Goal: Entertainment & Leisure: Browse casually

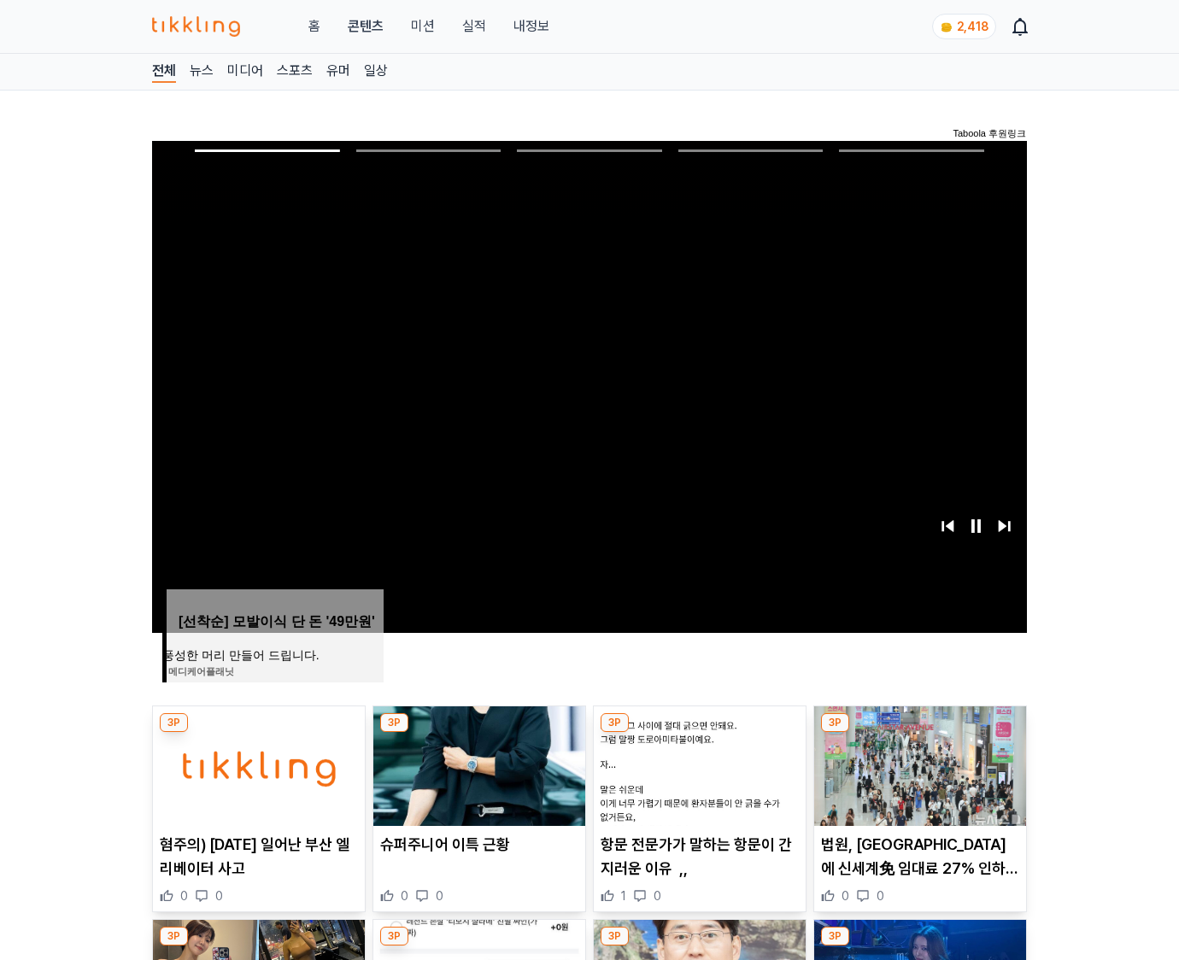
click at [916, 779] on img at bounding box center [920, 766] width 212 height 120
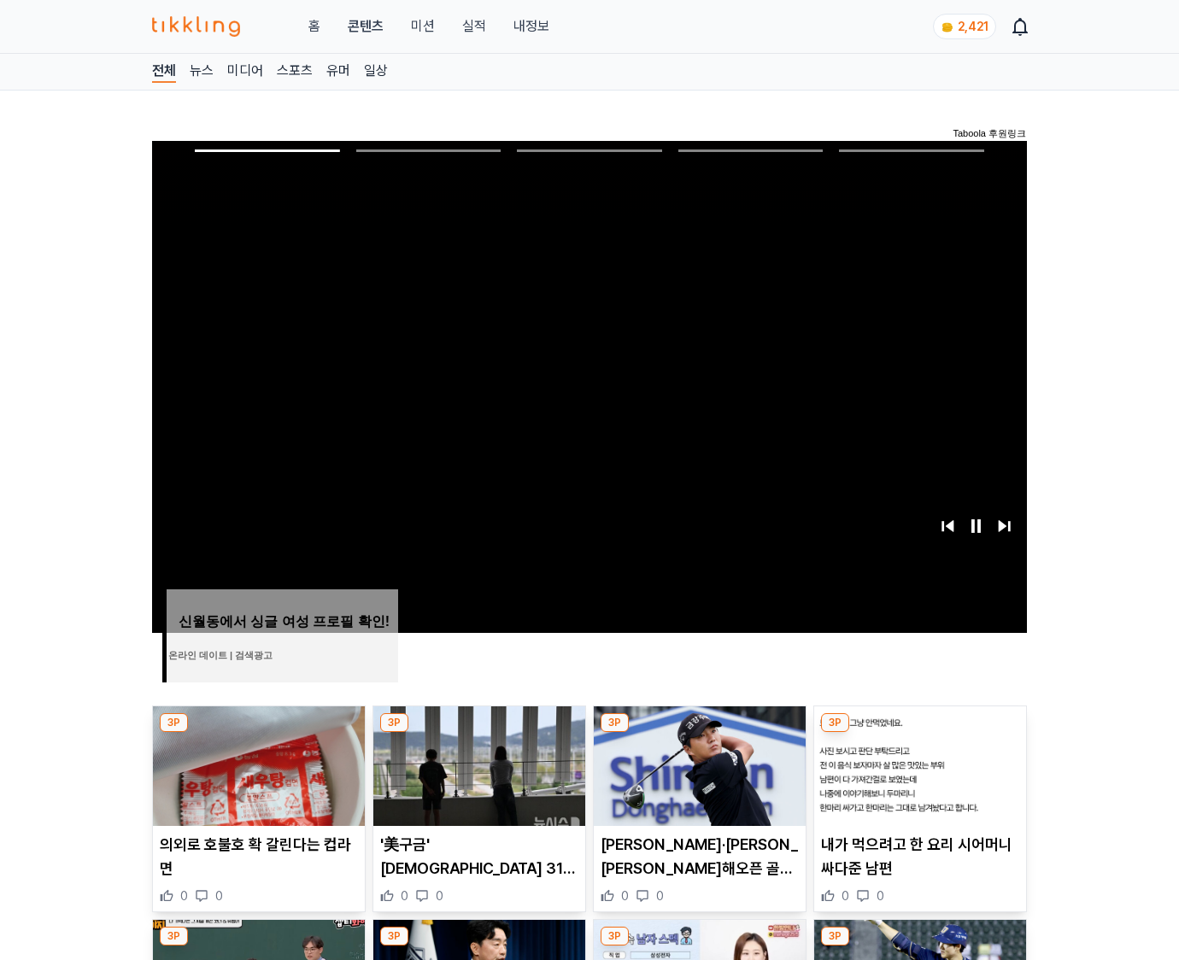
click at [916, 779] on img at bounding box center [920, 766] width 212 height 120
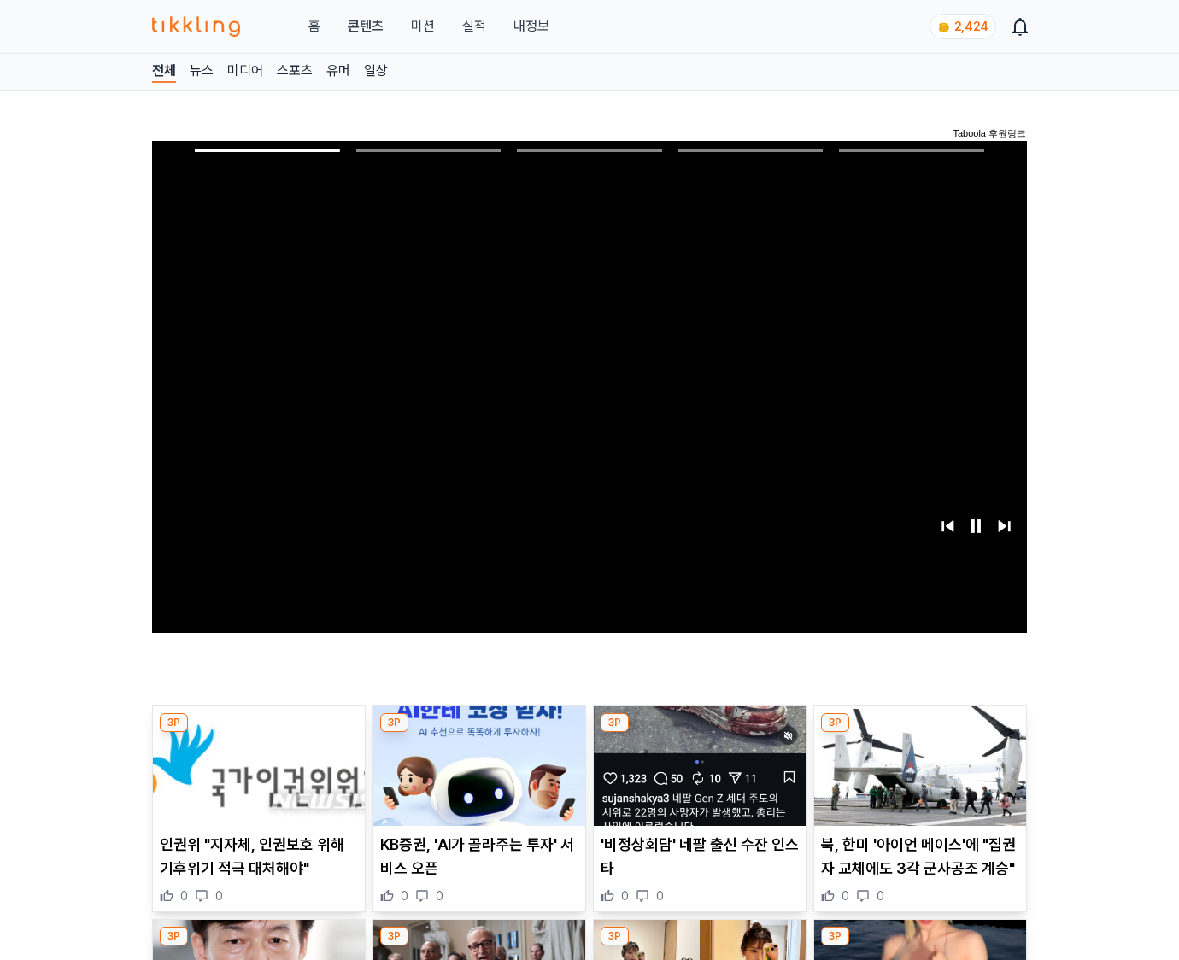
click at [916, 779] on img at bounding box center [920, 766] width 212 height 120
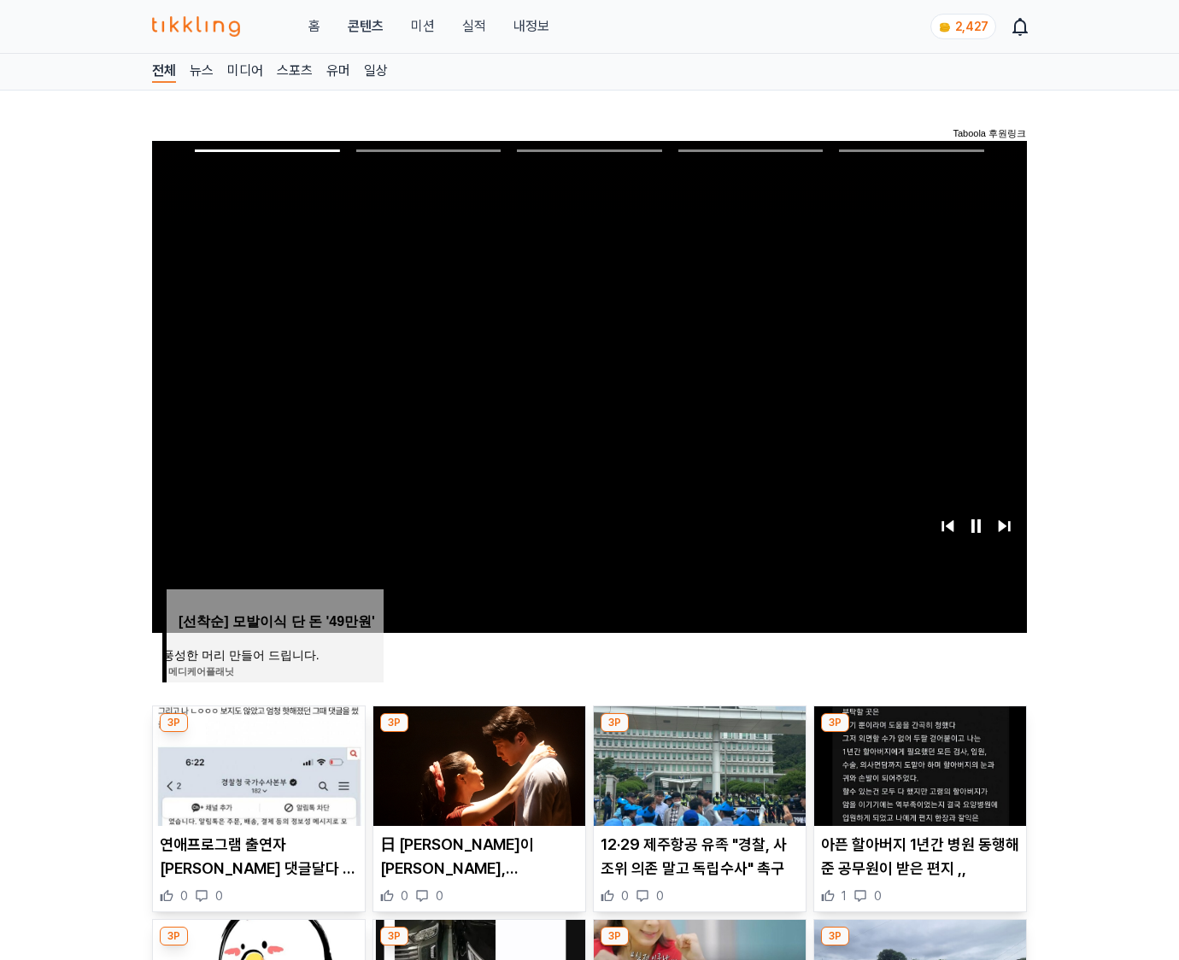
click at [916, 779] on img at bounding box center [920, 766] width 212 height 120
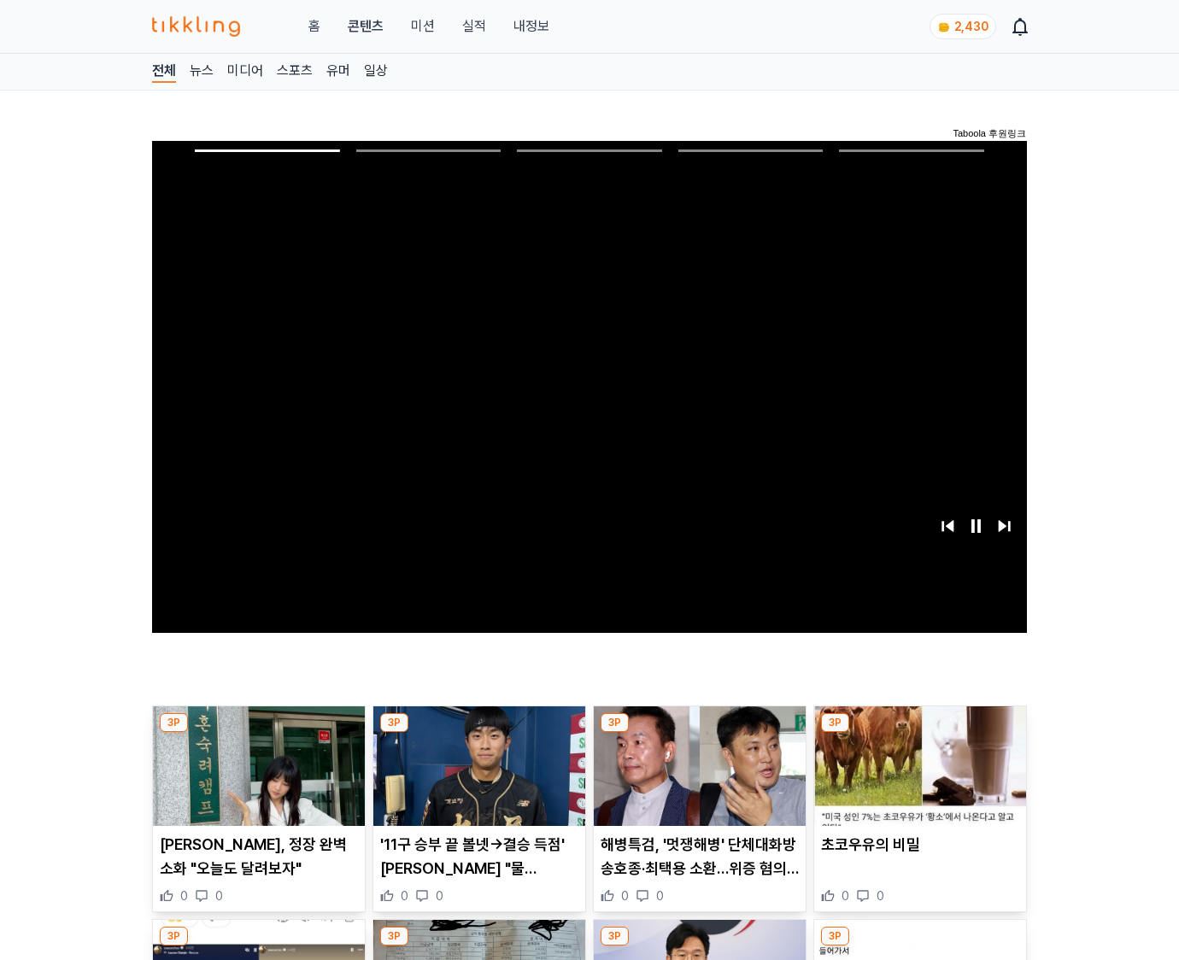
click at [916, 779] on img at bounding box center [920, 766] width 212 height 120
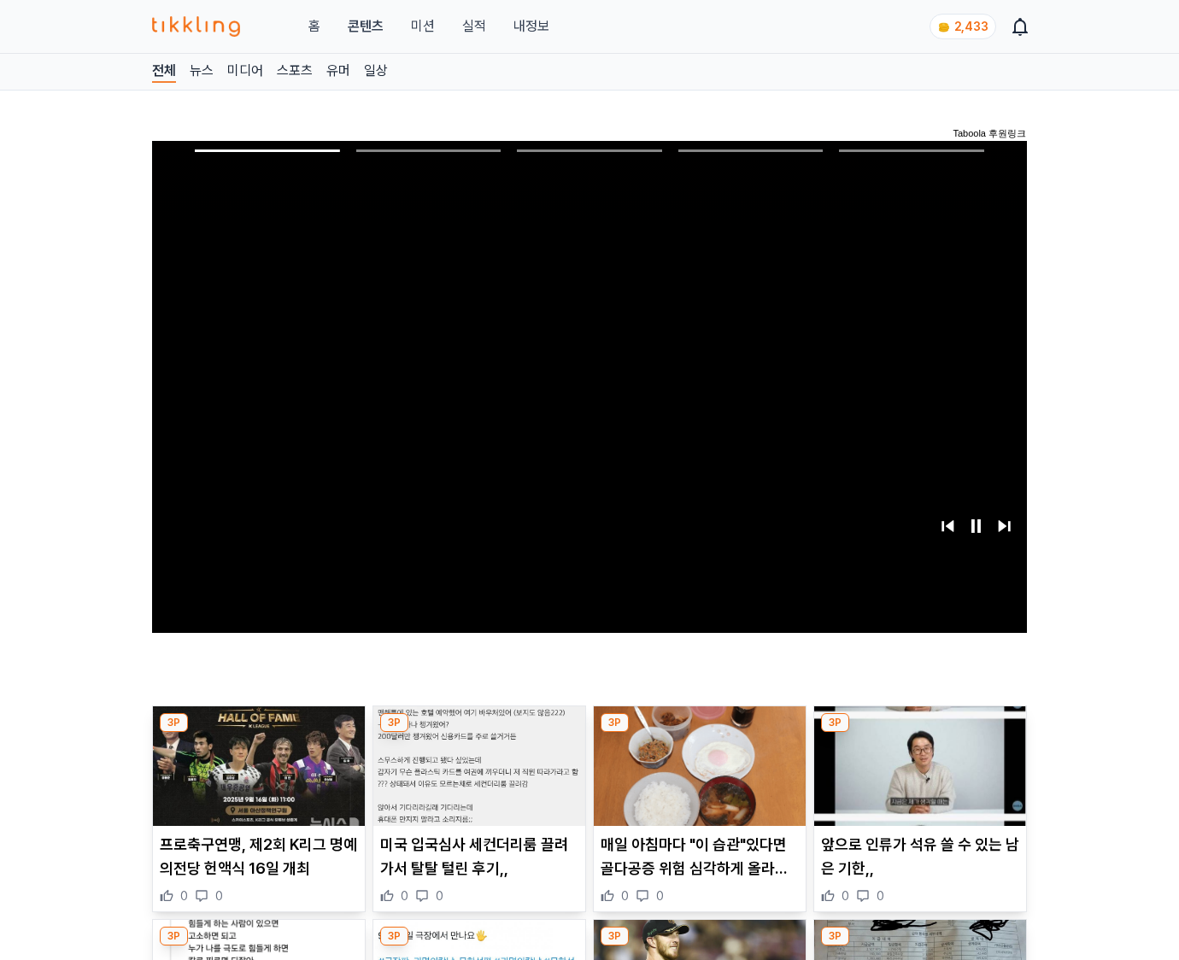
click at [916, 779] on img at bounding box center [920, 766] width 212 height 120
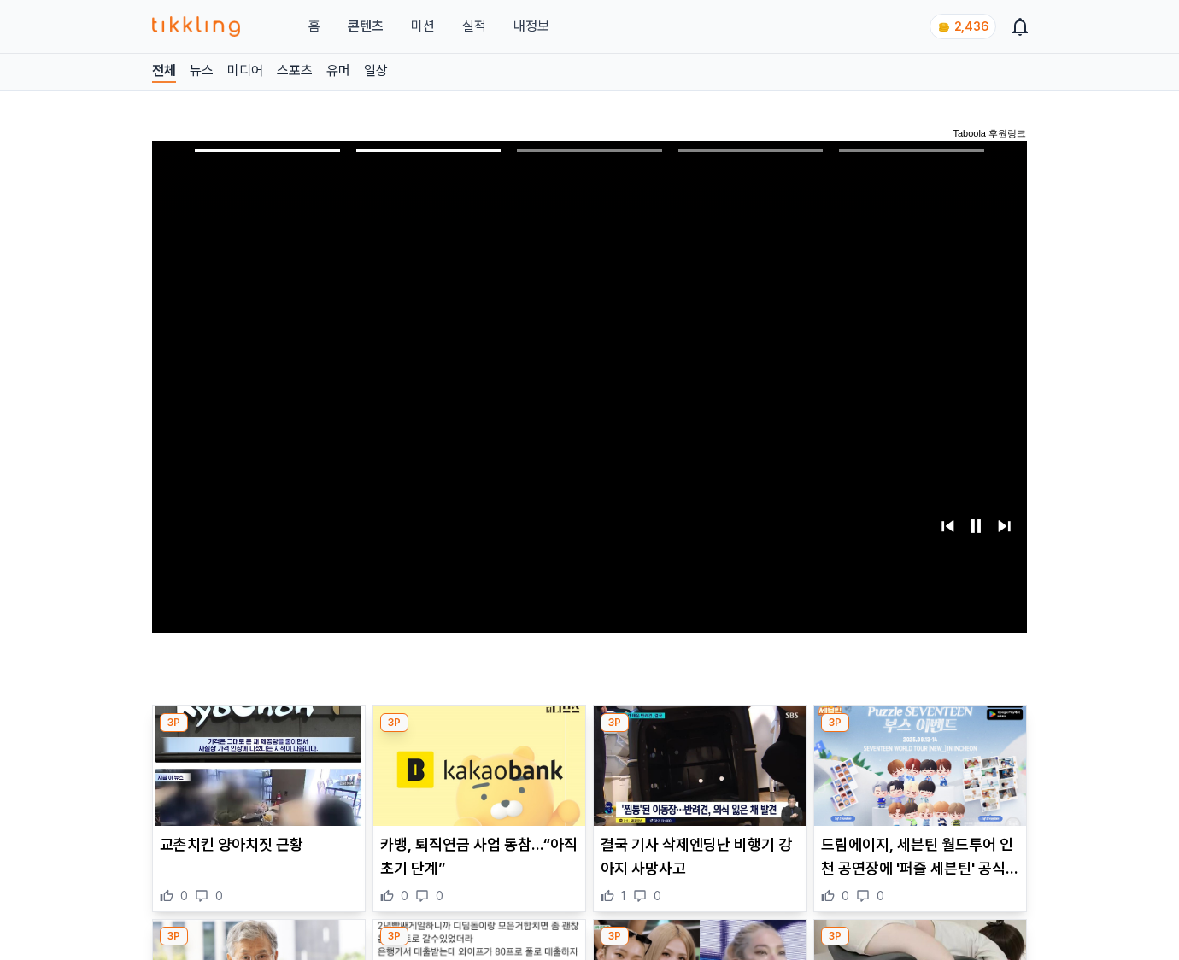
click at [916, 779] on img at bounding box center [920, 766] width 212 height 120
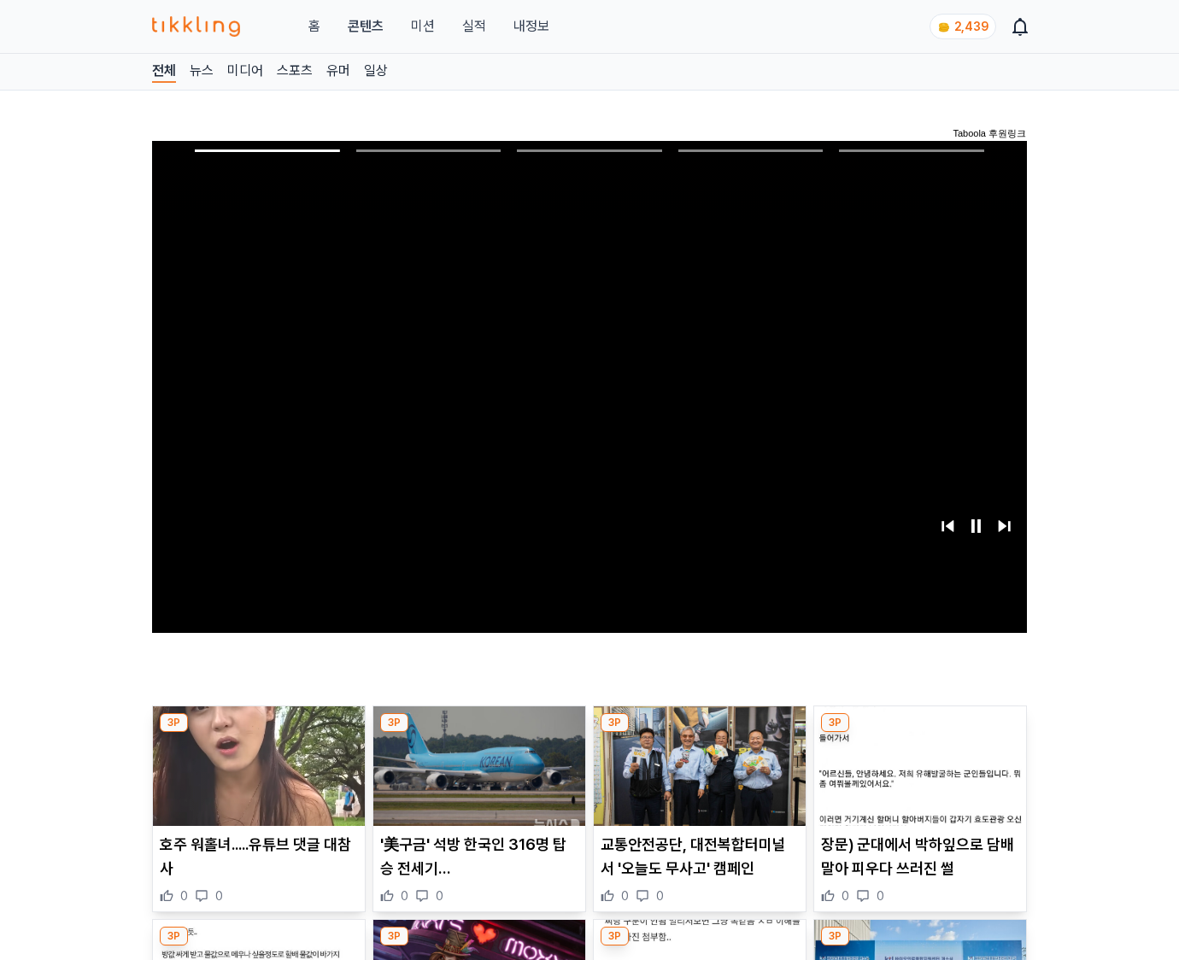
click at [916, 779] on img at bounding box center [920, 766] width 212 height 120
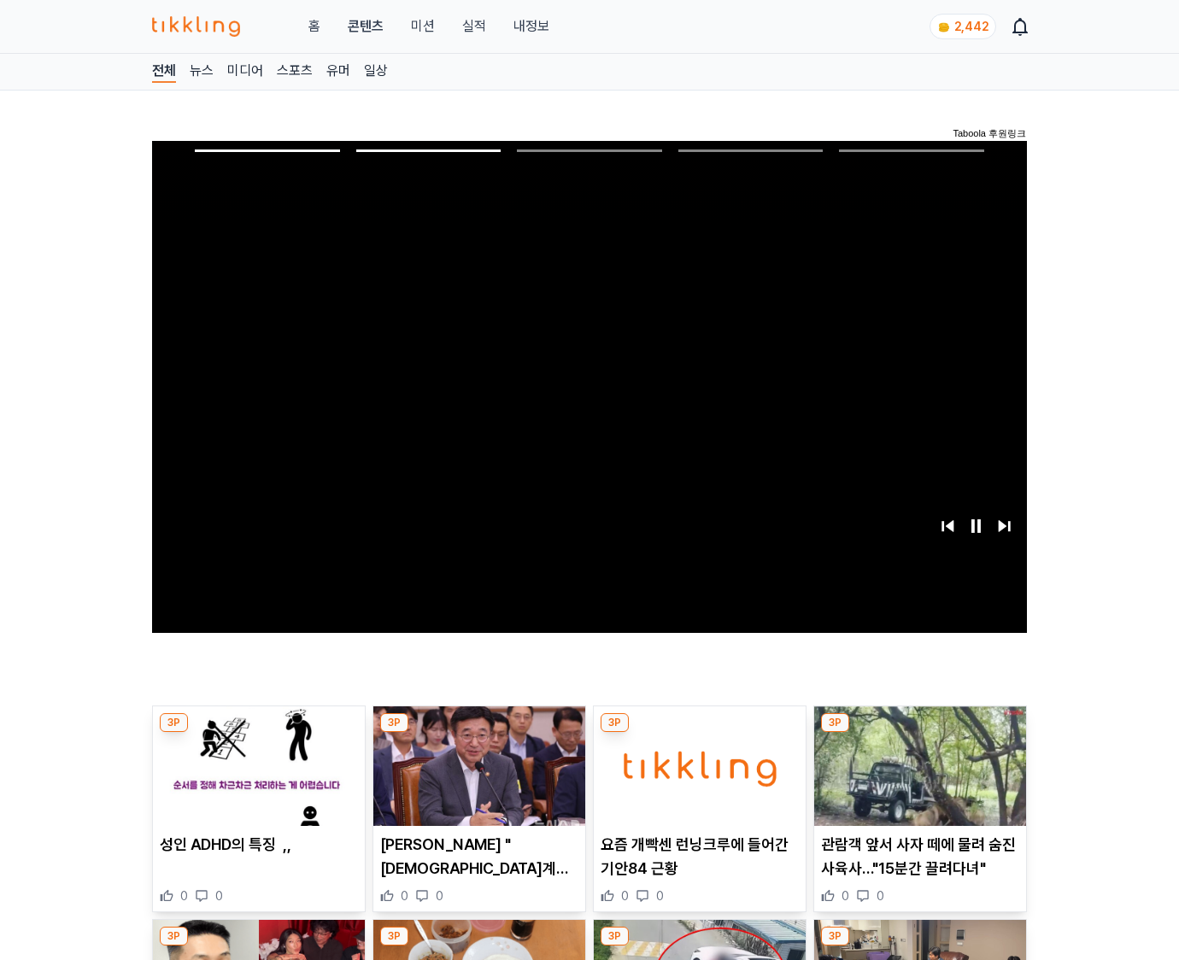
click at [916, 779] on img at bounding box center [920, 766] width 212 height 120
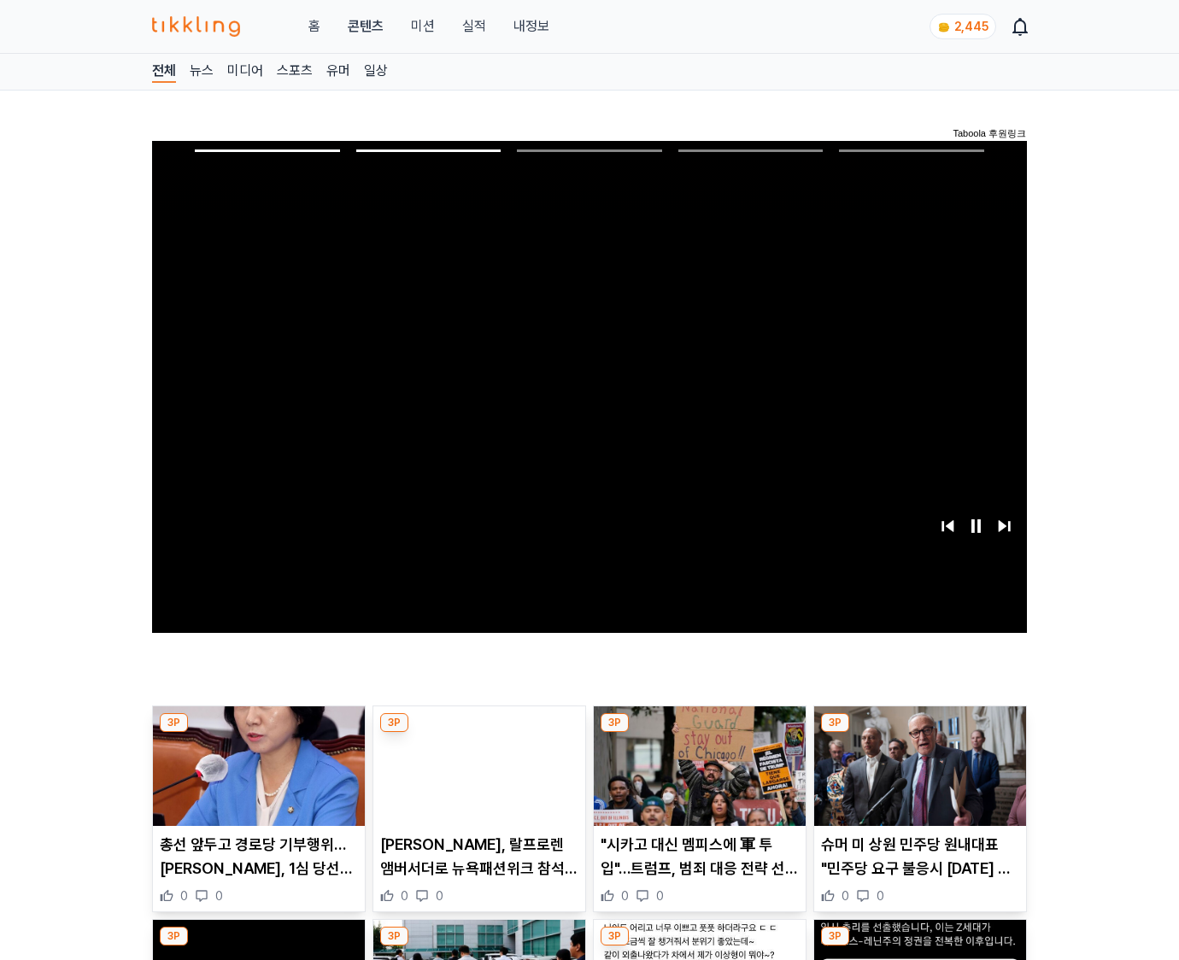
click at [916, 779] on img at bounding box center [920, 766] width 212 height 120
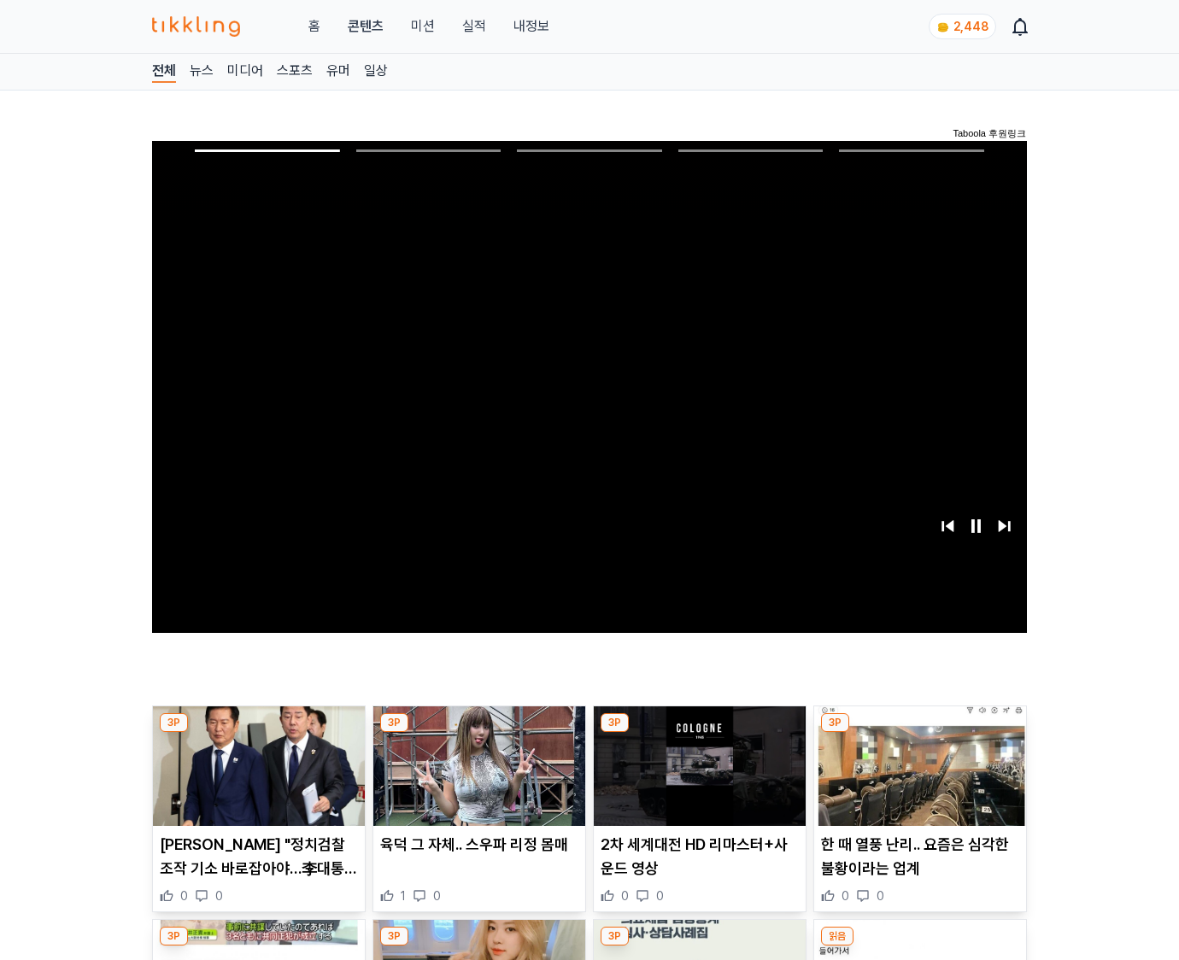
click at [916, 779] on img at bounding box center [920, 766] width 212 height 120
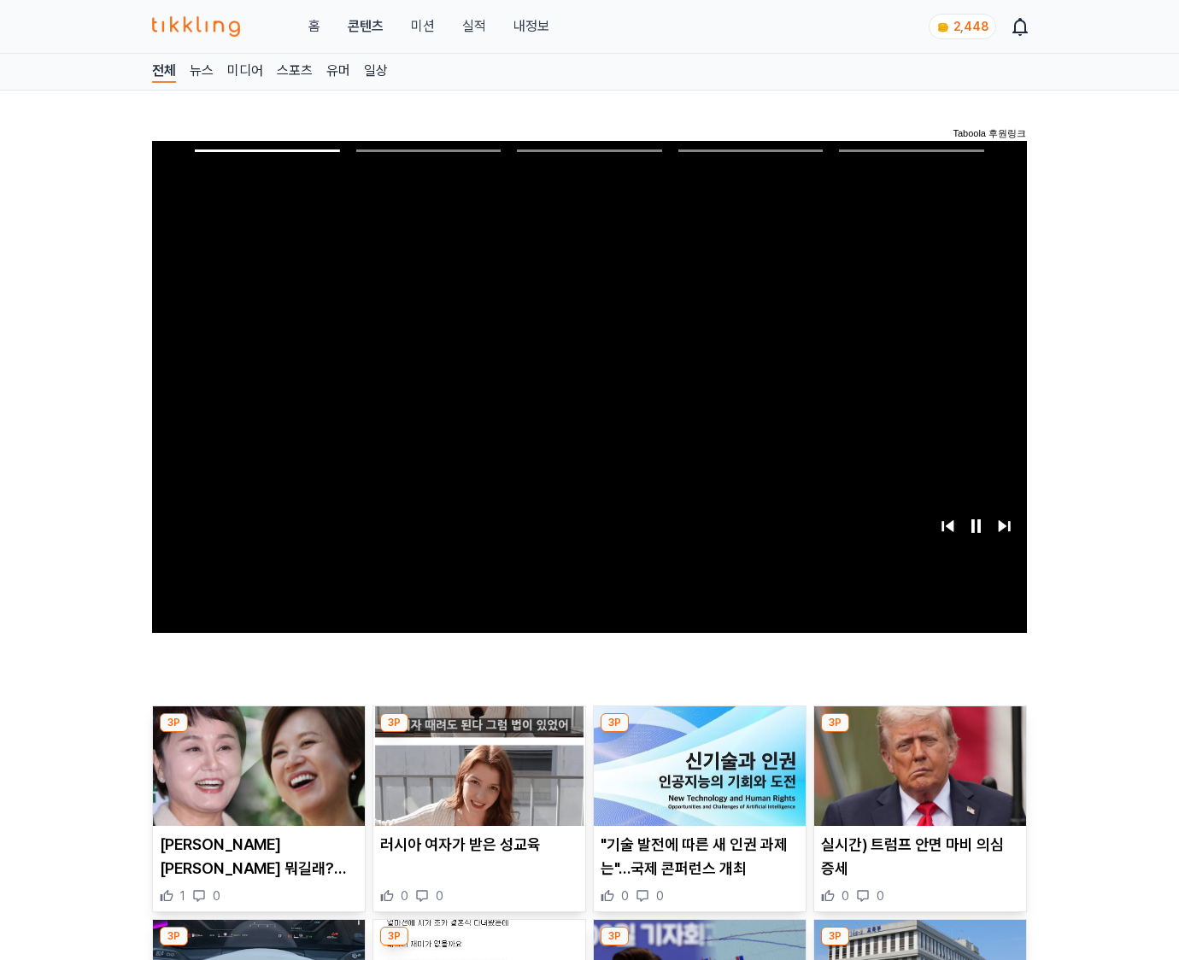
click at [916, 779] on img at bounding box center [920, 766] width 212 height 120
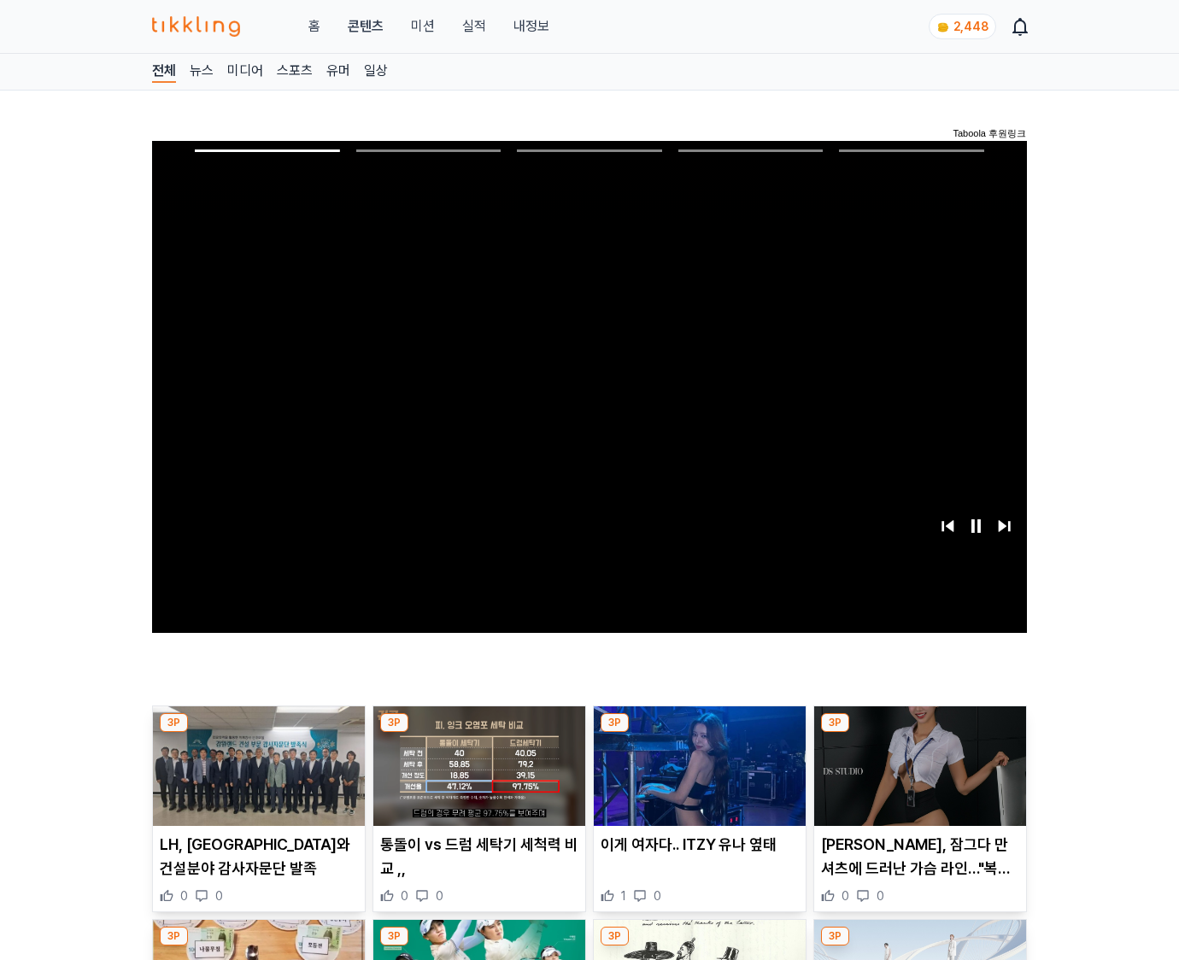
click at [916, 779] on img at bounding box center [920, 766] width 212 height 120
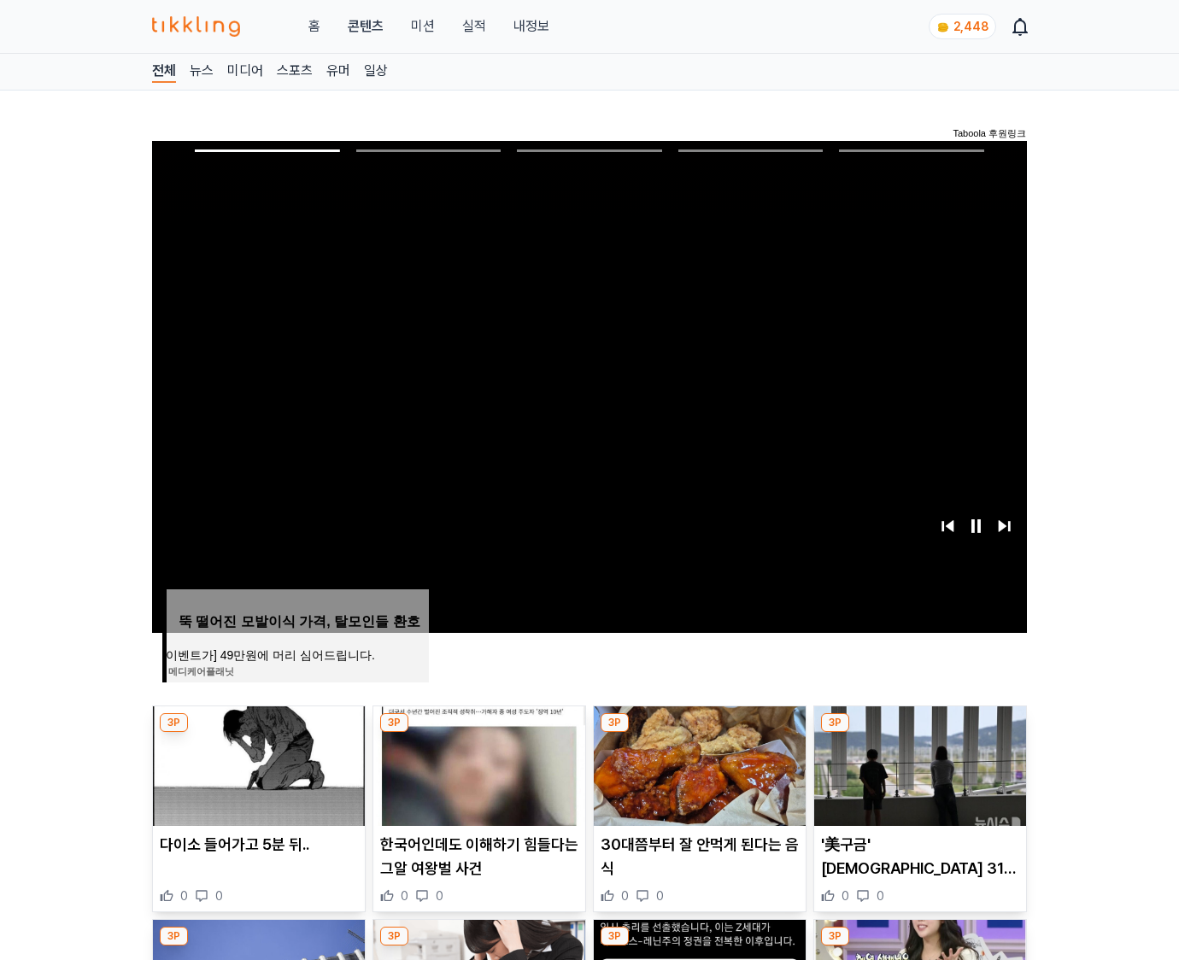
click at [916, 779] on img at bounding box center [920, 766] width 212 height 120
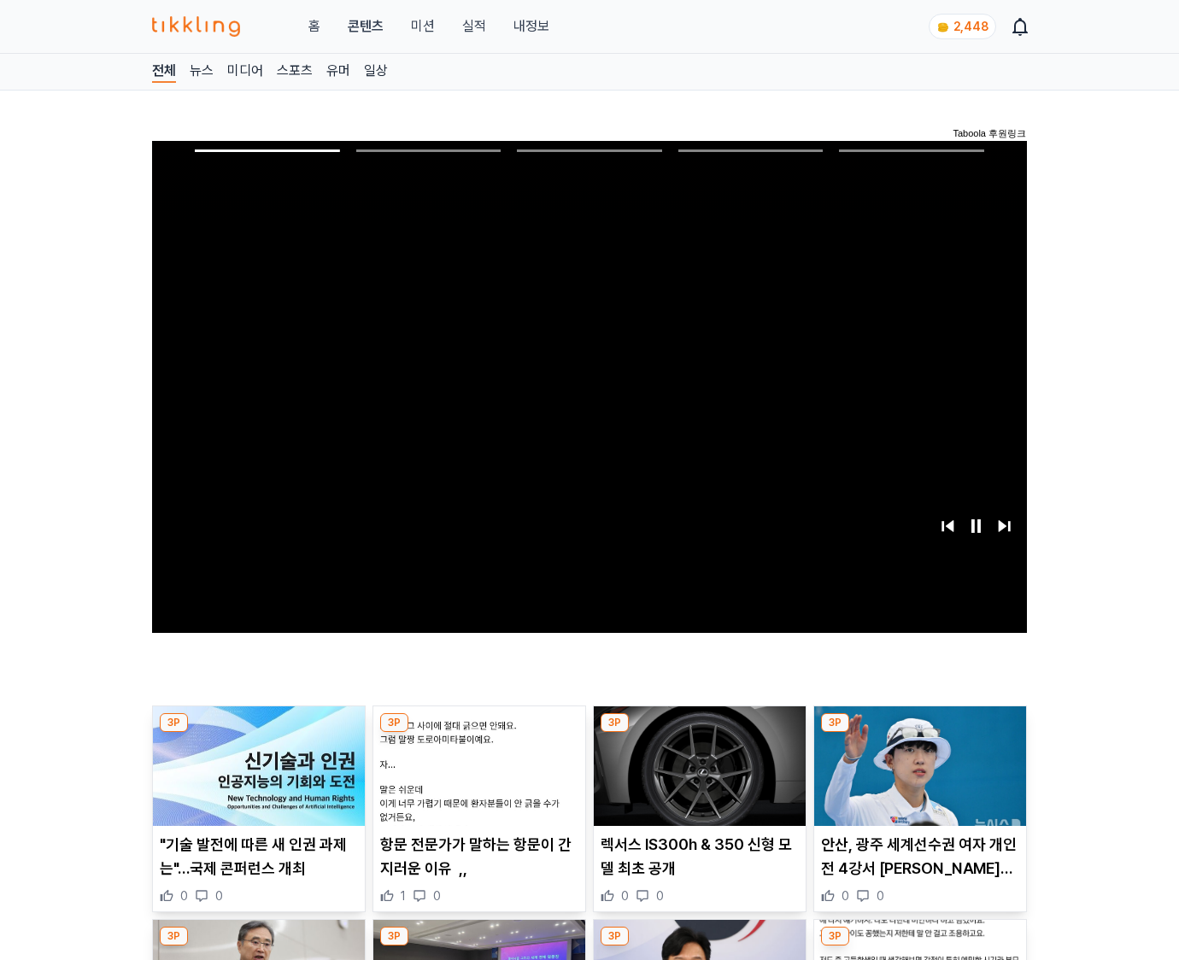
click at [916, 779] on img at bounding box center [920, 766] width 212 height 120
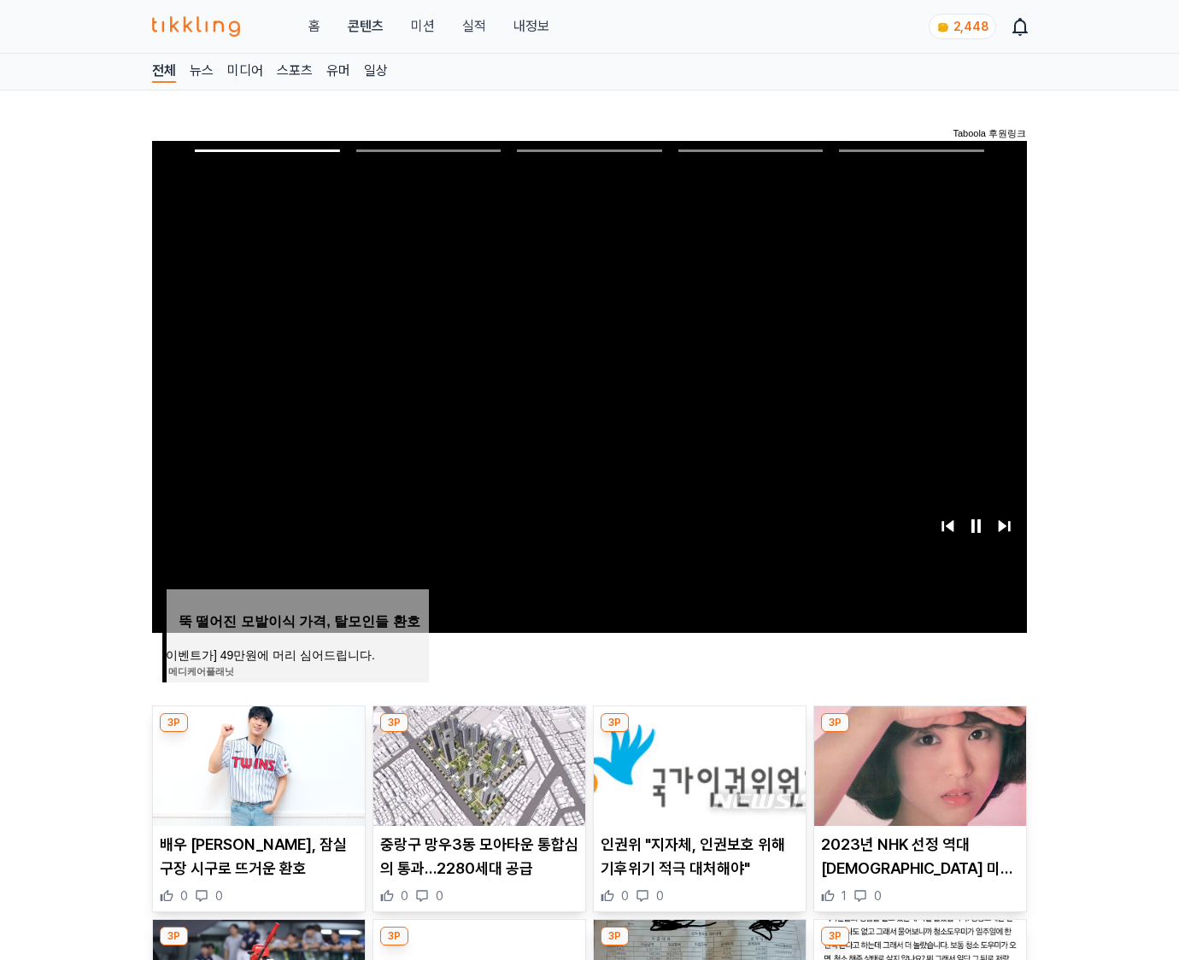
click at [916, 779] on img at bounding box center [920, 766] width 212 height 120
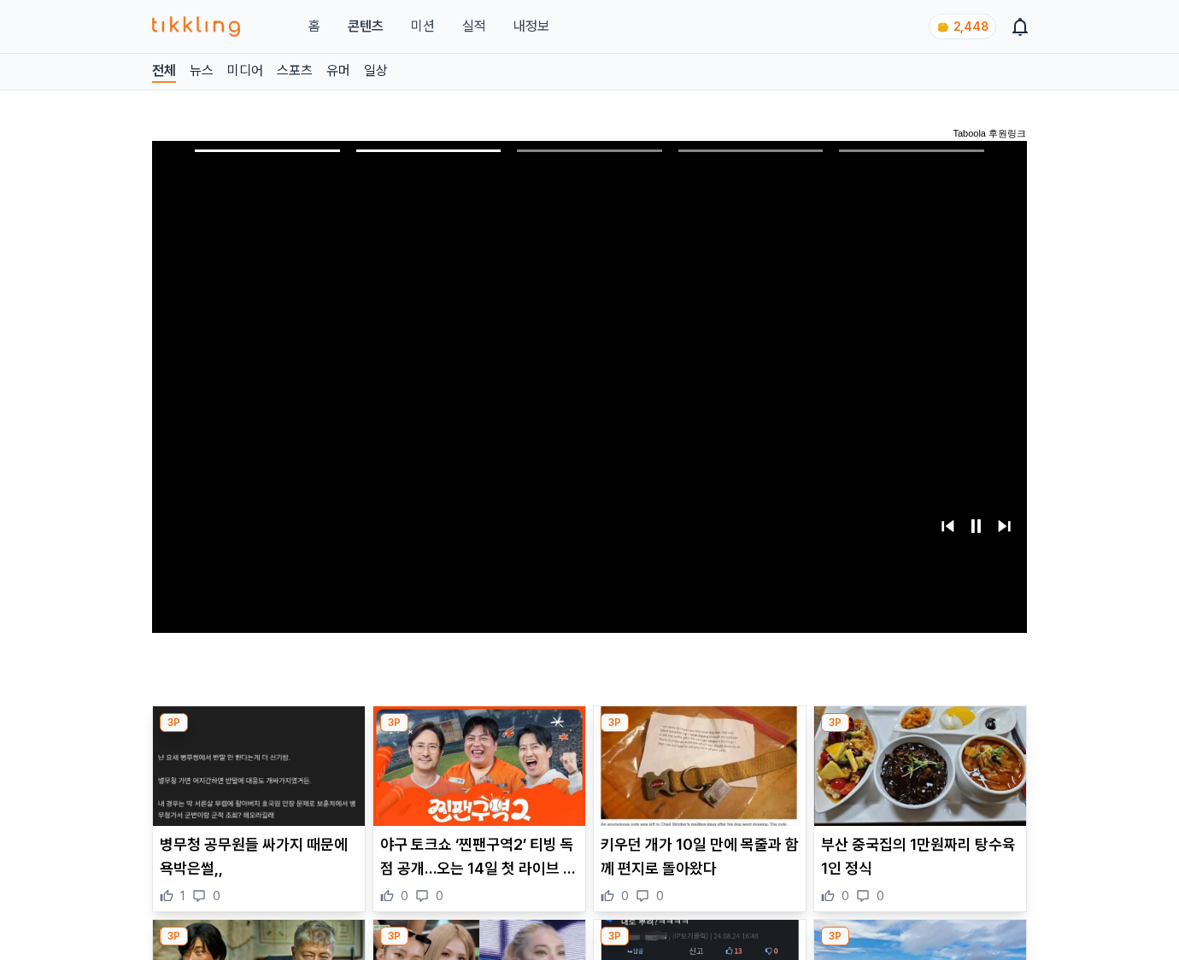
click at [916, 779] on img at bounding box center [920, 766] width 212 height 120
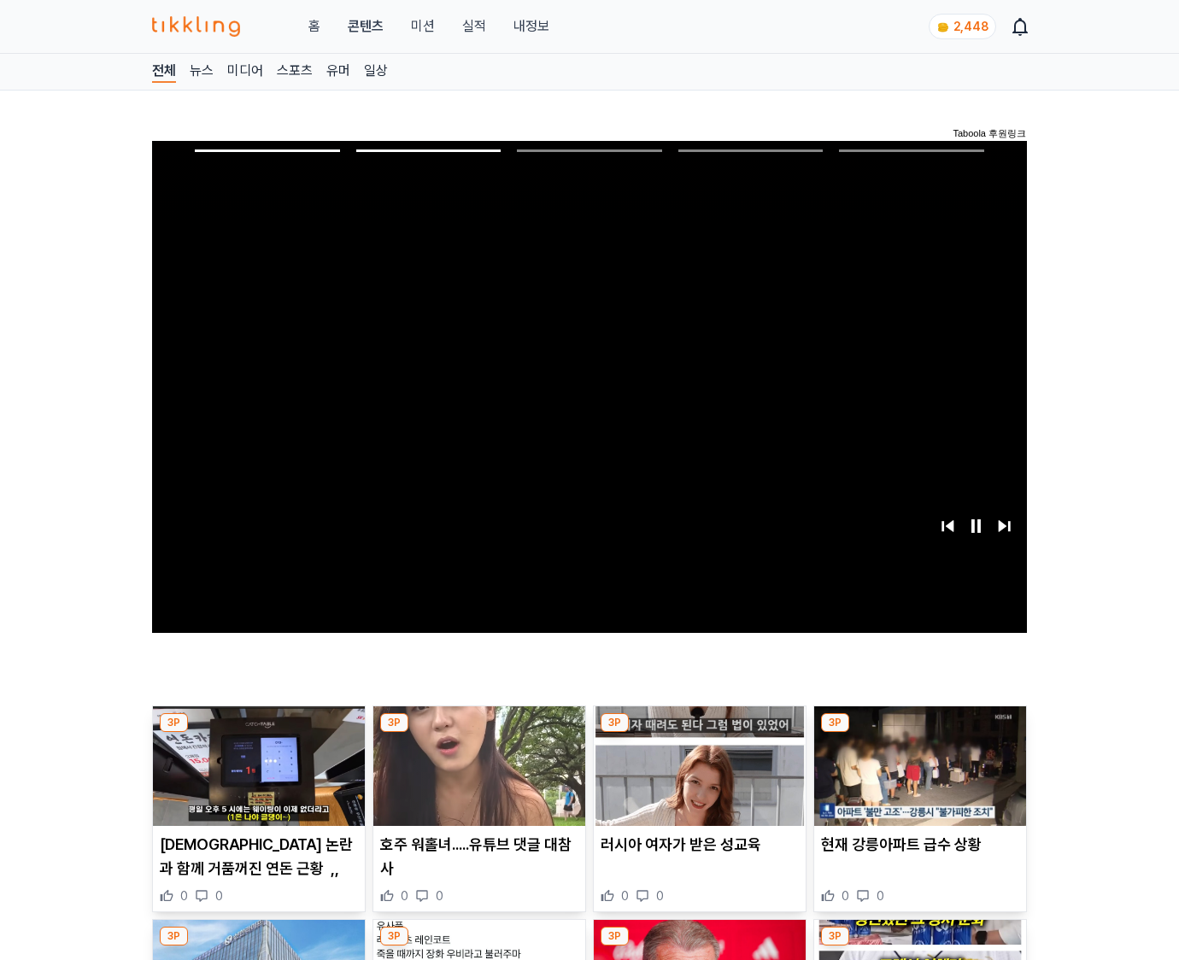
click at [916, 779] on img at bounding box center [920, 766] width 212 height 120
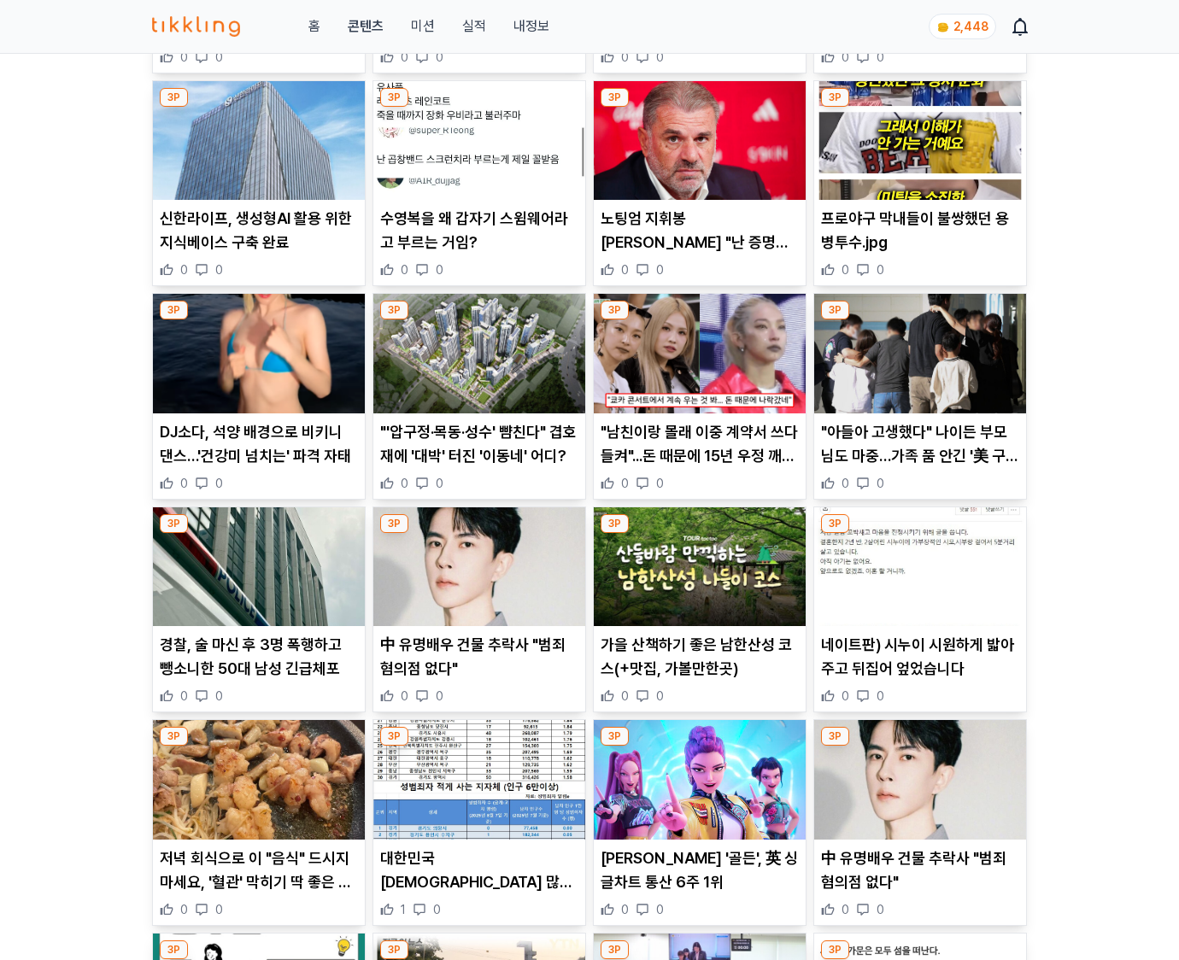
scroll to position [2515, 0]
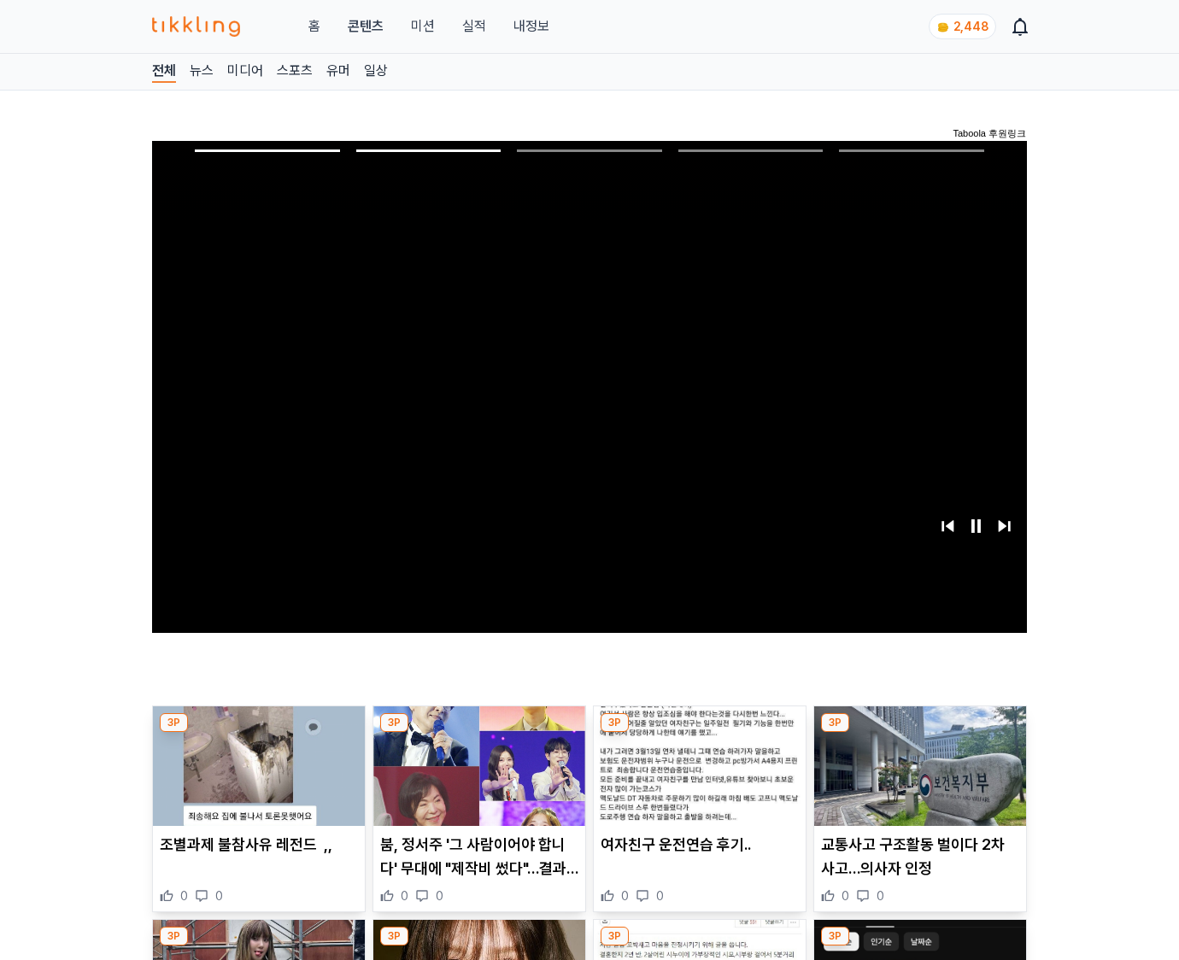
click at [916, 779] on img at bounding box center [920, 766] width 212 height 120
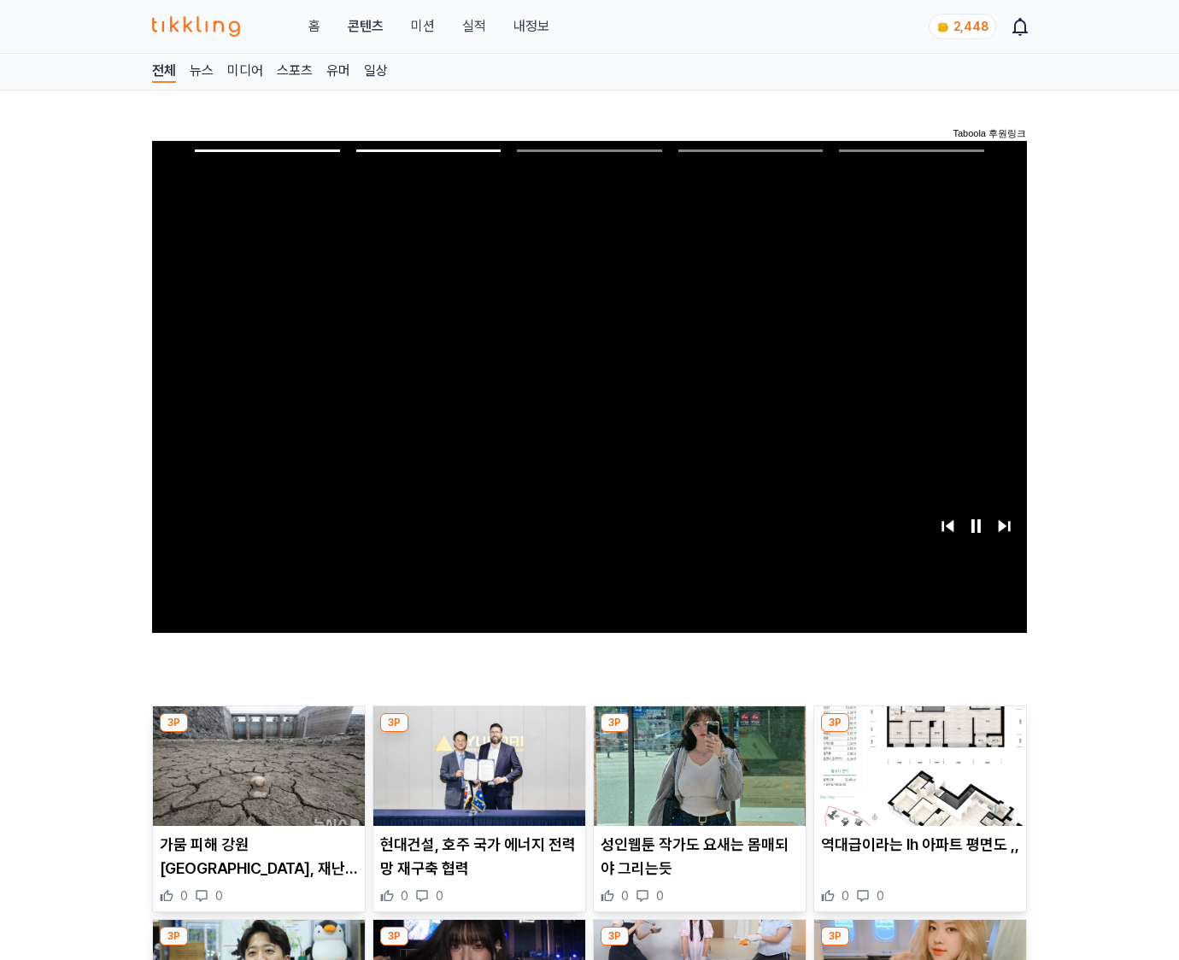
click at [916, 779] on img at bounding box center [920, 766] width 212 height 120
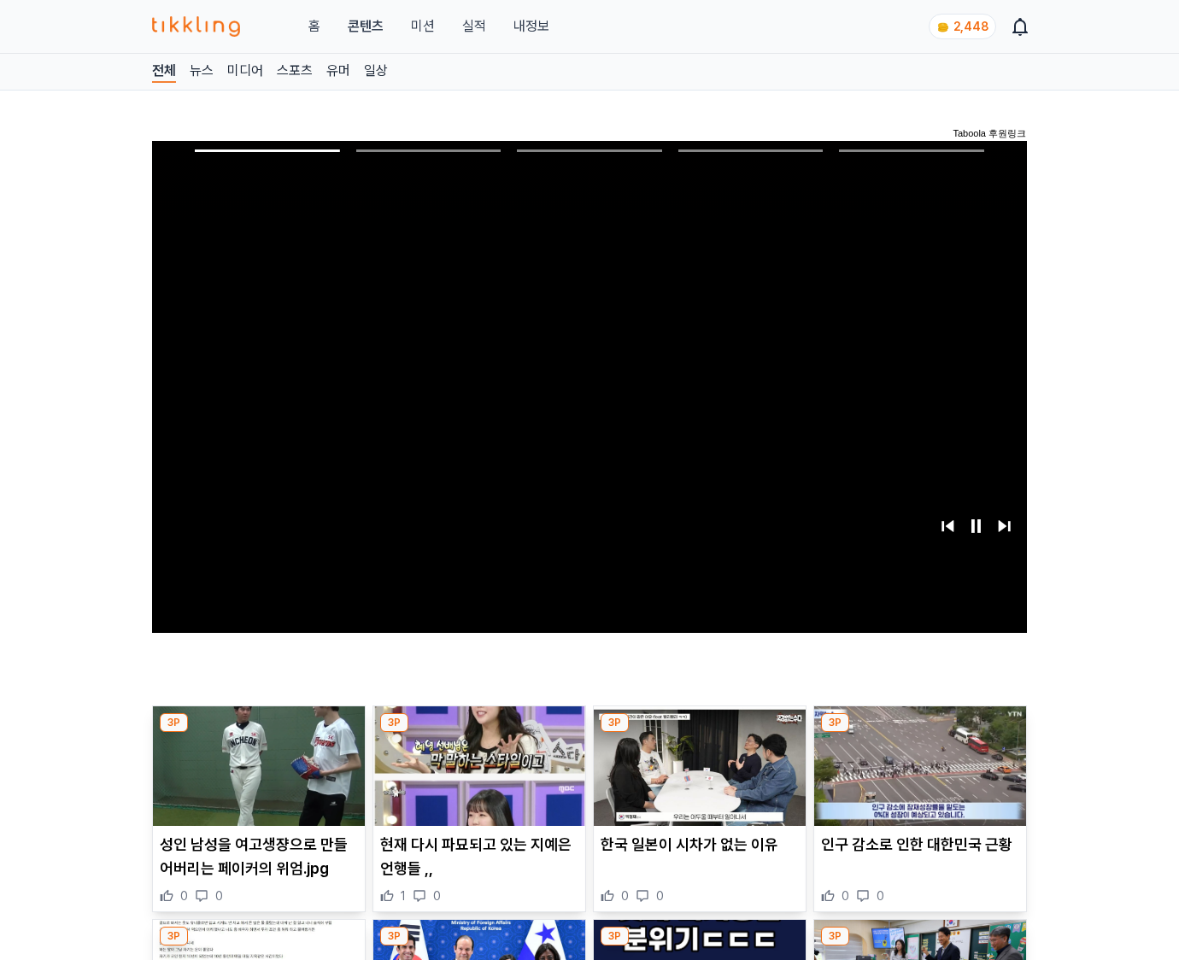
click at [916, 779] on img at bounding box center [920, 766] width 212 height 120
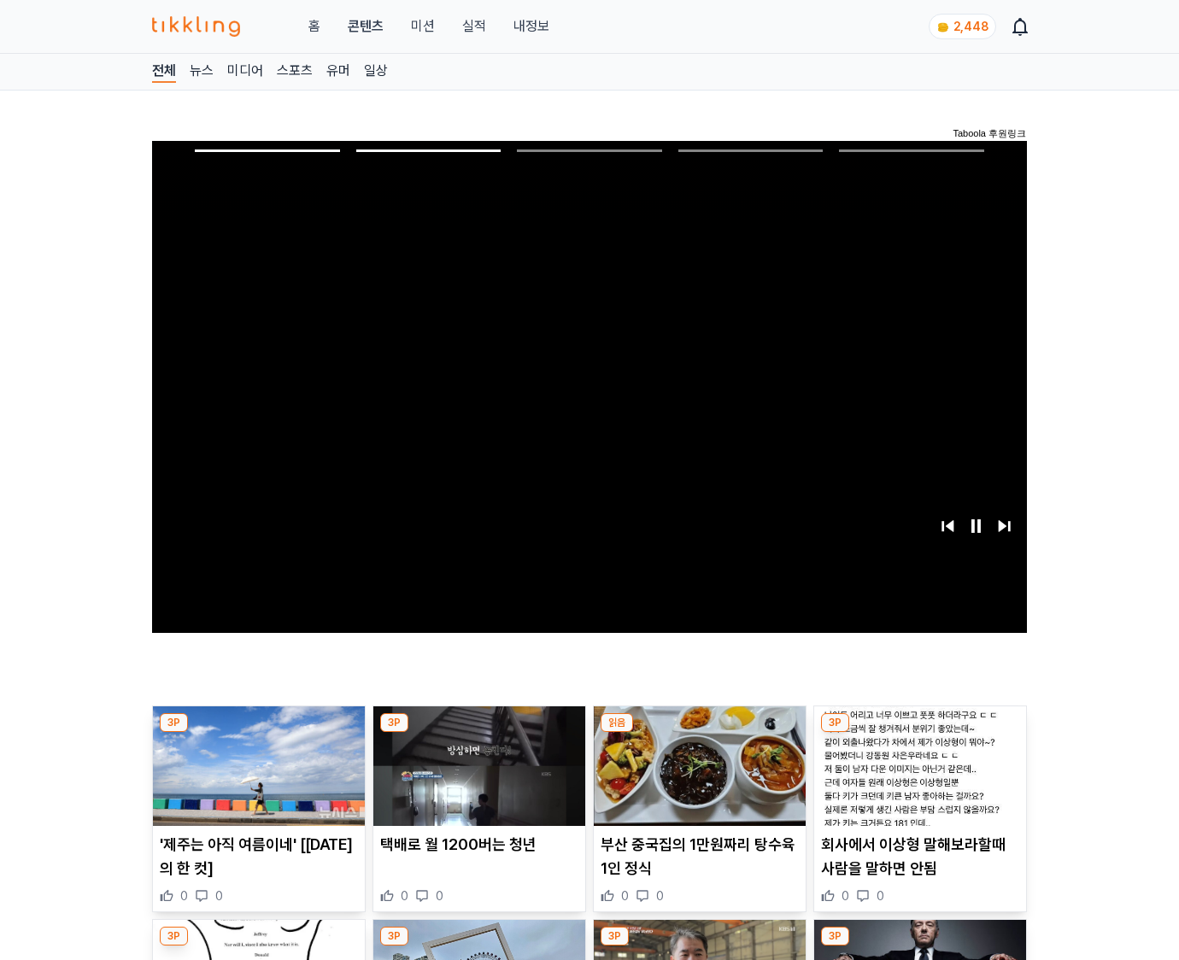
click at [916, 779] on img at bounding box center [920, 766] width 212 height 120
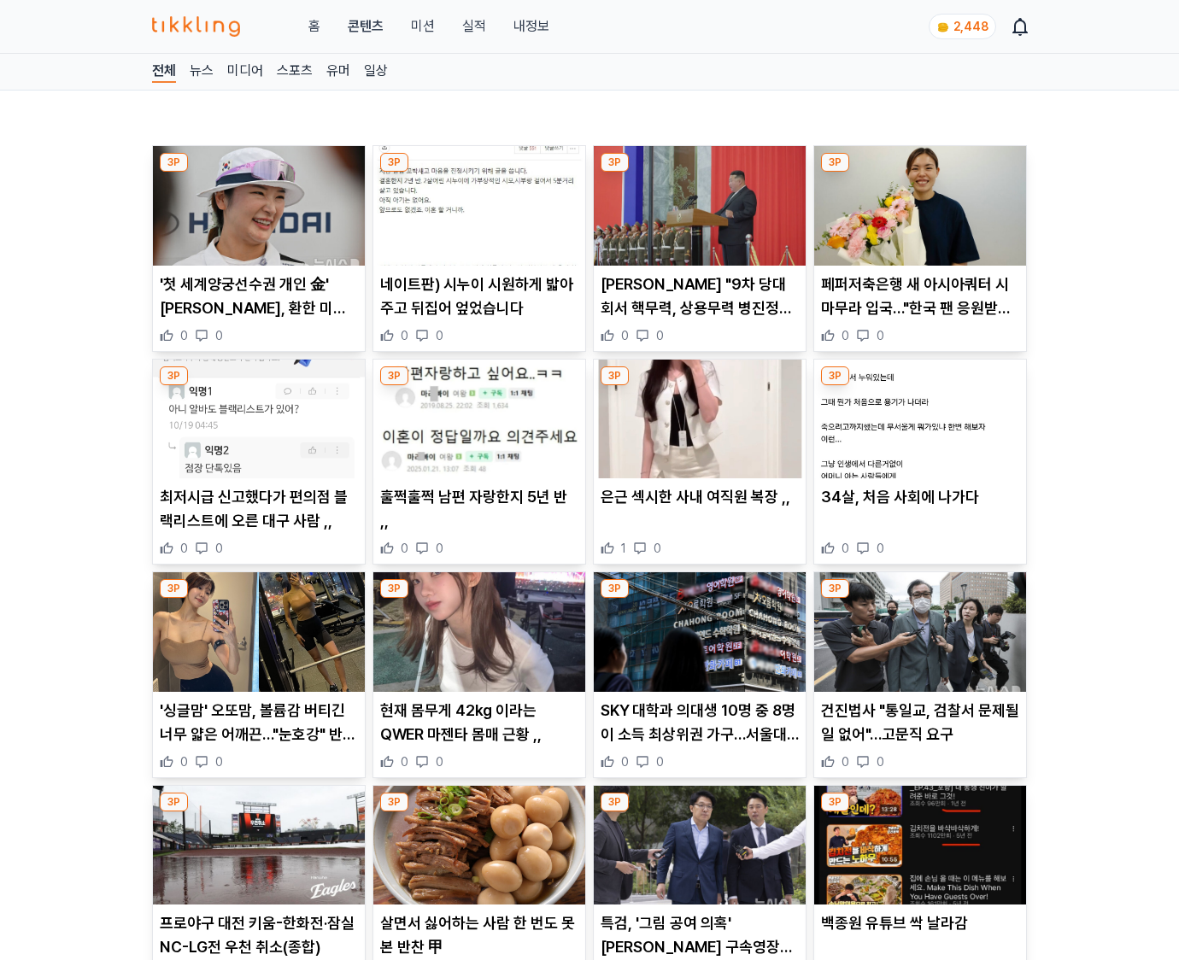
click at [916, 778] on div "3P 건진법사 "통일교, 검찰서 문제될 일 없어"…고문직 요구 0 0" at bounding box center [920, 674] width 214 height 207
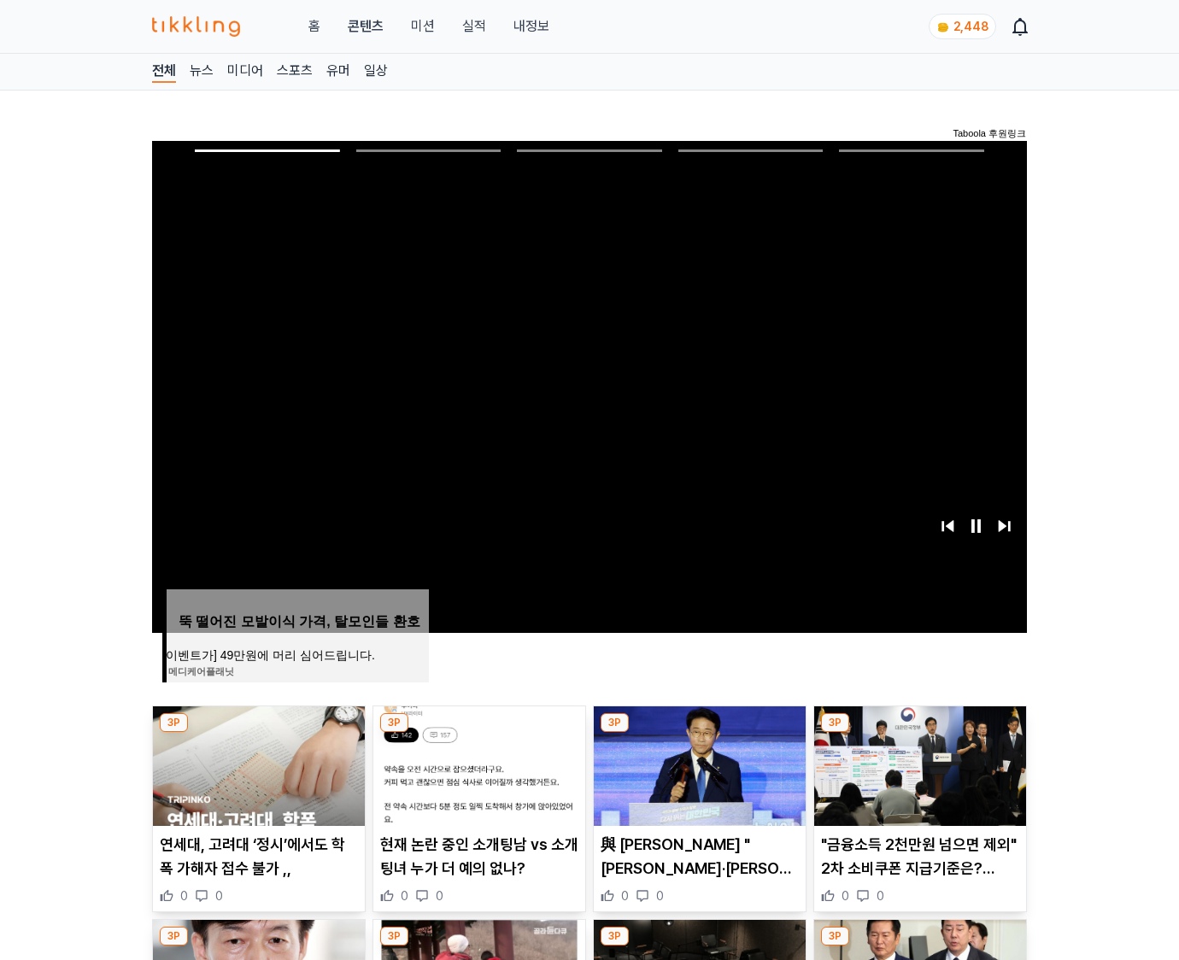
click at [916, 779] on img at bounding box center [920, 766] width 212 height 120
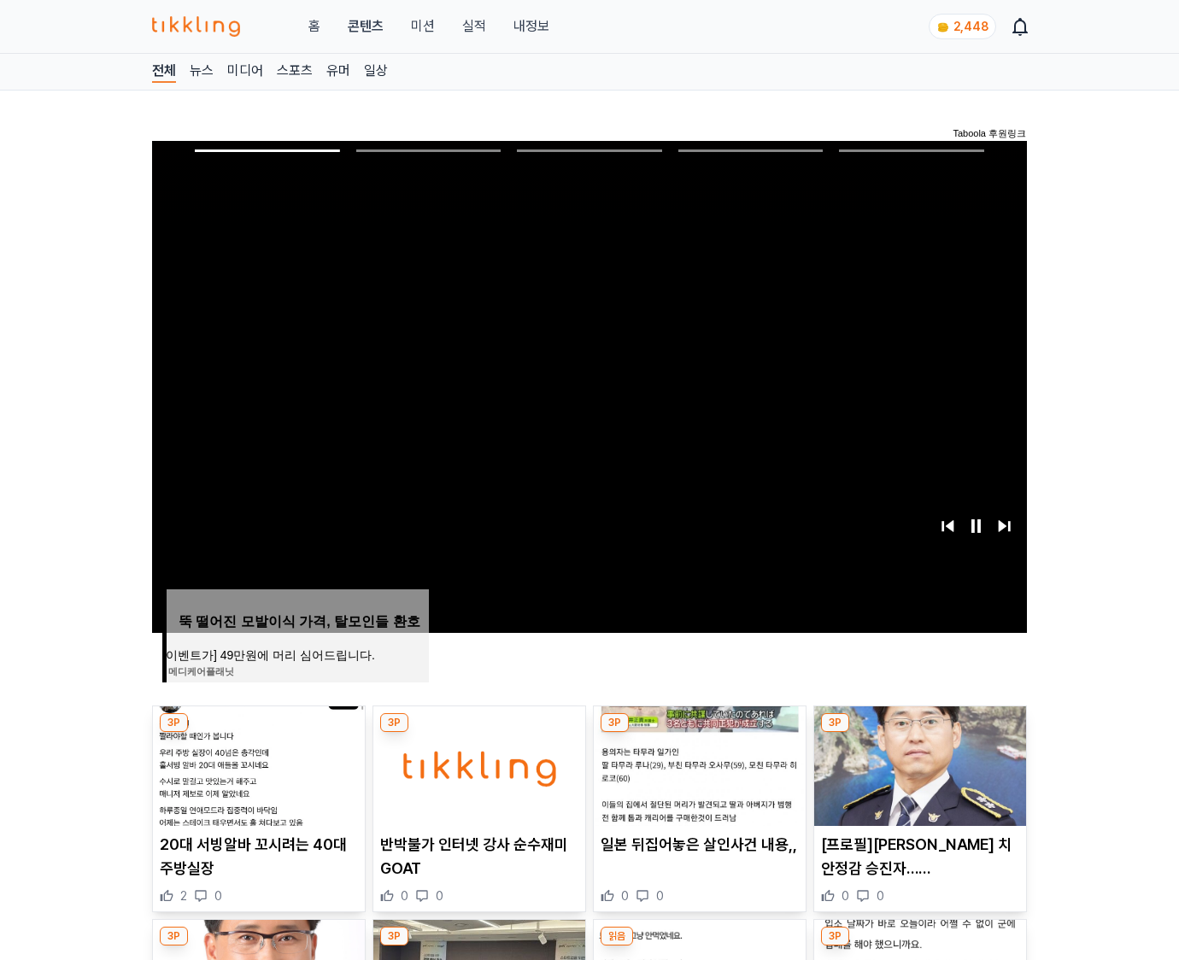
click at [916, 779] on img at bounding box center [920, 766] width 212 height 120
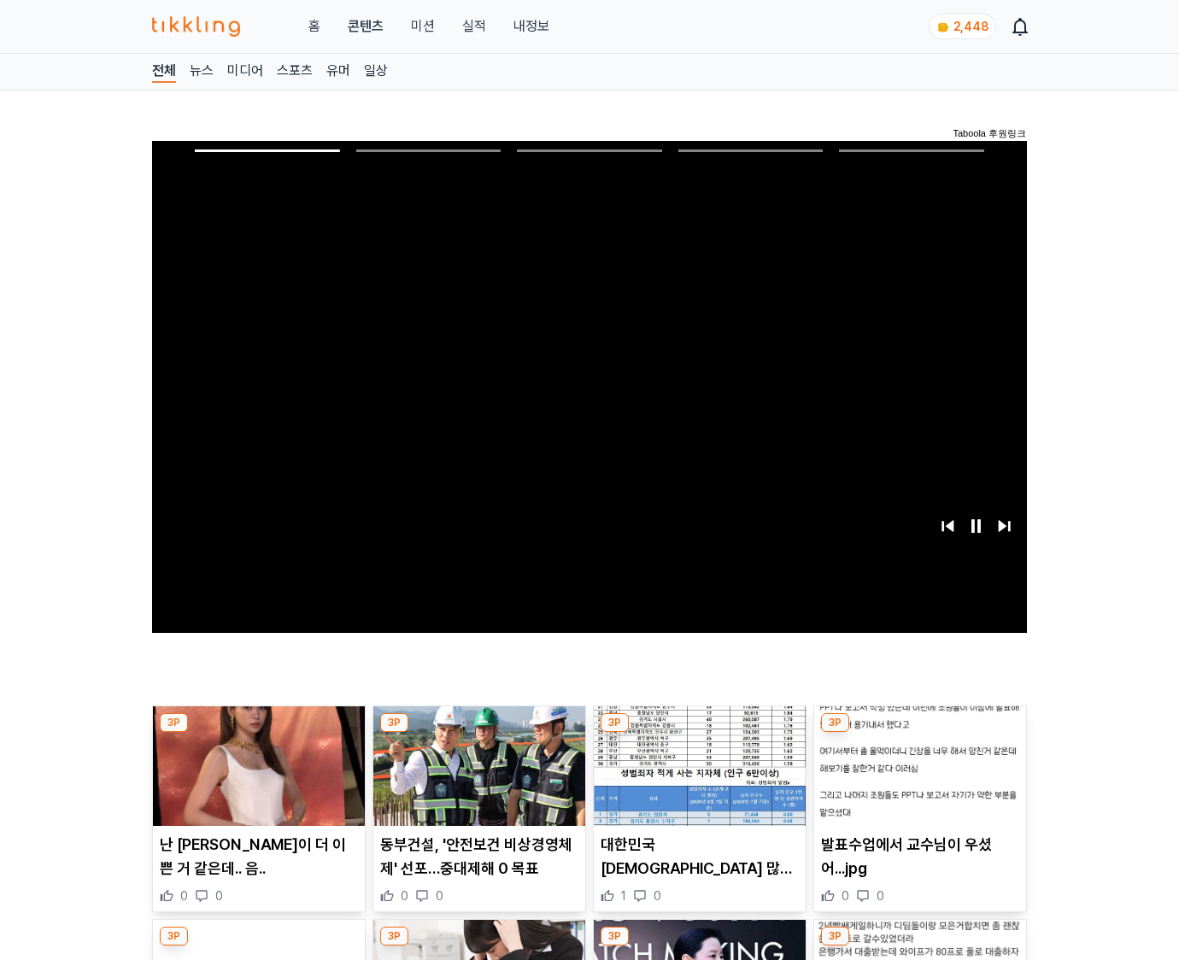
click at [916, 779] on img at bounding box center [920, 766] width 212 height 120
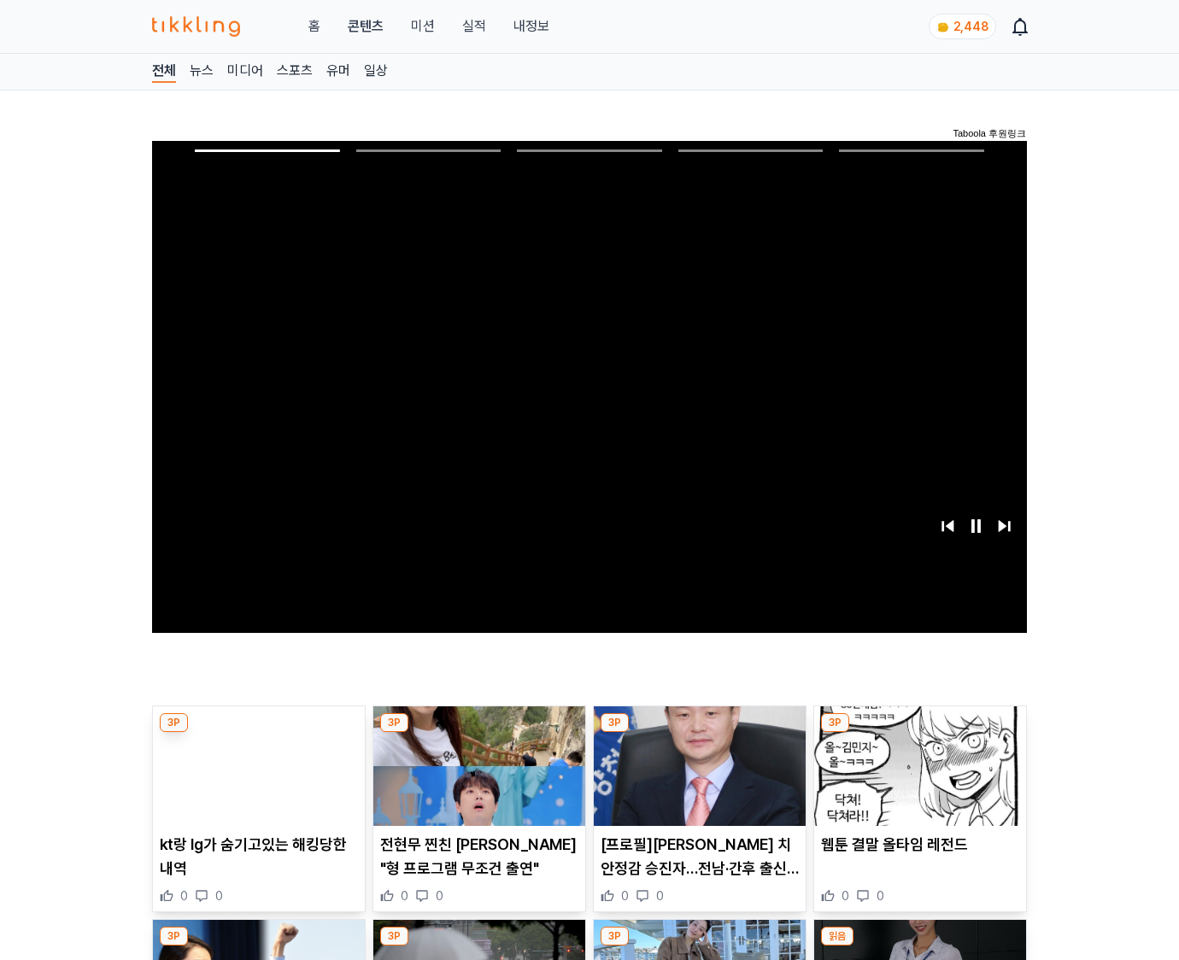
click at [916, 779] on img at bounding box center [920, 766] width 212 height 120
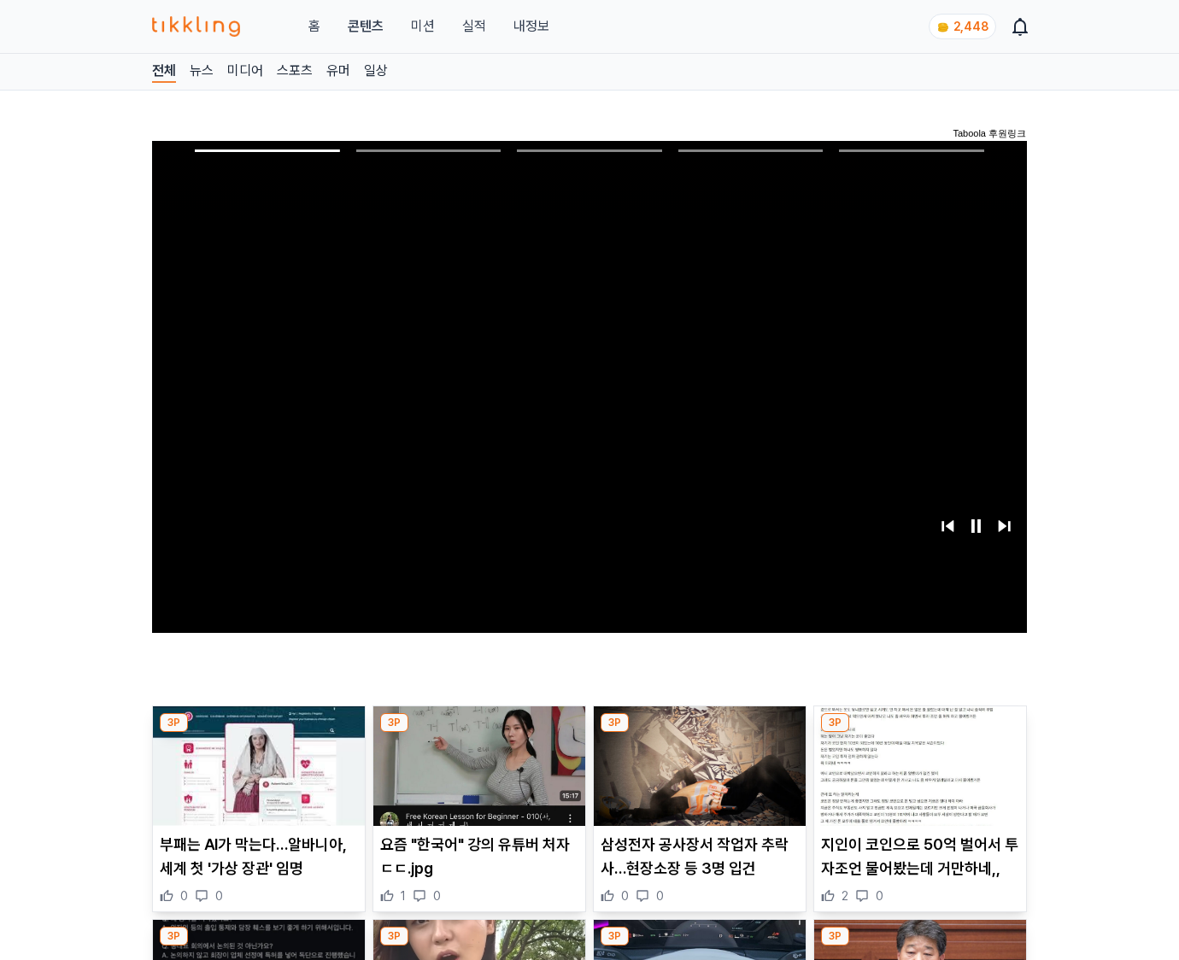
click at [916, 779] on img at bounding box center [920, 766] width 212 height 120
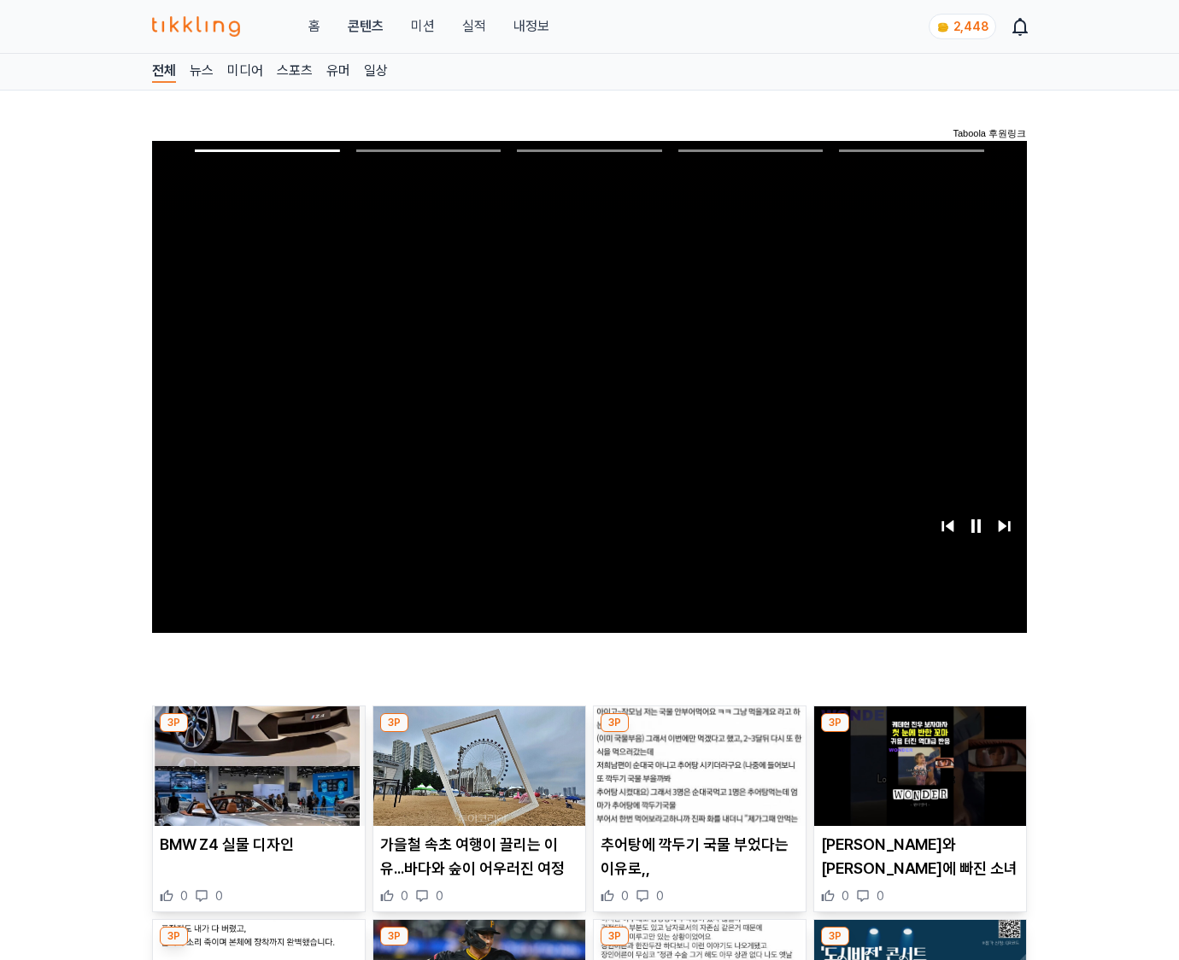
click at [916, 779] on img at bounding box center [920, 766] width 212 height 120
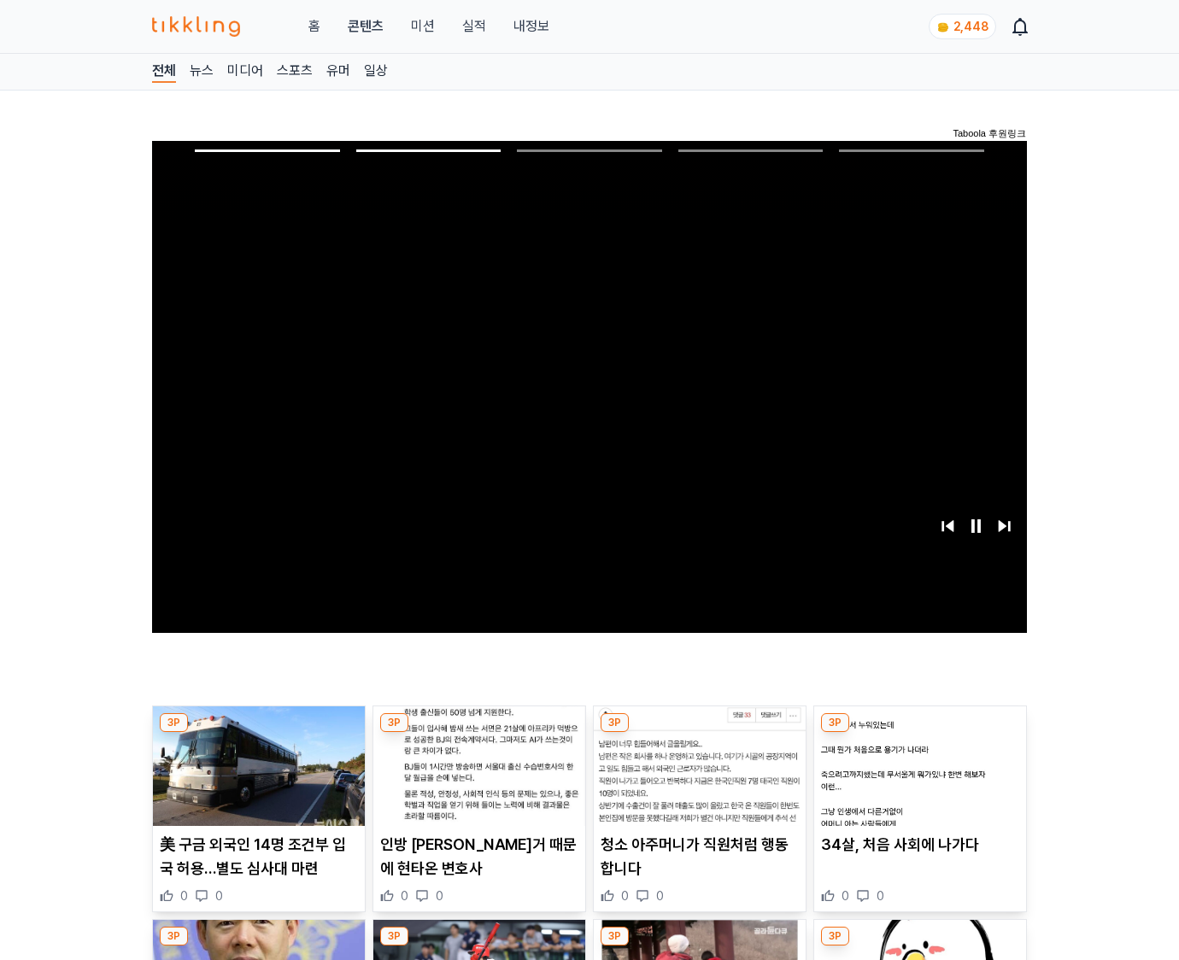
click at [916, 779] on img at bounding box center [920, 766] width 212 height 120
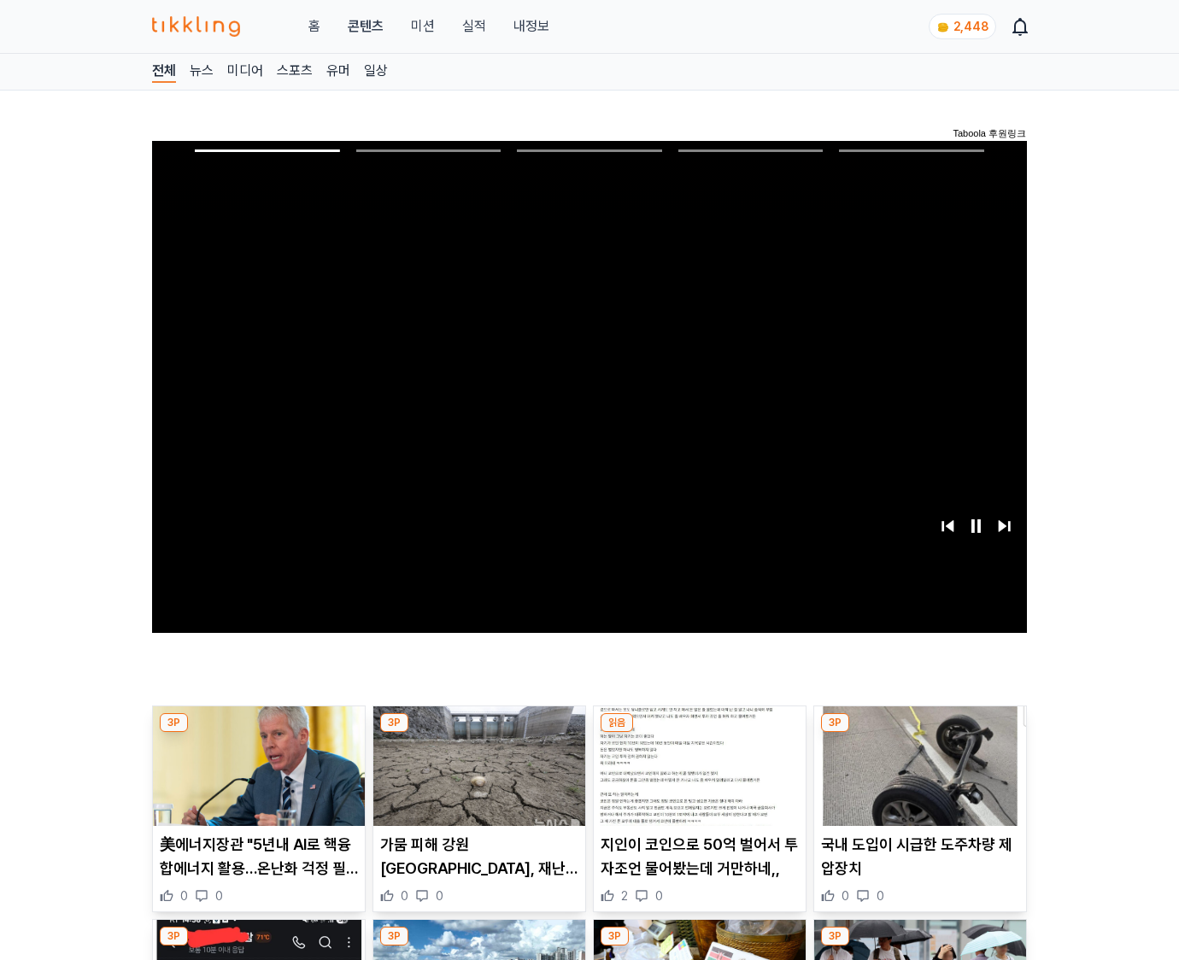
click at [916, 779] on img at bounding box center [920, 766] width 212 height 120
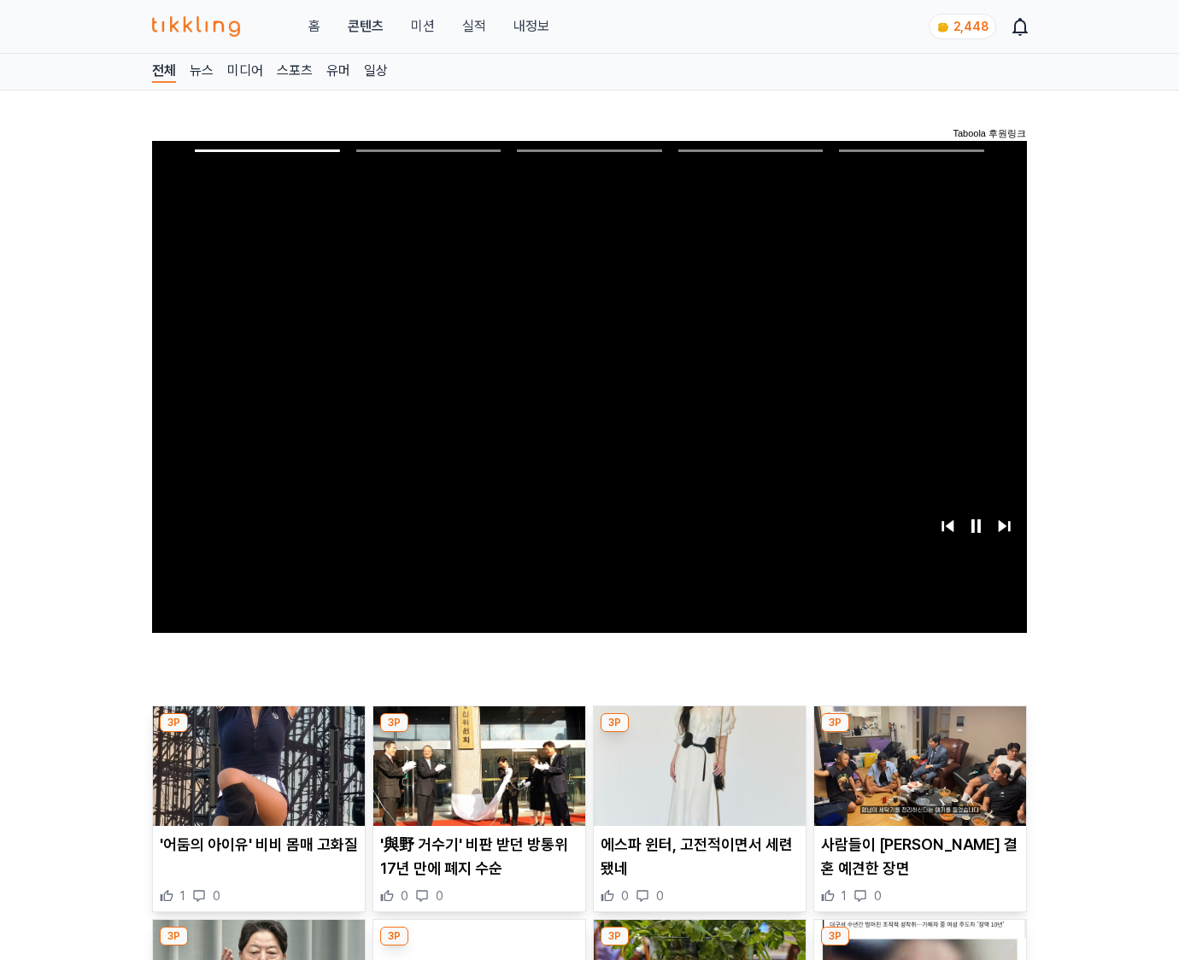
click at [916, 779] on img at bounding box center [920, 766] width 212 height 120
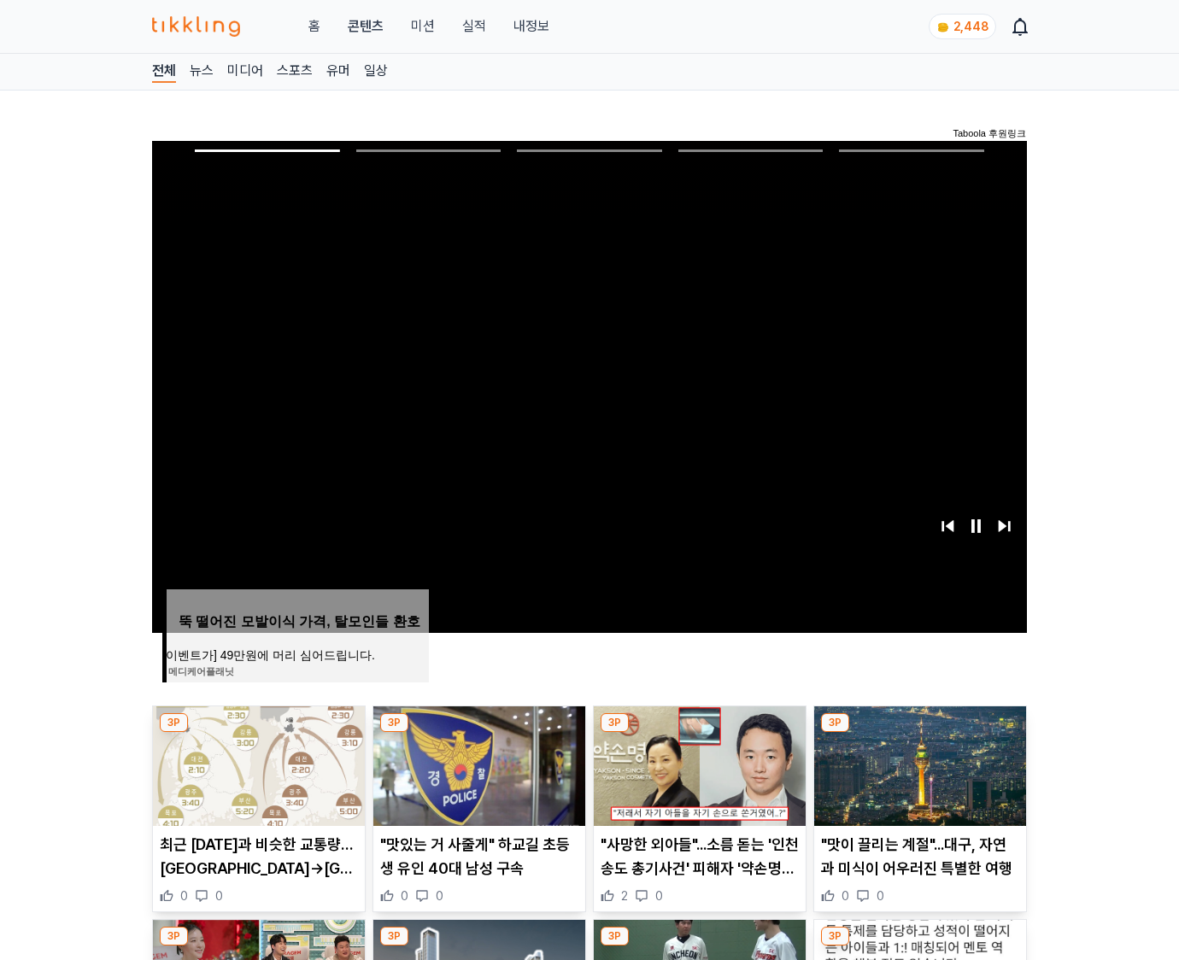
click at [916, 779] on img at bounding box center [920, 766] width 212 height 120
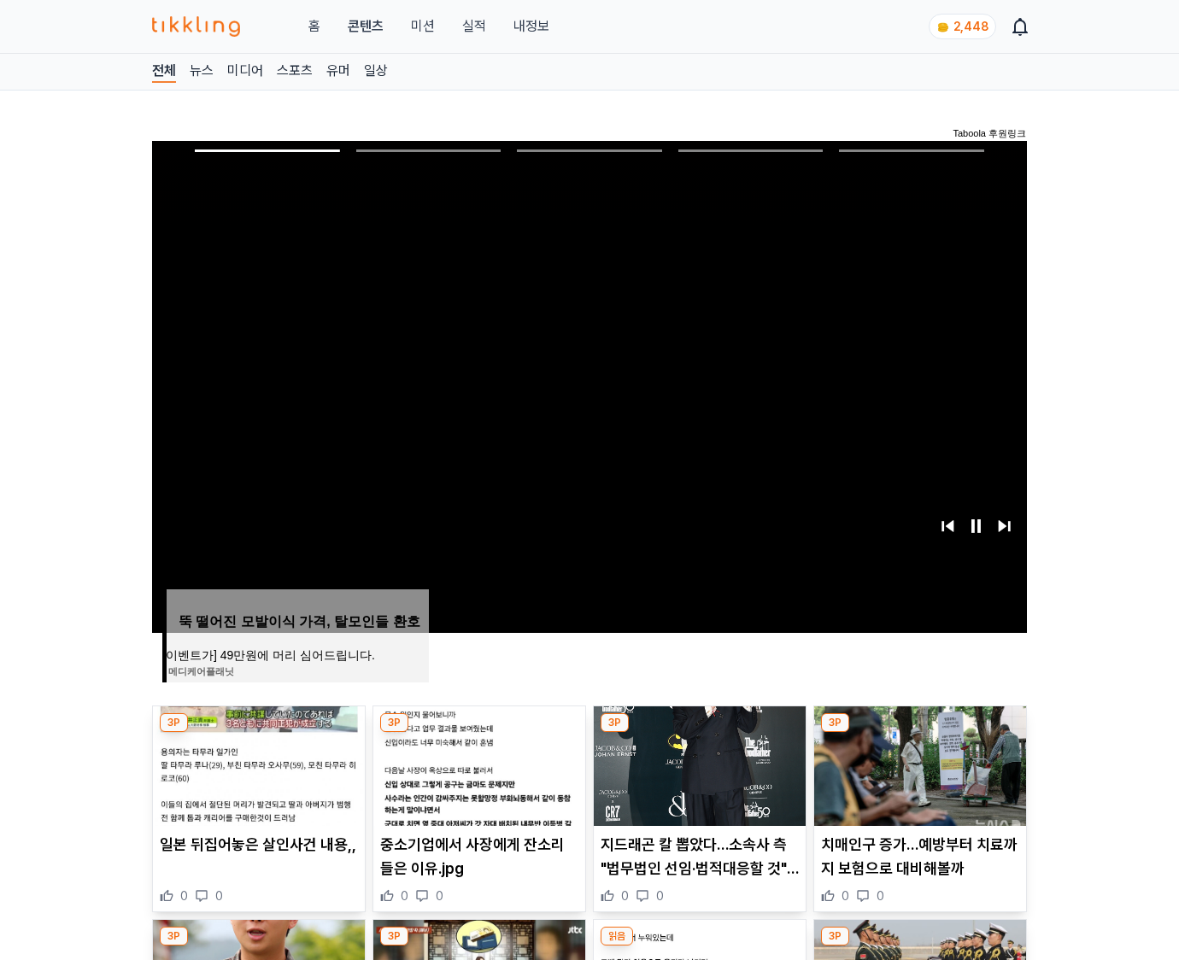
click at [916, 779] on img at bounding box center [920, 766] width 212 height 120
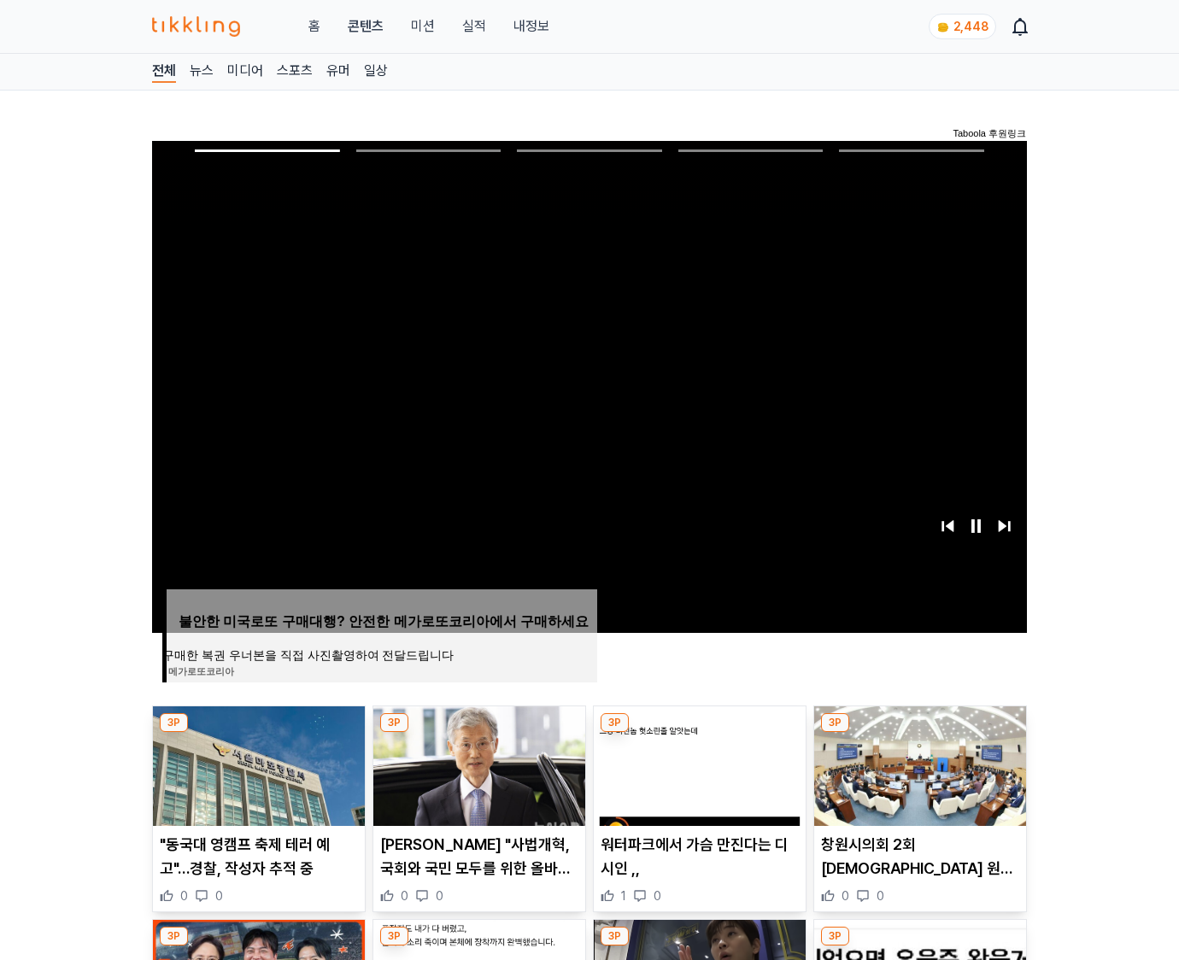
click at [916, 779] on img at bounding box center [920, 766] width 212 height 120
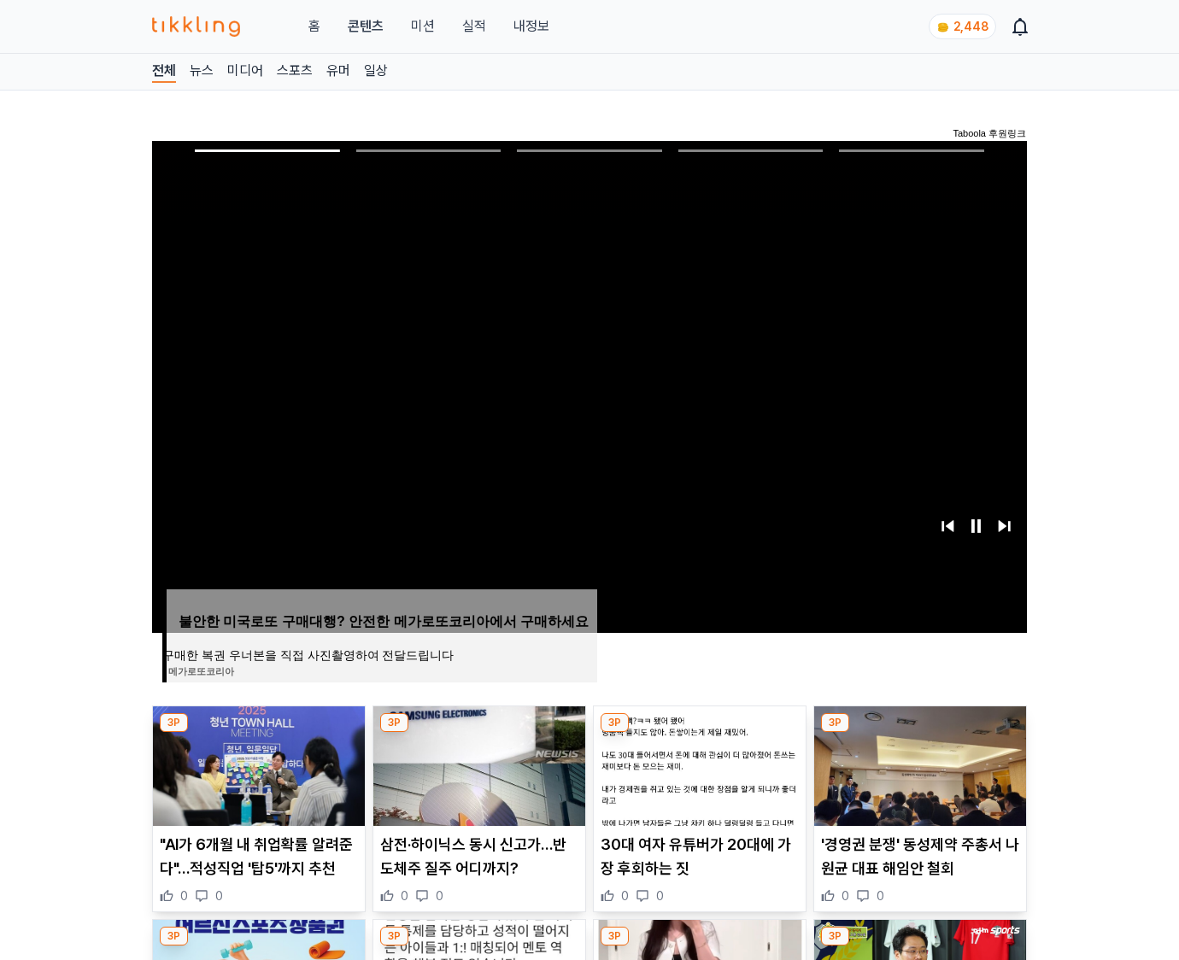
click at [916, 779] on img at bounding box center [920, 766] width 212 height 120
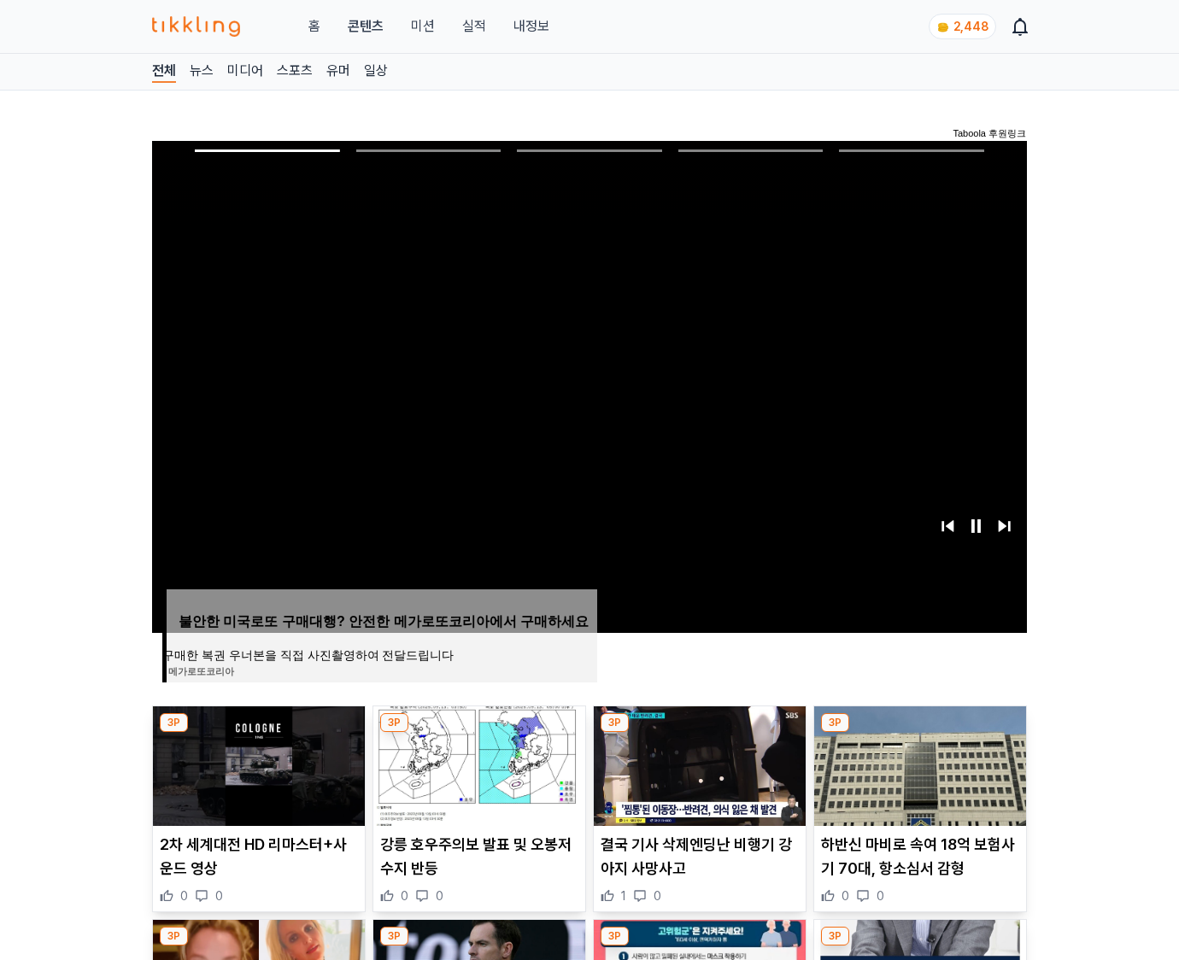
click at [916, 779] on img at bounding box center [920, 766] width 212 height 120
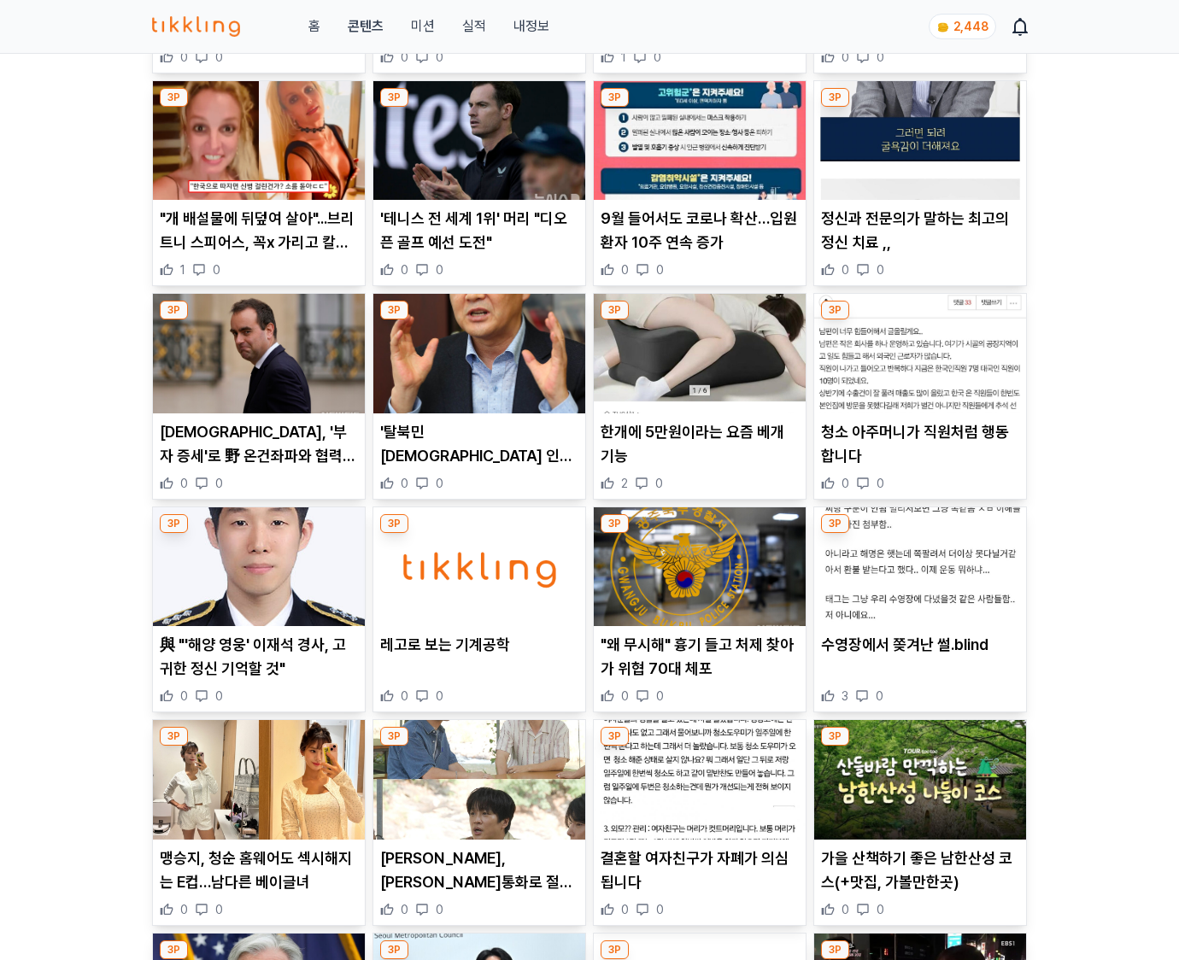
scroll to position [2515, 0]
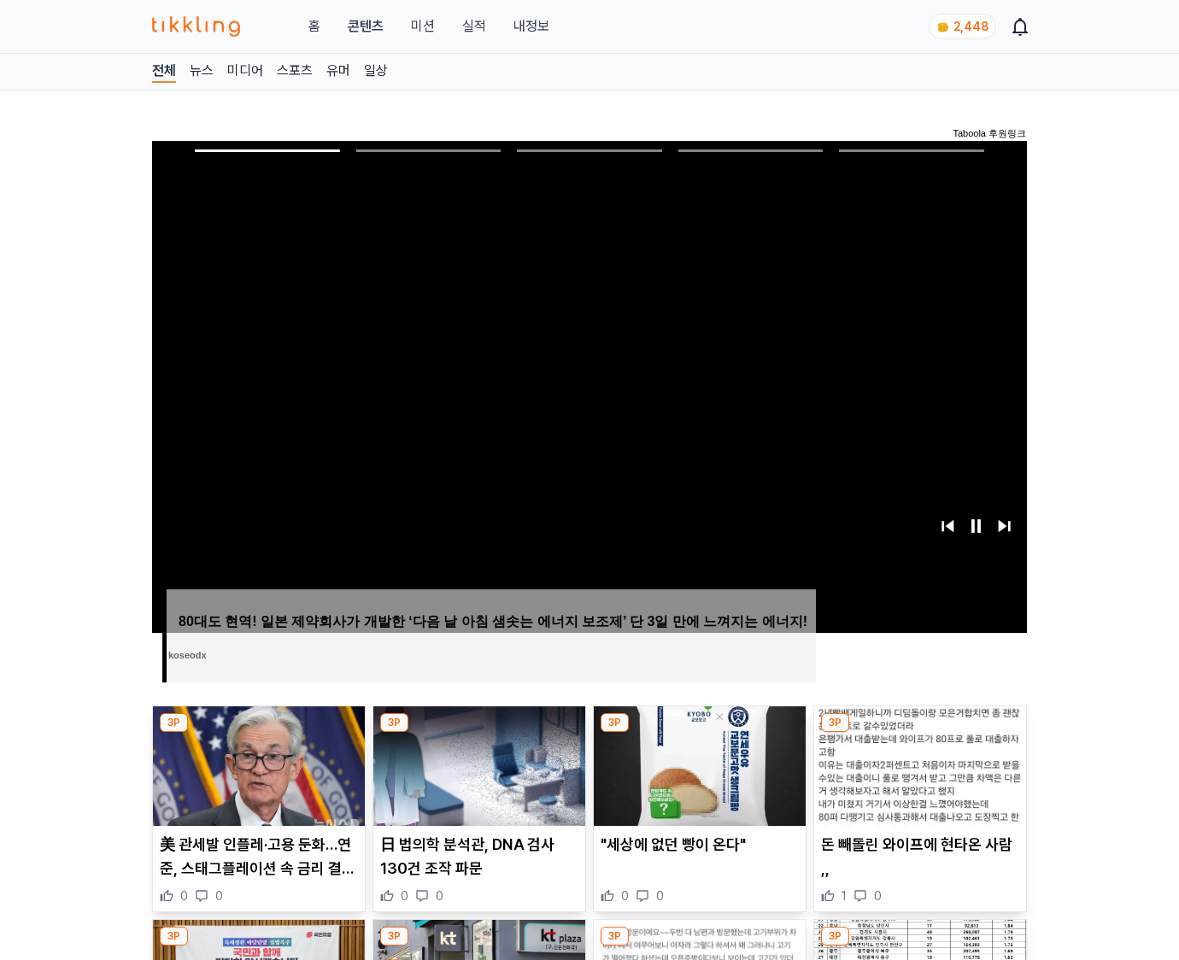
click at [916, 779] on img at bounding box center [920, 766] width 212 height 120
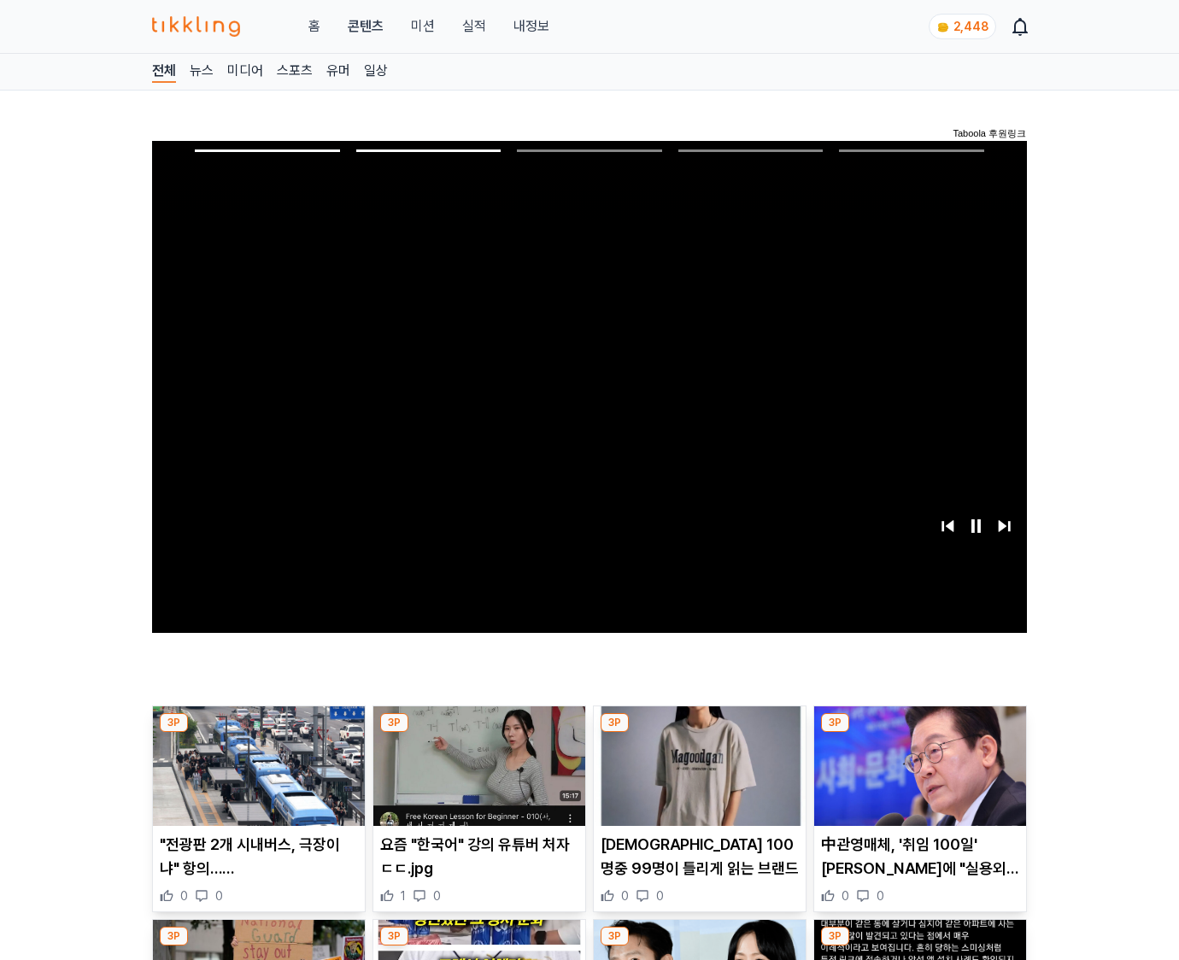
click at [916, 779] on img at bounding box center [920, 766] width 212 height 120
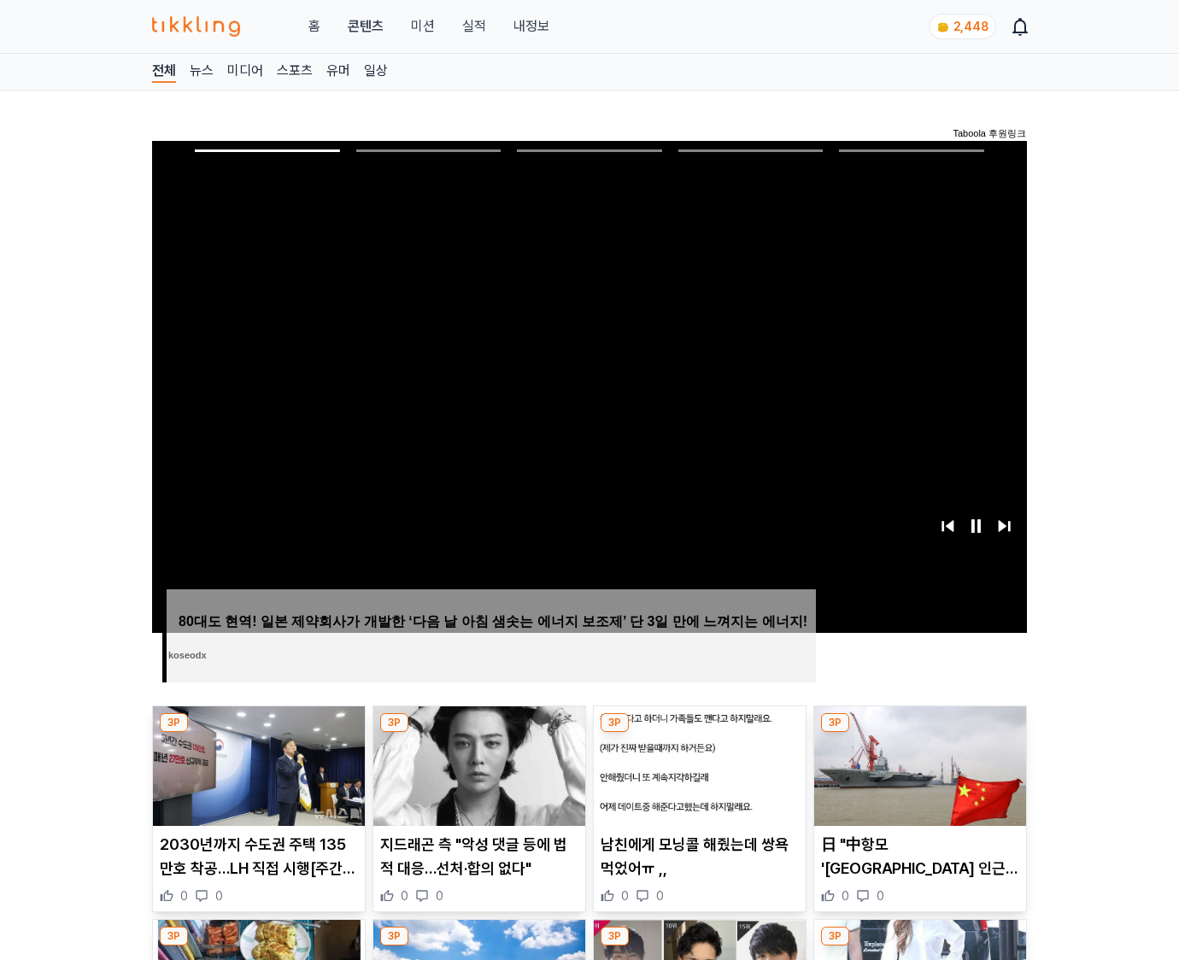
click at [916, 779] on img at bounding box center [920, 766] width 212 height 120
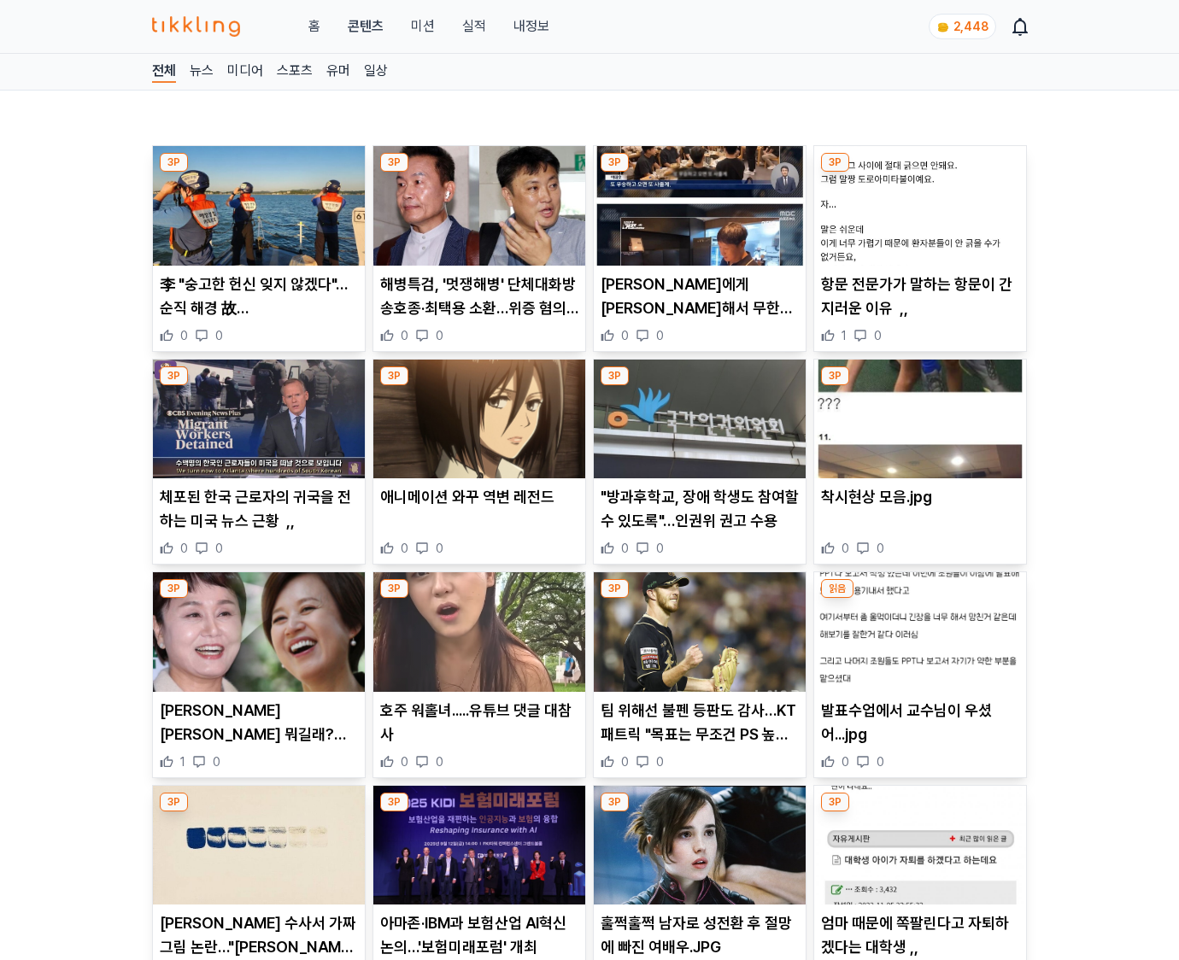
drag, startPoint x: 0, startPoint y: 0, endPoint x: 916, endPoint y: 779, distance: 1202.8
click at [916, 778] on div "읽음 발표수업에서 교수님이 우셨어...jpg 0 0" at bounding box center [920, 674] width 214 height 207
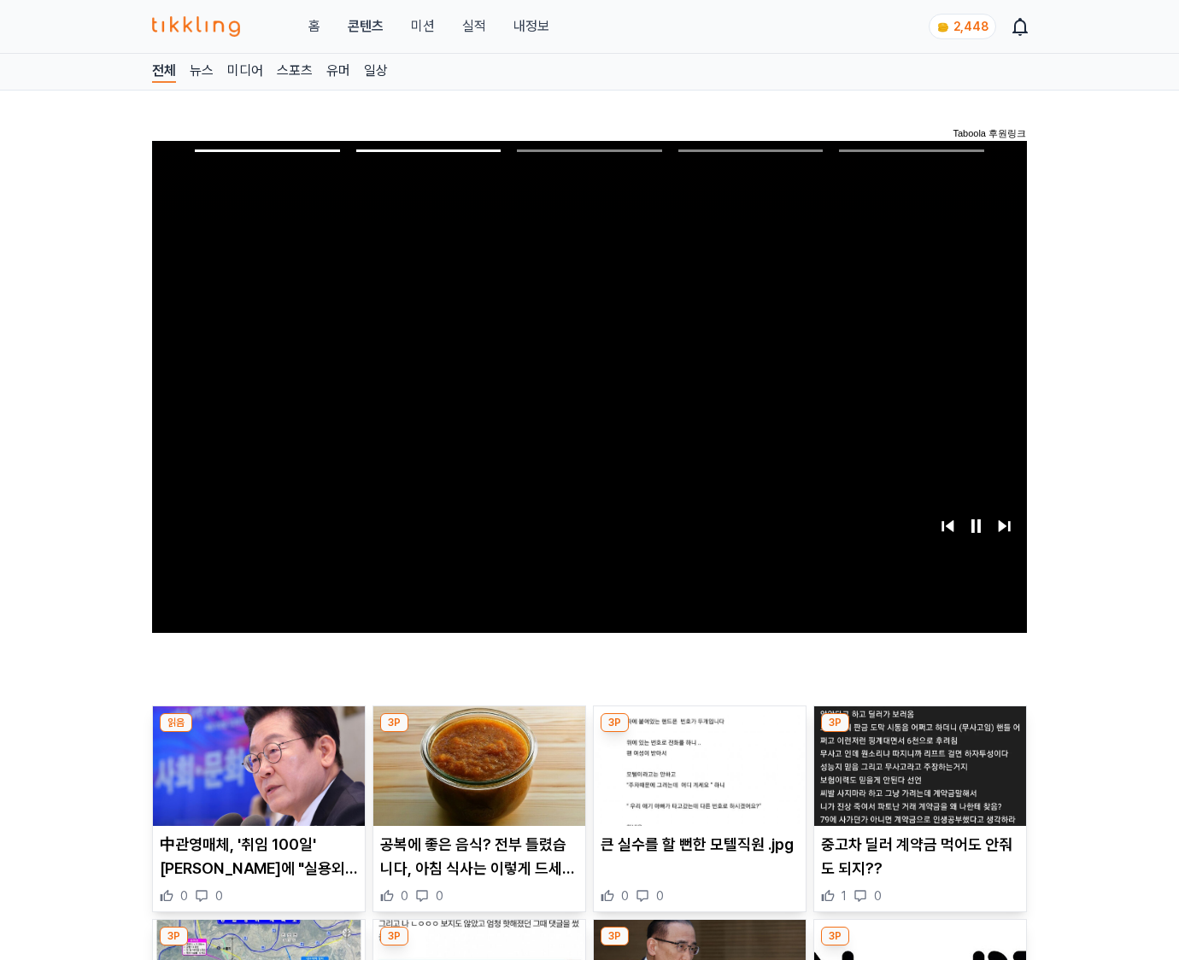
click at [916, 779] on img at bounding box center [920, 766] width 212 height 120
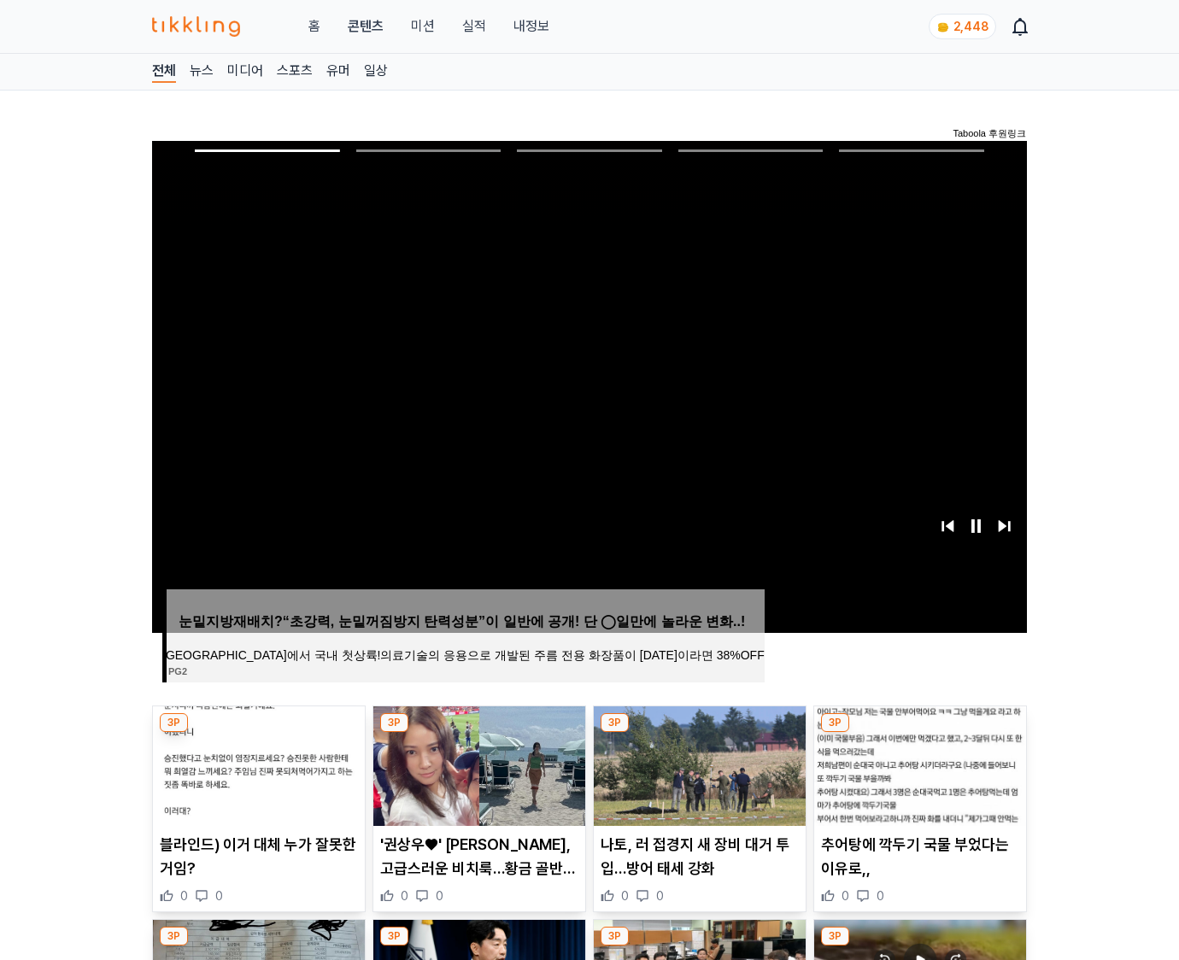
click at [916, 779] on img at bounding box center [920, 766] width 212 height 120
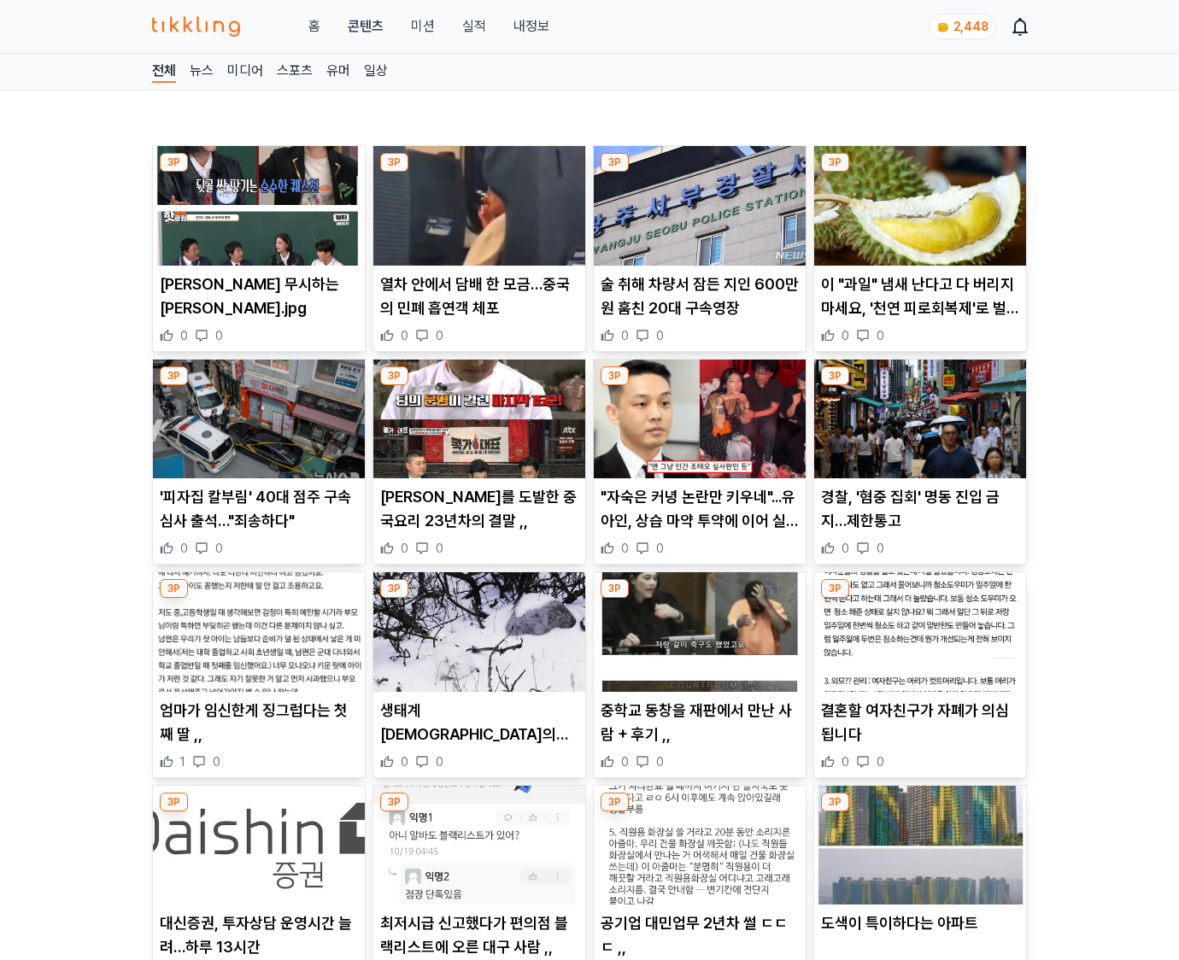
click at [916, 778] on div "3P 결혼할 여자친구가 자폐가 의심됩니다 0 0" at bounding box center [920, 674] width 214 height 207
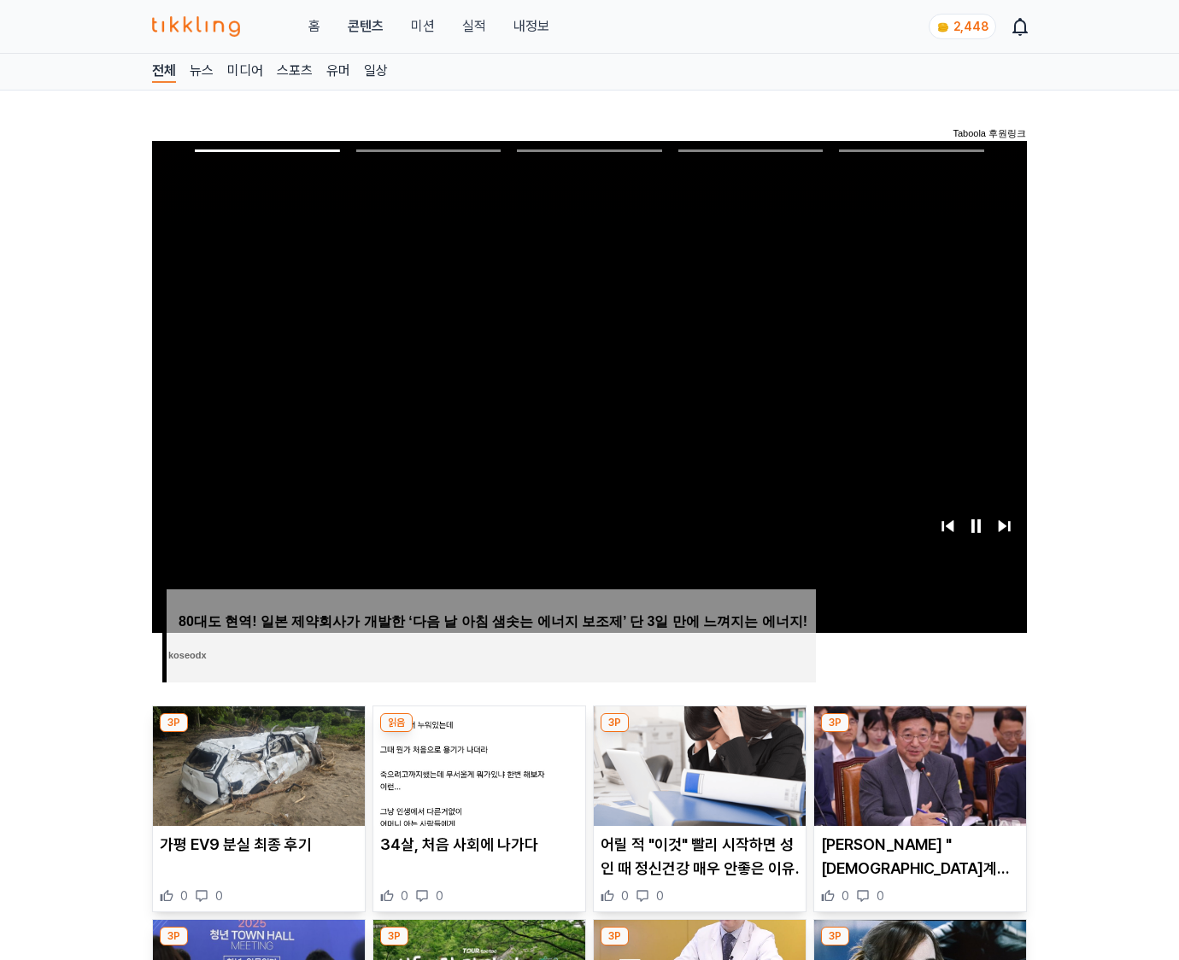
click at [916, 779] on img at bounding box center [920, 766] width 212 height 120
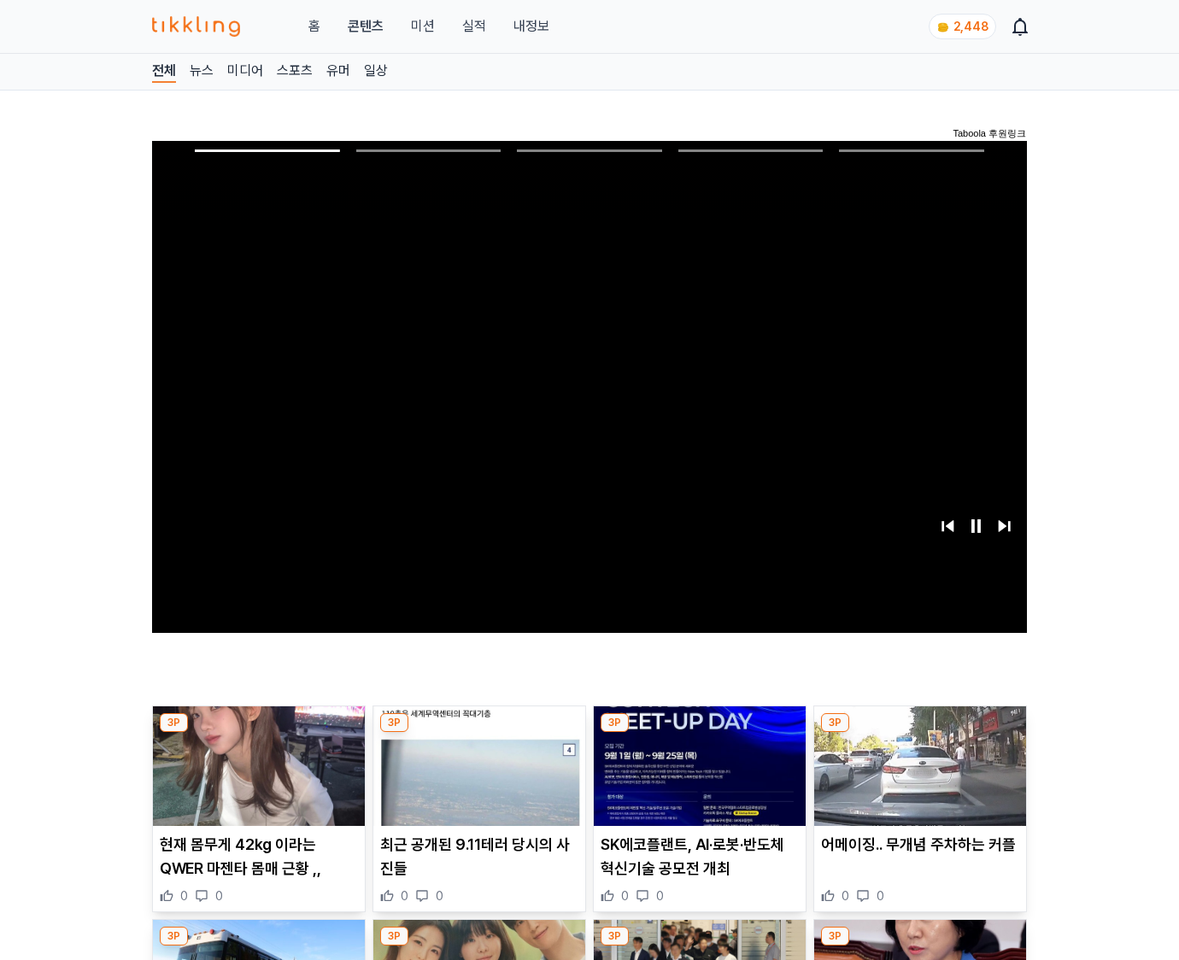
click at [916, 779] on img at bounding box center [920, 766] width 212 height 120
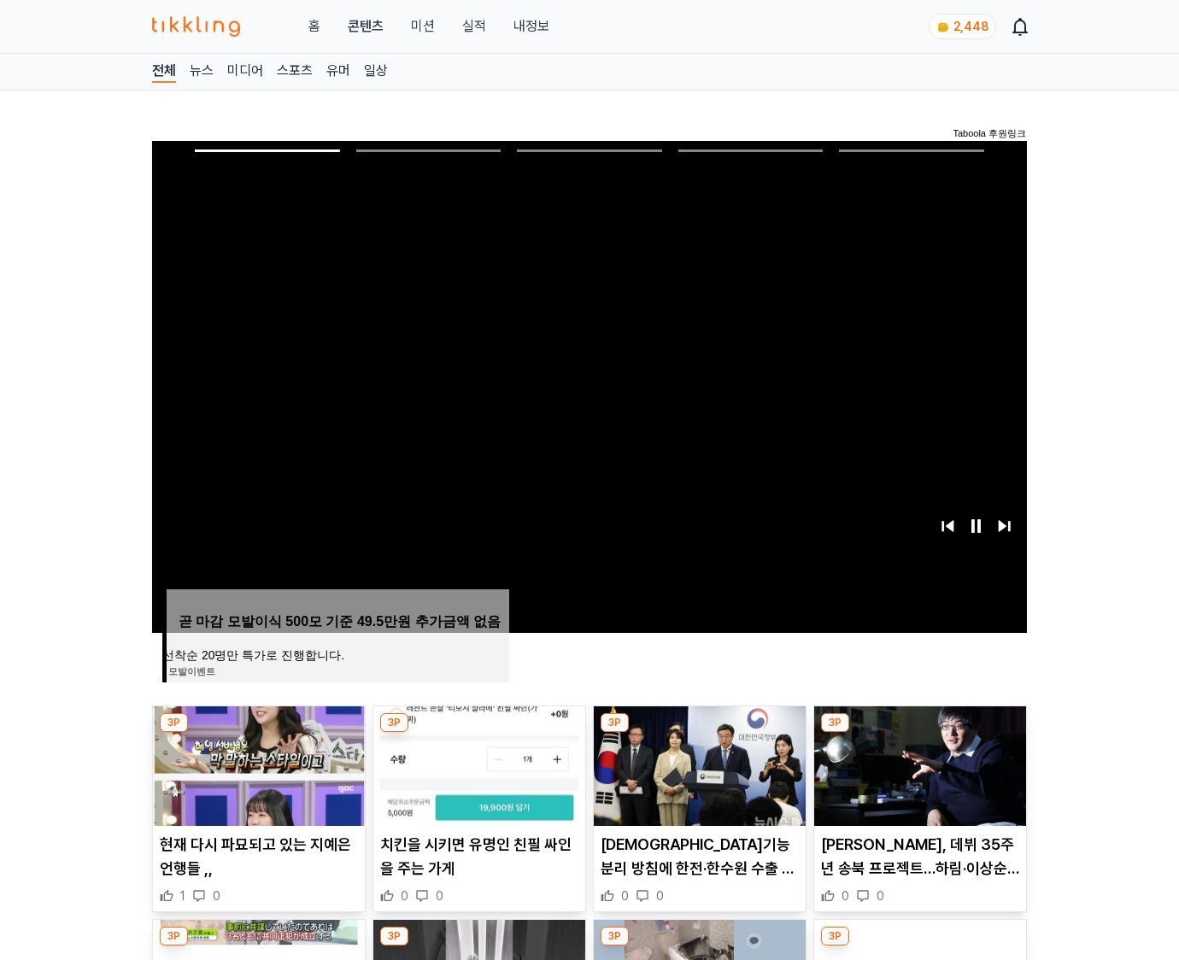
click at [916, 779] on img at bounding box center [920, 766] width 212 height 120
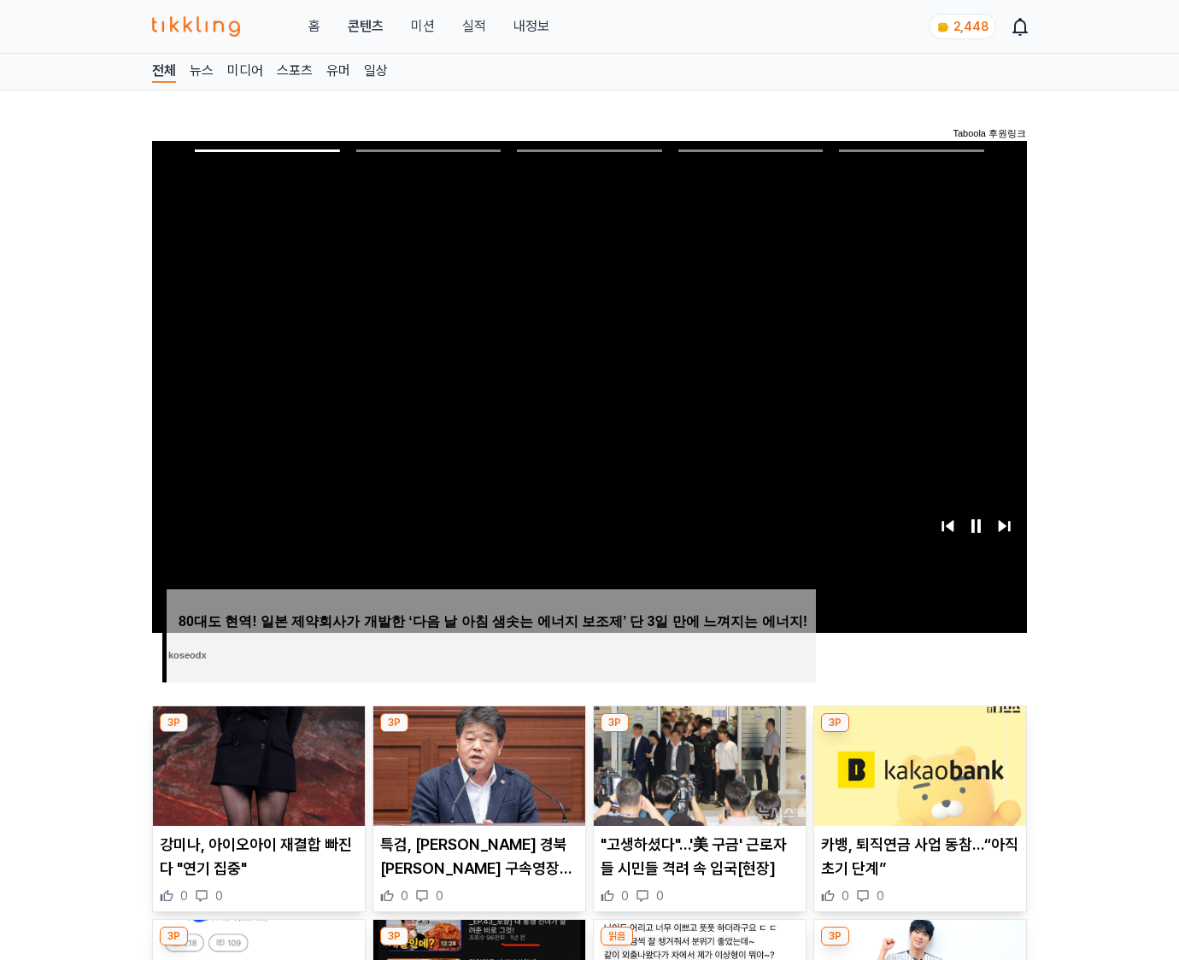
click at [916, 779] on img at bounding box center [920, 766] width 212 height 120
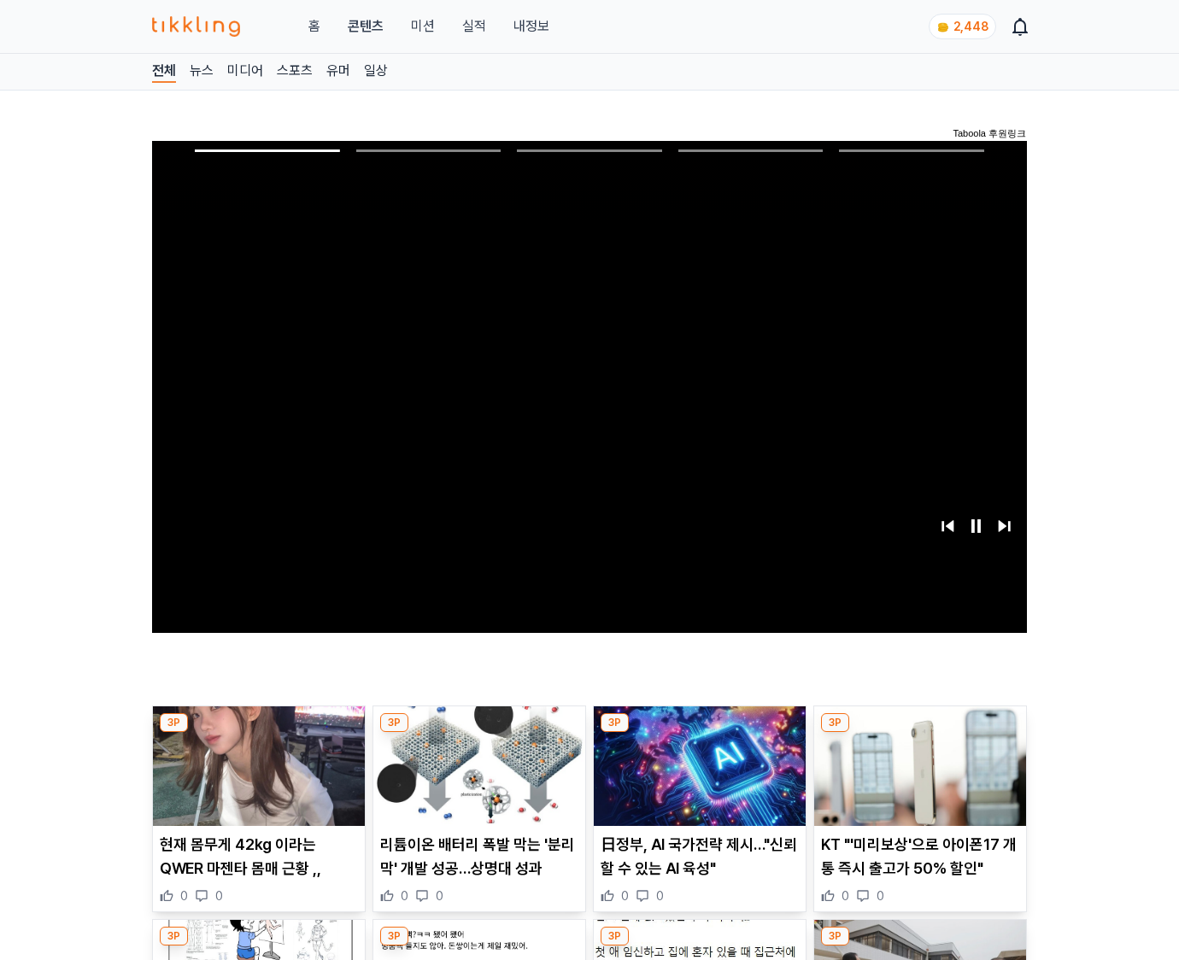
click at [916, 779] on img at bounding box center [920, 766] width 212 height 120
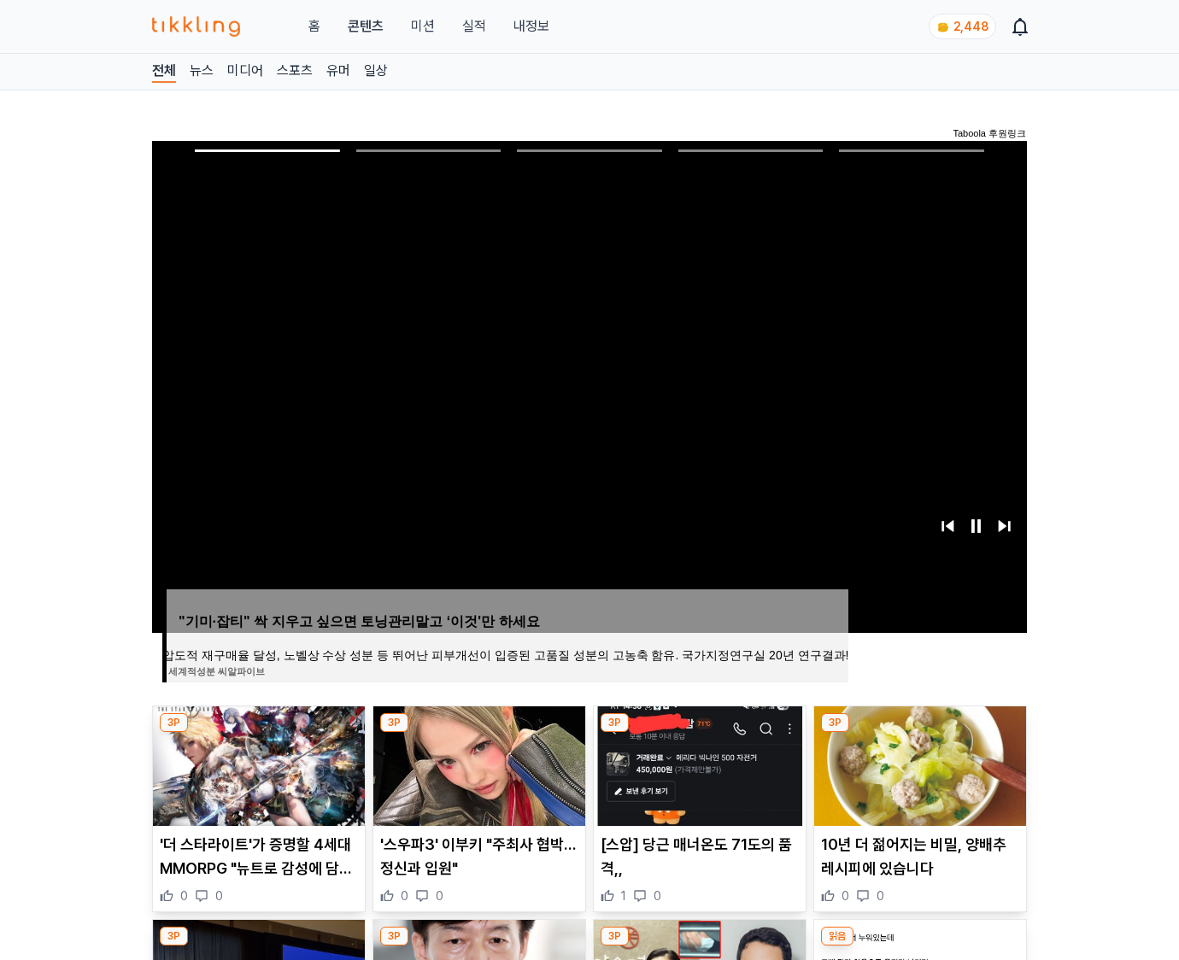
click at [916, 779] on img at bounding box center [920, 766] width 212 height 120
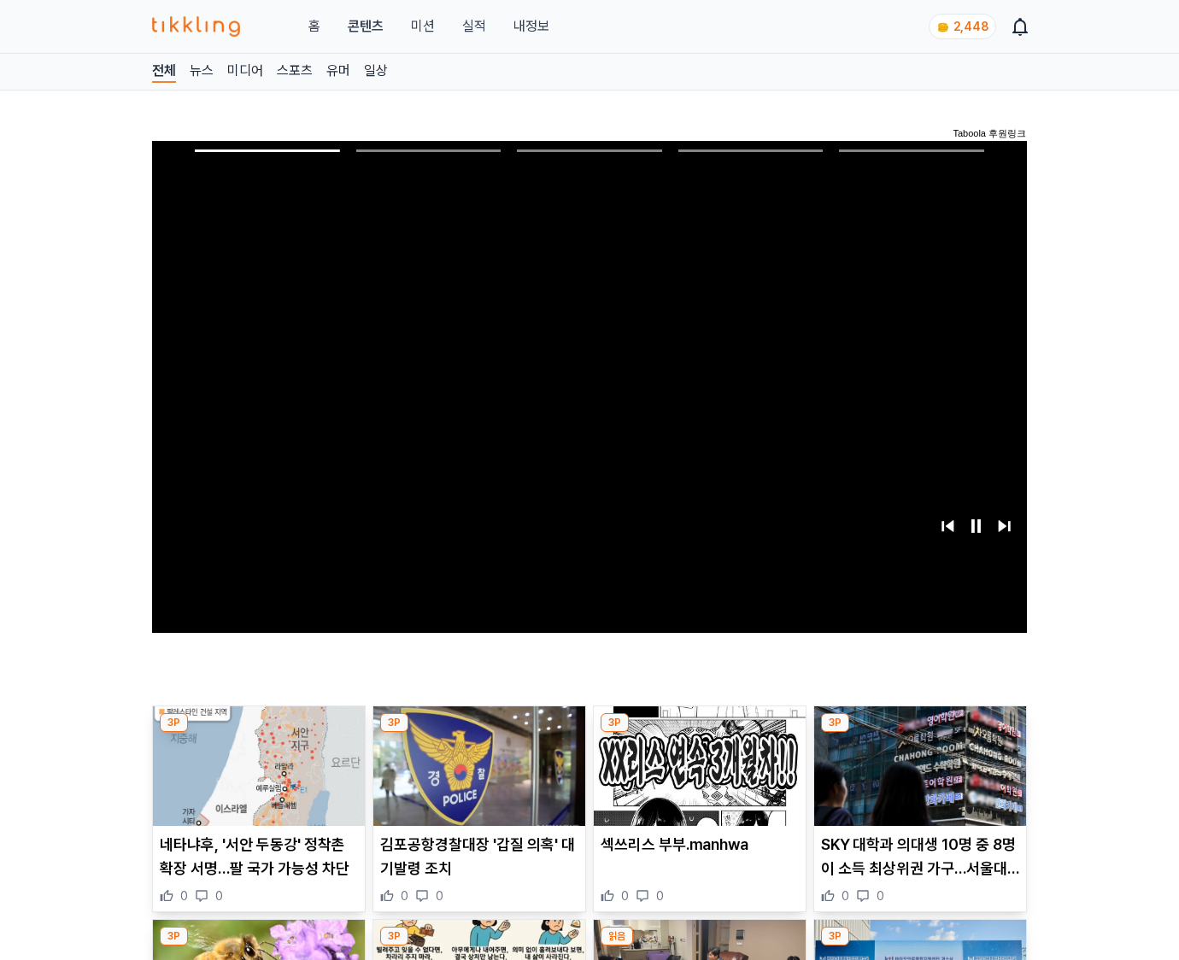
click at [916, 779] on img at bounding box center [920, 766] width 212 height 120
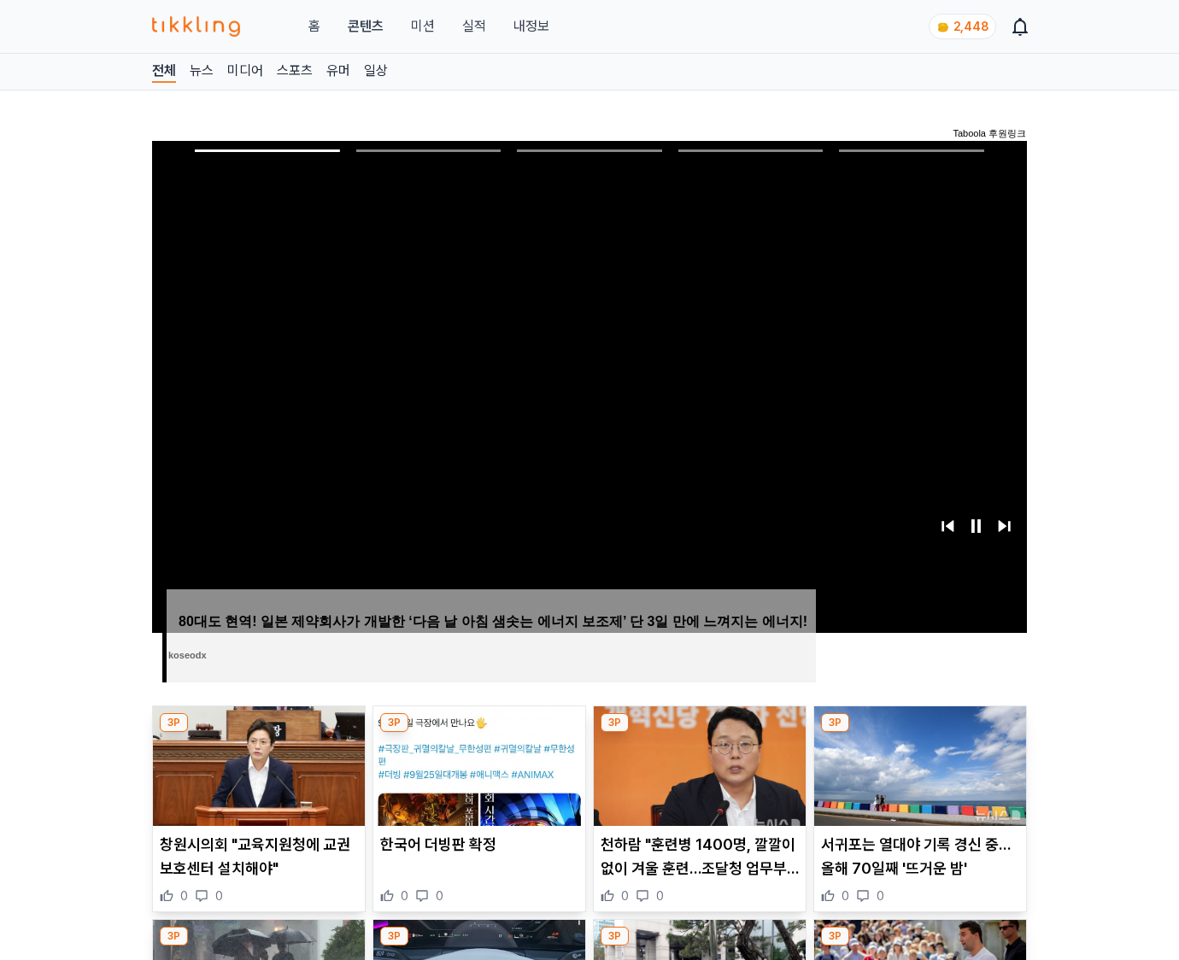
click at [916, 779] on img at bounding box center [920, 766] width 212 height 120
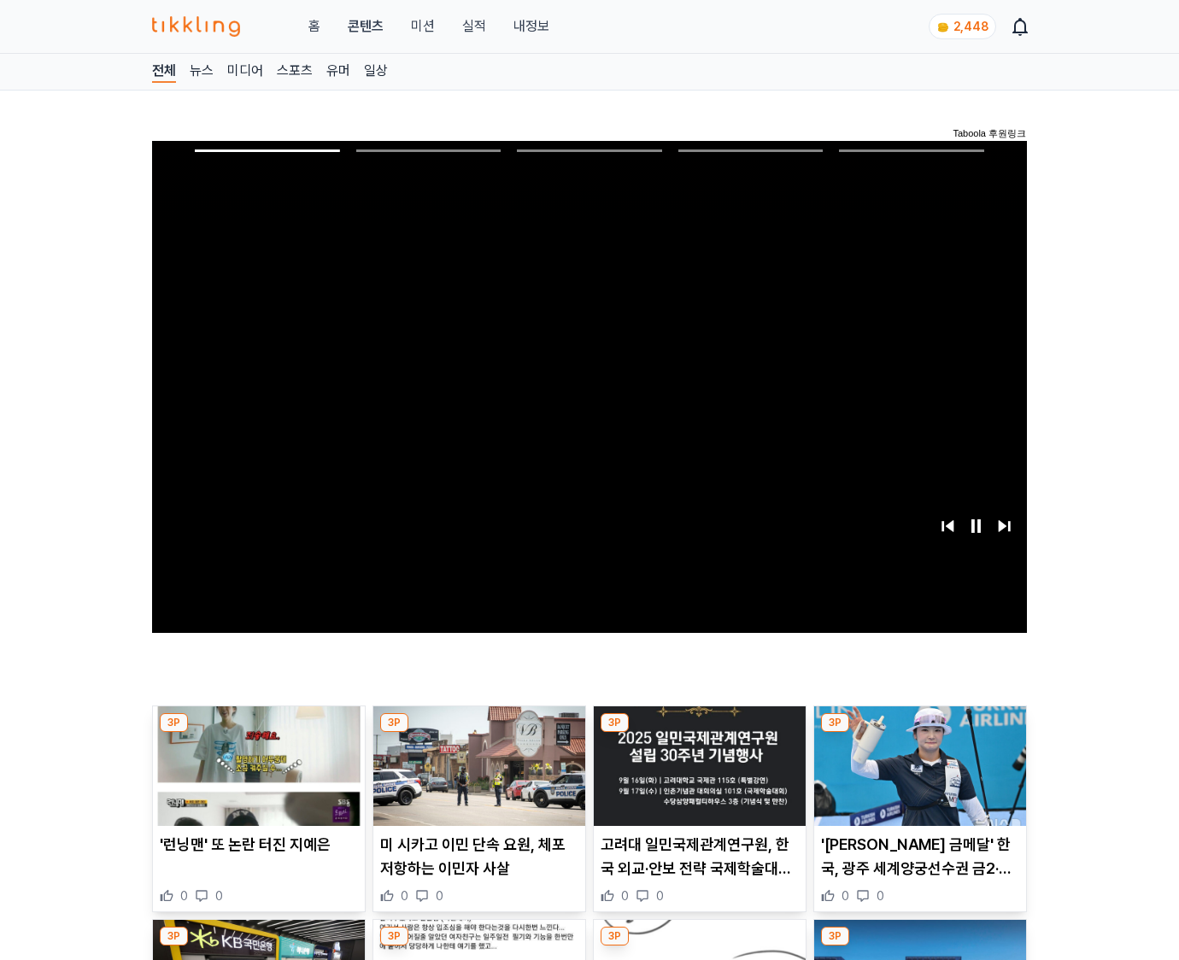
click at [916, 779] on img at bounding box center [920, 766] width 212 height 120
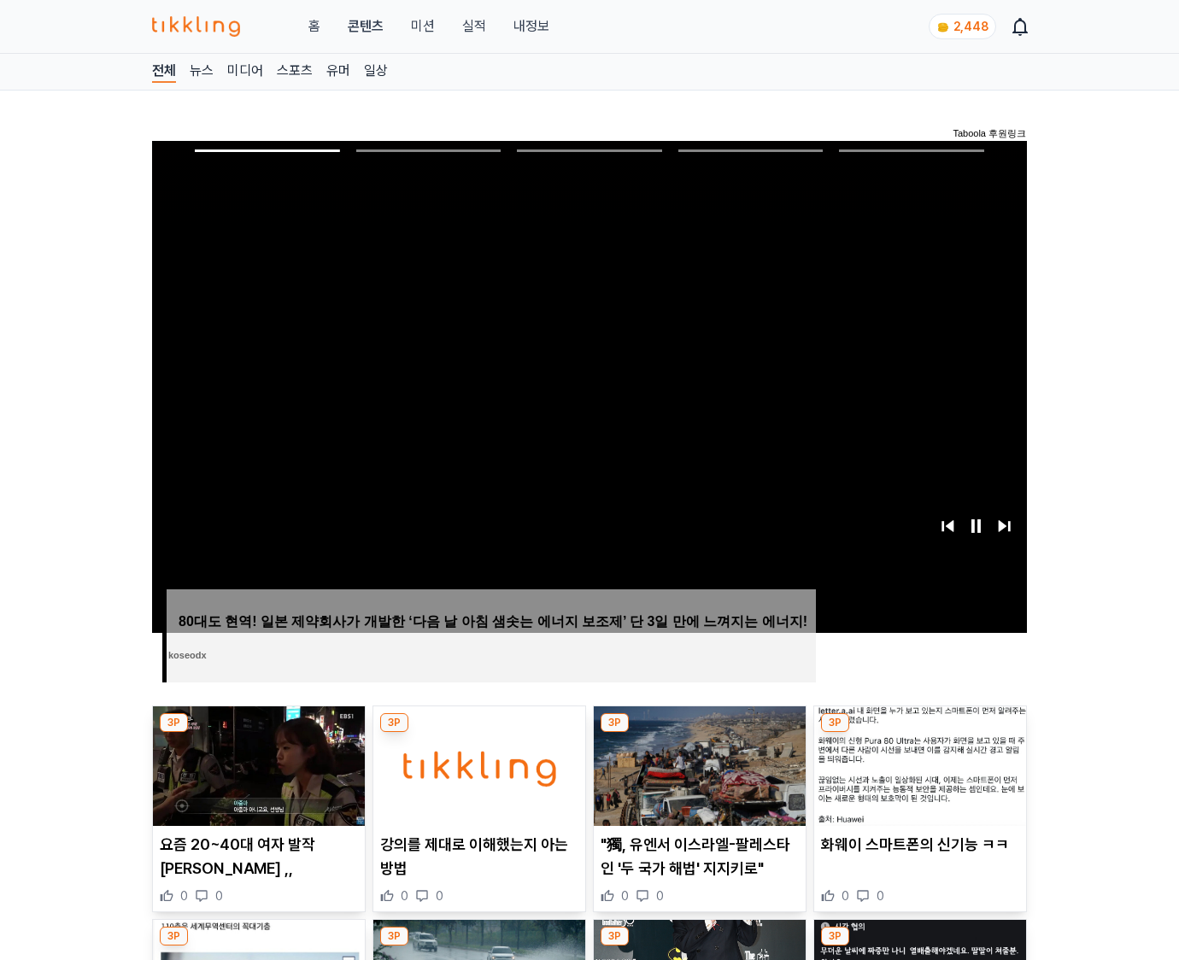
click at [916, 779] on img at bounding box center [920, 766] width 212 height 120
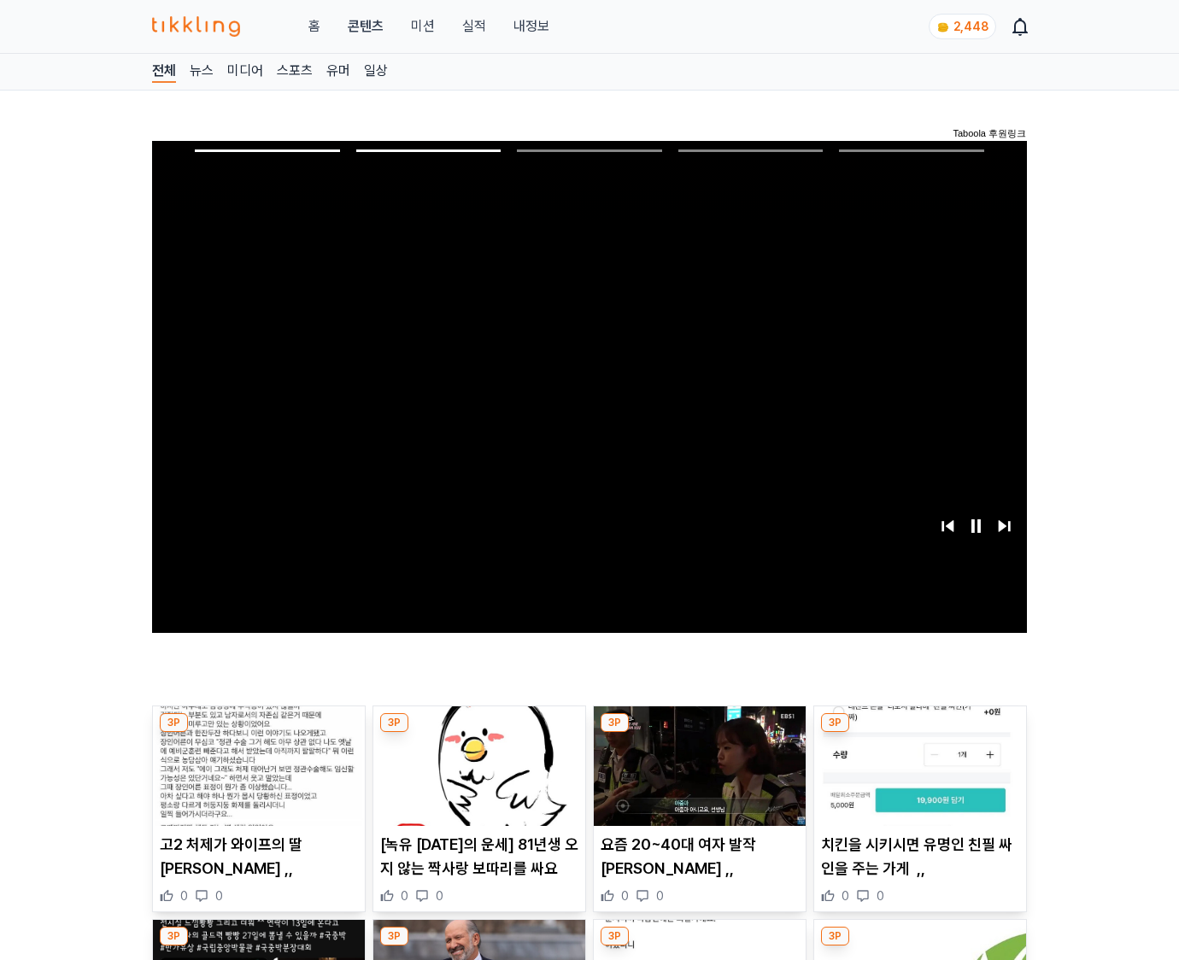
click at [916, 779] on img at bounding box center [920, 766] width 212 height 120
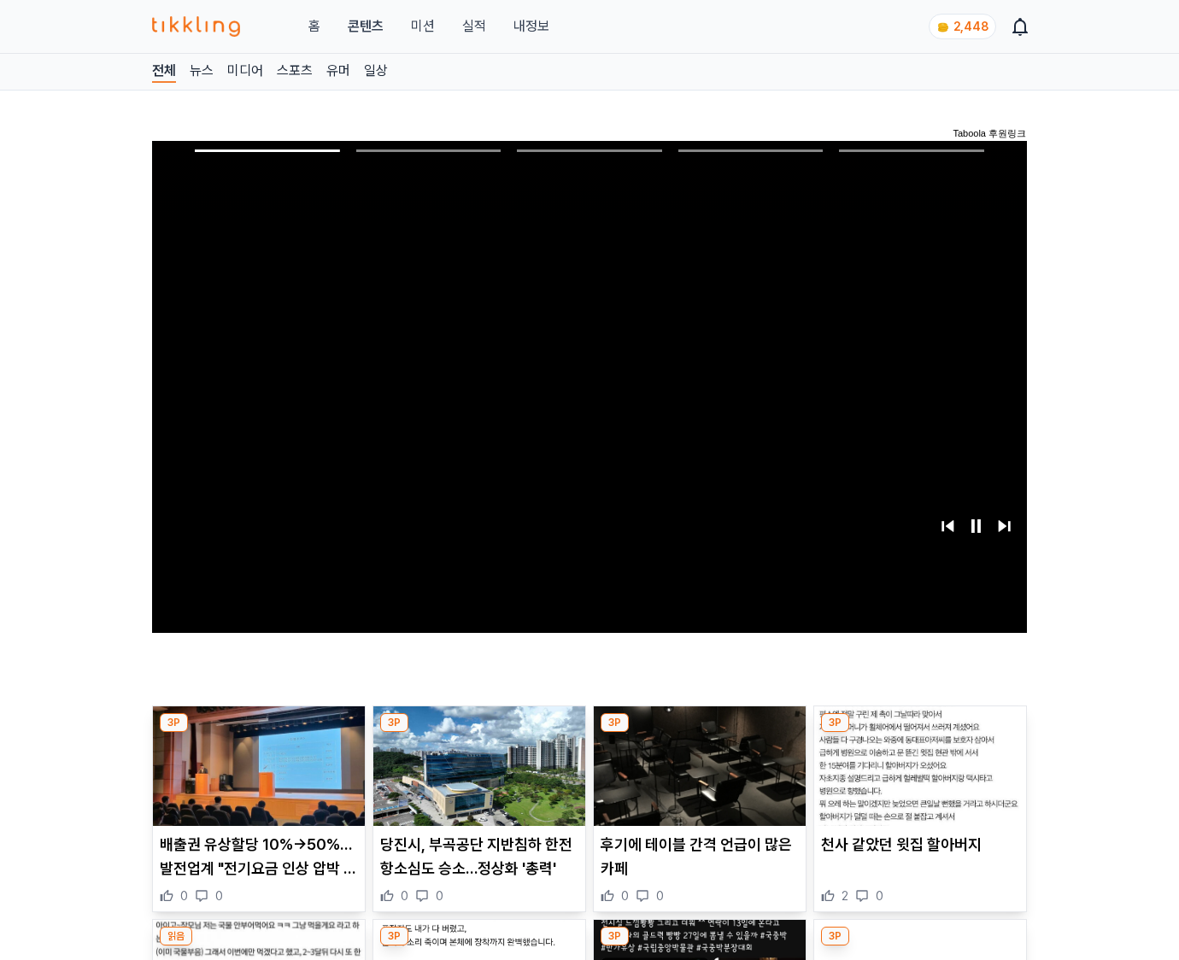
click at [916, 779] on img at bounding box center [920, 766] width 212 height 120
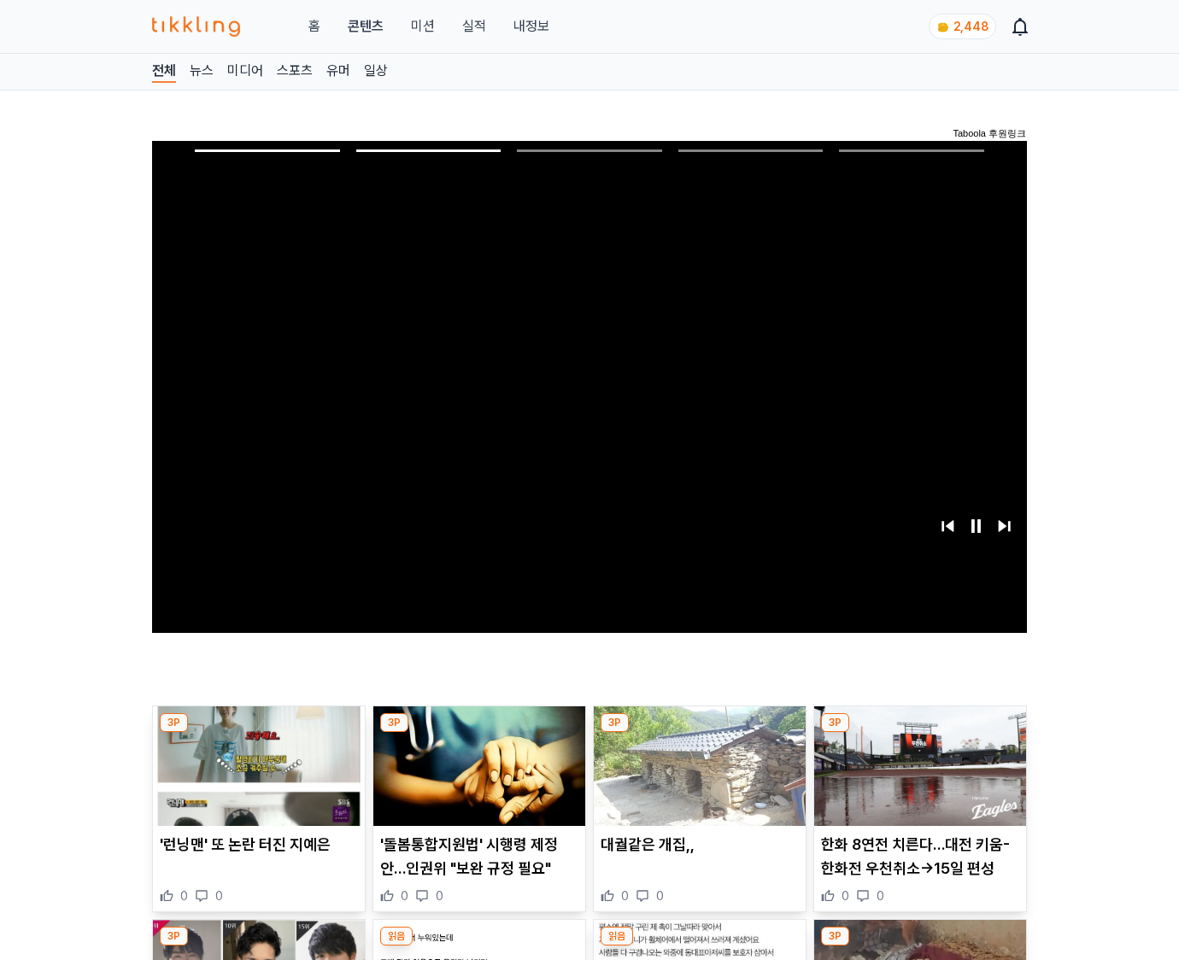
click at [916, 779] on img at bounding box center [920, 766] width 212 height 120
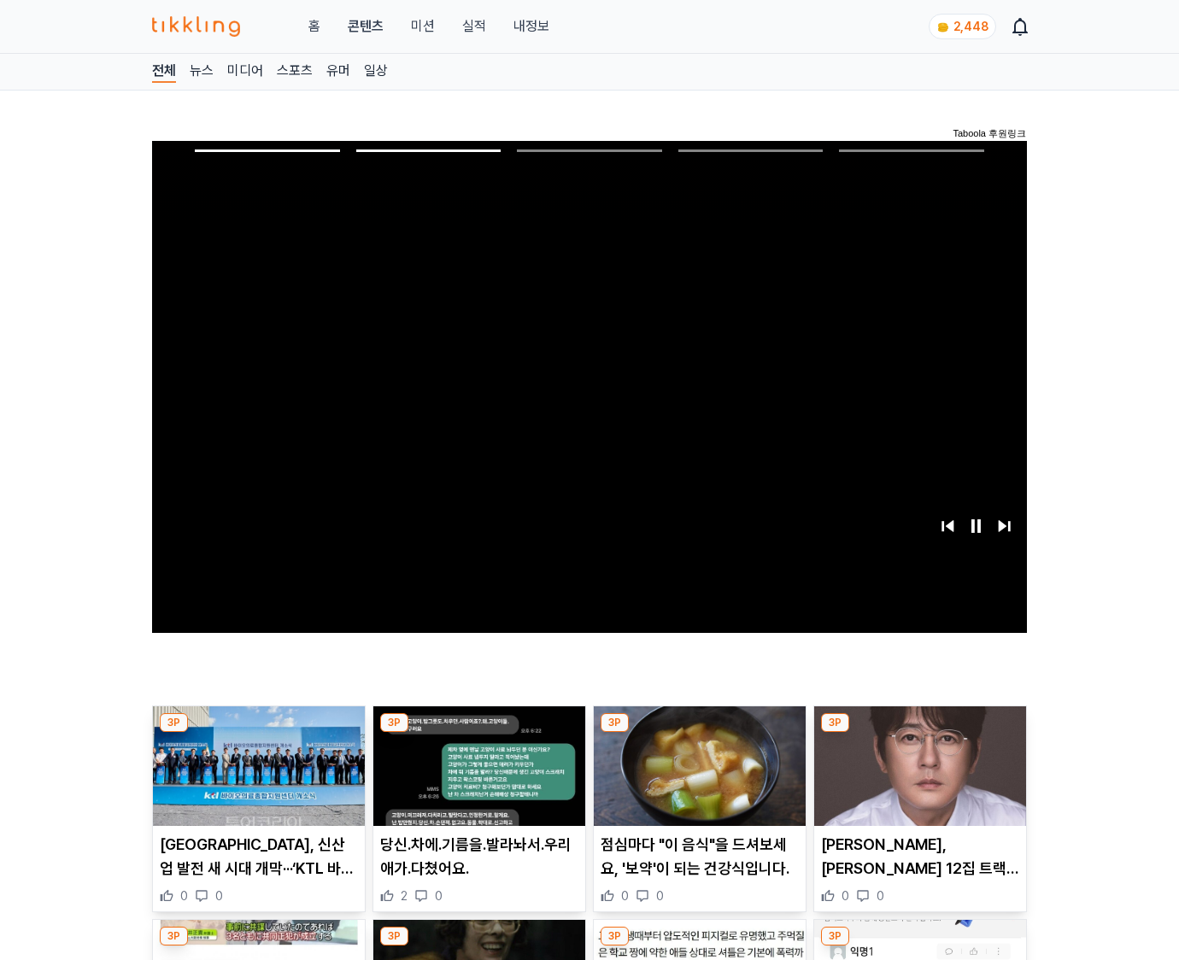
click at [916, 779] on img at bounding box center [920, 766] width 212 height 120
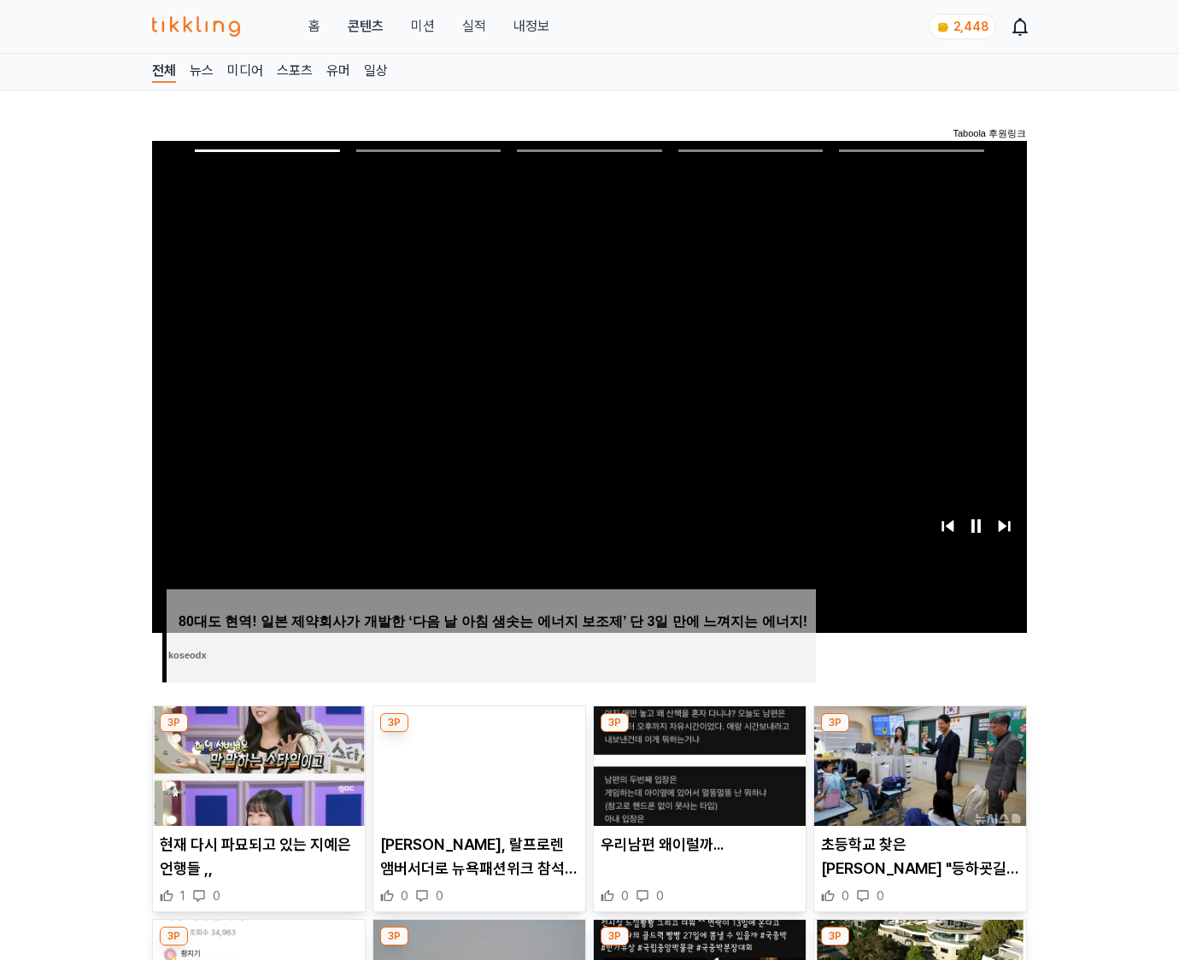
click at [916, 779] on img at bounding box center [920, 766] width 212 height 120
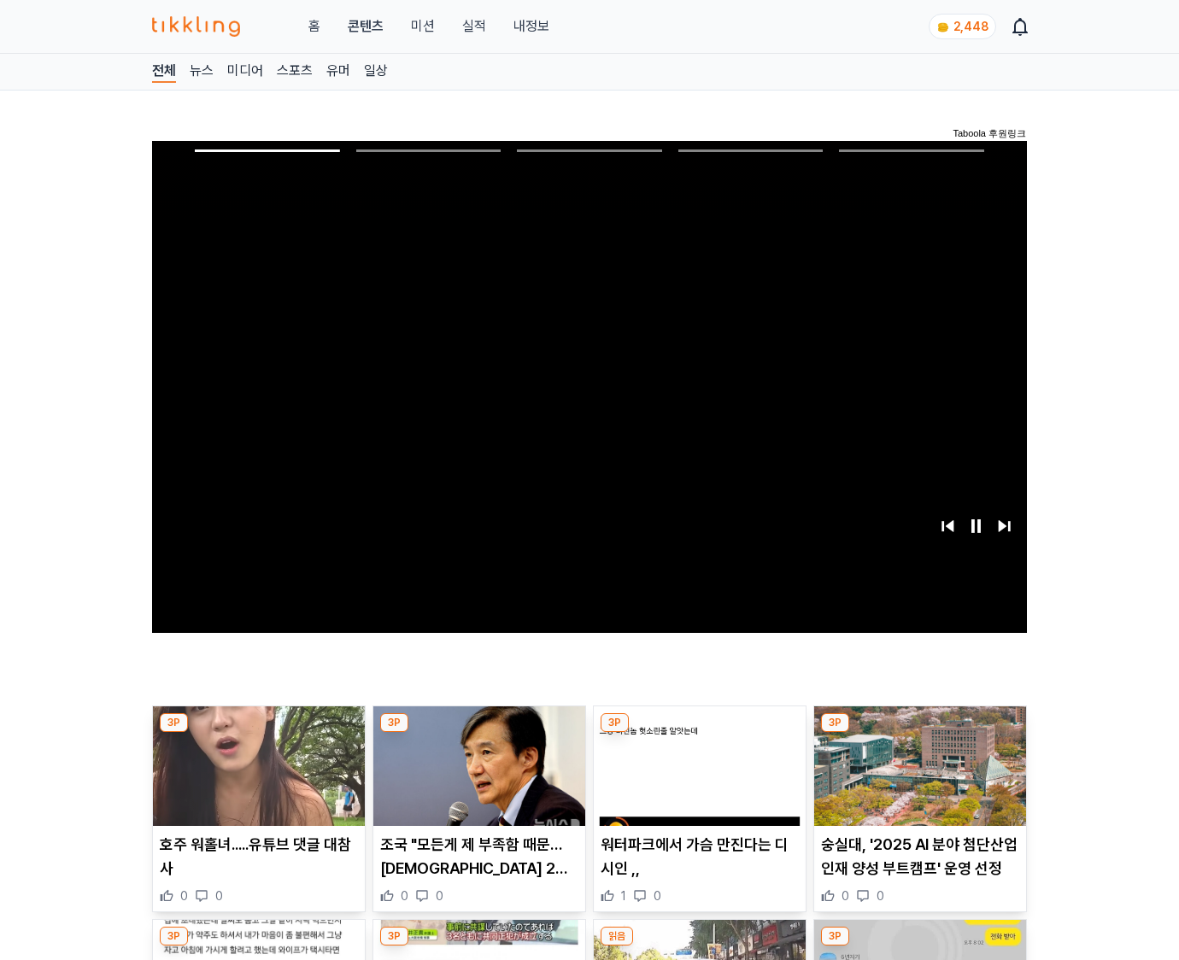
click at [916, 779] on img at bounding box center [920, 766] width 212 height 120
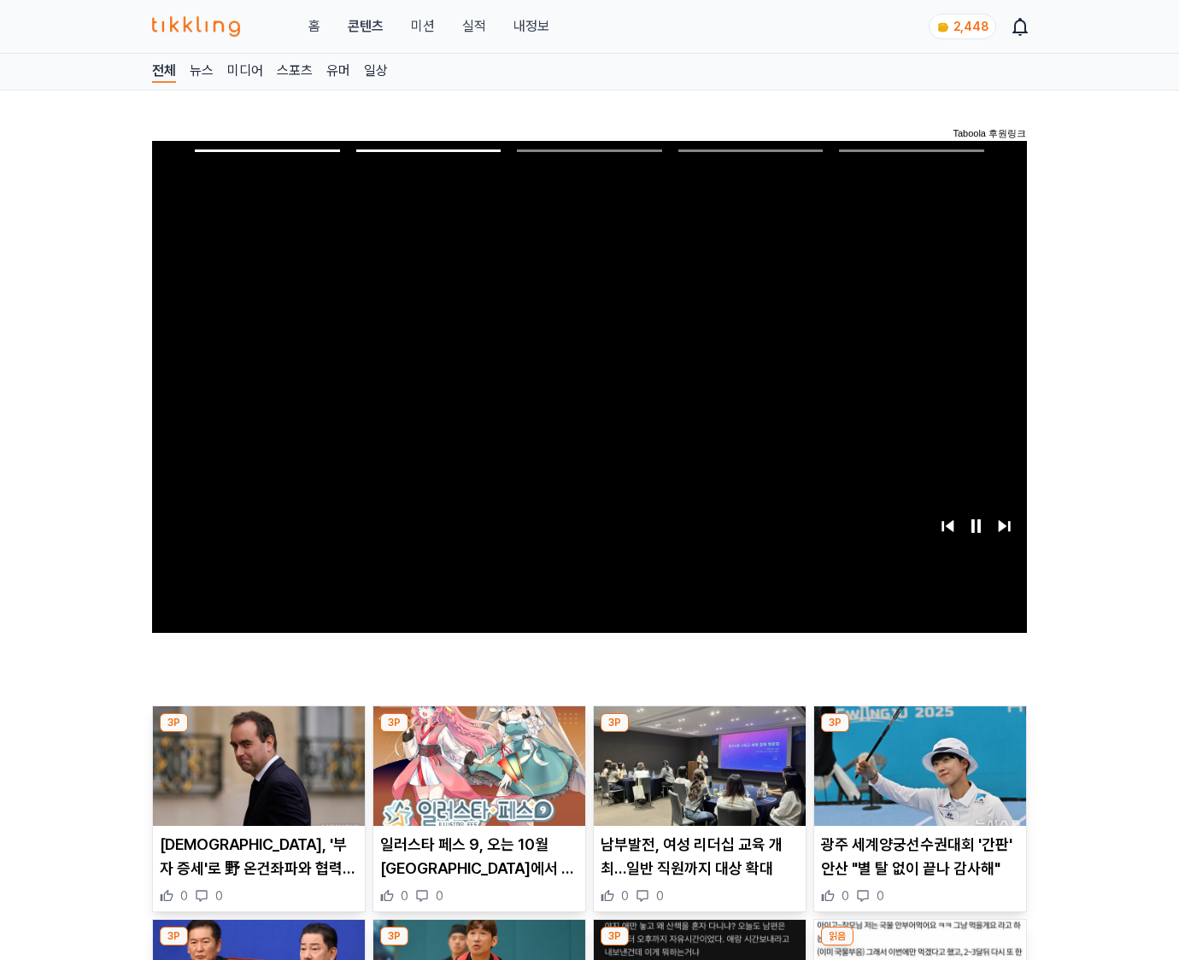
click at [916, 779] on img at bounding box center [920, 766] width 212 height 120
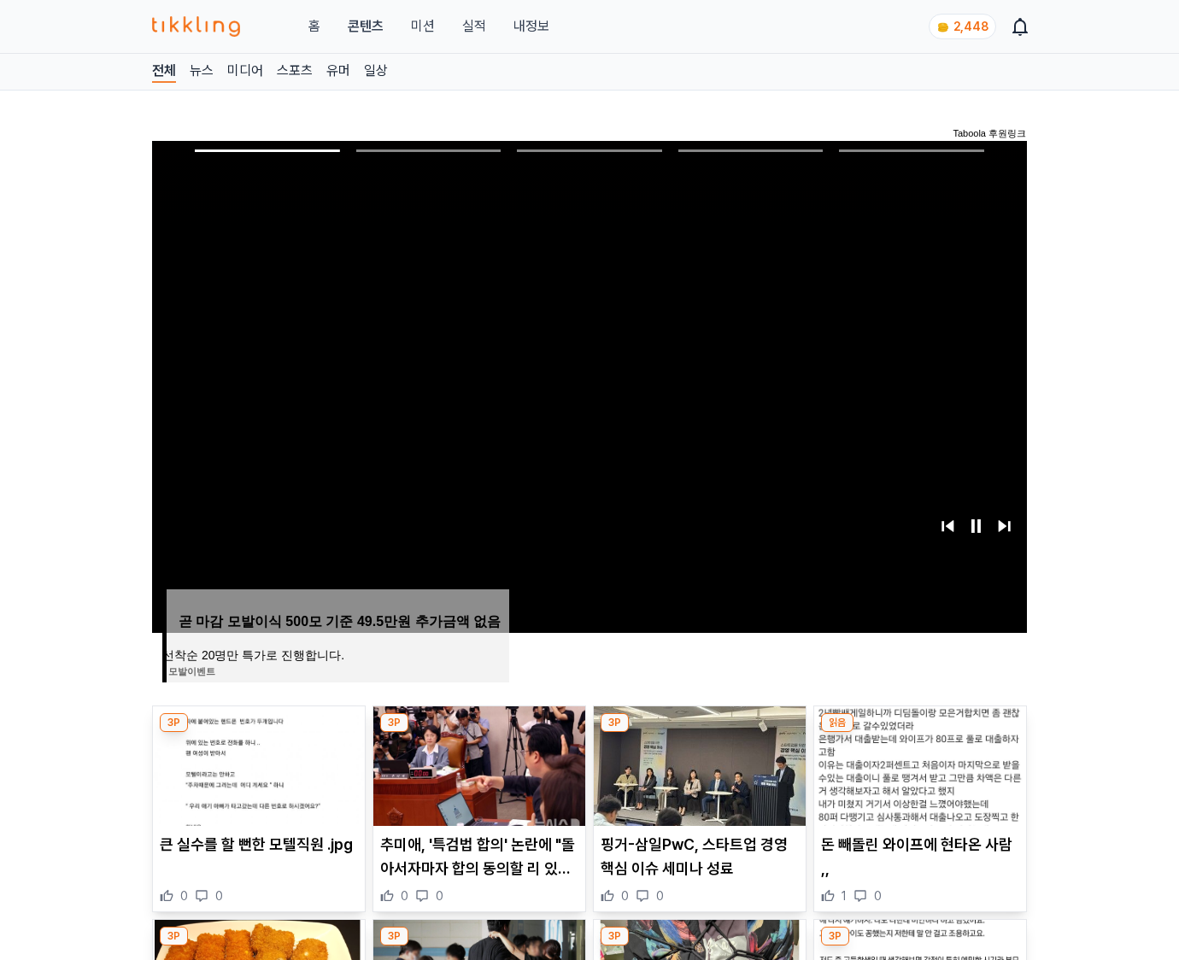
click at [916, 779] on img at bounding box center [920, 766] width 212 height 120
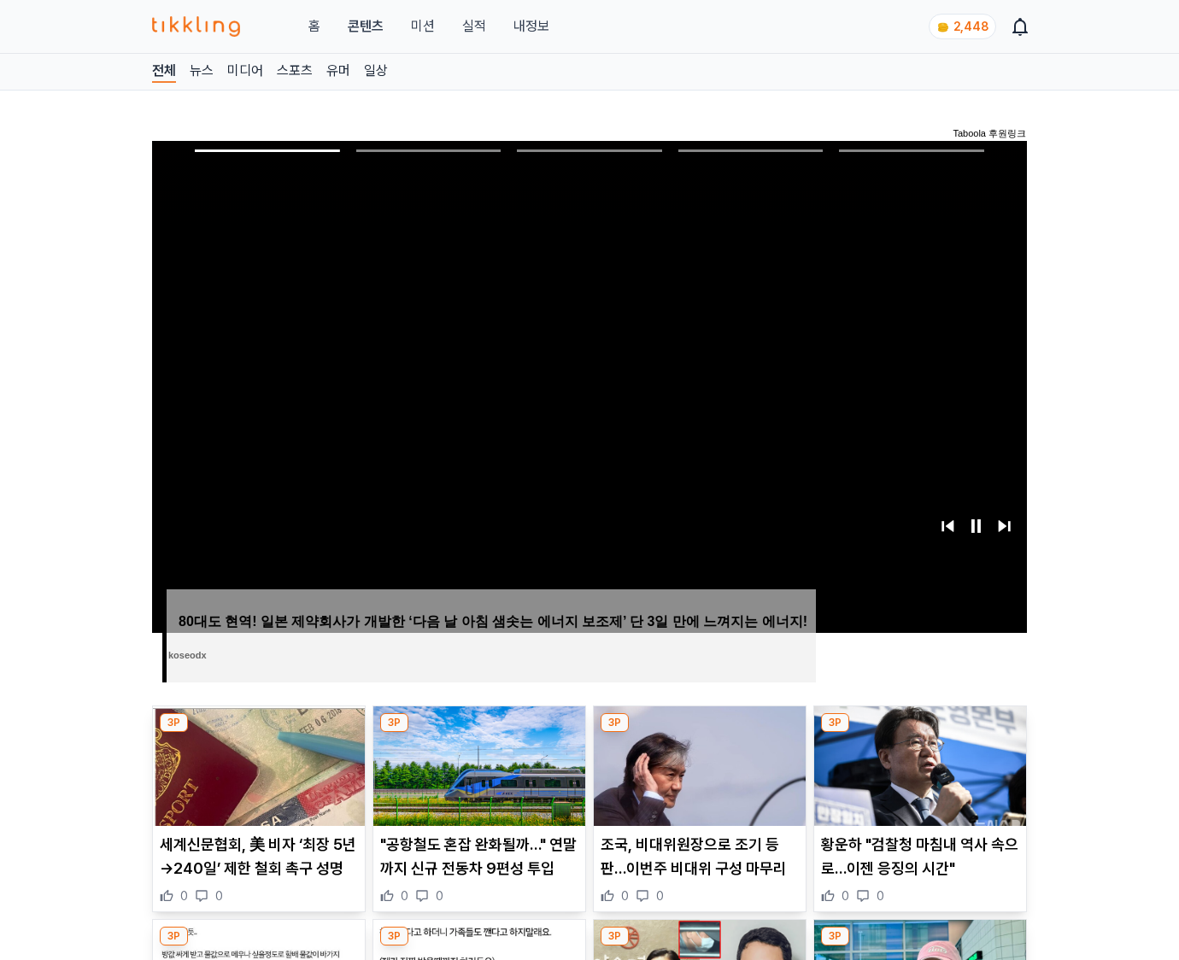
click at [916, 779] on img at bounding box center [920, 766] width 212 height 120
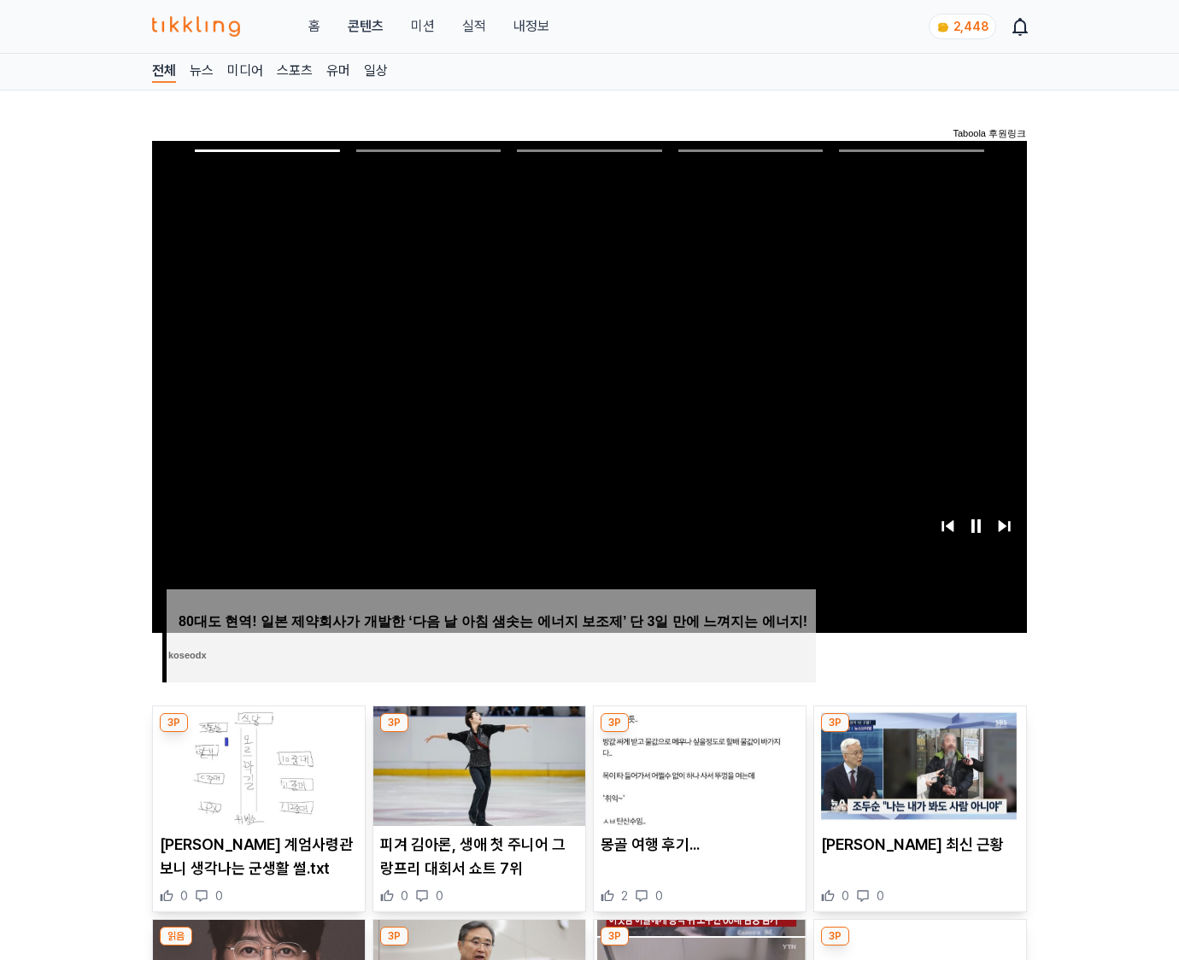
click at [916, 779] on img at bounding box center [920, 766] width 212 height 120
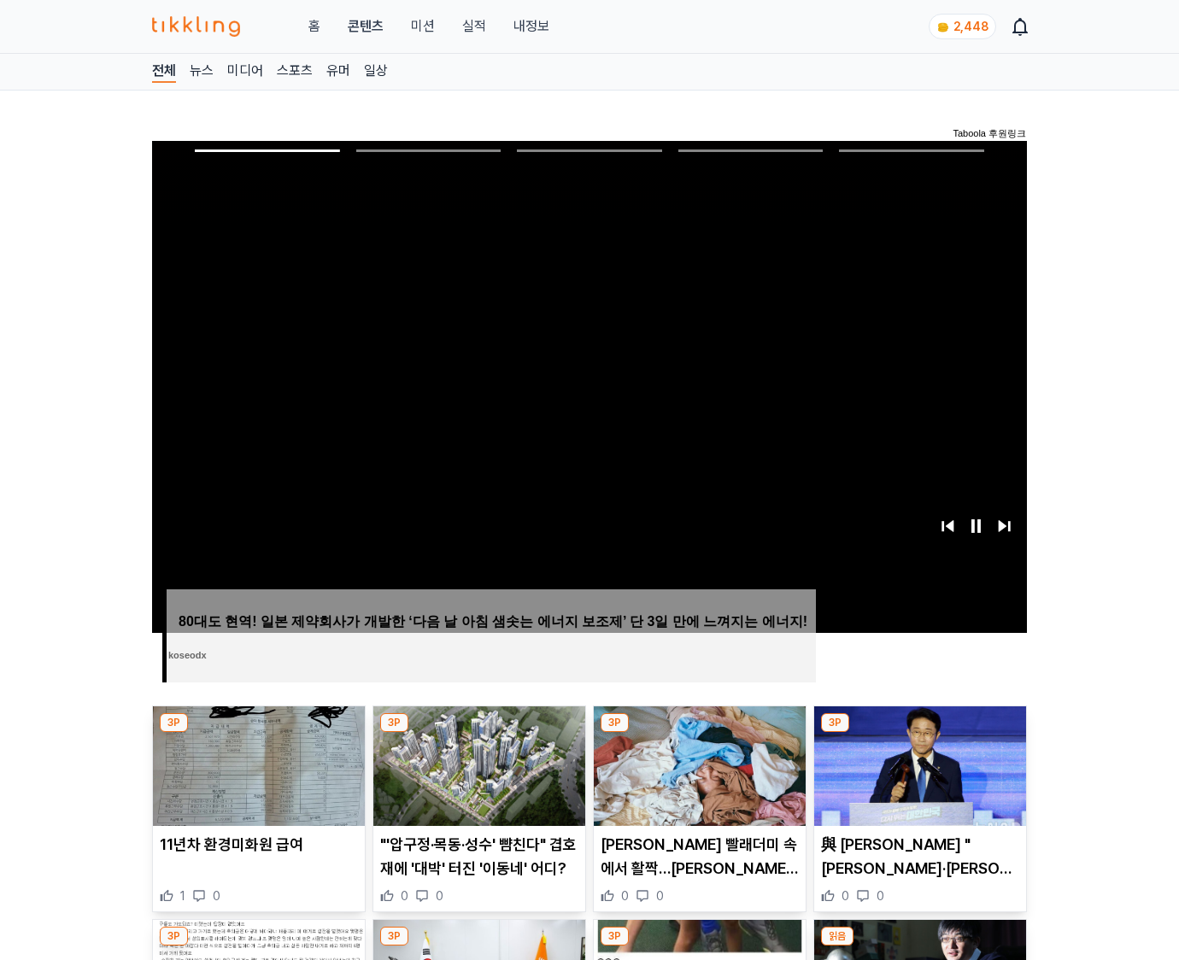
click at [916, 779] on img at bounding box center [920, 766] width 212 height 120
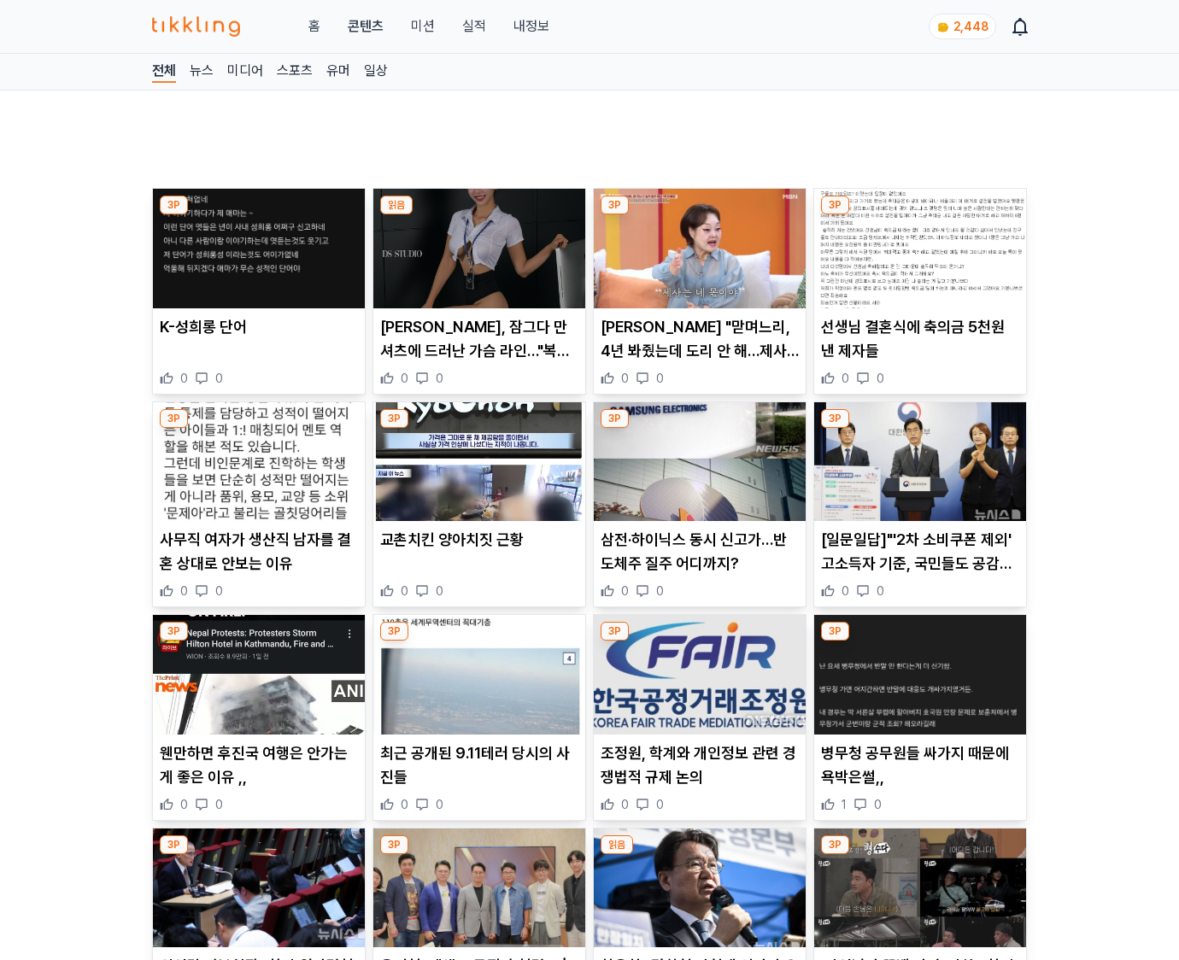
click at [916, 779] on p "병무청 공무원들 싸가지 때문에 욕박은썰,," at bounding box center [920, 765] width 198 height 48
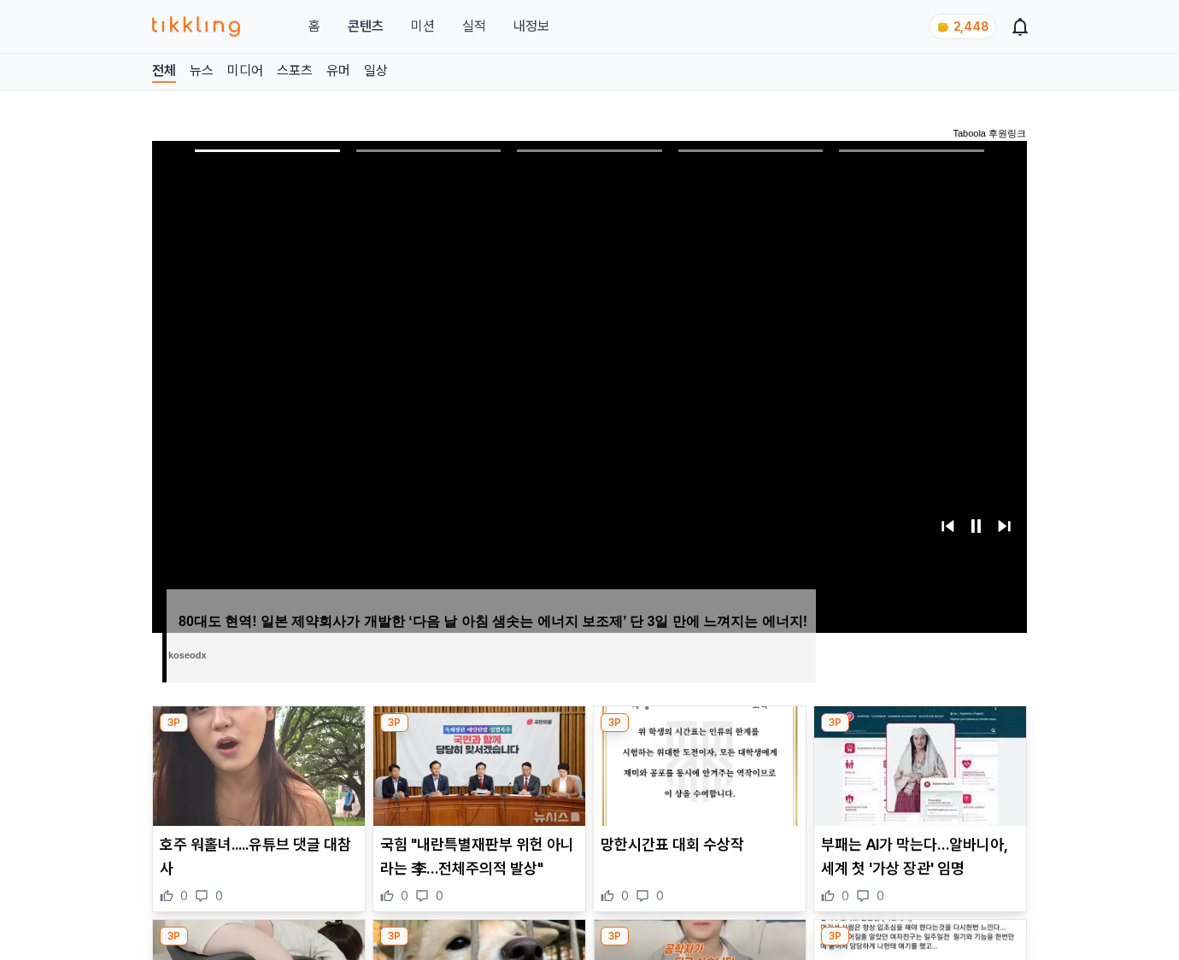
click at [916, 779] on img at bounding box center [920, 766] width 212 height 120
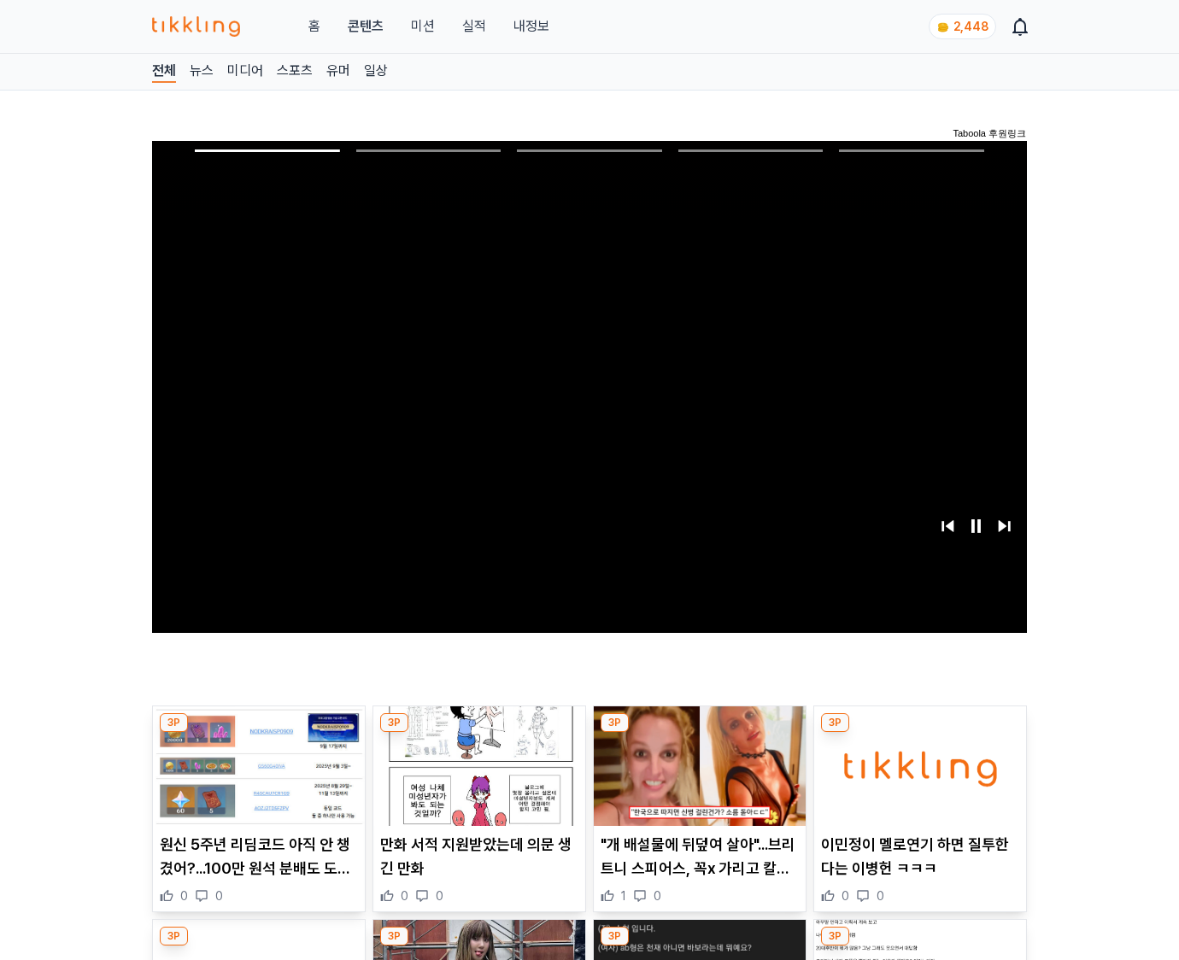
click at [916, 779] on img at bounding box center [920, 766] width 212 height 120
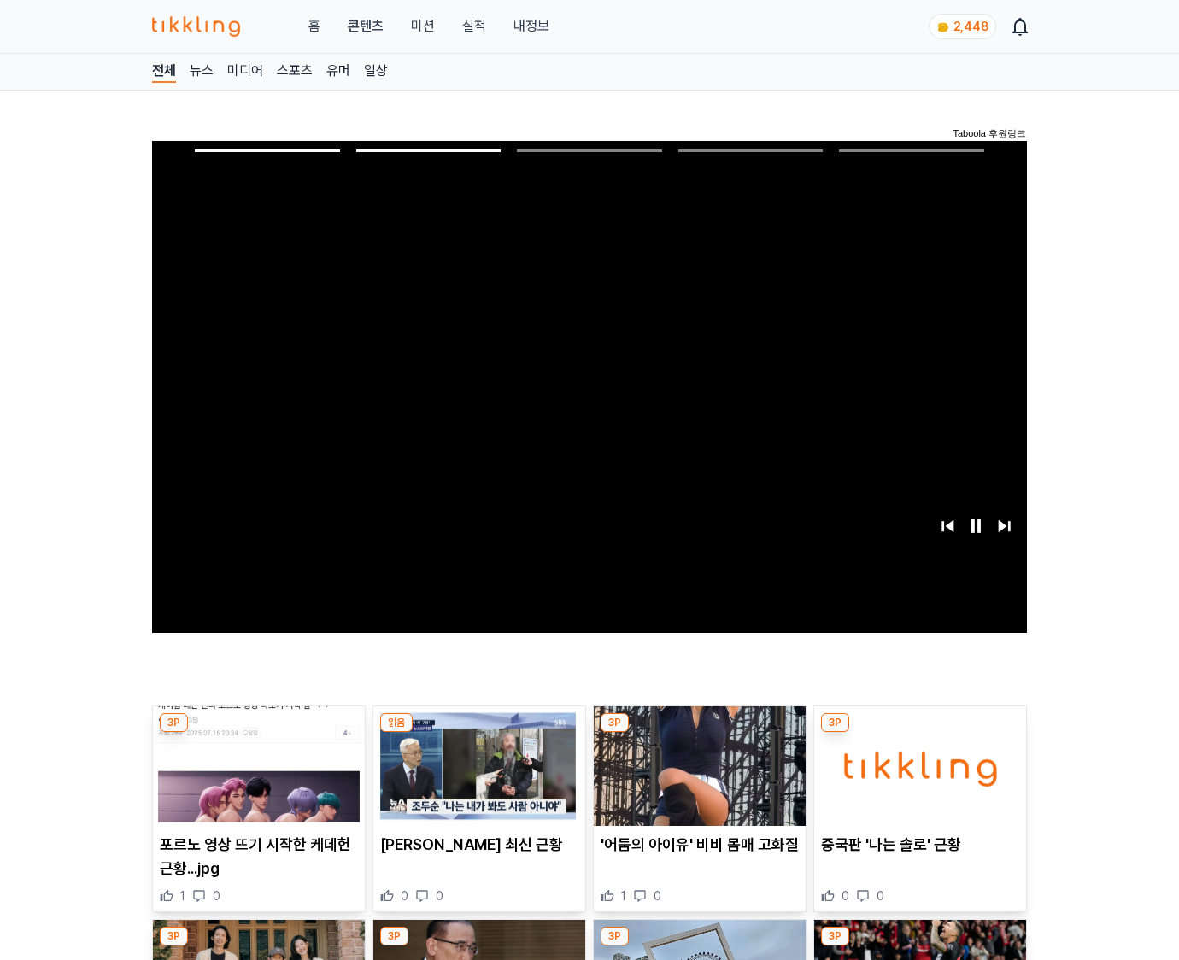
click at [916, 779] on img at bounding box center [920, 766] width 212 height 120
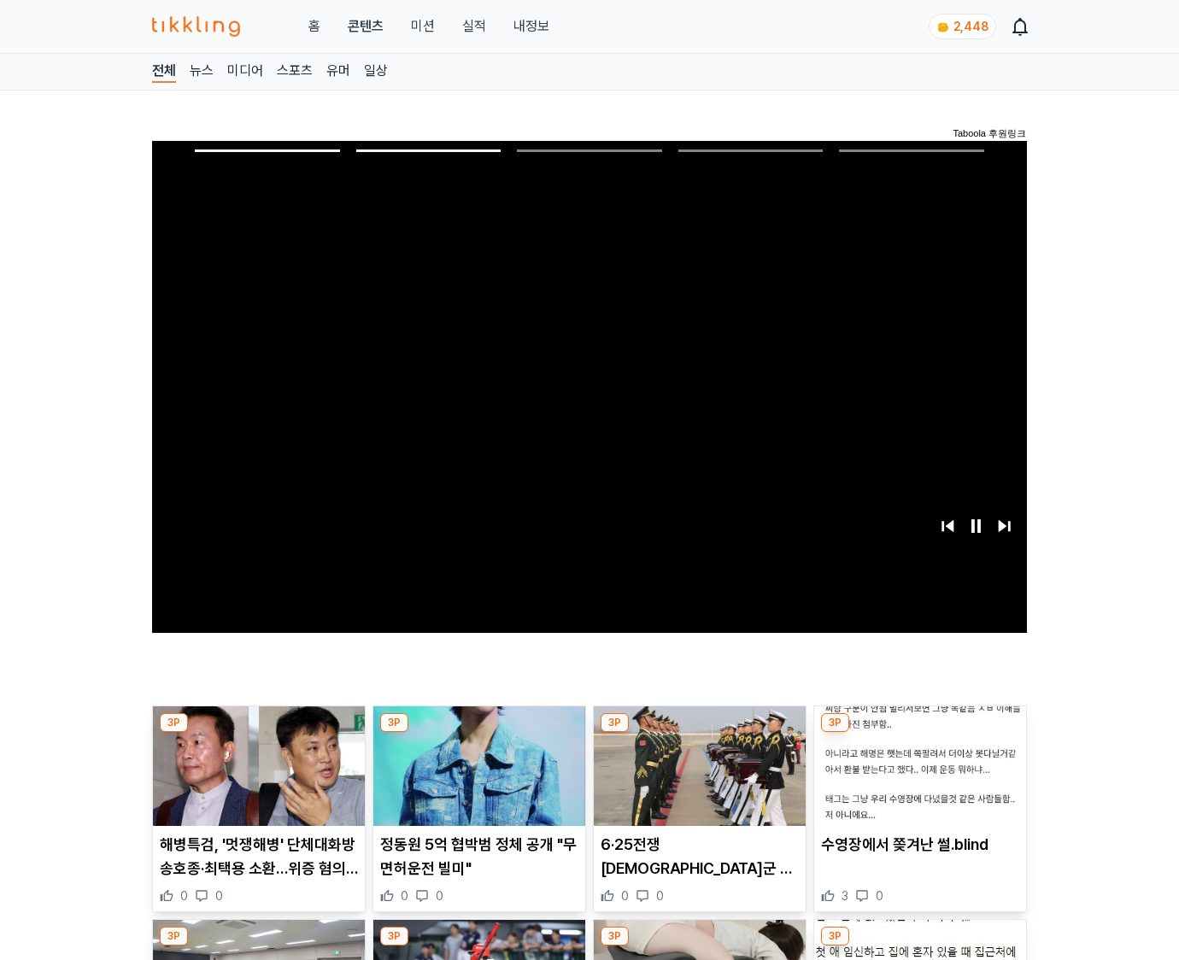
click at [916, 779] on img at bounding box center [920, 766] width 212 height 120
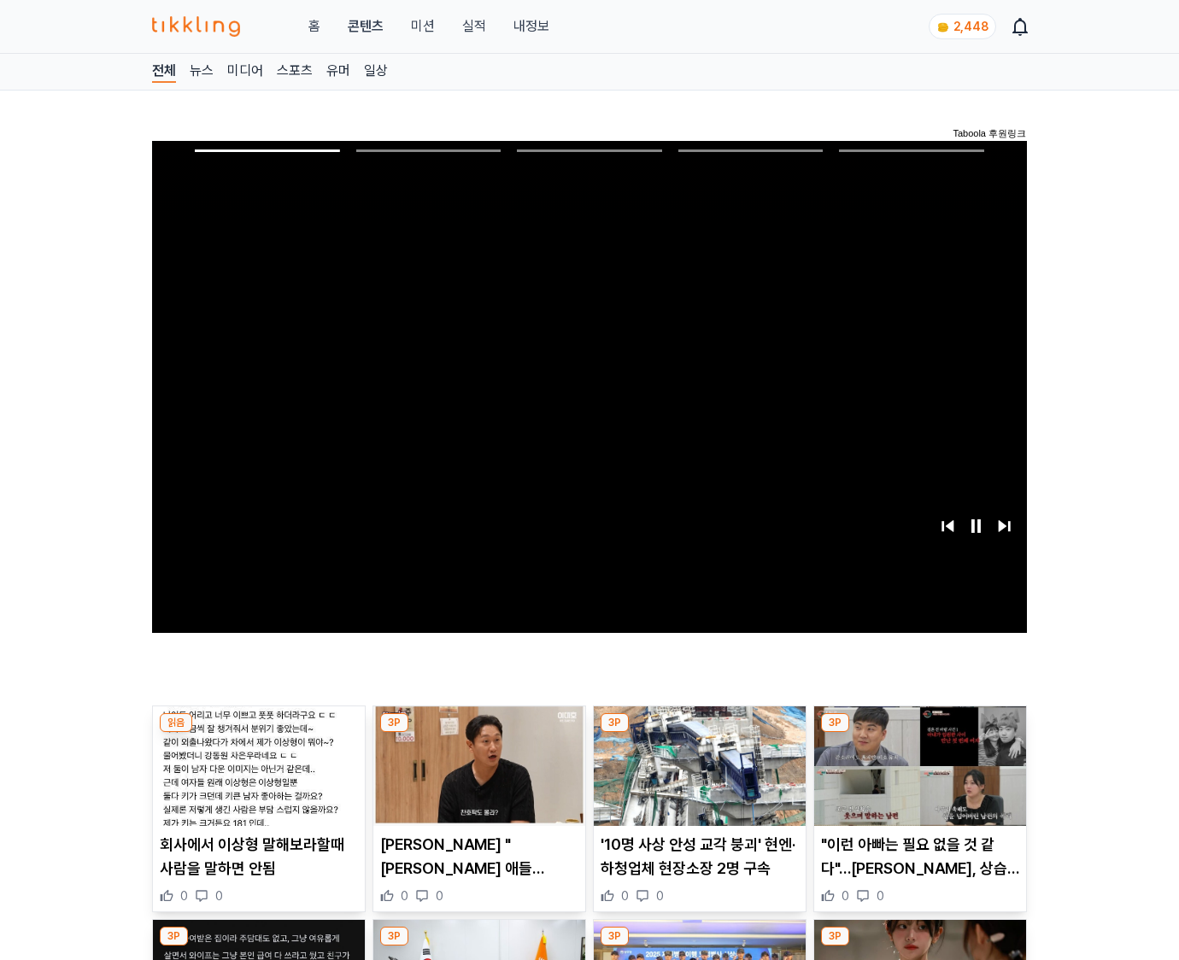
click at [916, 779] on img at bounding box center [920, 766] width 212 height 120
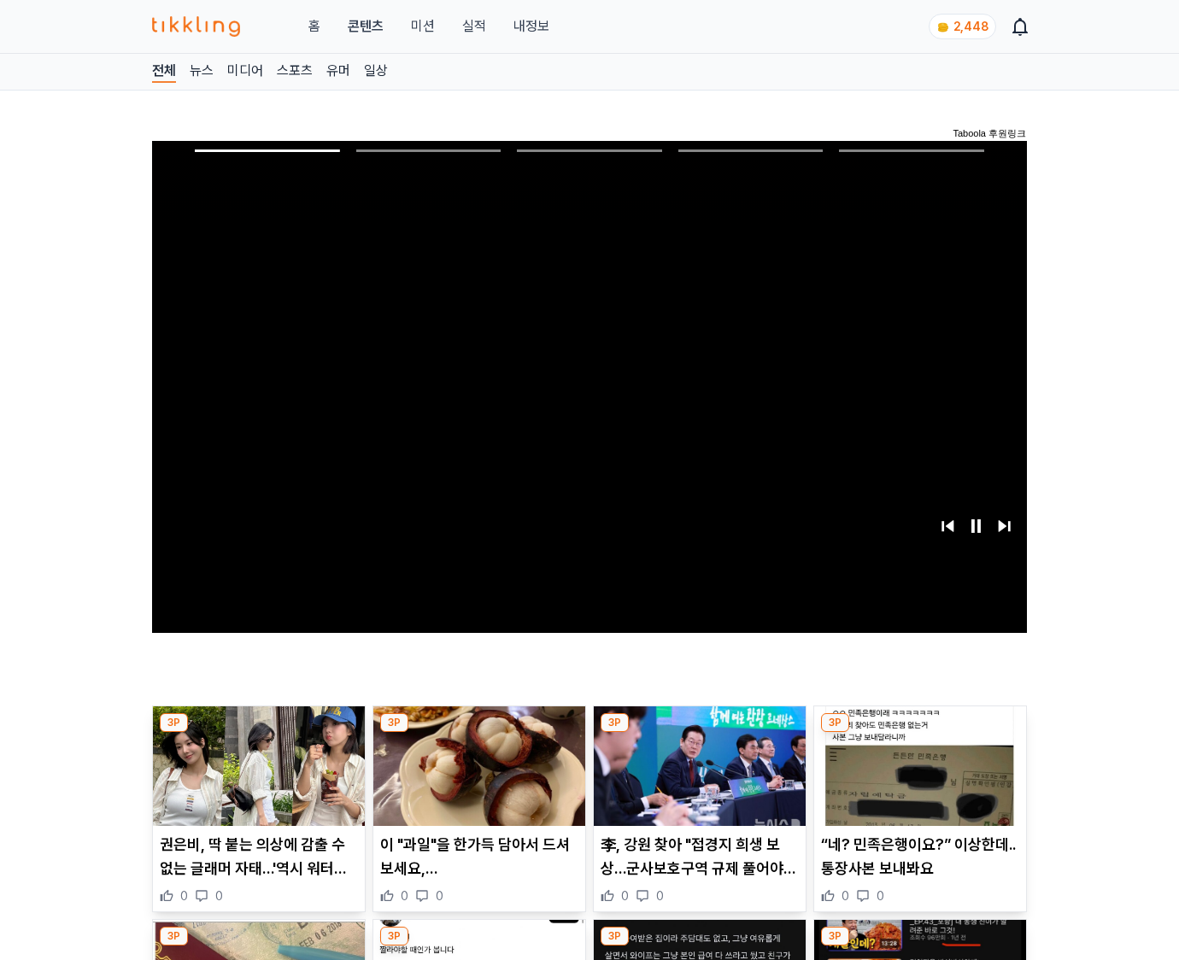
click at [916, 779] on img at bounding box center [920, 766] width 212 height 120
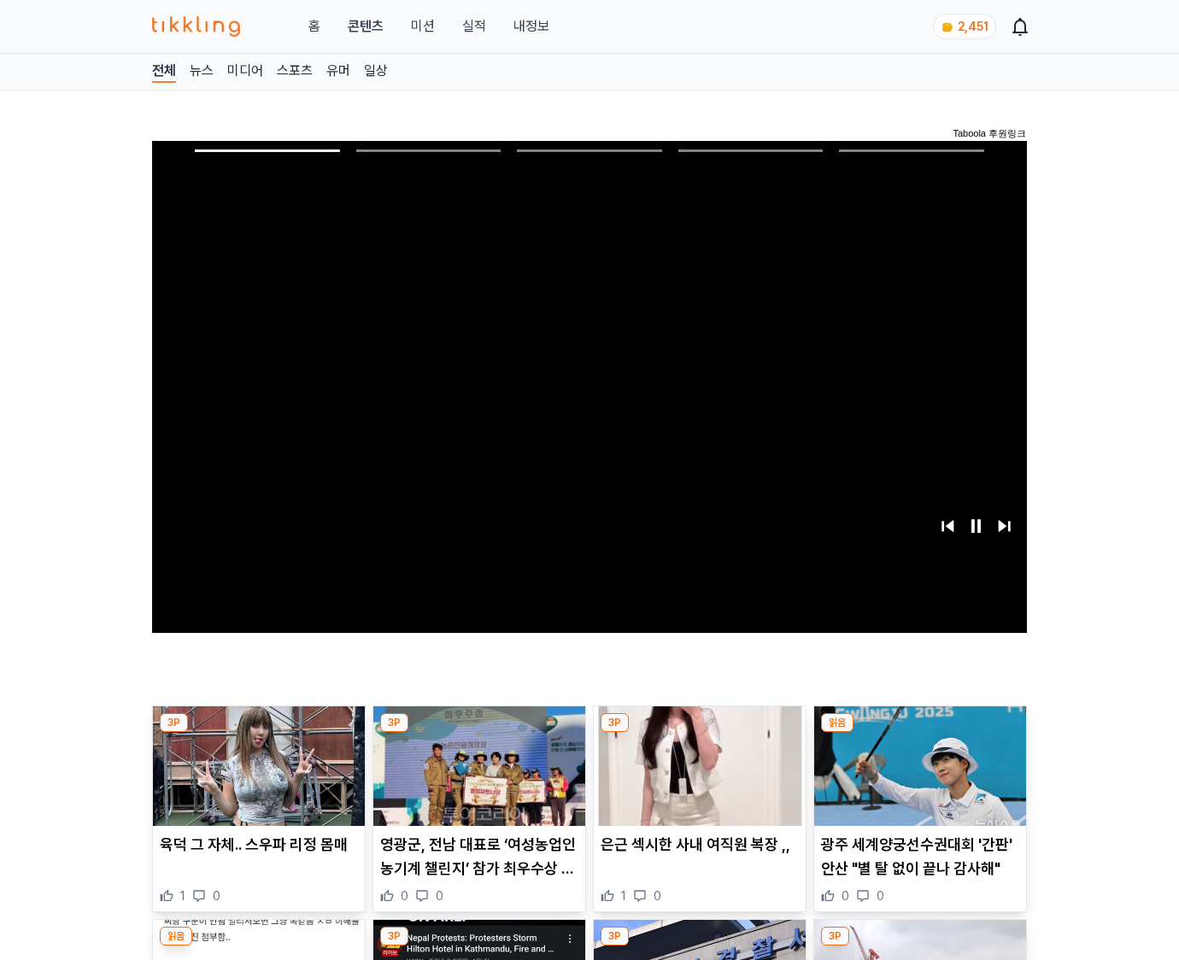
click at [916, 779] on img at bounding box center [920, 766] width 212 height 120
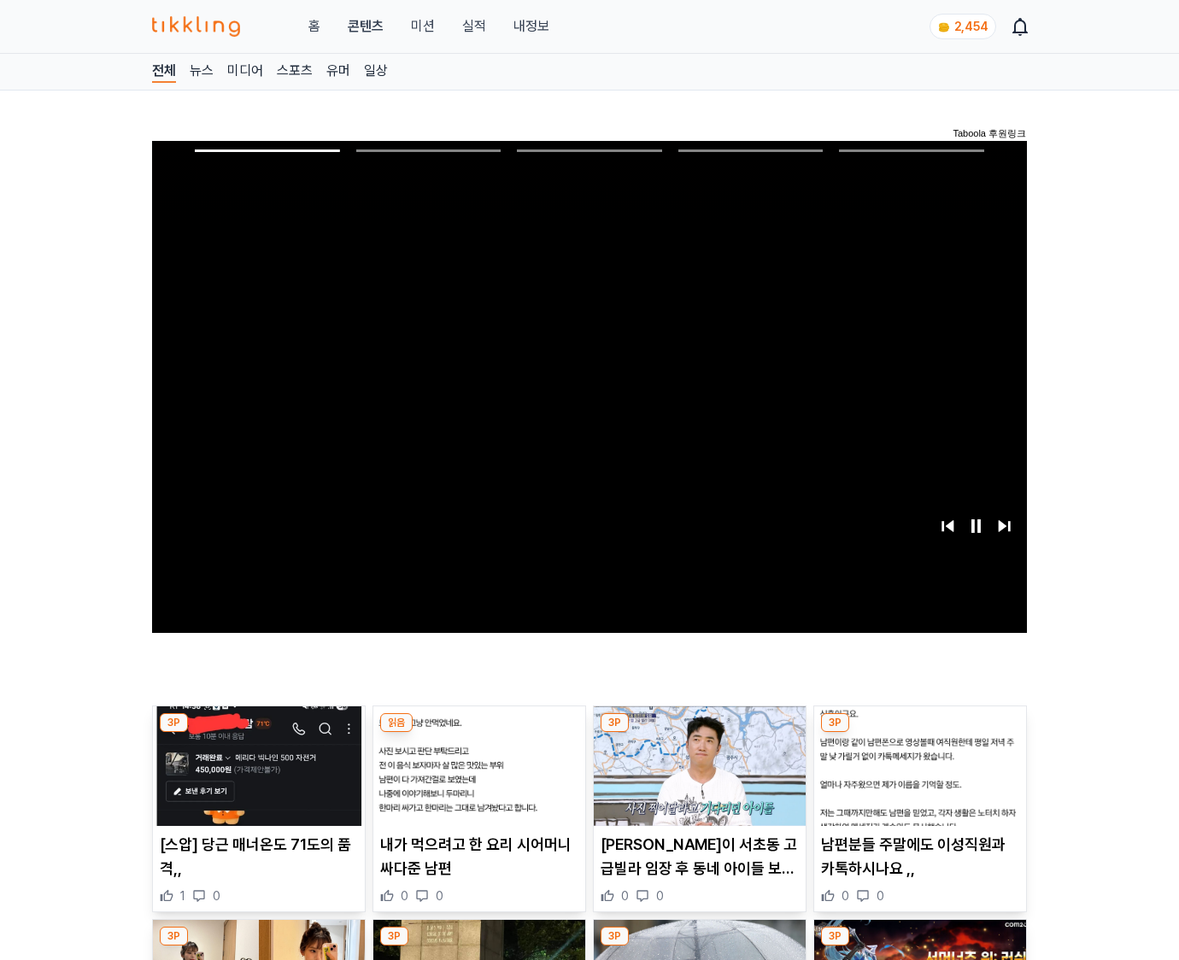
click at [916, 779] on img at bounding box center [920, 766] width 212 height 120
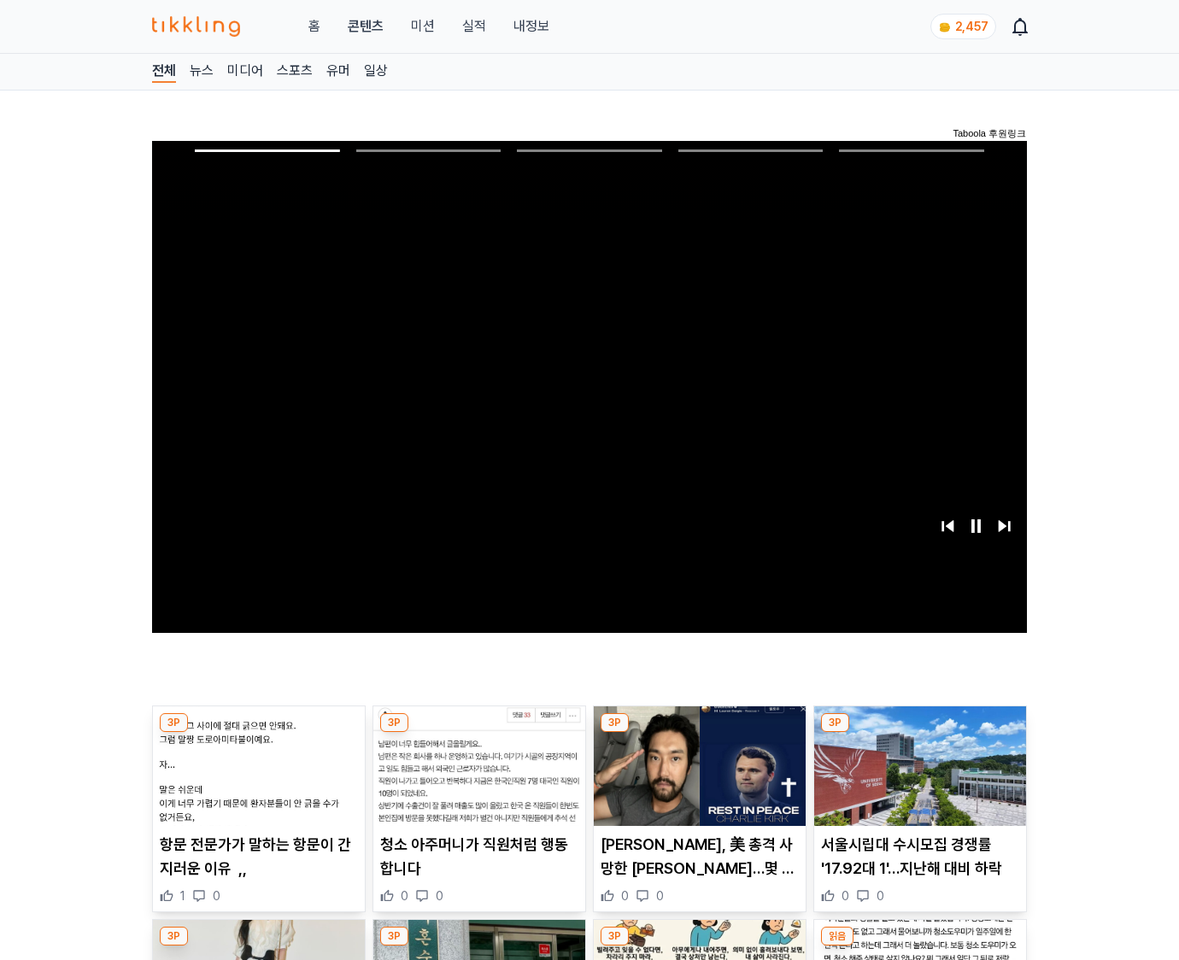
click at [916, 779] on img at bounding box center [920, 766] width 212 height 120
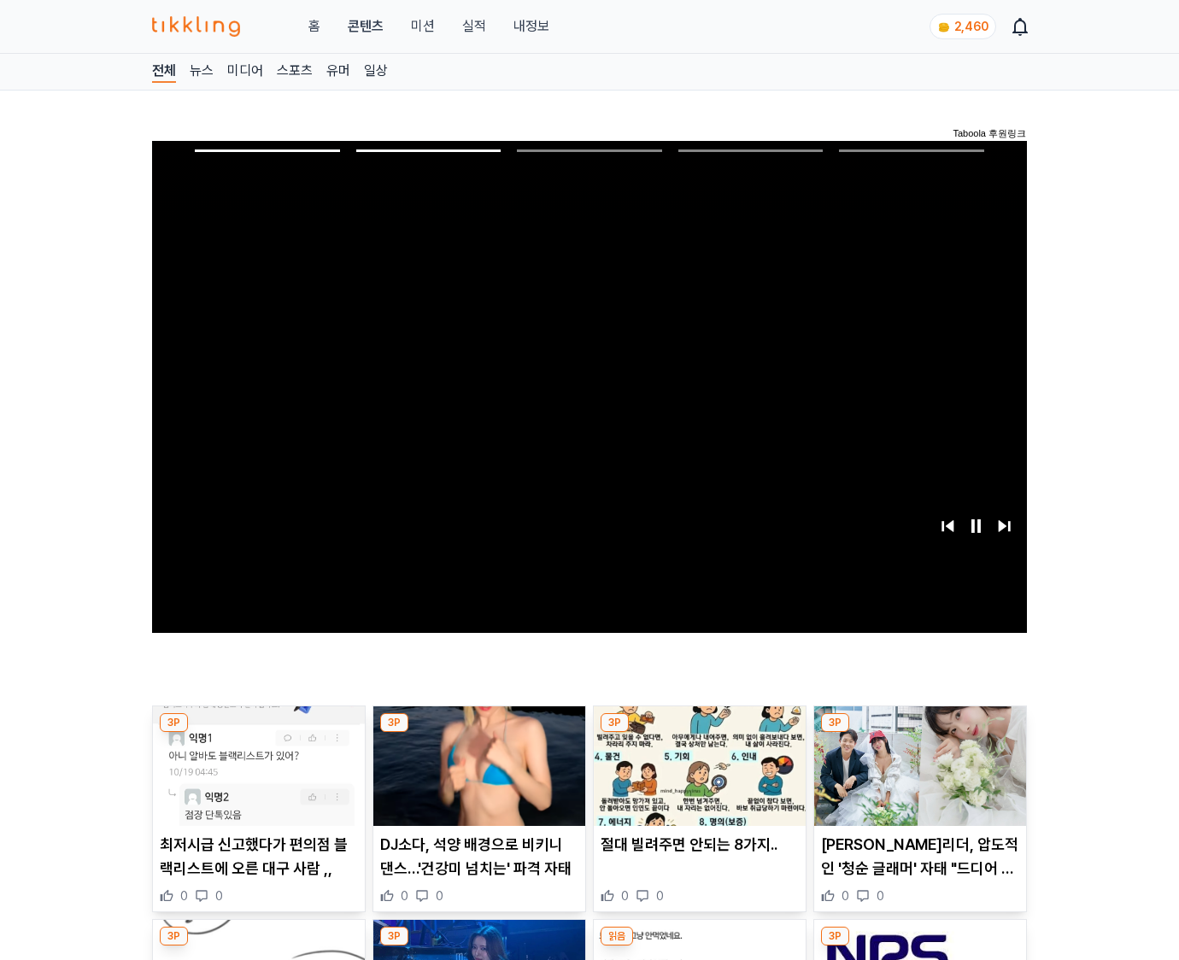
click at [916, 779] on img at bounding box center [920, 766] width 212 height 120
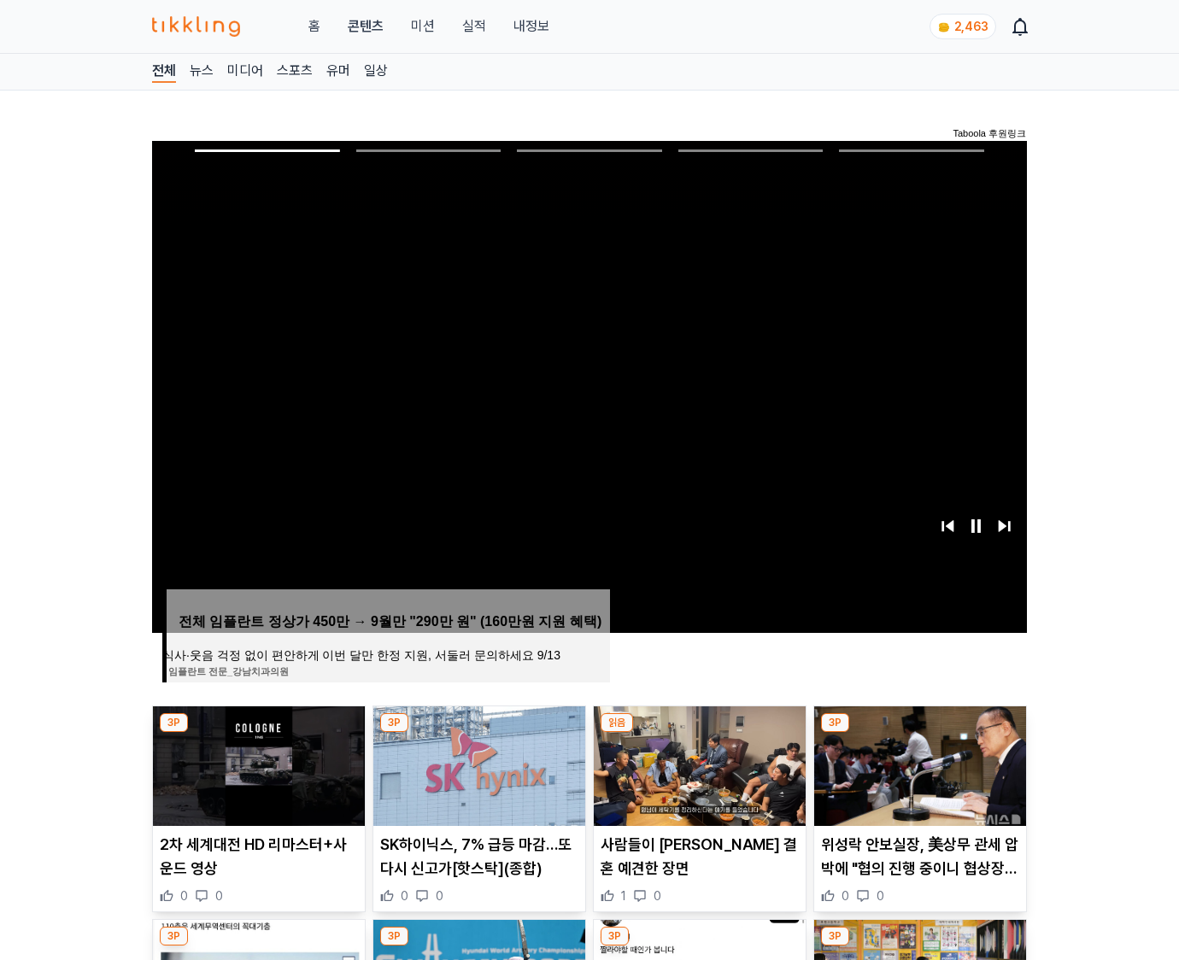
click at [916, 779] on img at bounding box center [920, 766] width 212 height 120
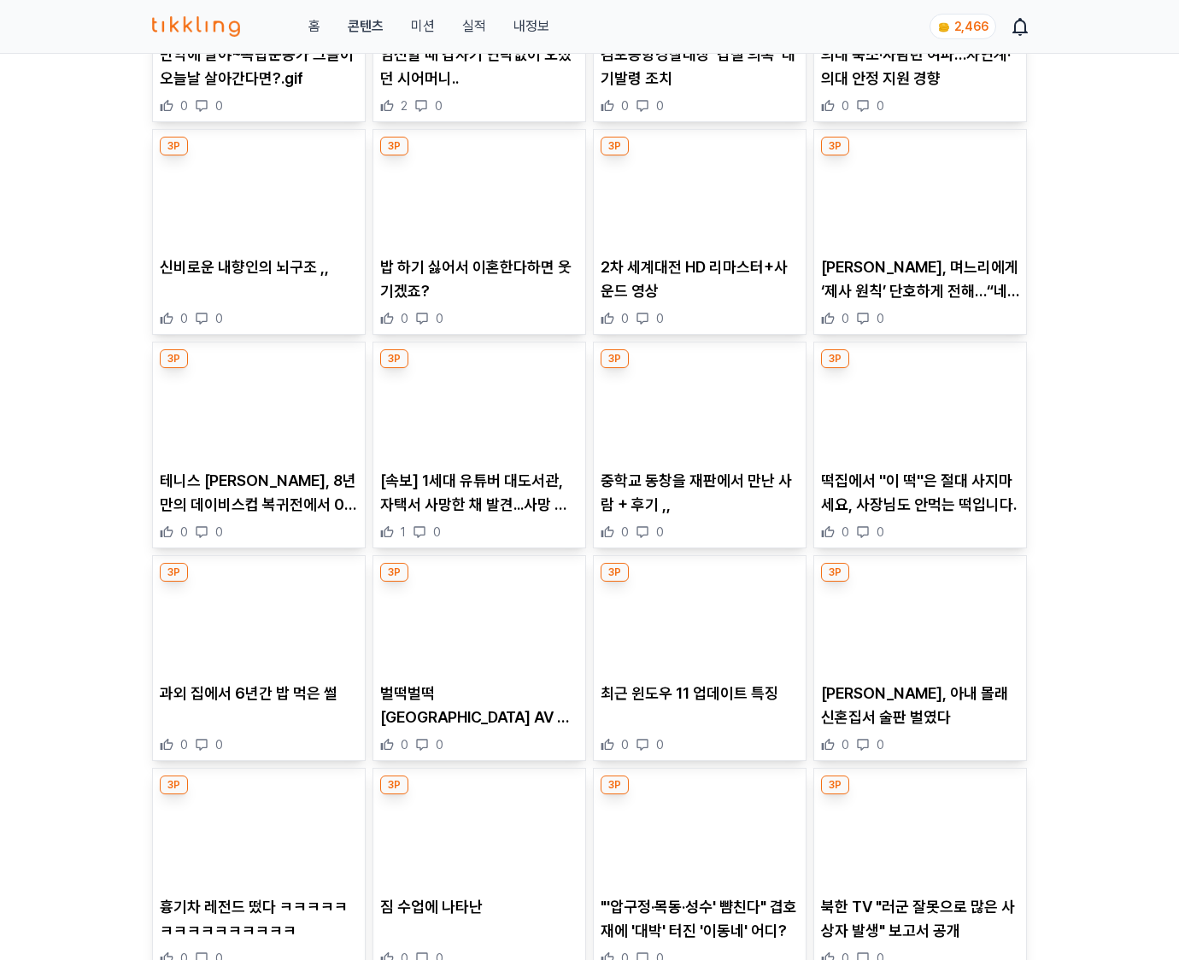
scroll to position [6437, 0]
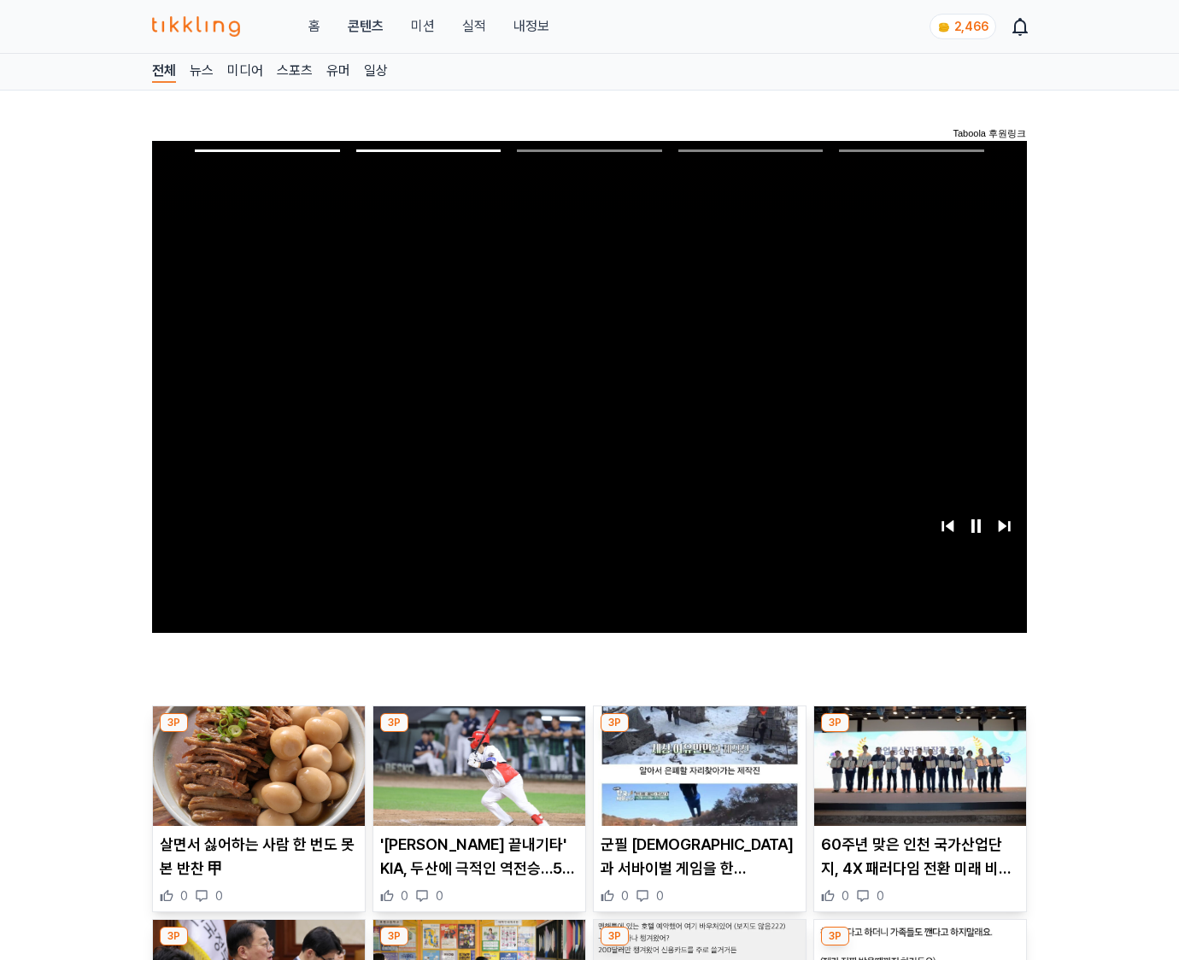
click at [916, 779] on img at bounding box center [920, 766] width 212 height 120
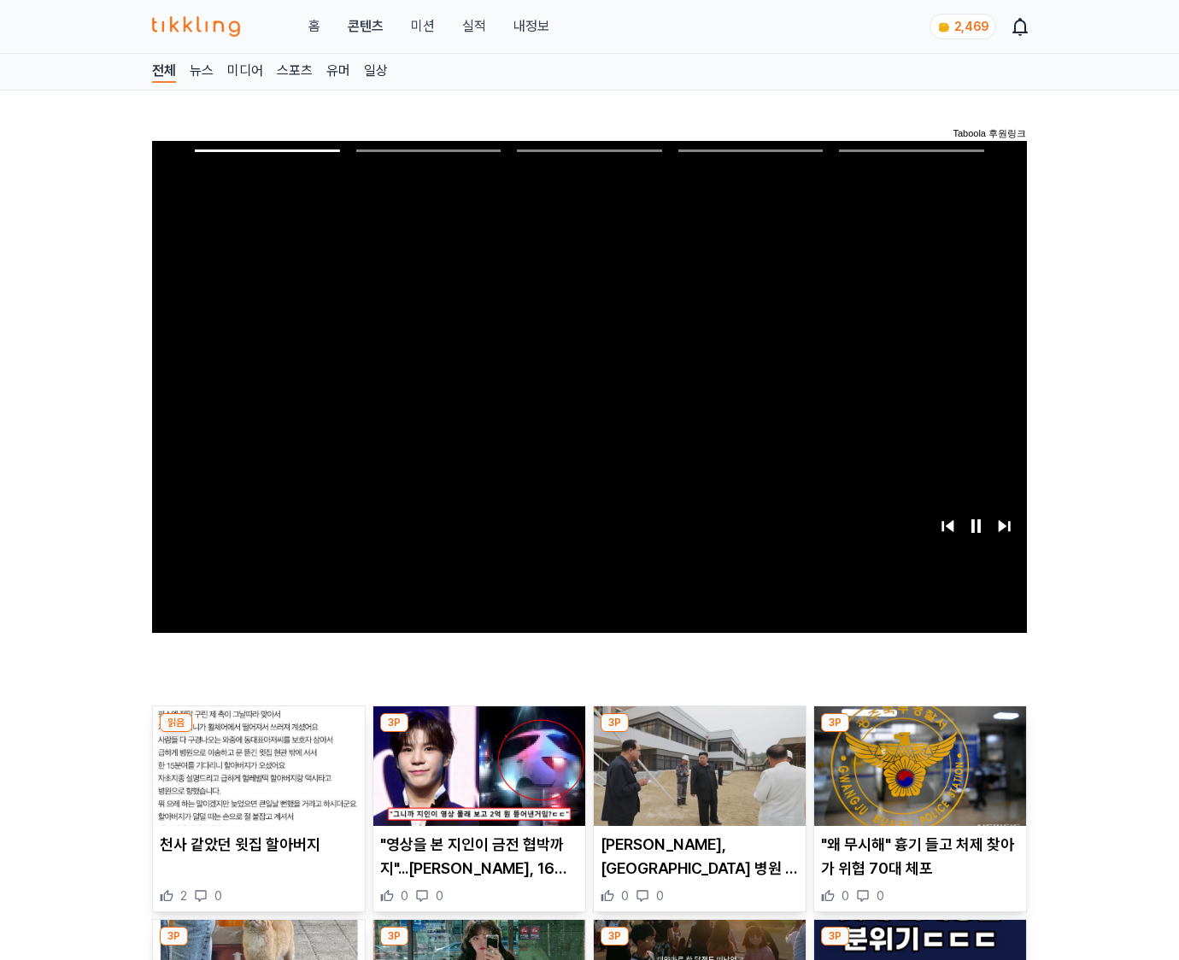
click at [916, 779] on img at bounding box center [920, 766] width 212 height 120
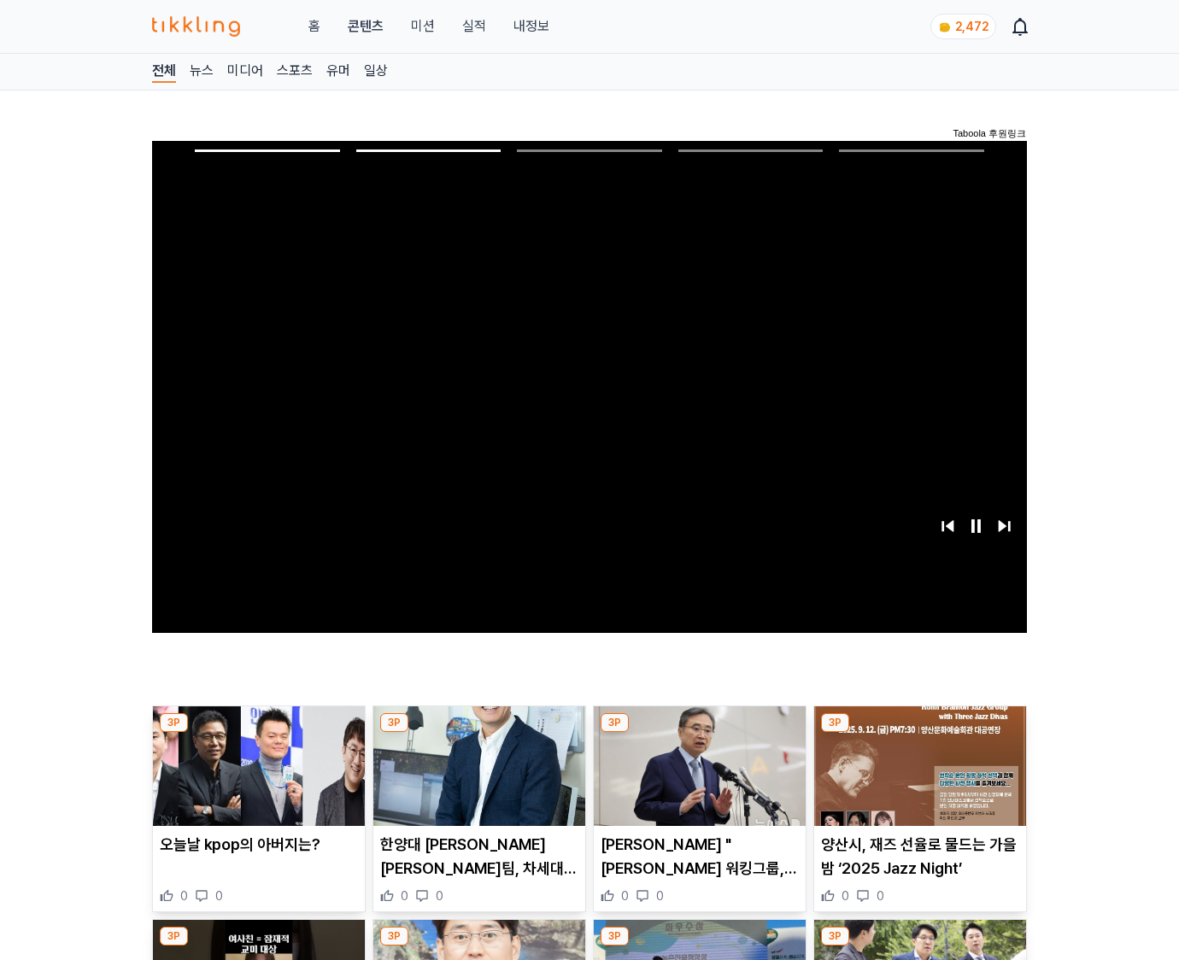
click at [916, 779] on img at bounding box center [920, 766] width 212 height 120
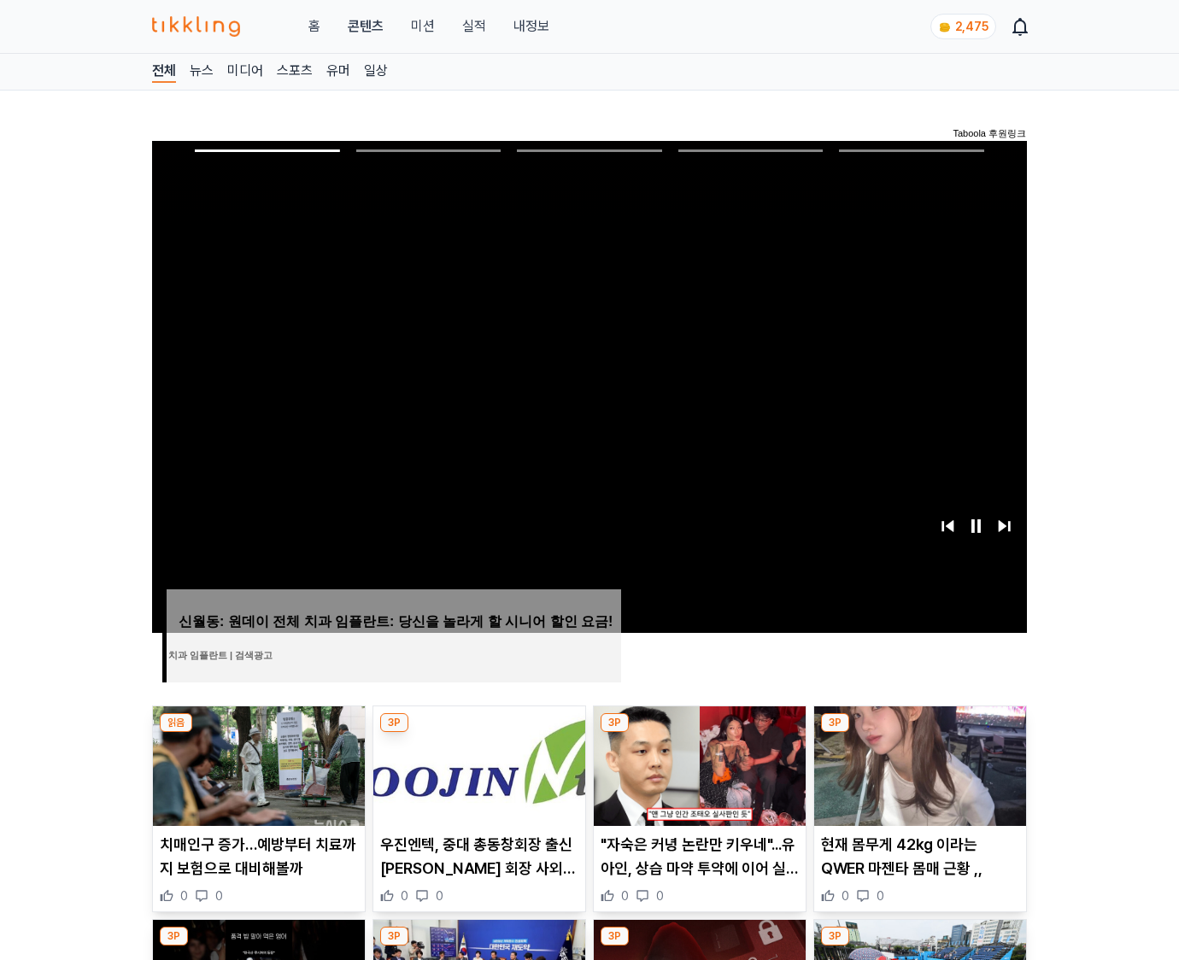
click at [916, 779] on img at bounding box center [920, 766] width 212 height 120
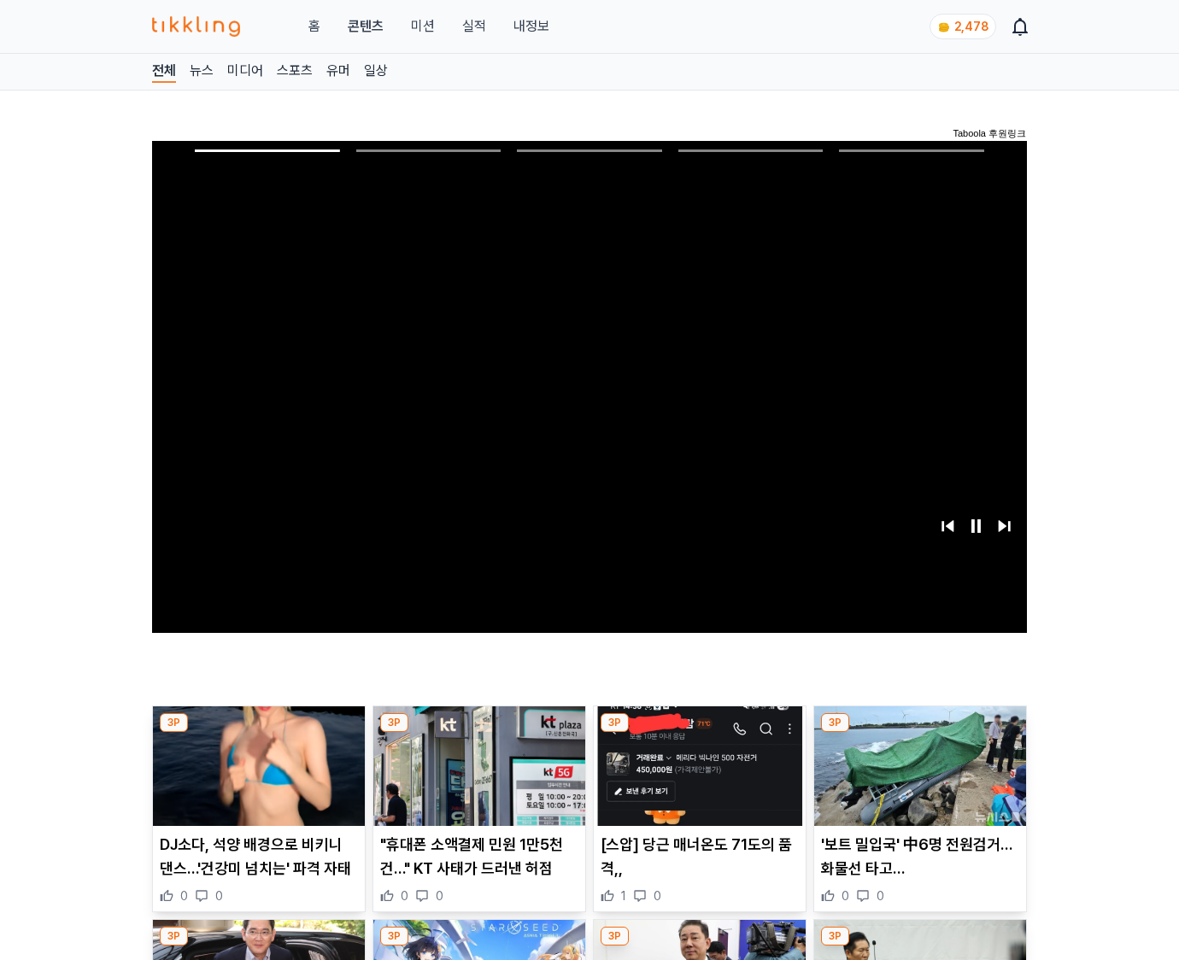
click at [916, 779] on img at bounding box center [920, 766] width 212 height 120
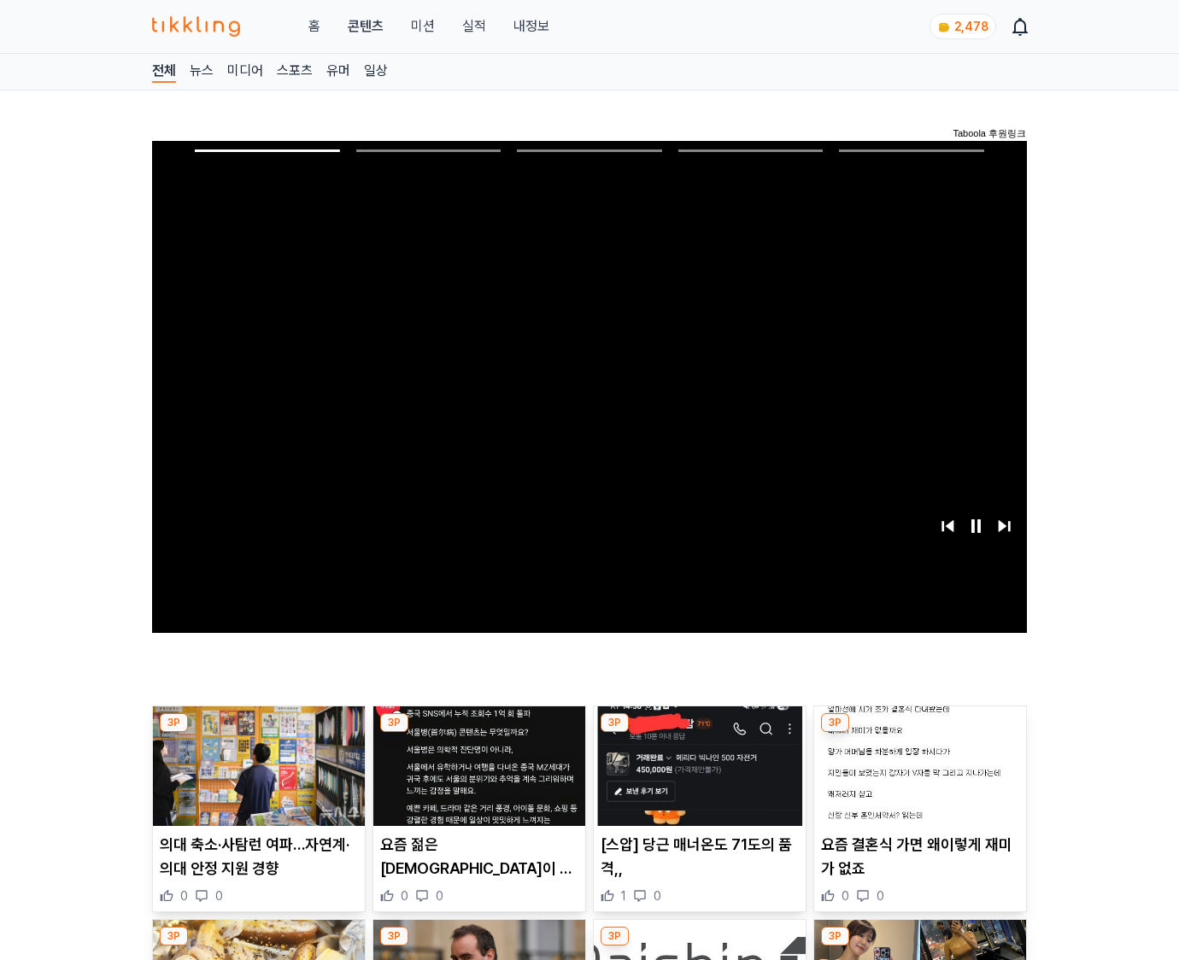
click at [916, 779] on img at bounding box center [920, 766] width 212 height 120
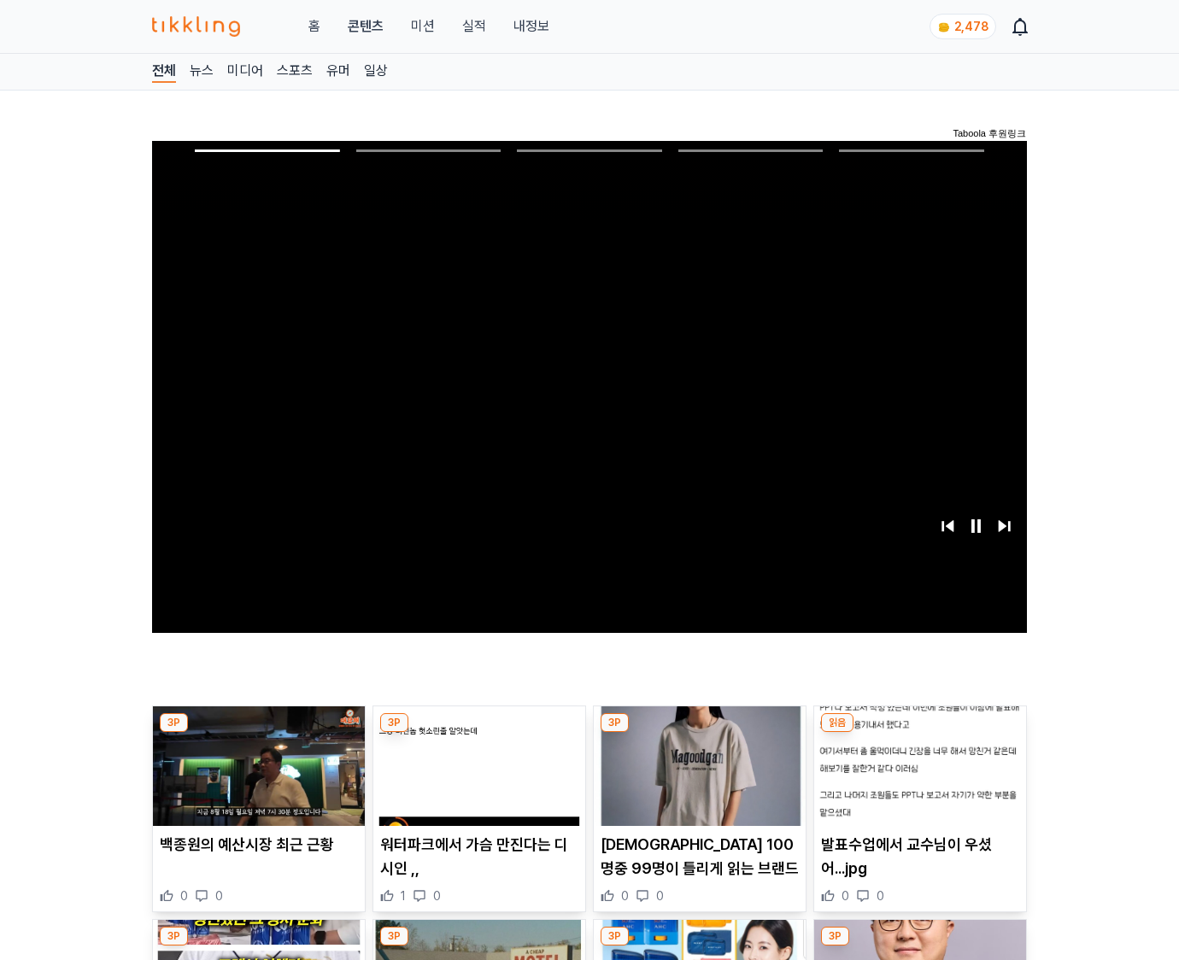
click at [916, 779] on img at bounding box center [920, 766] width 212 height 120
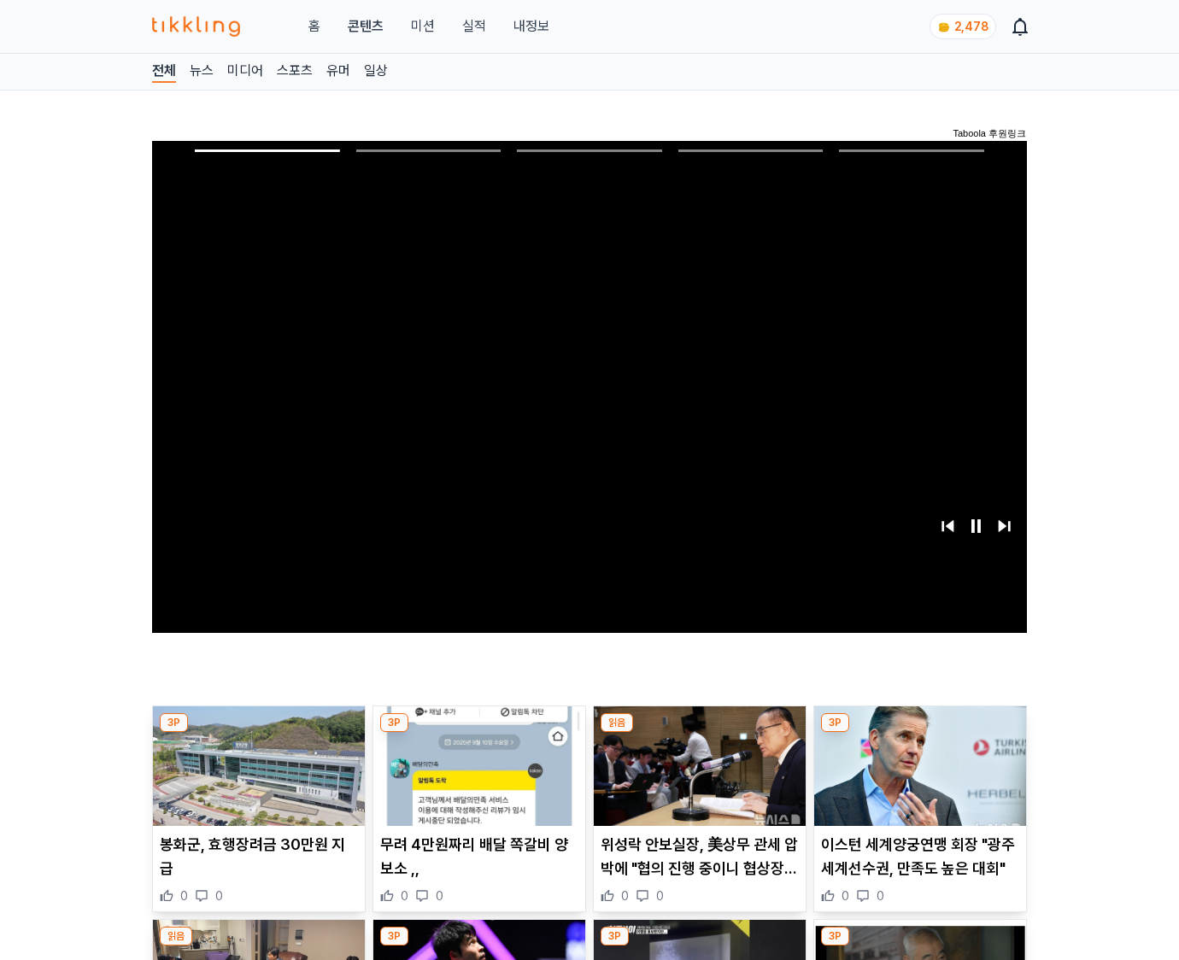
click at [916, 779] on img at bounding box center [920, 766] width 212 height 120
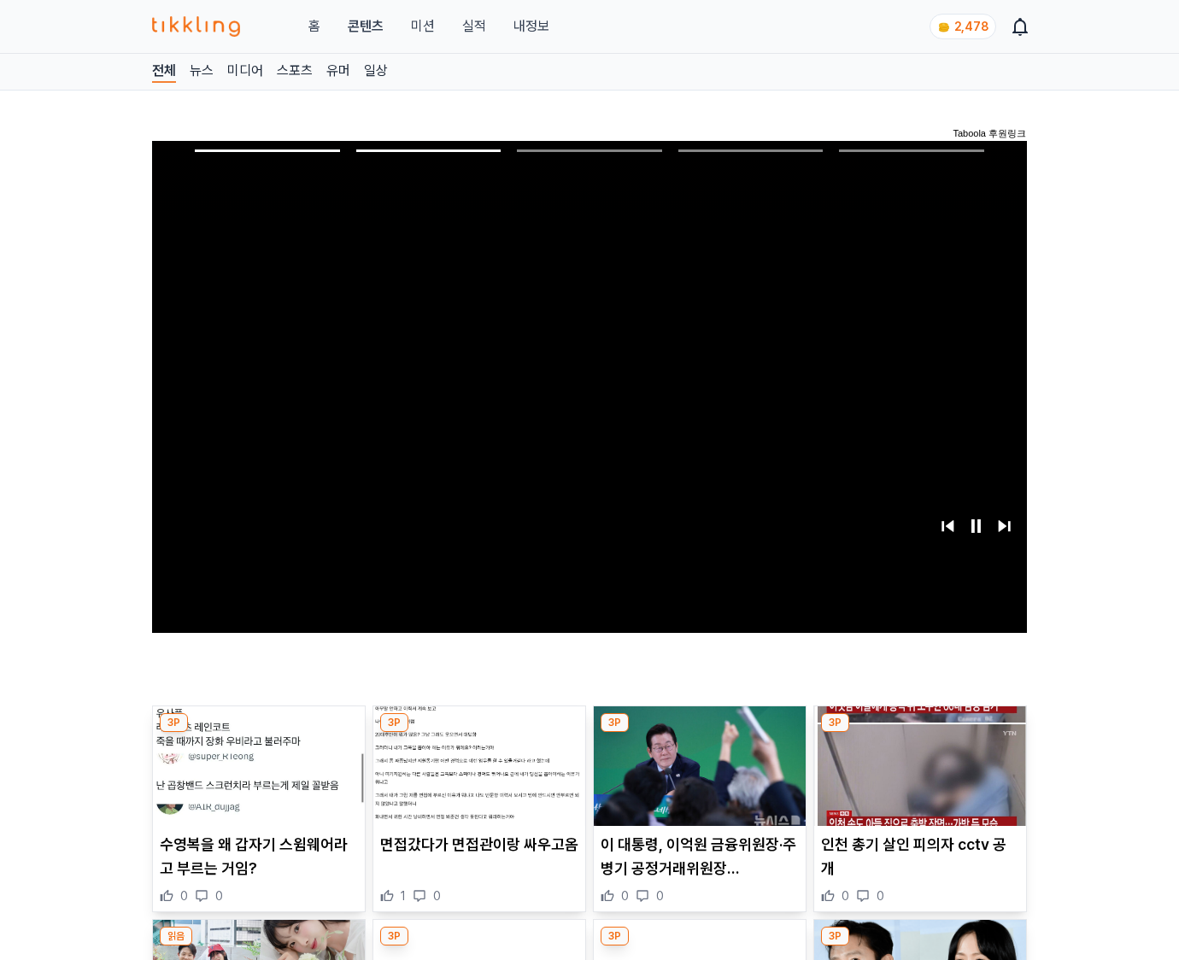
click at [916, 779] on img at bounding box center [920, 766] width 212 height 120
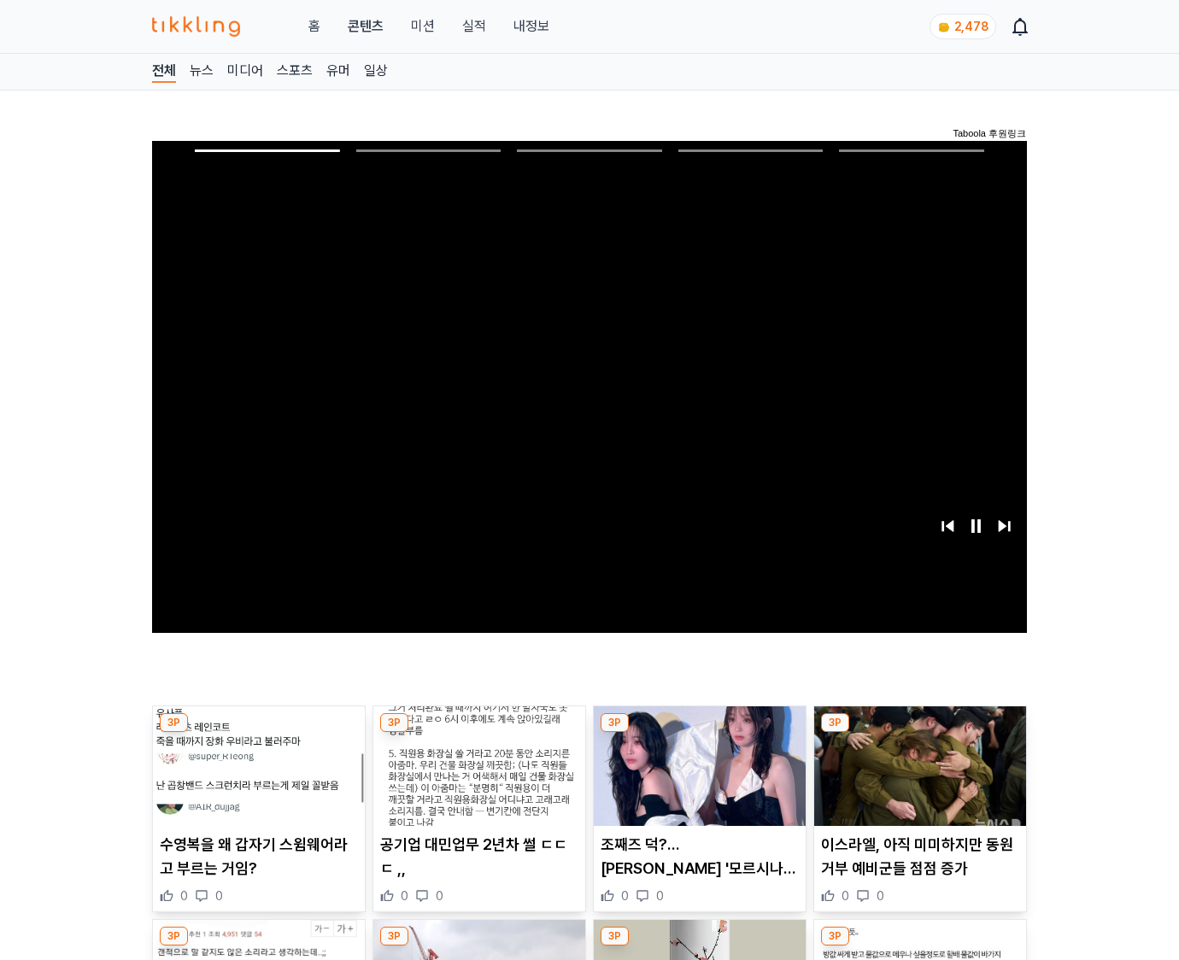
click at [916, 779] on img at bounding box center [920, 766] width 212 height 120
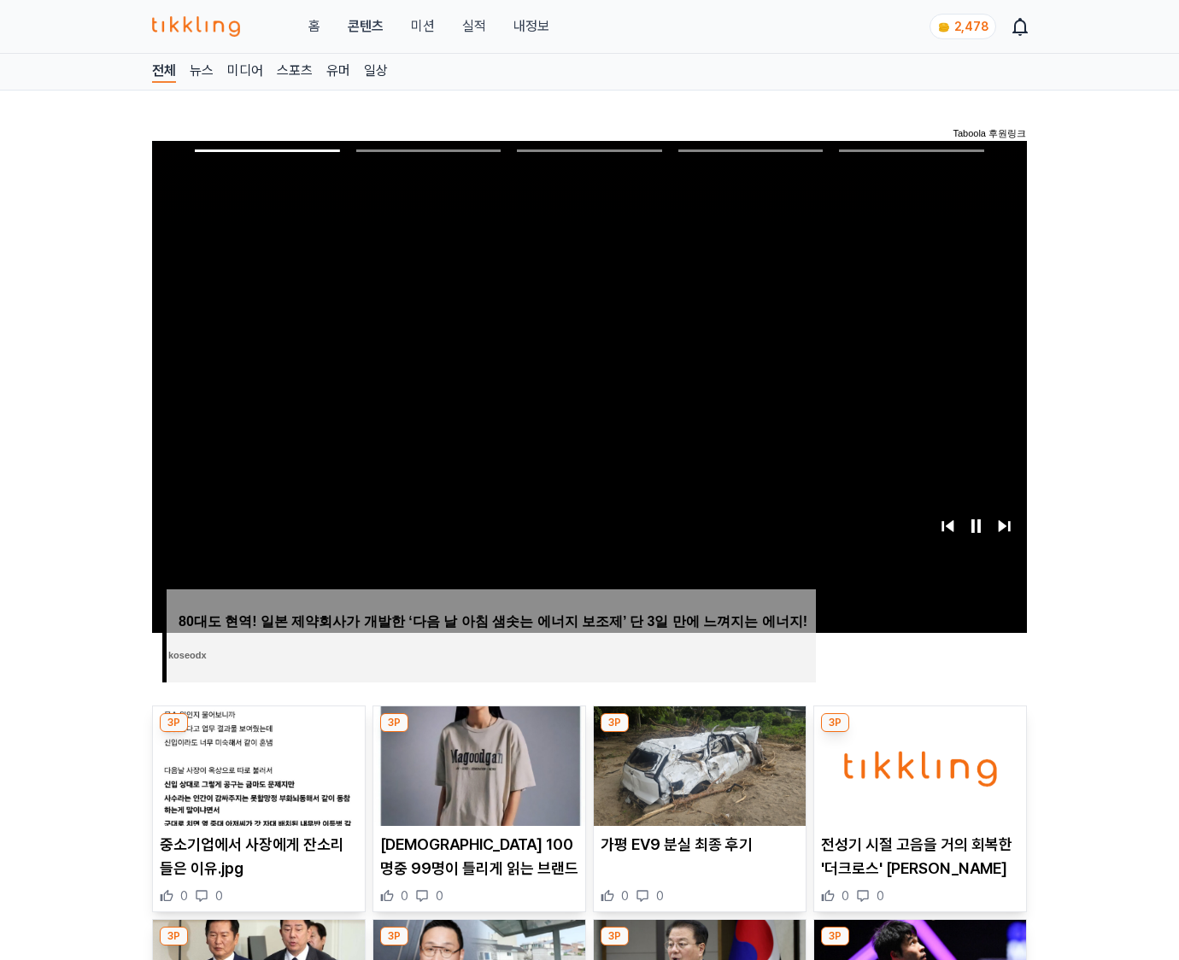
click at [916, 779] on img at bounding box center [920, 766] width 212 height 120
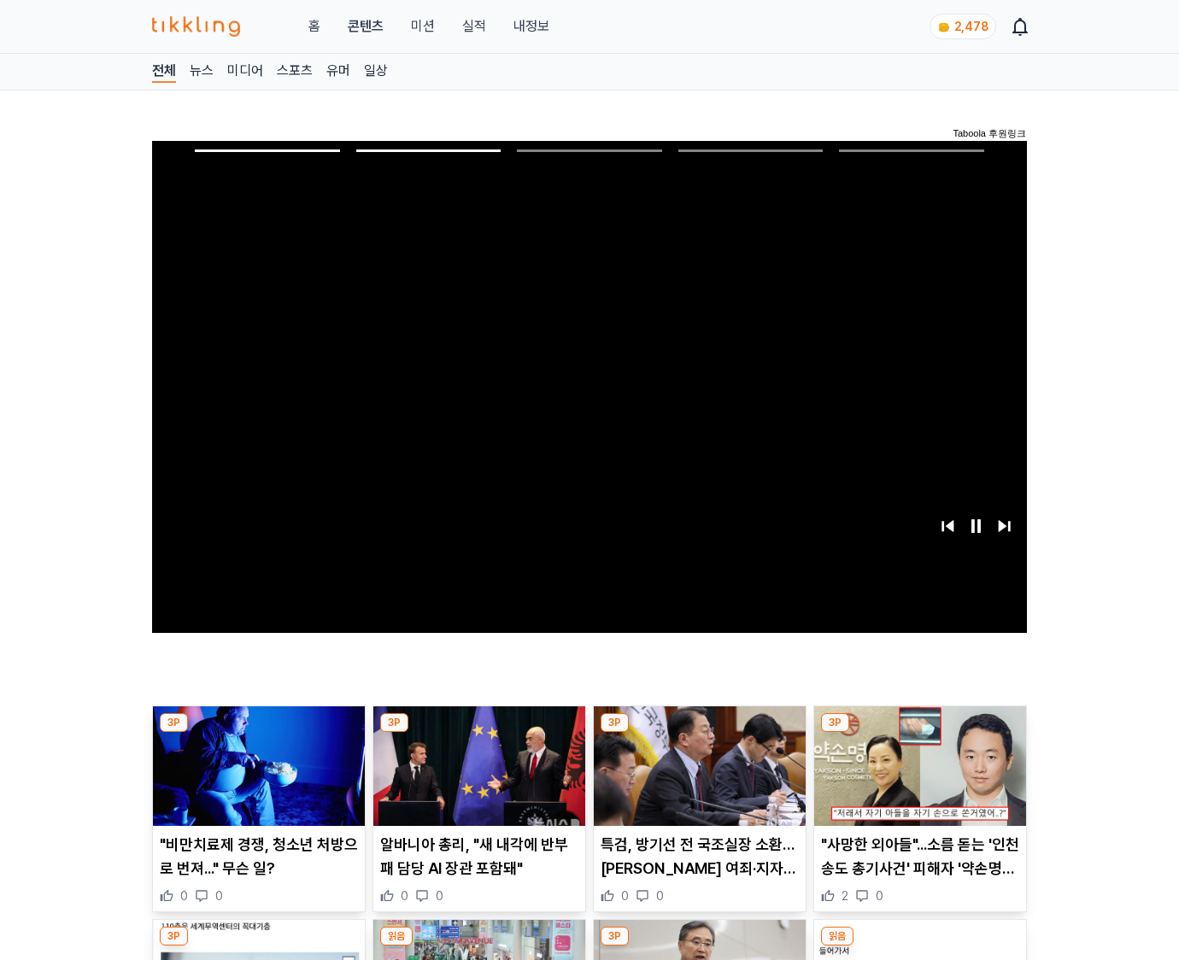
click at [916, 779] on img at bounding box center [920, 766] width 212 height 120
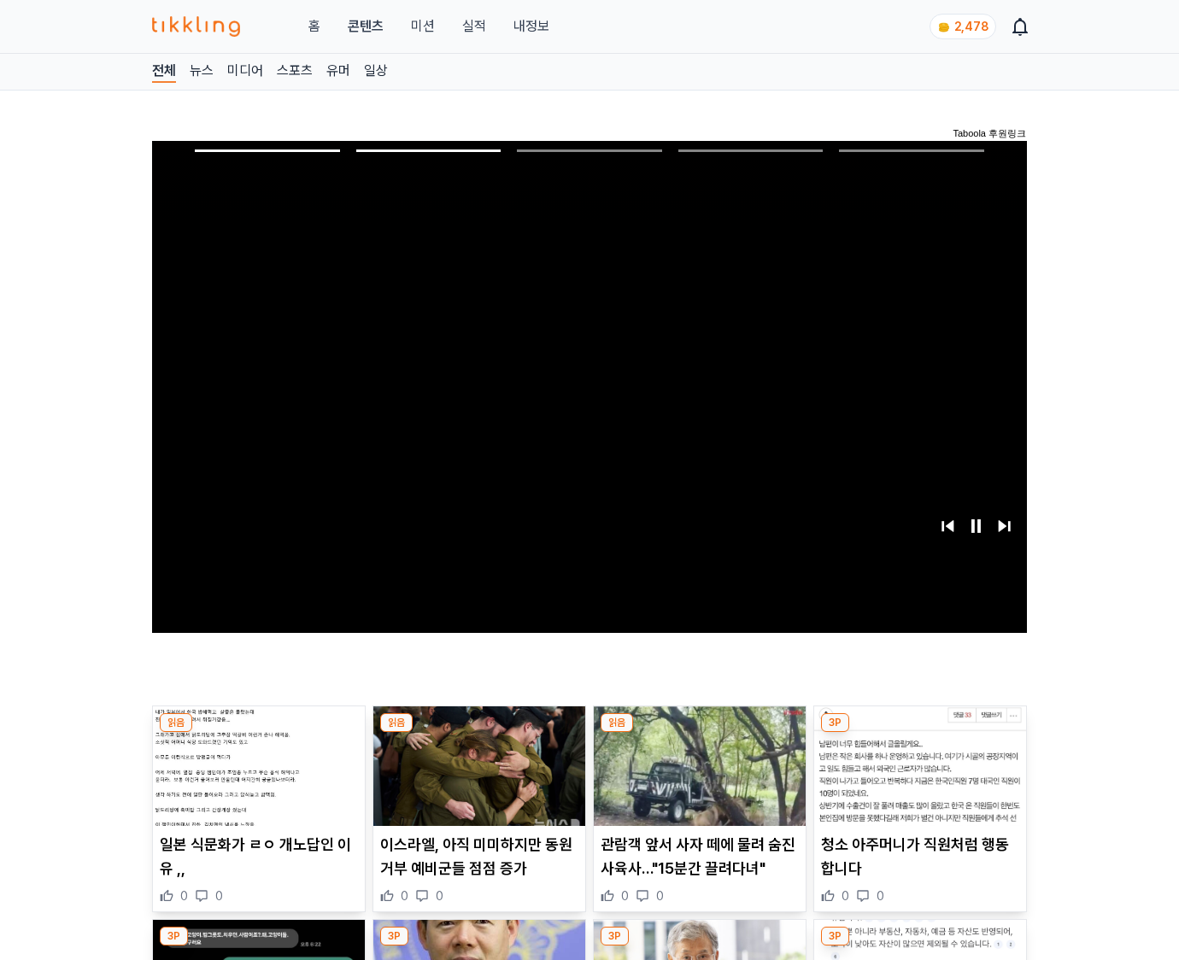
click at [916, 779] on img at bounding box center [920, 766] width 212 height 120
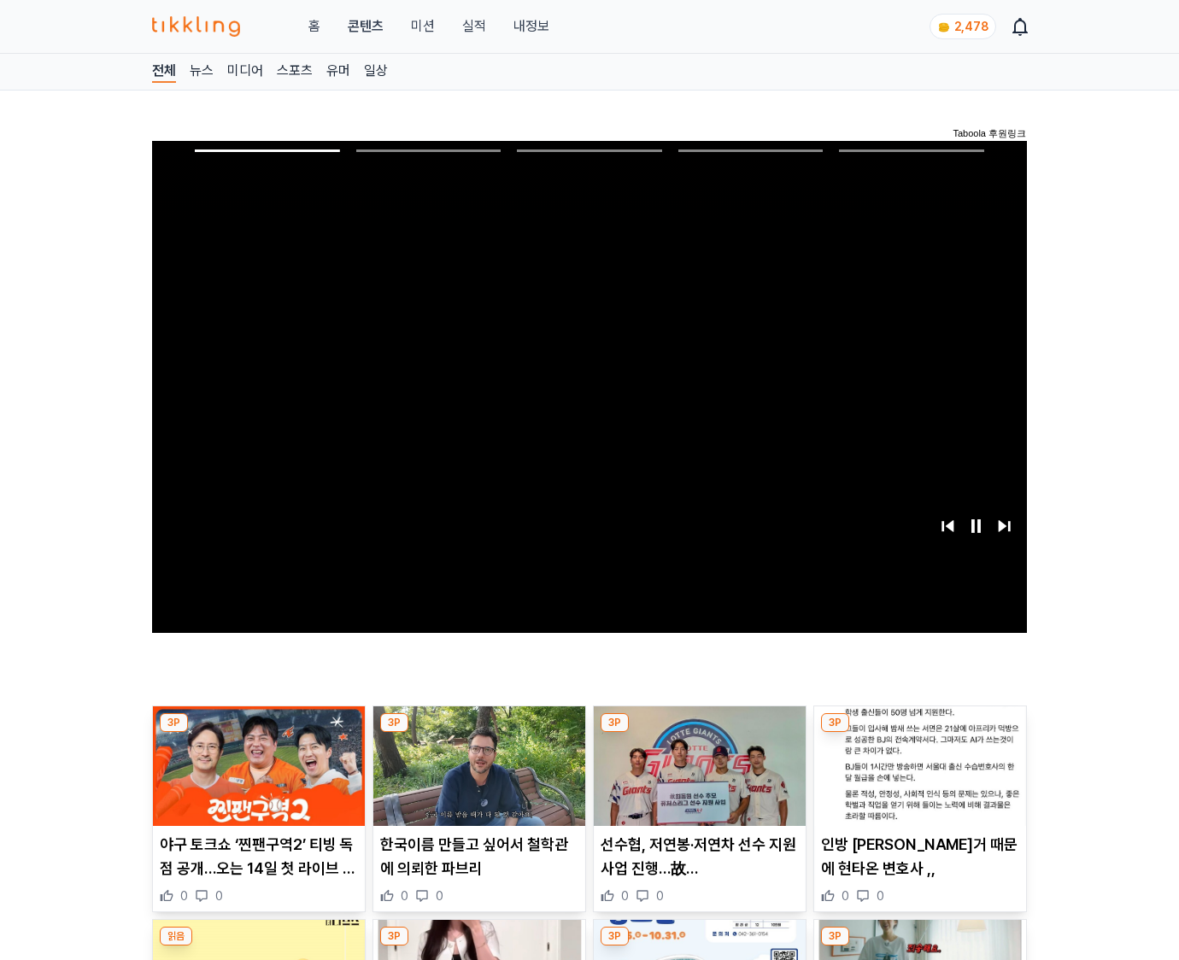
click at [916, 779] on img at bounding box center [920, 766] width 212 height 120
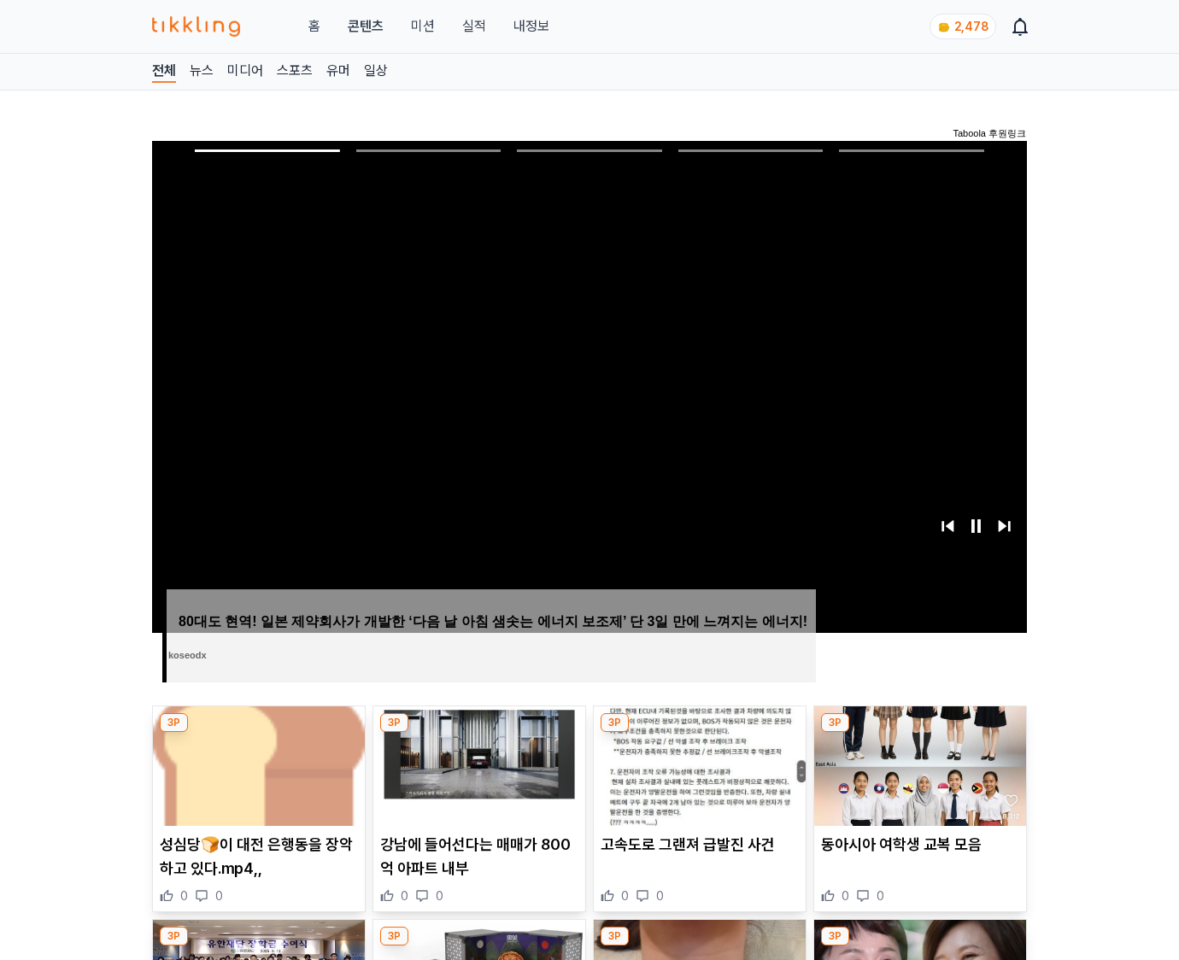
click at [916, 779] on img at bounding box center [920, 766] width 212 height 120
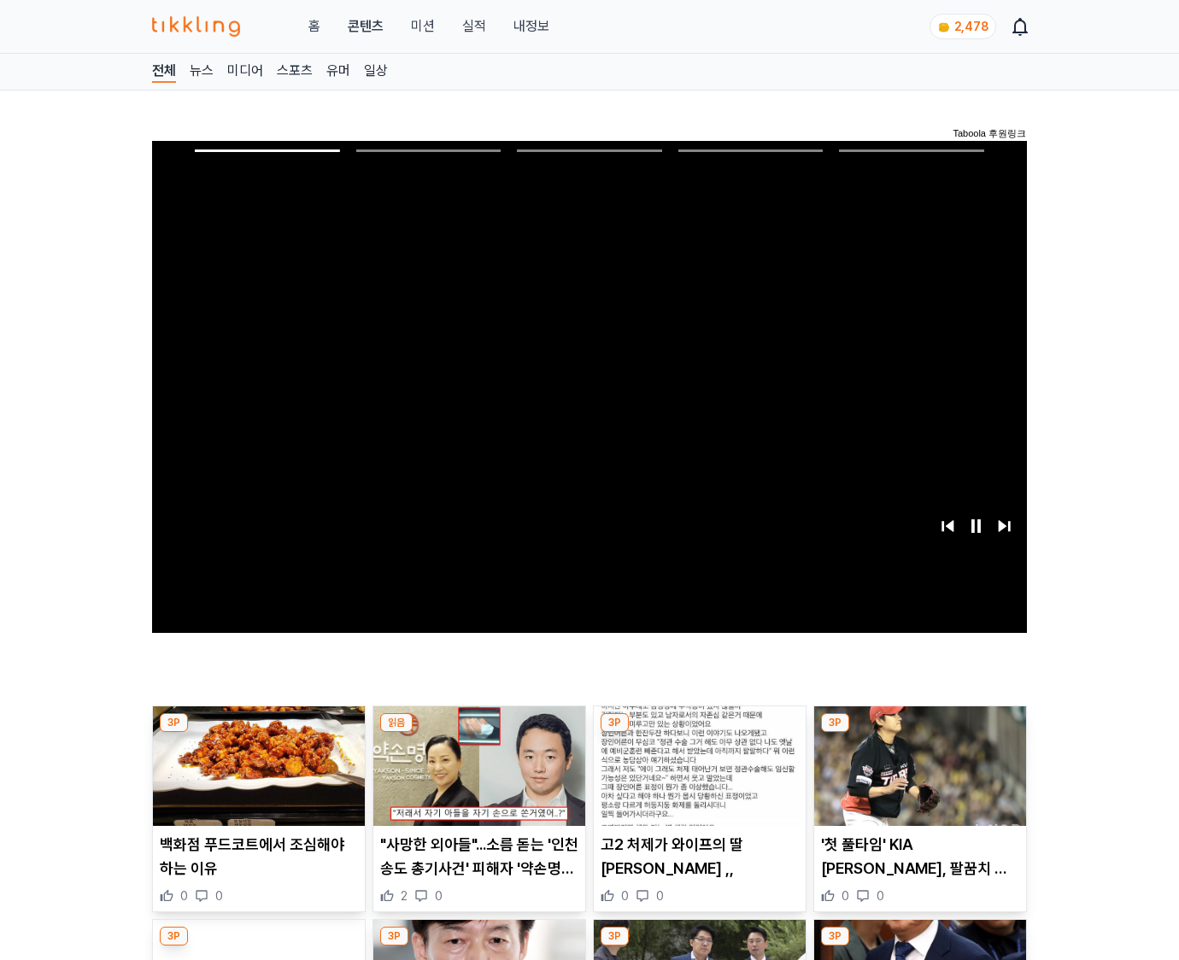
click at [916, 779] on img at bounding box center [920, 766] width 212 height 120
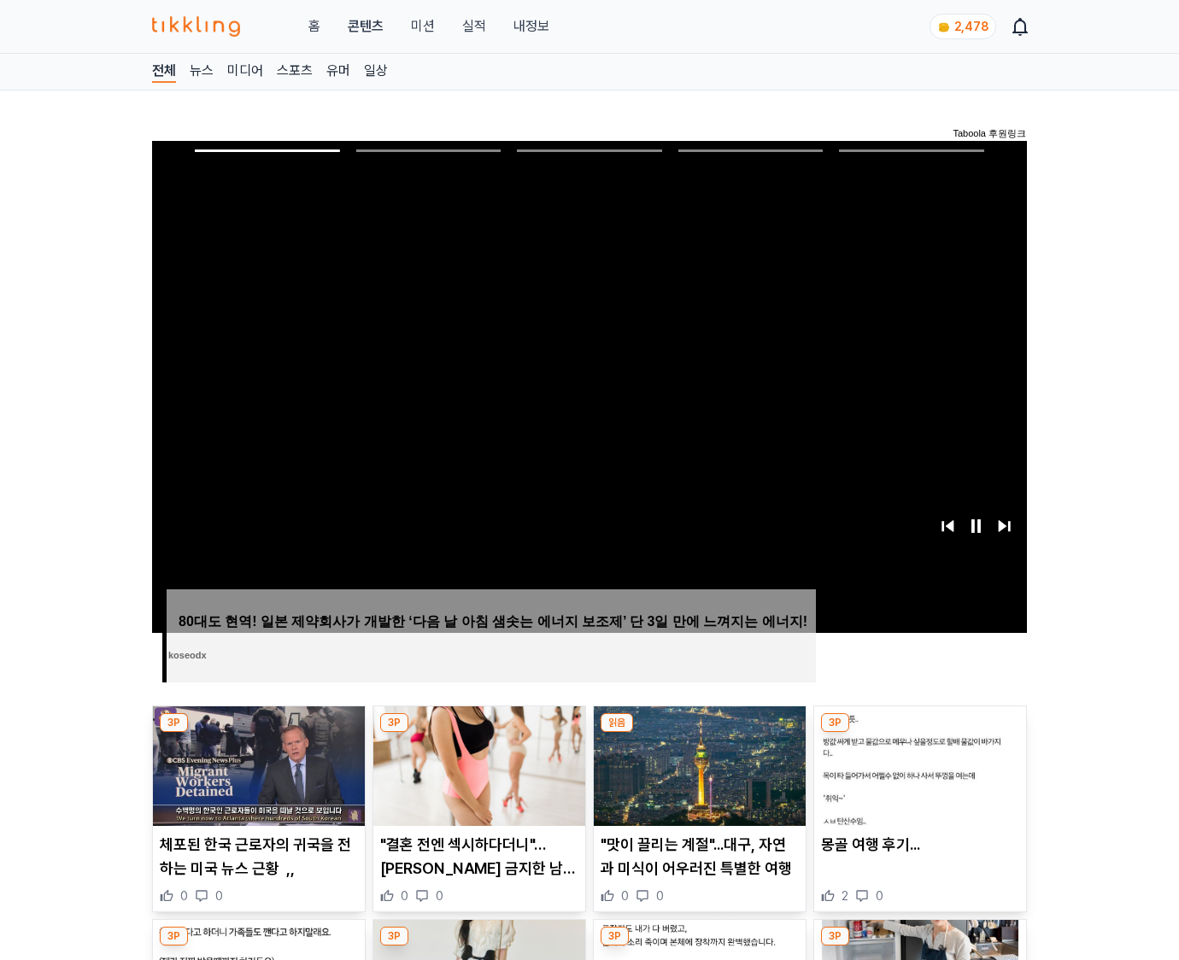
click at [916, 779] on img at bounding box center [920, 766] width 212 height 120
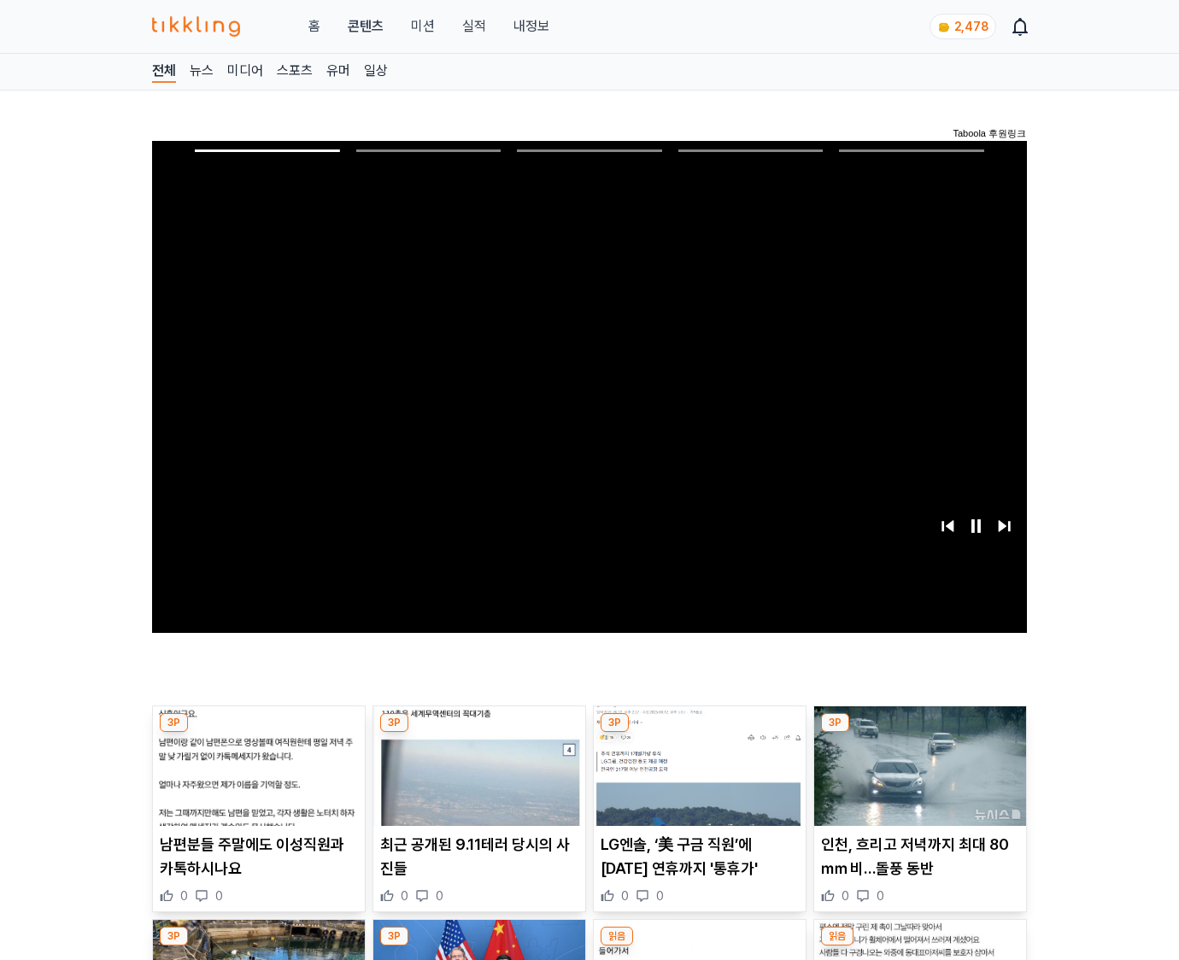
click at [916, 779] on img at bounding box center [920, 766] width 212 height 120
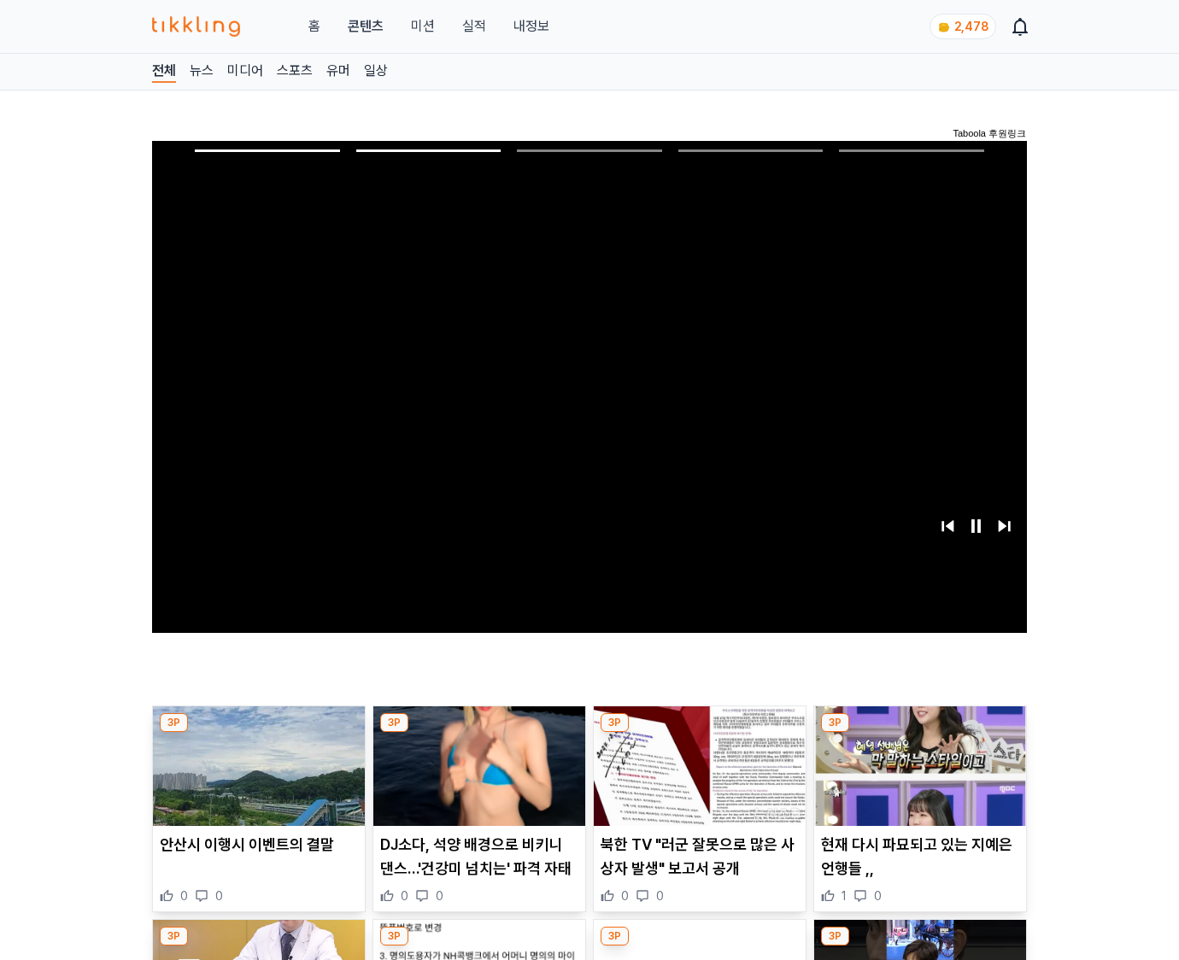
click at [916, 779] on img at bounding box center [920, 766] width 212 height 120
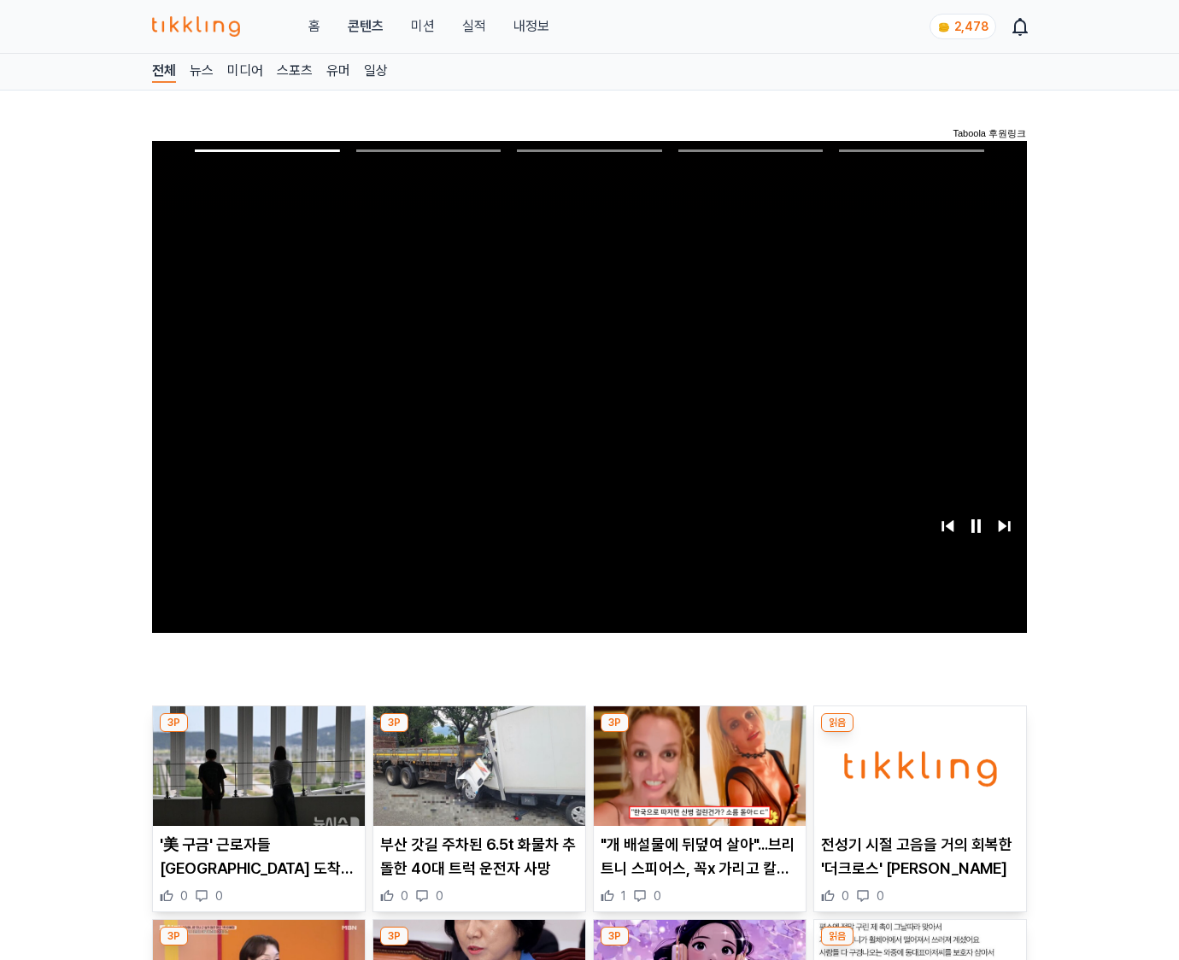
click at [916, 779] on img at bounding box center [920, 766] width 212 height 120
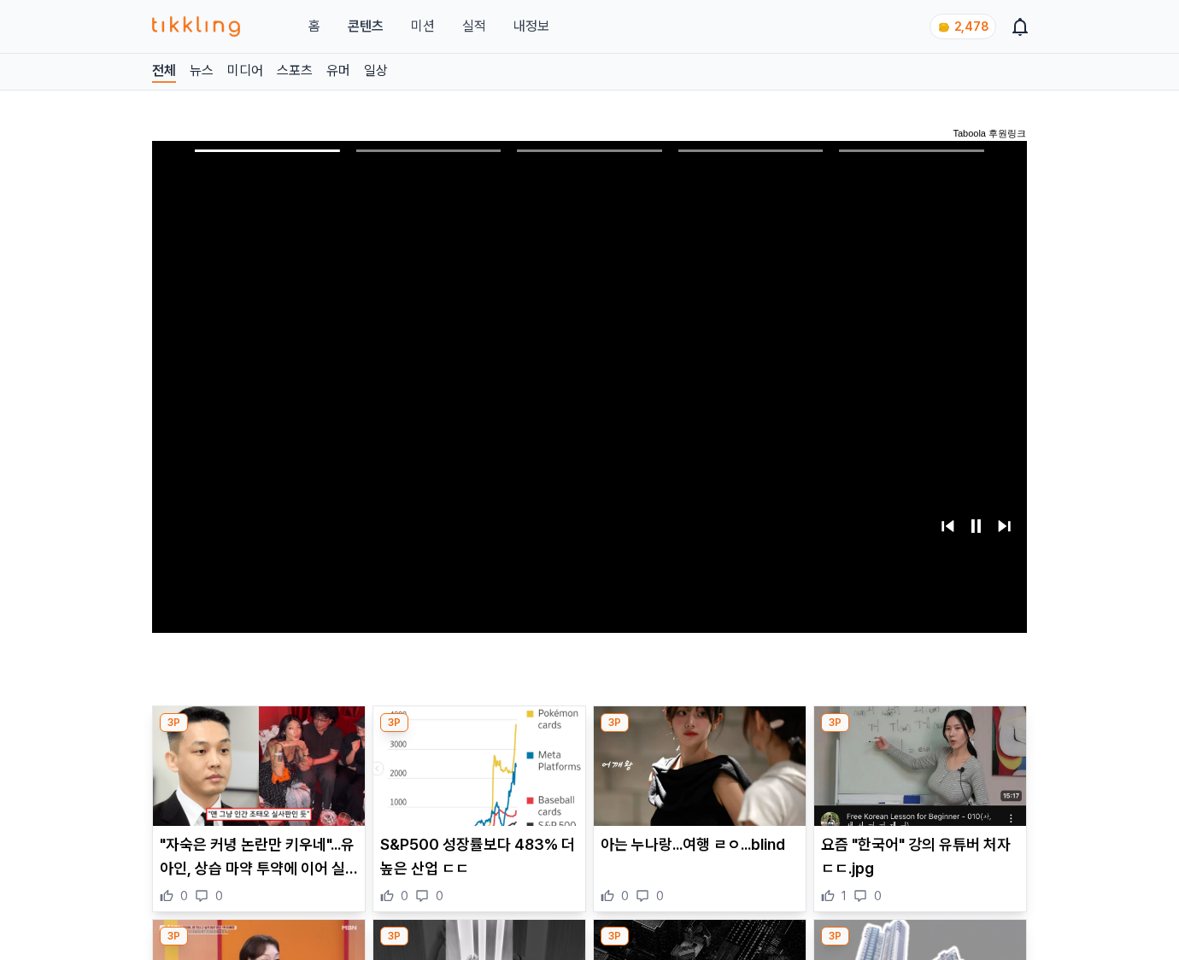
click at [916, 779] on img at bounding box center [920, 766] width 212 height 120
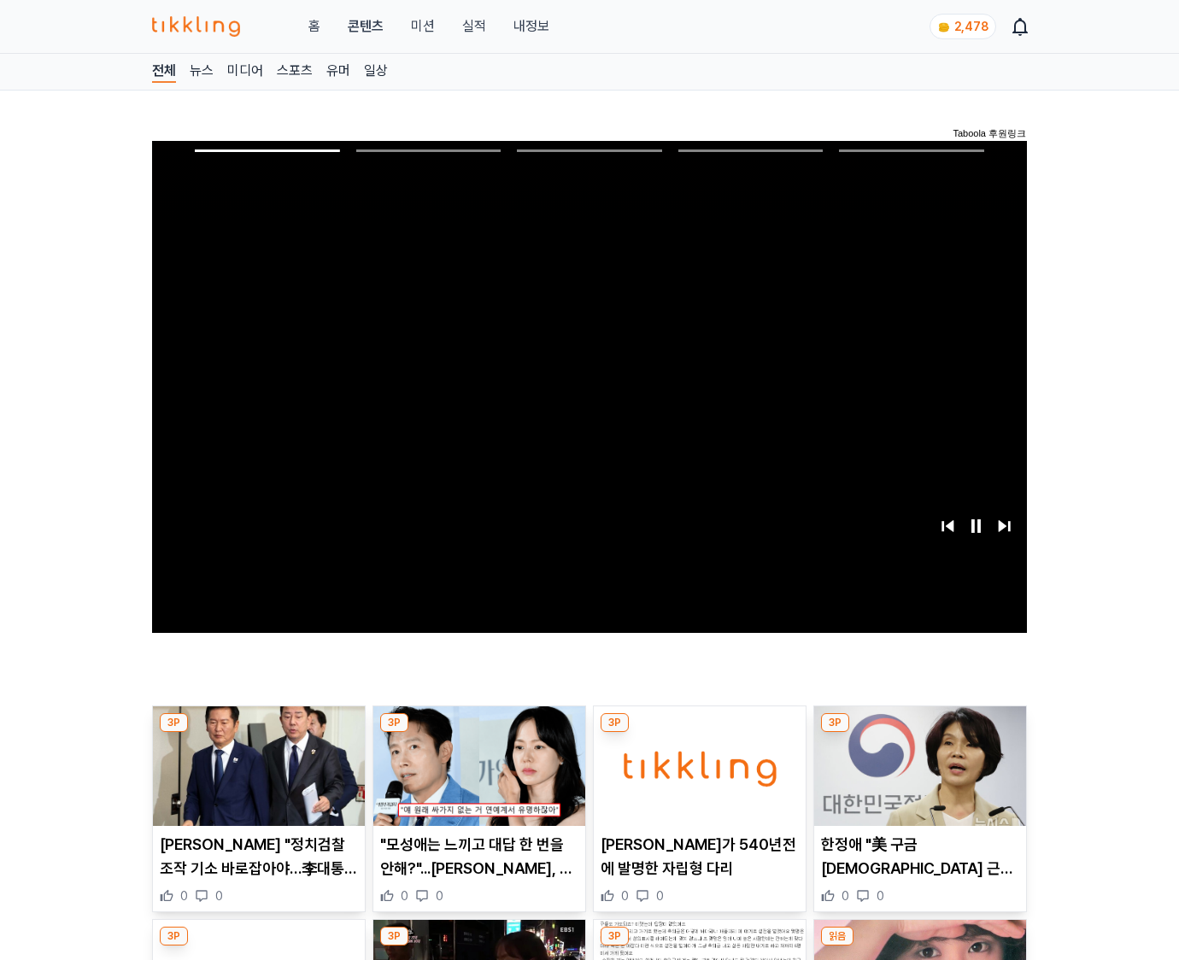
click at [916, 779] on img at bounding box center [920, 766] width 212 height 120
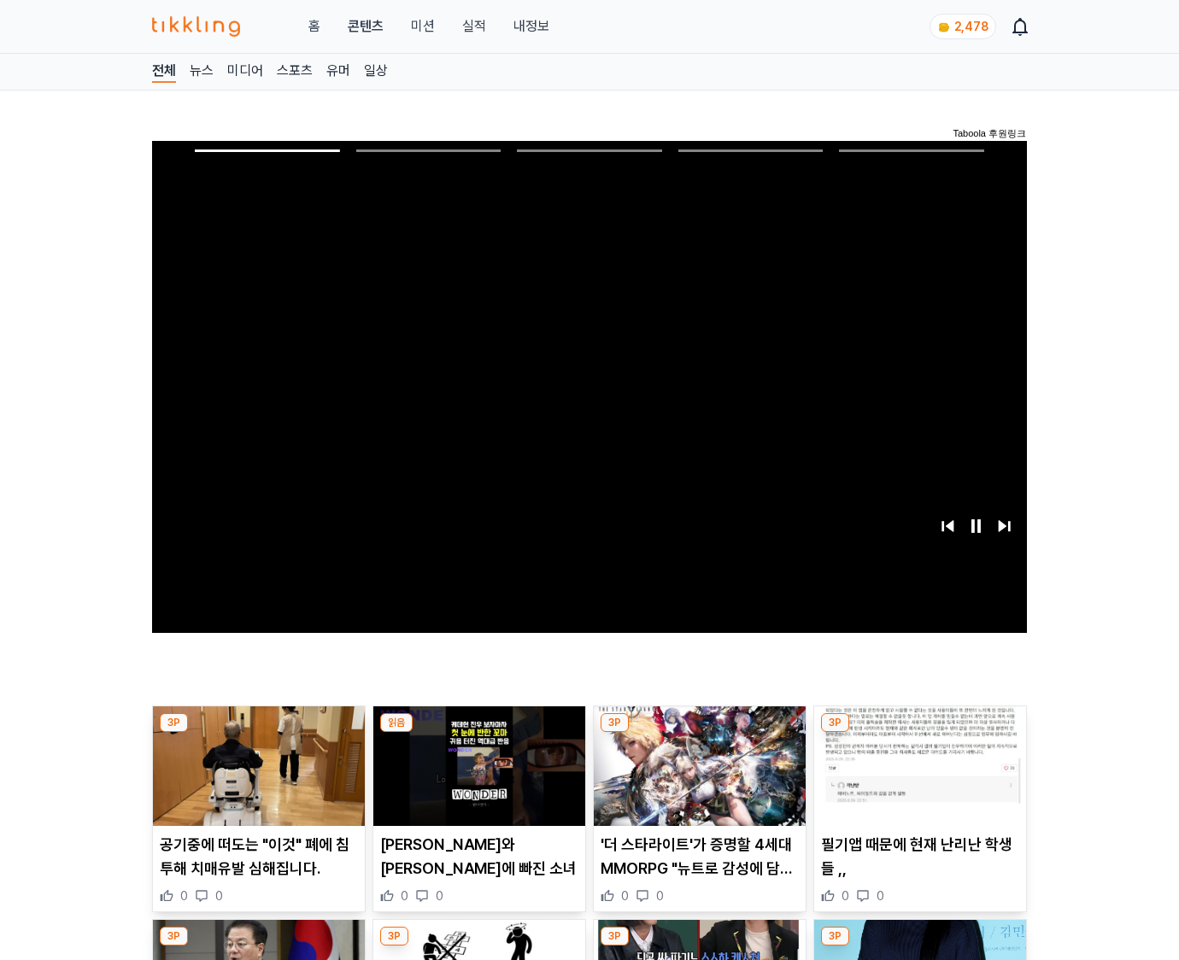
click at [916, 779] on img at bounding box center [920, 766] width 212 height 120
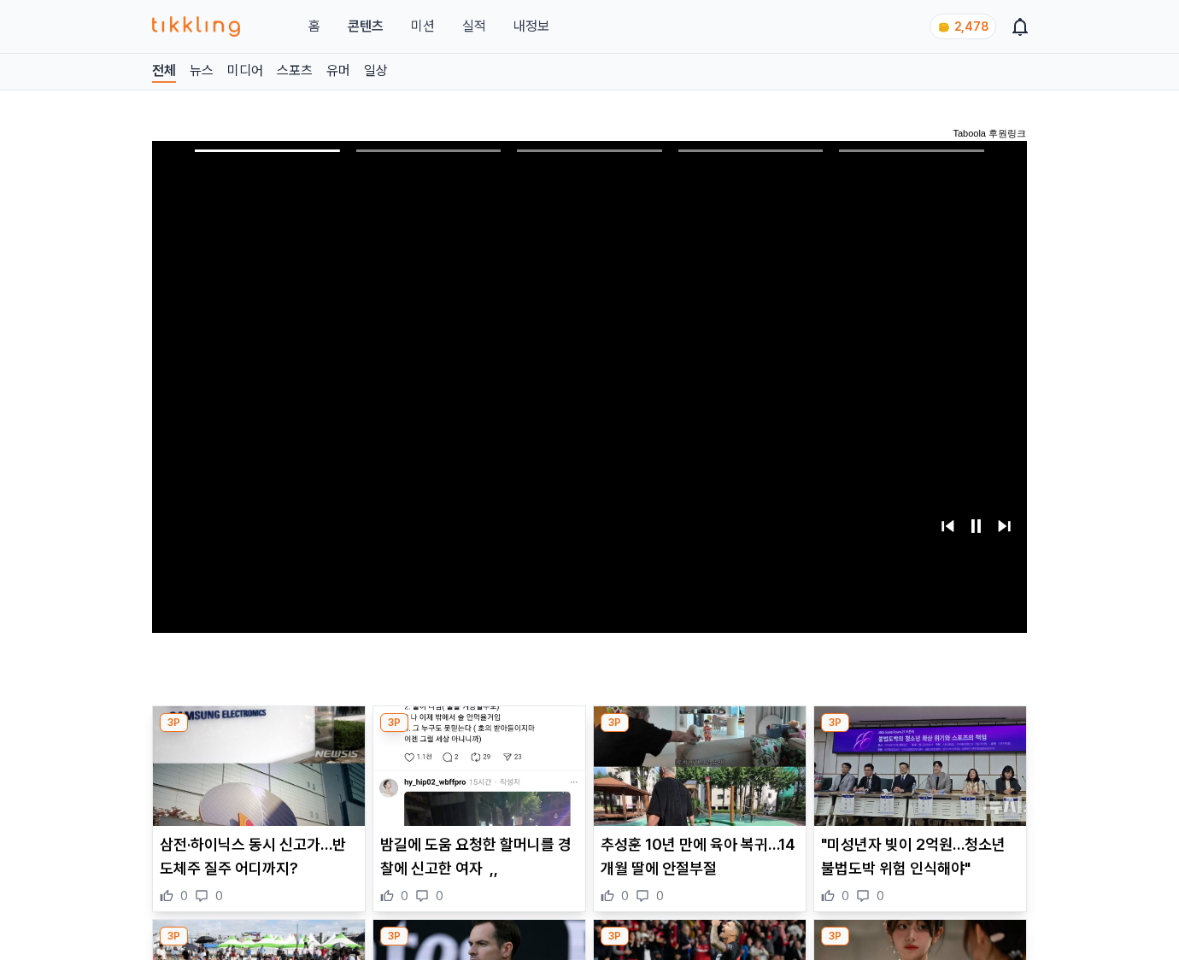
click at [916, 779] on img at bounding box center [920, 766] width 212 height 120
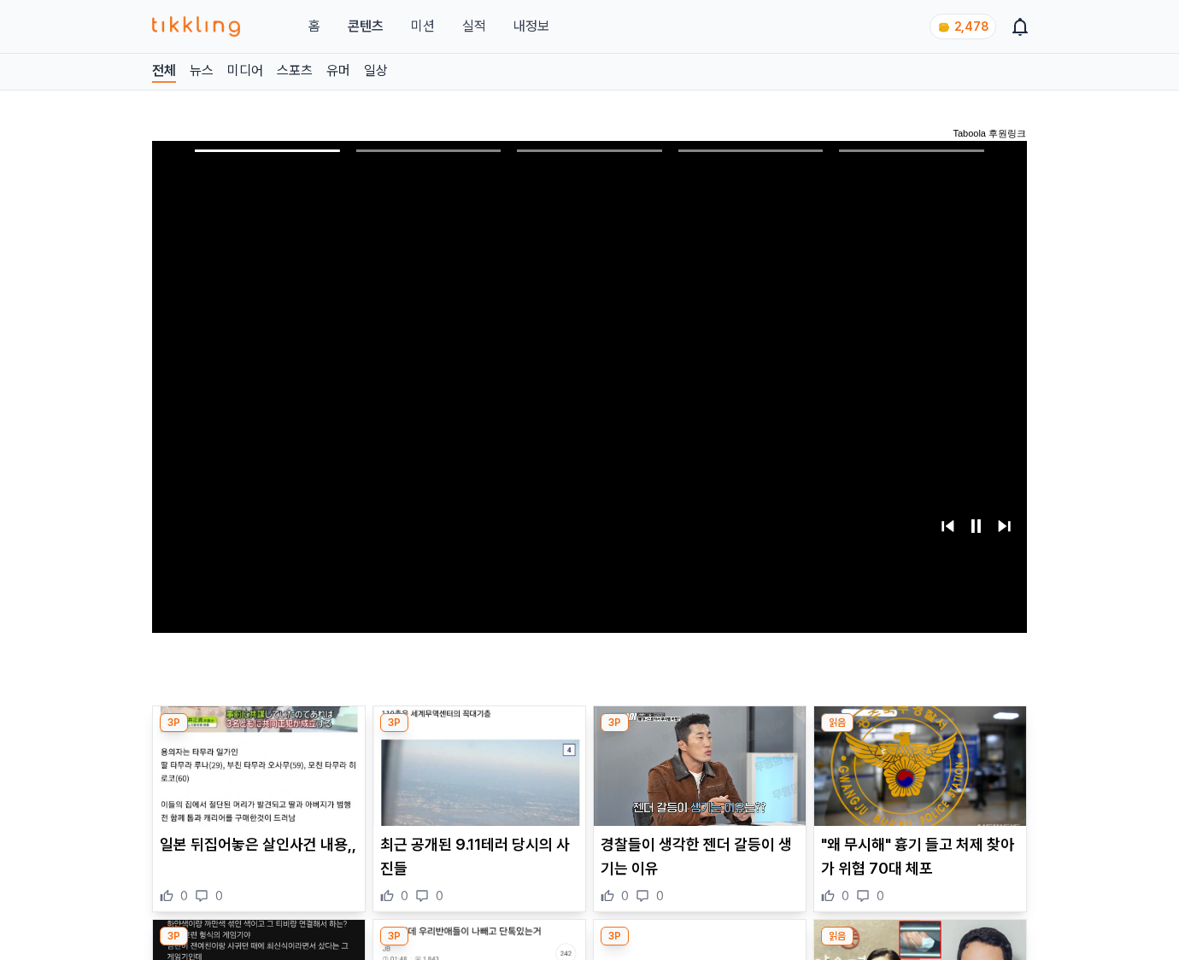
click at [916, 779] on img at bounding box center [920, 766] width 212 height 120
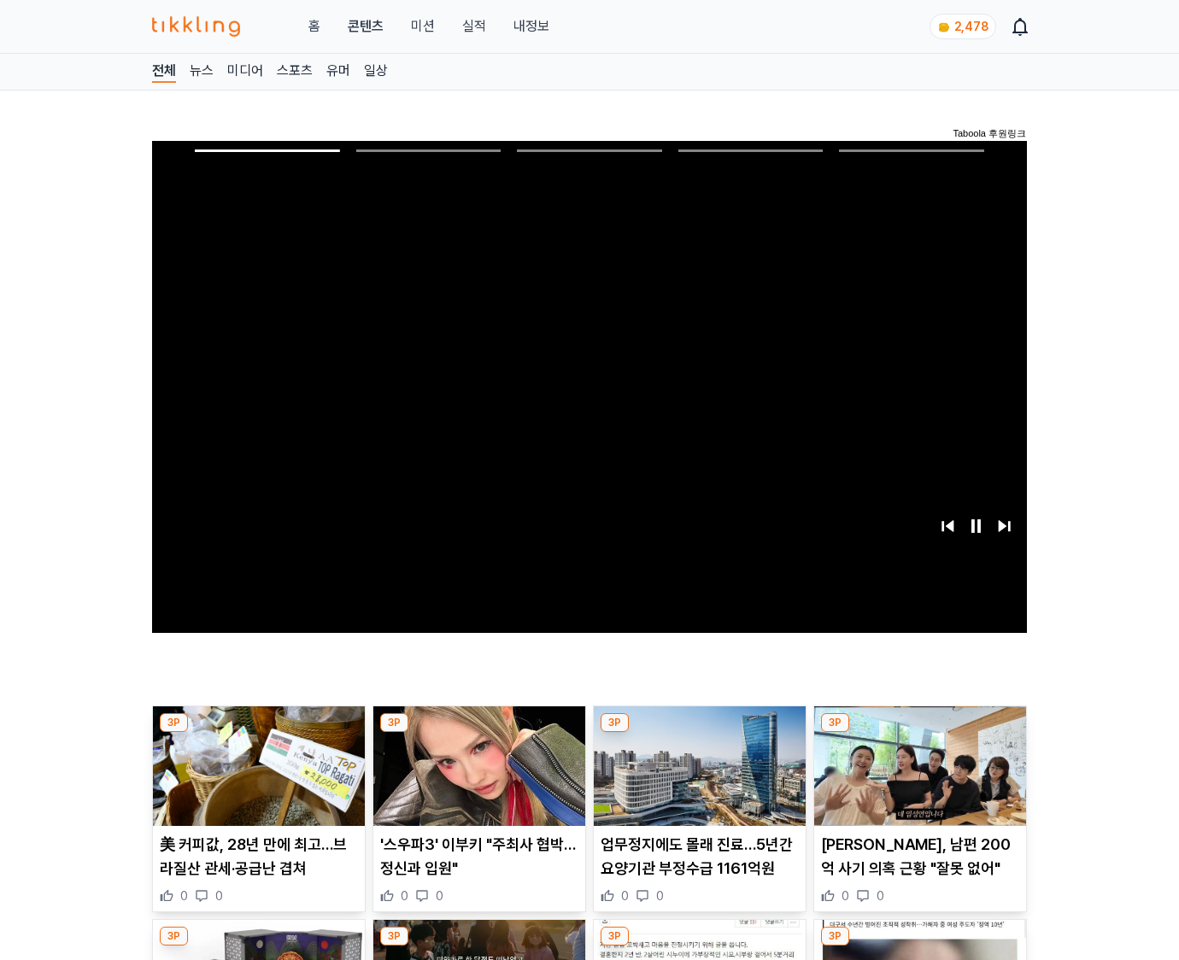
click at [916, 779] on img at bounding box center [920, 766] width 212 height 120
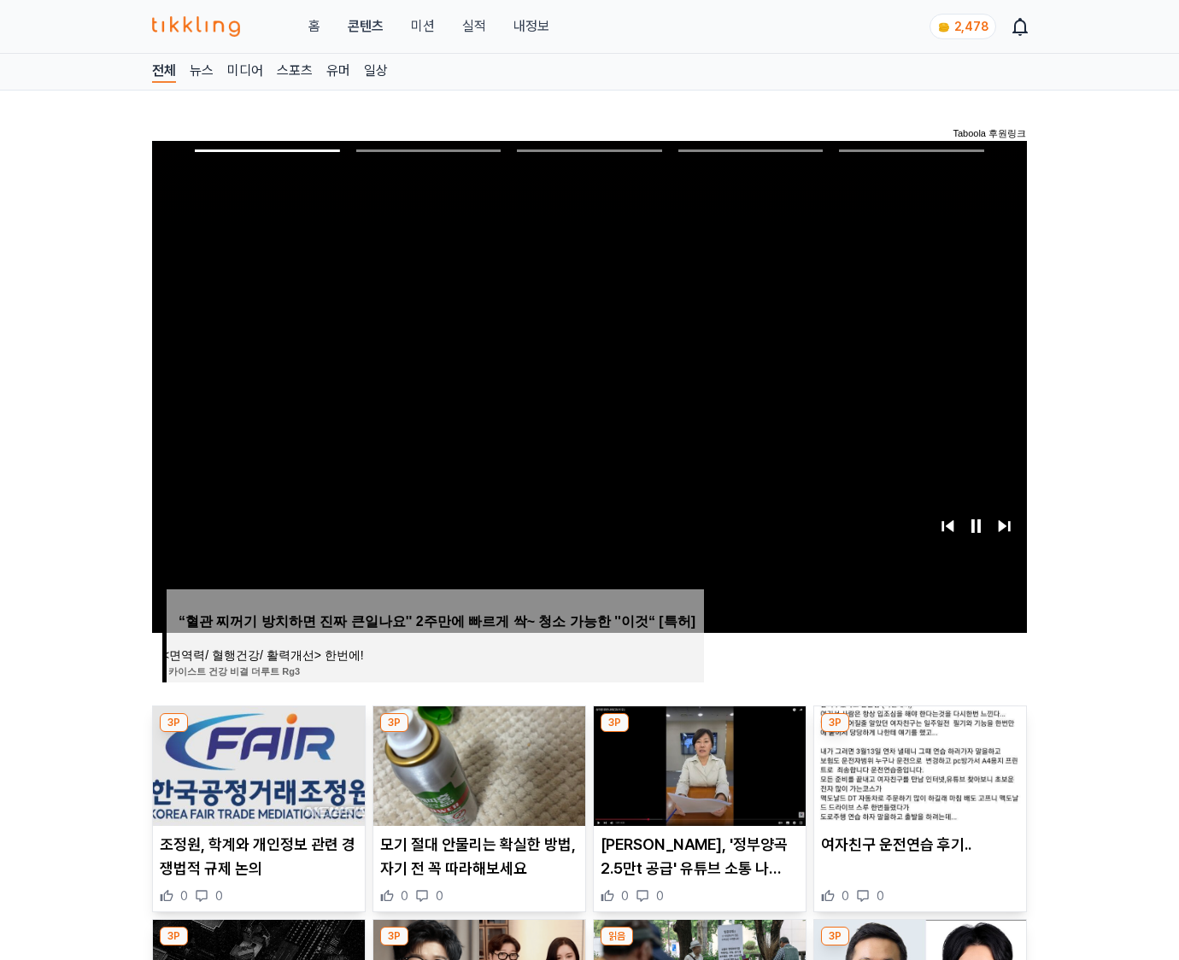
click at [916, 779] on img at bounding box center [920, 766] width 212 height 120
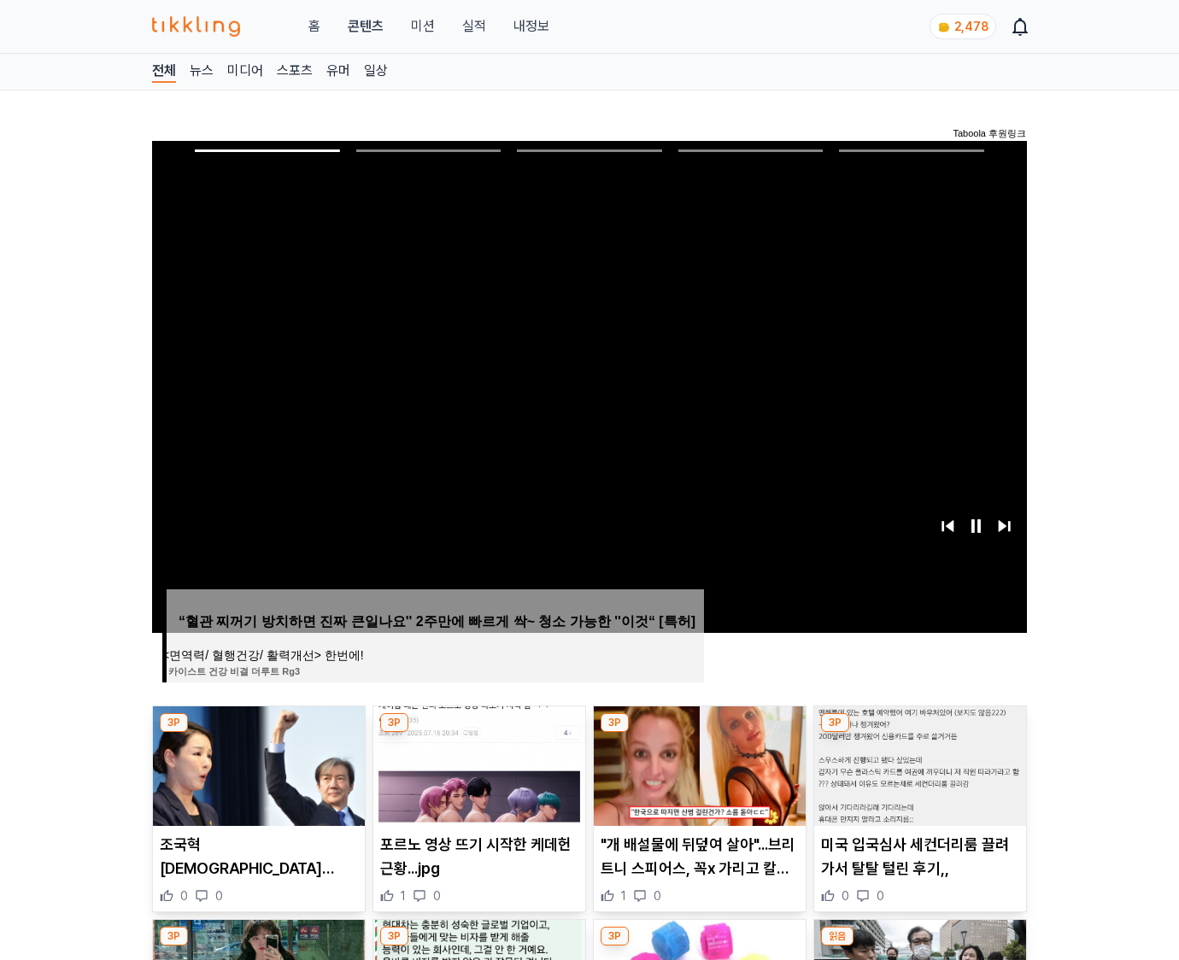
click at [916, 779] on img at bounding box center [920, 766] width 212 height 120
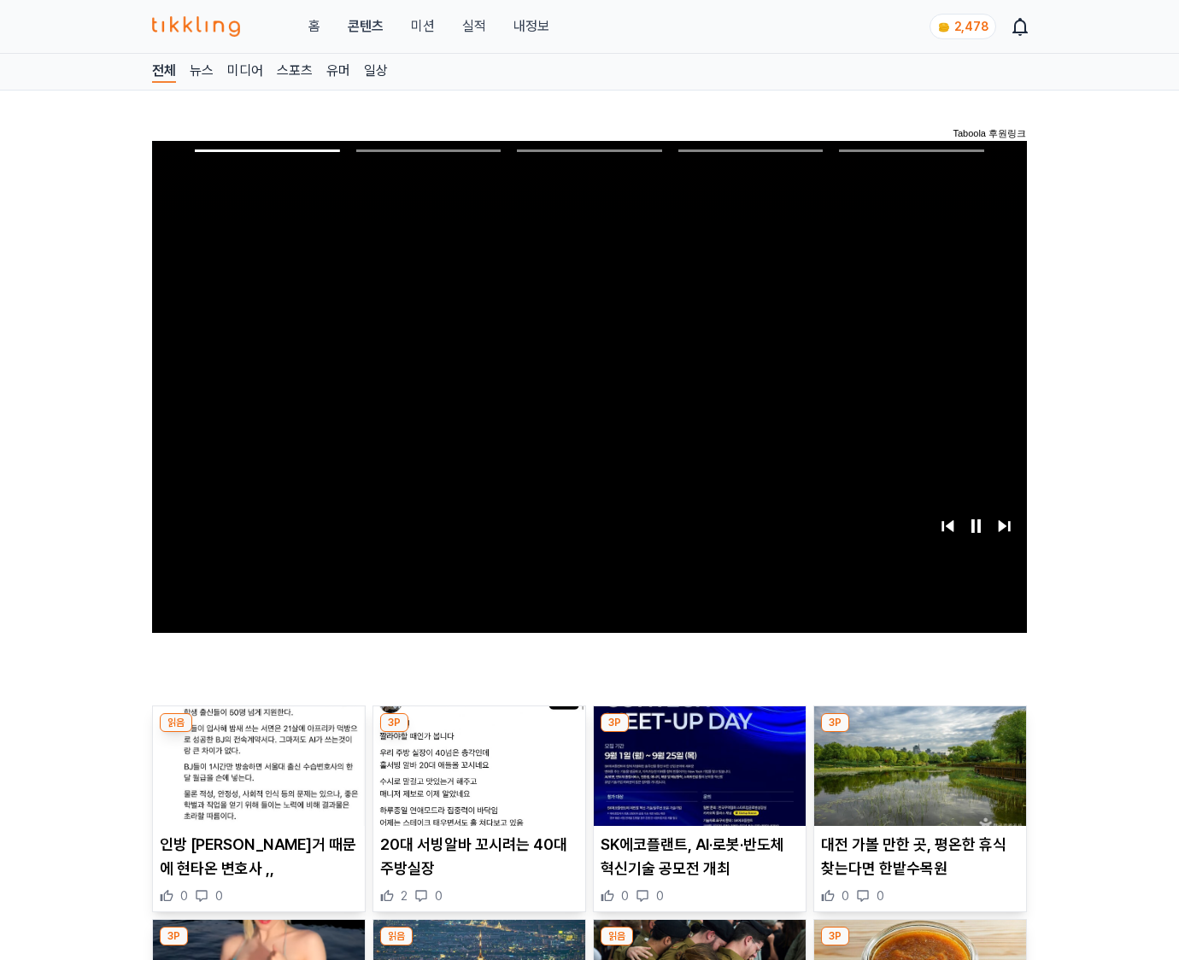
click at [916, 779] on img at bounding box center [920, 766] width 212 height 120
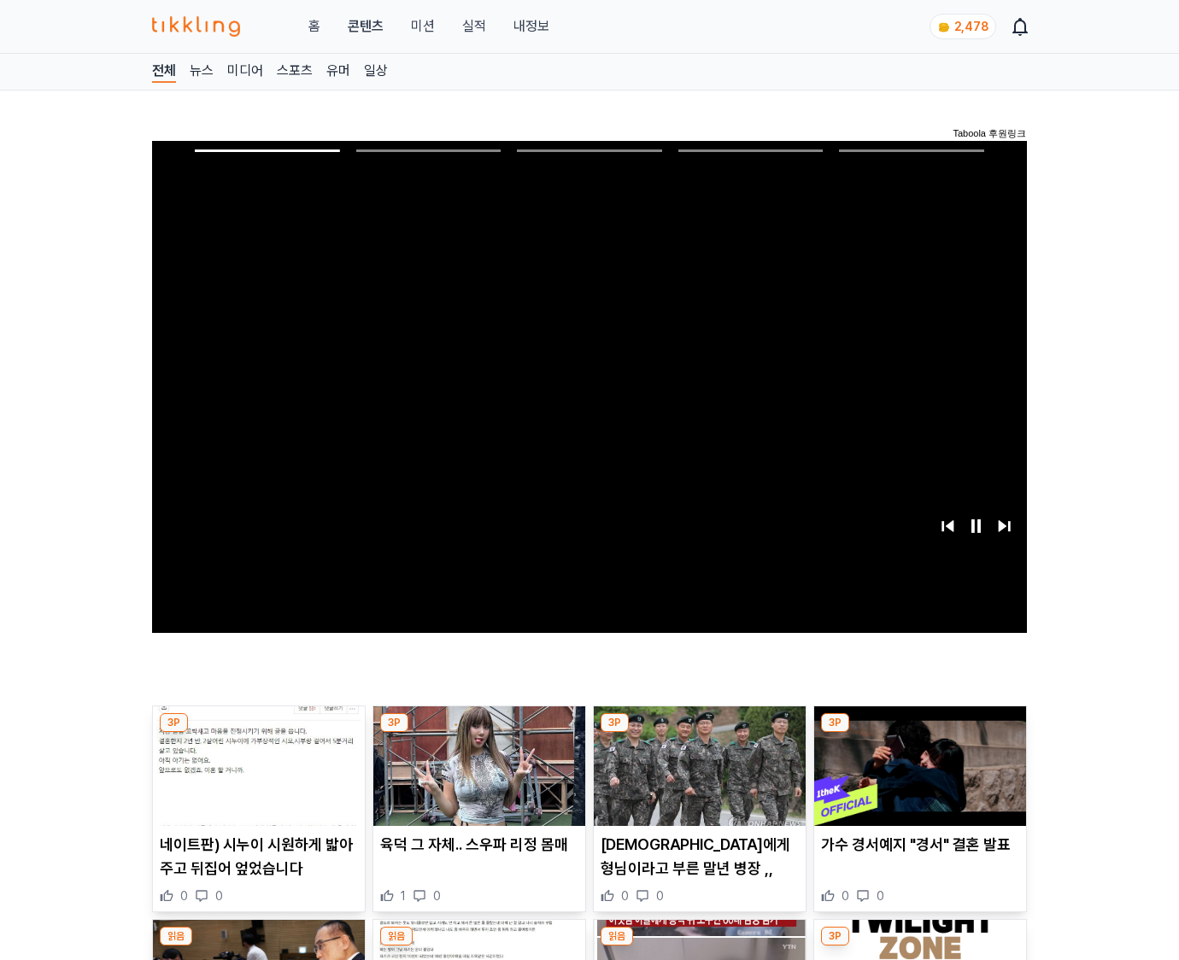
click at [916, 779] on img at bounding box center [920, 766] width 212 height 120
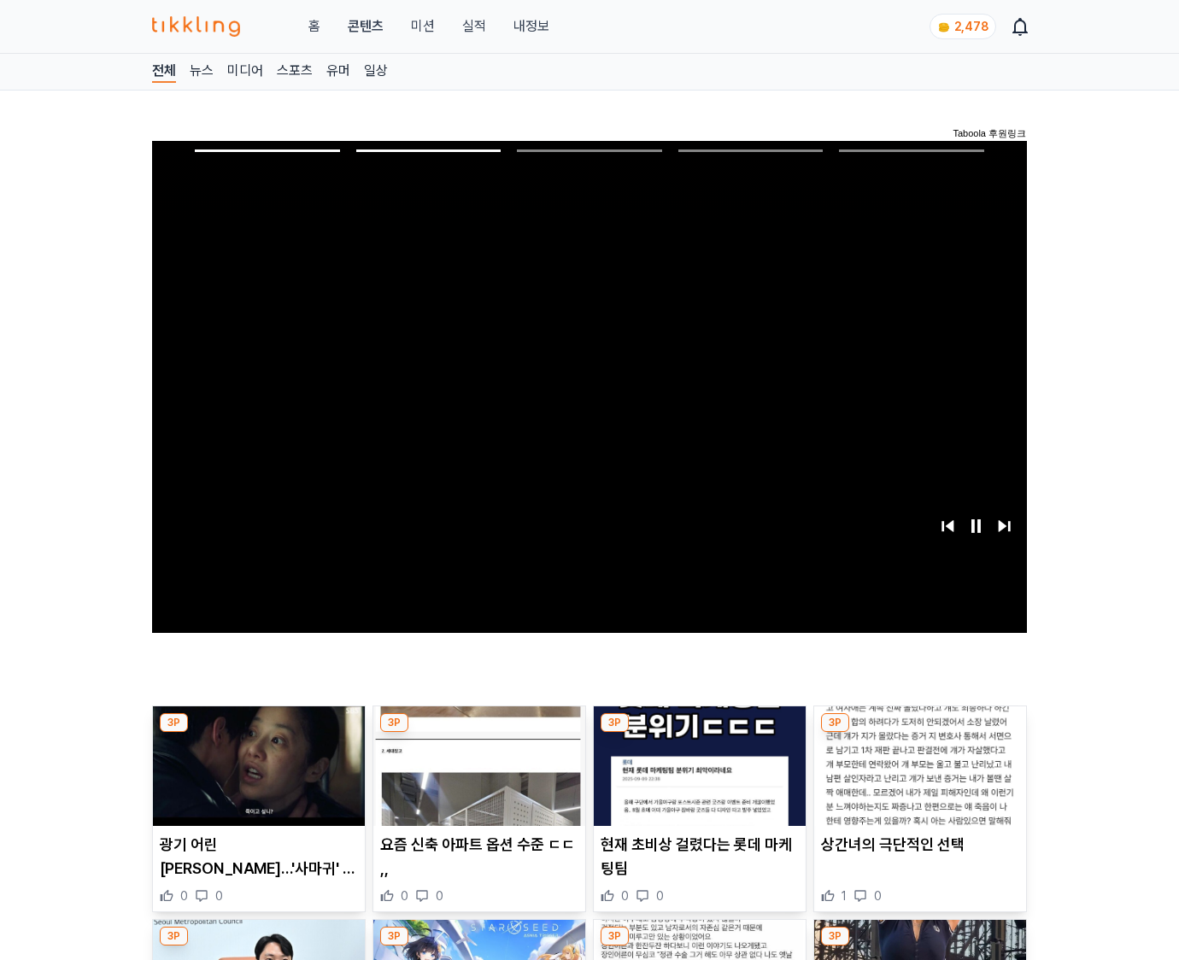
click at [916, 779] on img at bounding box center [920, 766] width 212 height 120
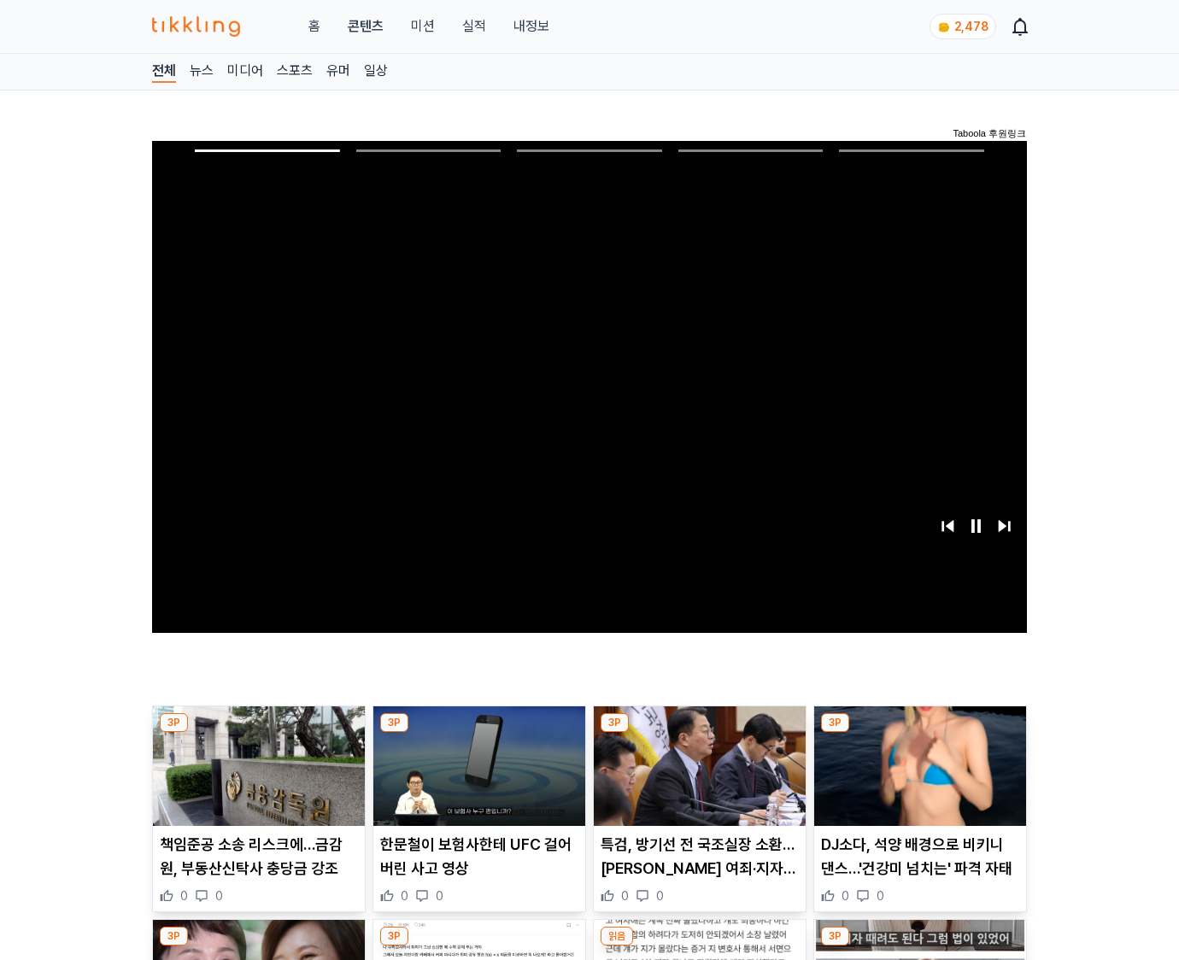
click at [916, 779] on img at bounding box center [920, 766] width 212 height 120
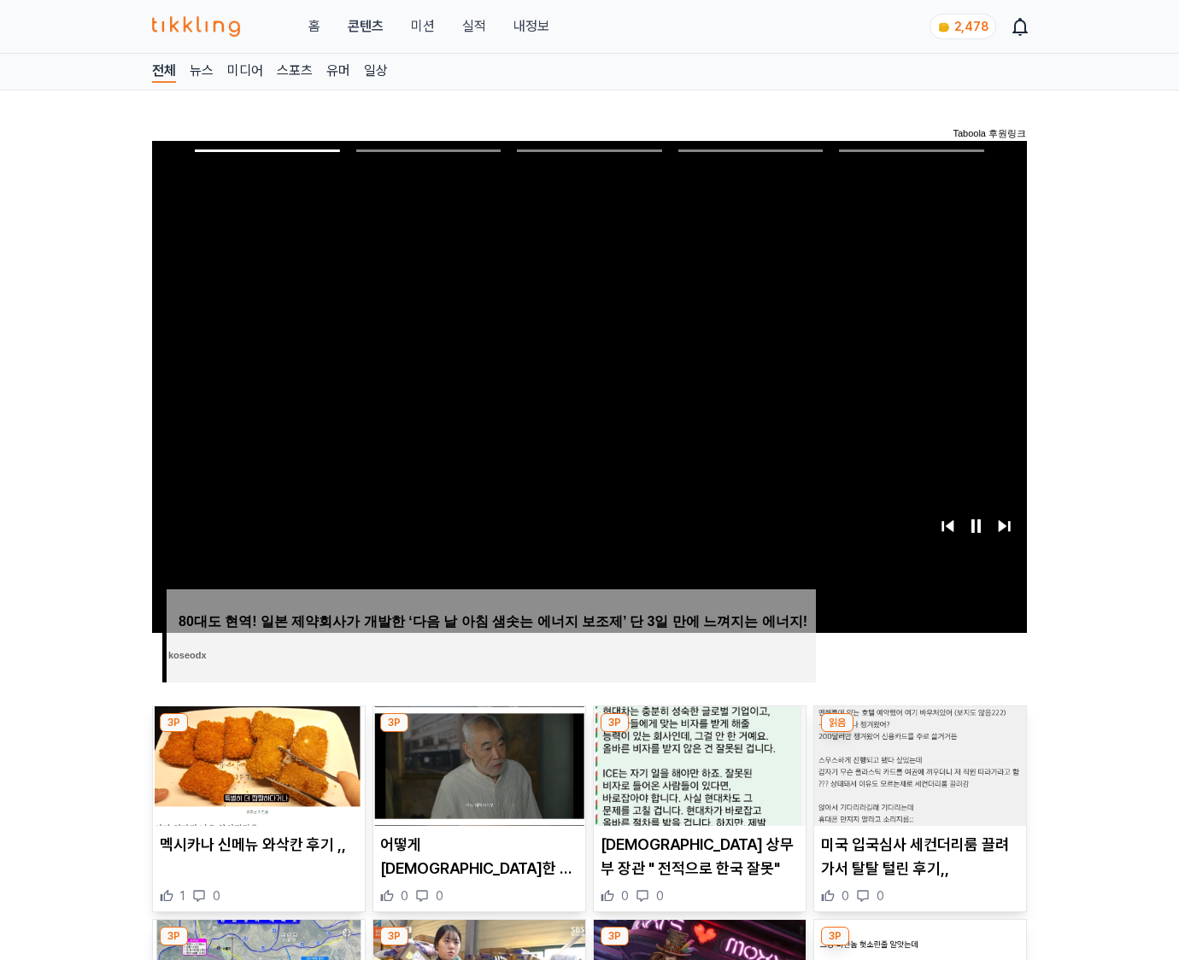
click at [916, 779] on img at bounding box center [920, 766] width 212 height 120
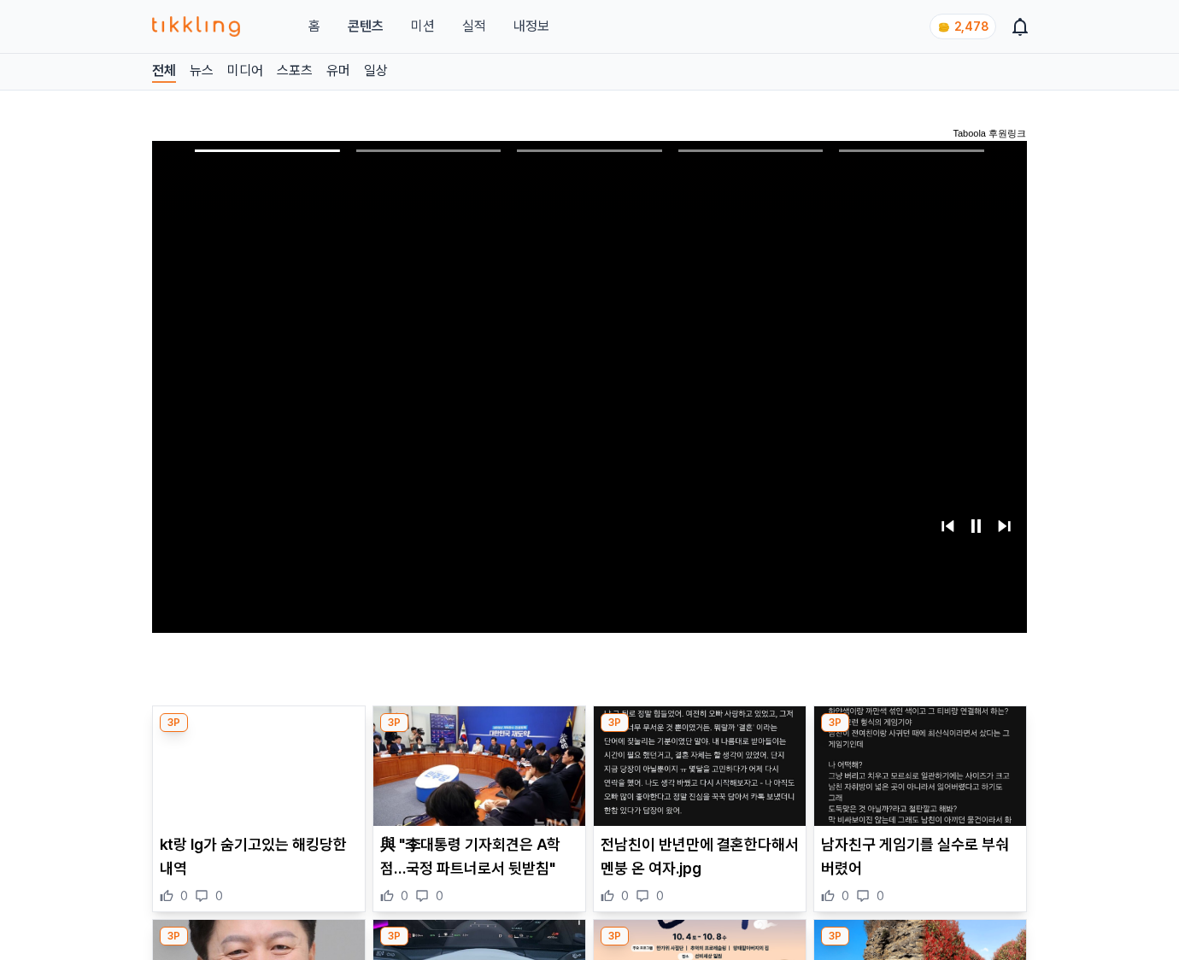
click at [916, 779] on img at bounding box center [920, 766] width 212 height 120
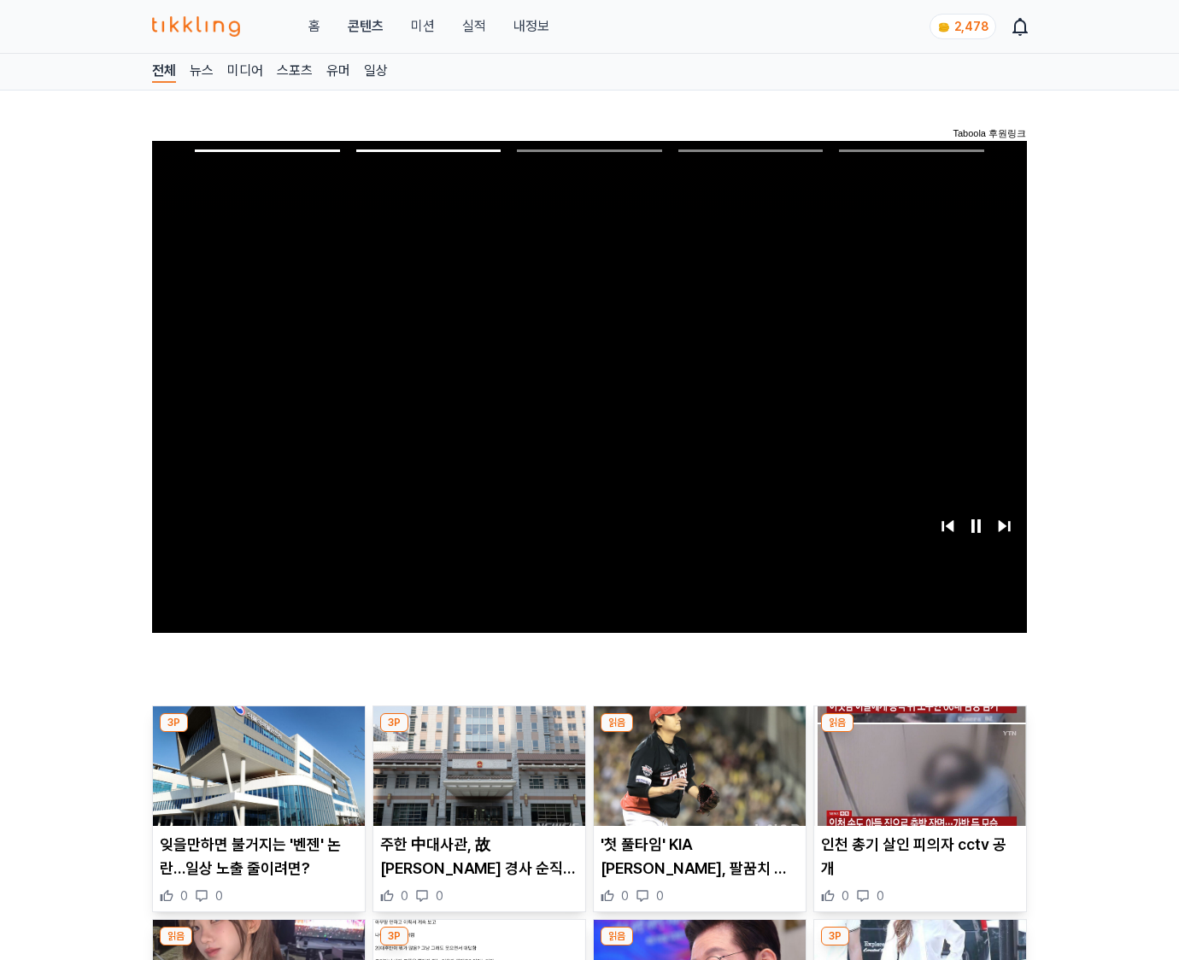
click at [916, 779] on img at bounding box center [920, 766] width 212 height 120
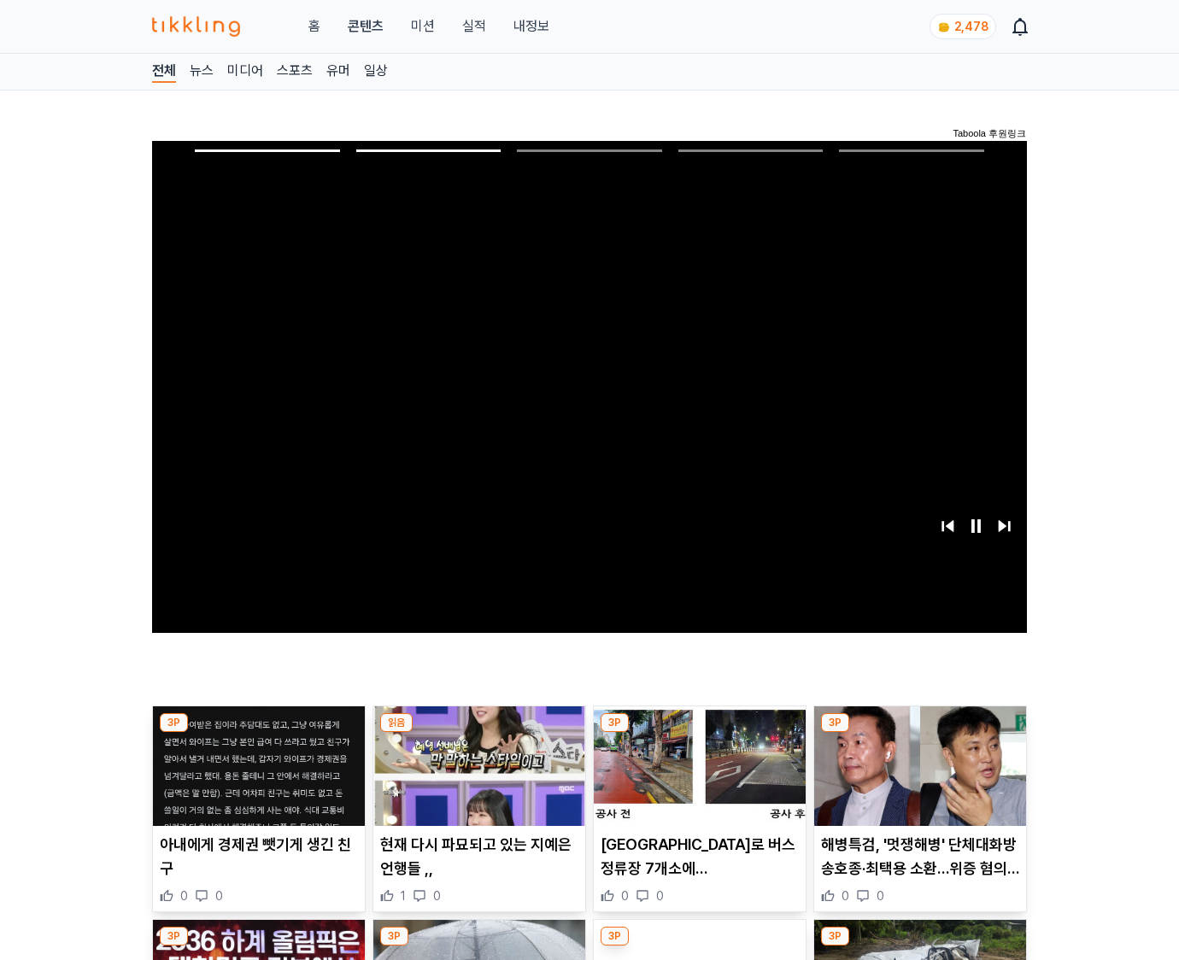
click at [916, 779] on img at bounding box center [920, 766] width 212 height 120
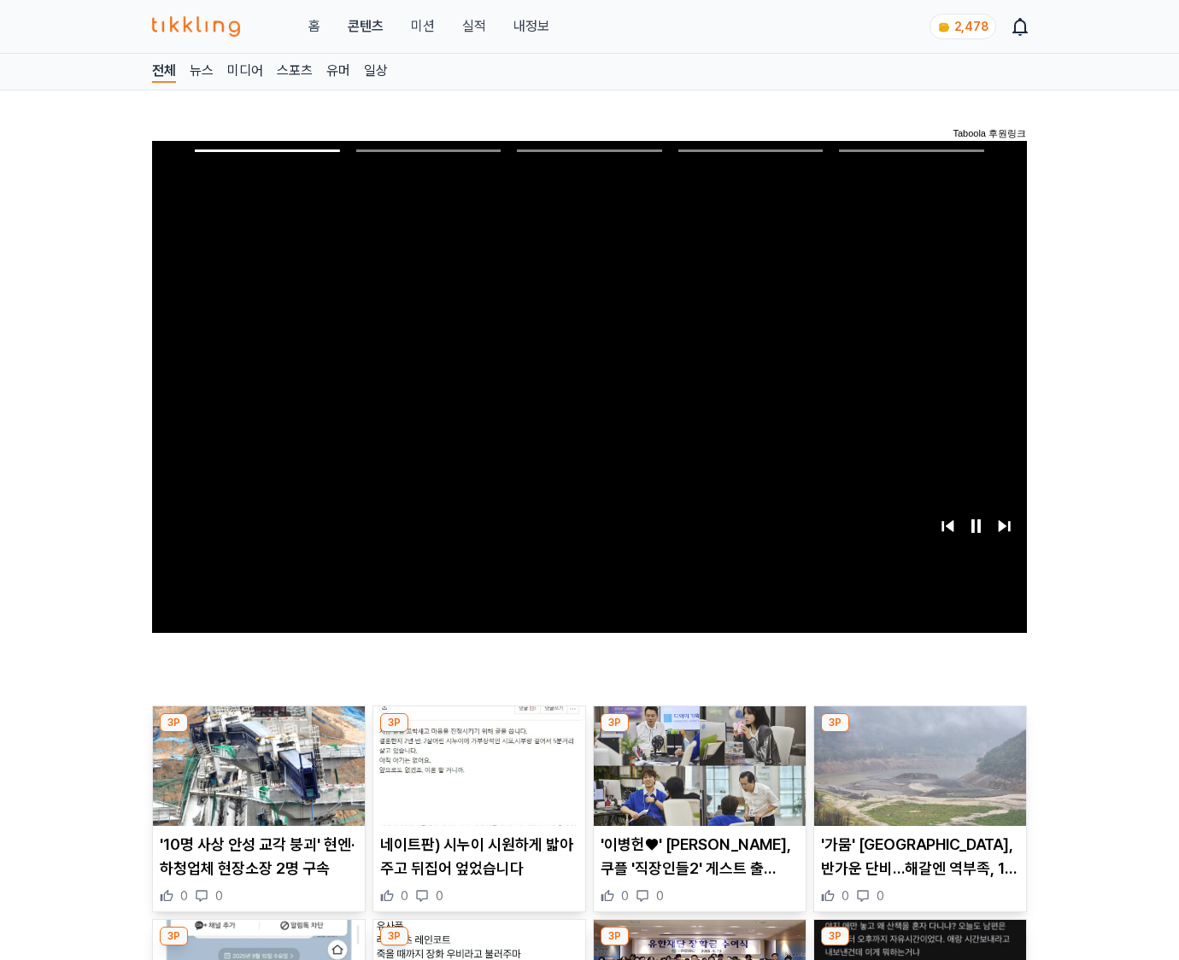
click at [916, 779] on img at bounding box center [920, 766] width 212 height 120
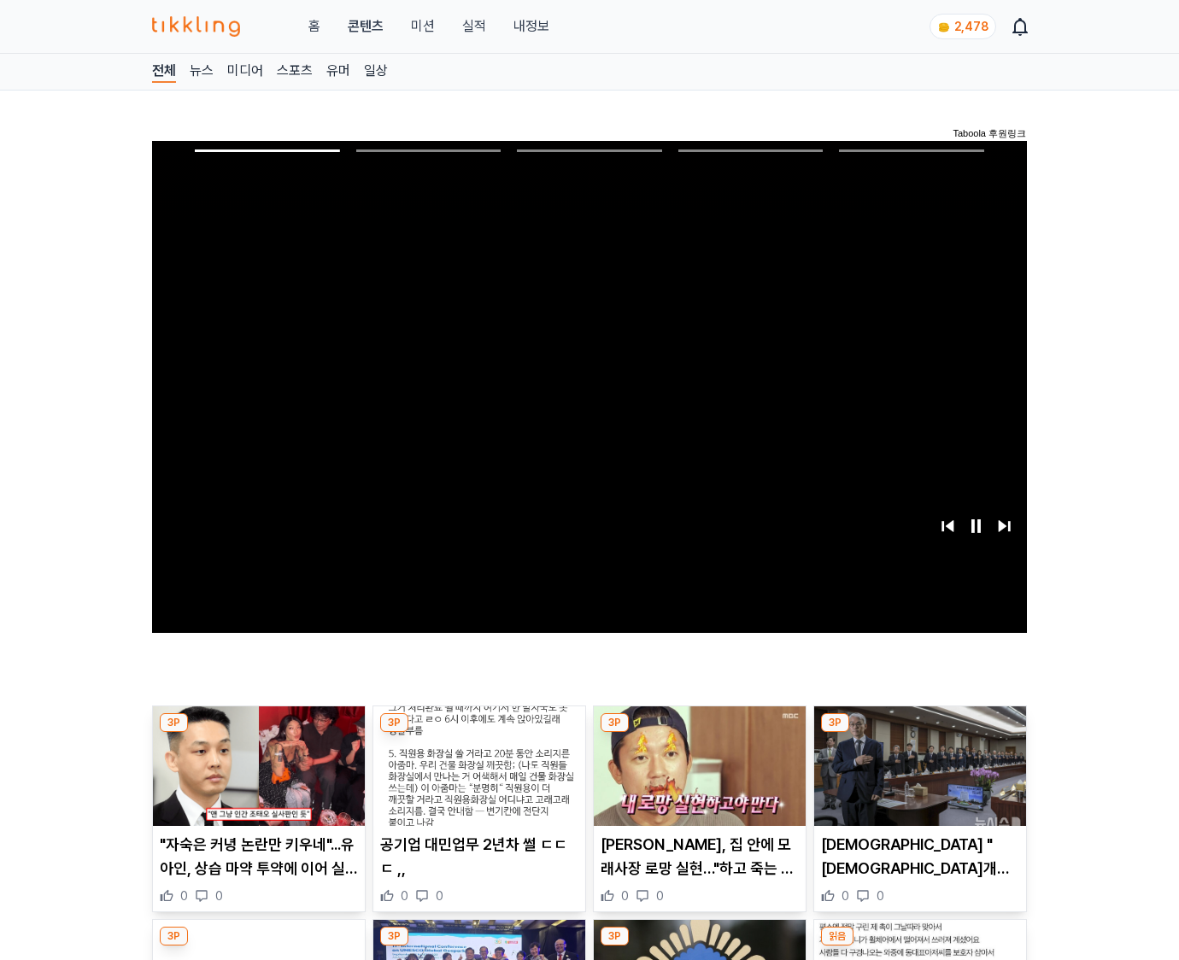
click at [916, 779] on img at bounding box center [920, 766] width 212 height 120
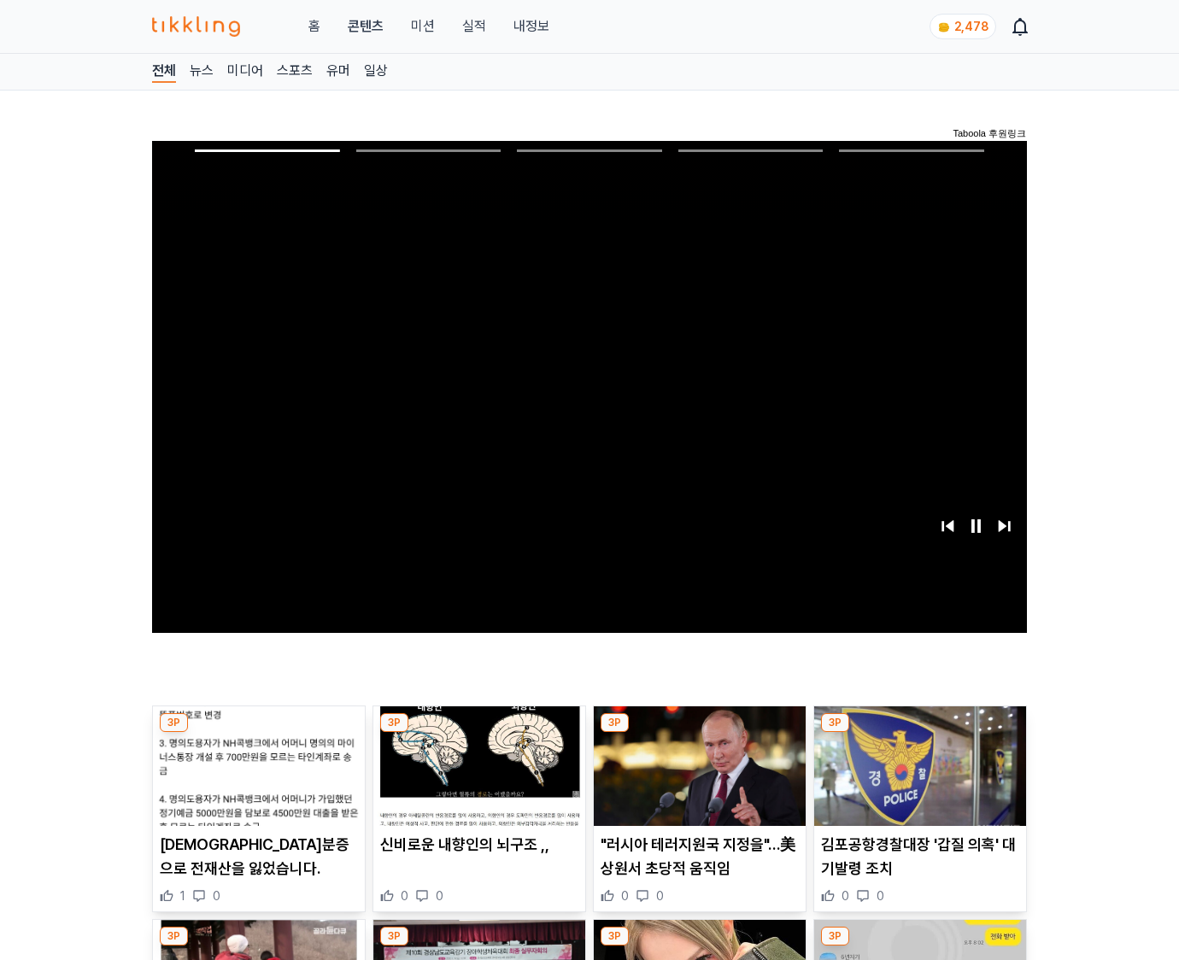
click at [916, 779] on img at bounding box center [920, 766] width 212 height 120
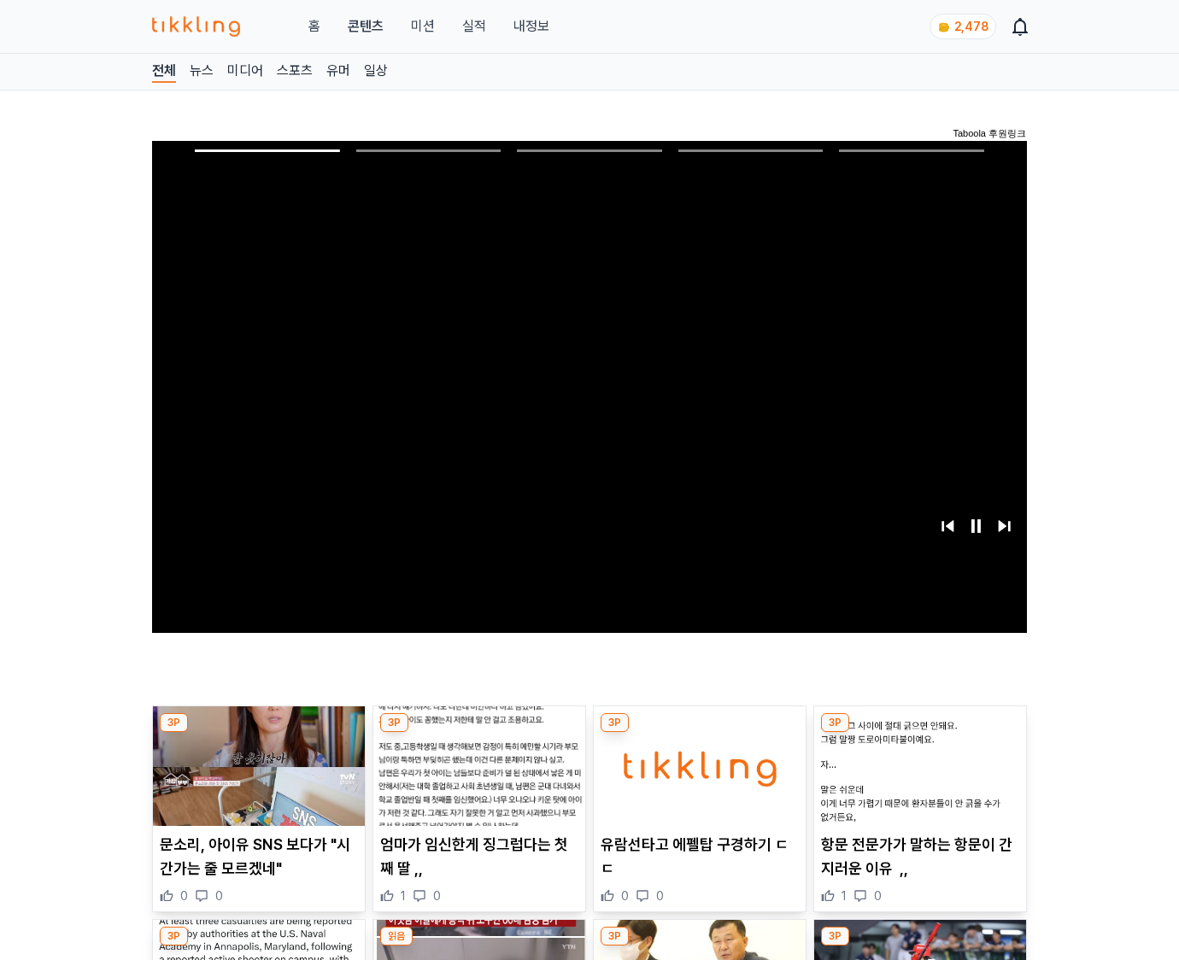
click at [916, 779] on img at bounding box center [920, 766] width 212 height 120
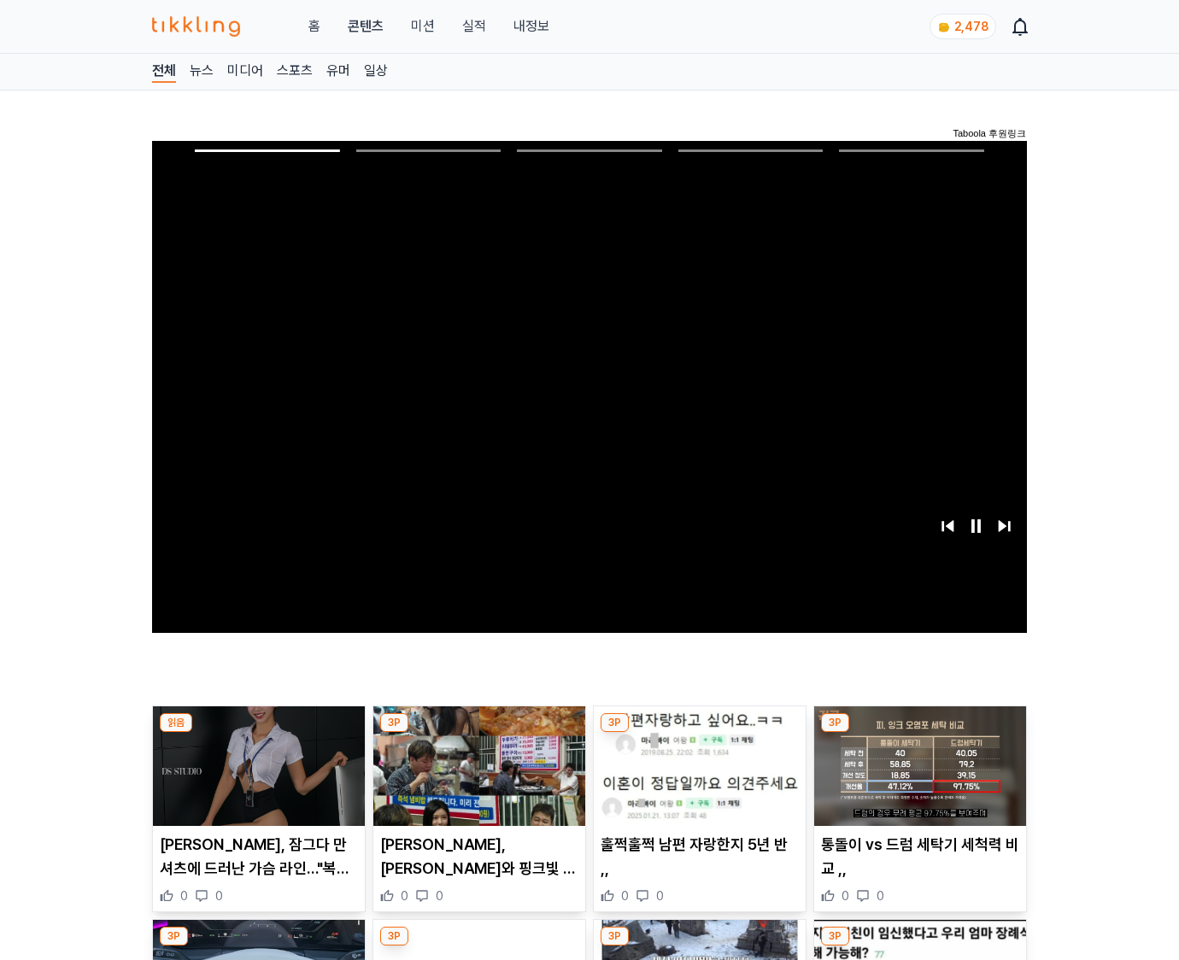
click at [916, 779] on img at bounding box center [920, 766] width 212 height 120
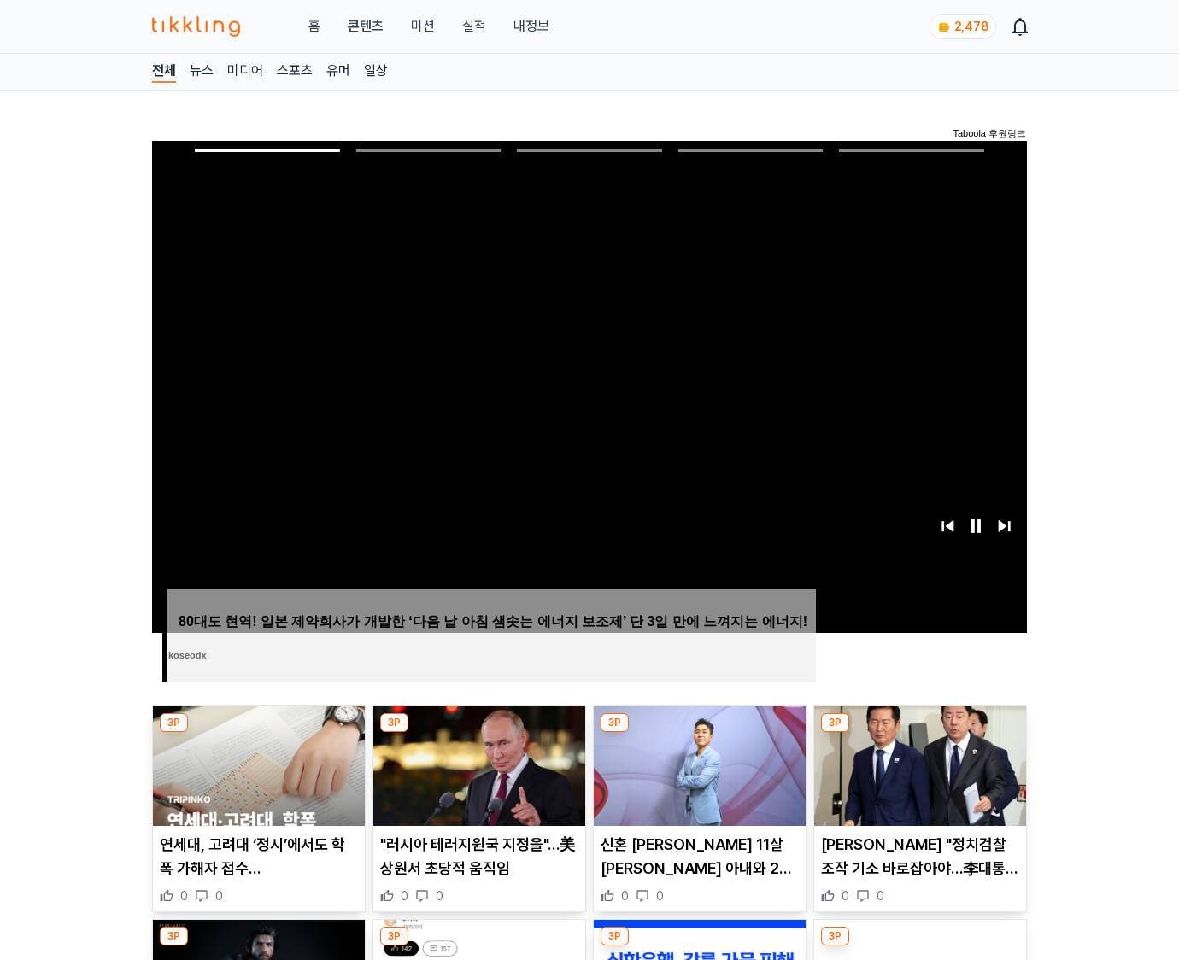
click at [916, 779] on img at bounding box center [920, 766] width 212 height 120
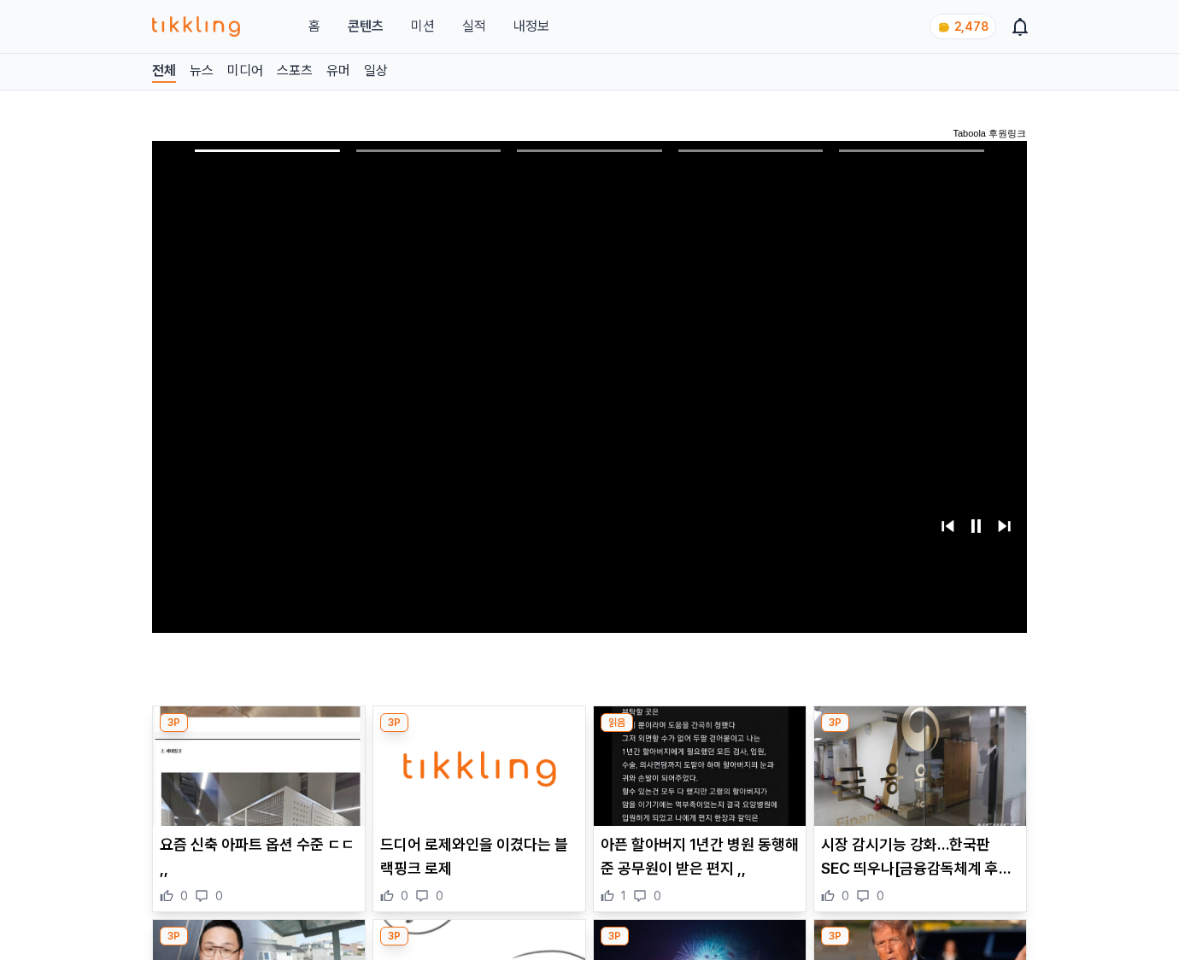
click at [916, 779] on img at bounding box center [920, 766] width 212 height 120
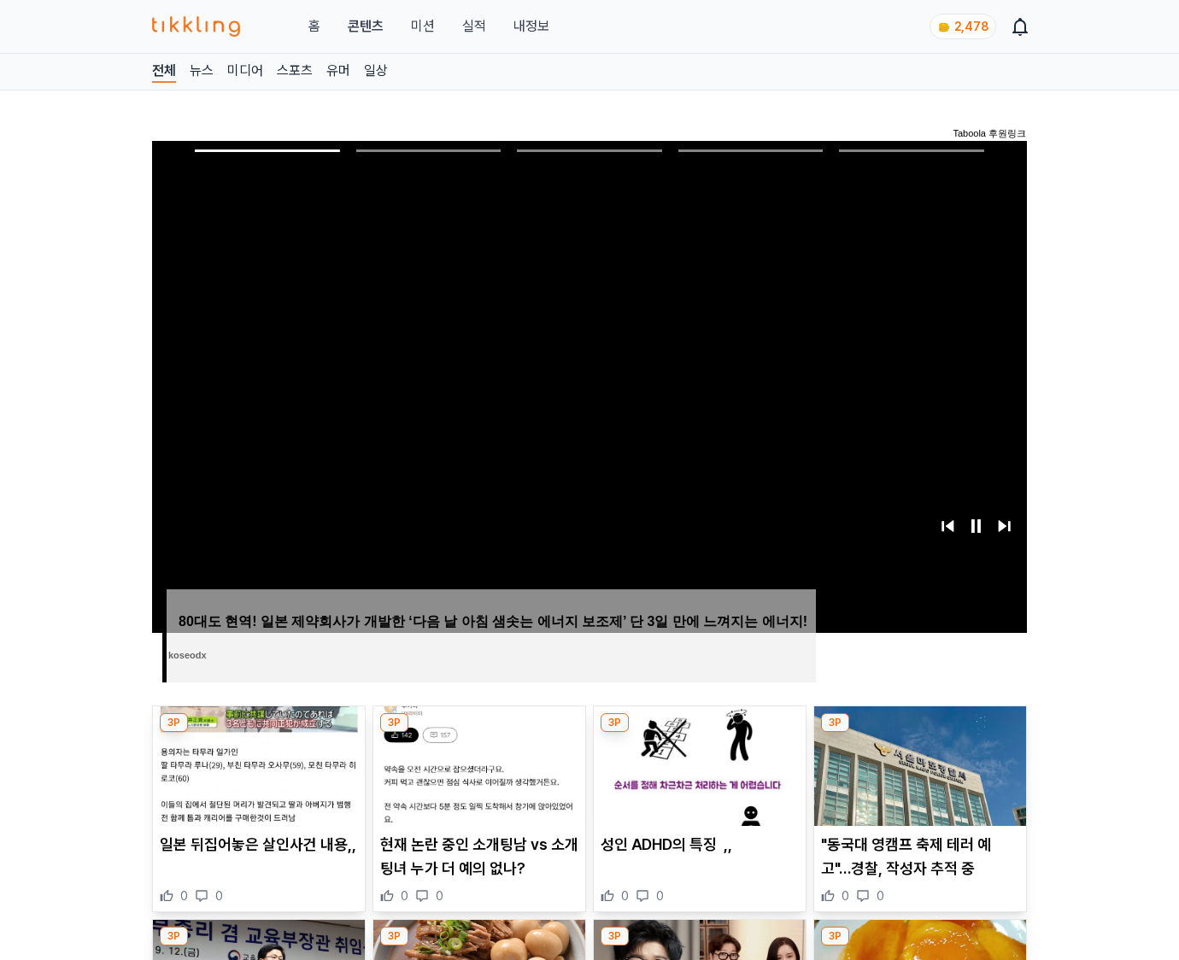
click at [916, 779] on img at bounding box center [920, 766] width 212 height 120
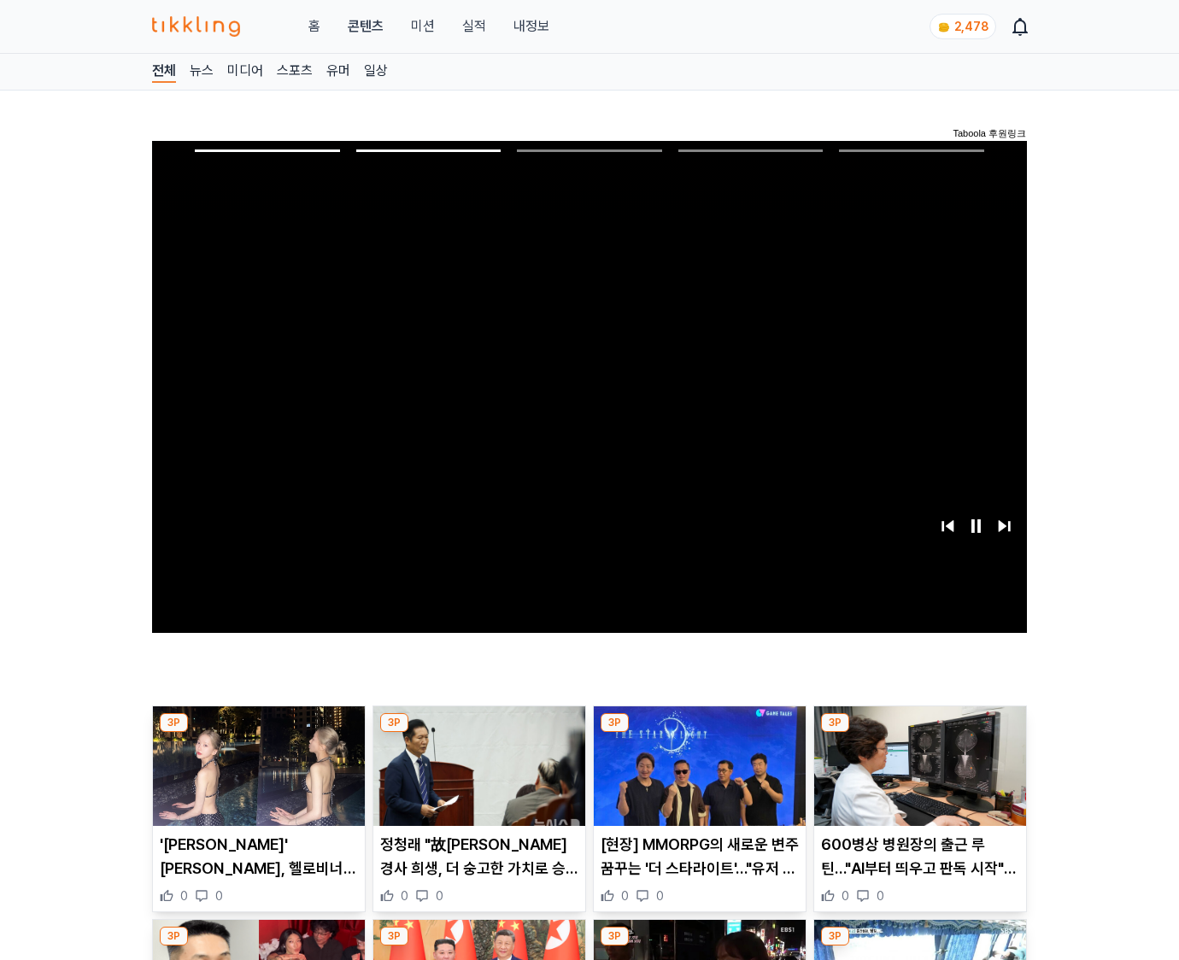
click at [916, 779] on img at bounding box center [920, 766] width 212 height 120
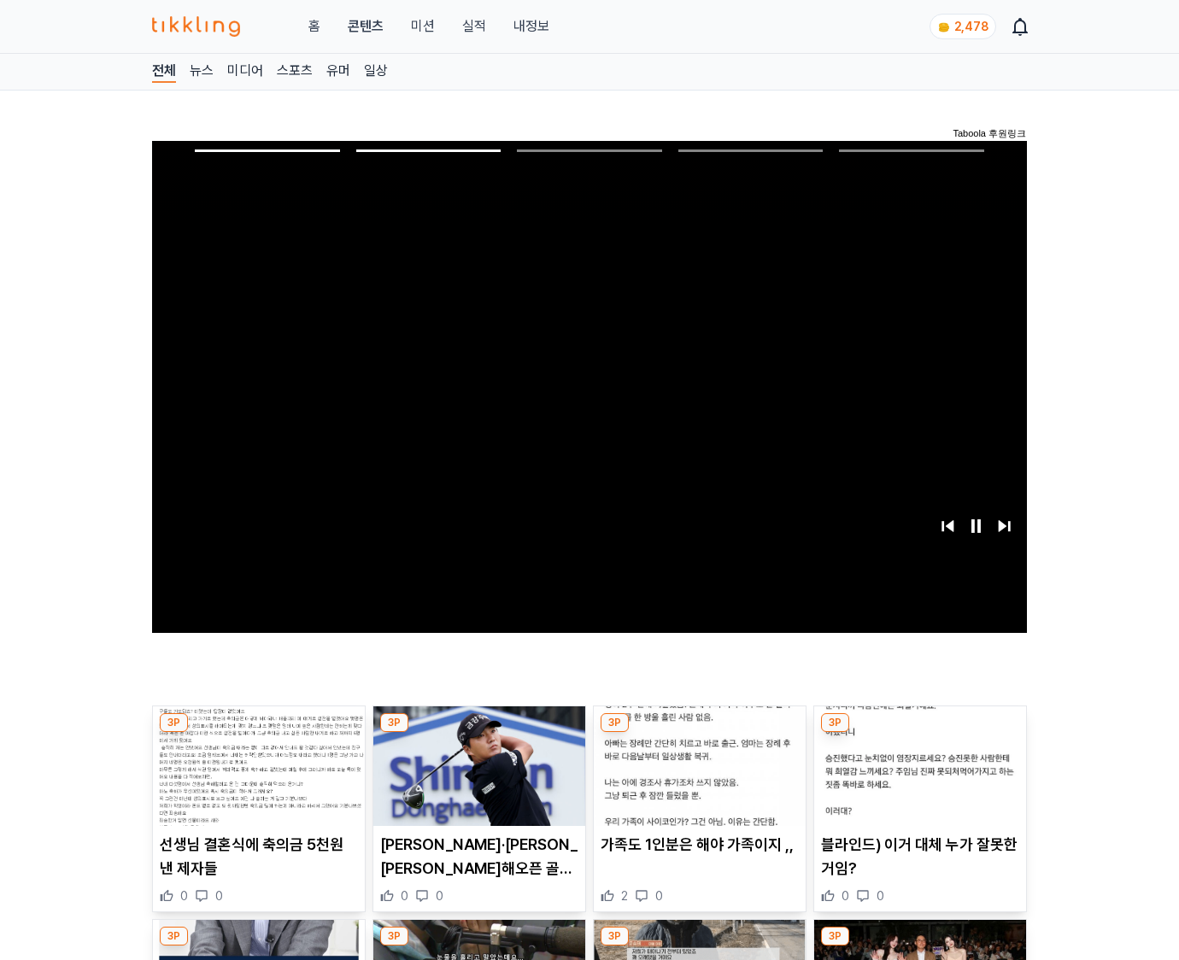
click at [916, 779] on img at bounding box center [920, 766] width 212 height 120
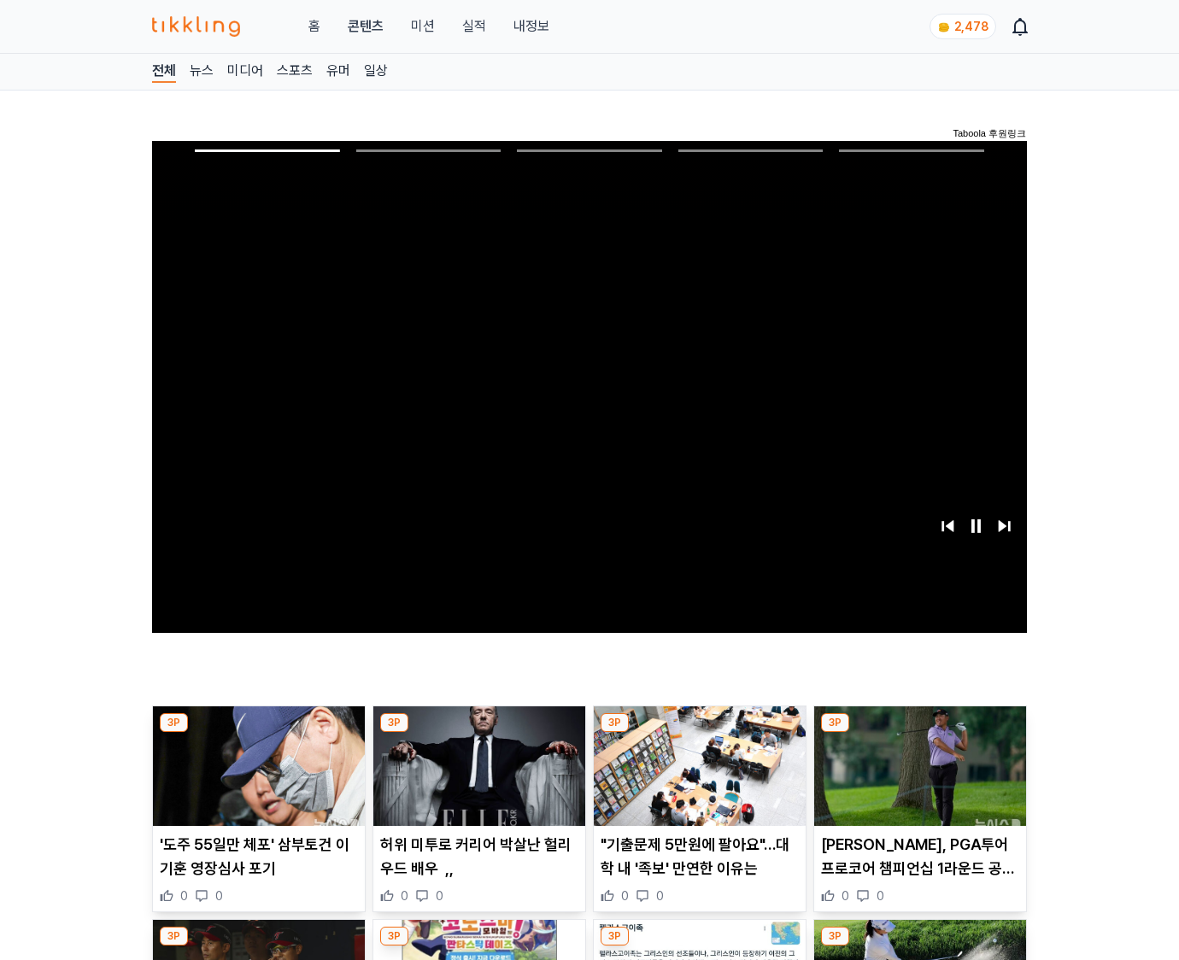
click at [916, 779] on img at bounding box center [920, 766] width 212 height 120
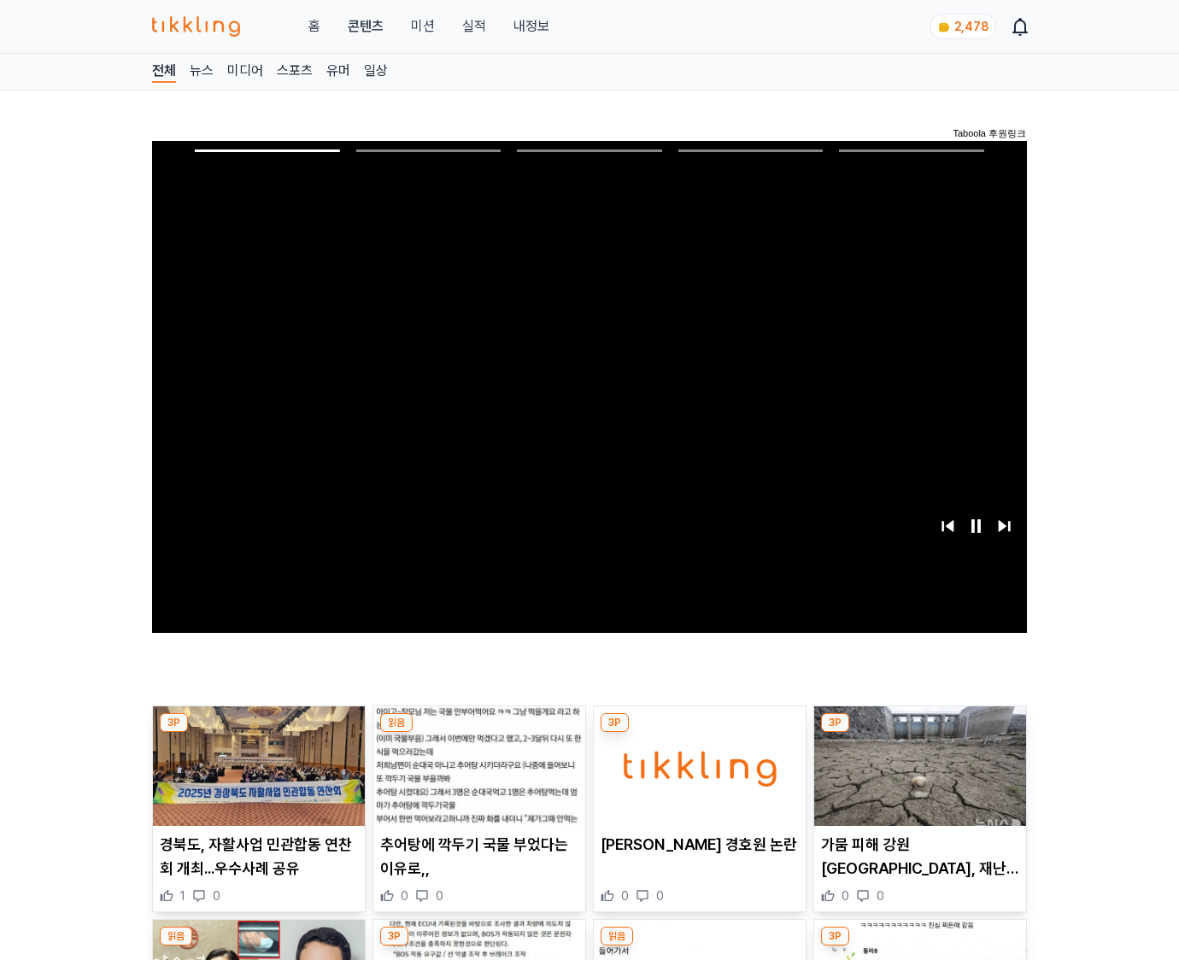
click at [916, 779] on img at bounding box center [920, 766] width 212 height 120
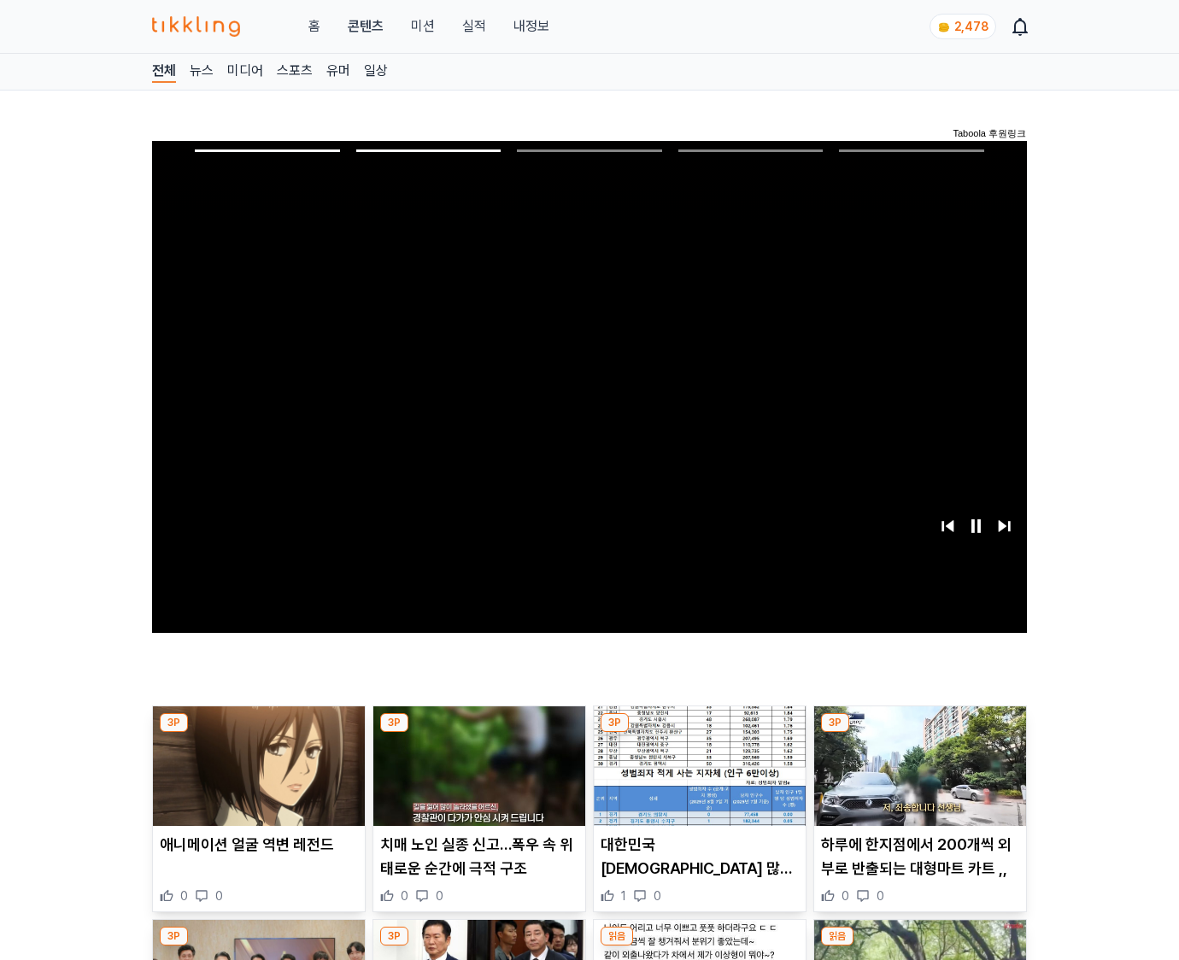
click at [916, 779] on img at bounding box center [920, 766] width 212 height 120
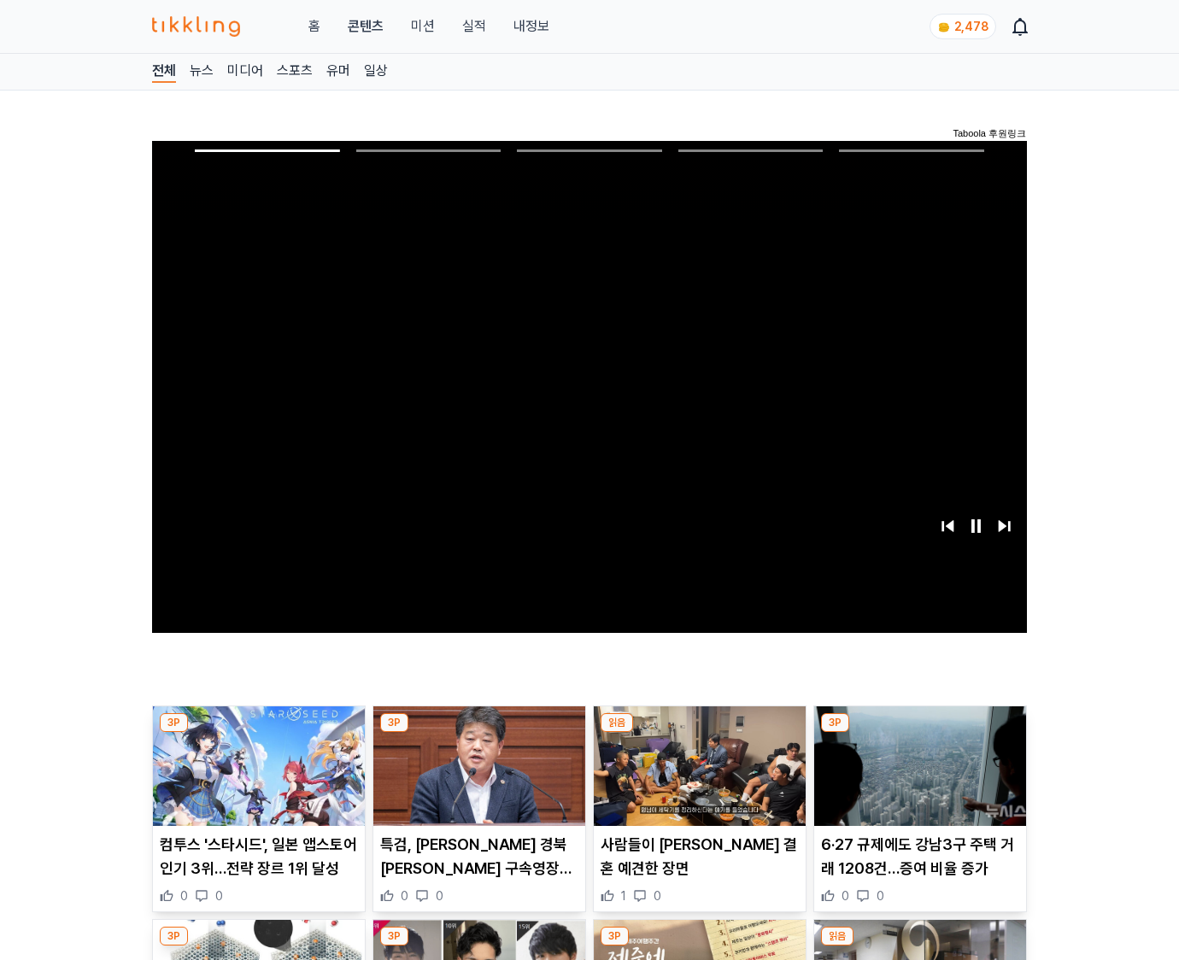
click at [916, 779] on img at bounding box center [920, 766] width 212 height 120
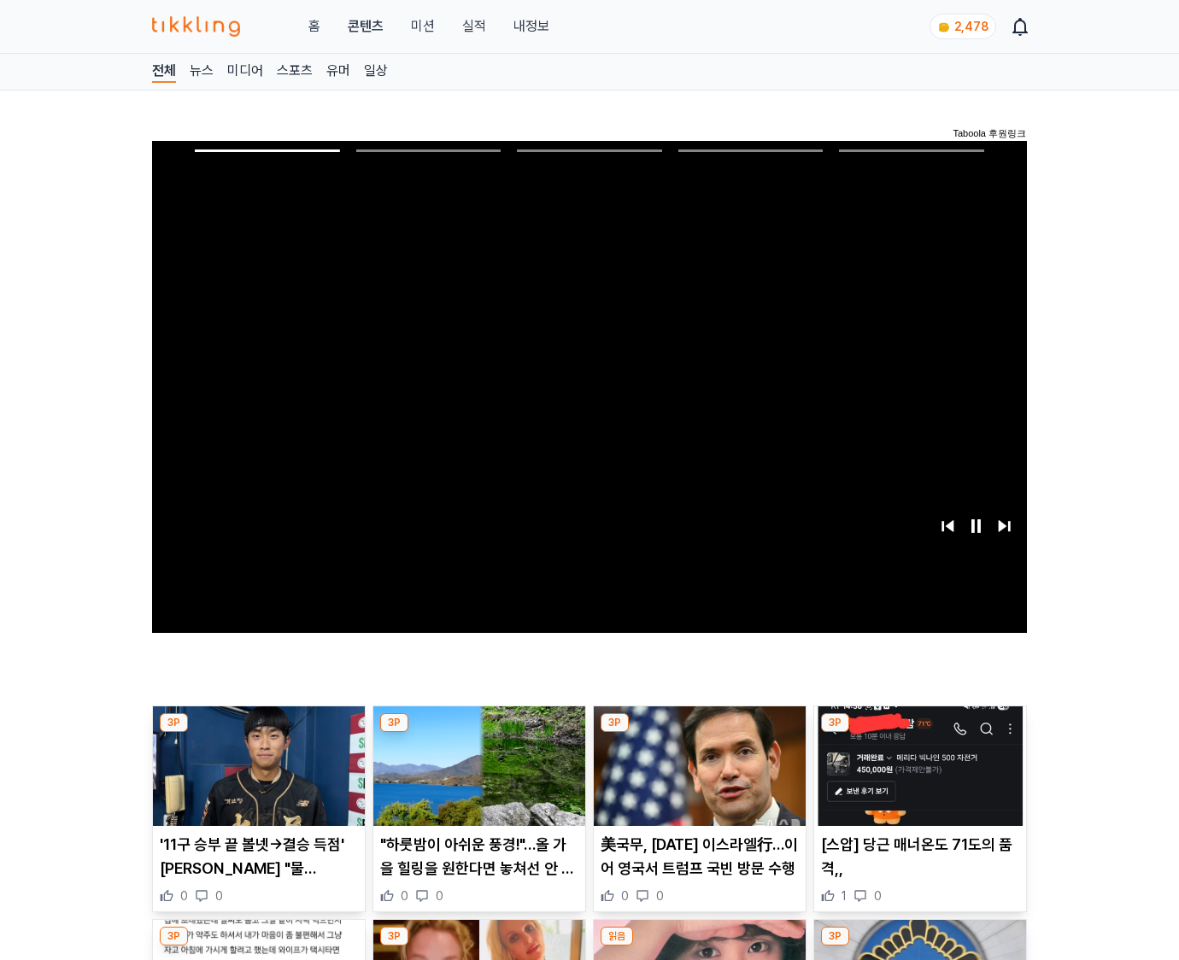
click at [916, 779] on img at bounding box center [920, 766] width 212 height 120
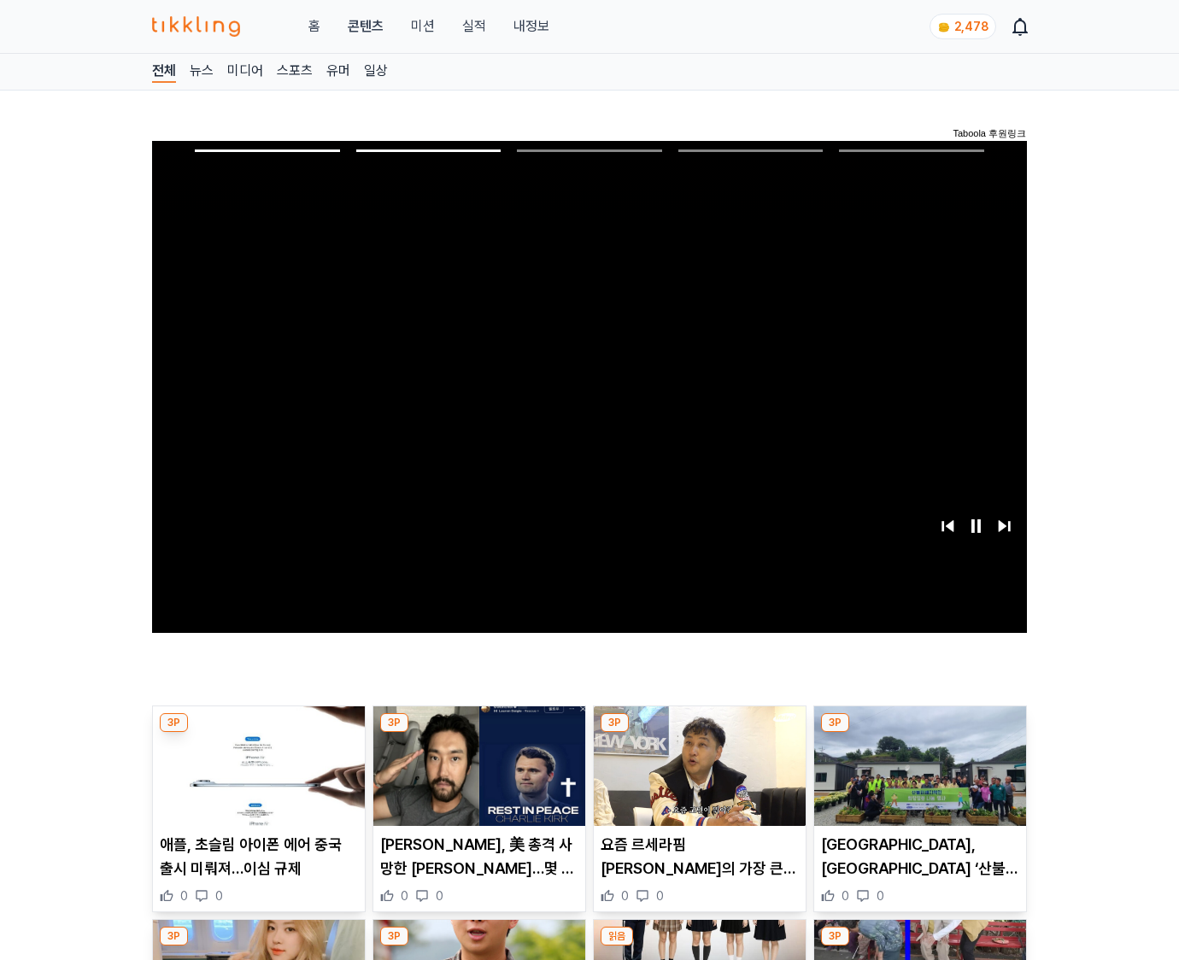
click at [916, 779] on img at bounding box center [920, 766] width 212 height 120
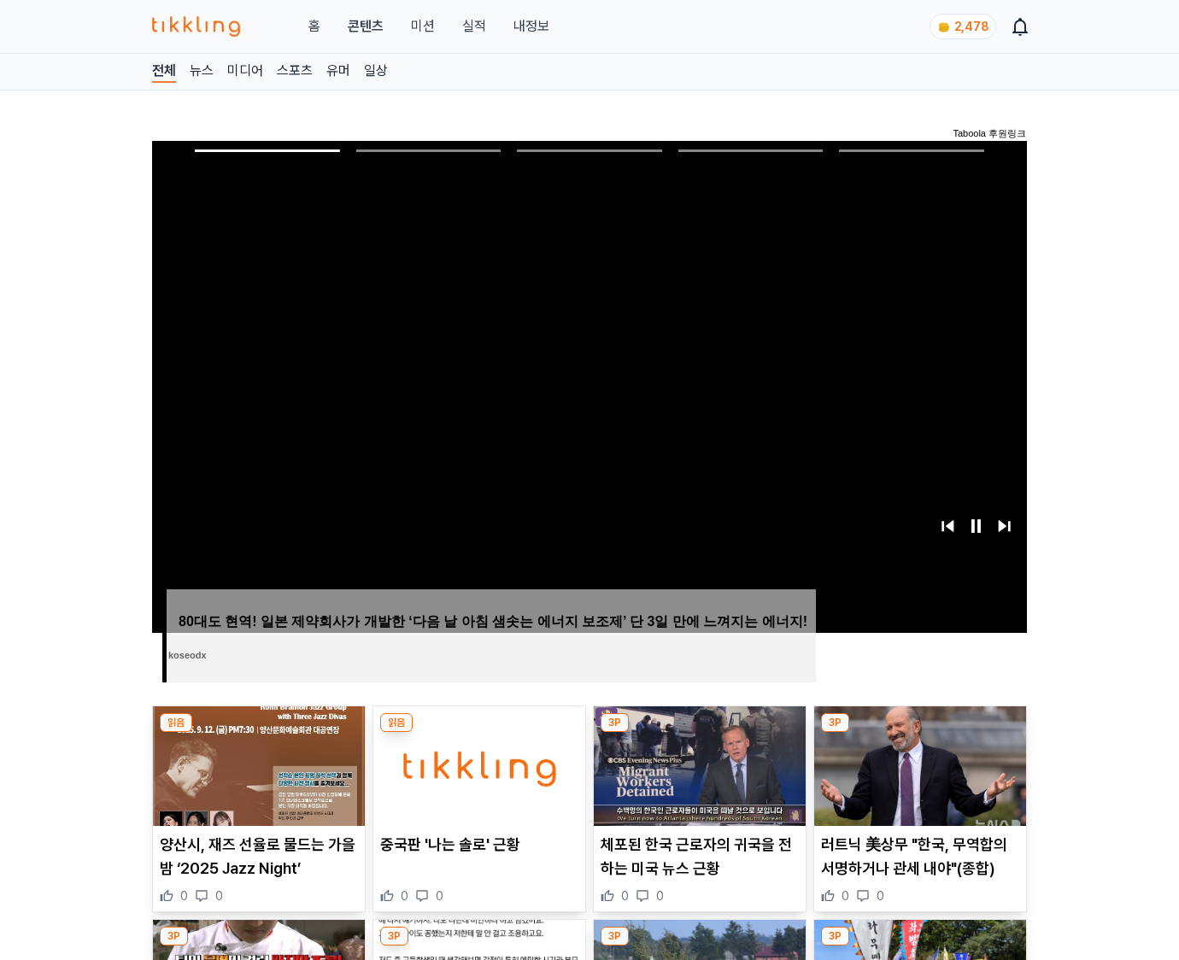
click at [916, 779] on img at bounding box center [920, 766] width 212 height 120
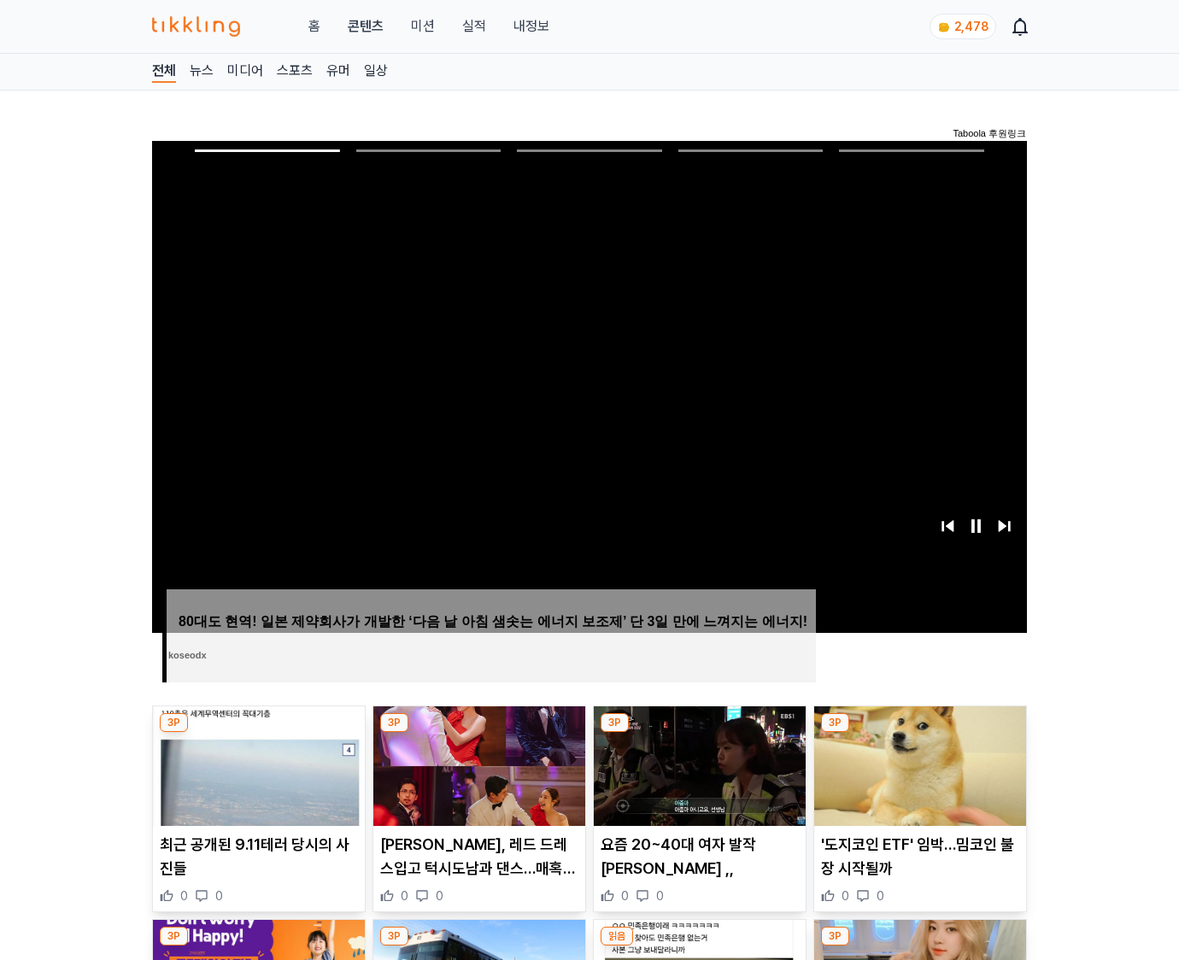
click at [916, 779] on img at bounding box center [920, 766] width 212 height 120
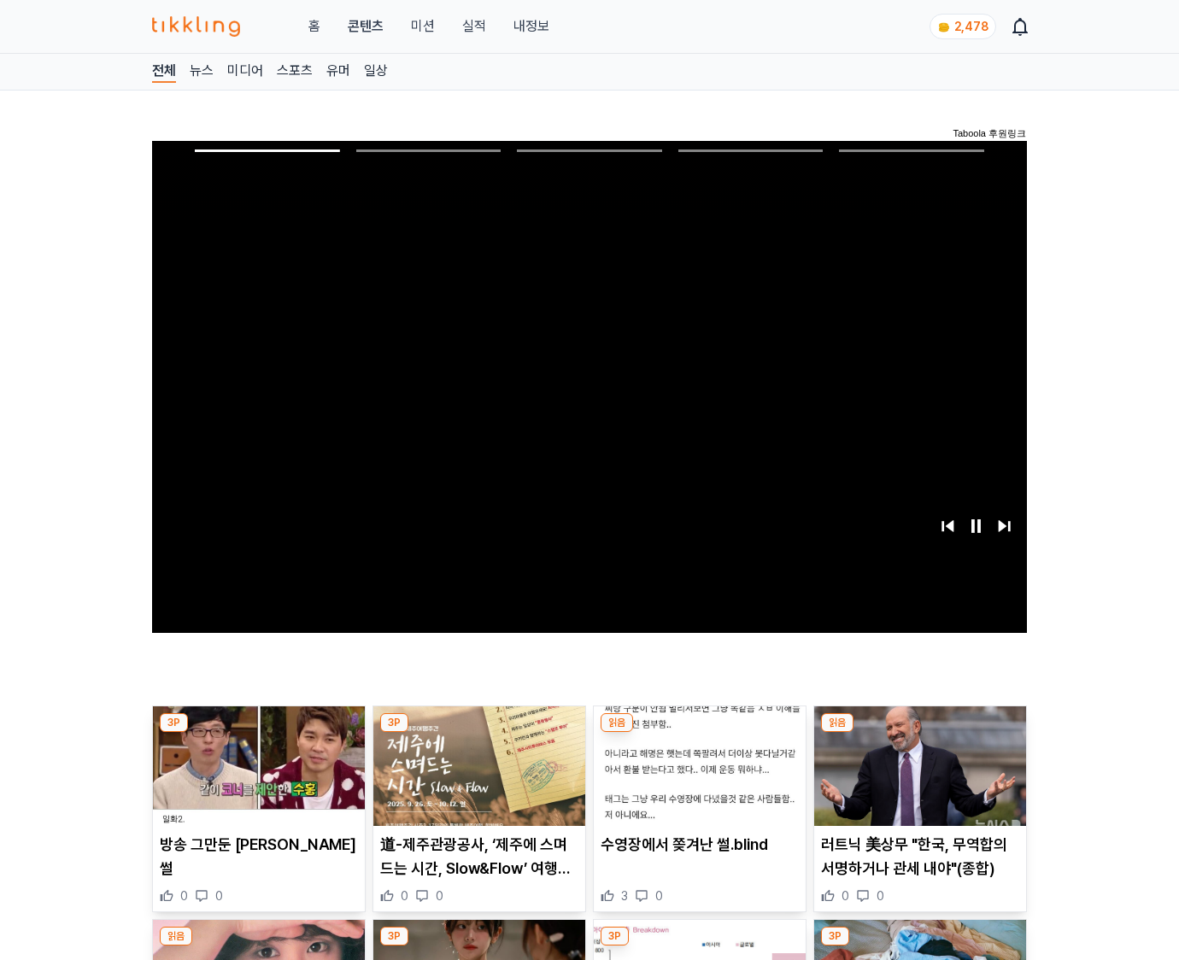
click at [916, 779] on img at bounding box center [920, 766] width 212 height 120
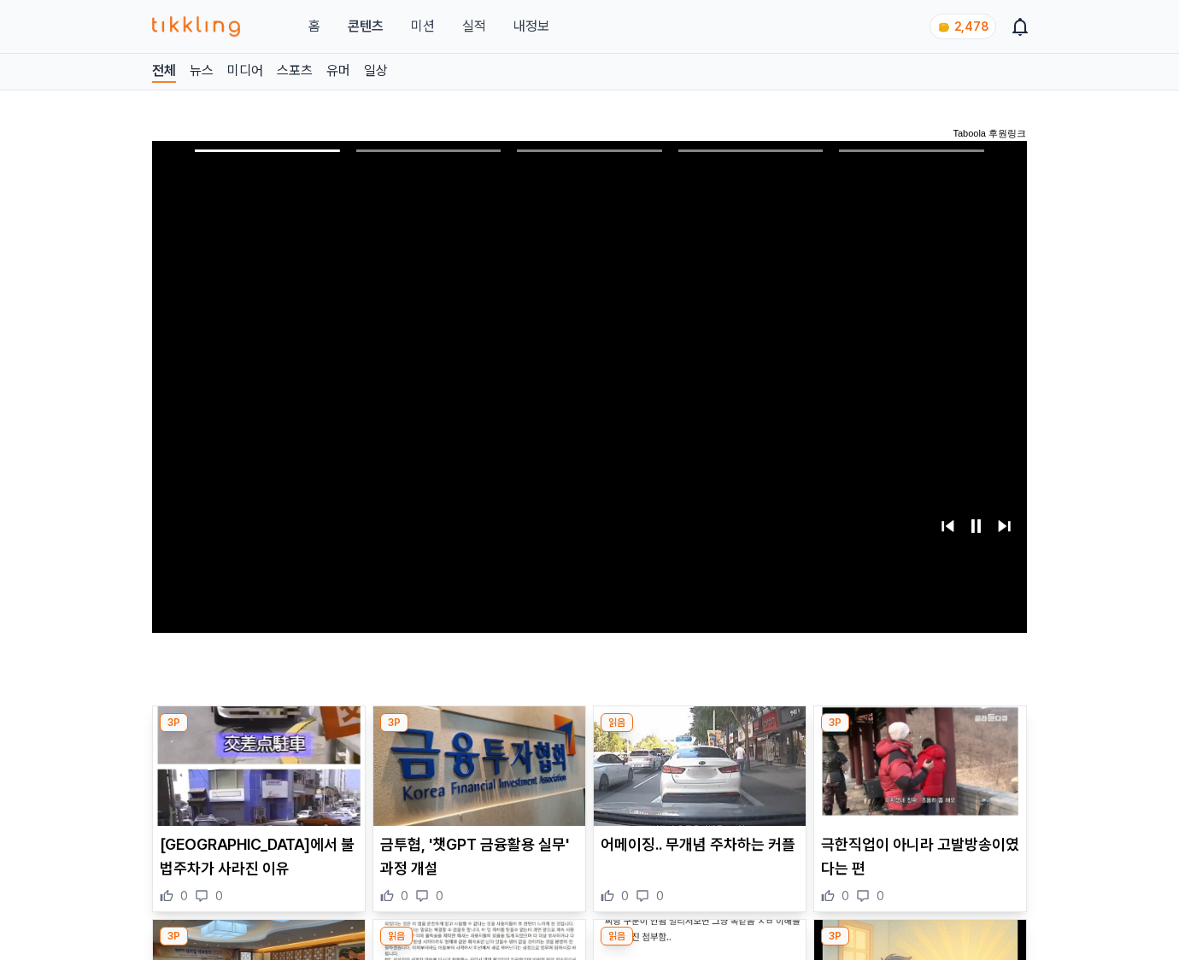
click at [916, 779] on img at bounding box center [920, 766] width 212 height 120
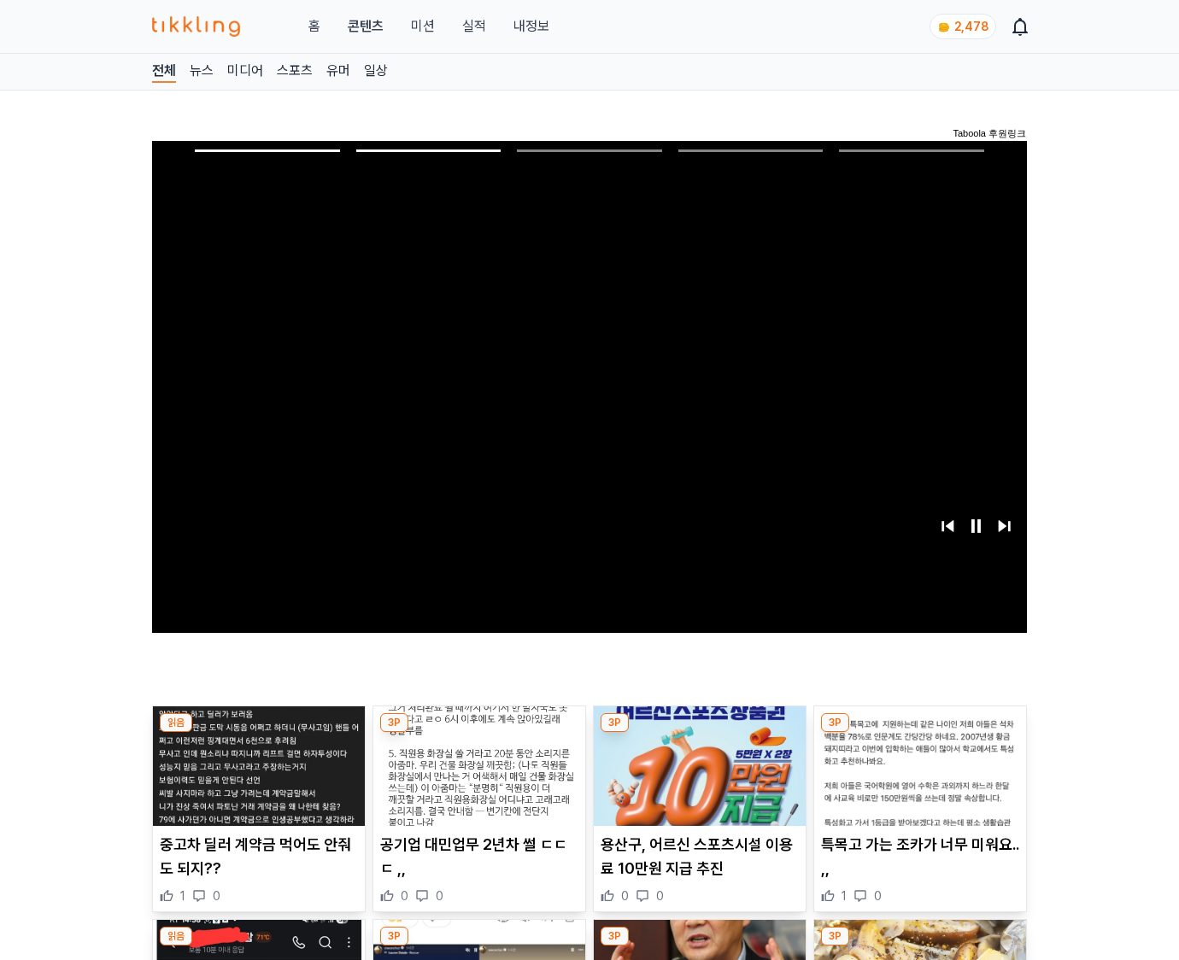
click at [916, 779] on img at bounding box center [920, 766] width 212 height 120
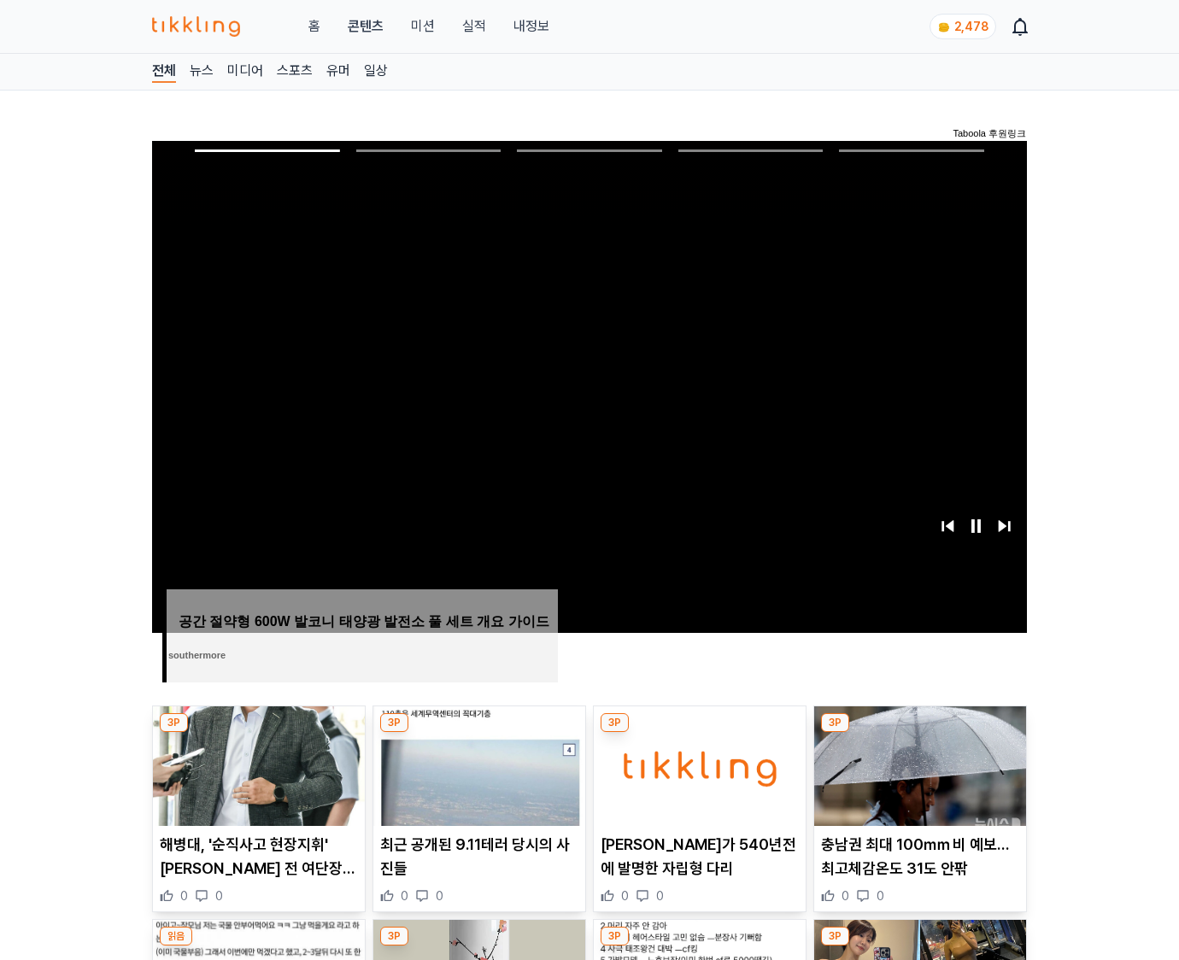
click at [916, 779] on img at bounding box center [920, 766] width 212 height 120
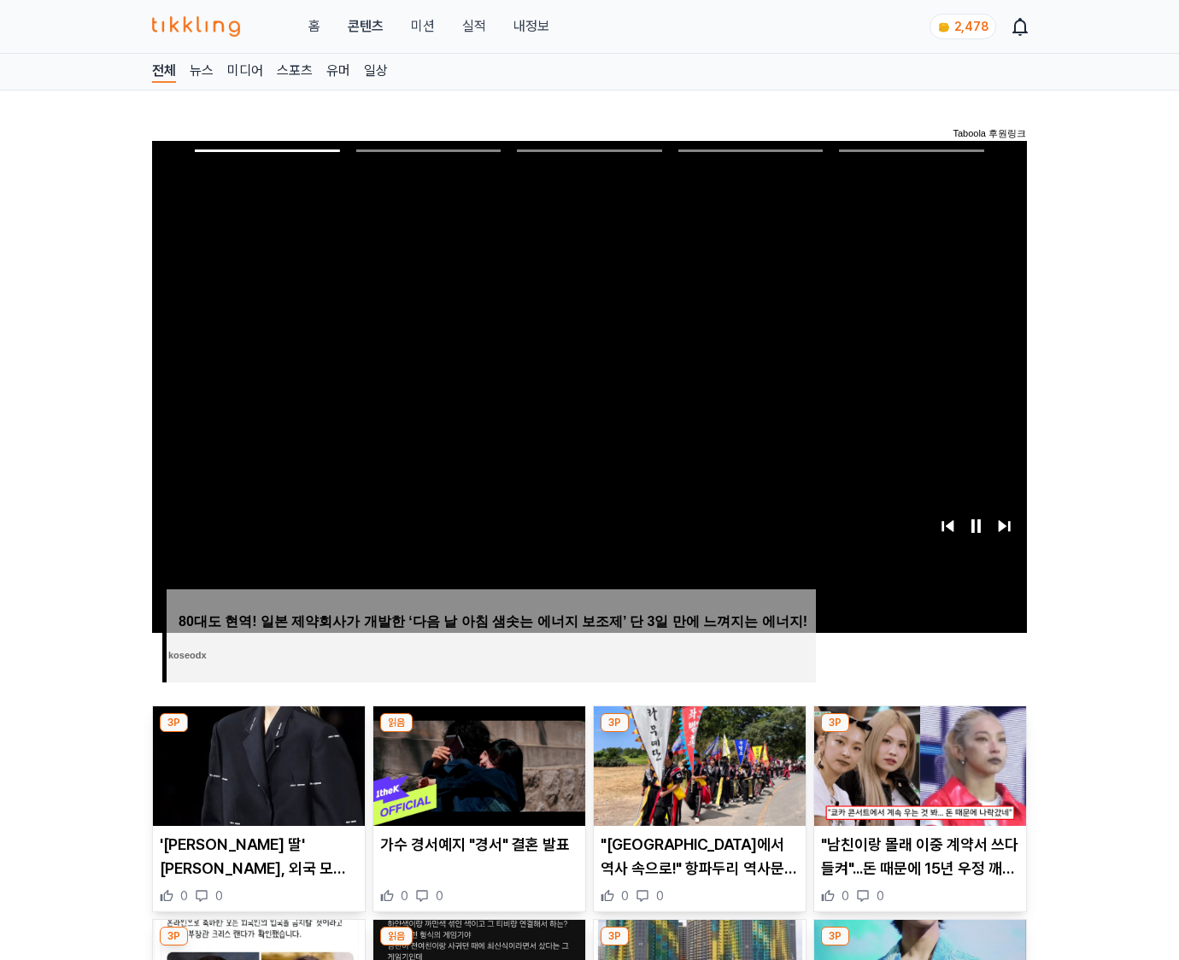
click at [916, 779] on img at bounding box center [920, 766] width 212 height 120
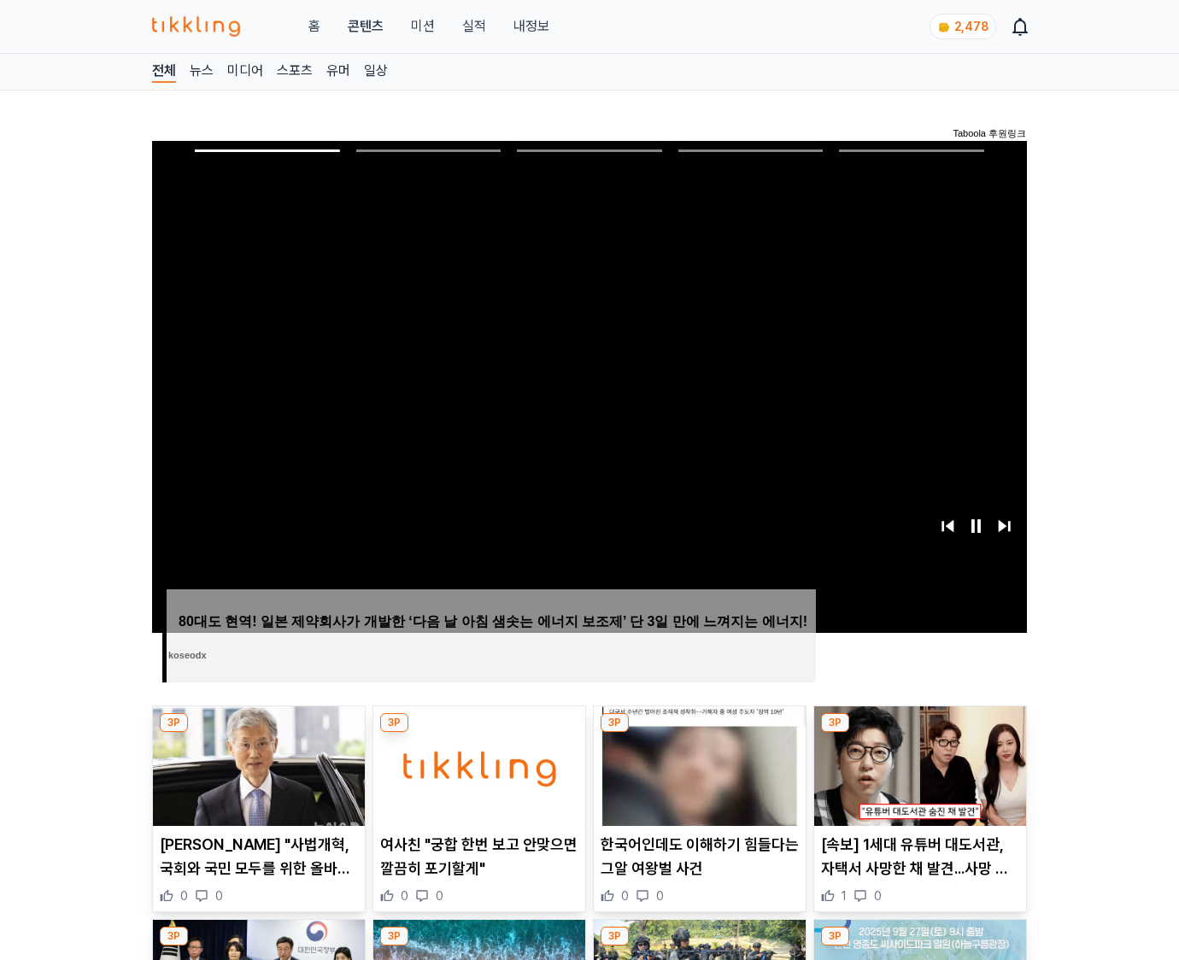
click at [916, 779] on img at bounding box center [920, 766] width 212 height 120
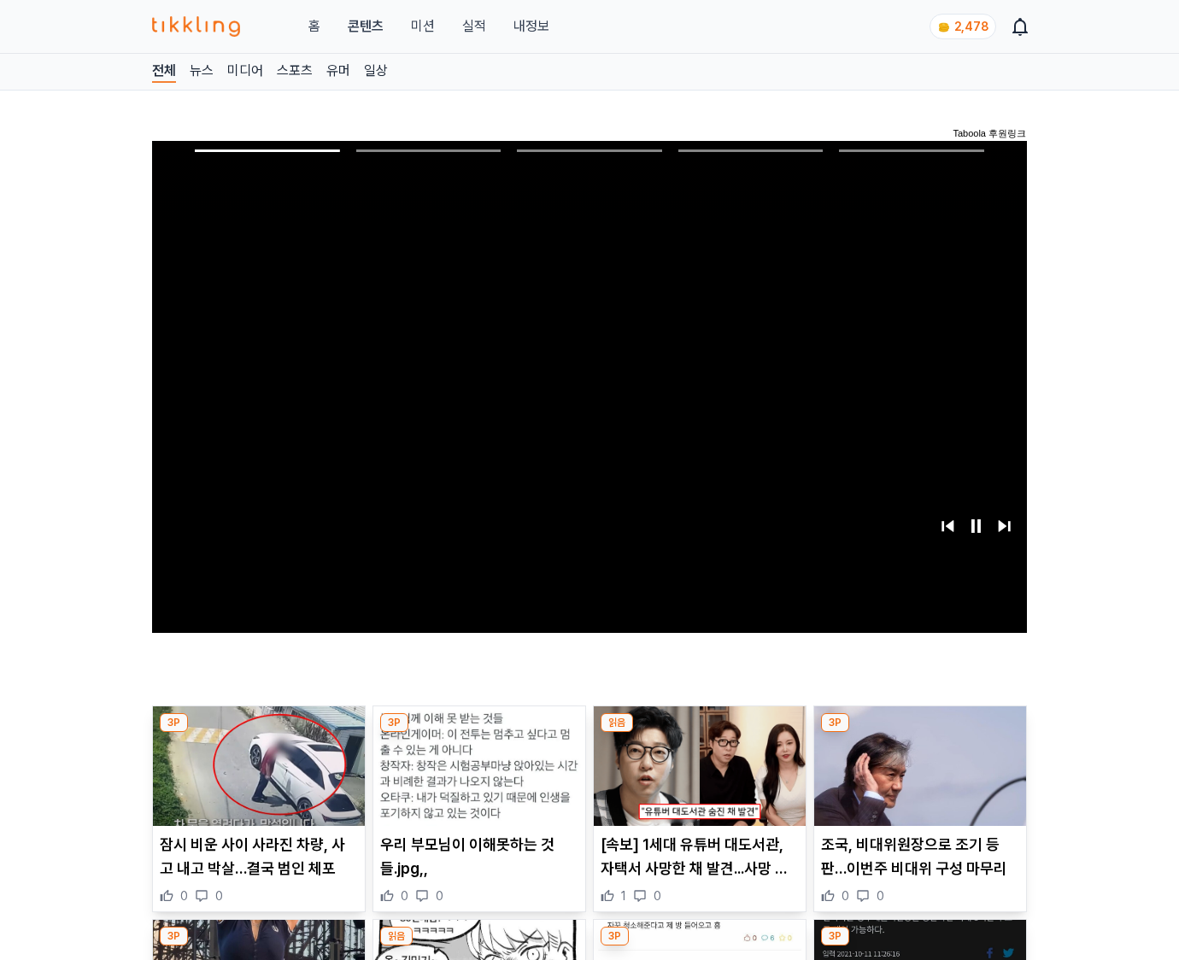
click at [916, 779] on img at bounding box center [920, 766] width 212 height 120
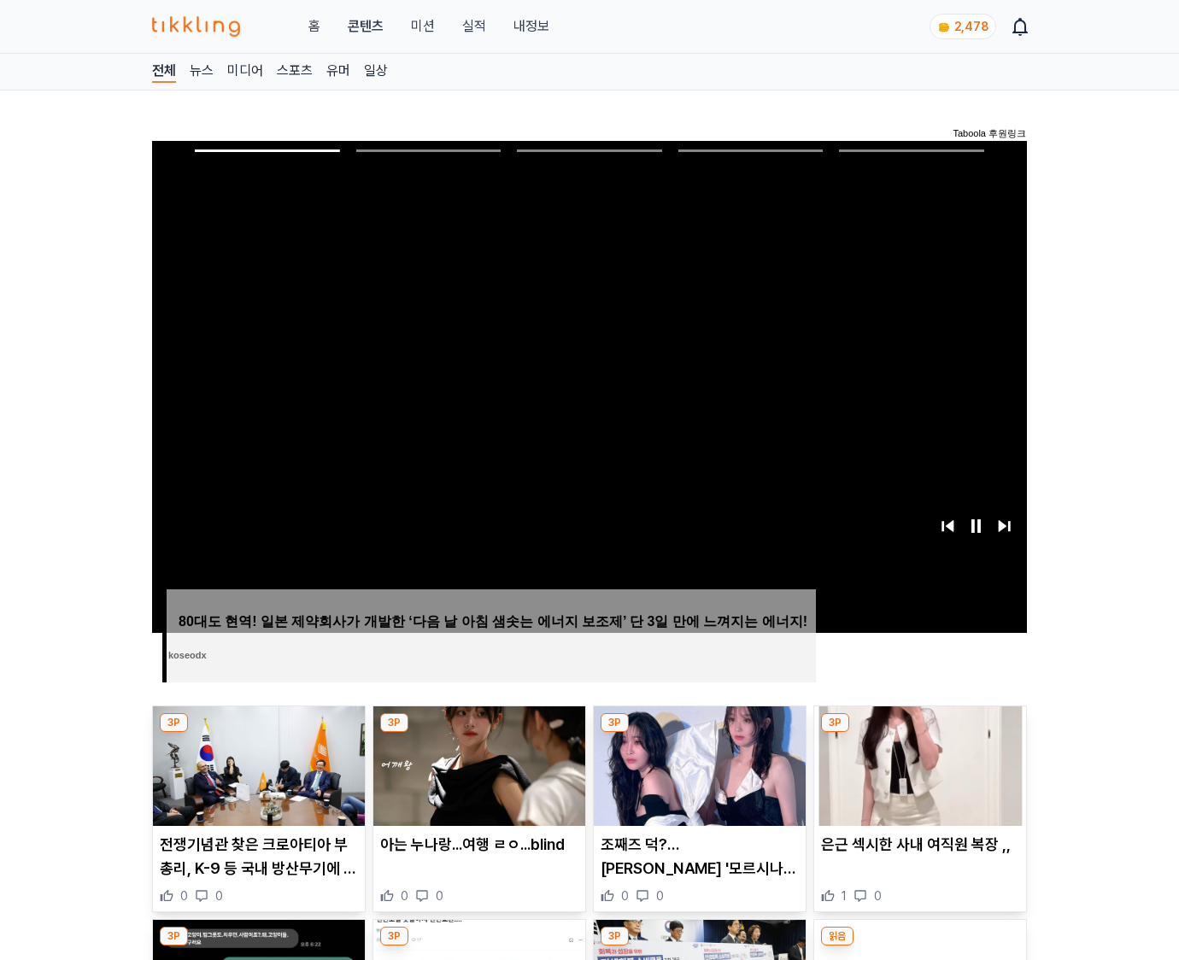
click at [916, 779] on img at bounding box center [920, 766] width 212 height 120
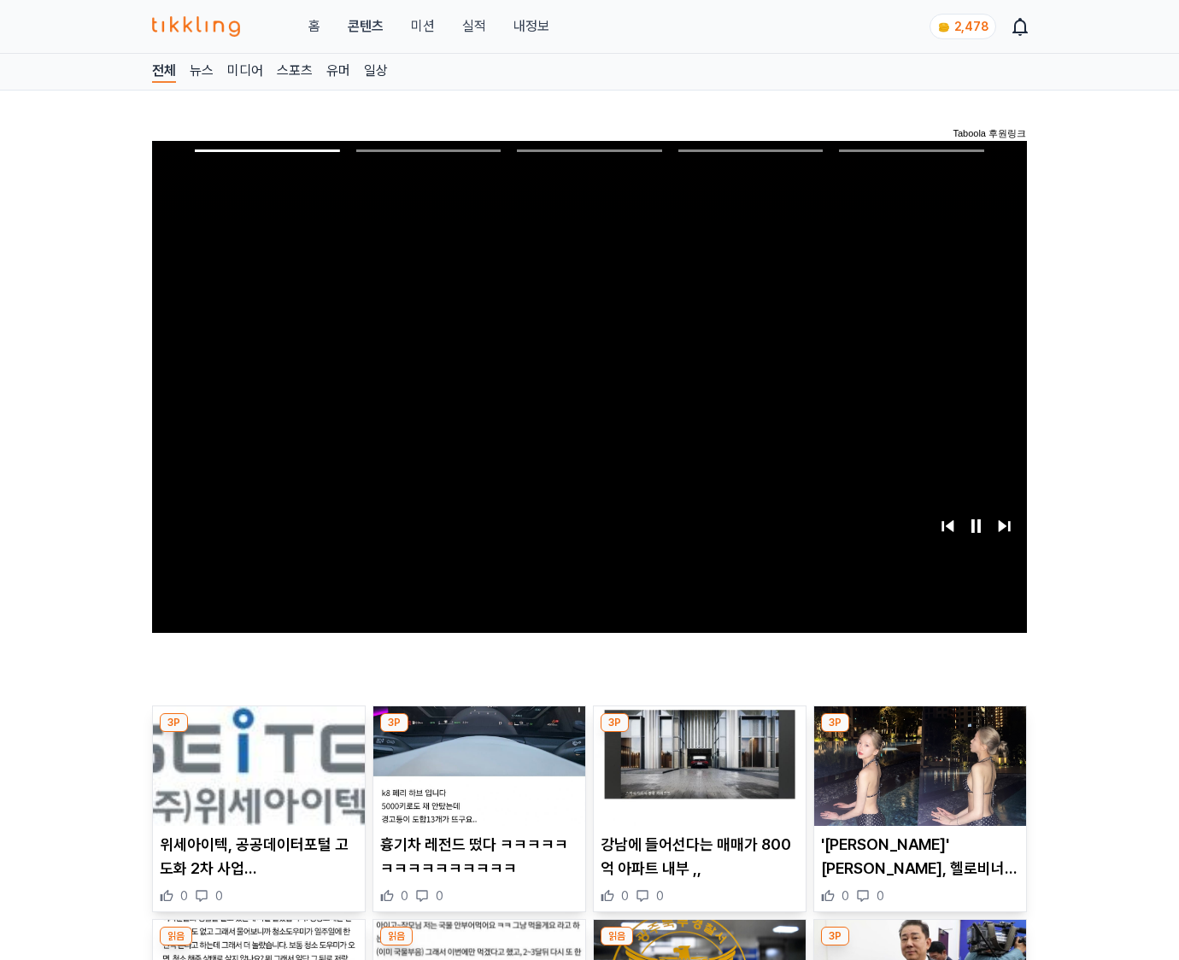
click at [916, 779] on img at bounding box center [920, 766] width 212 height 120
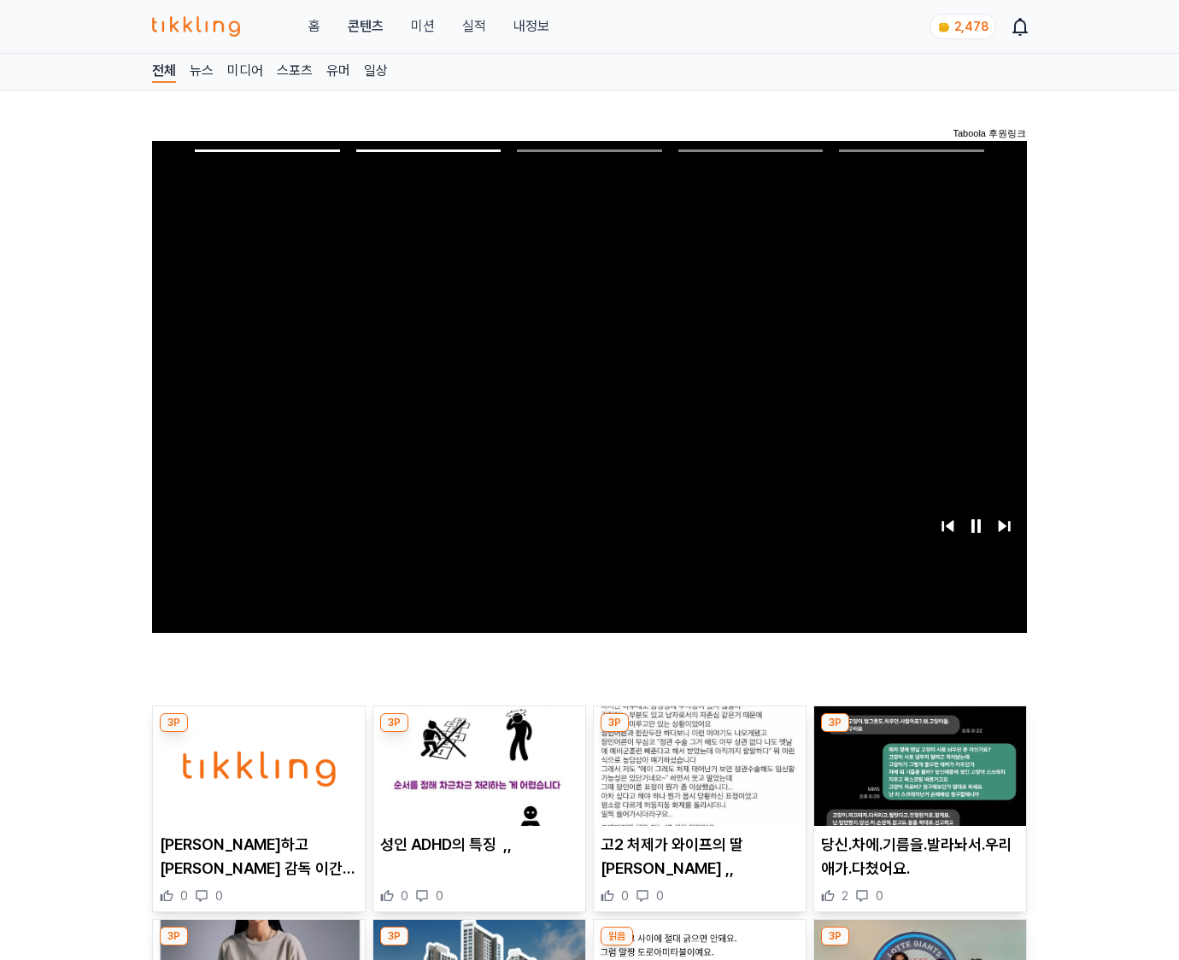
click at [916, 779] on img at bounding box center [920, 766] width 212 height 120
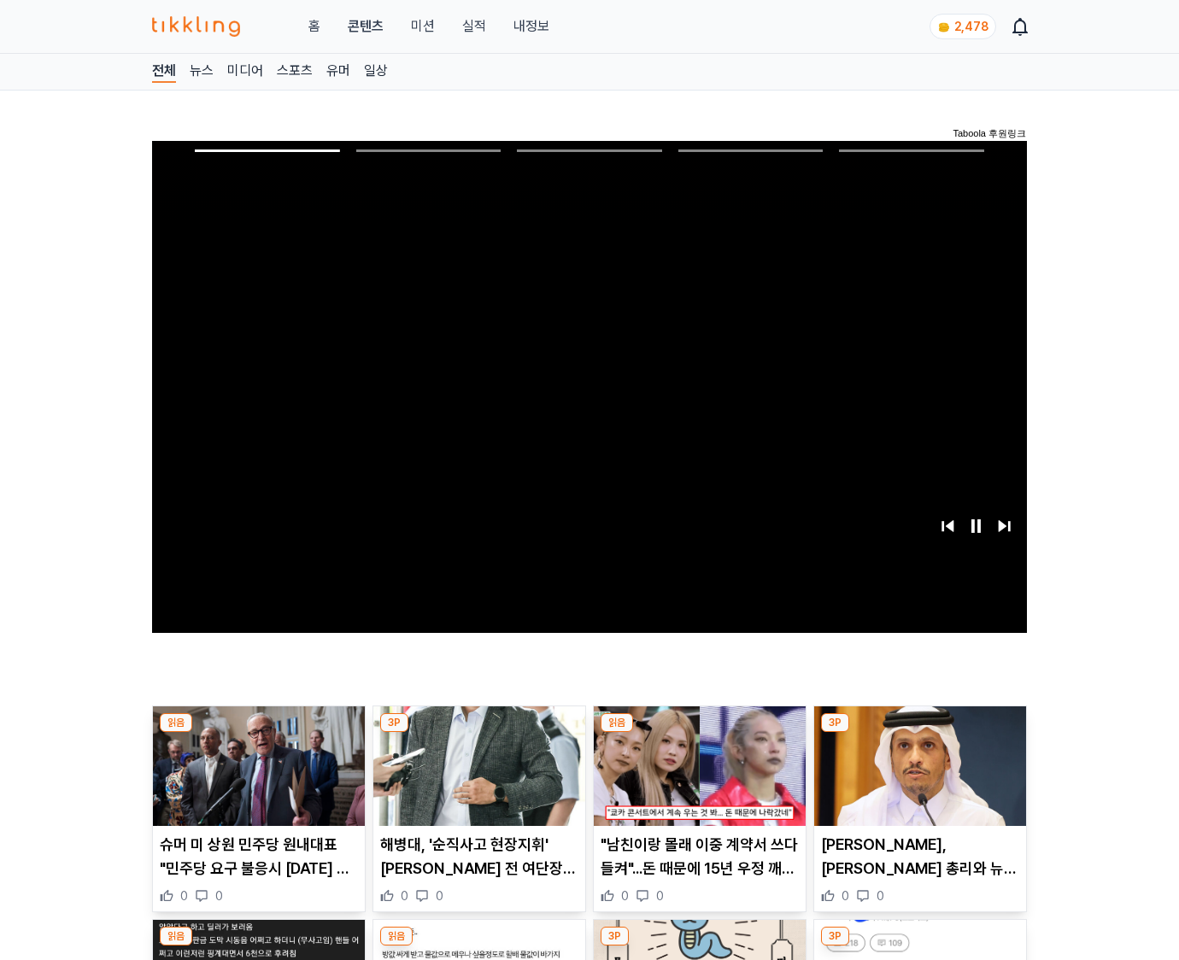
click at [916, 779] on img at bounding box center [920, 766] width 212 height 120
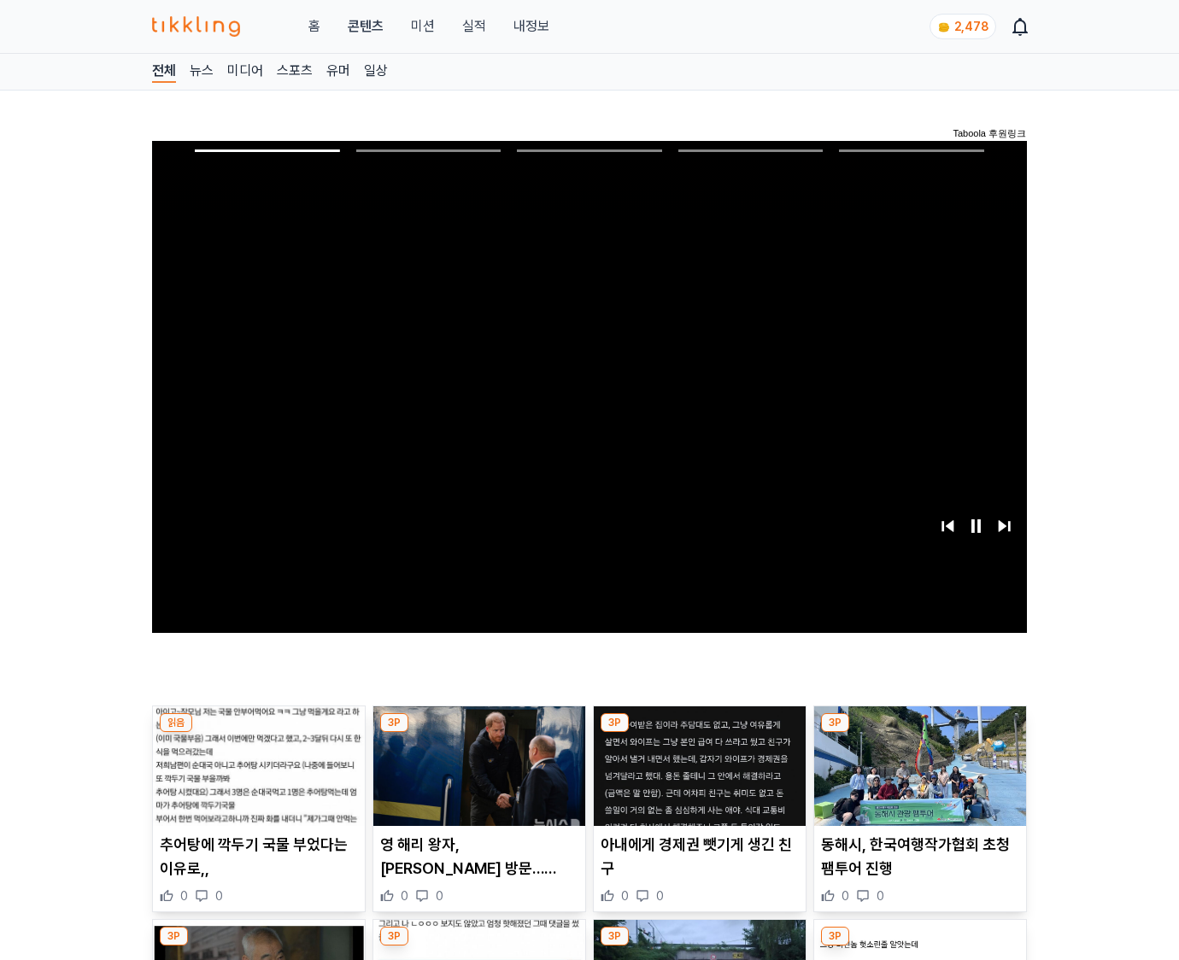
click at [916, 779] on img at bounding box center [920, 766] width 212 height 120
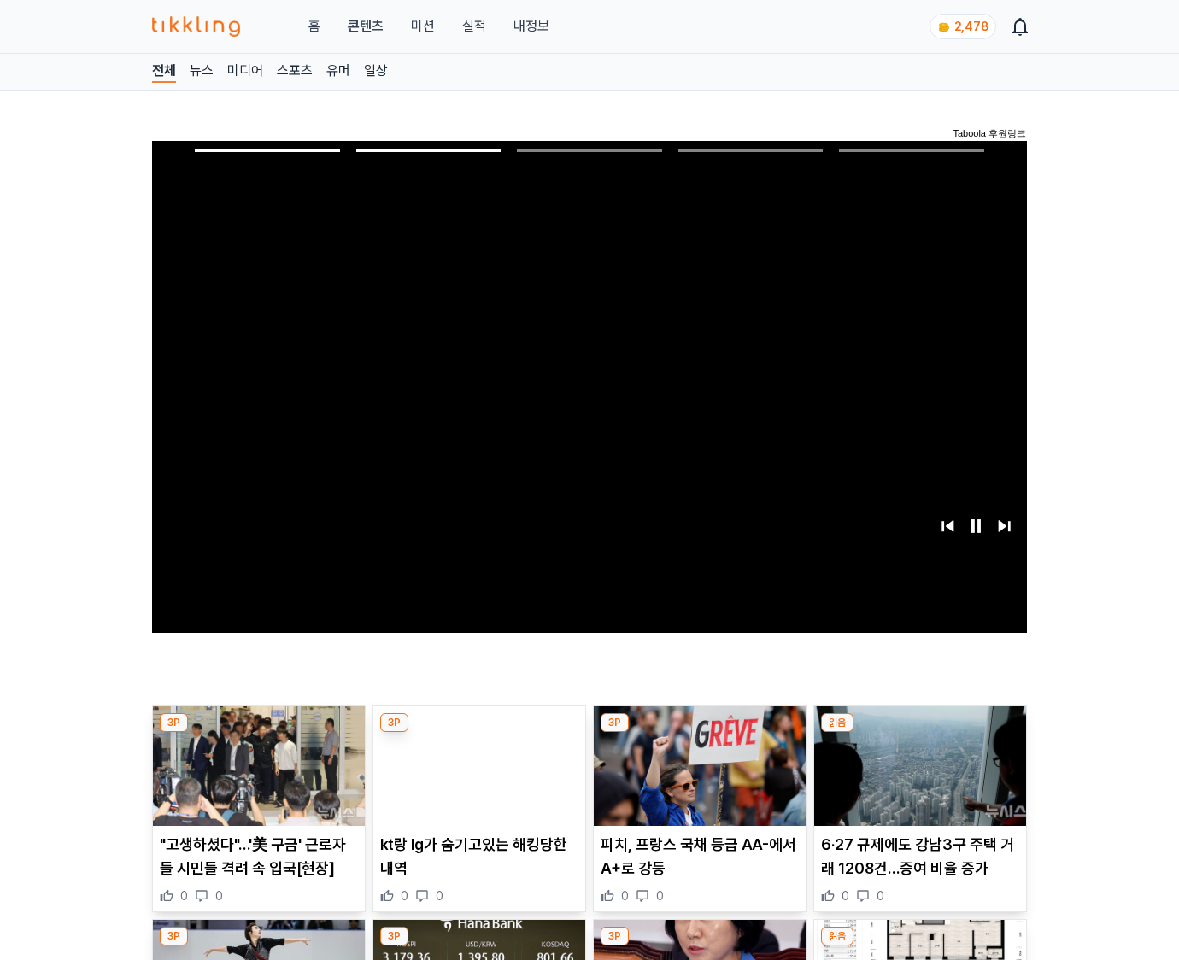
click at [916, 779] on img at bounding box center [920, 766] width 212 height 120
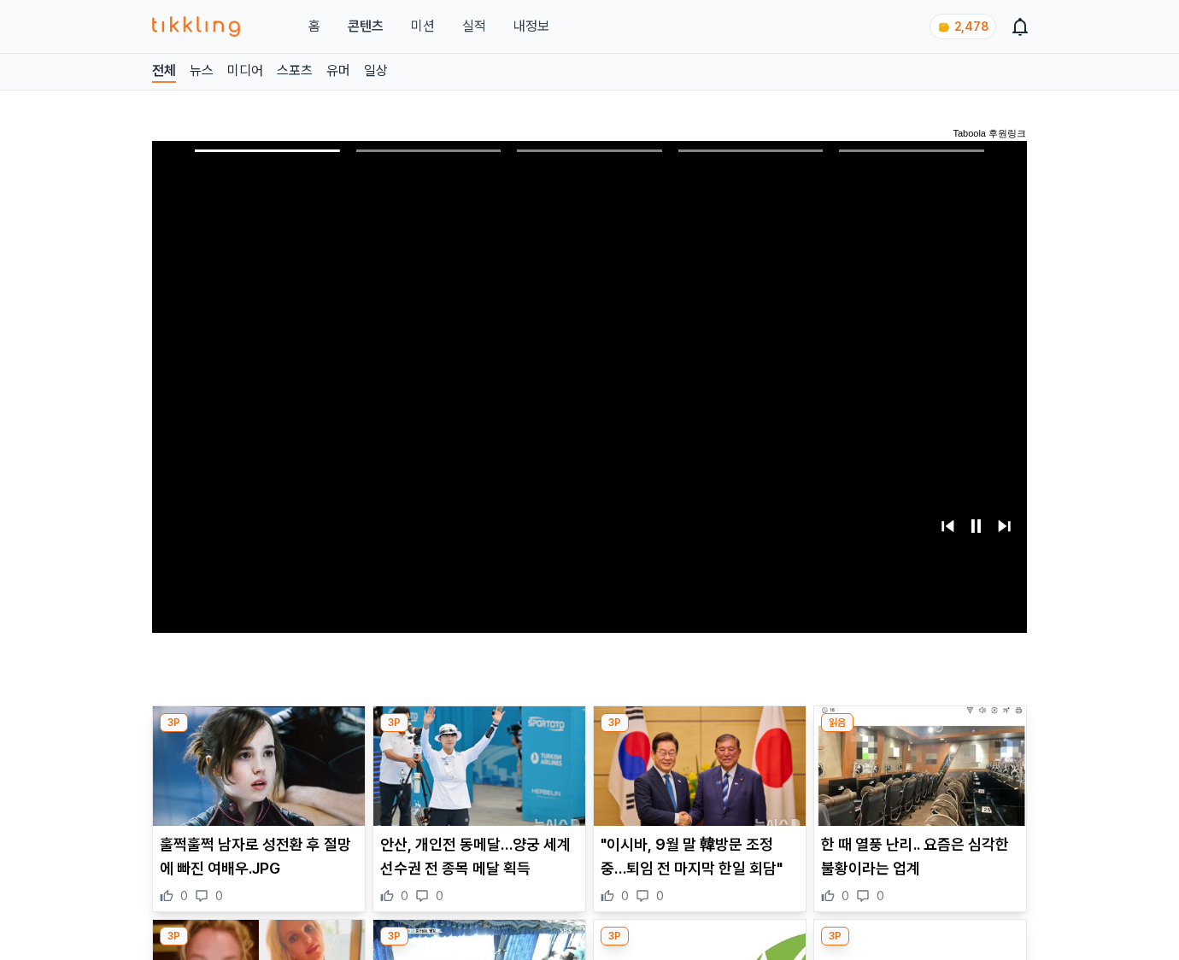
click at [916, 779] on img at bounding box center [920, 766] width 212 height 120
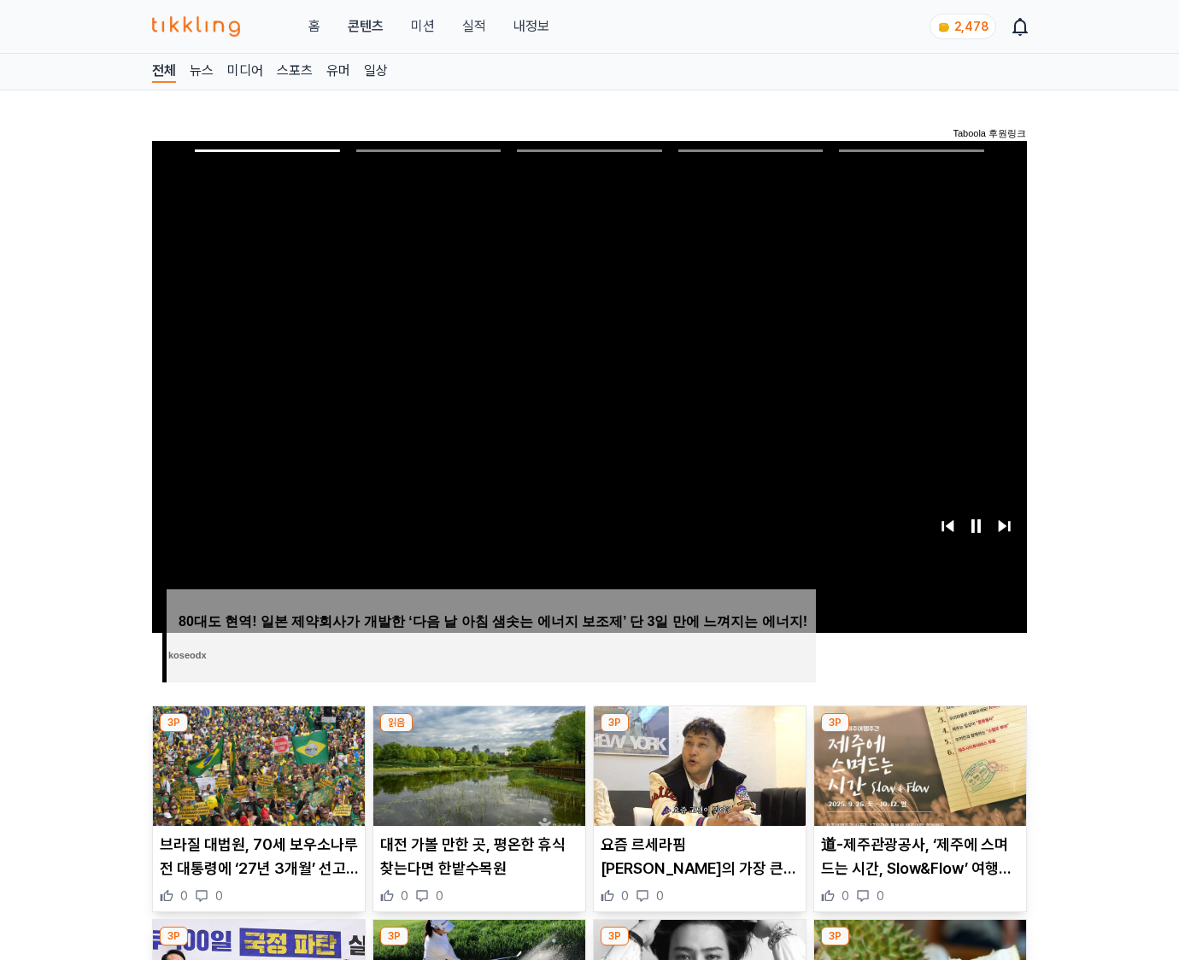
click at [916, 779] on img at bounding box center [920, 766] width 212 height 120
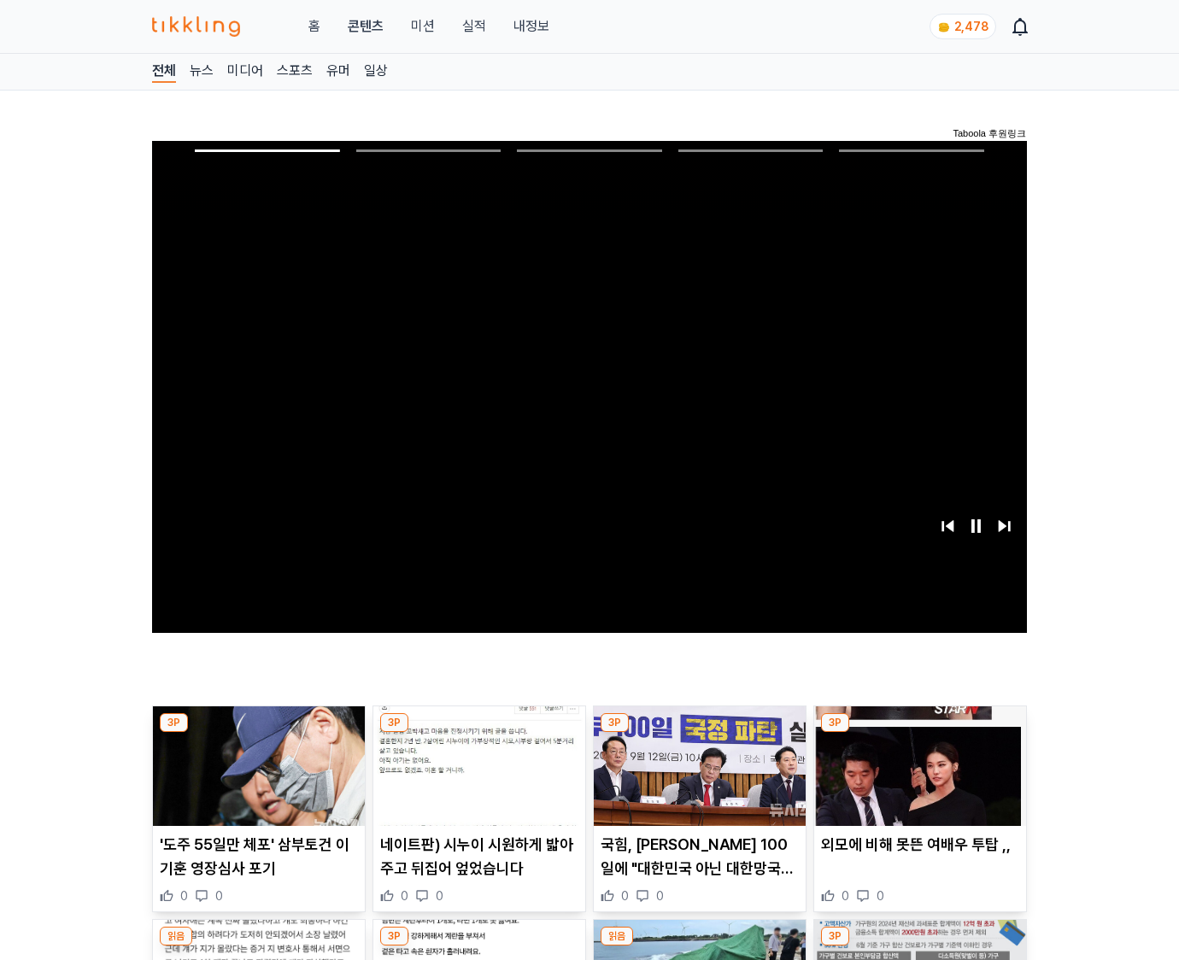
click at [916, 779] on img at bounding box center [920, 766] width 212 height 120
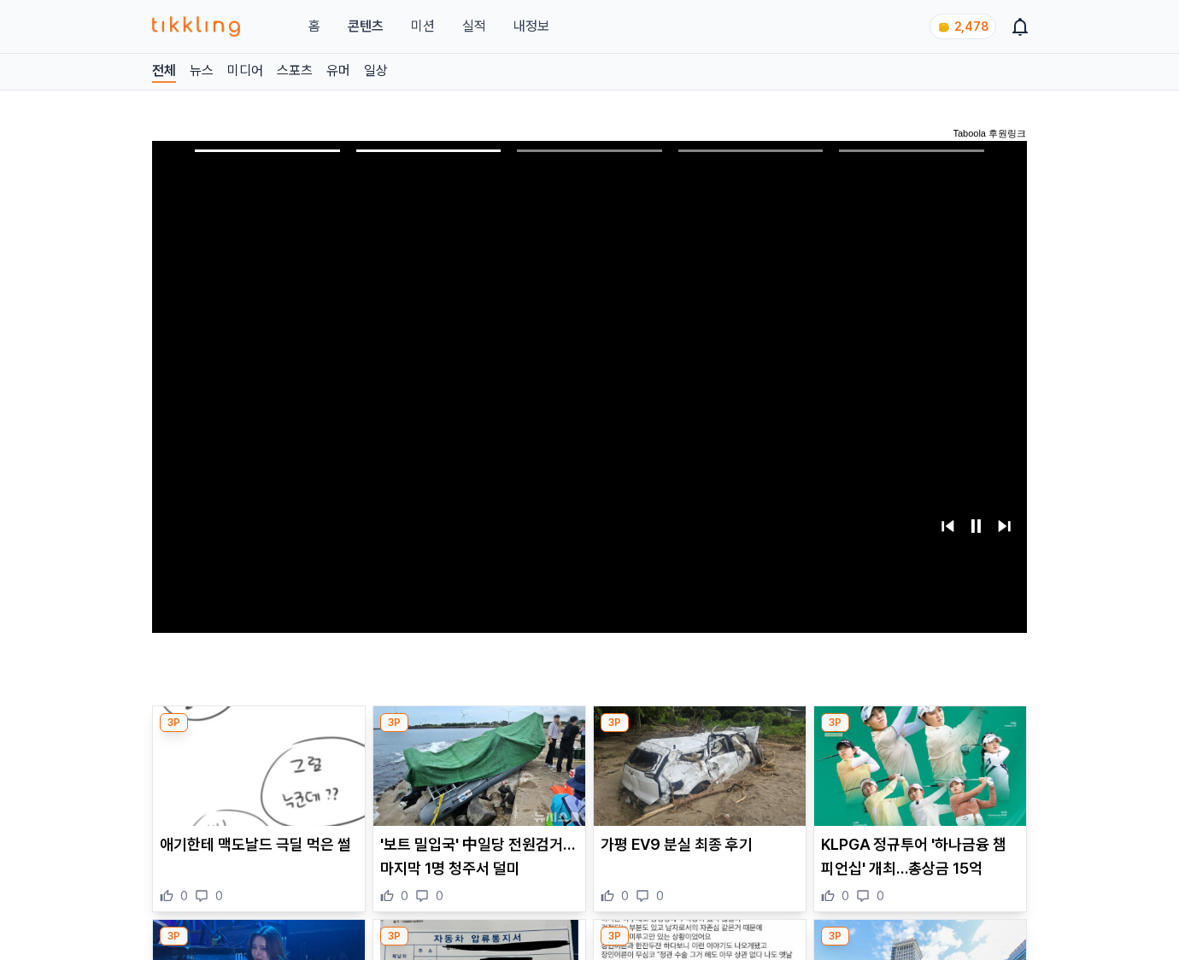
click at [916, 779] on img at bounding box center [920, 766] width 212 height 120
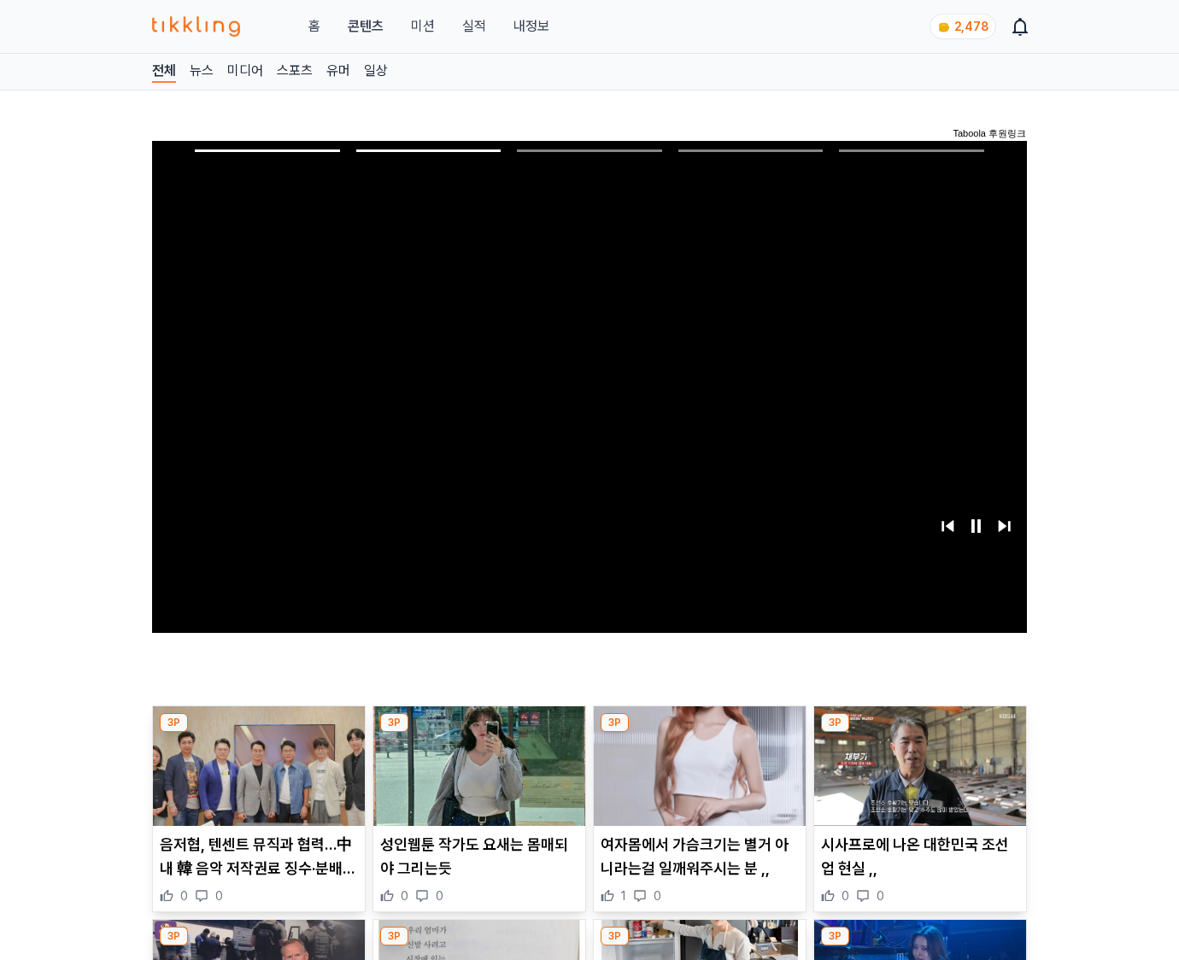
click at [916, 779] on img at bounding box center [920, 766] width 212 height 120
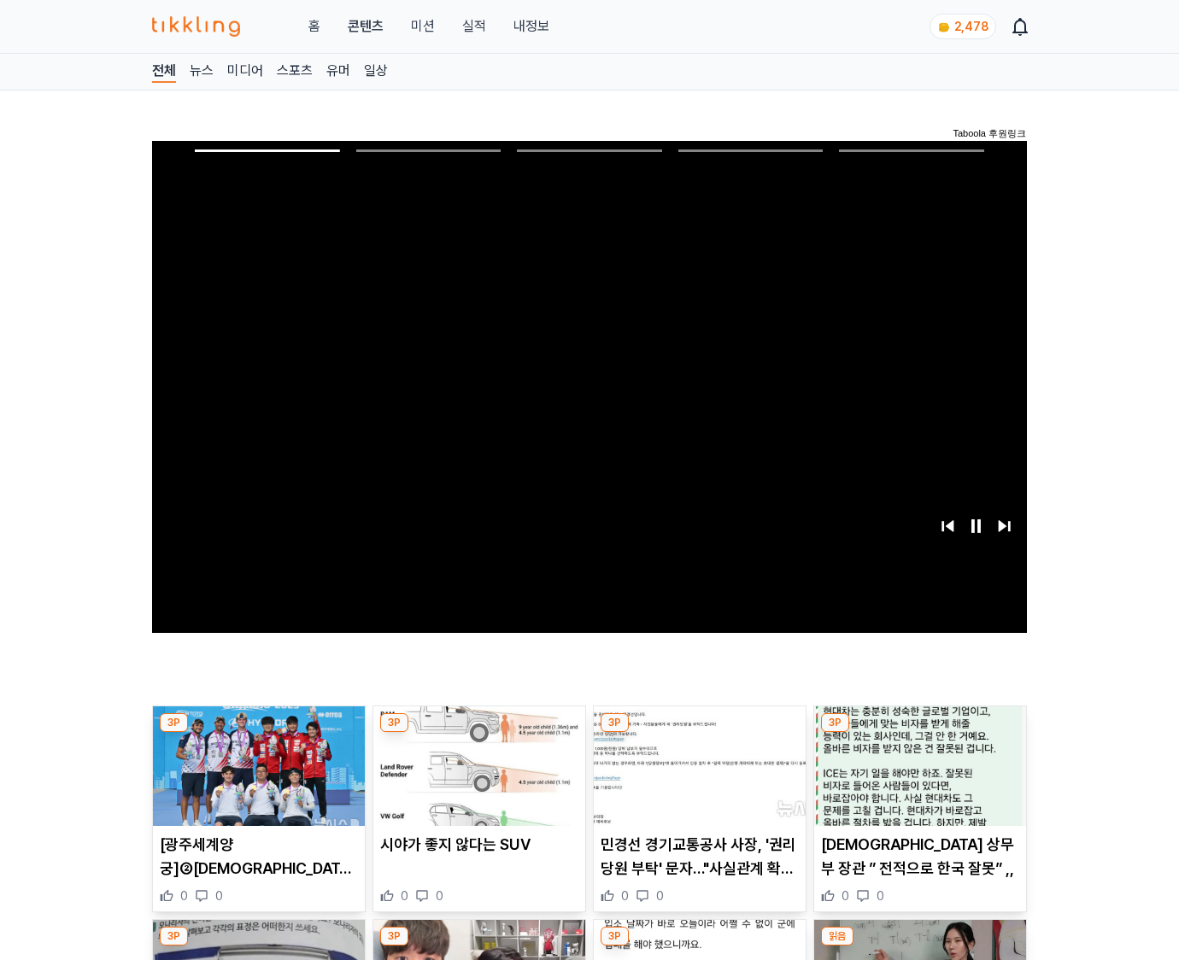
click at [916, 779] on img at bounding box center [920, 766] width 212 height 120
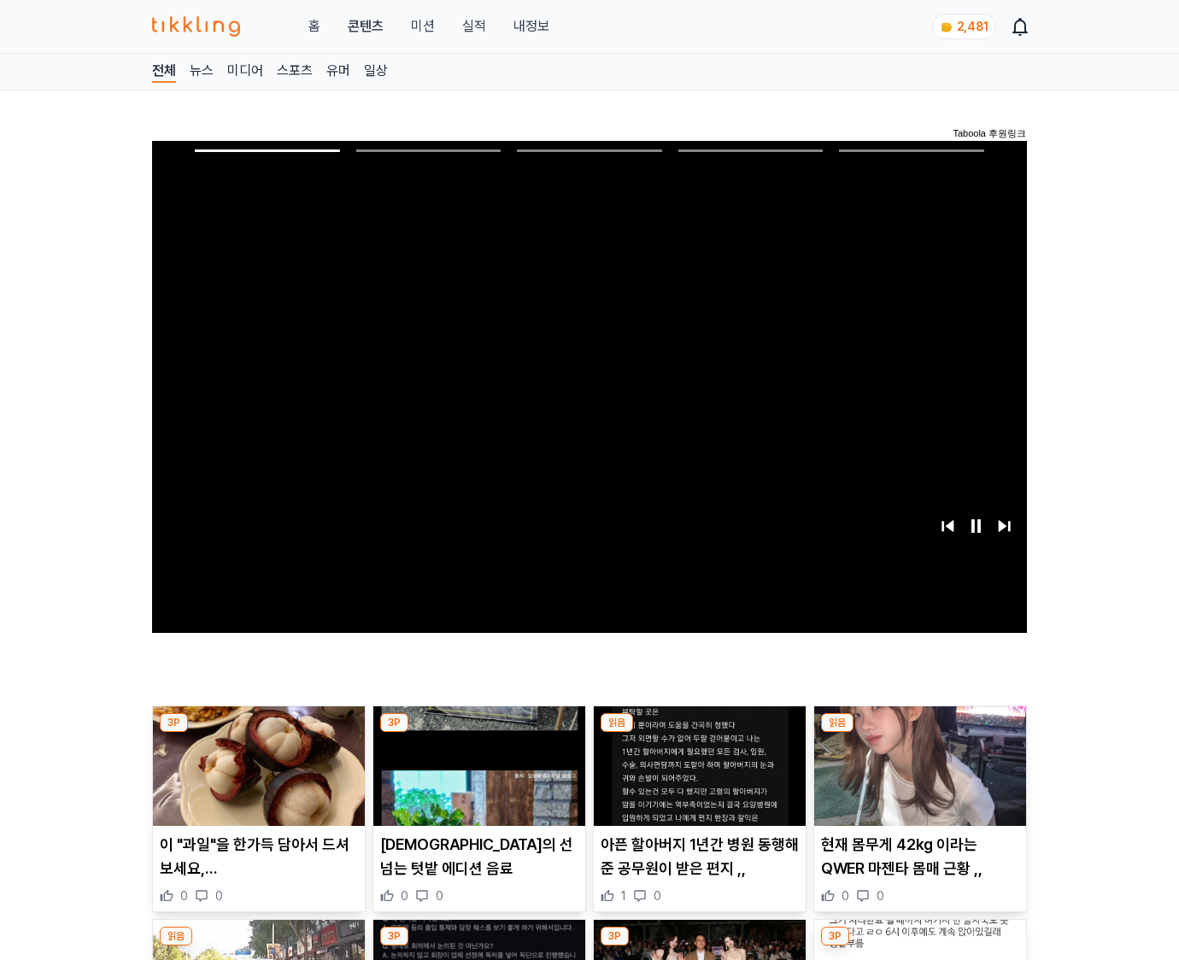
click at [916, 779] on img at bounding box center [920, 766] width 212 height 120
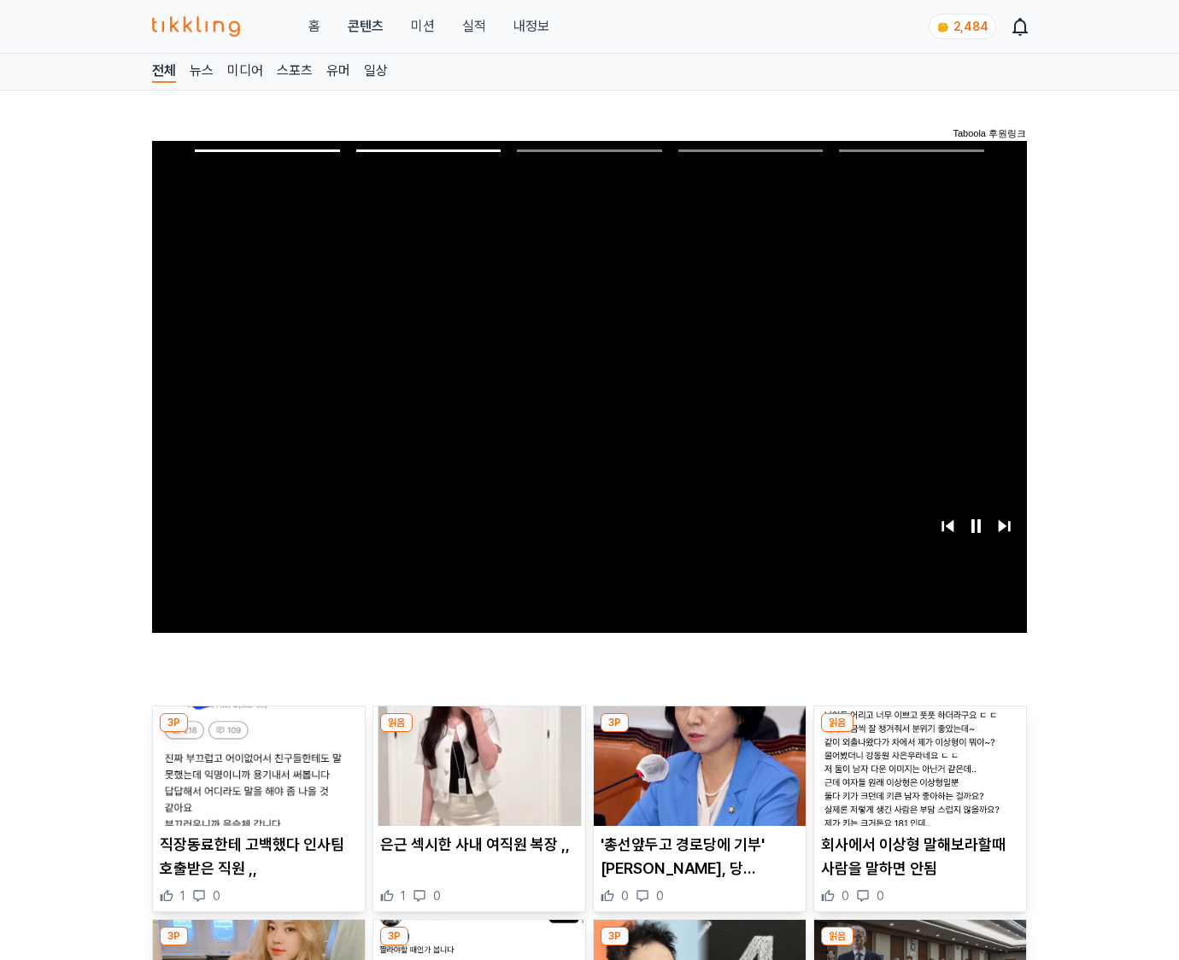
click at [916, 779] on img at bounding box center [920, 766] width 212 height 120
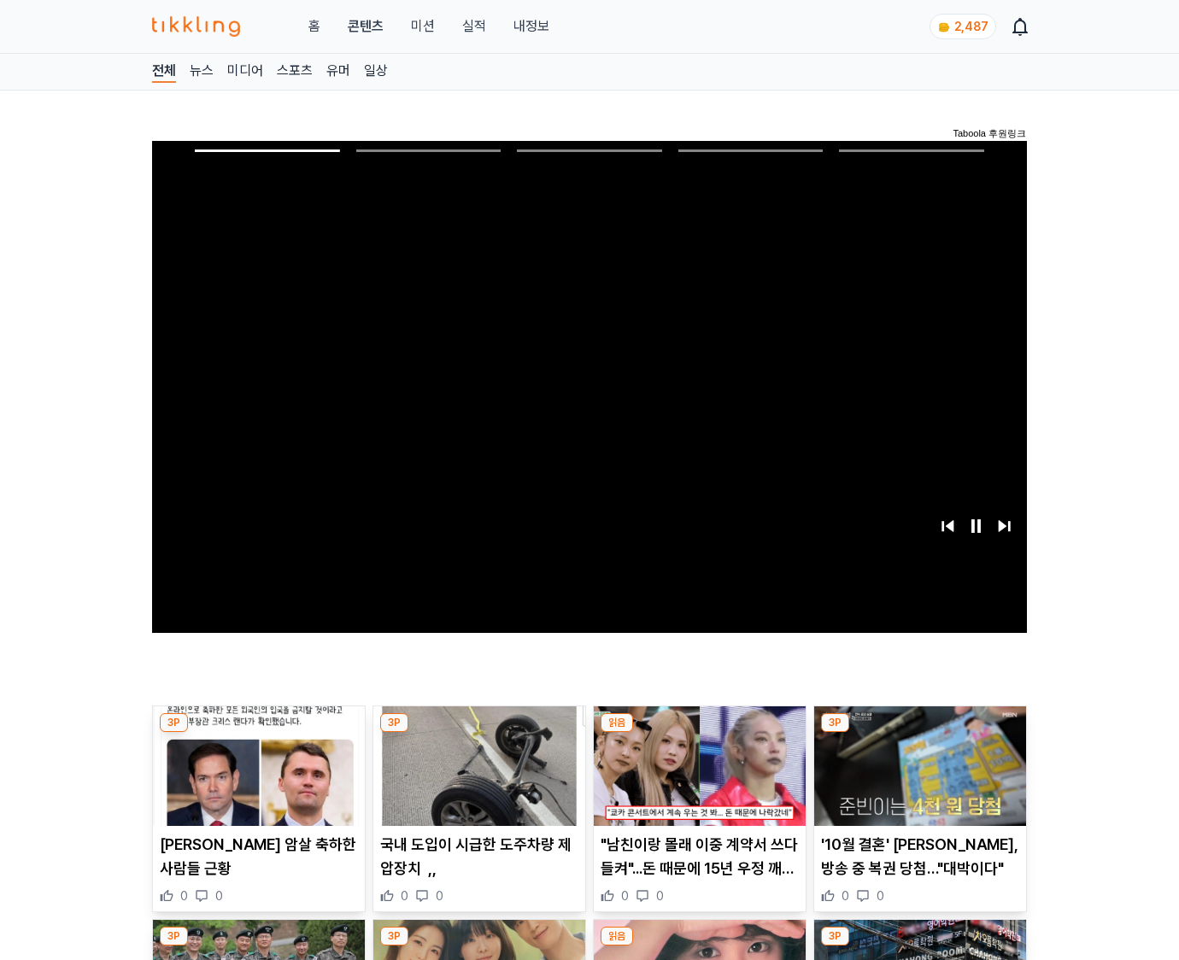
click at [916, 779] on img at bounding box center [920, 766] width 212 height 120
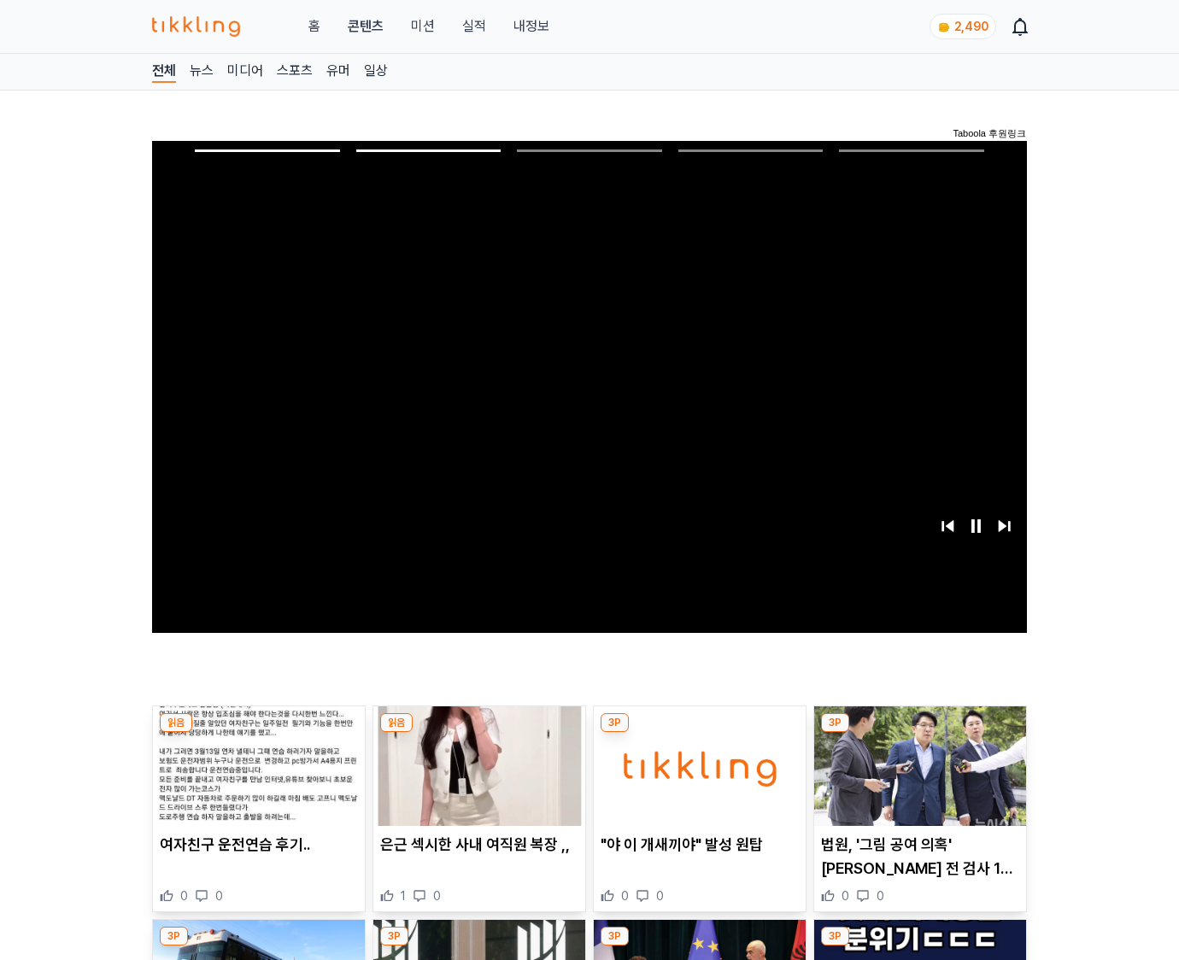
click at [916, 779] on img at bounding box center [920, 766] width 212 height 120
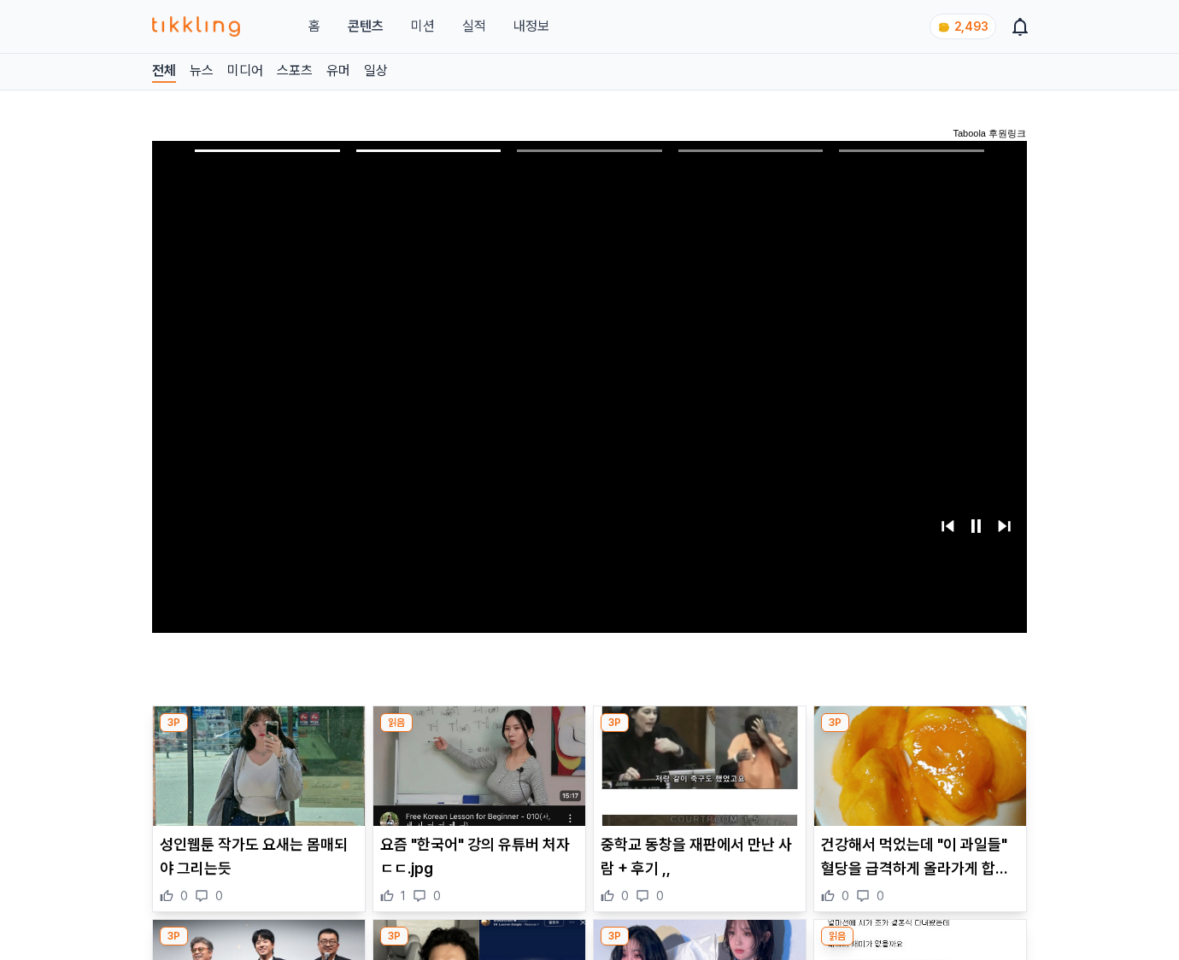
click at [916, 779] on img at bounding box center [920, 766] width 212 height 120
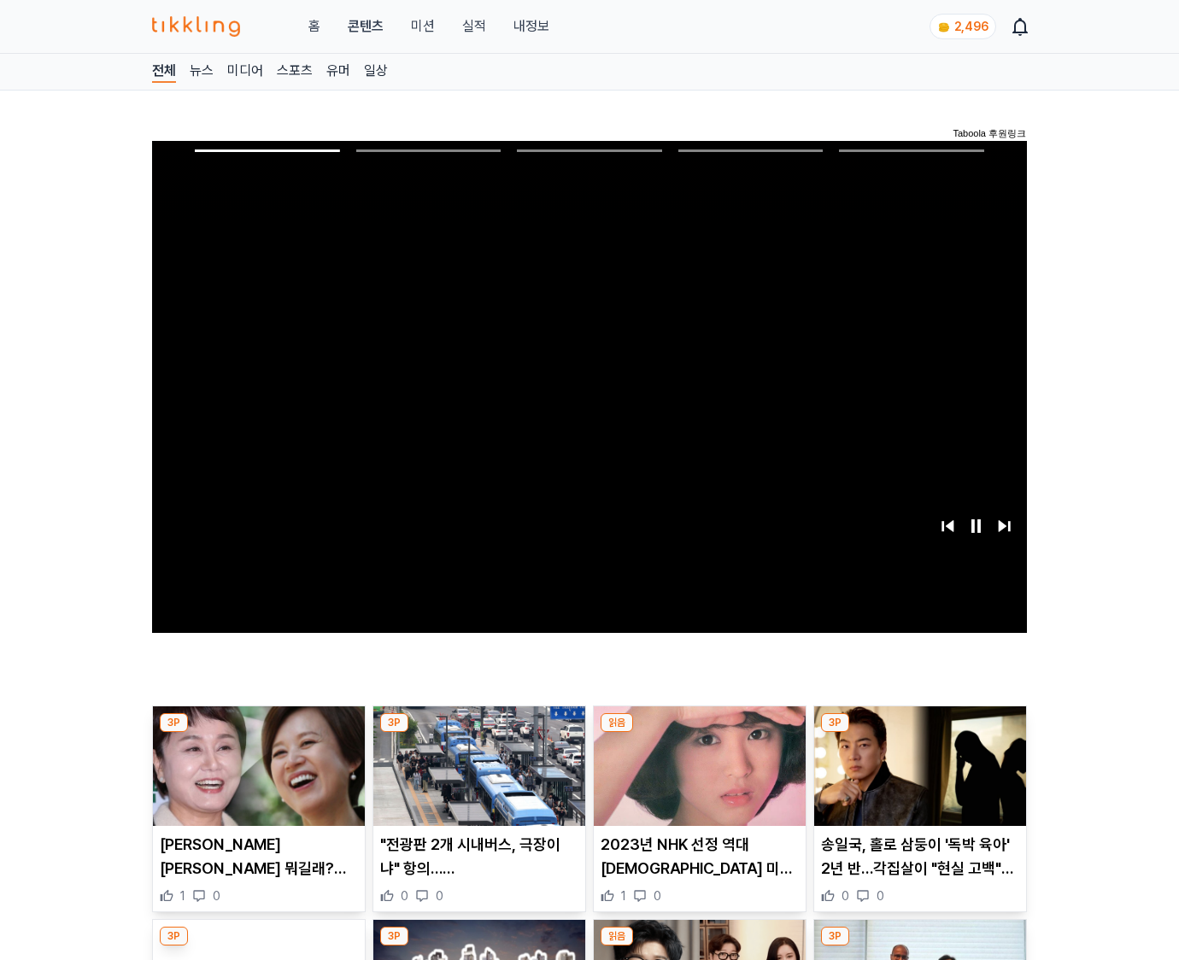
click at [916, 779] on img at bounding box center [920, 766] width 212 height 120
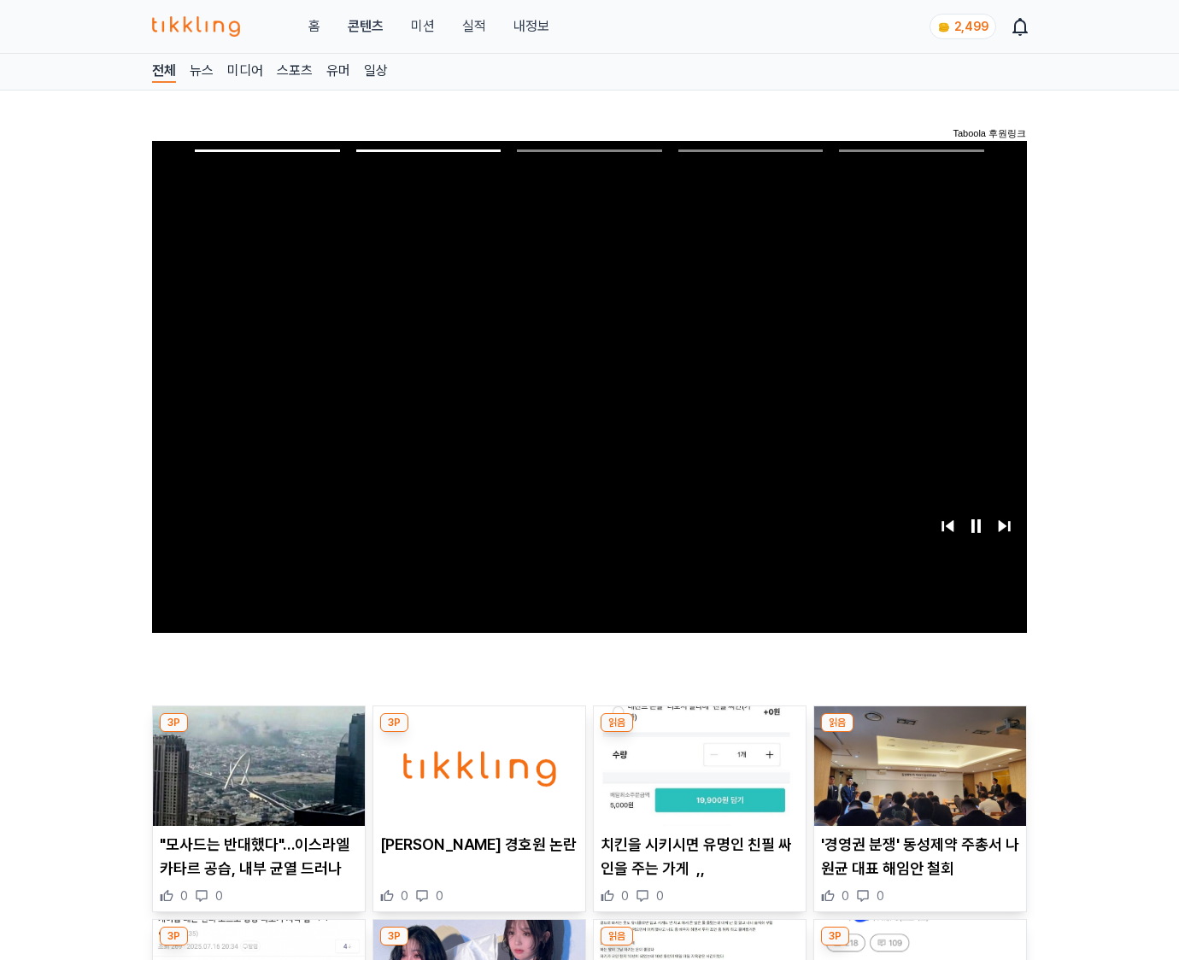
click at [916, 779] on img at bounding box center [920, 766] width 212 height 120
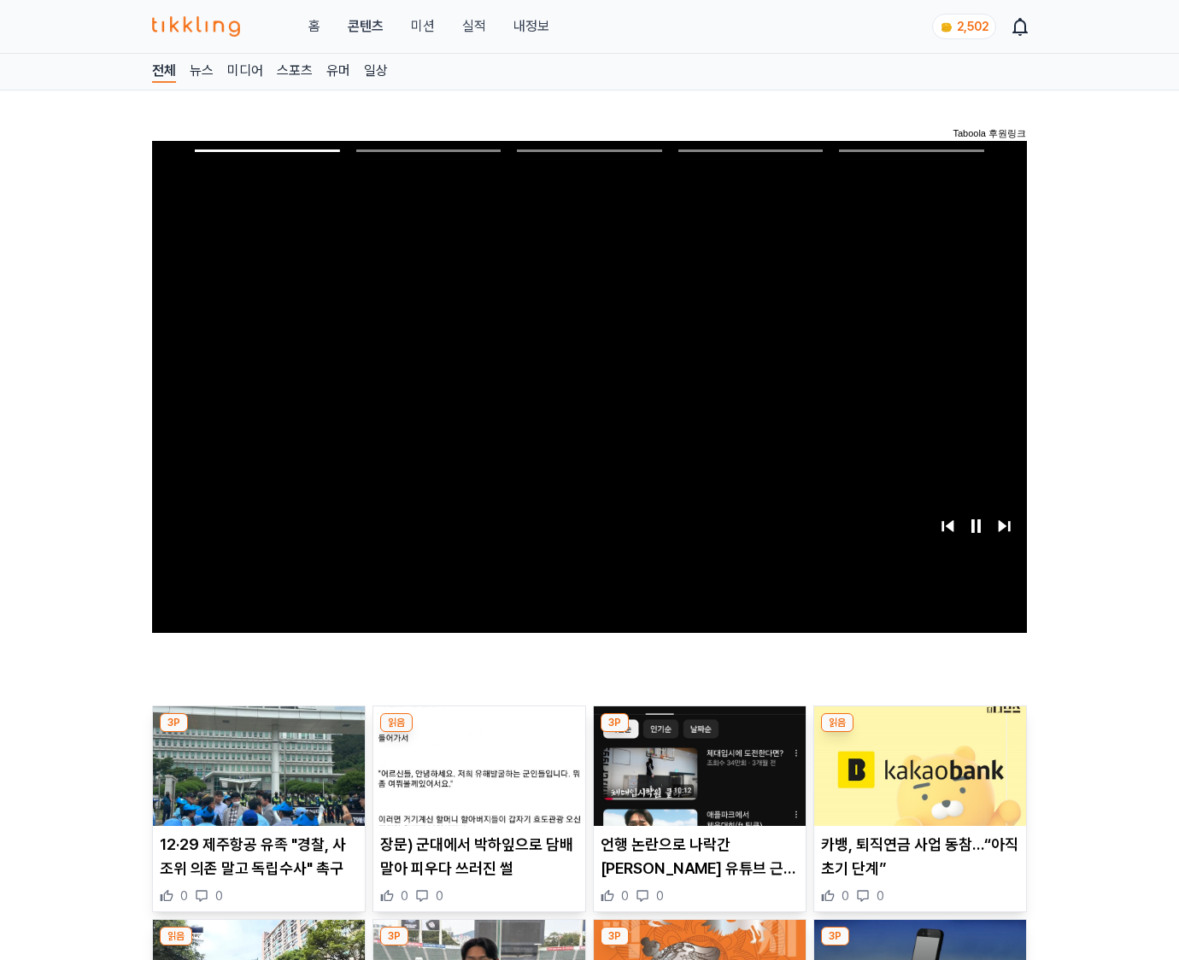
click at [916, 779] on img at bounding box center [920, 766] width 212 height 120
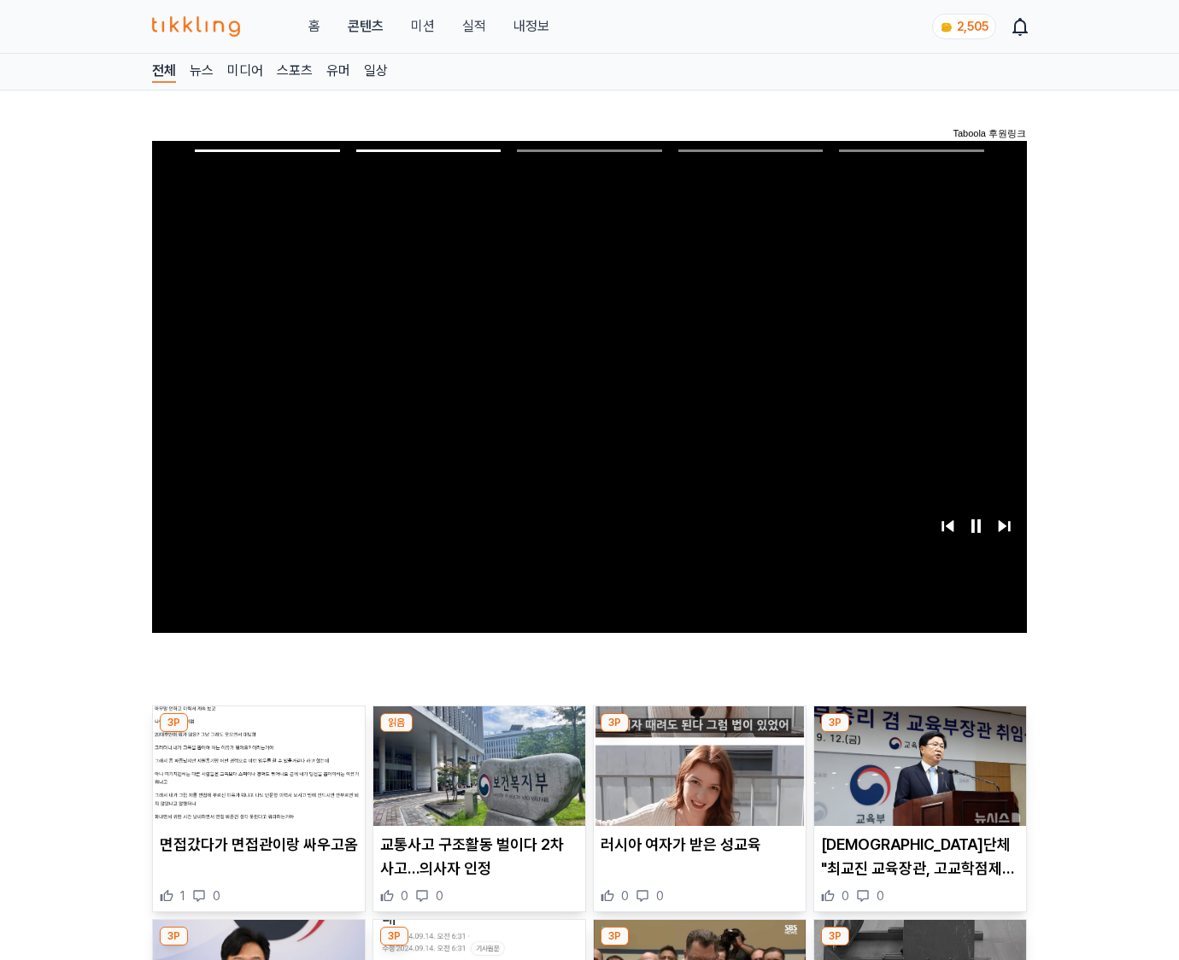
click at [916, 779] on img at bounding box center [920, 766] width 212 height 120
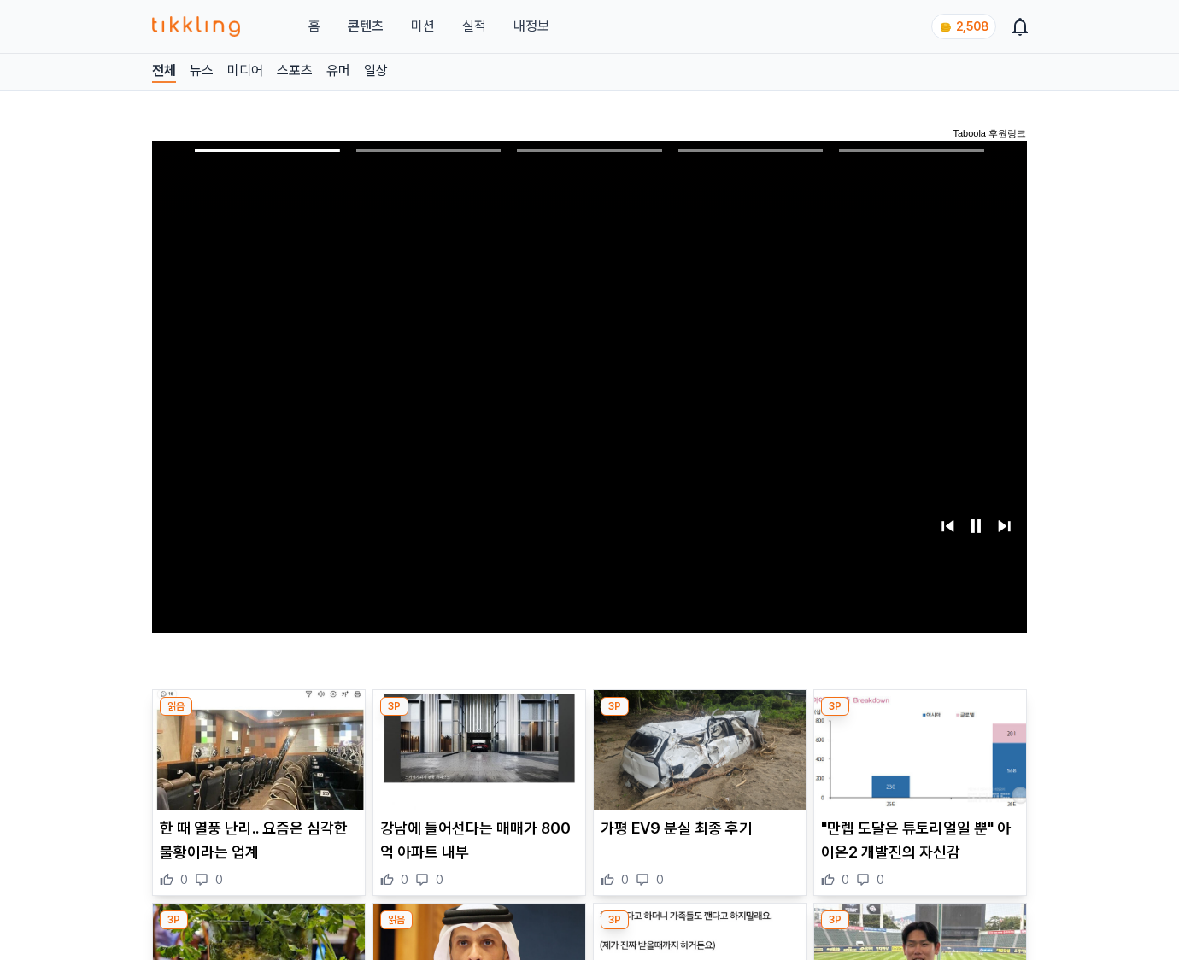
click at [916, 779] on img at bounding box center [920, 750] width 212 height 120
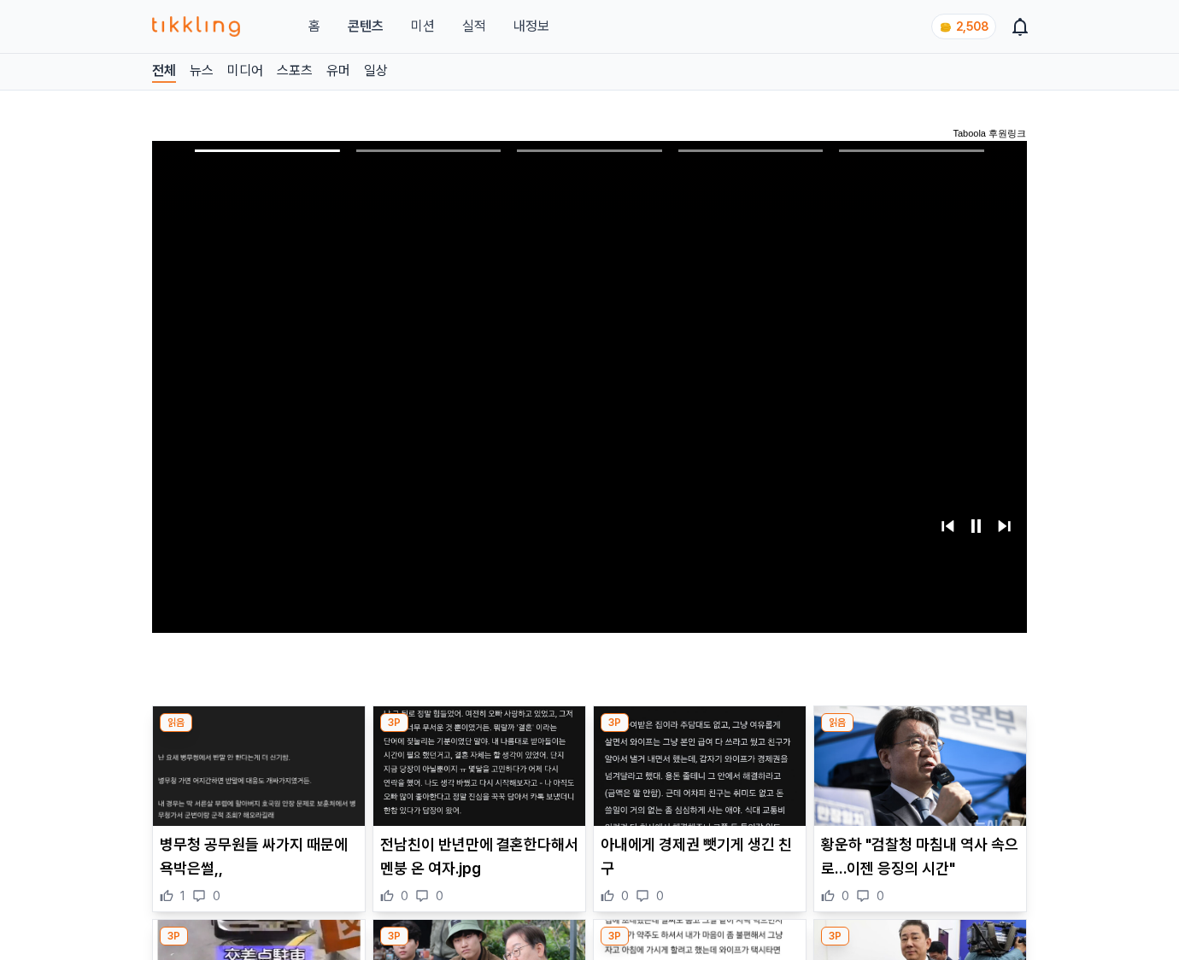
click at [916, 779] on img at bounding box center [920, 766] width 212 height 120
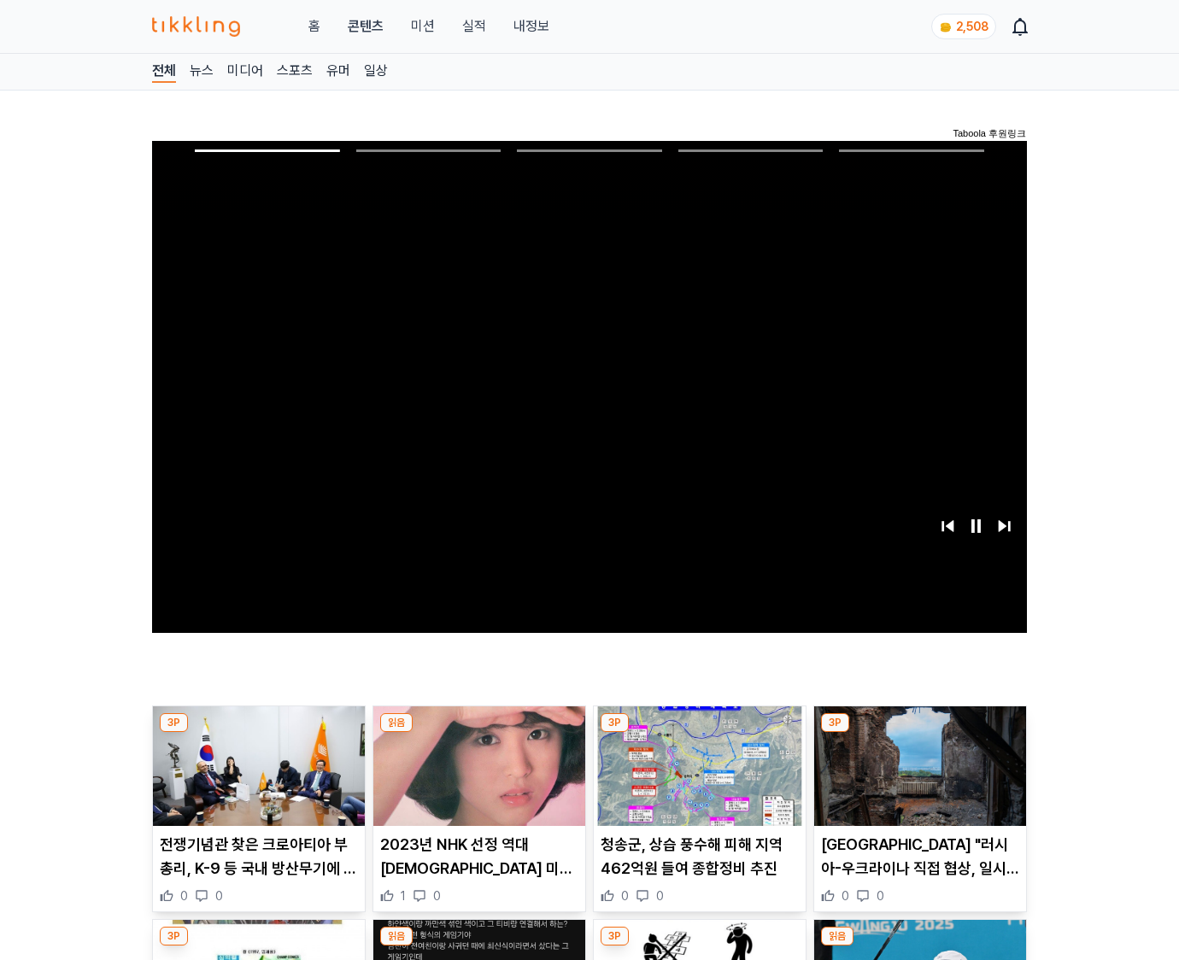
click at [916, 779] on img at bounding box center [920, 766] width 212 height 120
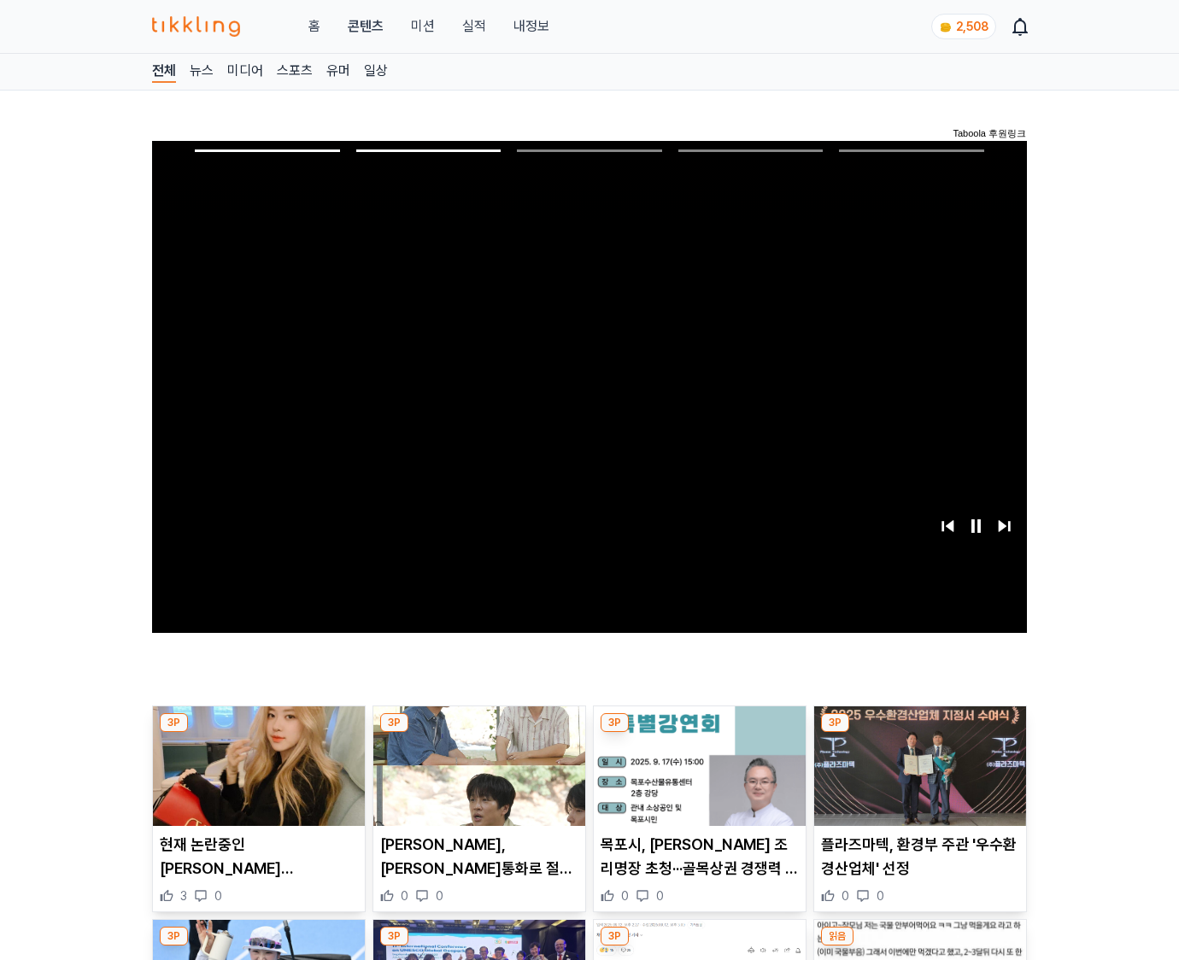
click at [916, 779] on img at bounding box center [920, 766] width 212 height 120
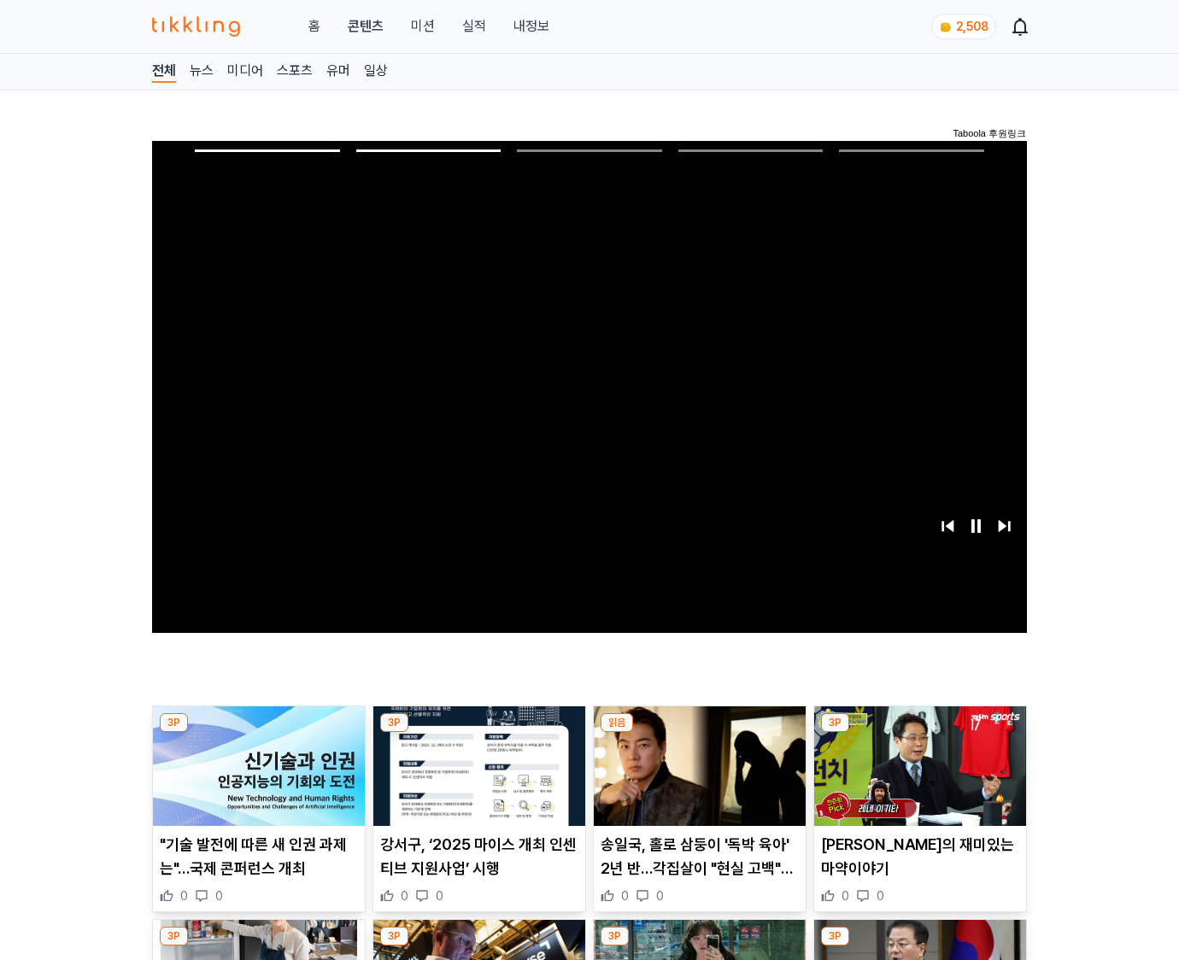
click at [916, 779] on img at bounding box center [920, 766] width 212 height 120
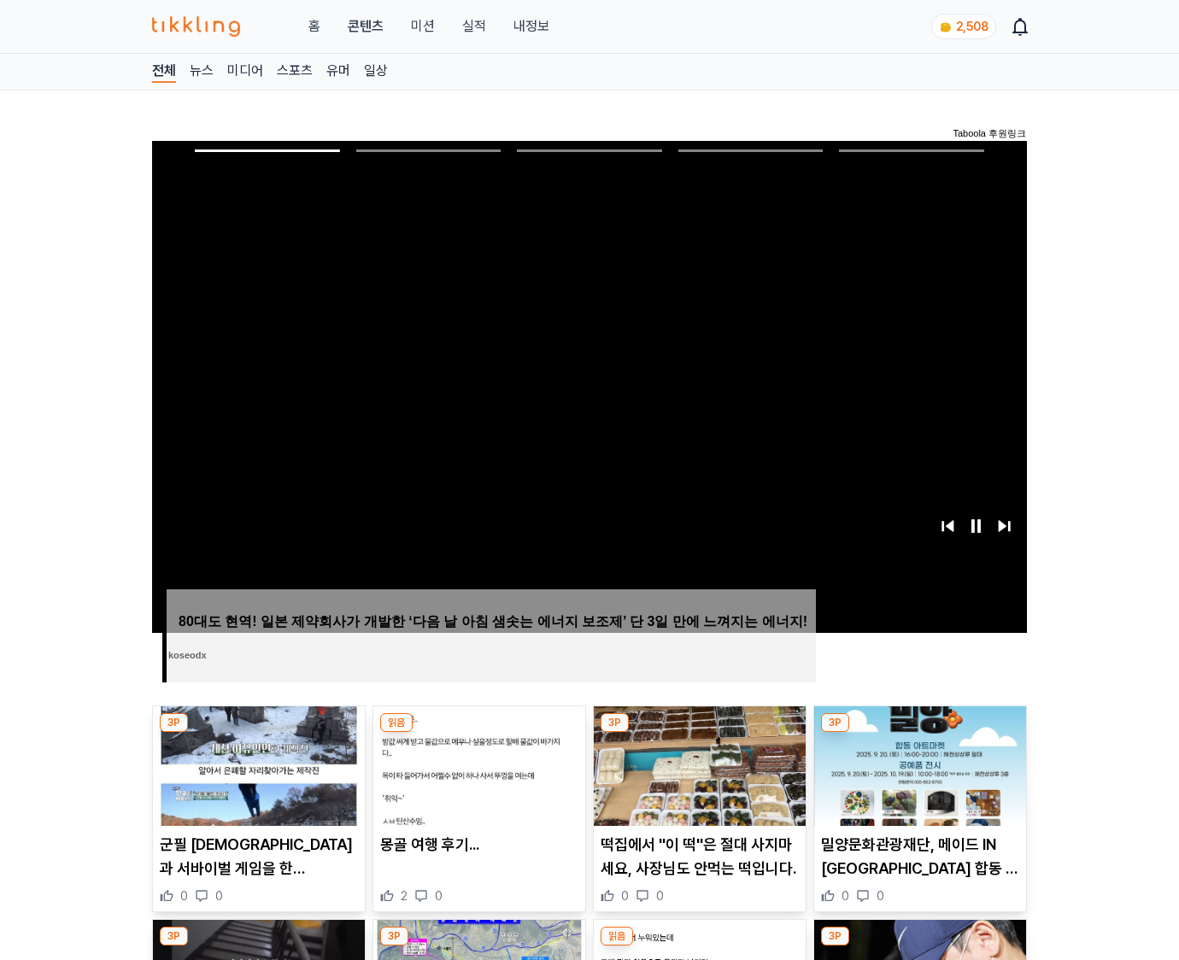
click at [916, 779] on img at bounding box center [920, 766] width 212 height 120
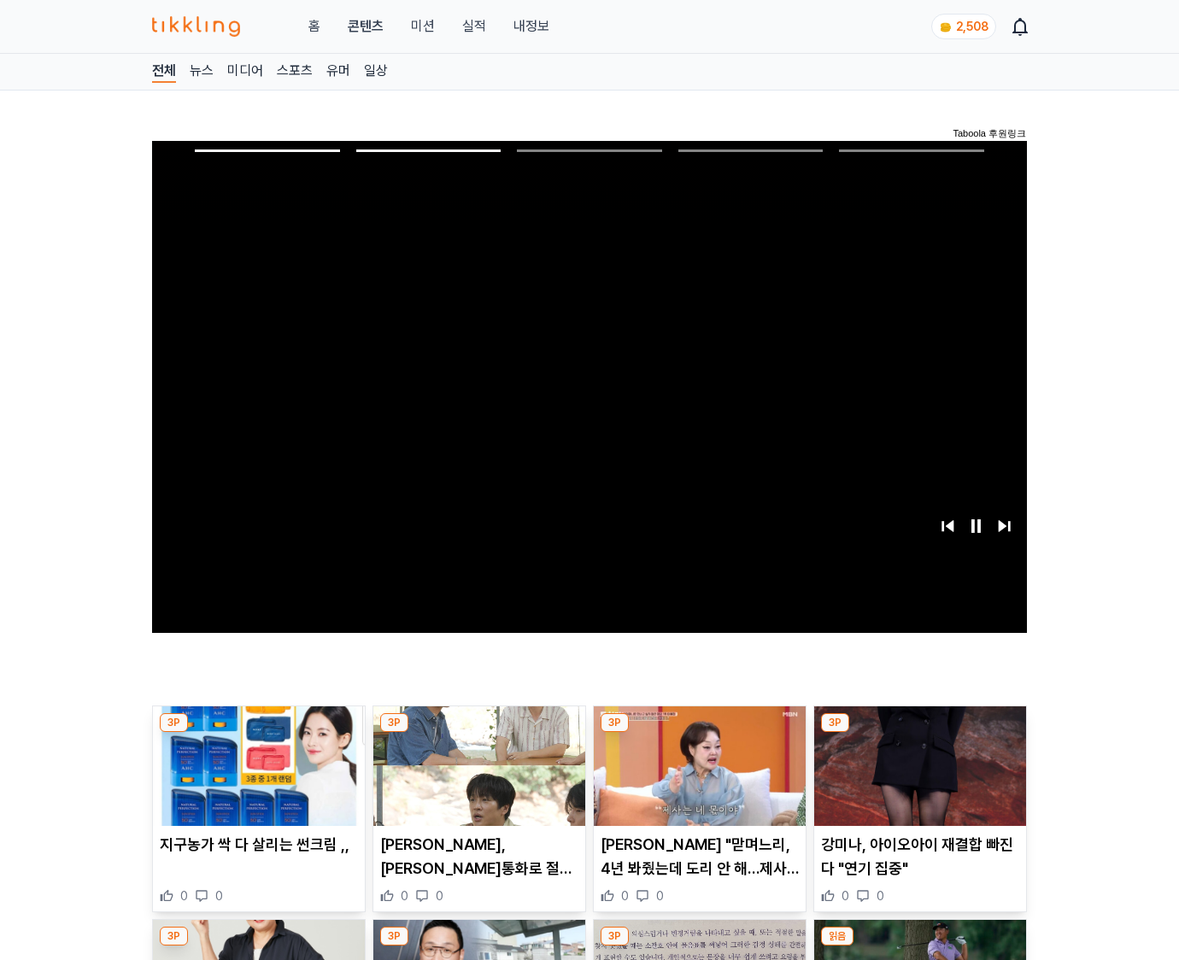
click at [916, 779] on img at bounding box center [920, 766] width 212 height 120
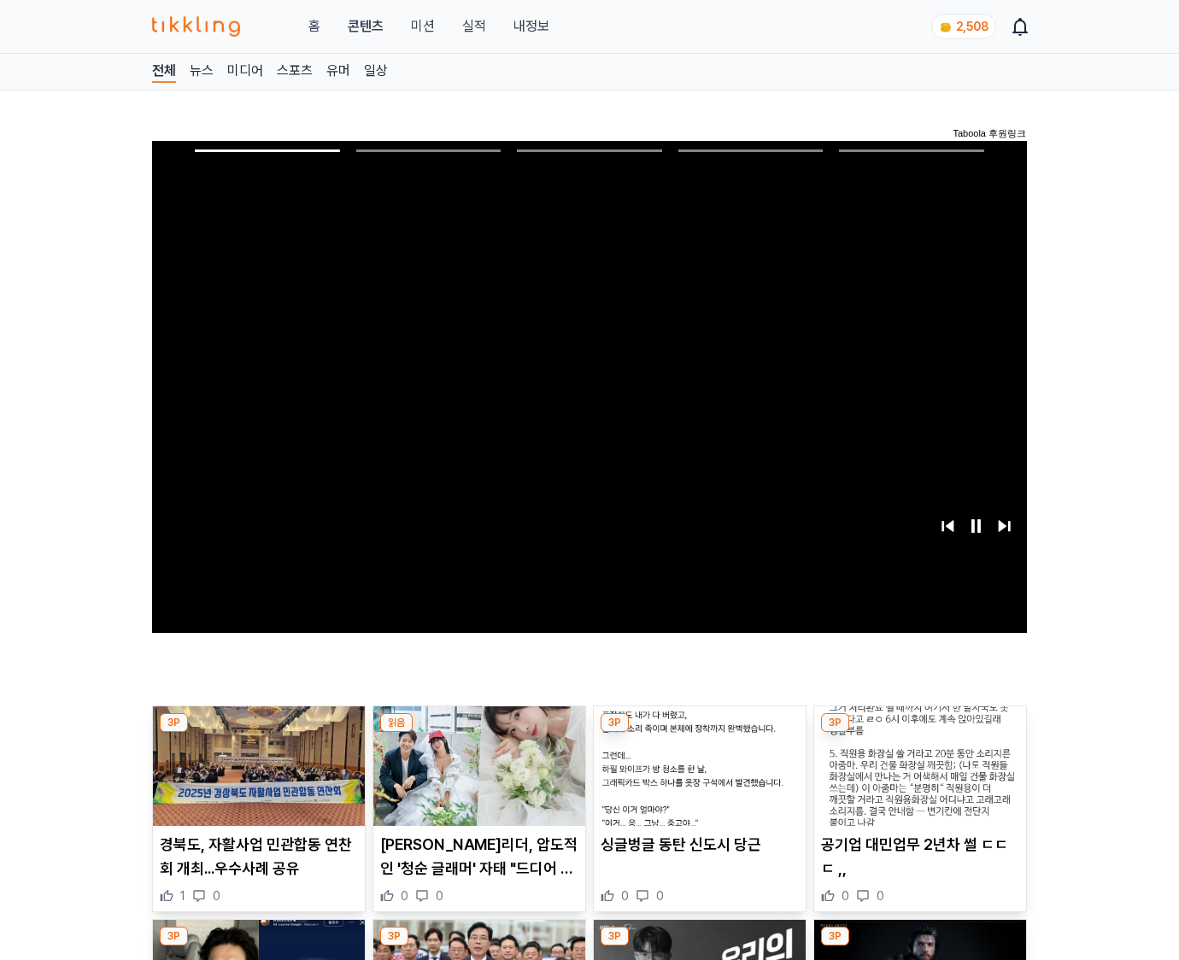
click at [916, 779] on img at bounding box center [920, 766] width 212 height 120
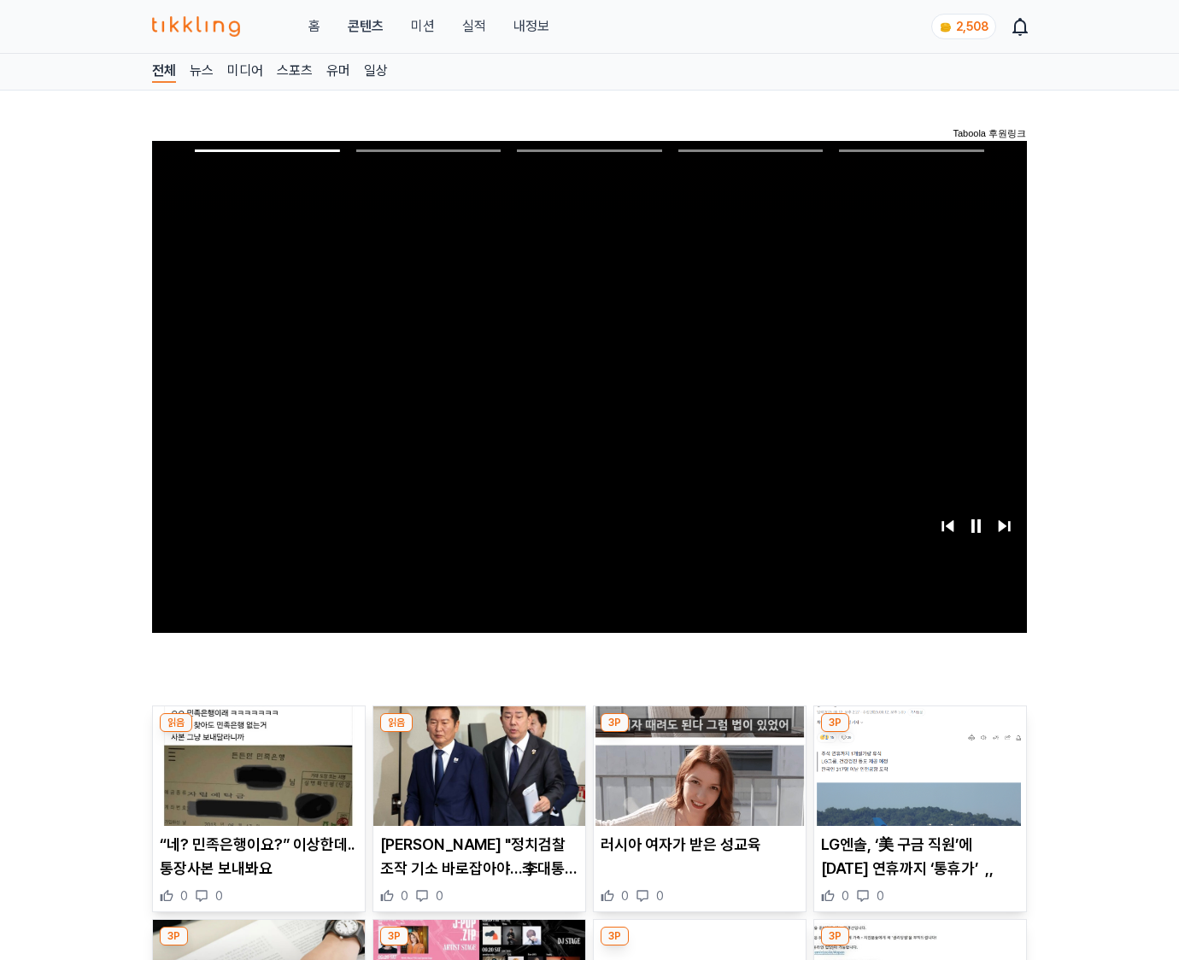
click at [916, 779] on img at bounding box center [920, 766] width 212 height 120
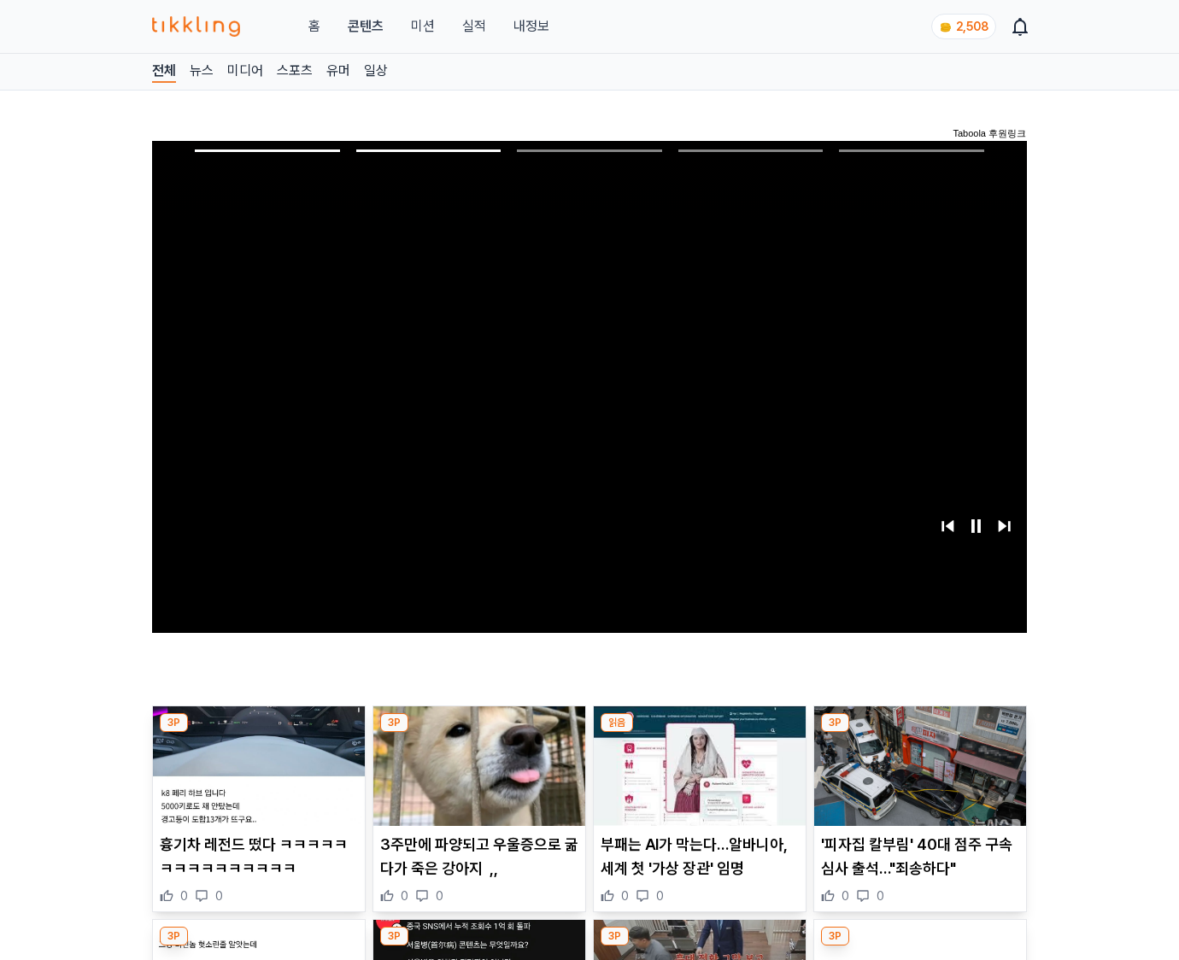
click at [916, 779] on img at bounding box center [920, 766] width 212 height 120
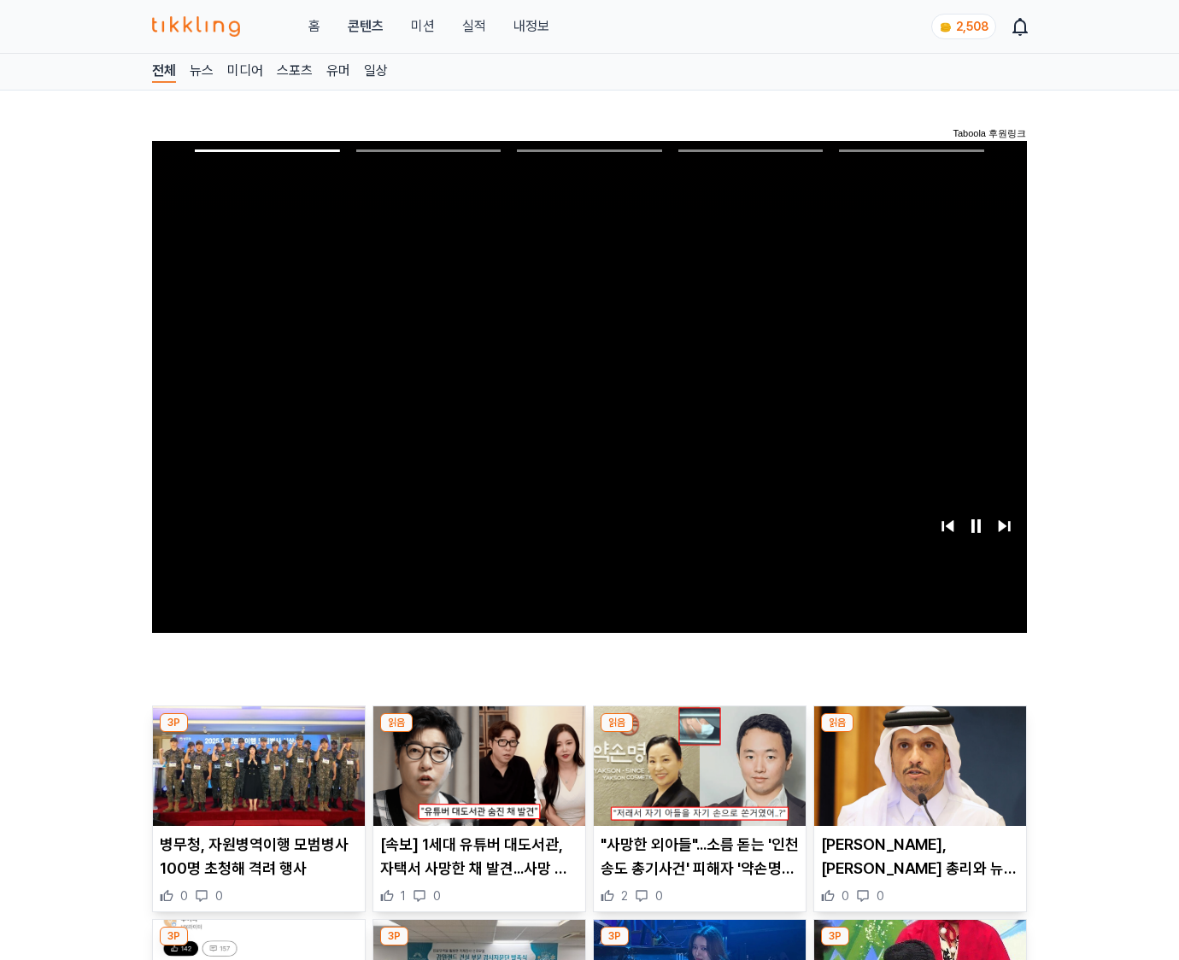
click at [916, 779] on img at bounding box center [920, 766] width 212 height 120
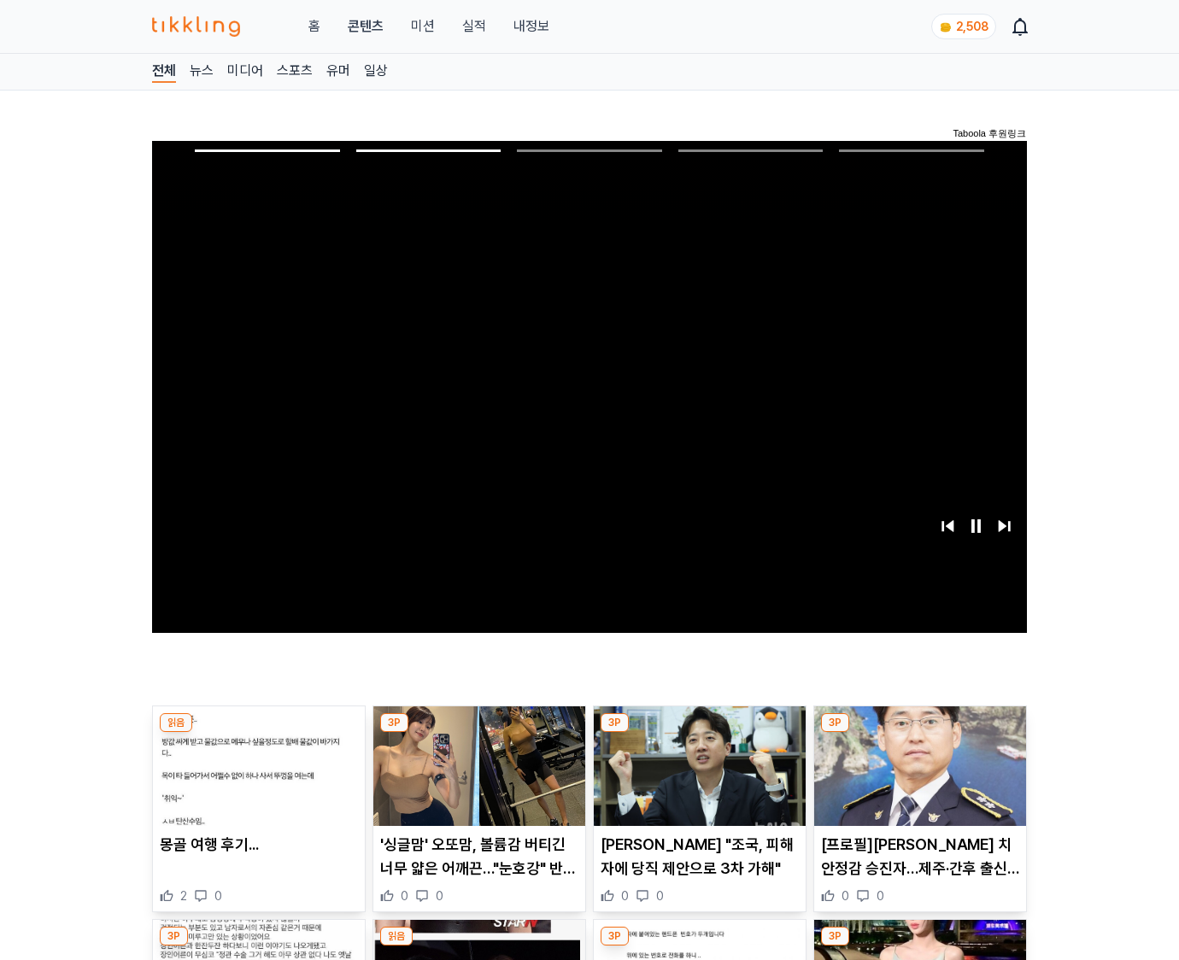
click at [916, 779] on img at bounding box center [920, 766] width 212 height 120
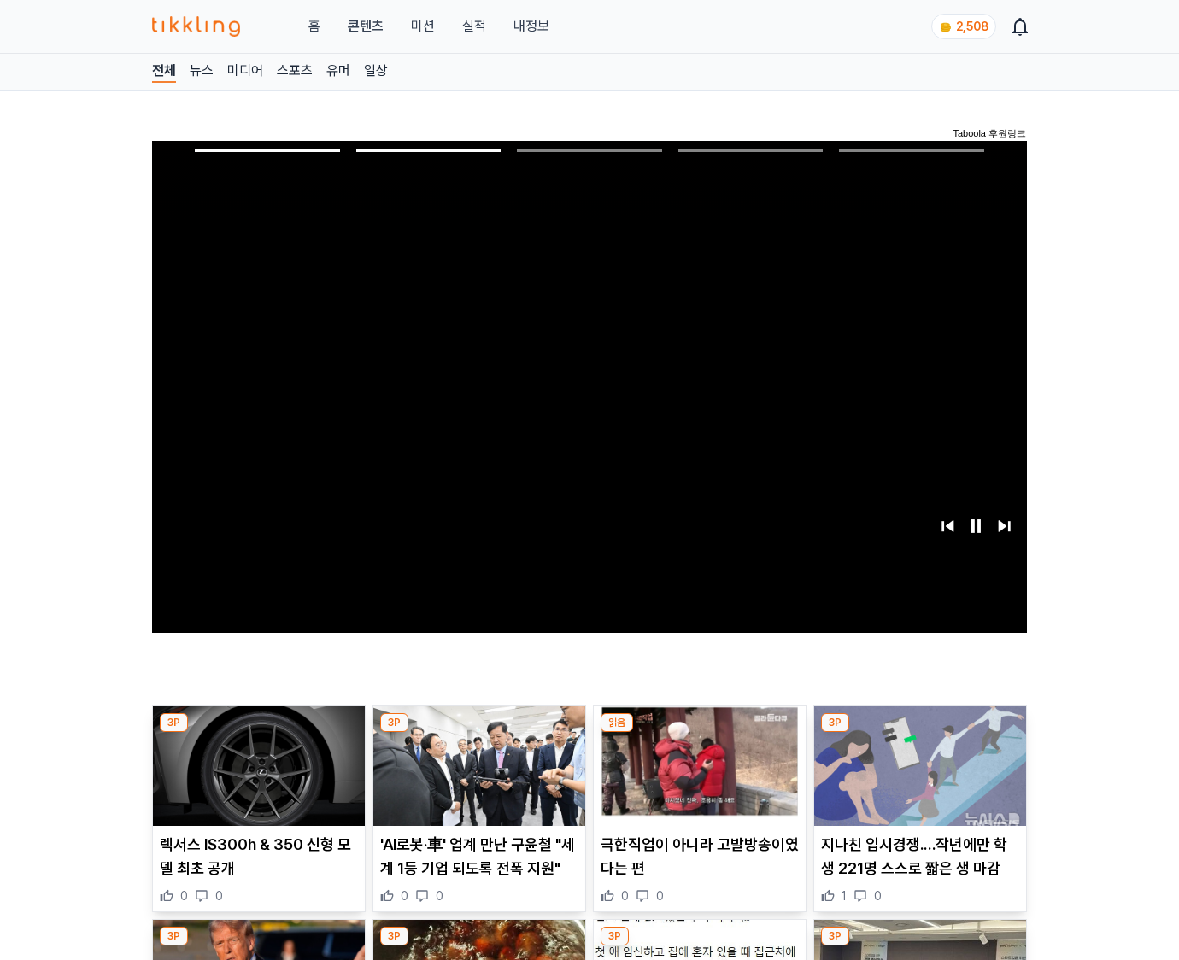
click at [916, 779] on img at bounding box center [920, 766] width 212 height 120
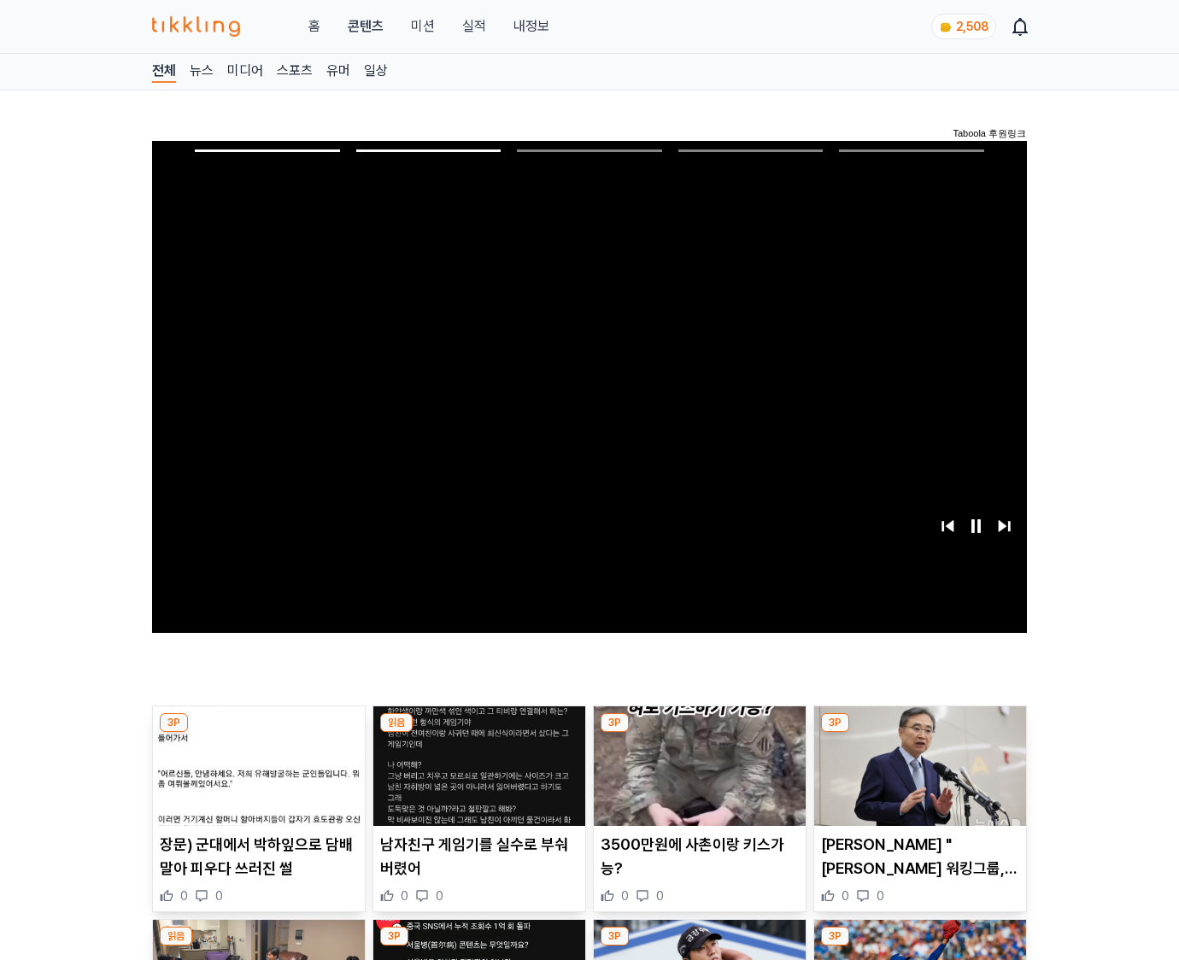
click at [916, 779] on img at bounding box center [920, 766] width 212 height 120
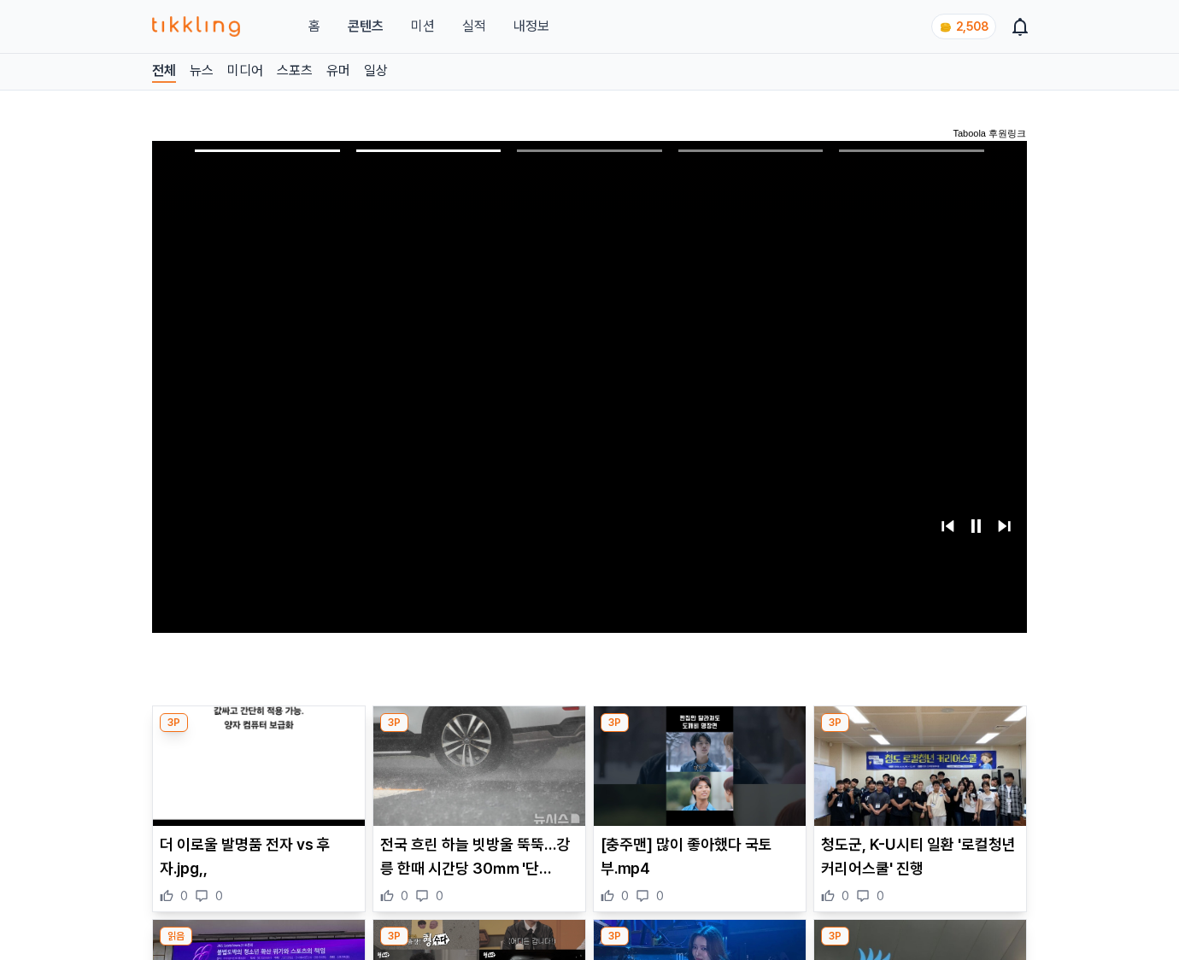
click at [916, 779] on img at bounding box center [920, 766] width 212 height 120
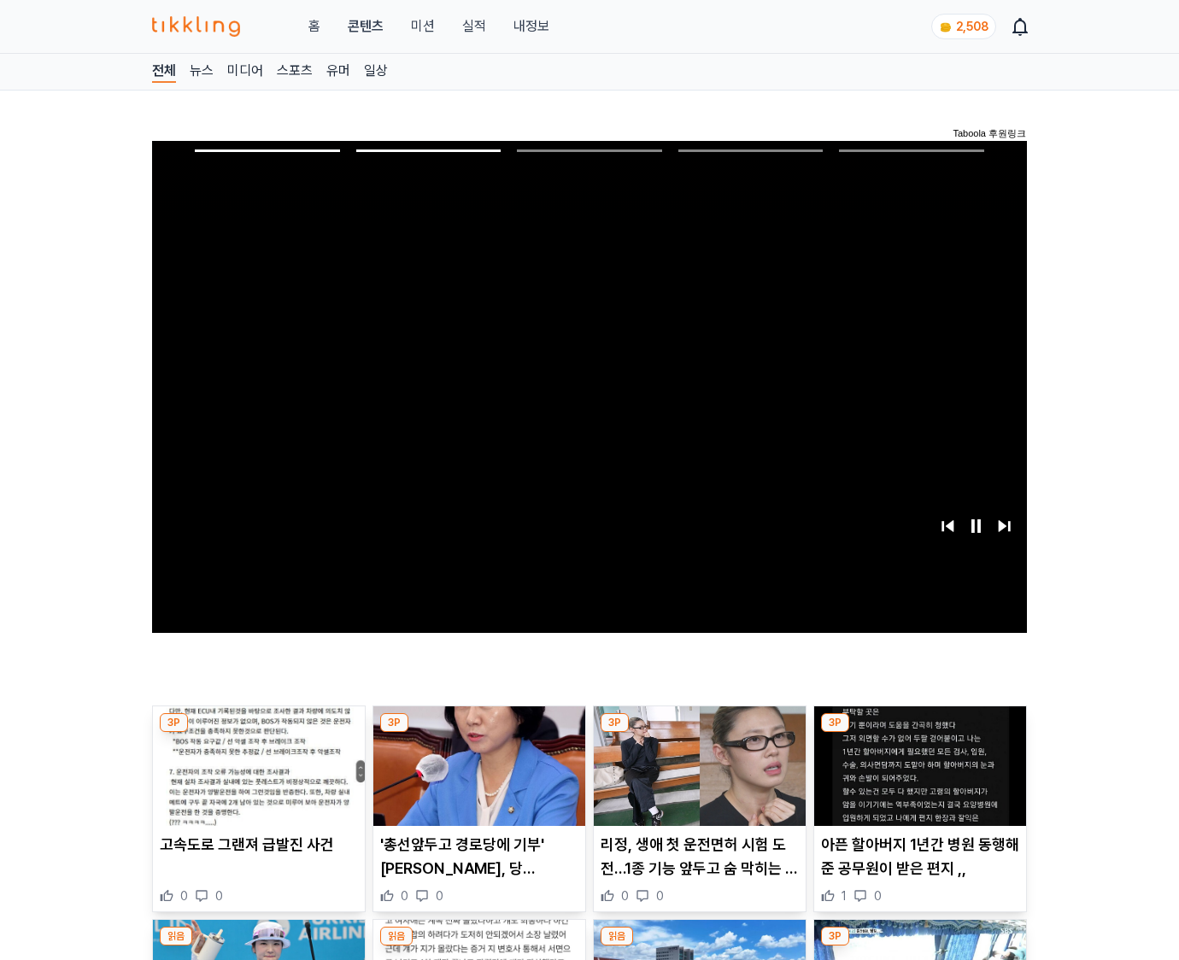
click at [916, 779] on img at bounding box center [920, 766] width 212 height 120
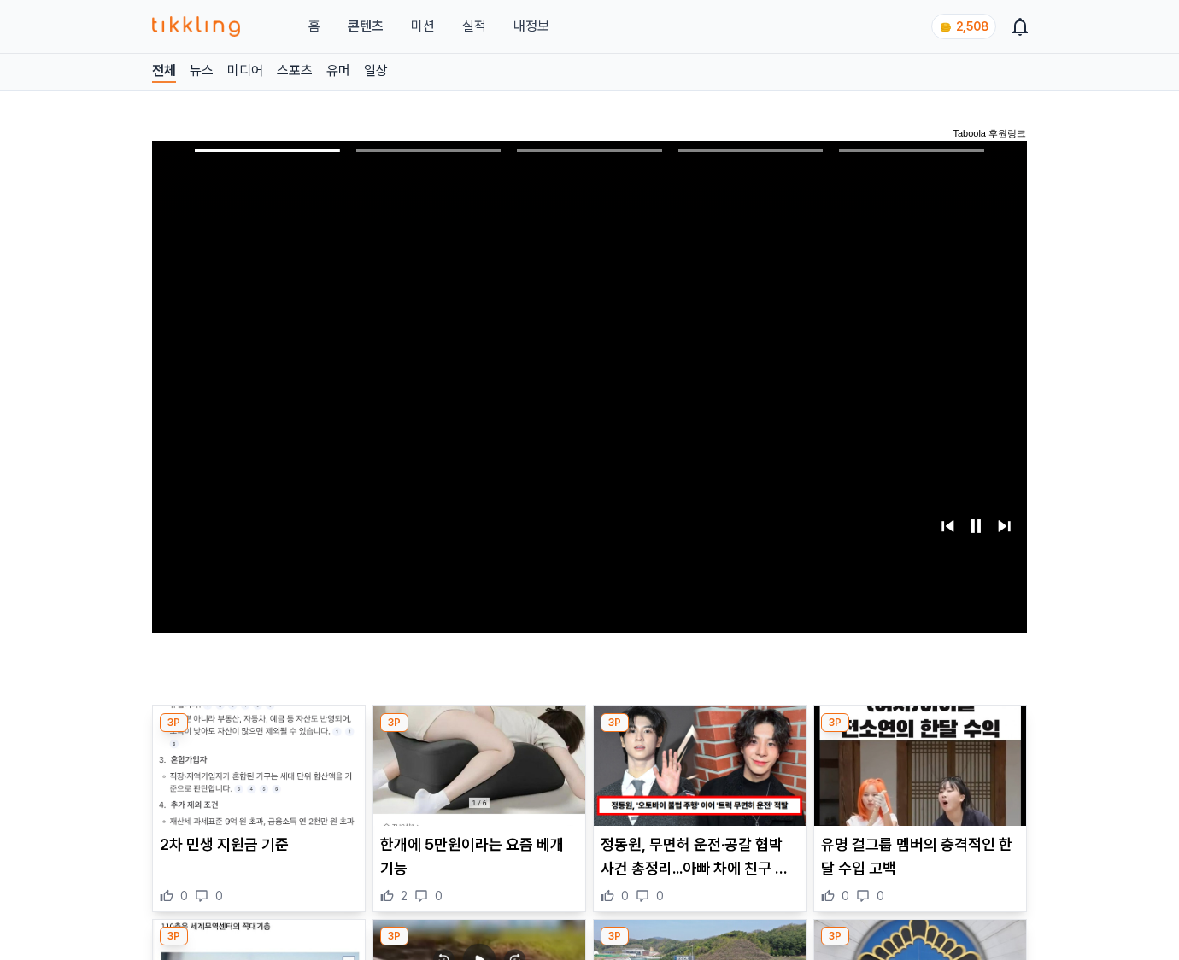
click at [916, 779] on img at bounding box center [920, 766] width 212 height 120
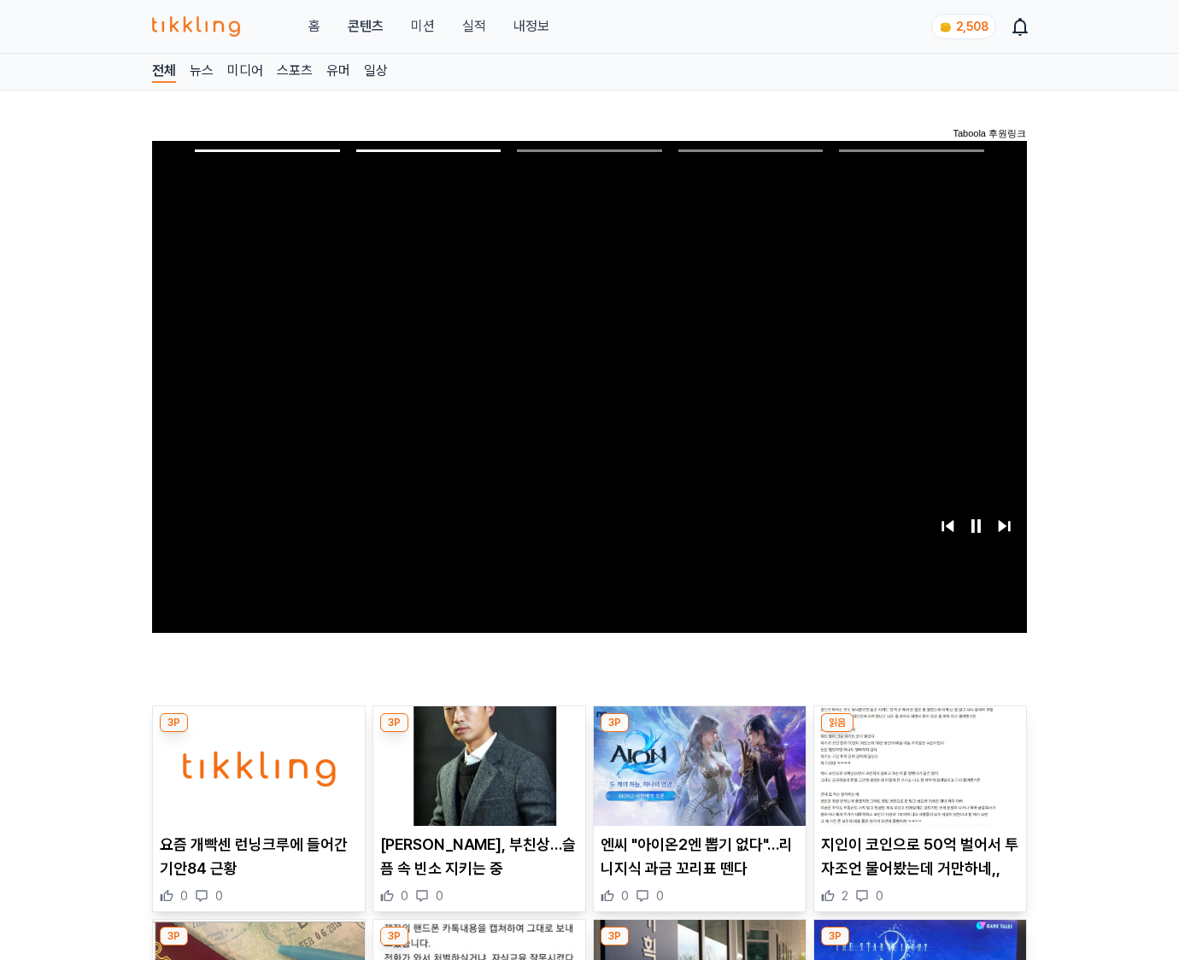
click at [916, 779] on img at bounding box center [920, 766] width 212 height 120
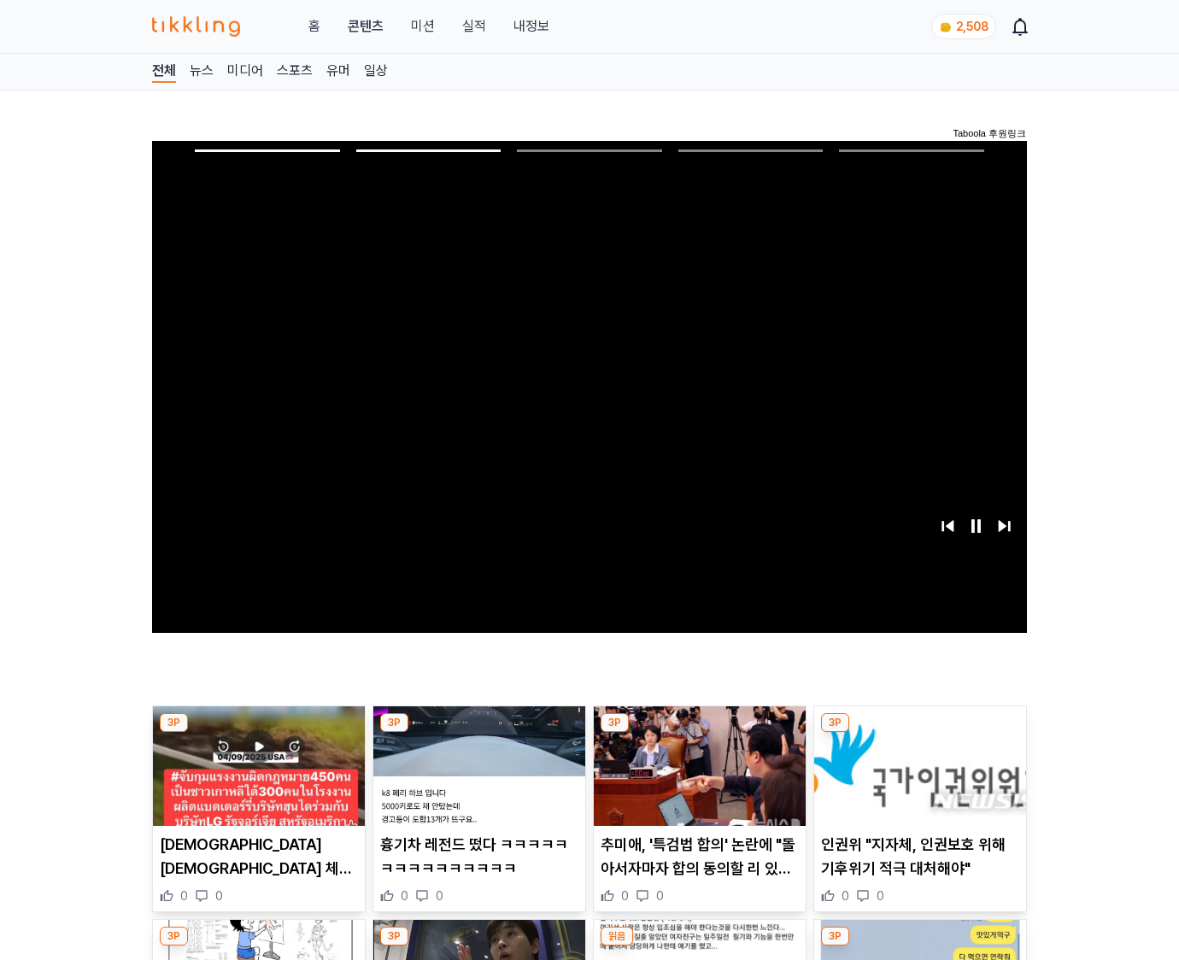
click at [916, 779] on img at bounding box center [920, 766] width 212 height 120
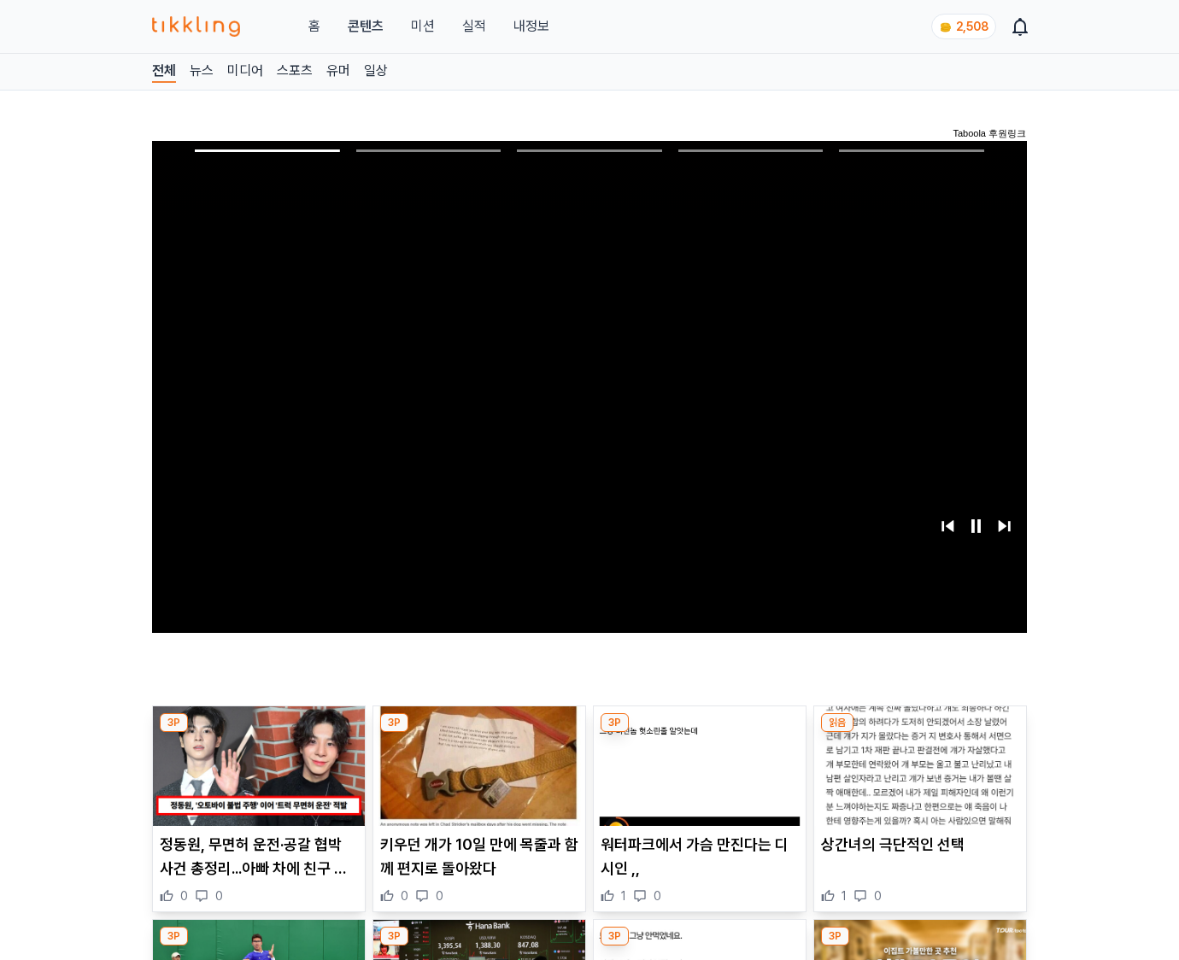
click at [916, 779] on img at bounding box center [920, 766] width 212 height 120
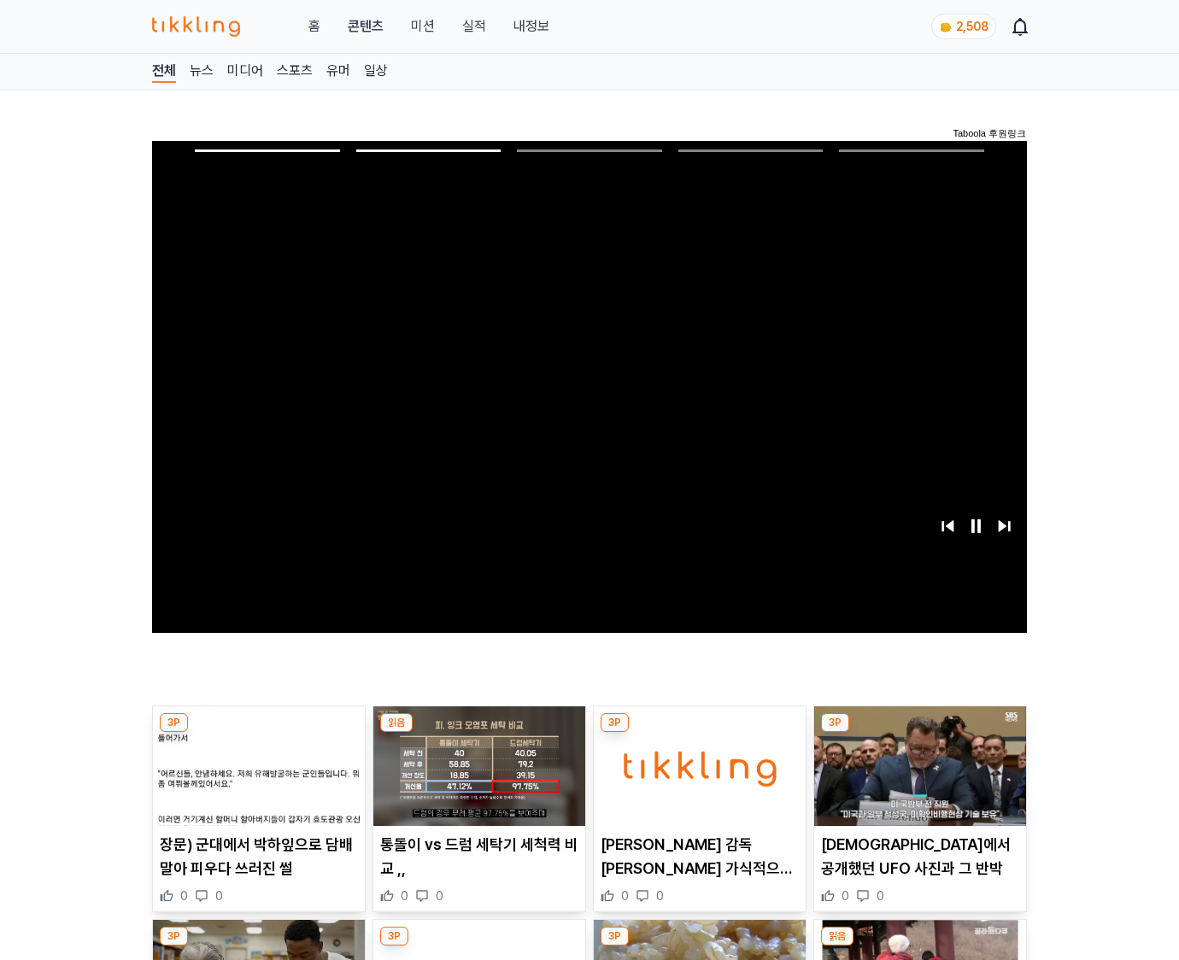
click at [916, 779] on img at bounding box center [920, 766] width 212 height 120
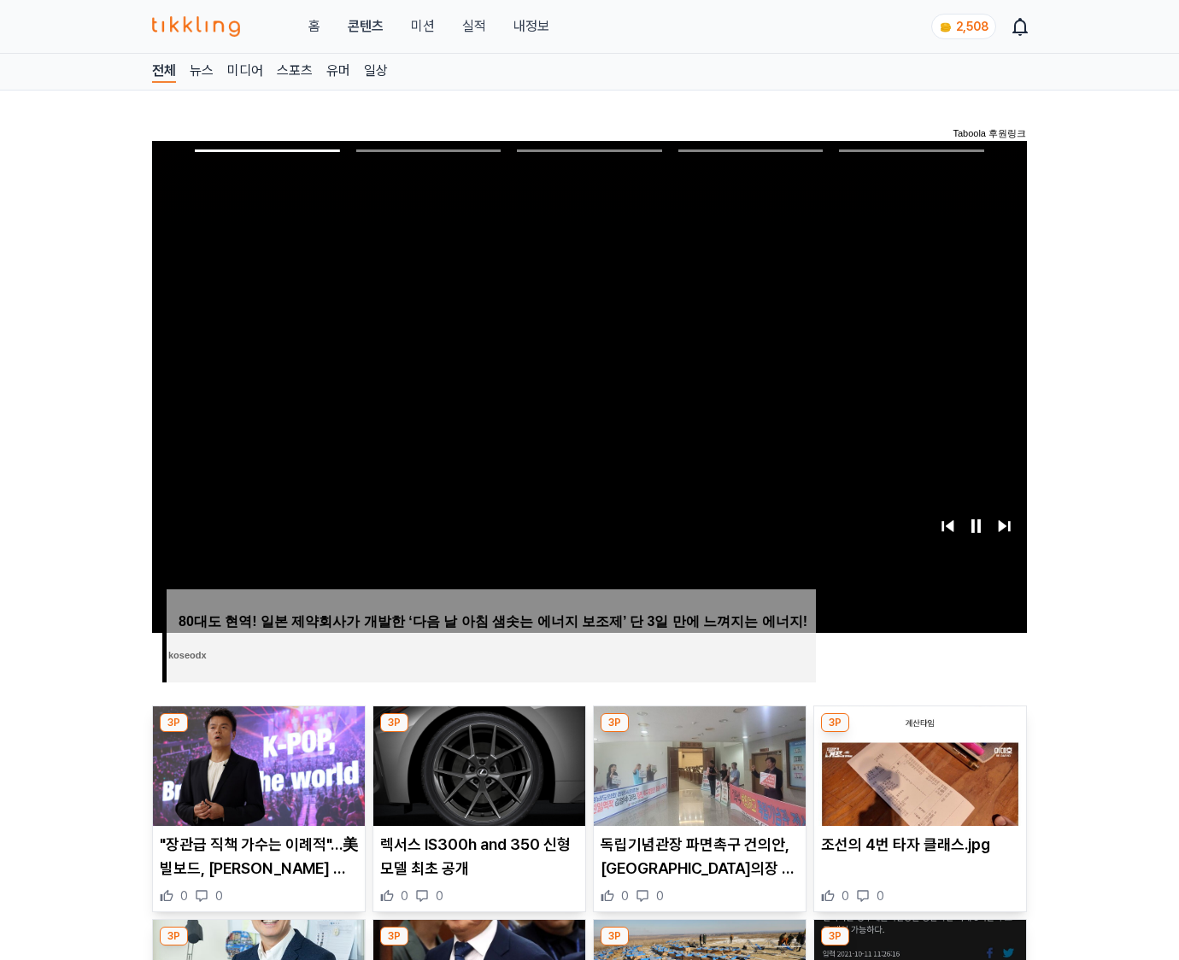
click at [916, 779] on img at bounding box center [920, 766] width 212 height 120
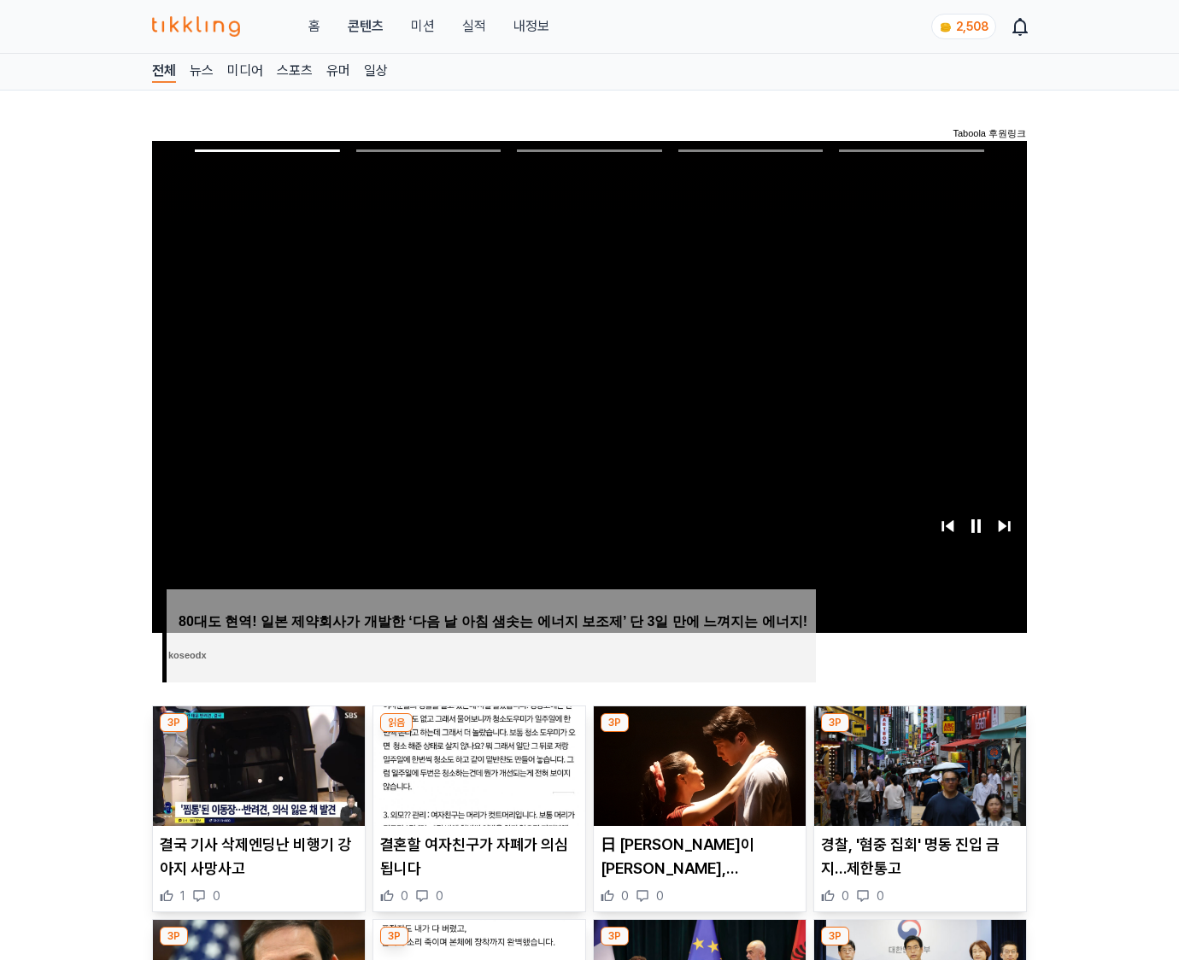
click at [916, 779] on img at bounding box center [920, 766] width 212 height 120
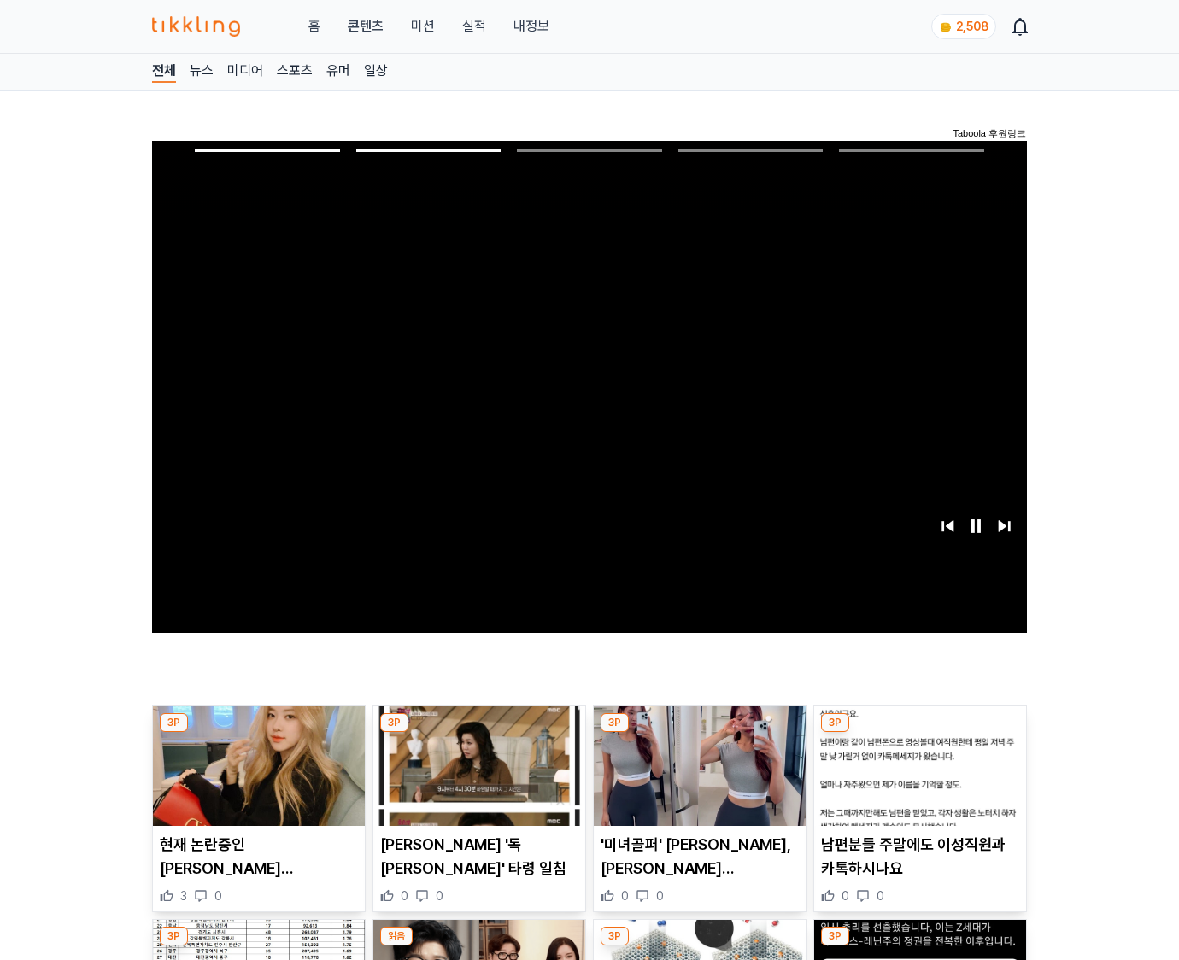
click at [916, 779] on img at bounding box center [920, 766] width 212 height 120
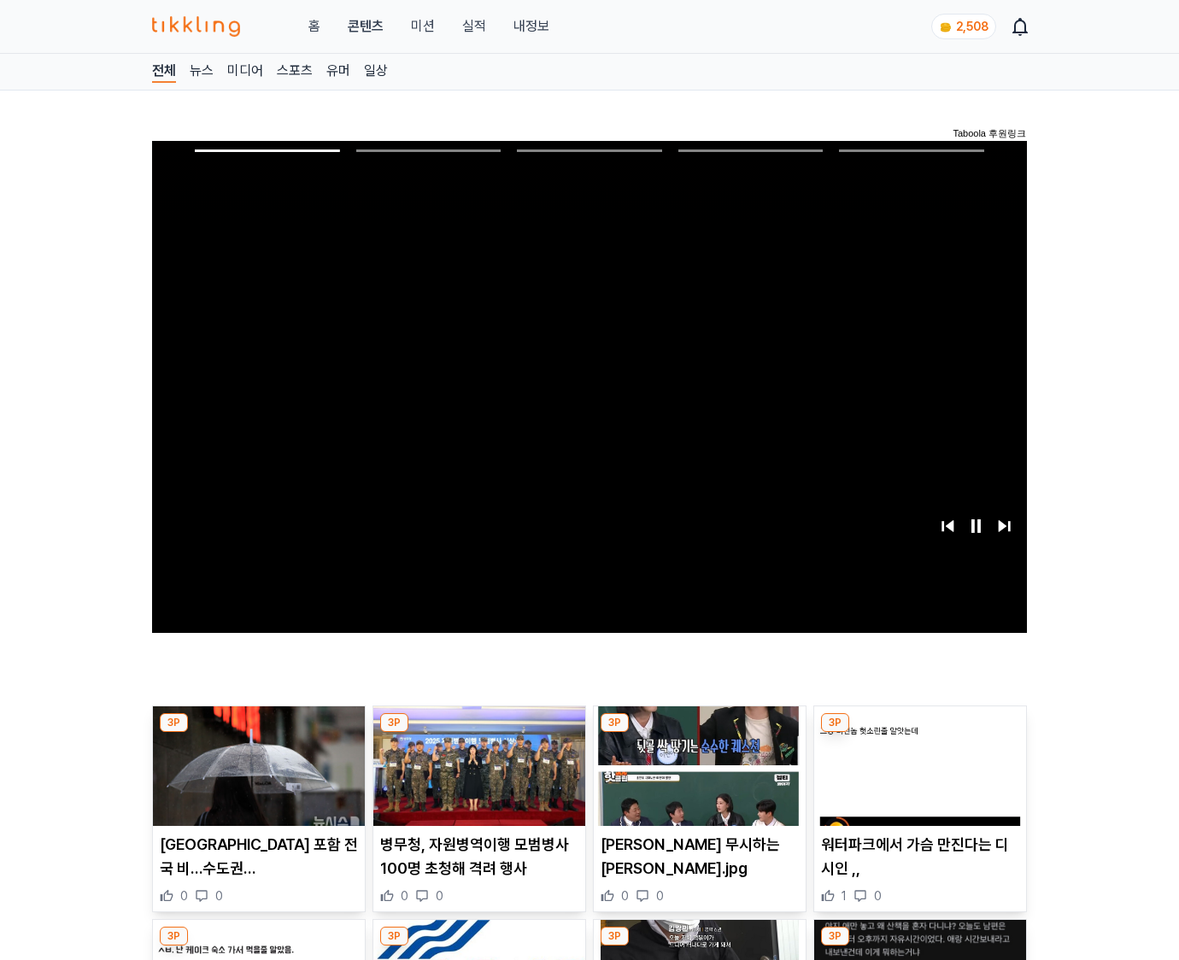
click at [916, 779] on img at bounding box center [920, 766] width 212 height 120
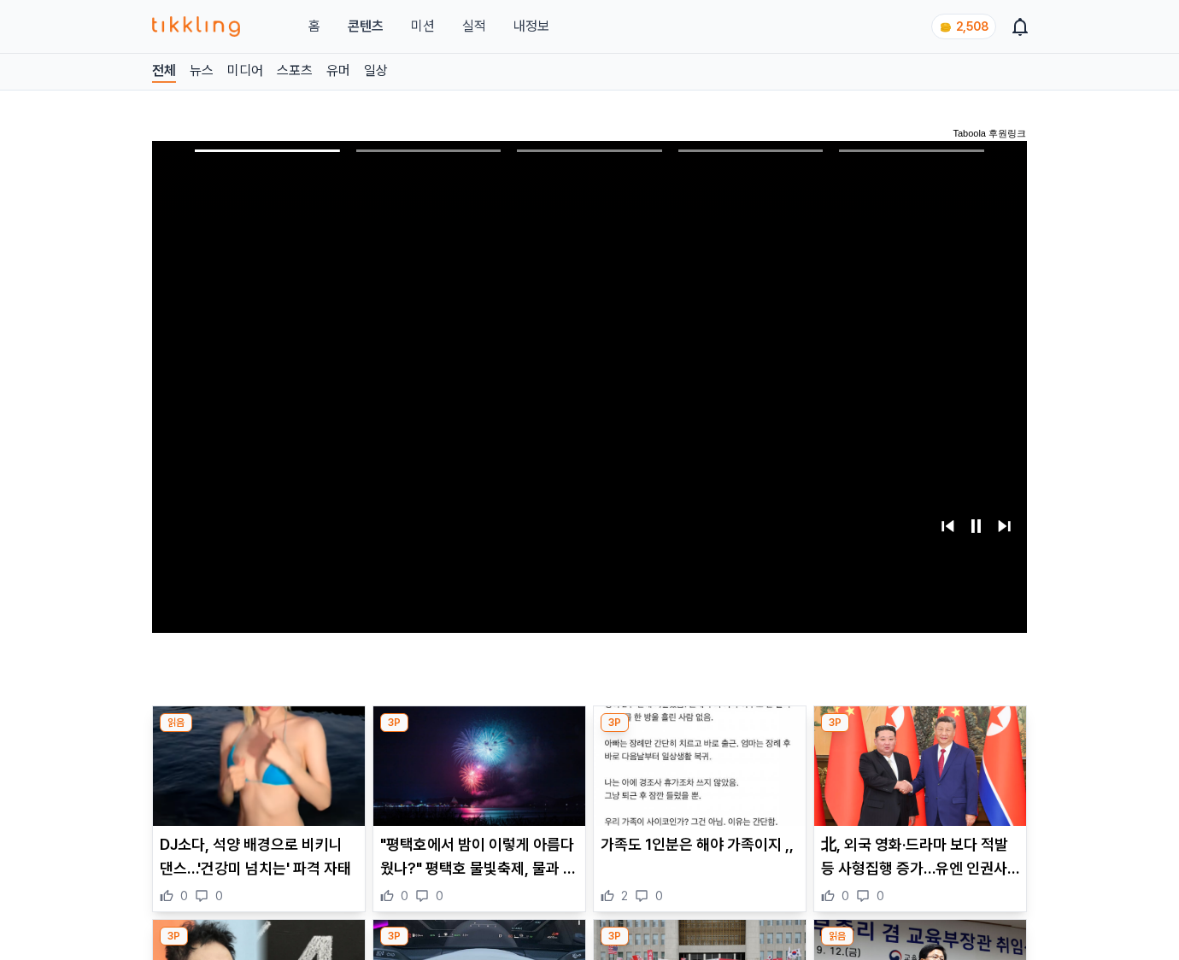
click at [916, 779] on img at bounding box center [920, 766] width 212 height 120
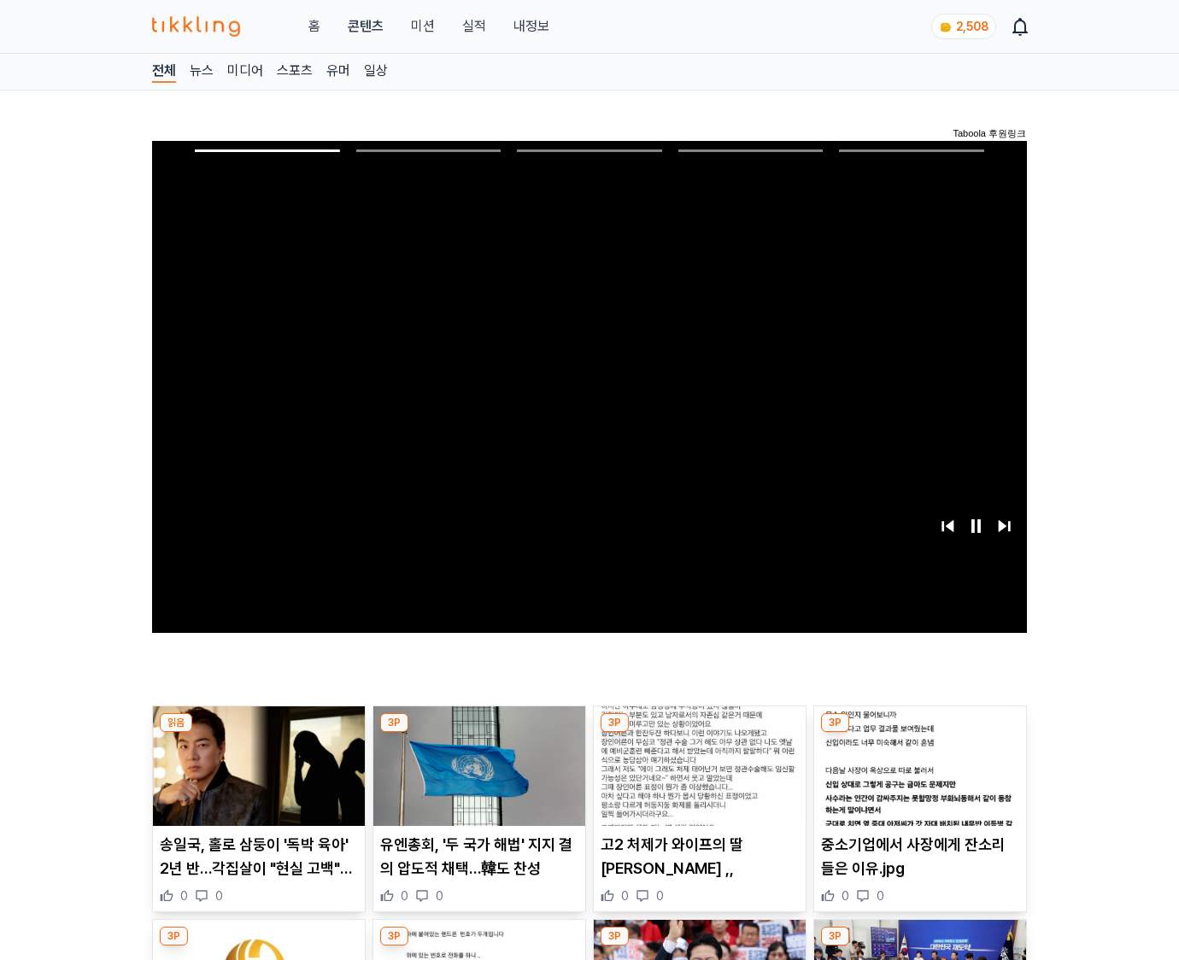
click at [916, 779] on img at bounding box center [920, 766] width 212 height 120
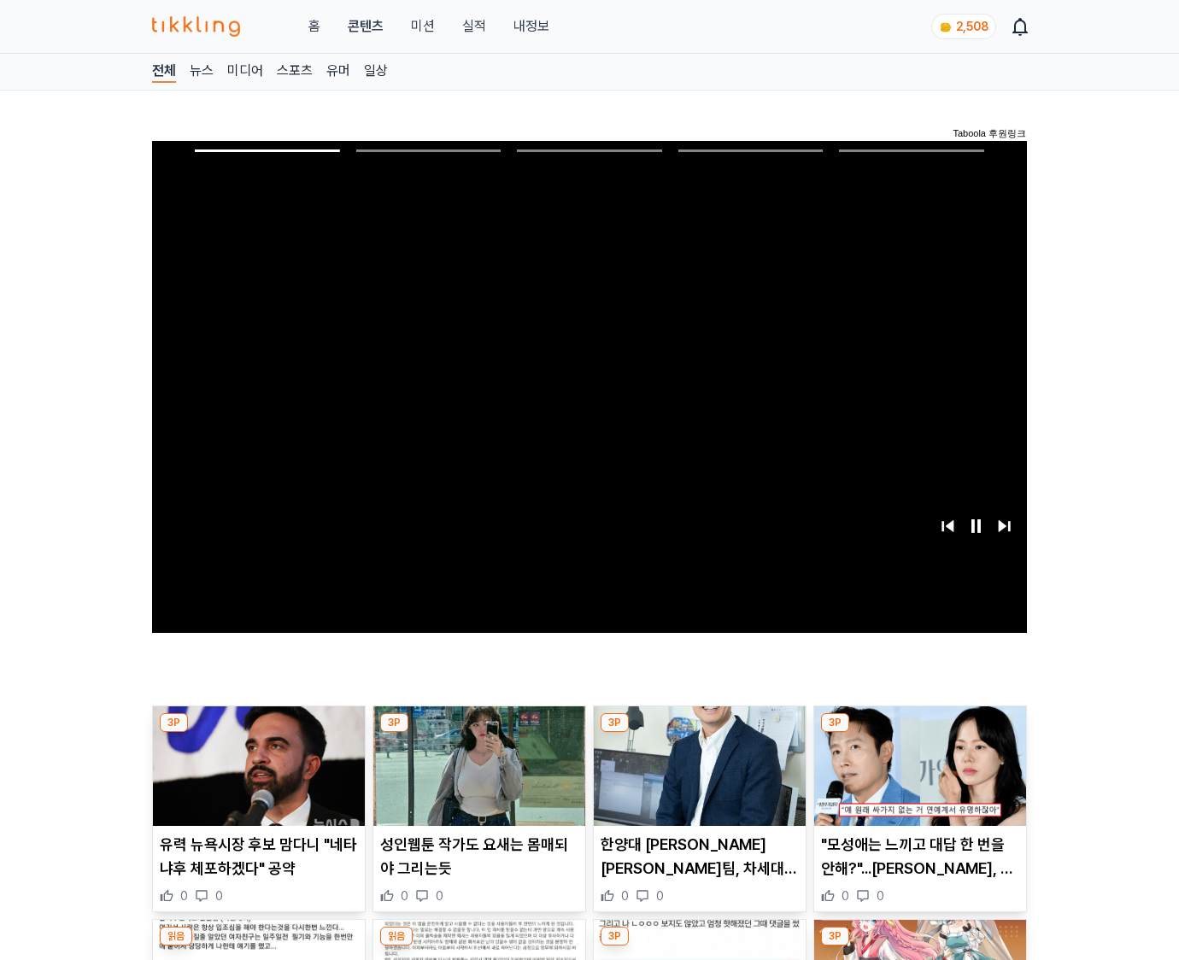
click at [916, 779] on img at bounding box center [920, 766] width 212 height 120
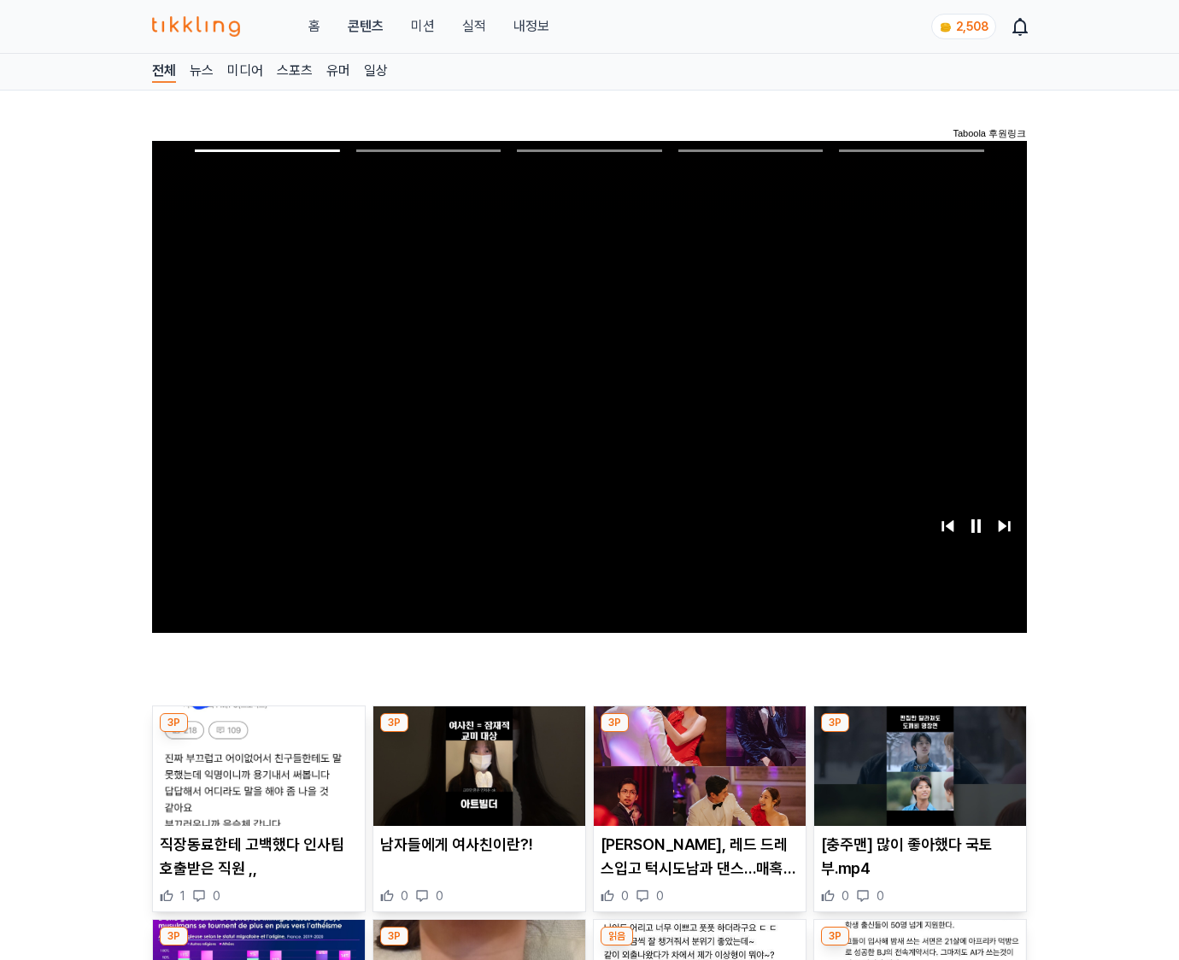
click at [916, 779] on img at bounding box center [920, 766] width 212 height 120
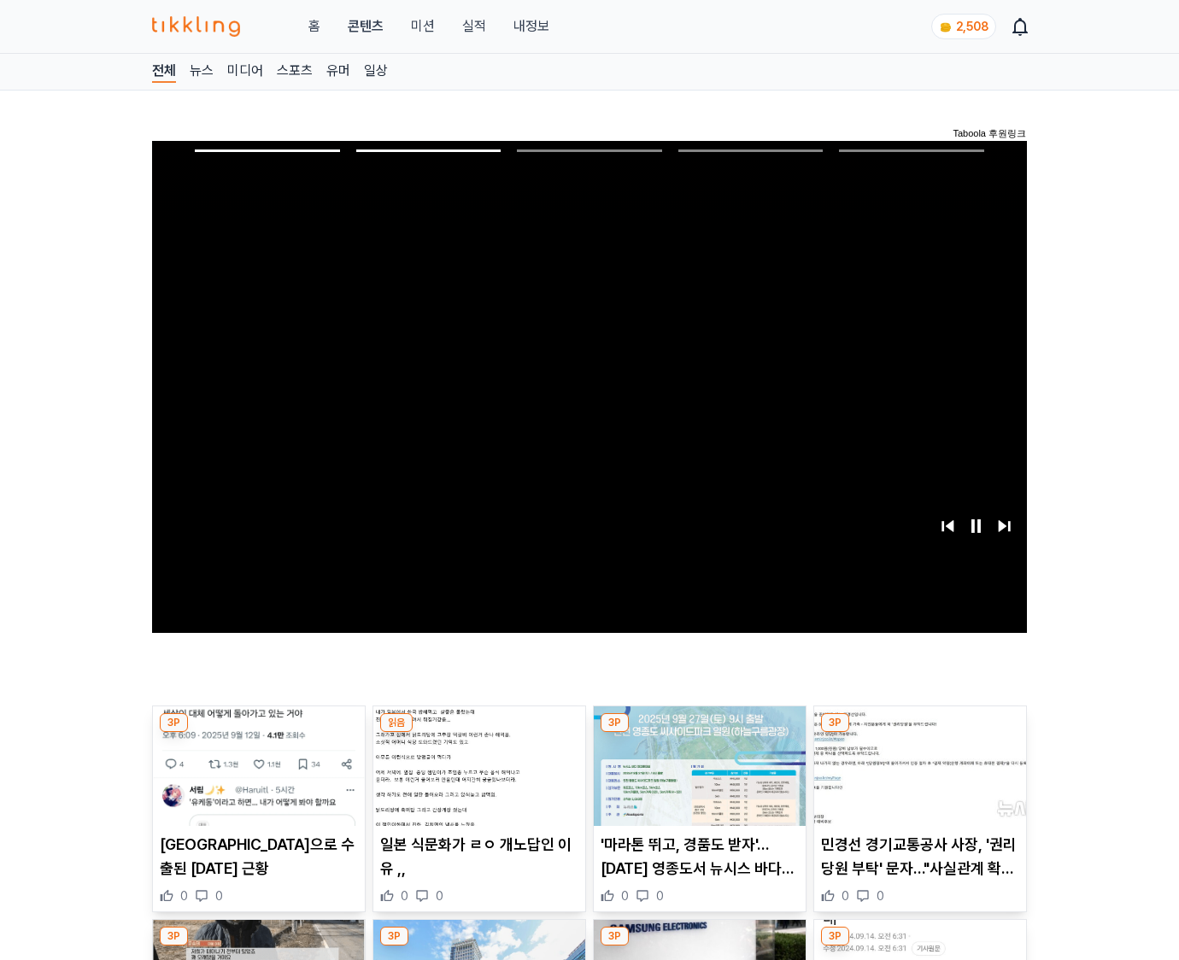
click at [916, 779] on img at bounding box center [920, 766] width 212 height 120
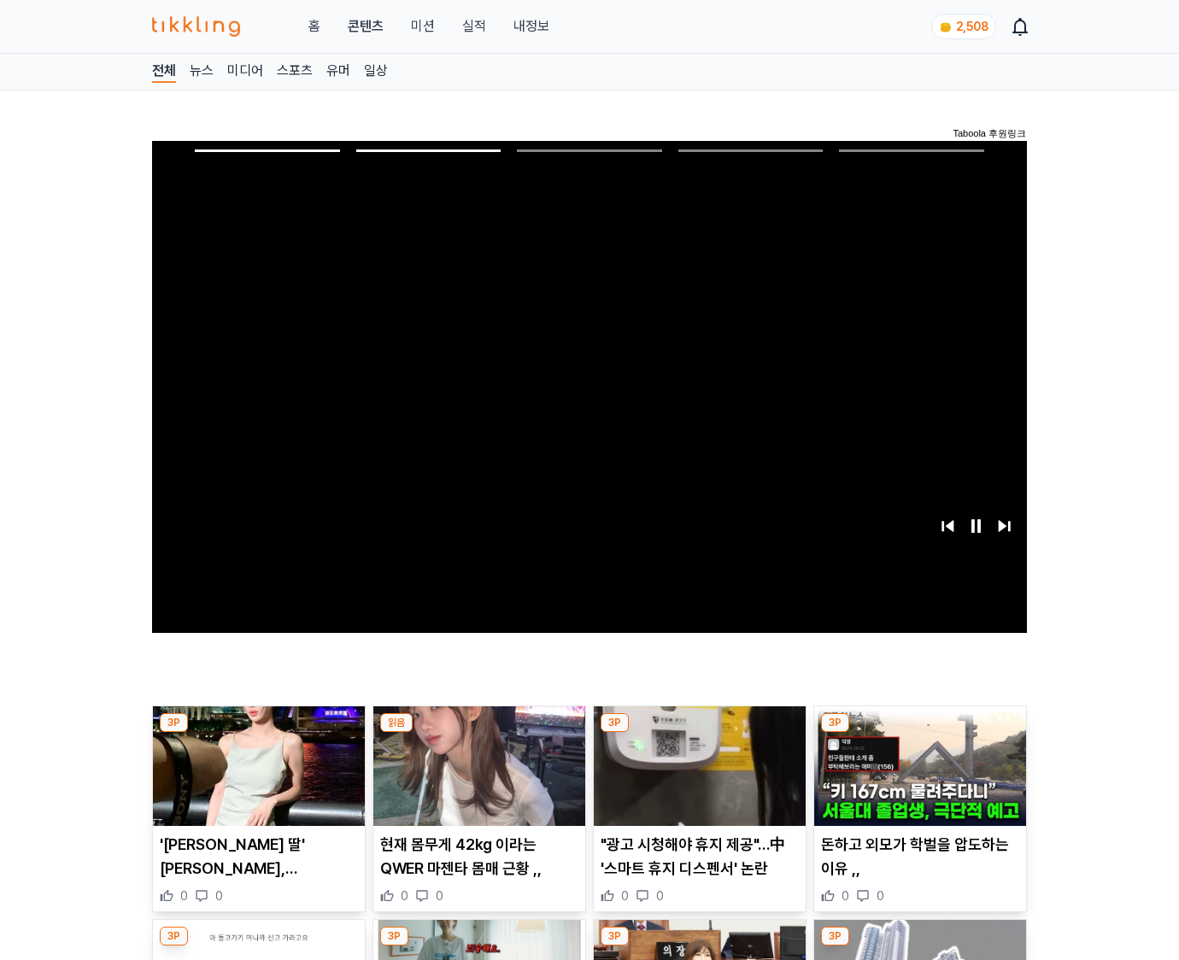
click at [916, 779] on img at bounding box center [920, 766] width 212 height 120
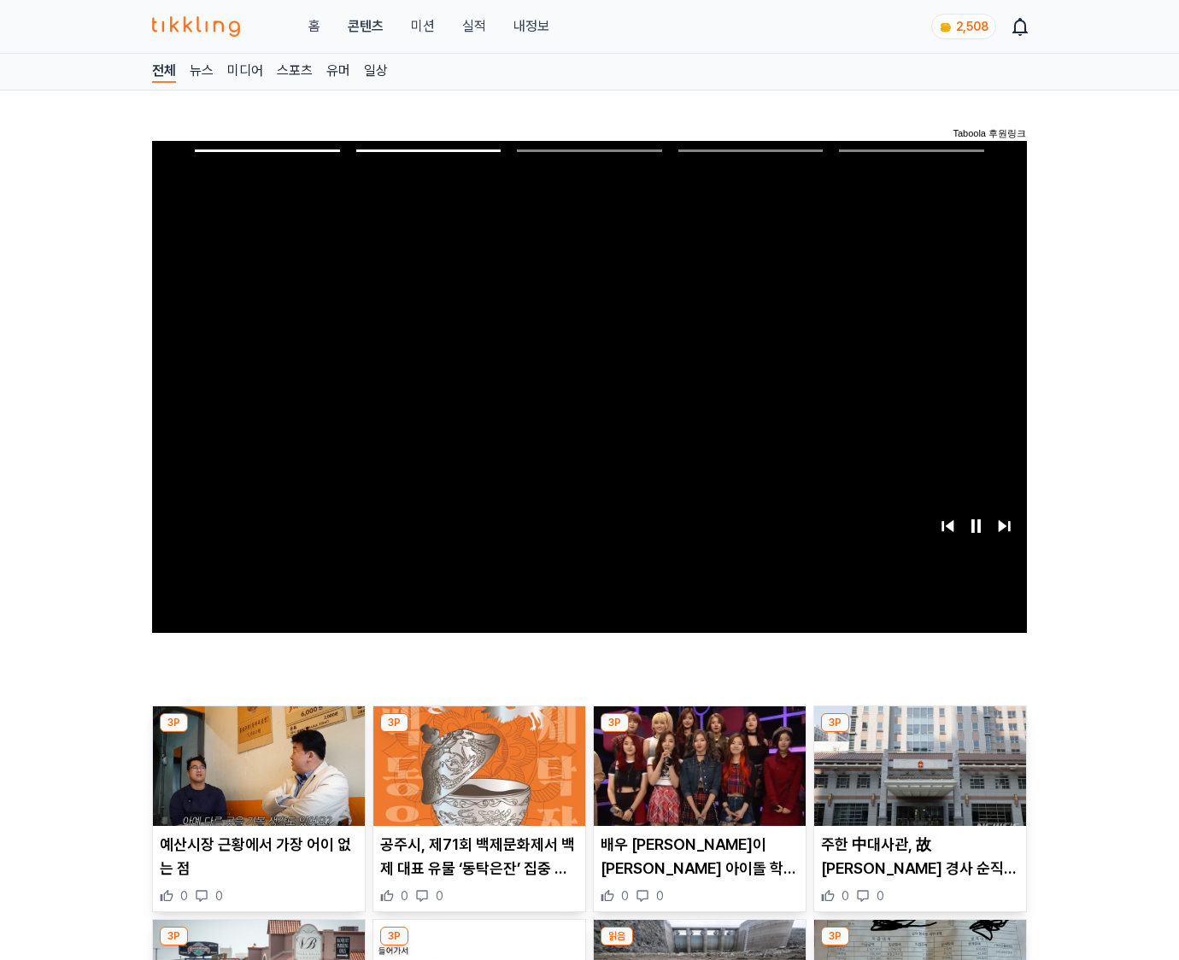
click at [916, 779] on img at bounding box center [920, 766] width 212 height 120
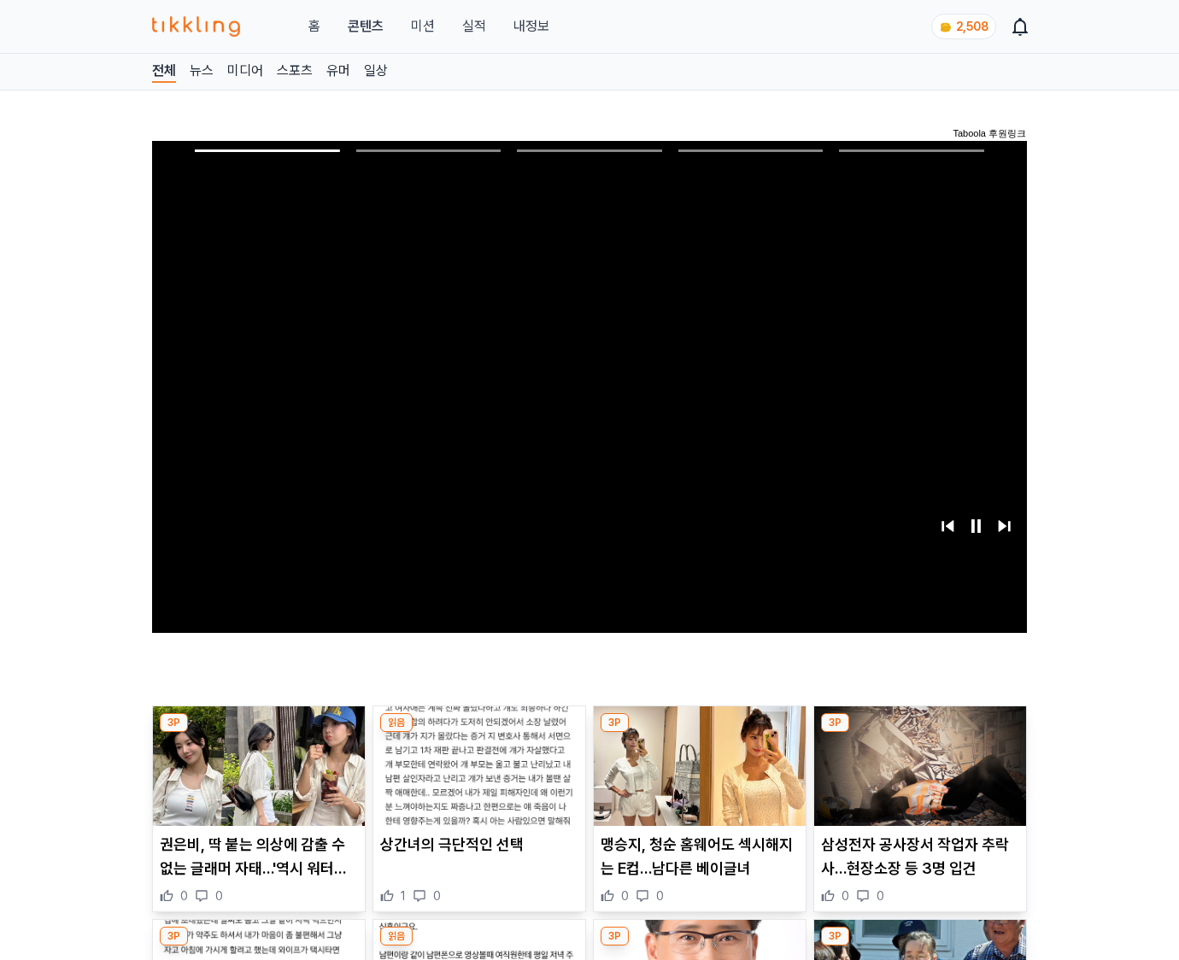
click at [916, 779] on img at bounding box center [920, 766] width 212 height 120
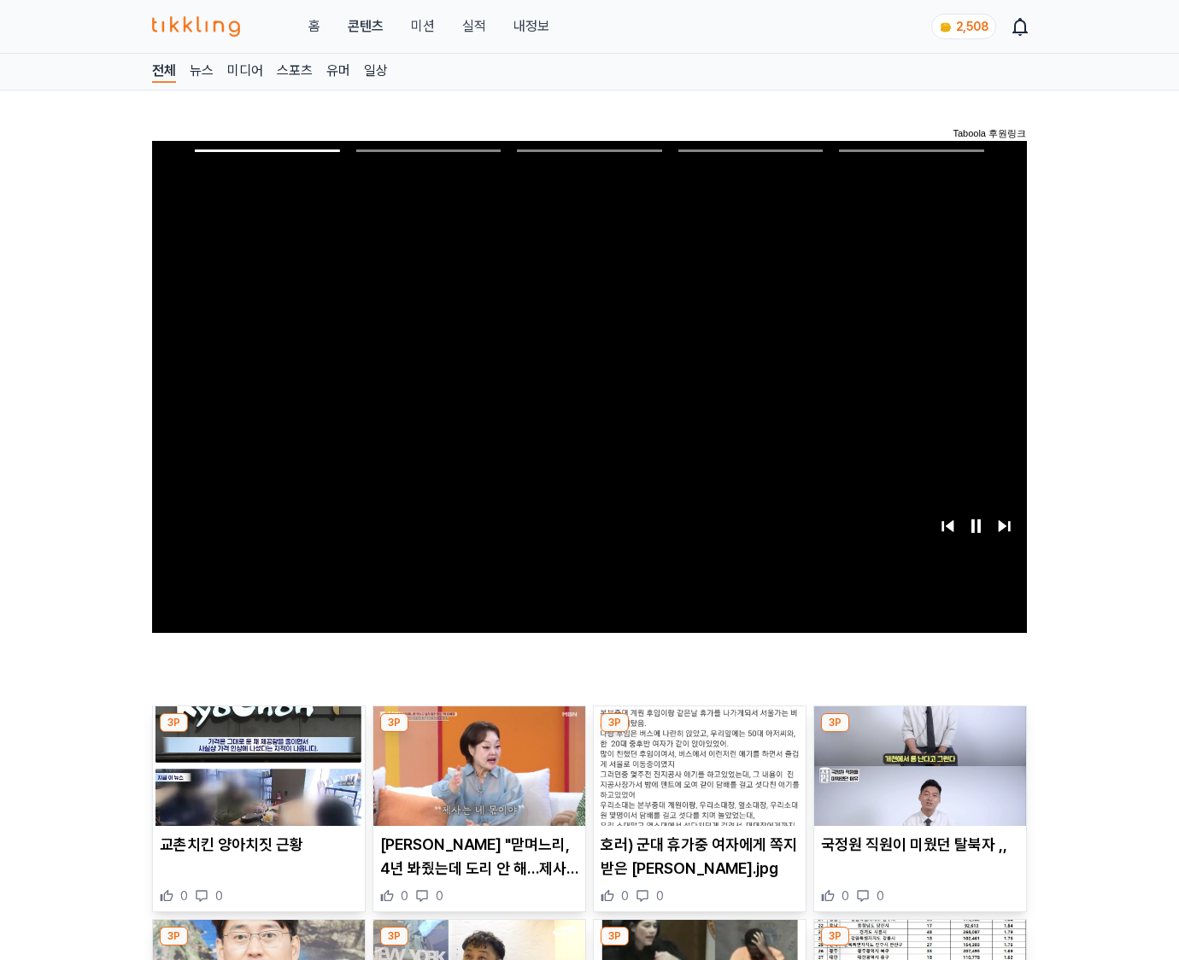
click at [916, 779] on img at bounding box center [920, 766] width 212 height 120
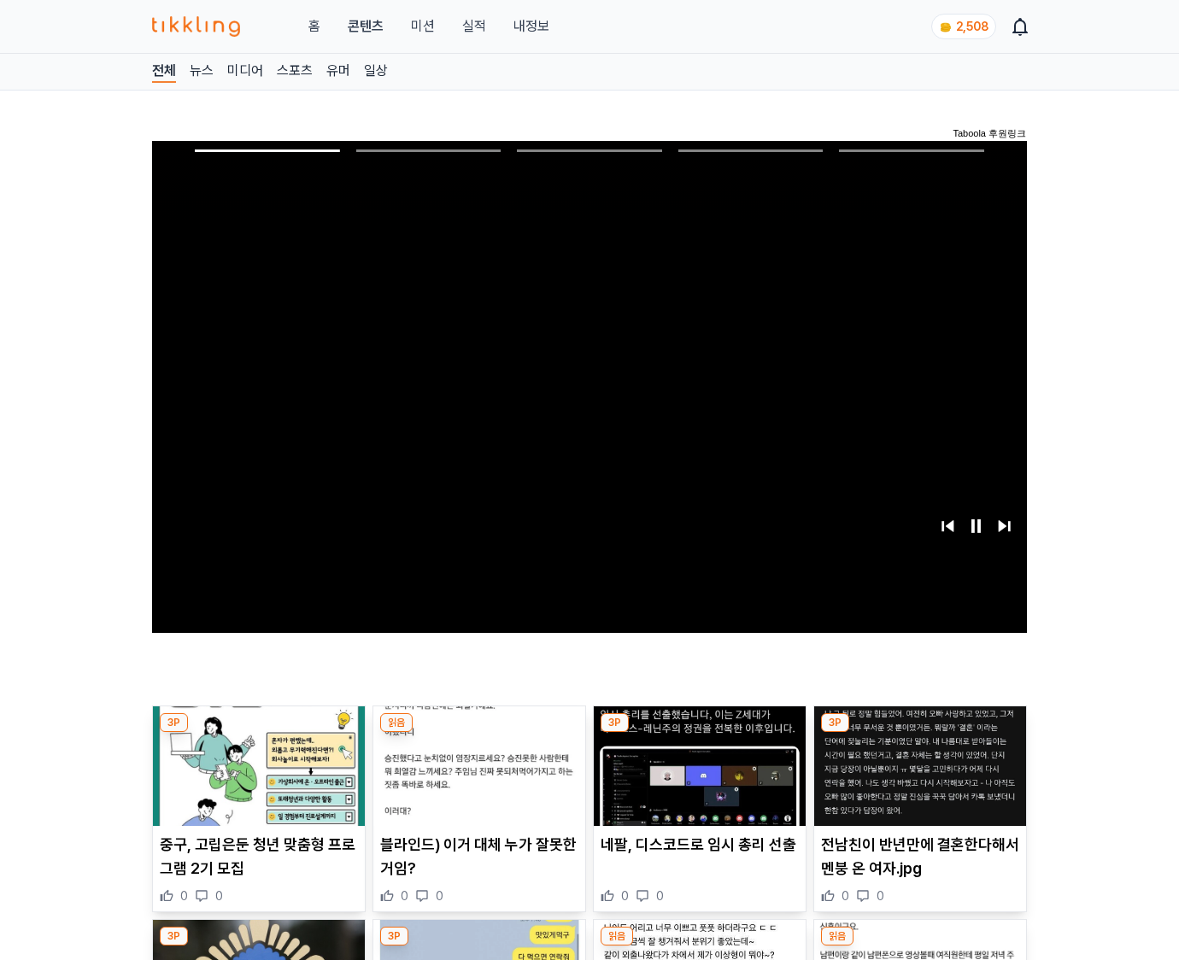
click at [916, 779] on img at bounding box center [920, 766] width 212 height 120
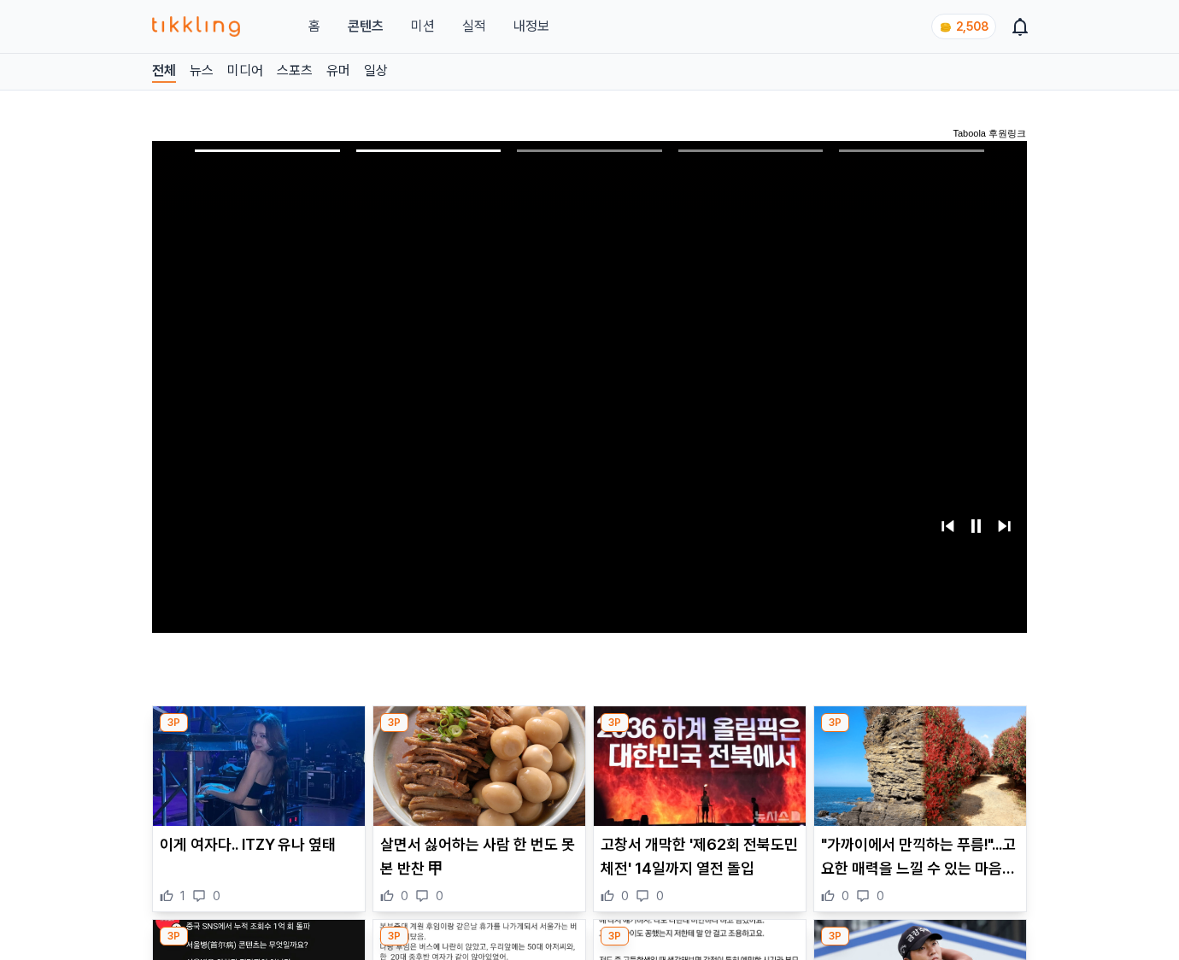
click at [916, 779] on img at bounding box center [920, 766] width 212 height 120
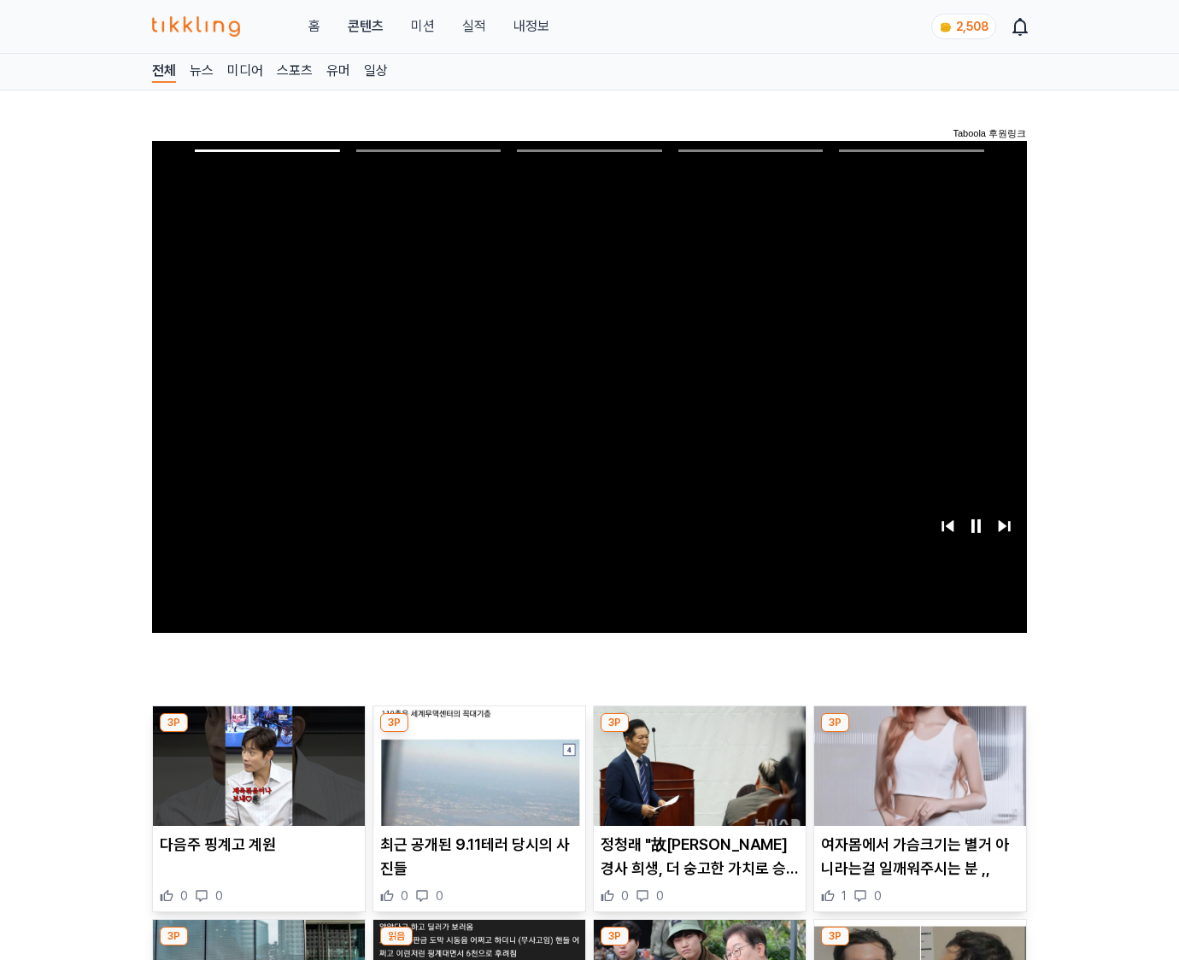
click at [916, 779] on img at bounding box center [920, 766] width 212 height 120
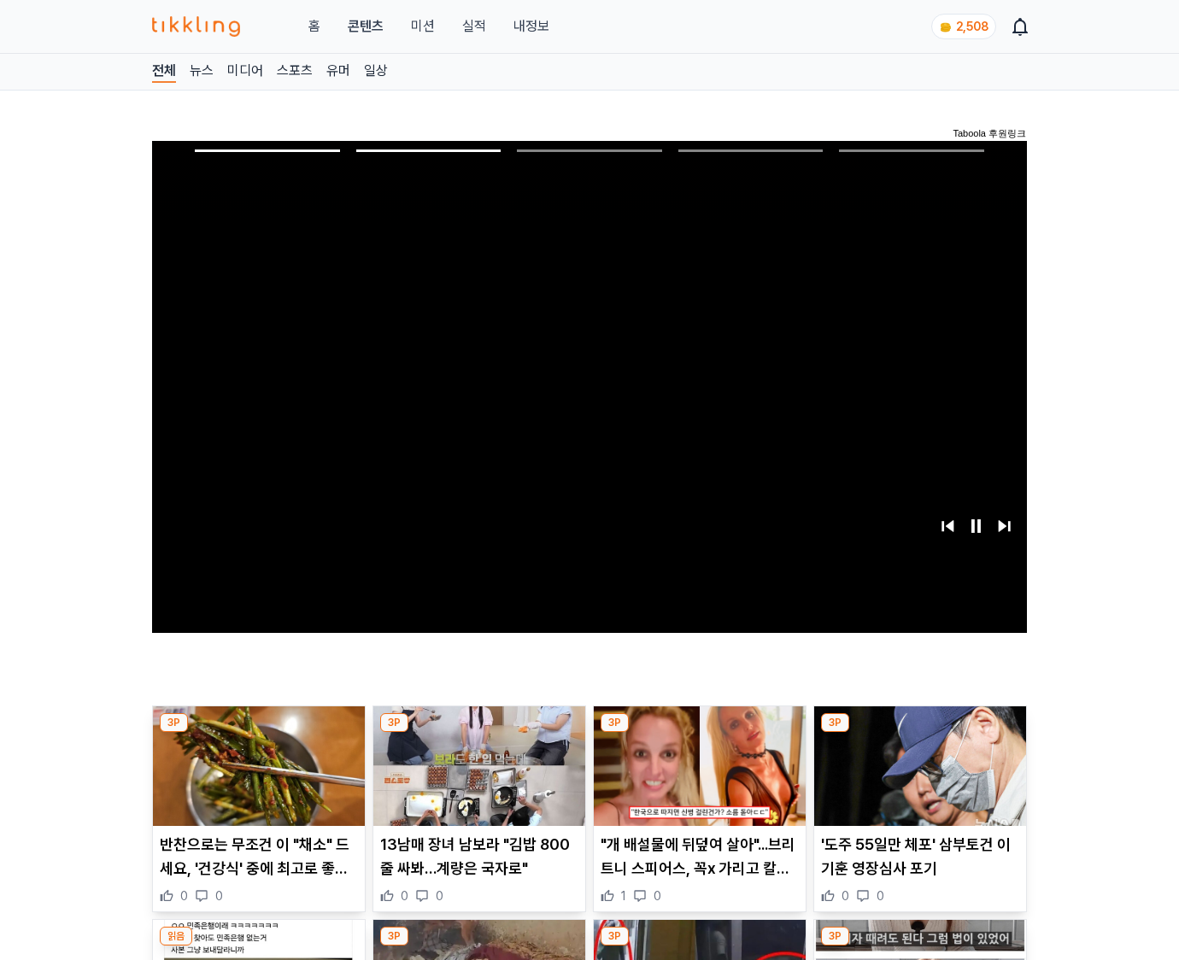
click at [916, 779] on img at bounding box center [920, 766] width 212 height 120
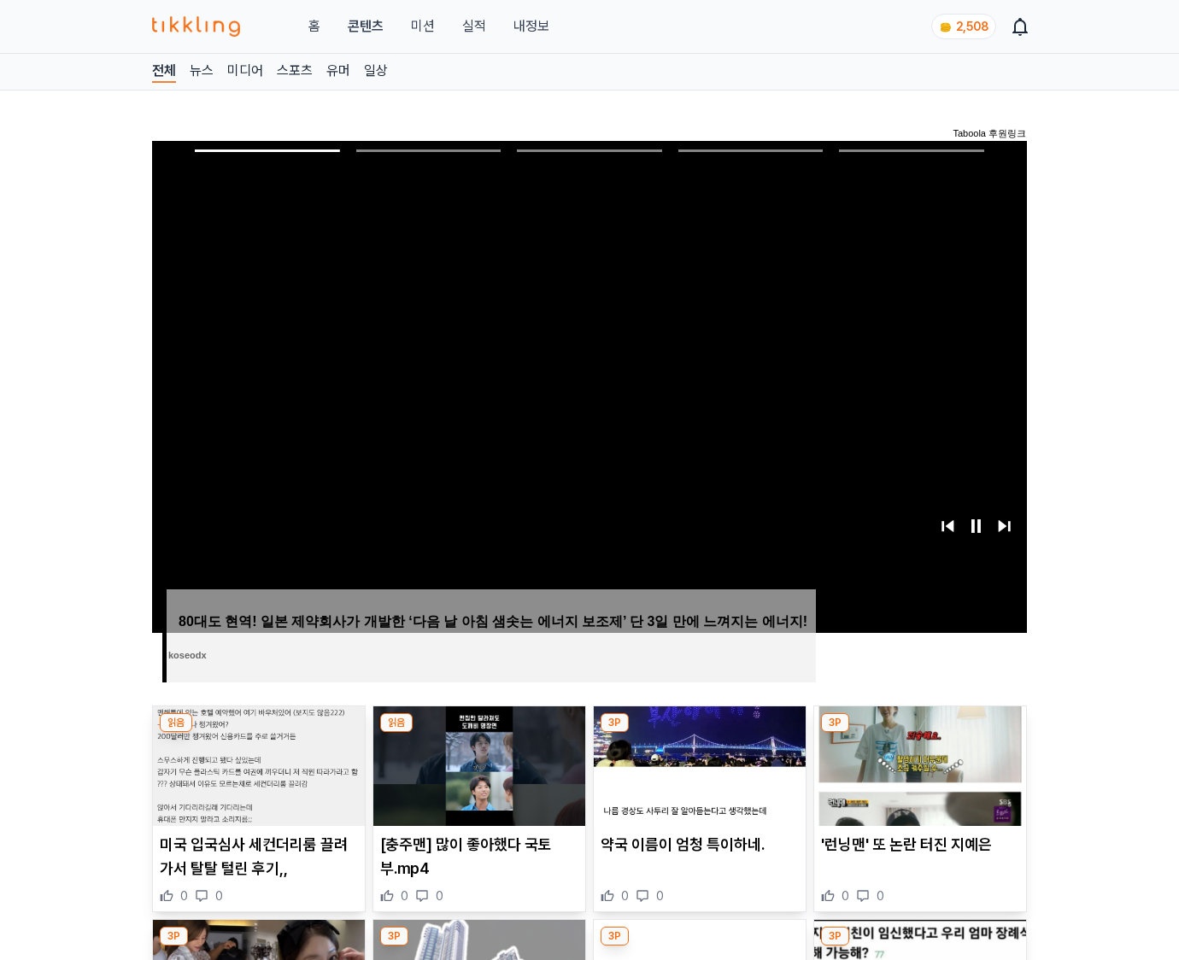
click at [916, 779] on img at bounding box center [920, 766] width 212 height 120
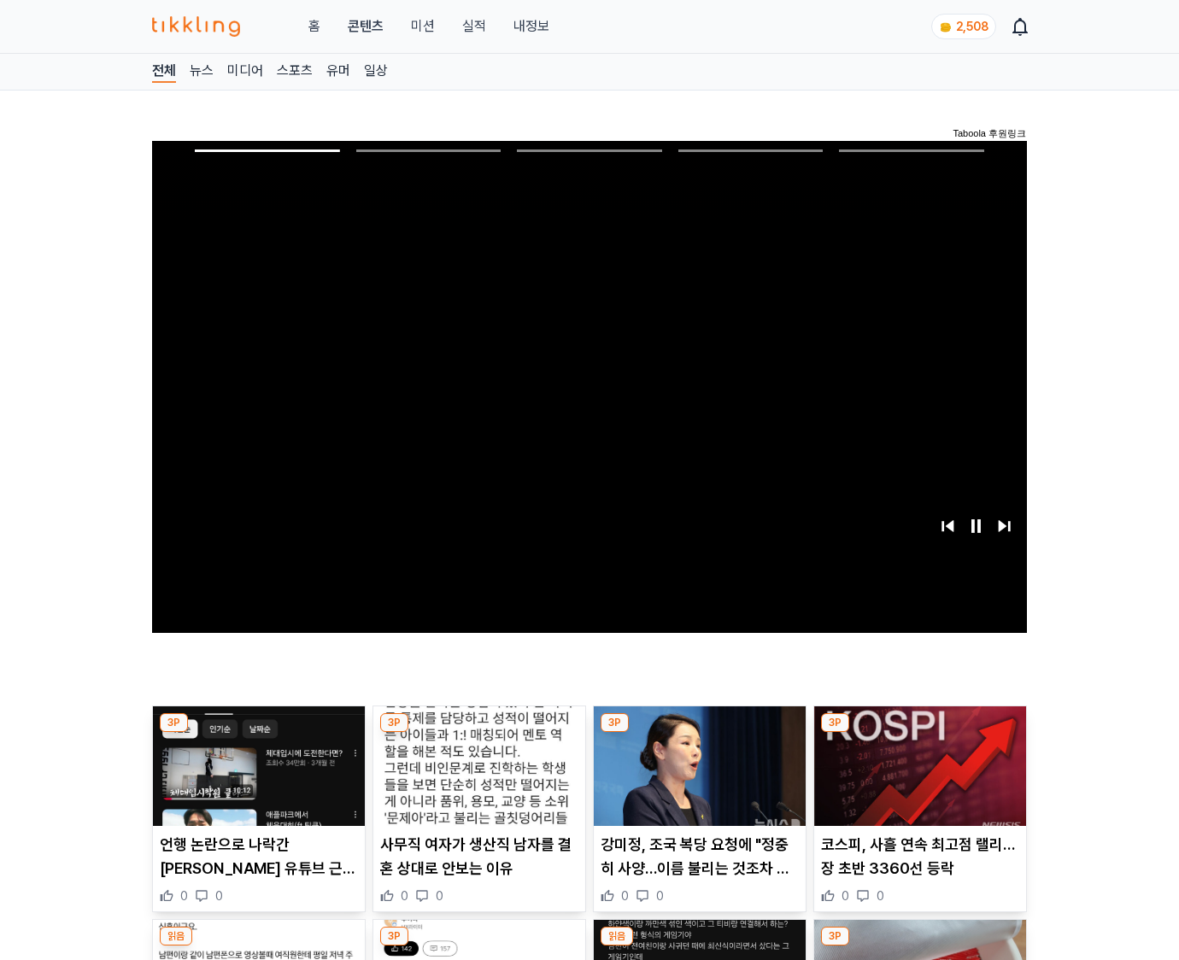
click at [916, 779] on img at bounding box center [920, 766] width 212 height 120
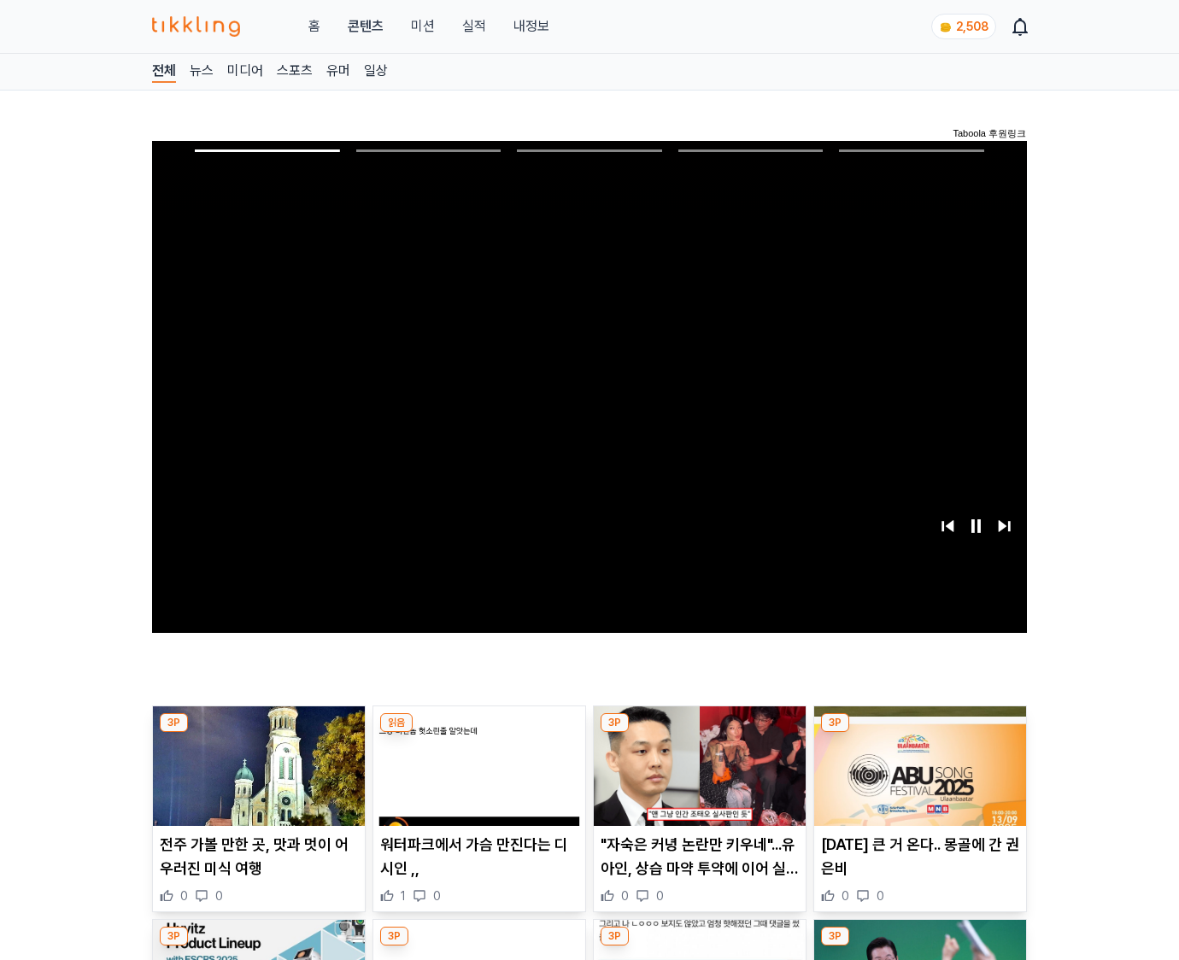
click at [916, 779] on img at bounding box center [920, 766] width 212 height 120
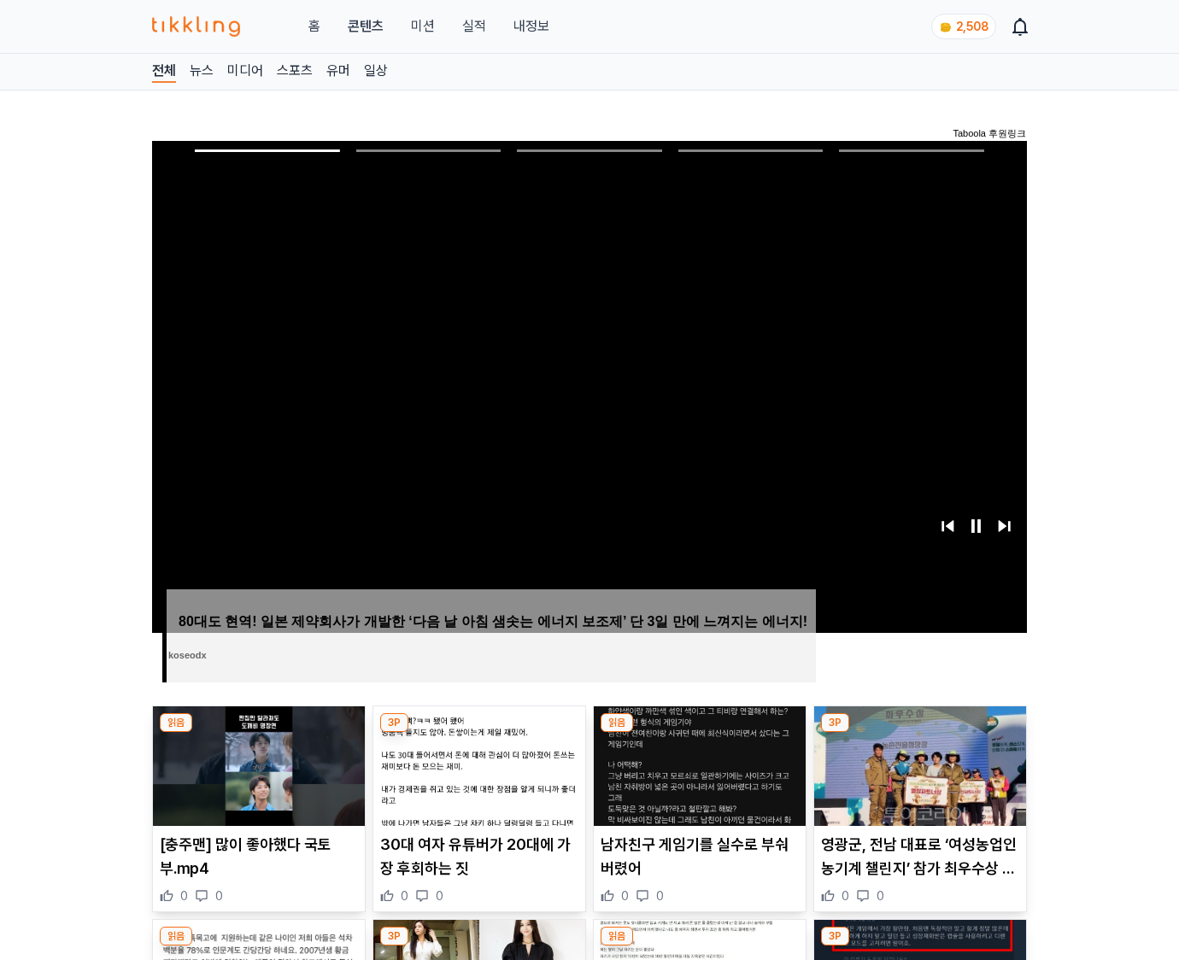
click at [916, 779] on img at bounding box center [920, 766] width 212 height 120
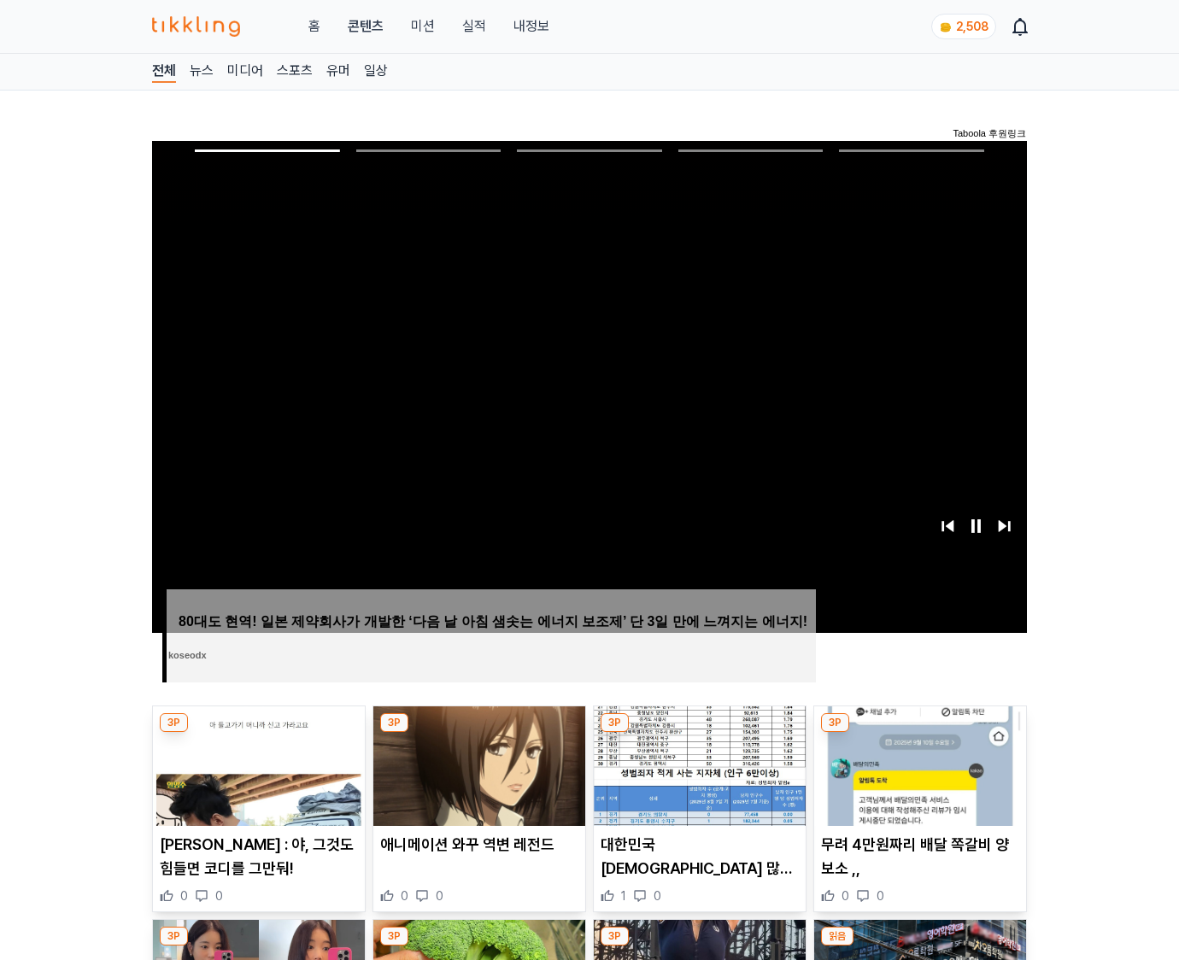
click at [916, 779] on img at bounding box center [920, 766] width 212 height 120
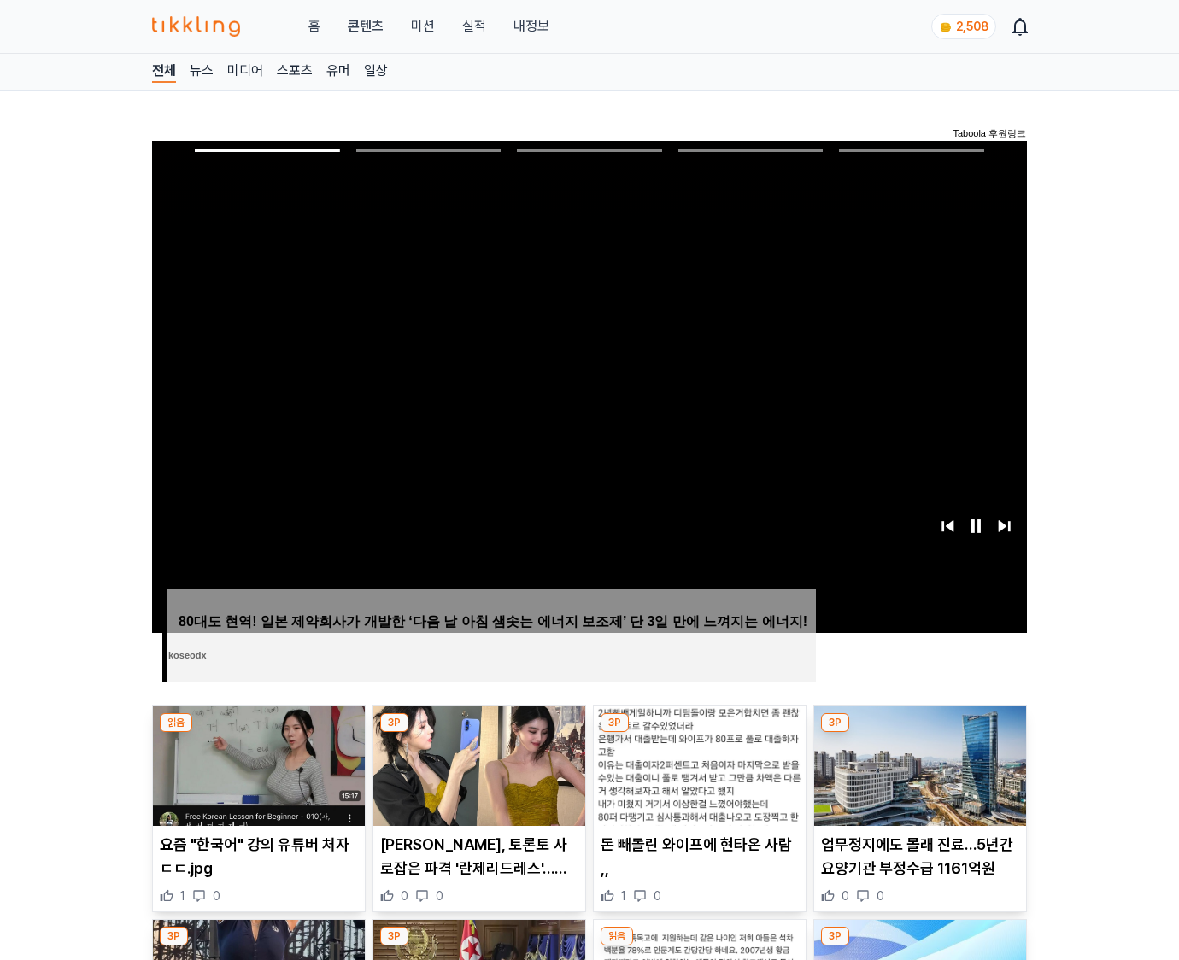
click at [916, 779] on img at bounding box center [920, 766] width 212 height 120
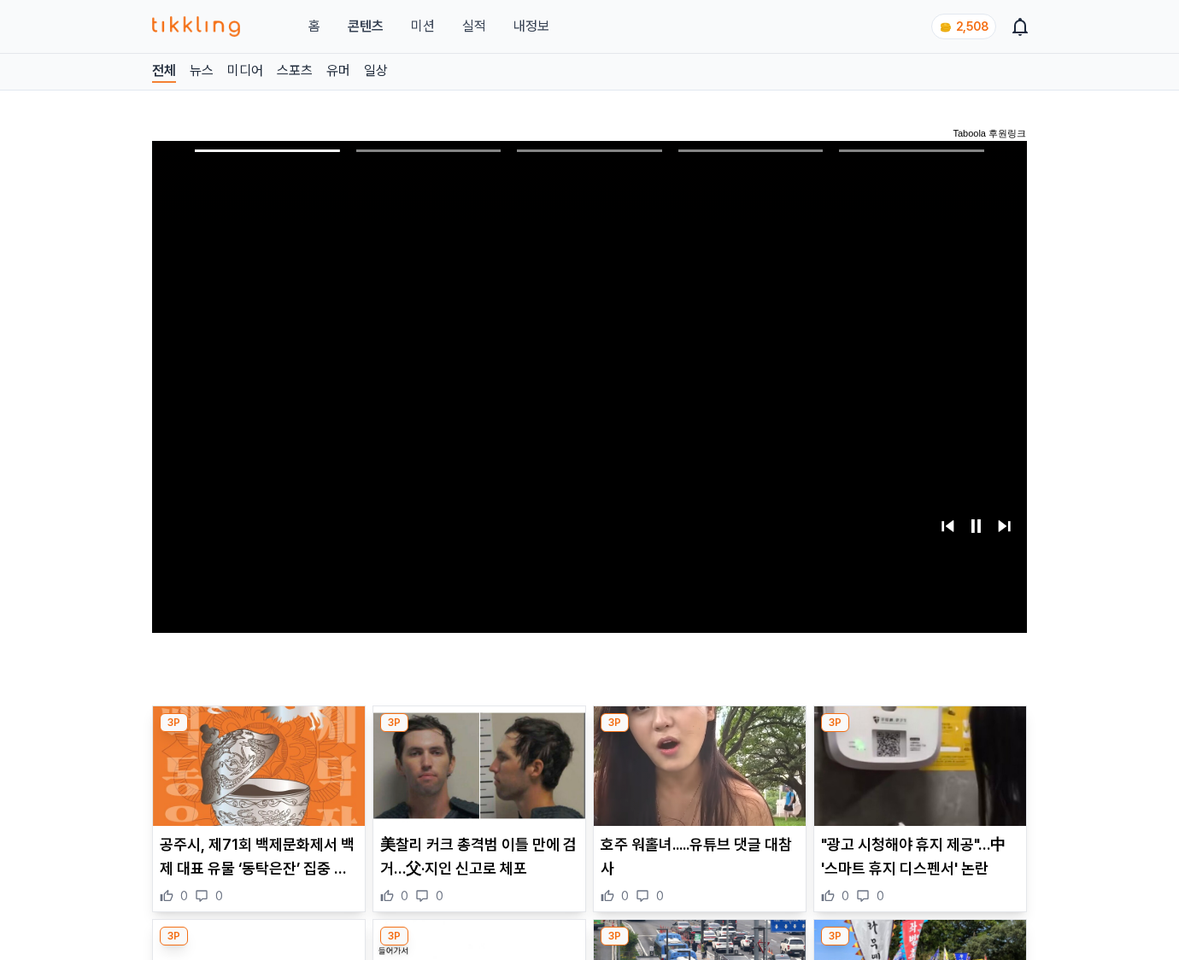
click at [916, 779] on img at bounding box center [920, 766] width 212 height 120
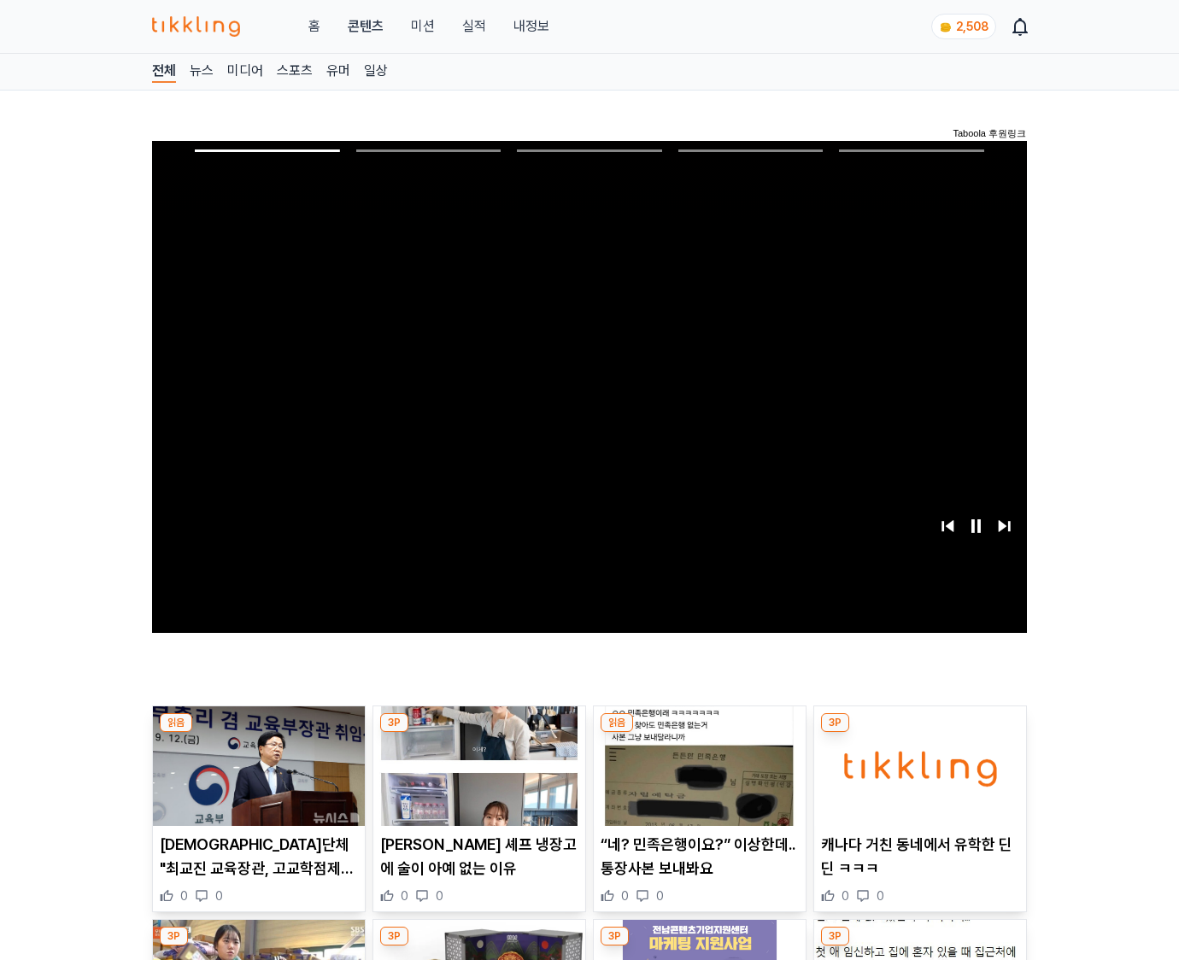
click at [916, 779] on img at bounding box center [920, 766] width 212 height 120
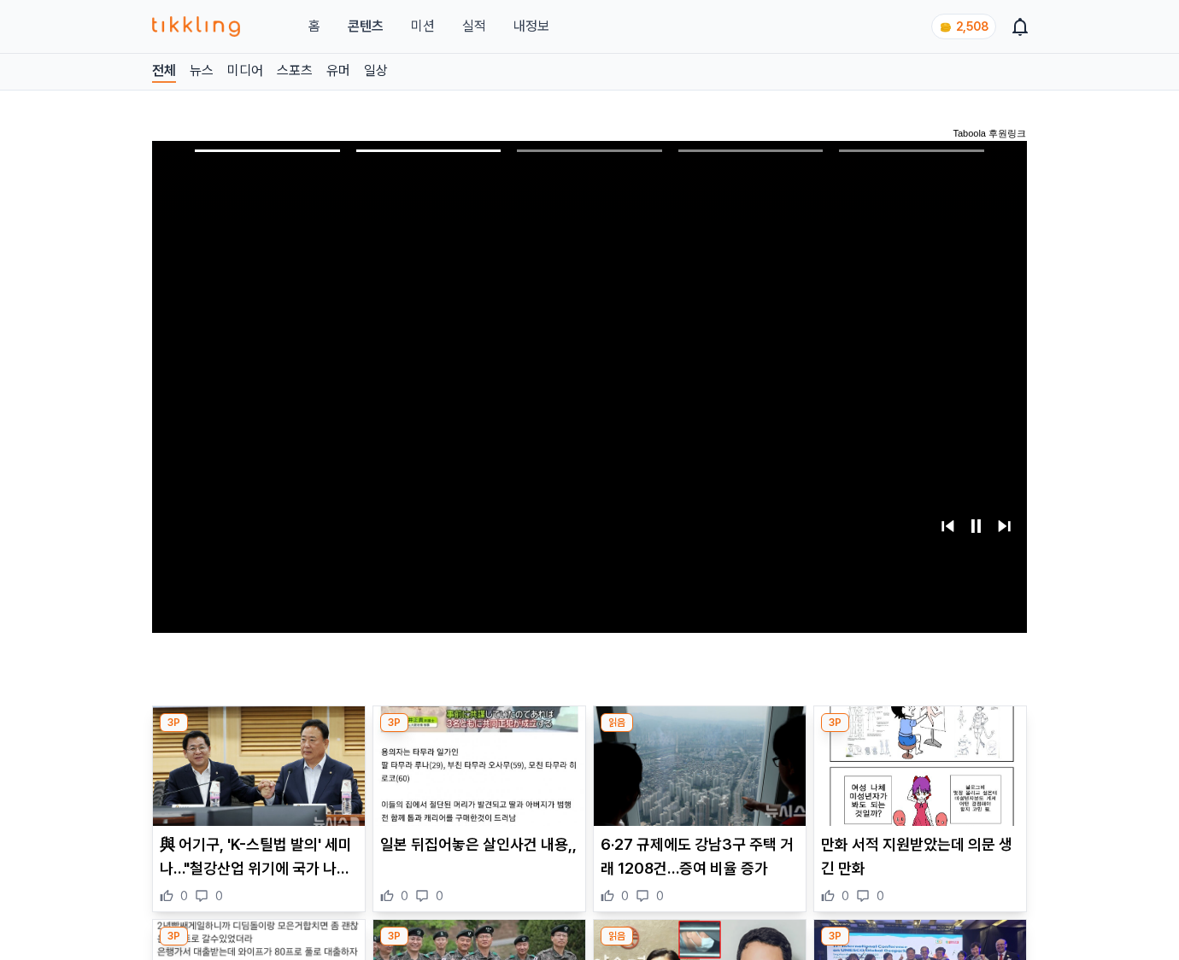
click at [916, 779] on img at bounding box center [920, 766] width 212 height 120
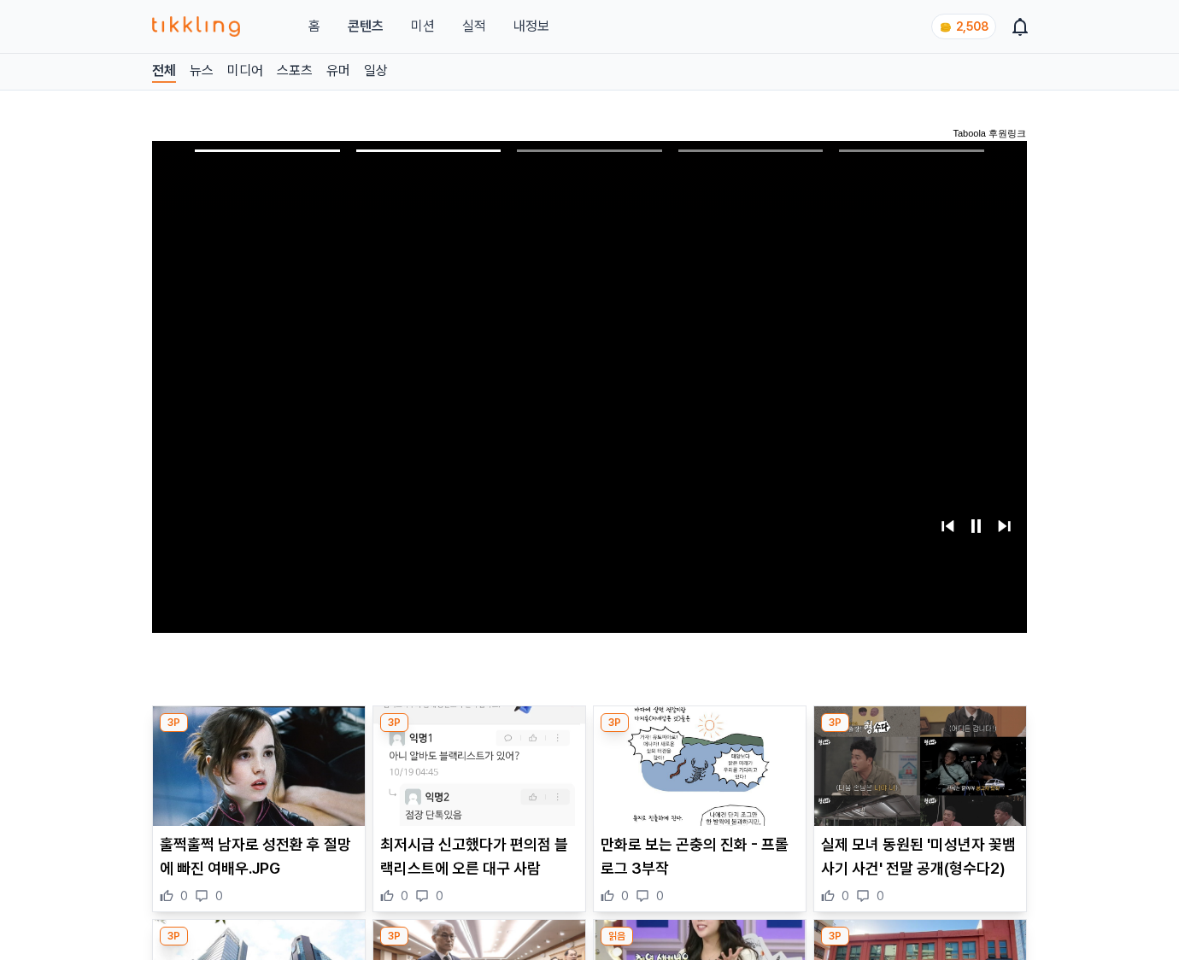
click at [916, 779] on img at bounding box center [920, 766] width 212 height 120
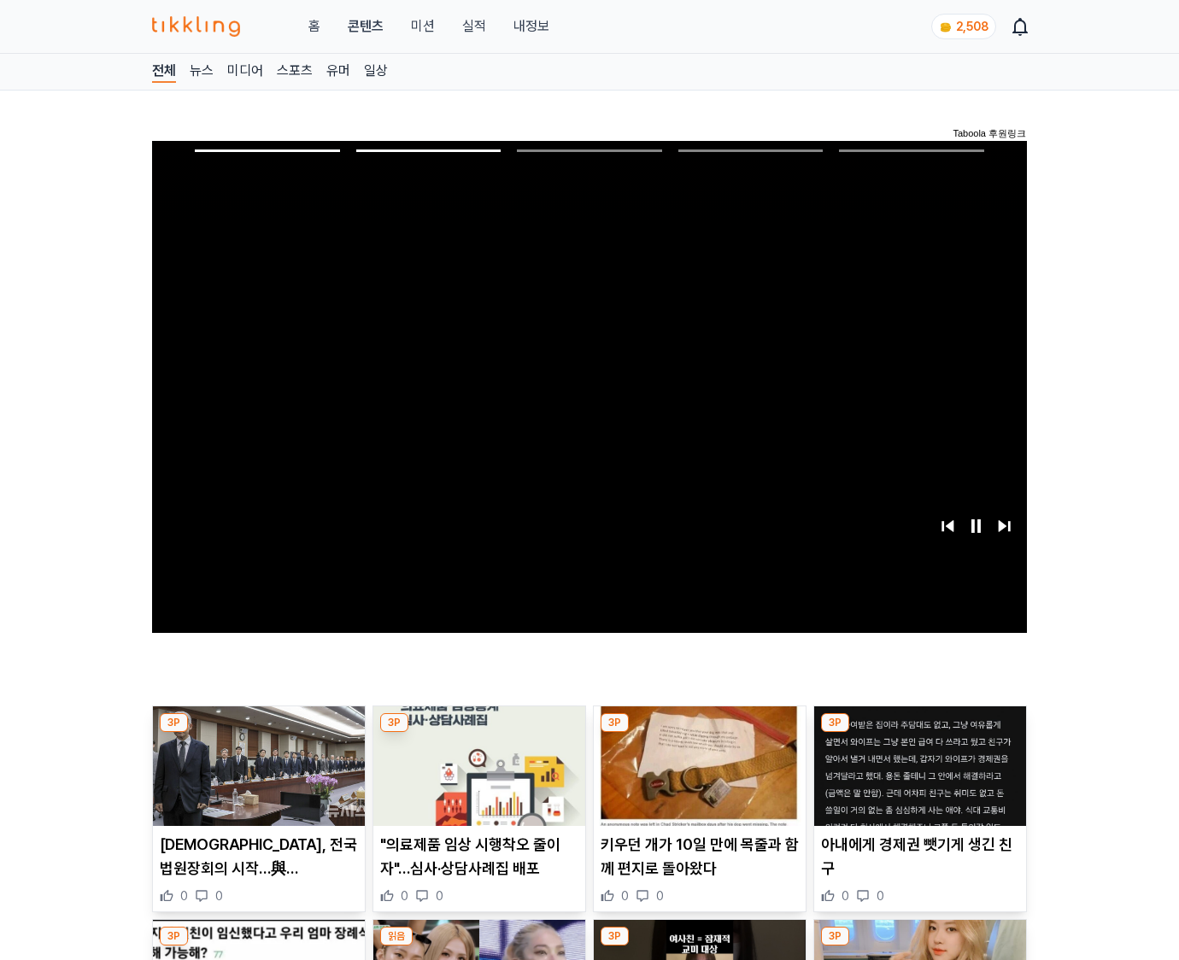
click at [916, 779] on img at bounding box center [920, 766] width 212 height 120
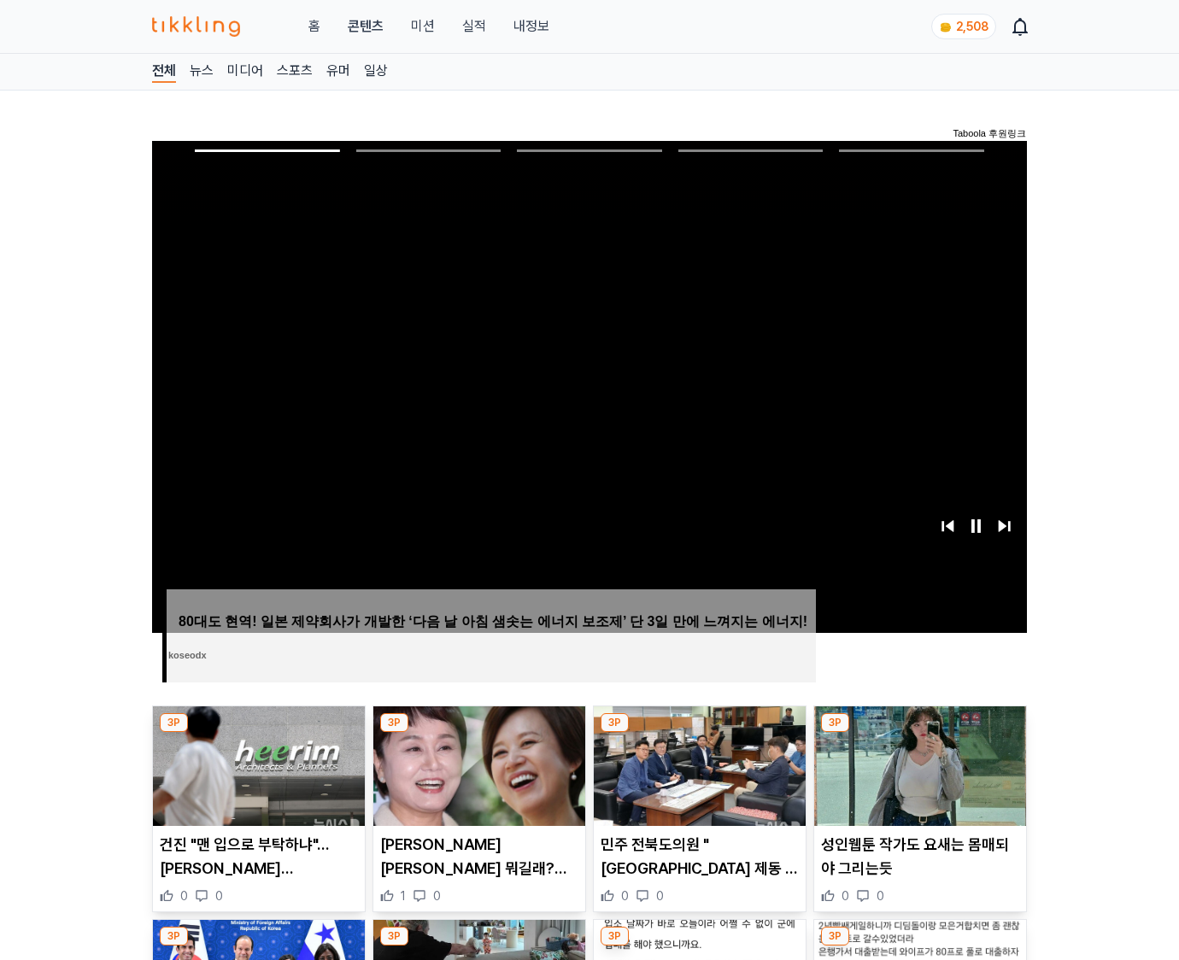
click at [916, 779] on img at bounding box center [920, 766] width 212 height 120
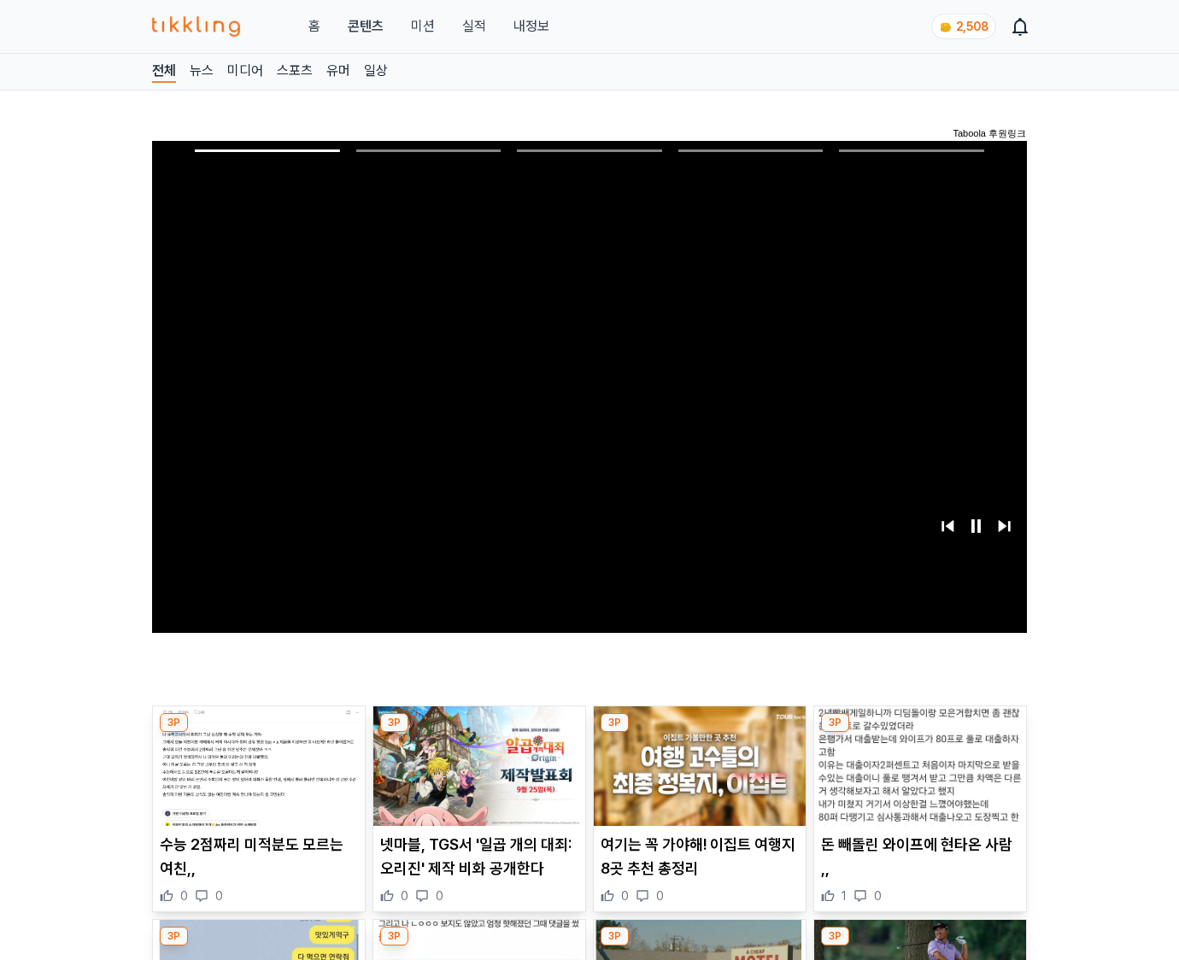
click at [916, 779] on img at bounding box center [920, 766] width 212 height 120
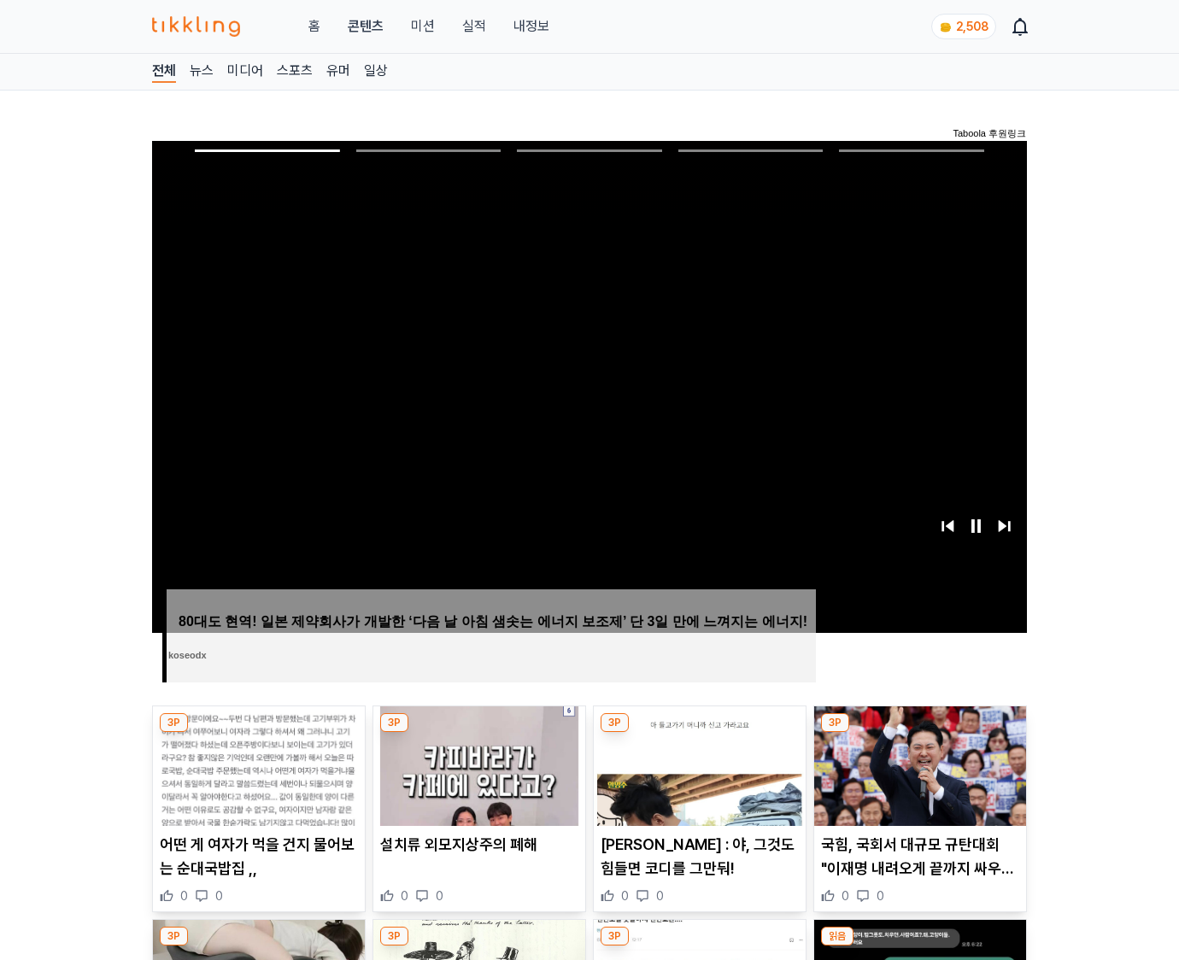
click at [916, 779] on img at bounding box center [920, 766] width 212 height 120
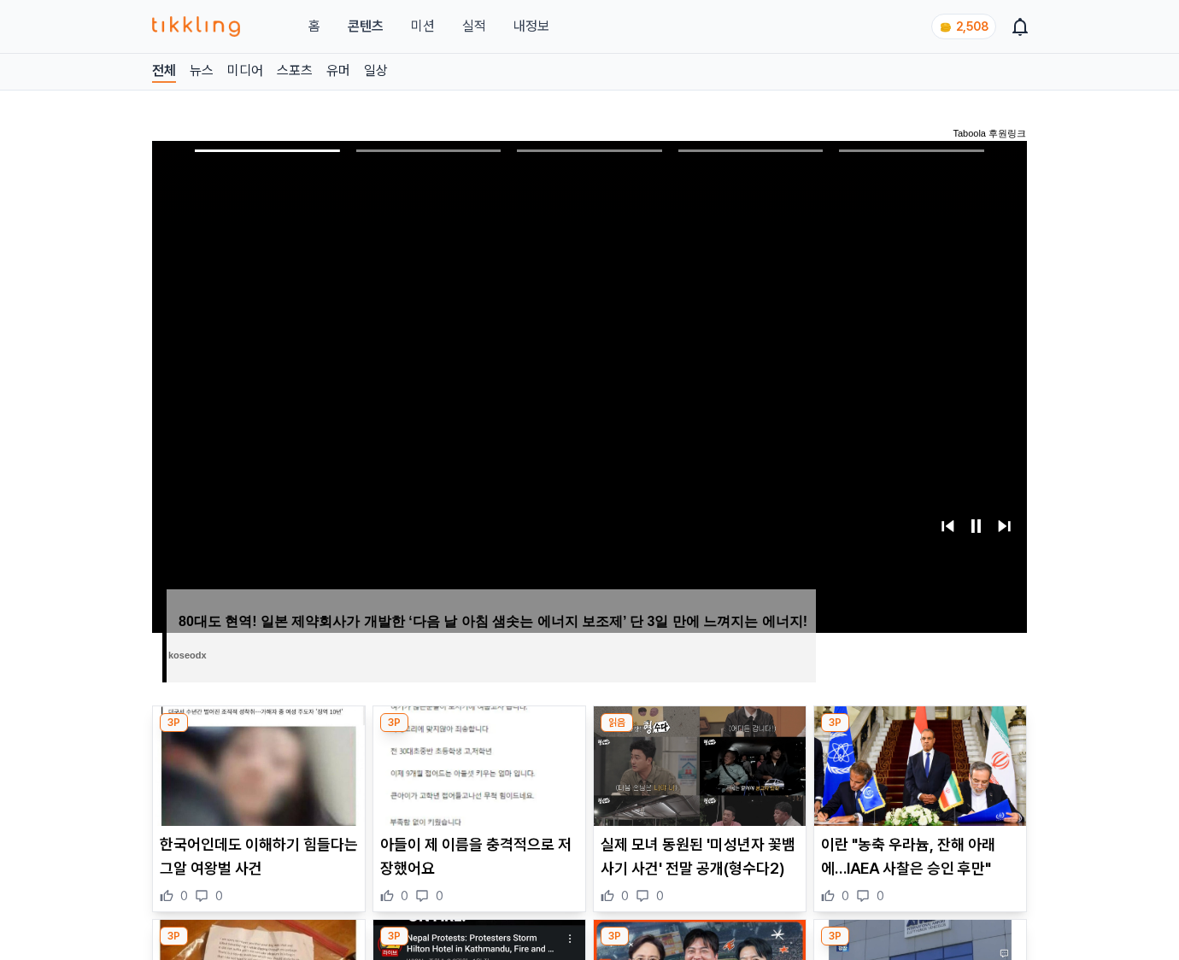
click at [916, 779] on img at bounding box center [920, 766] width 212 height 120
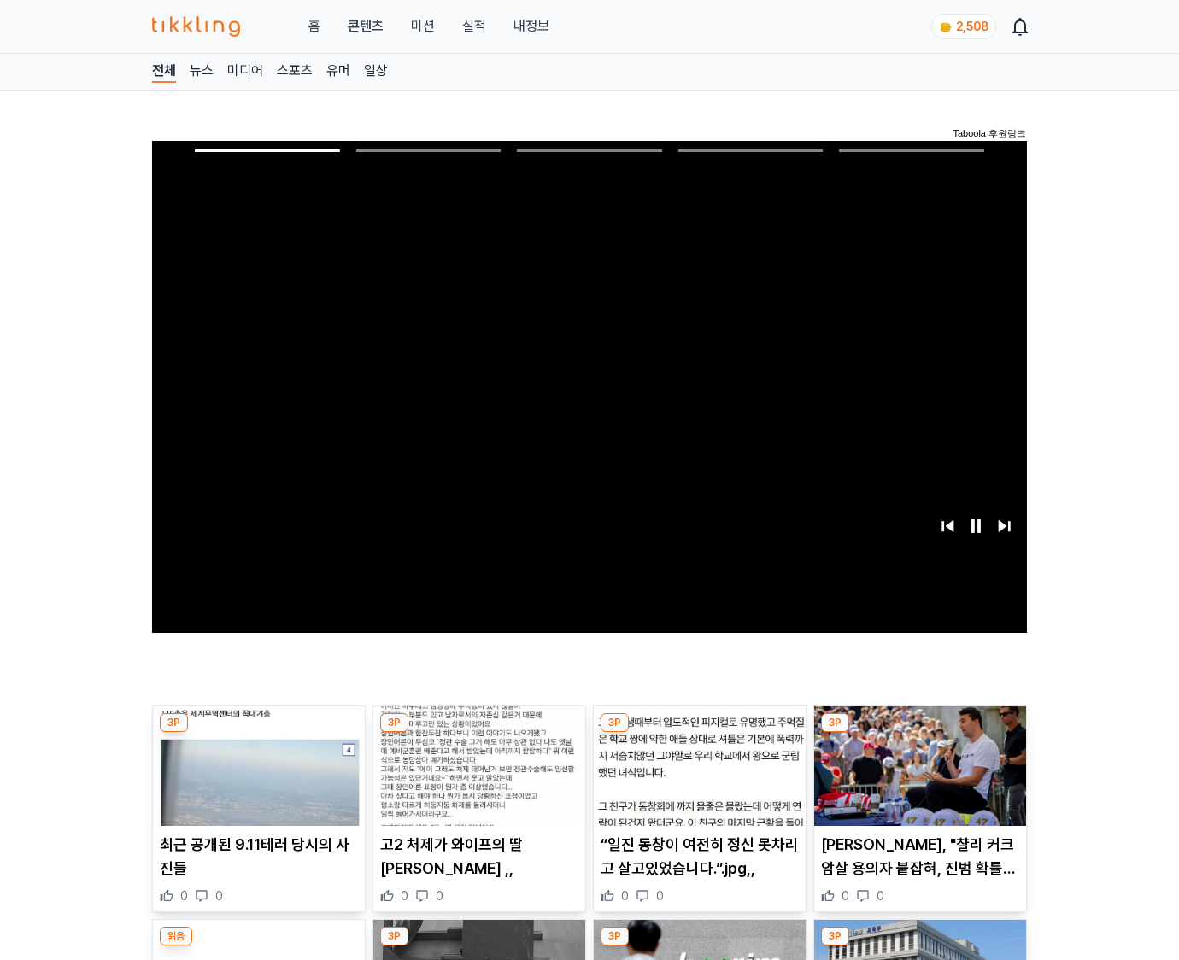
click at [916, 779] on img at bounding box center [920, 766] width 212 height 120
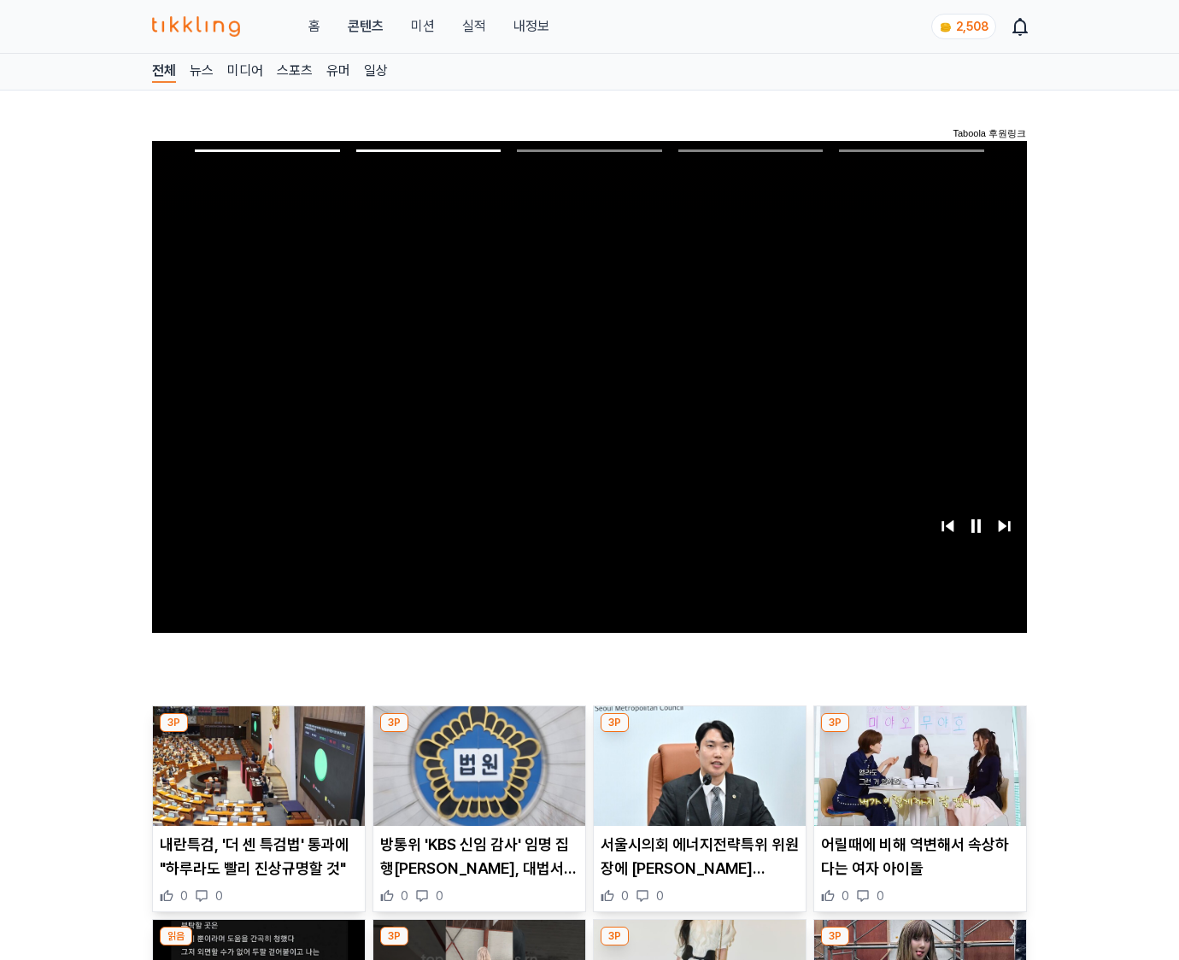
click at [916, 779] on img at bounding box center [920, 766] width 212 height 120
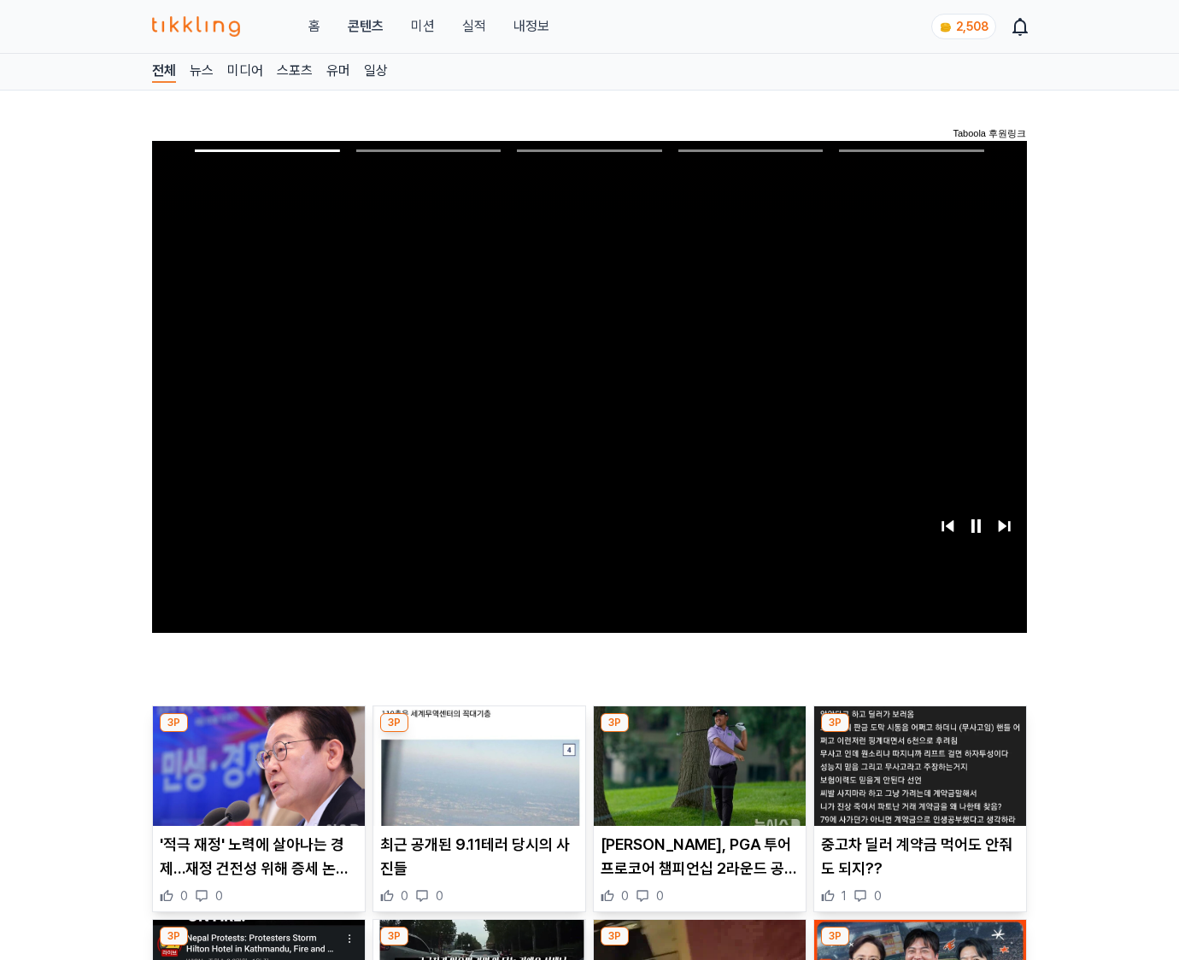
click at [916, 779] on img at bounding box center [920, 766] width 212 height 120
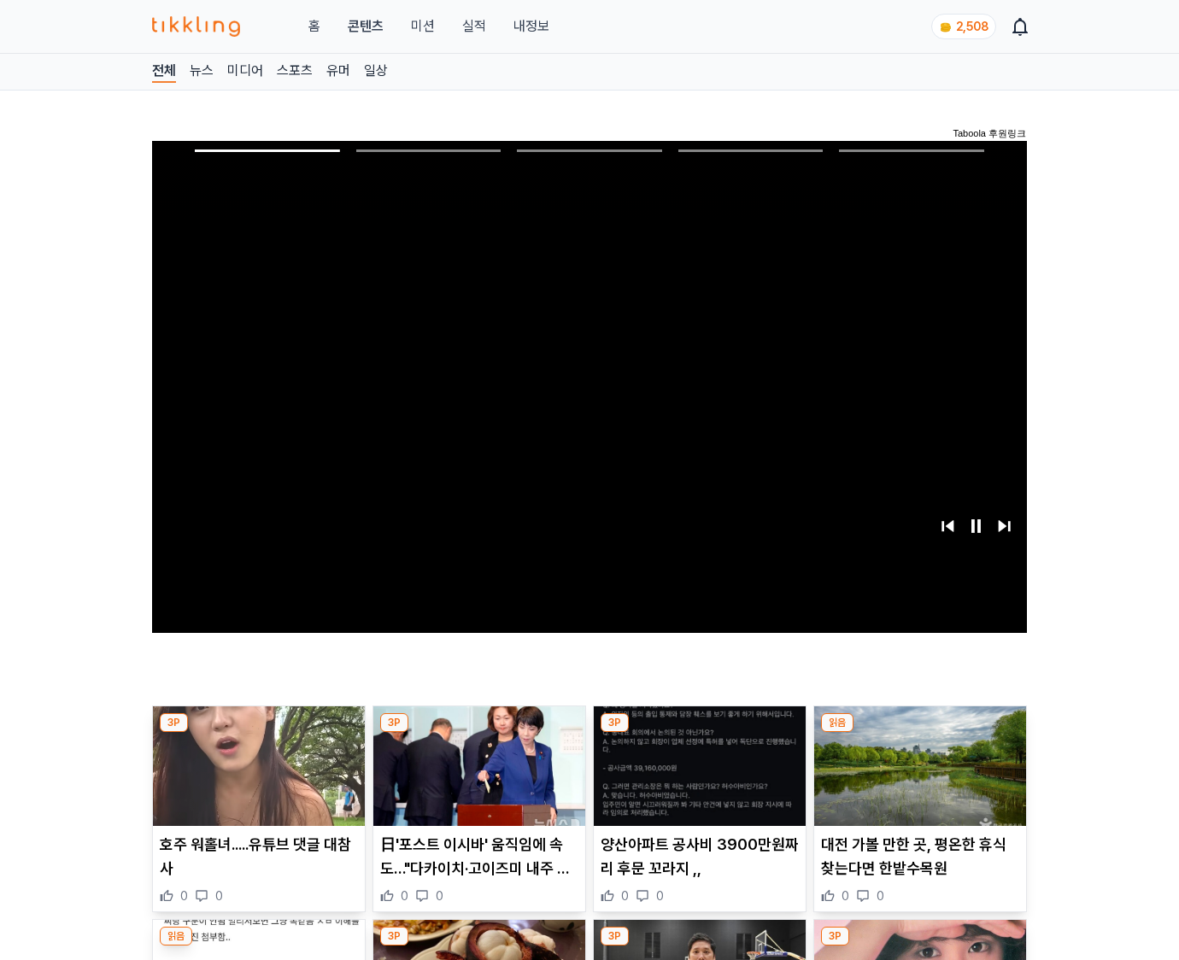
click at [916, 779] on img at bounding box center [920, 766] width 212 height 120
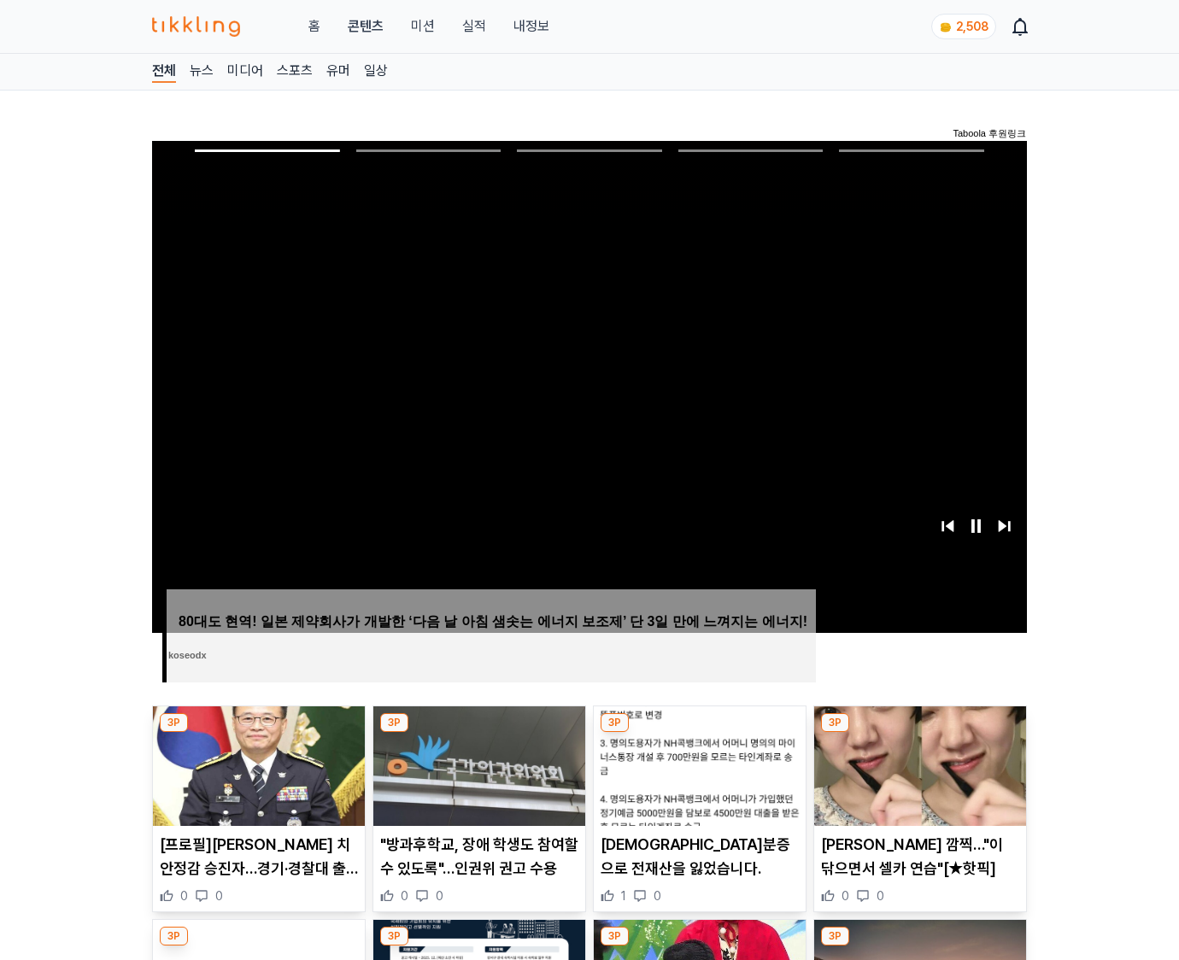
click at [916, 779] on img at bounding box center [920, 766] width 212 height 120
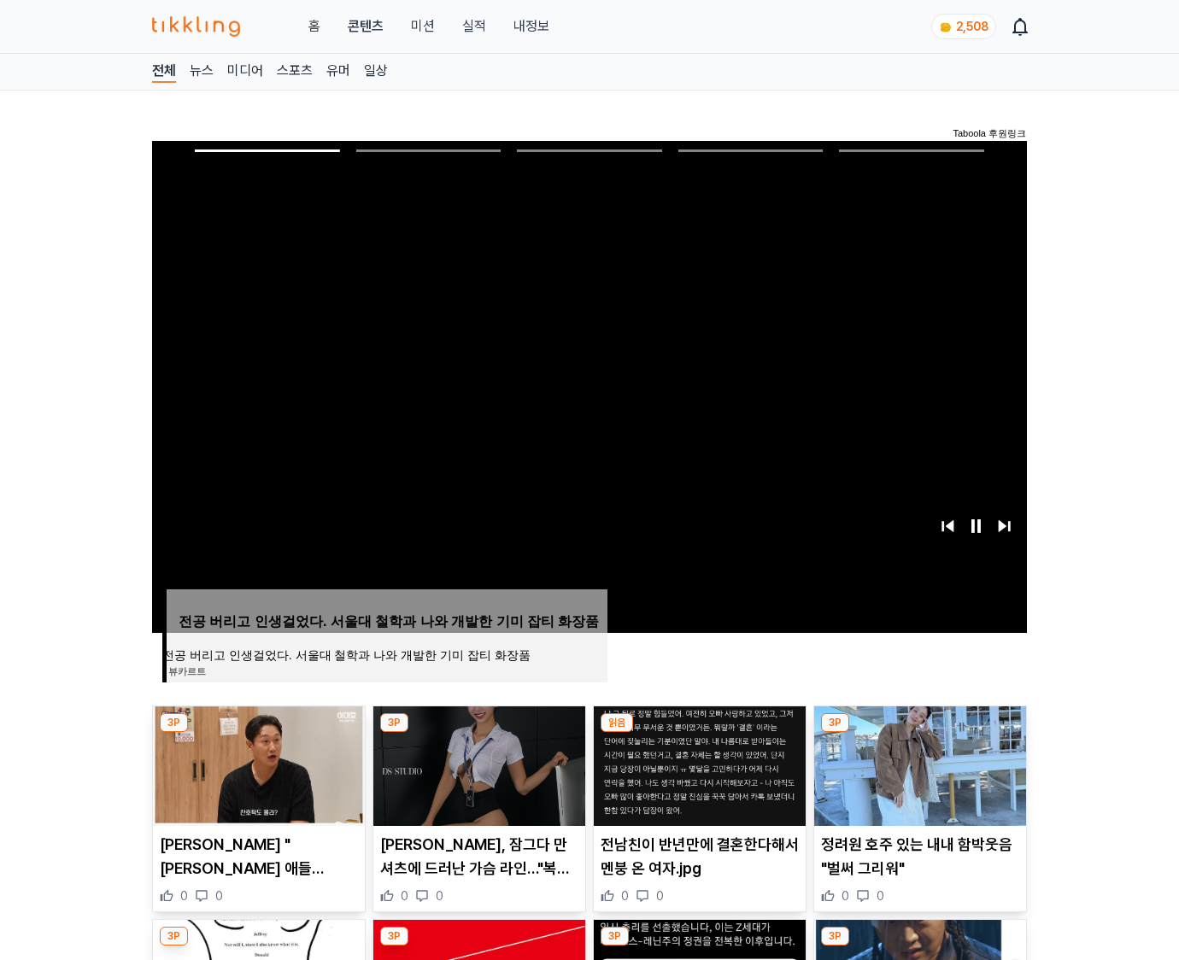
click at [916, 779] on img at bounding box center [920, 766] width 212 height 120
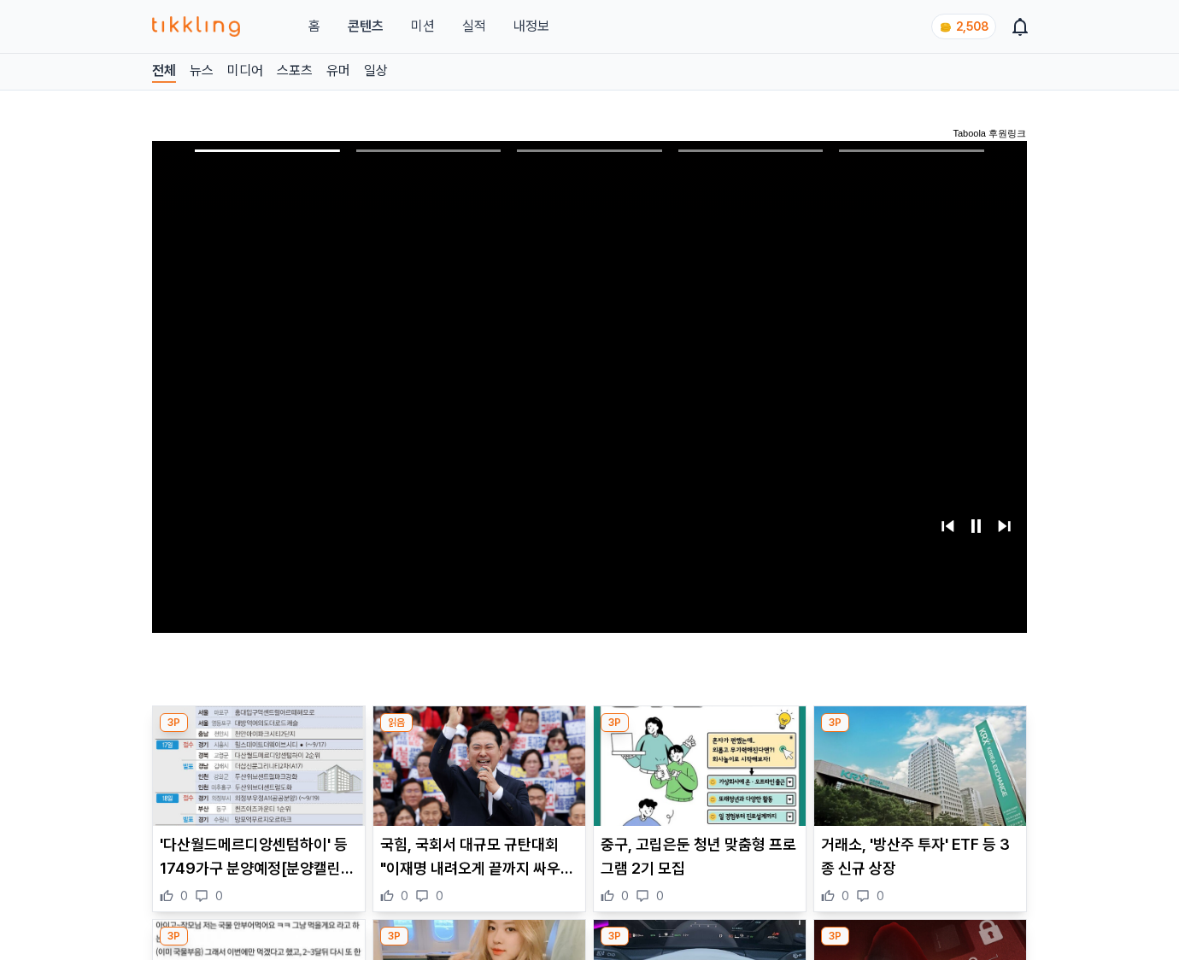
click at [916, 779] on img at bounding box center [920, 766] width 212 height 120
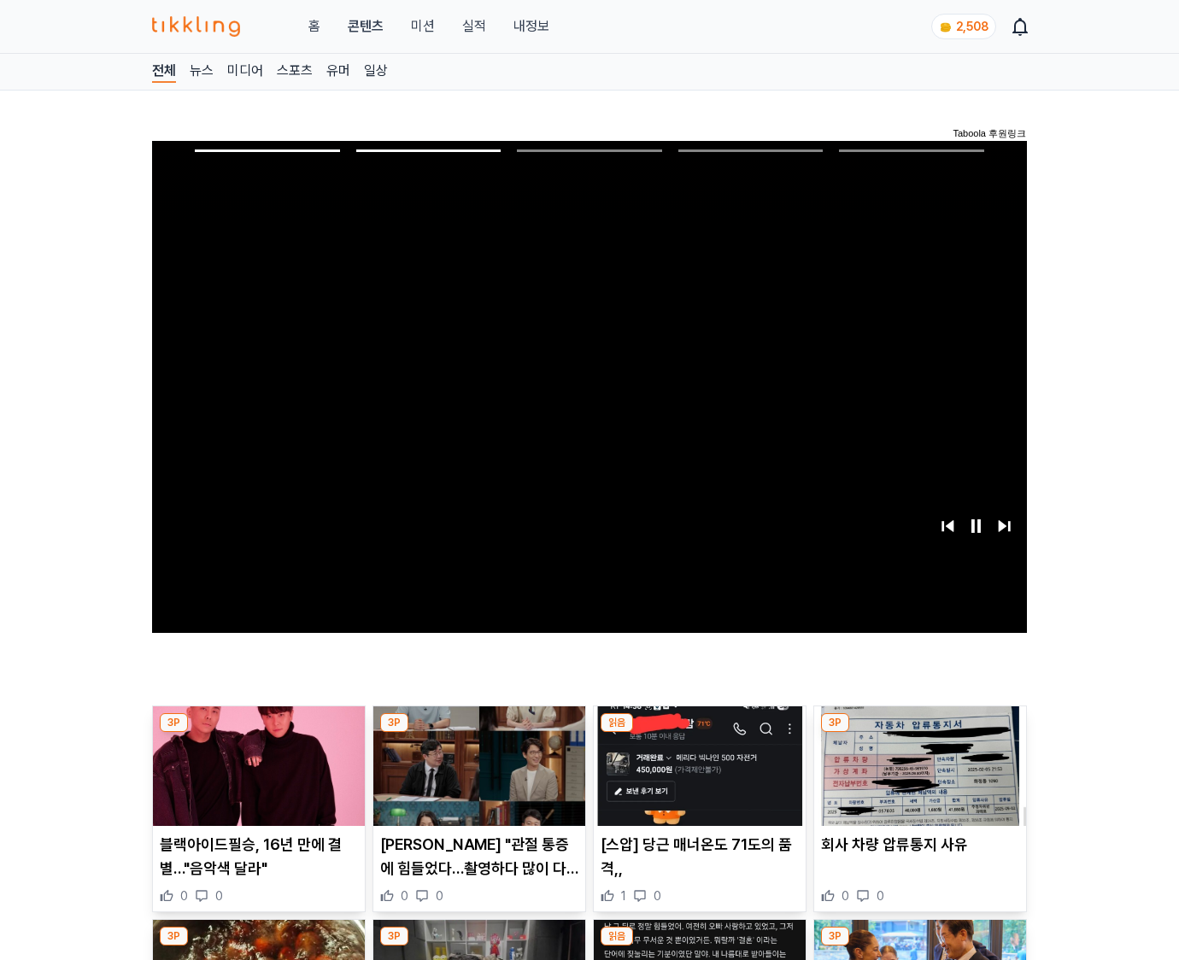
click at [916, 779] on img at bounding box center [920, 766] width 212 height 120
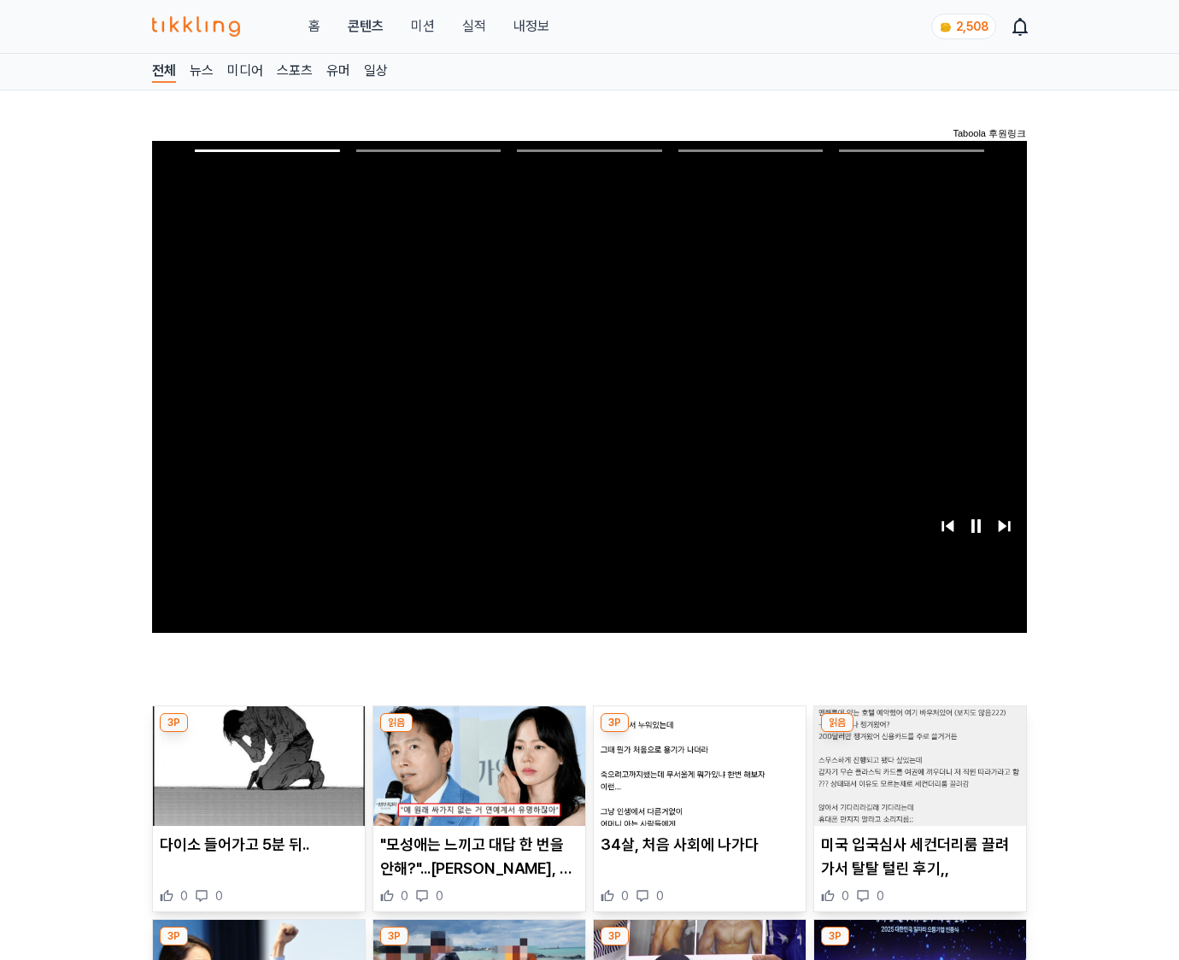
click at [916, 779] on img at bounding box center [920, 766] width 212 height 120
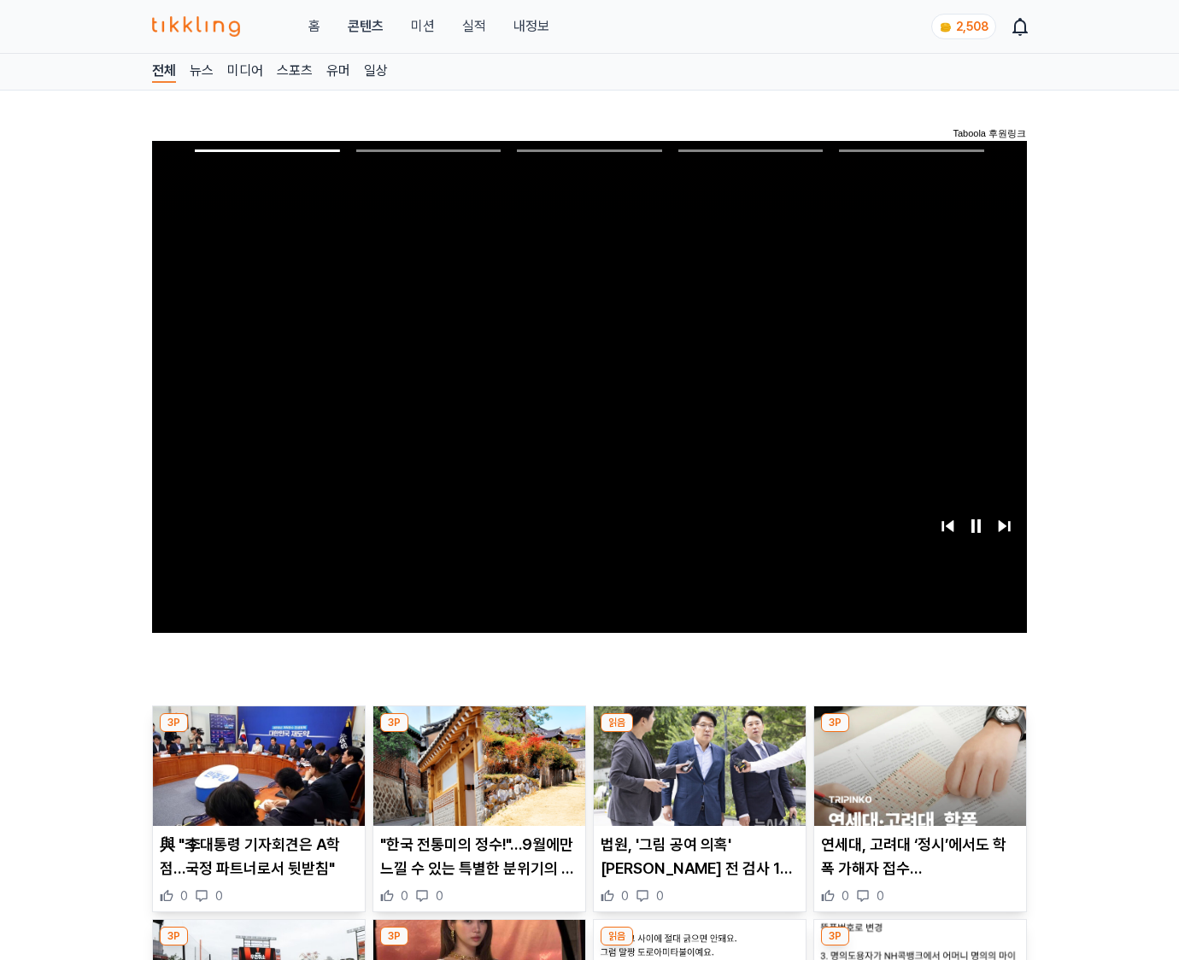
click at [916, 779] on img at bounding box center [920, 766] width 212 height 120
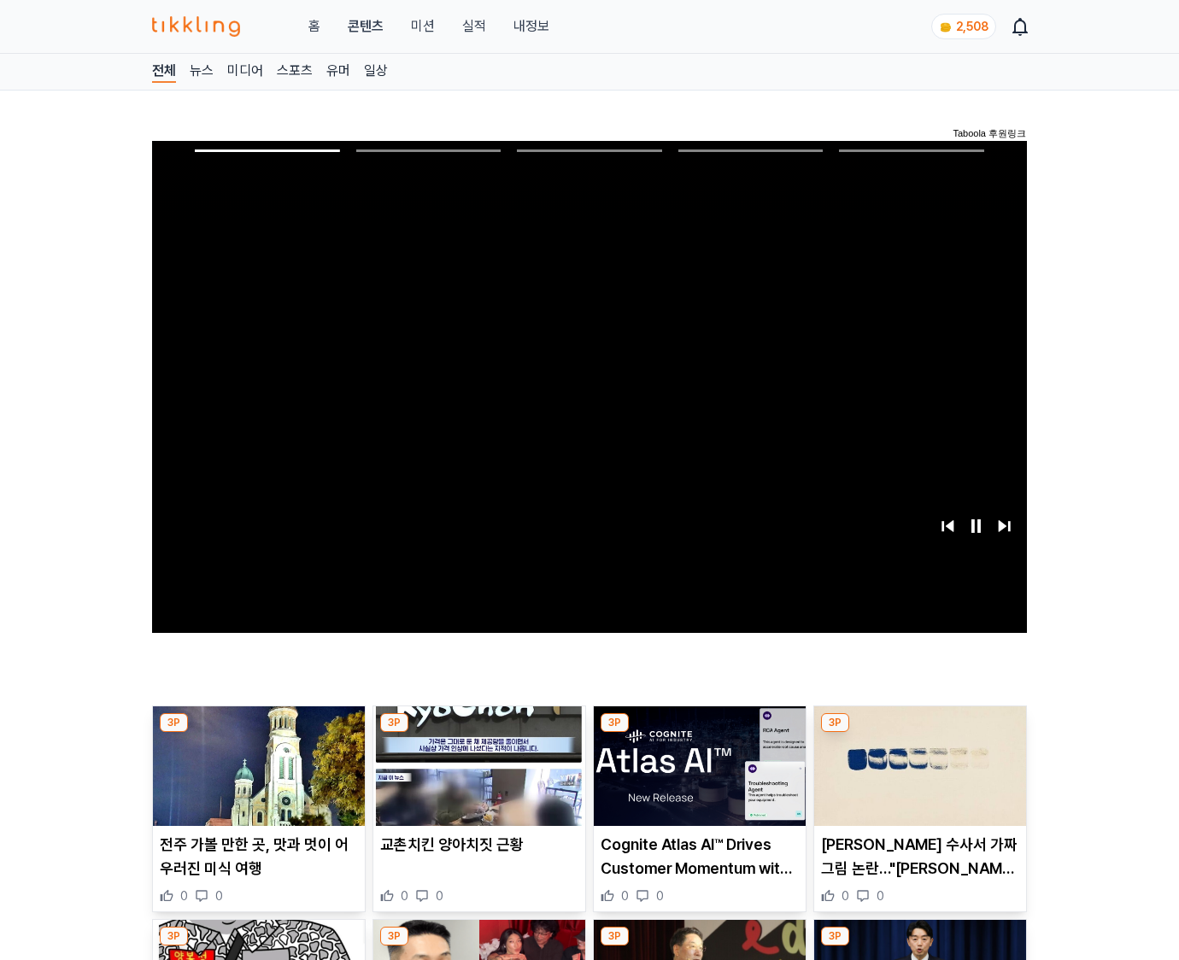
click at [916, 779] on img at bounding box center [920, 766] width 212 height 120
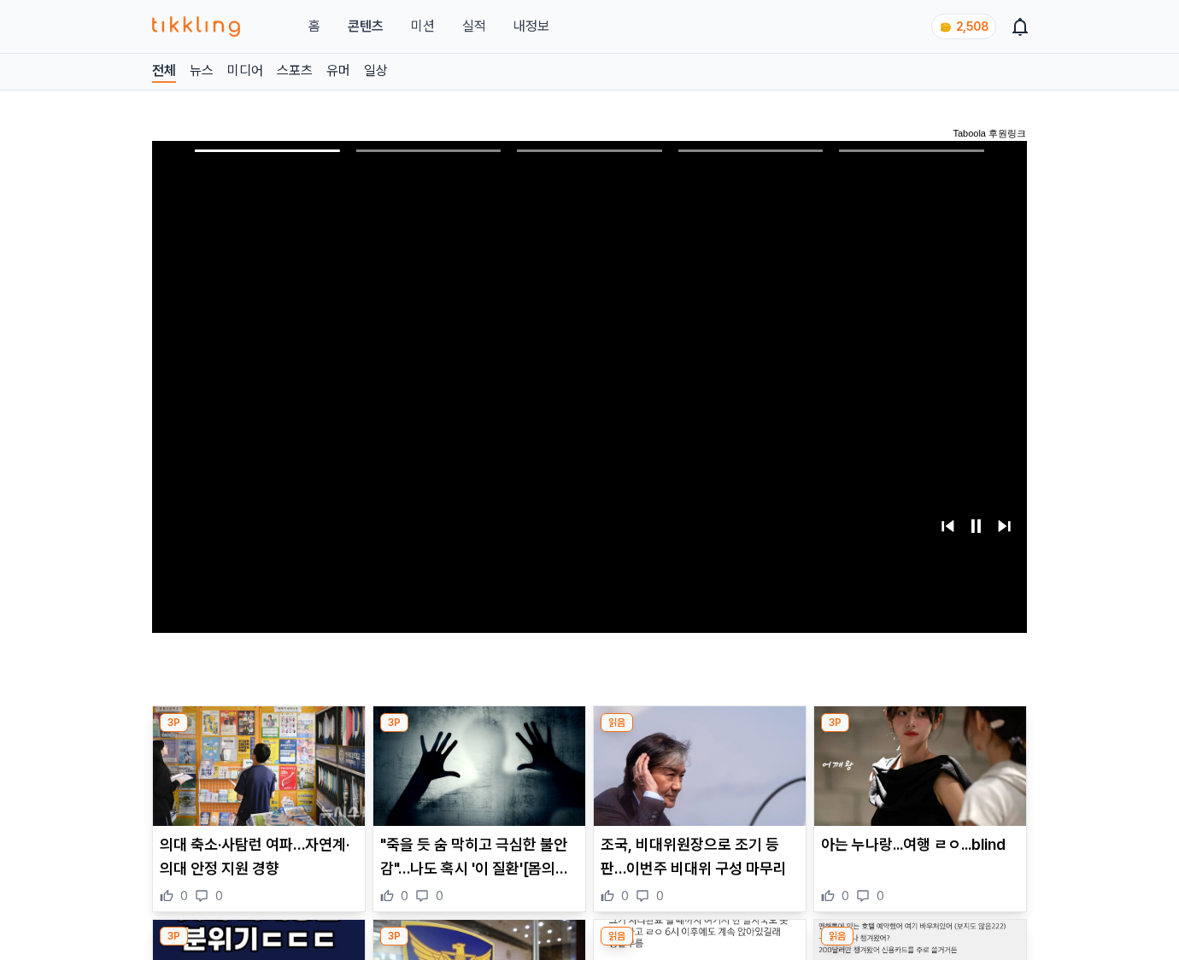
click at [916, 779] on img at bounding box center [920, 766] width 212 height 120
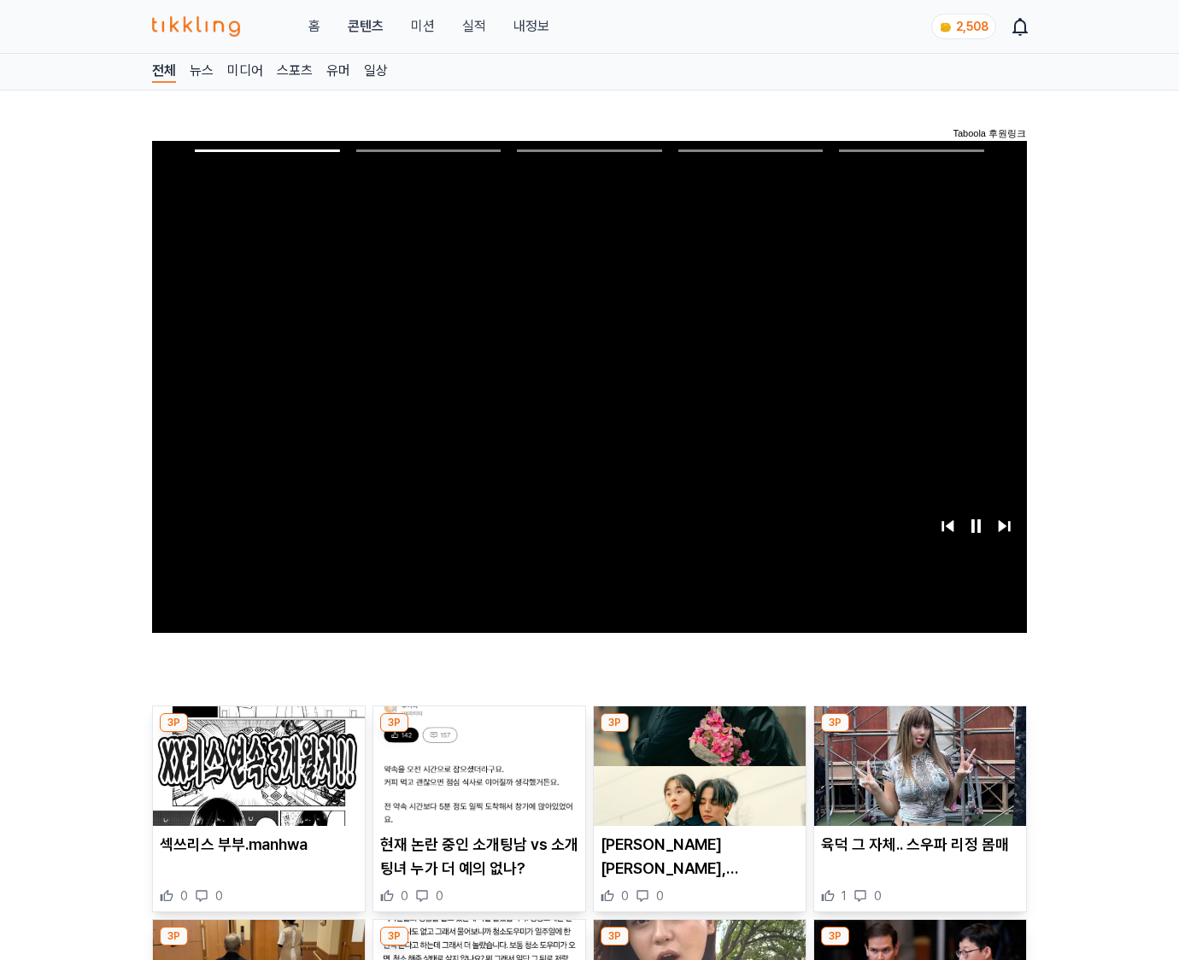
click at [916, 779] on img at bounding box center [920, 766] width 212 height 120
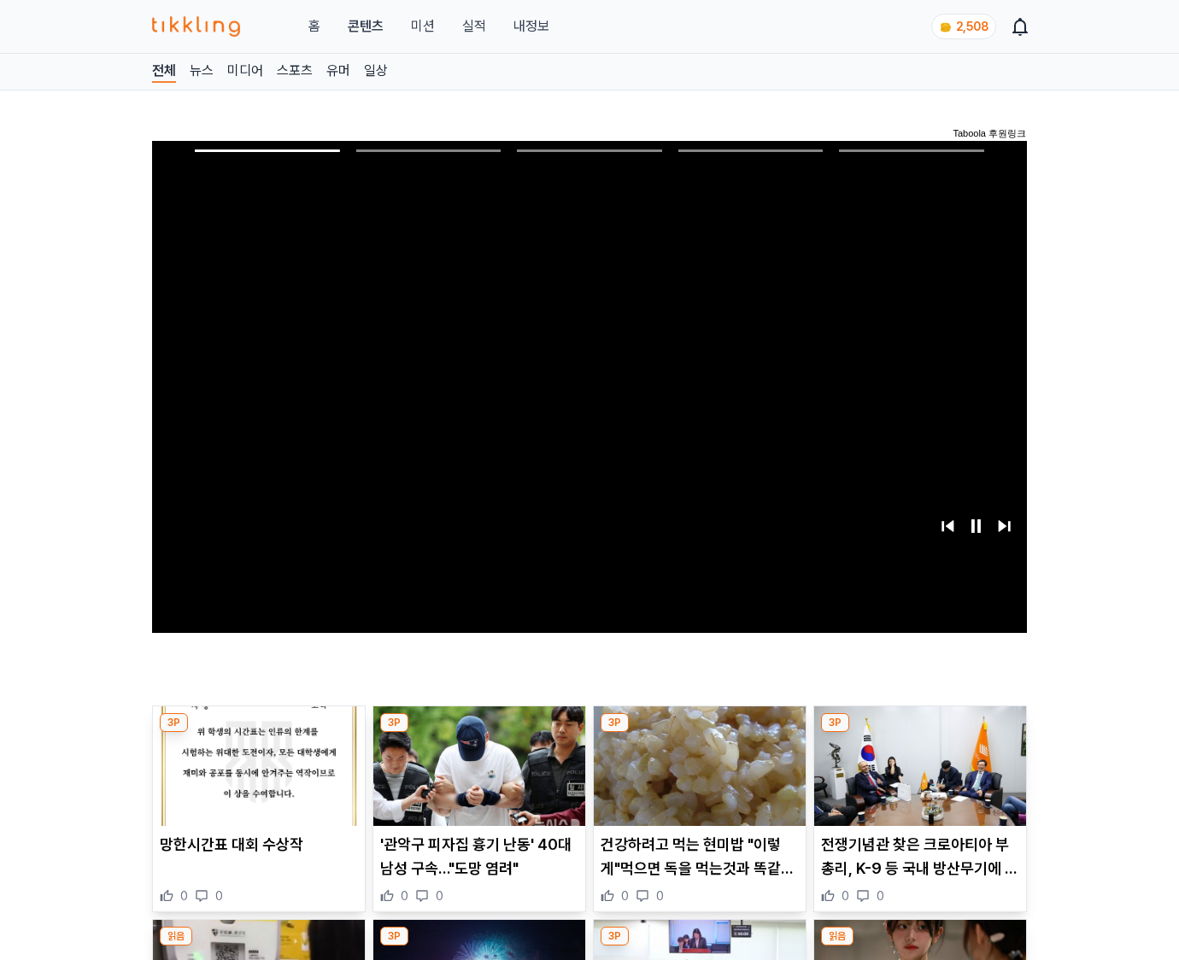
click at [916, 779] on img at bounding box center [920, 766] width 212 height 120
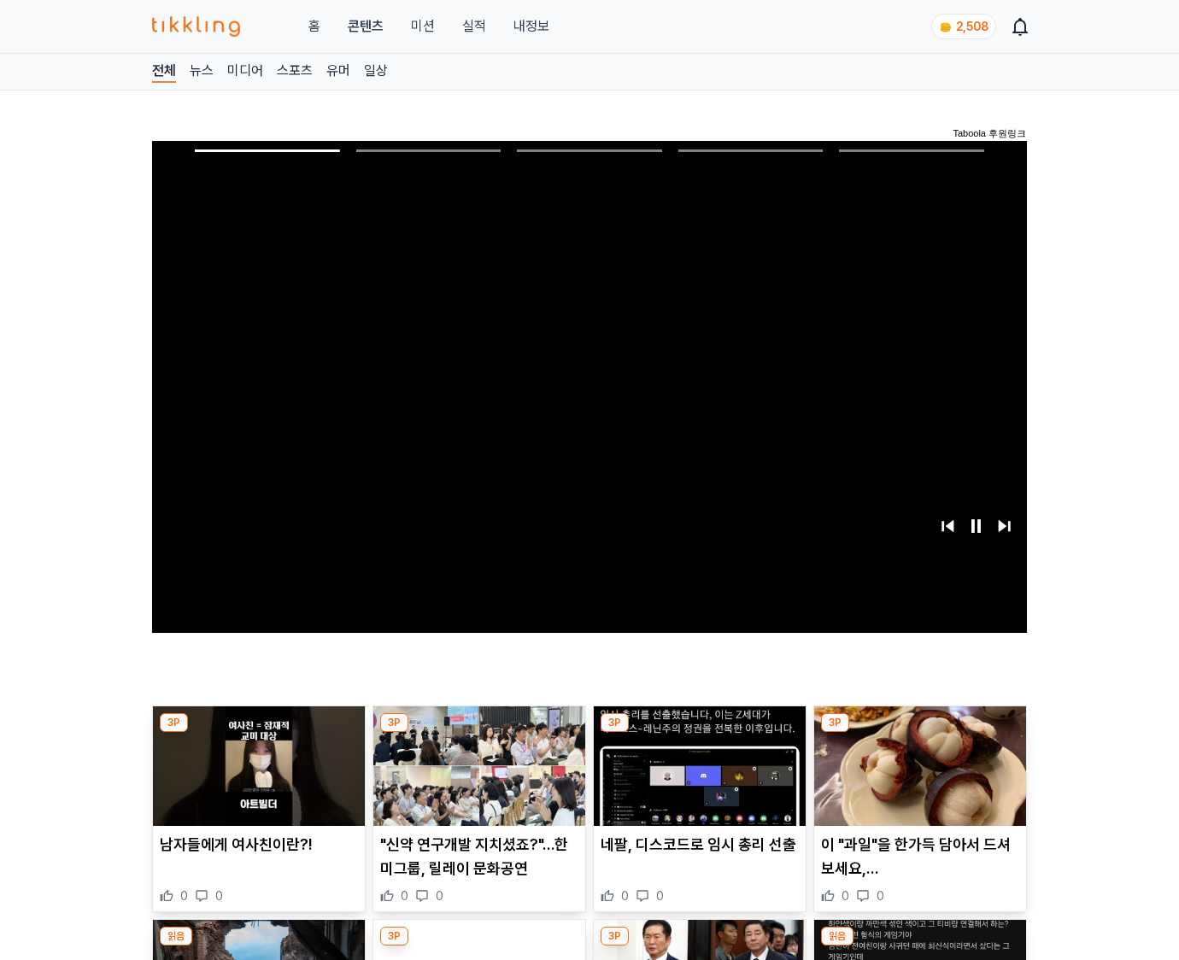
click at [916, 779] on img at bounding box center [920, 766] width 212 height 120
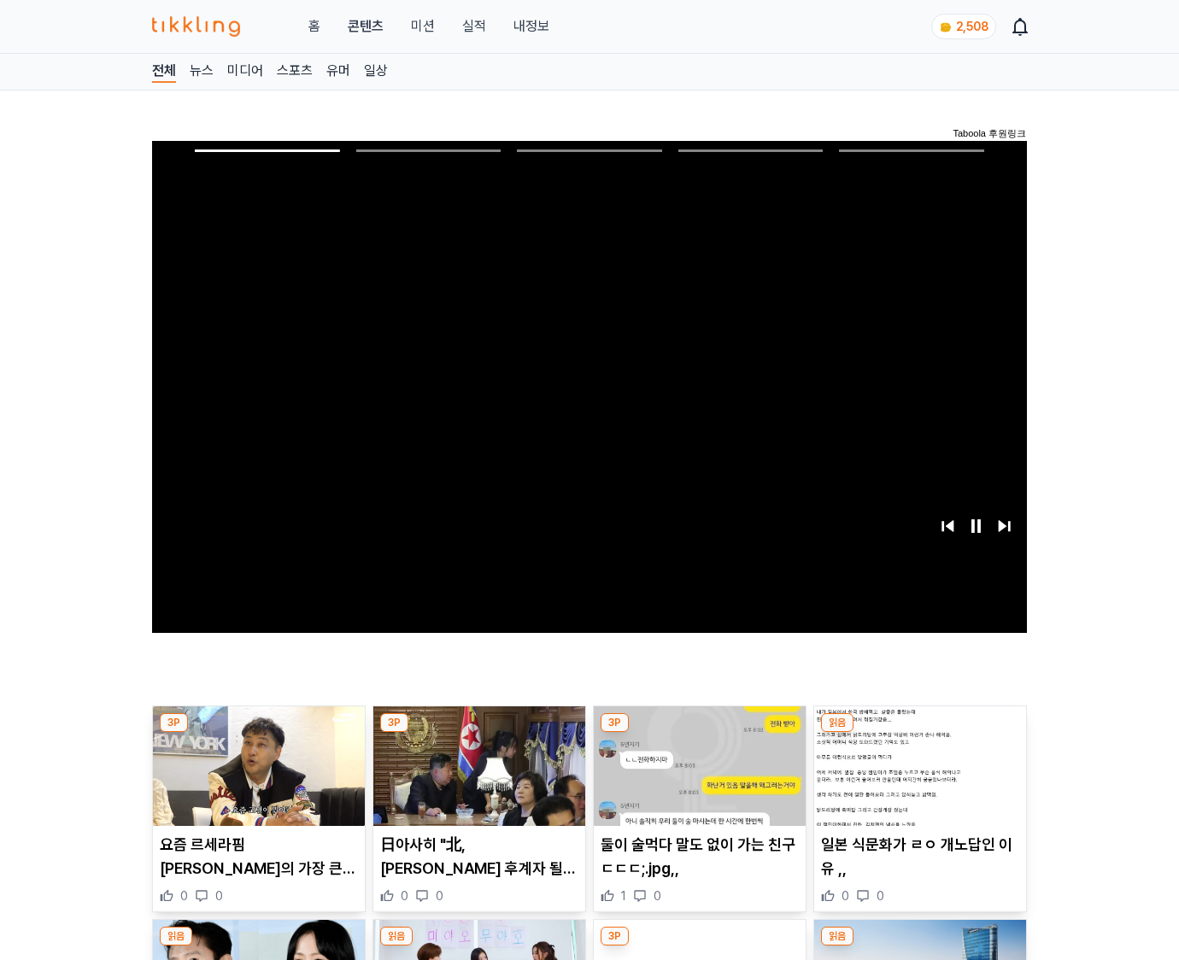
click at [916, 779] on img at bounding box center [920, 766] width 212 height 120
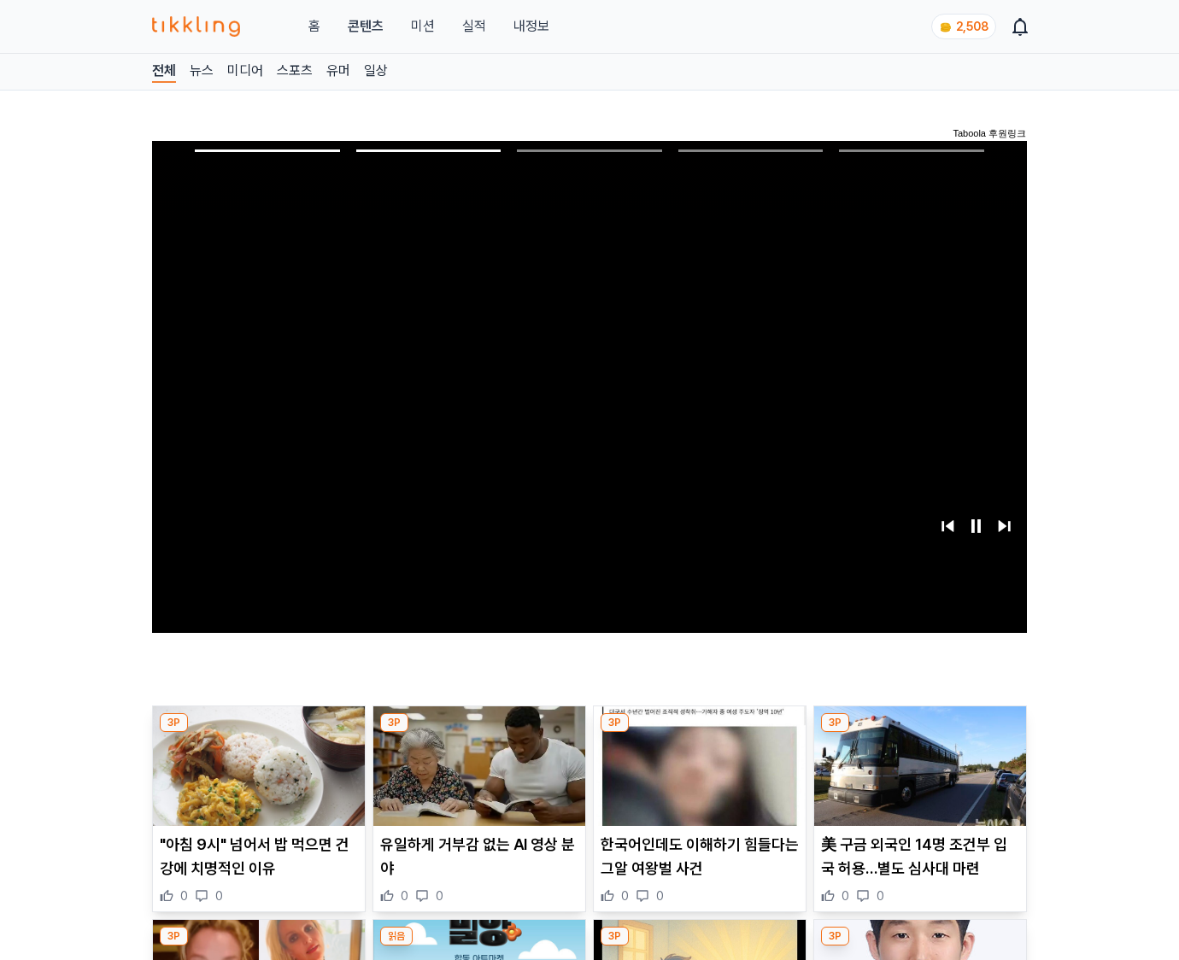
click at [916, 779] on img at bounding box center [920, 766] width 212 height 120
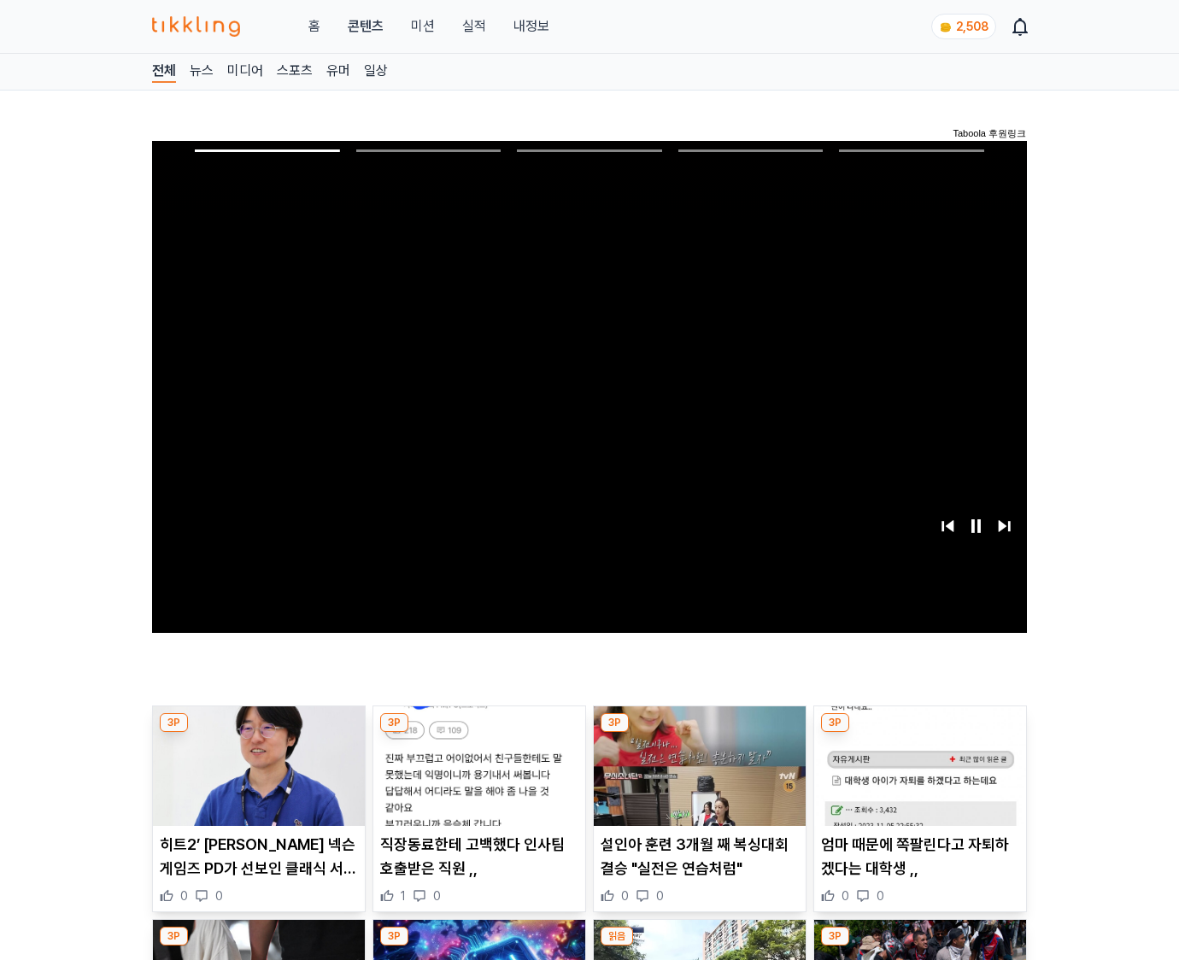
click at [916, 779] on img at bounding box center [920, 766] width 212 height 120
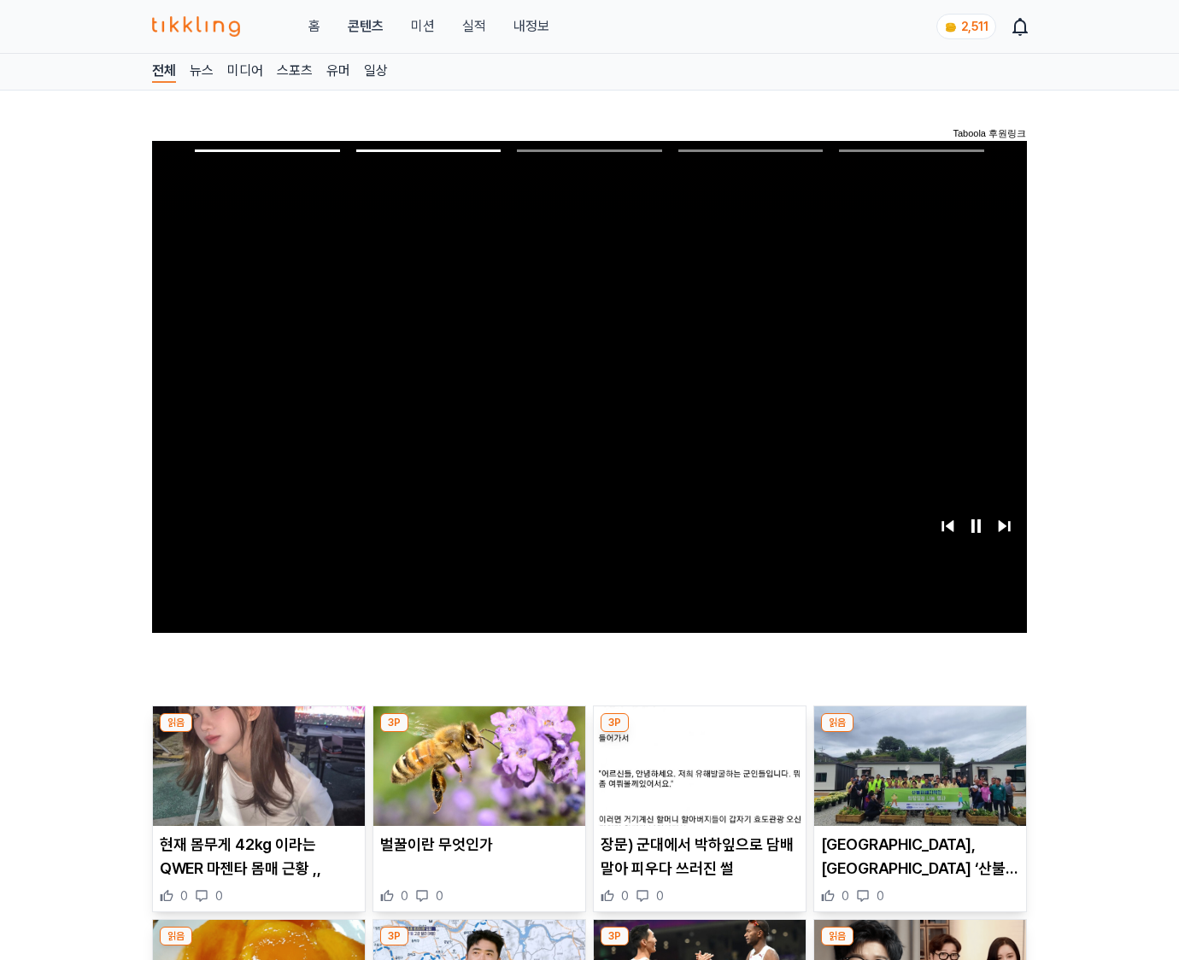
click at [916, 779] on img at bounding box center [920, 766] width 212 height 120
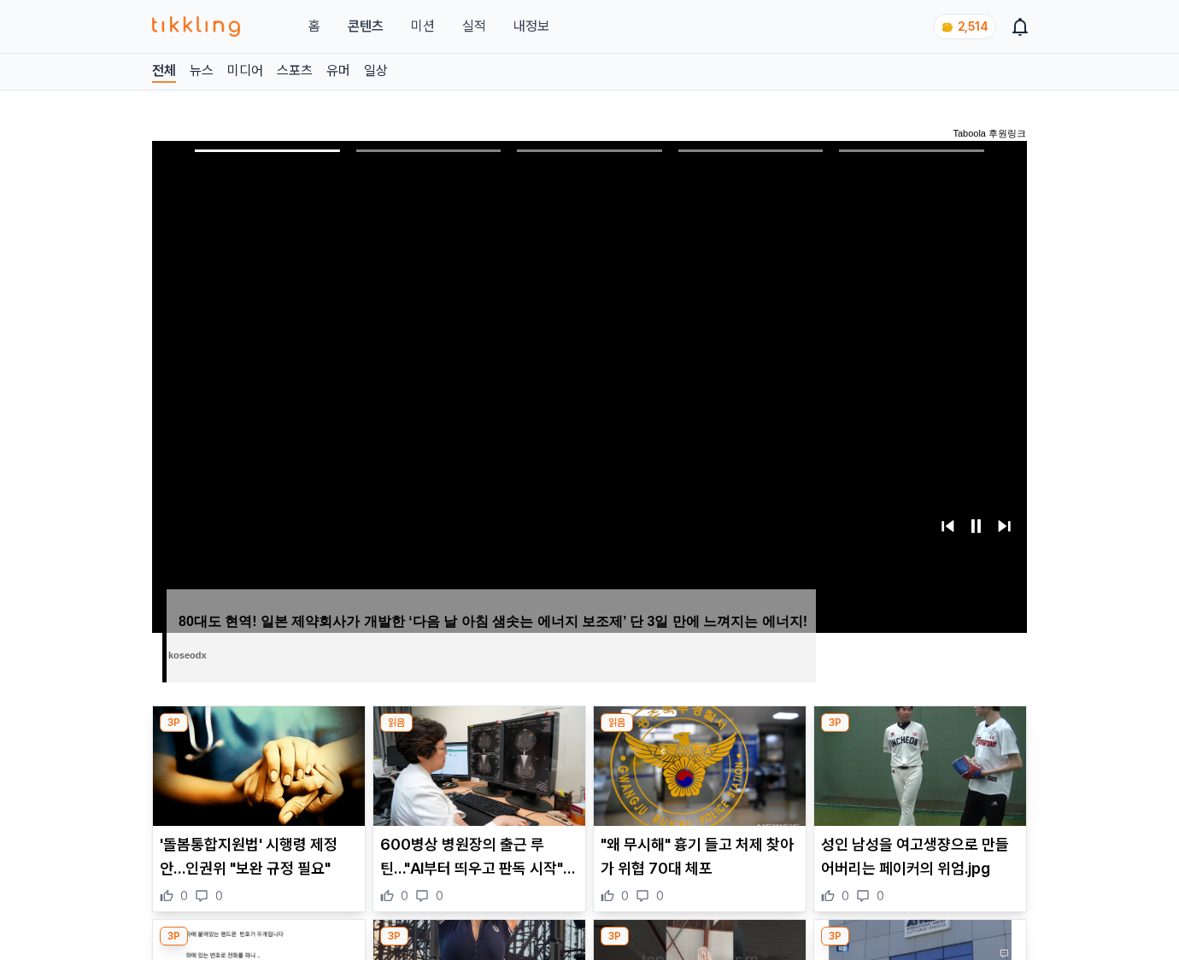
click at [916, 779] on img at bounding box center [920, 766] width 212 height 120
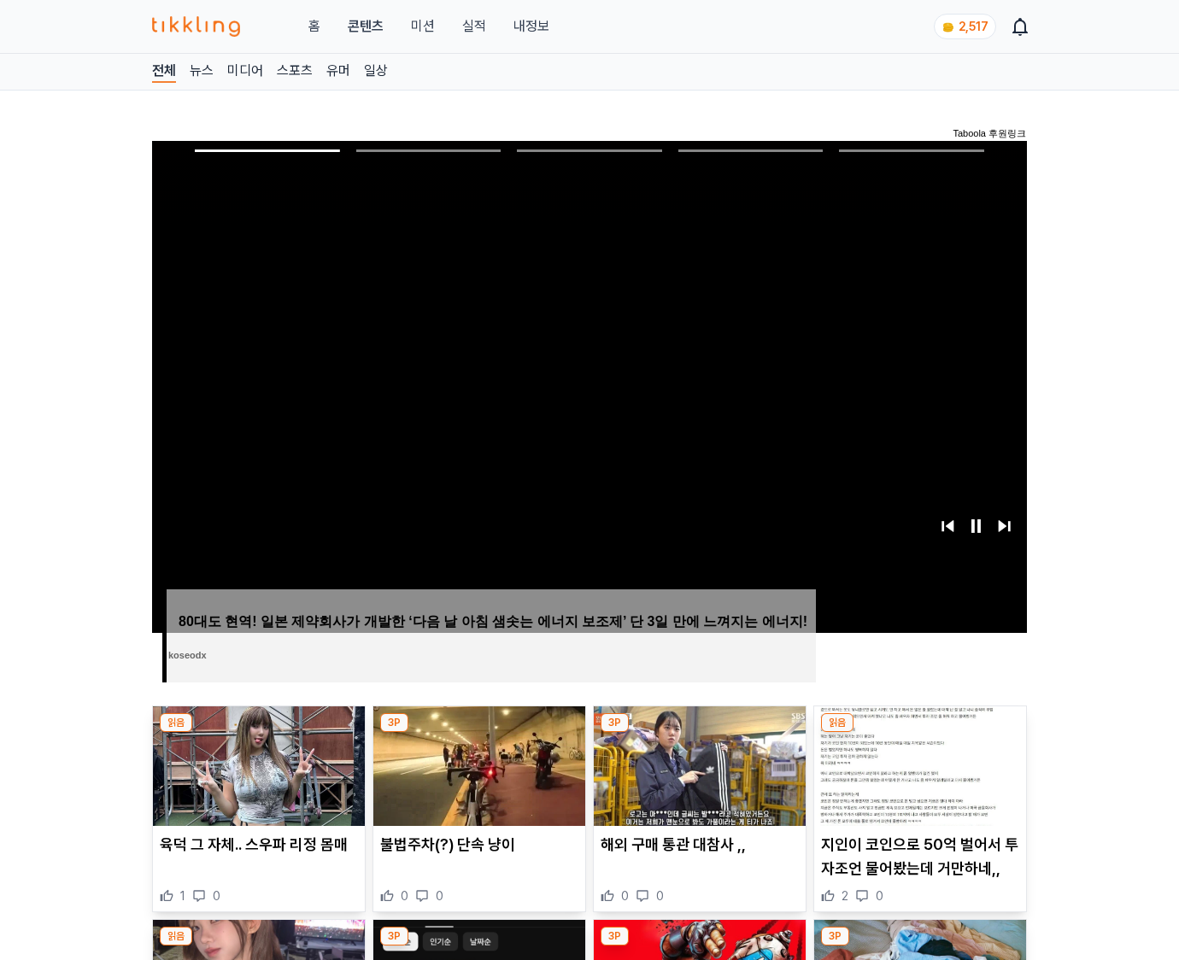
click at [916, 779] on img at bounding box center [920, 766] width 212 height 120
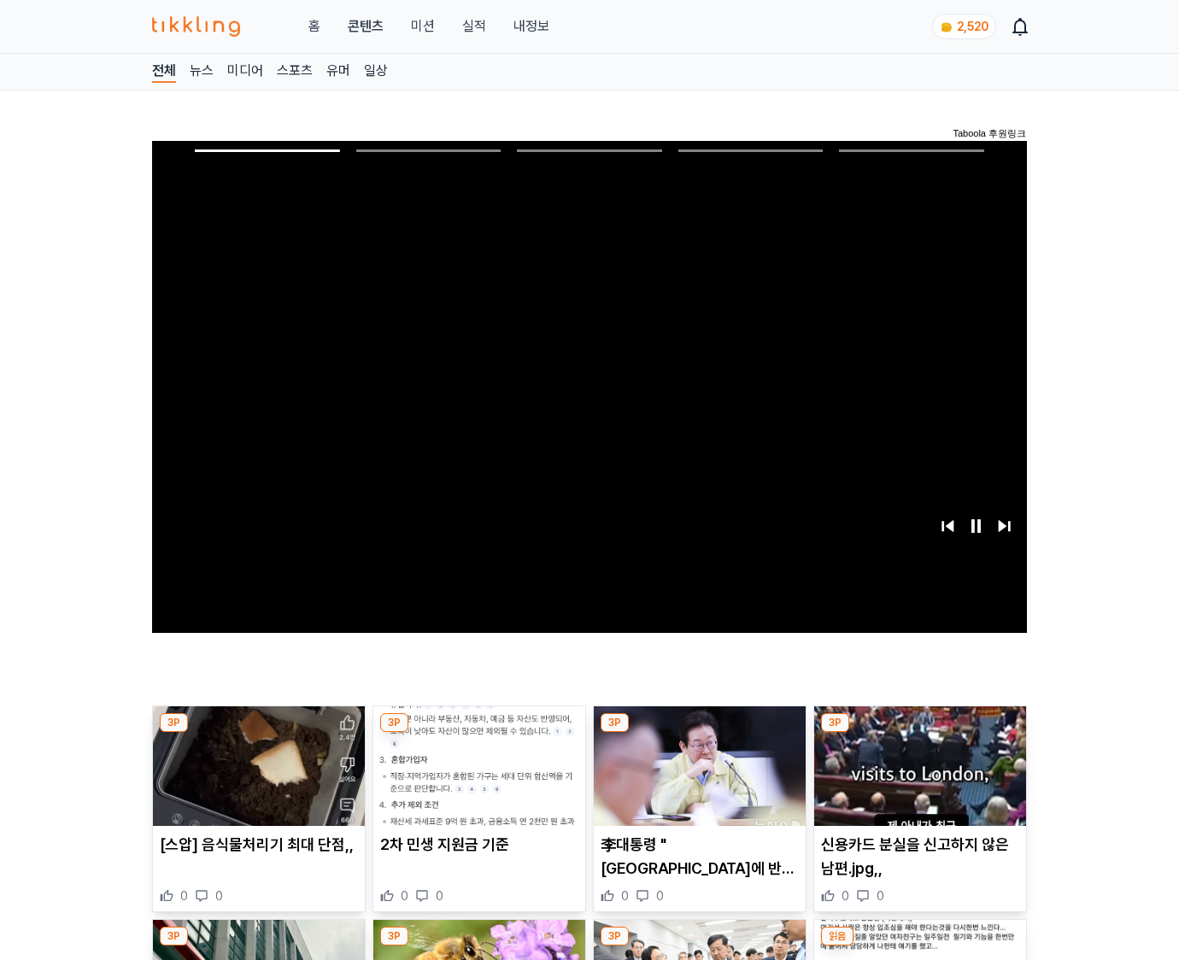
click at [916, 779] on img at bounding box center [920, 766] width 212 height 120
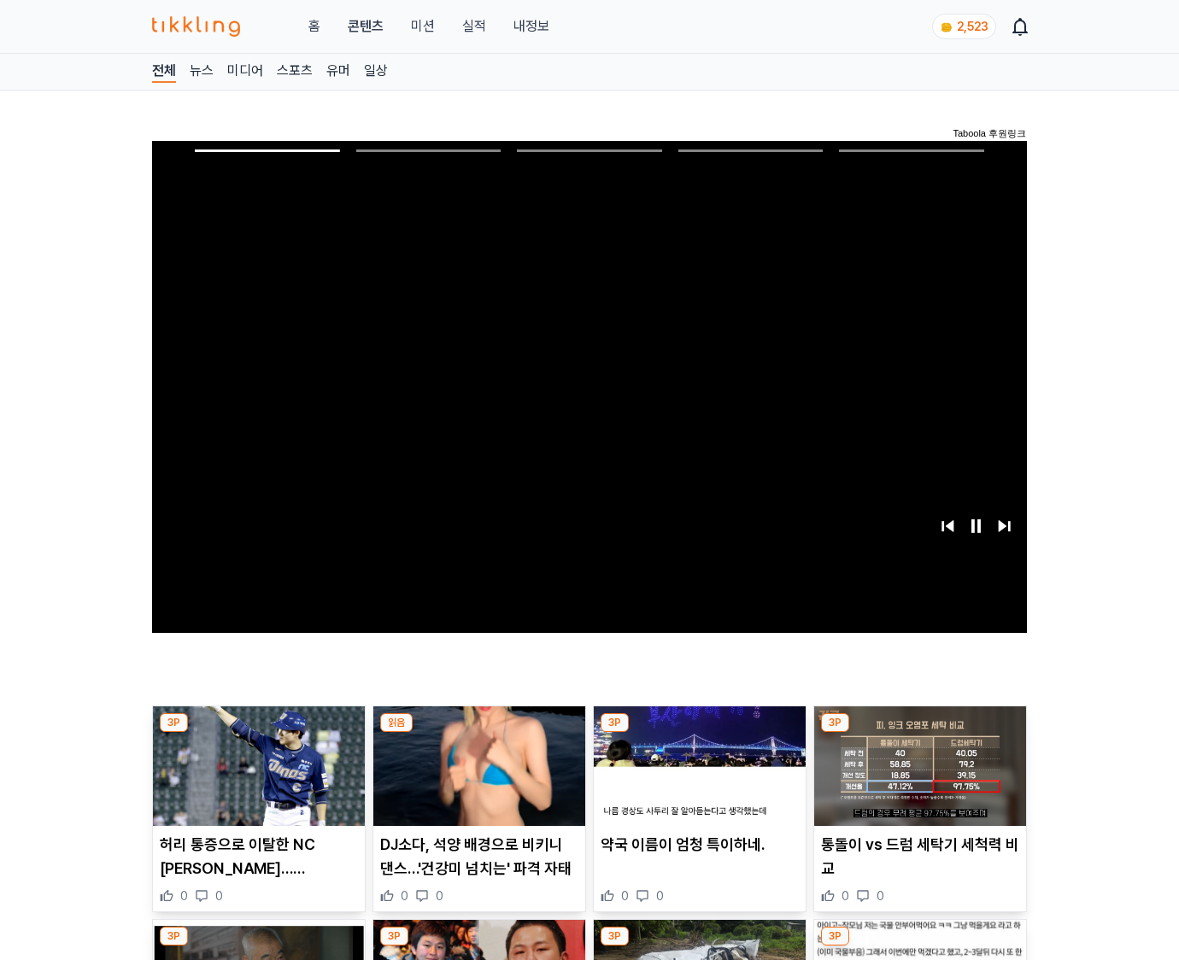
click at [916, 779] on img at bounding box center [920, 766] width 212 height 120
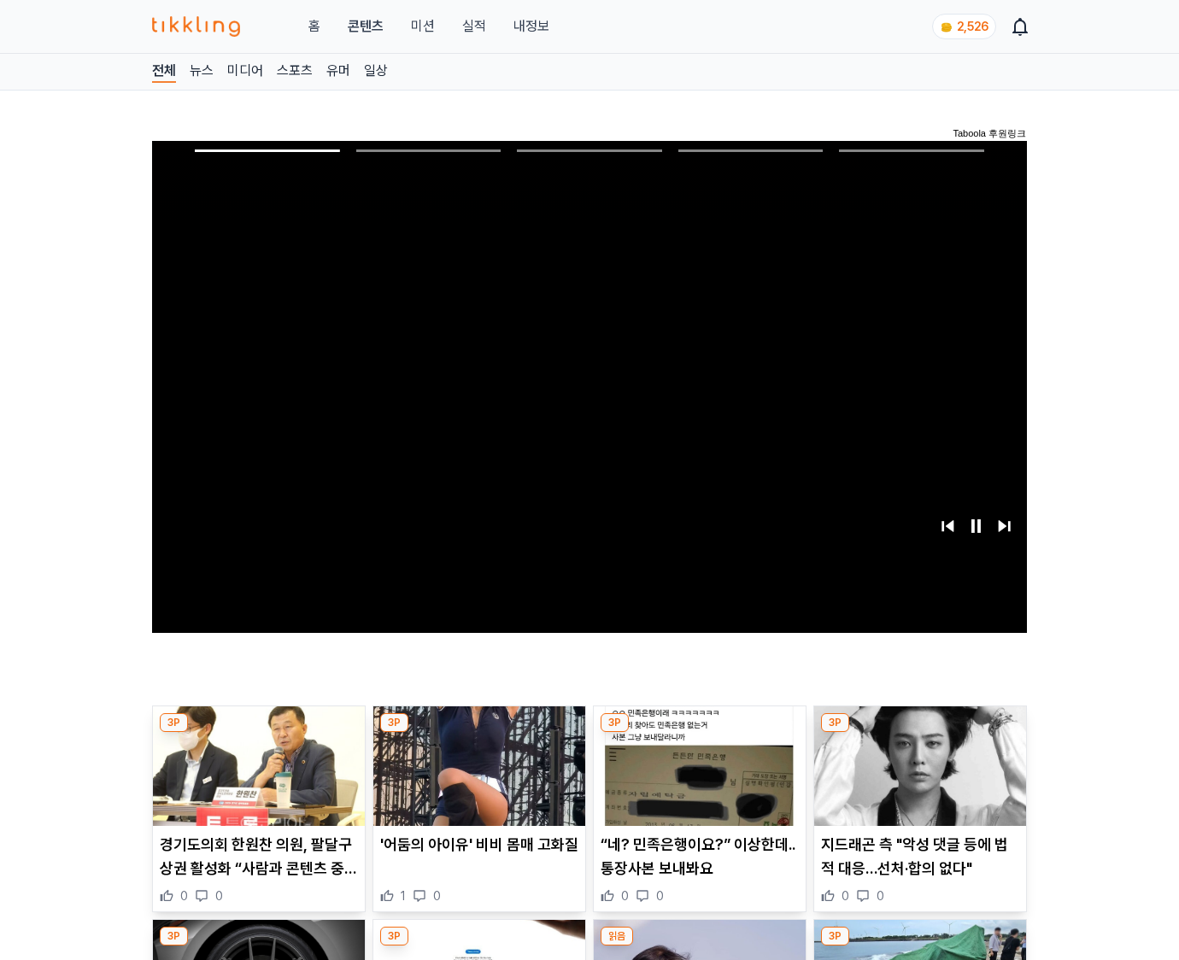
click at [916, 779] on img at bounding box center [920, 766] width 212 height 120
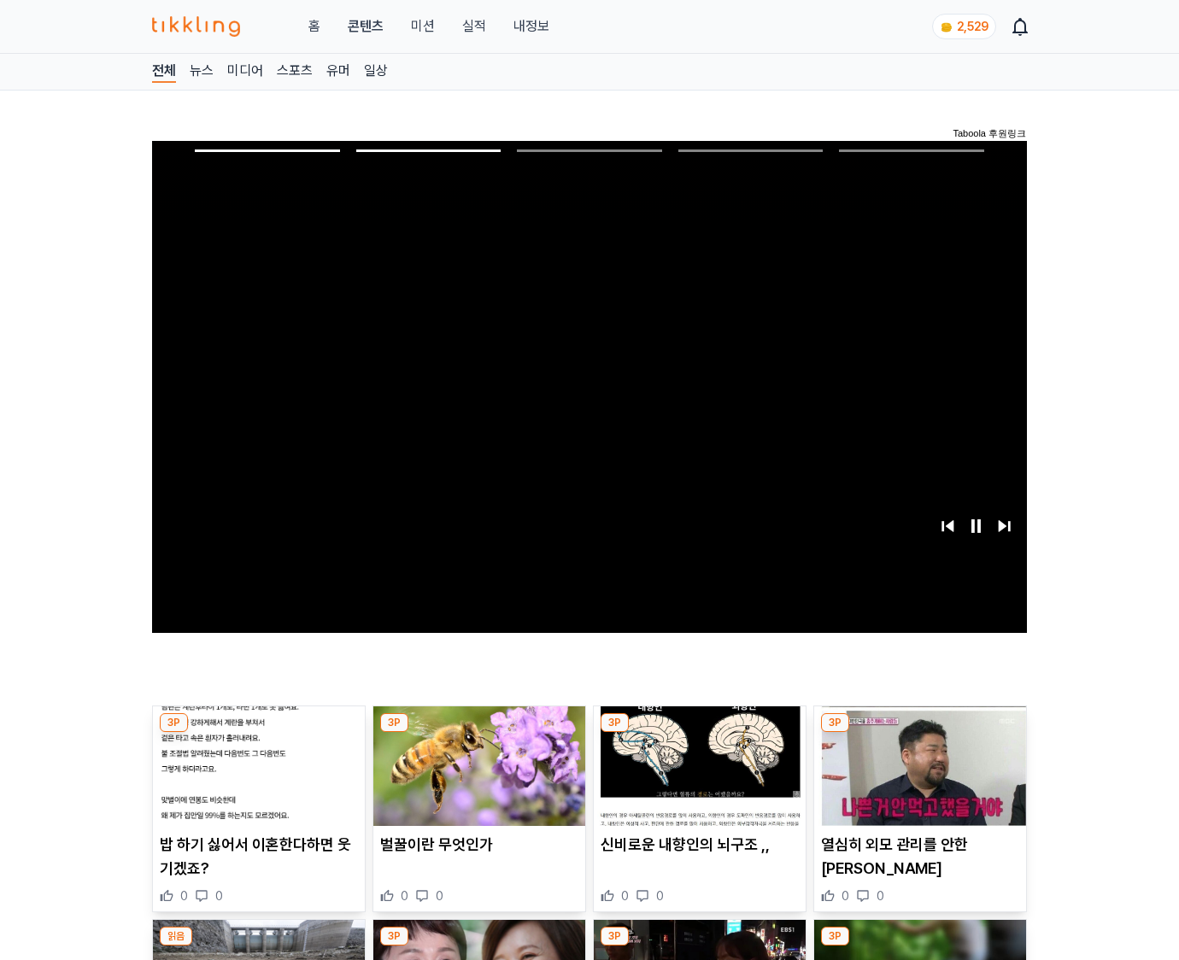
click at [916, 779] on img at bounding box center [920, 766] width 212 height 120
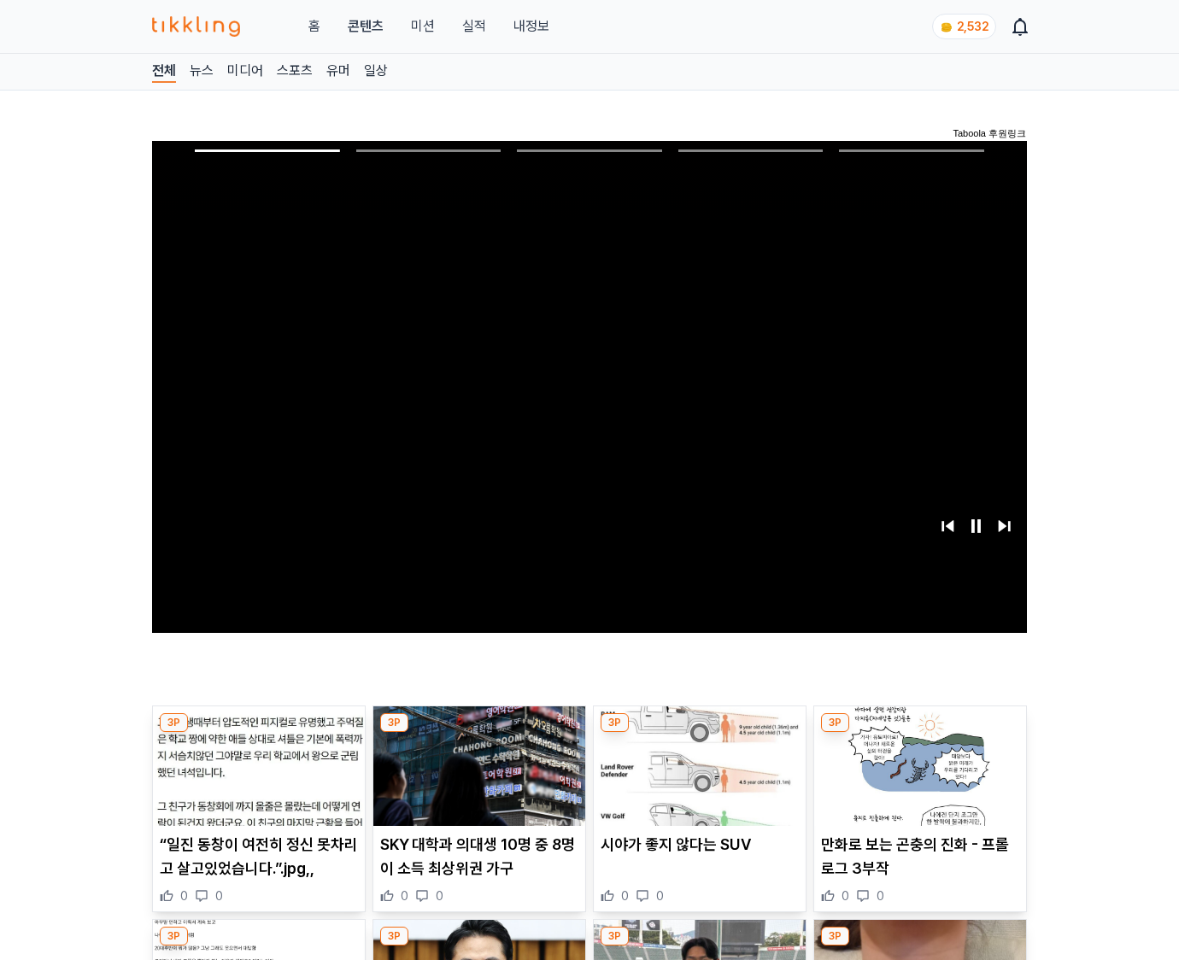
click at [916, 779] on img at bounding box center [920, 766] width 212 height 120
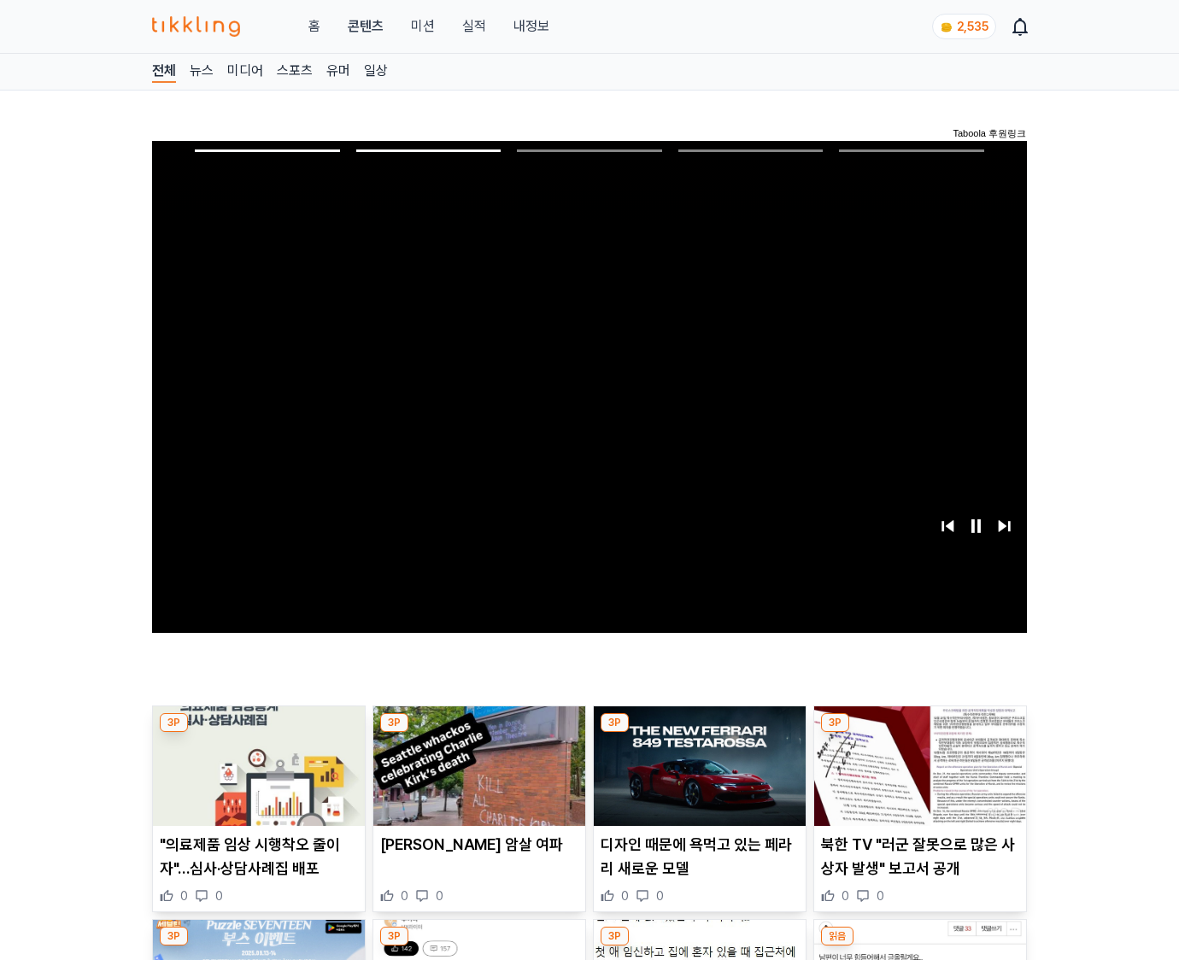
click at [916, 779] on img at bounding box center [920, 766] width 212 height 120
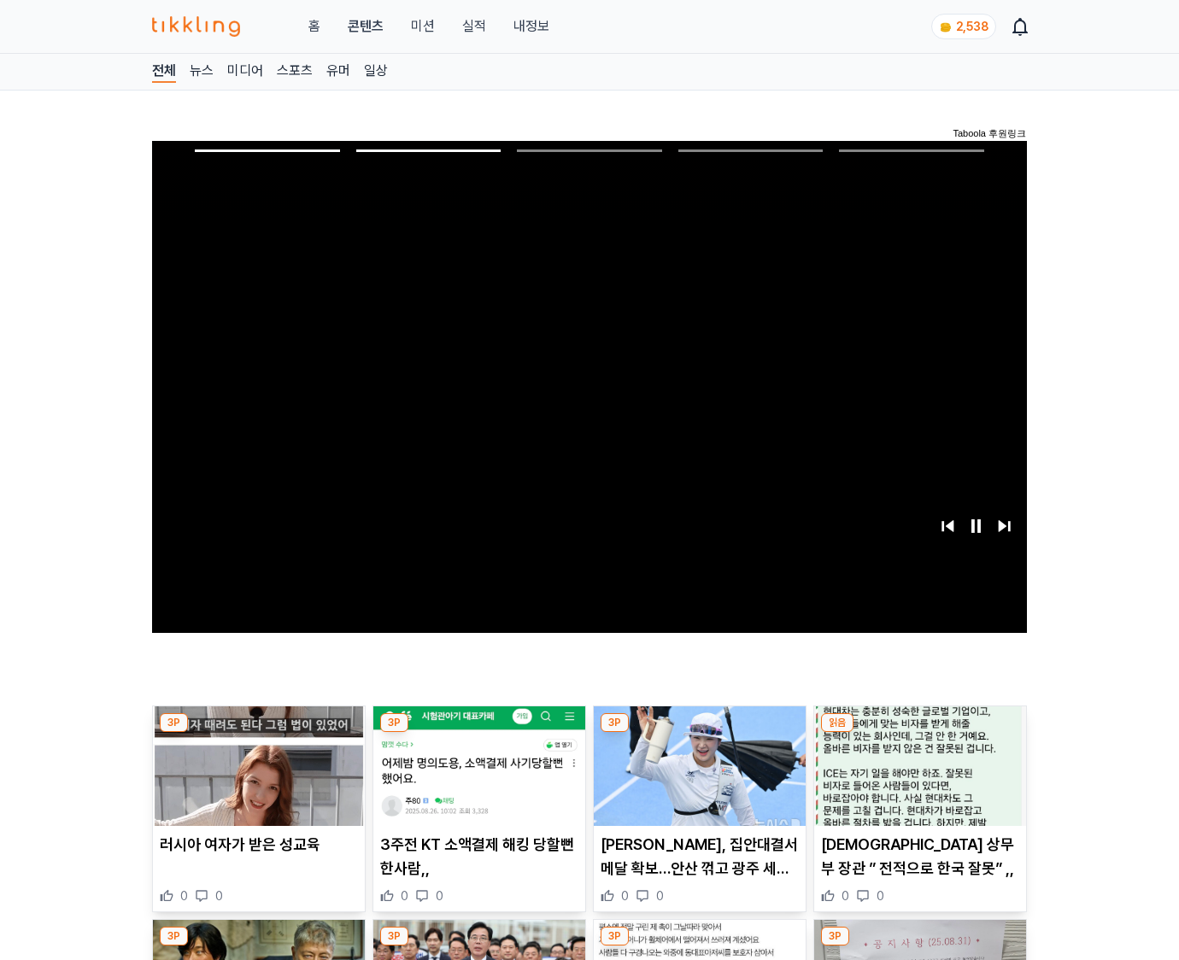
click at [916, 779] on img at bounding box center [920, 766] width 212 height 120
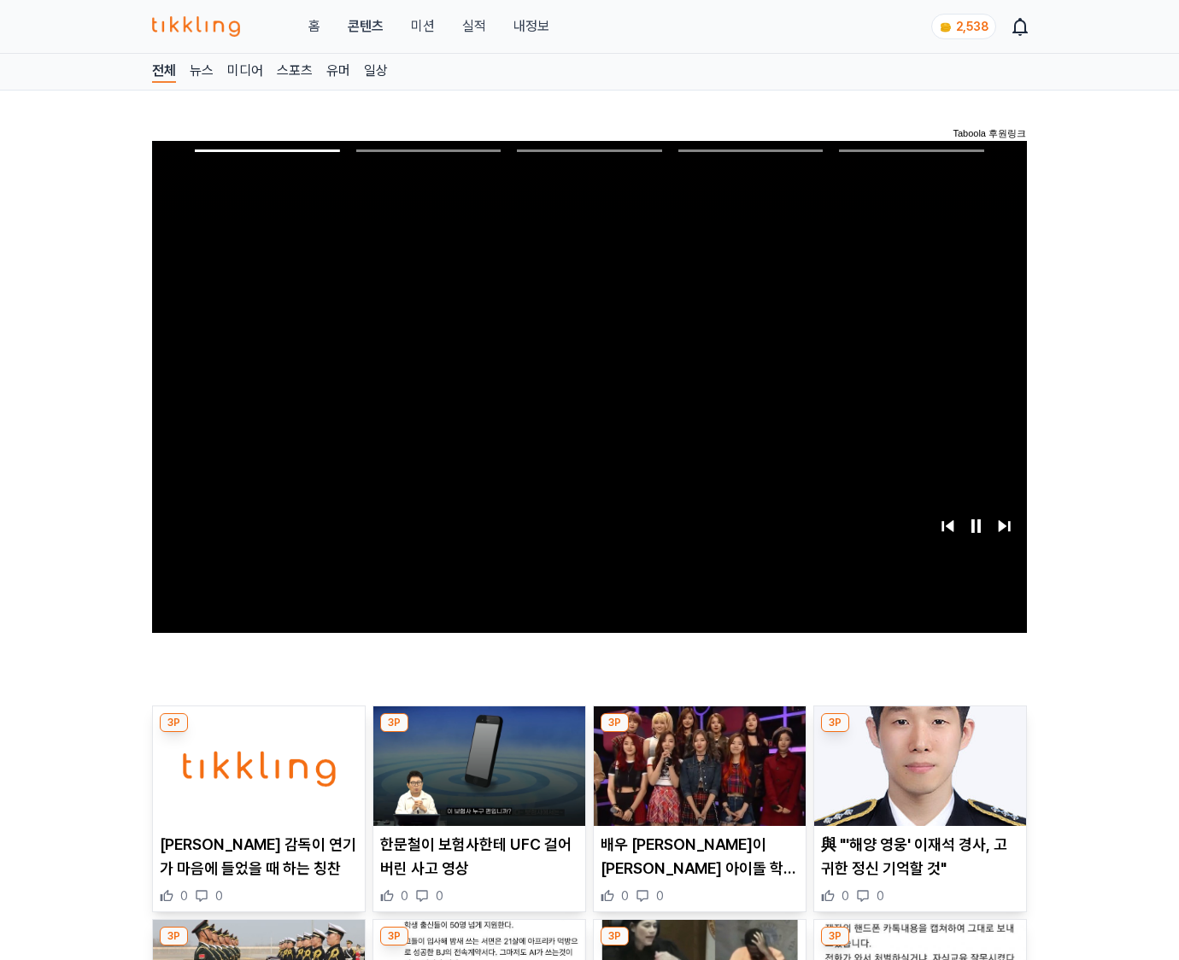
click at [916, 779] on img at bounding box center [920, 766] width 212 height 120
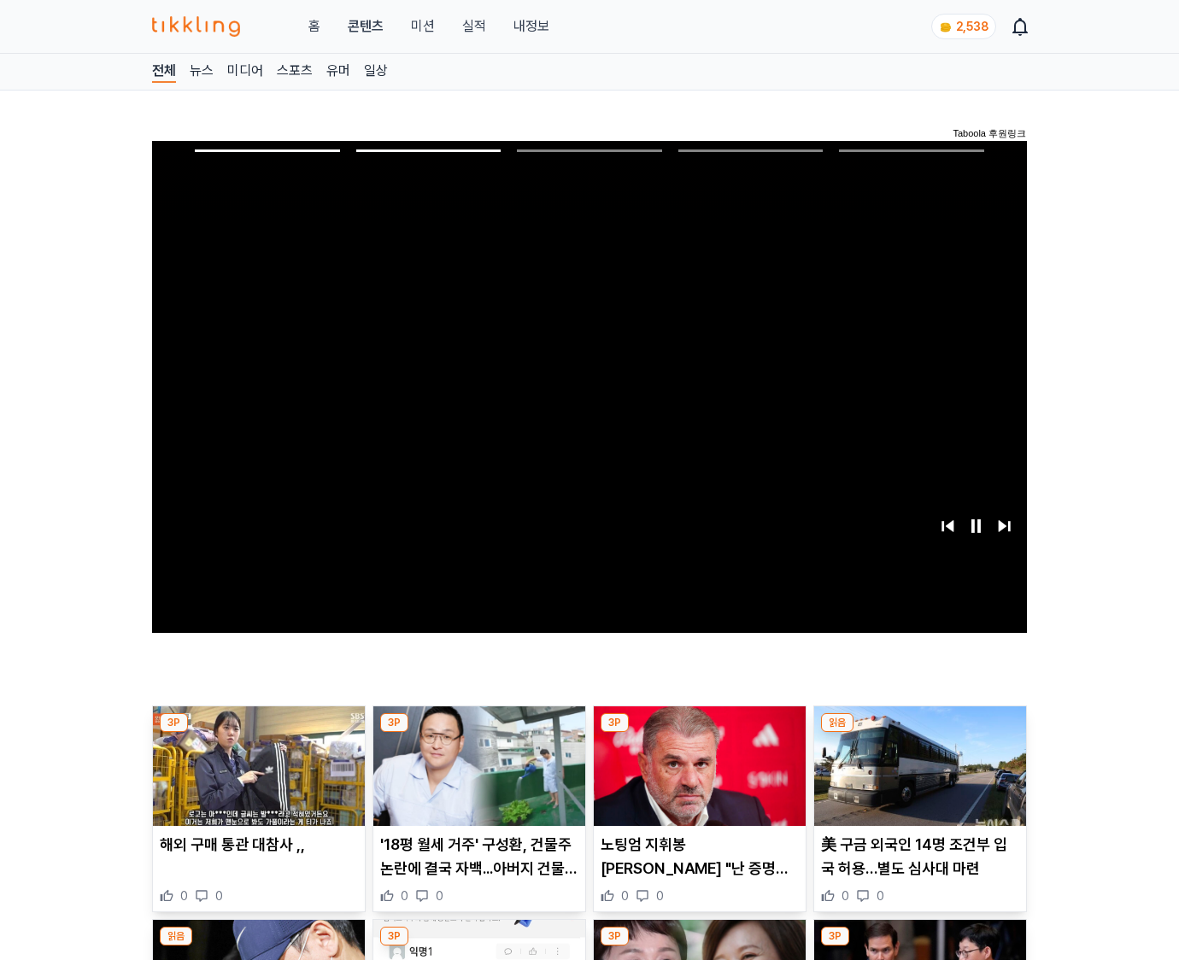
click at [916, 779] on img at bounding box center [920, 766] width 212 height 120
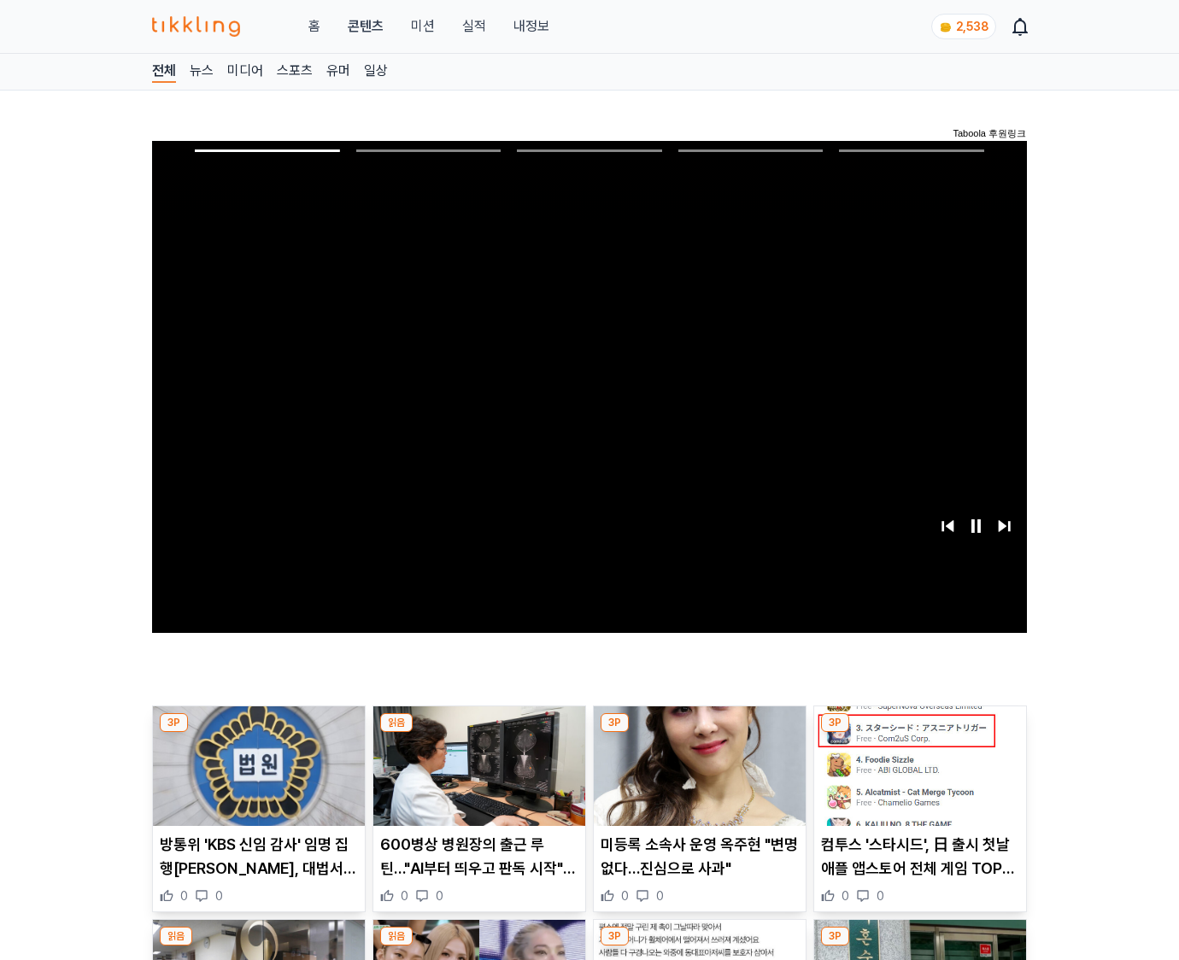
click at [916, 779] on img at bounding box center [920, 766] width 212 height 120
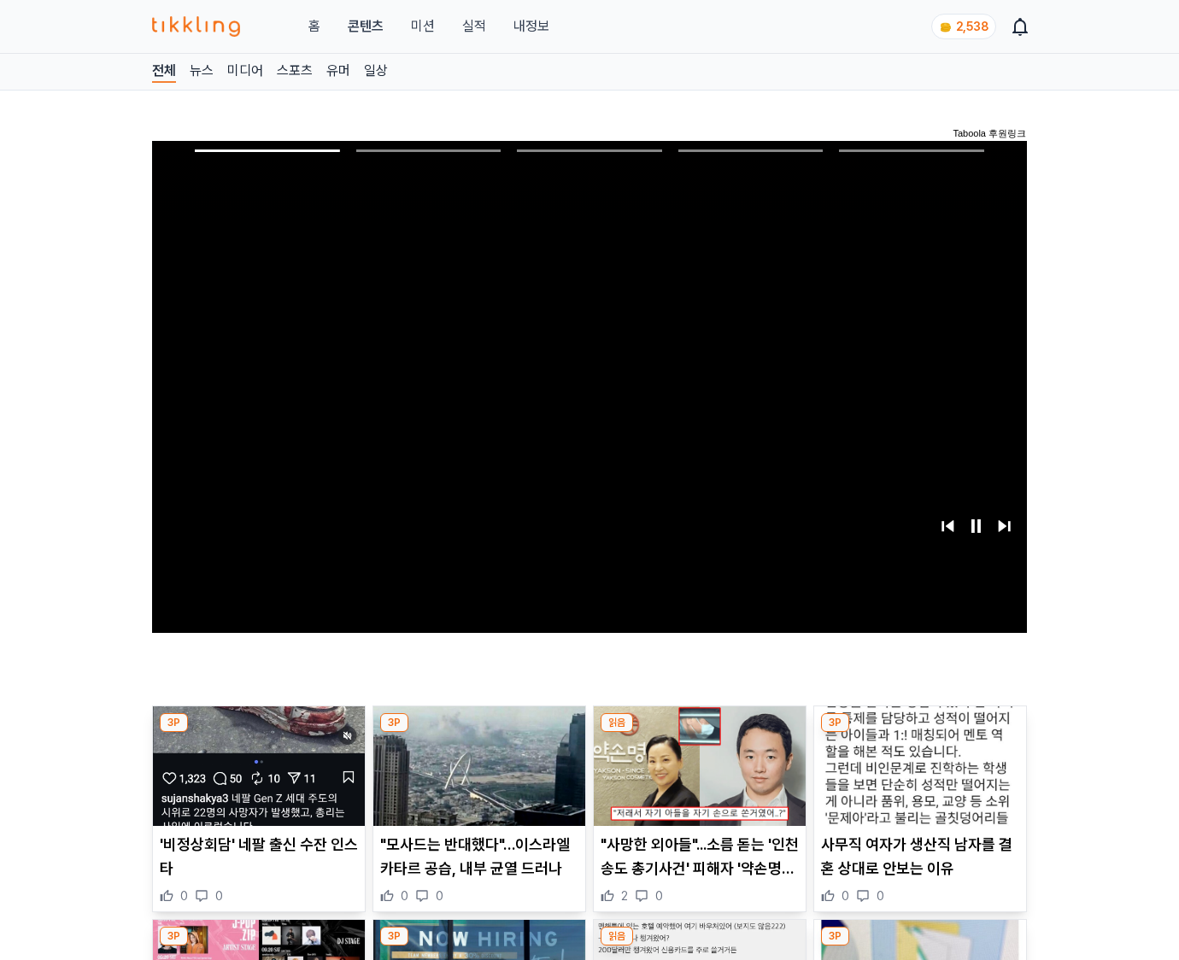
click at [916, 779] on img at bounding box center [920, 766] width 212 height 120
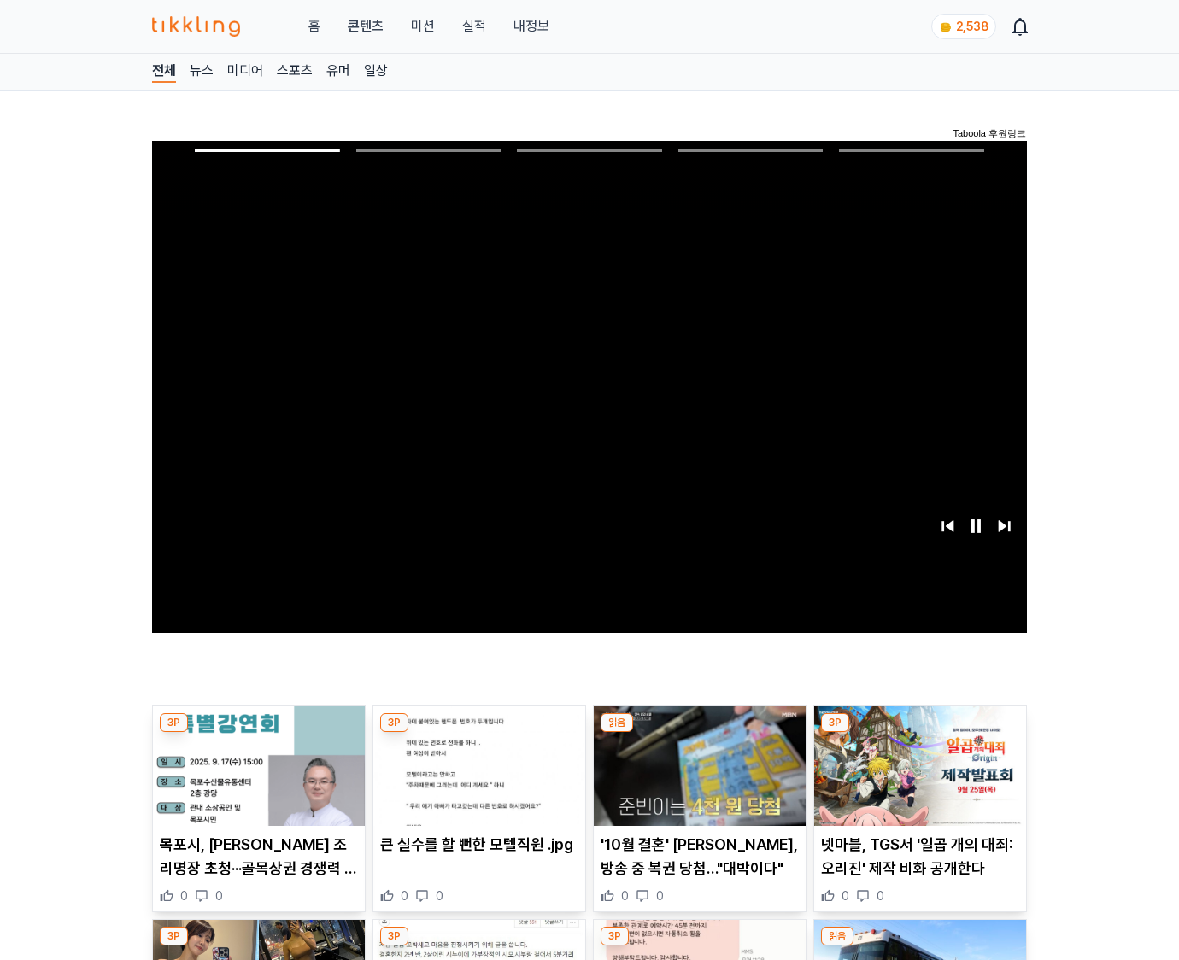
click at [916, 779] on img at bounding box center [920, 766] width 212 height 120
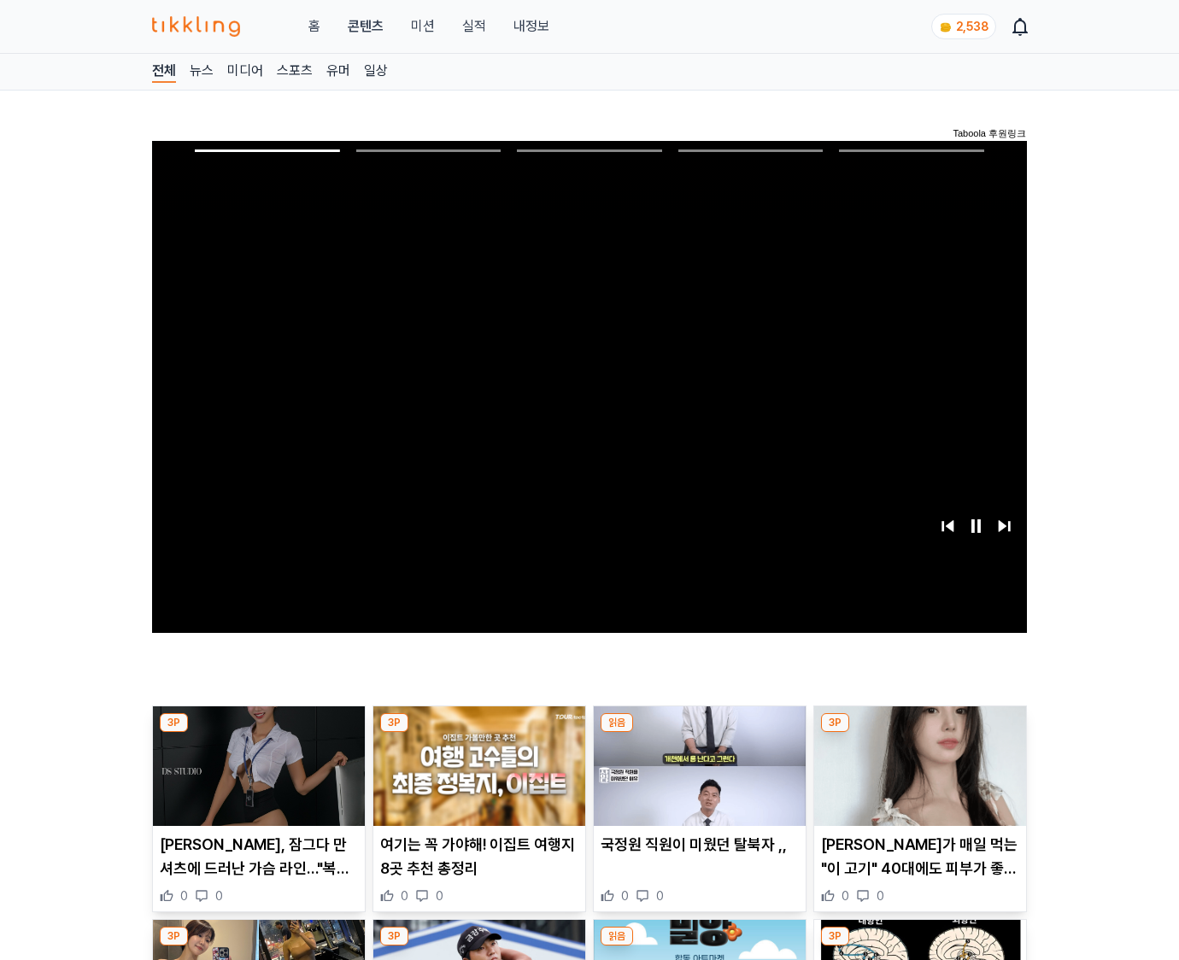
click at [916, 779] on img at bounding box center [920, 766] width 212 height 120
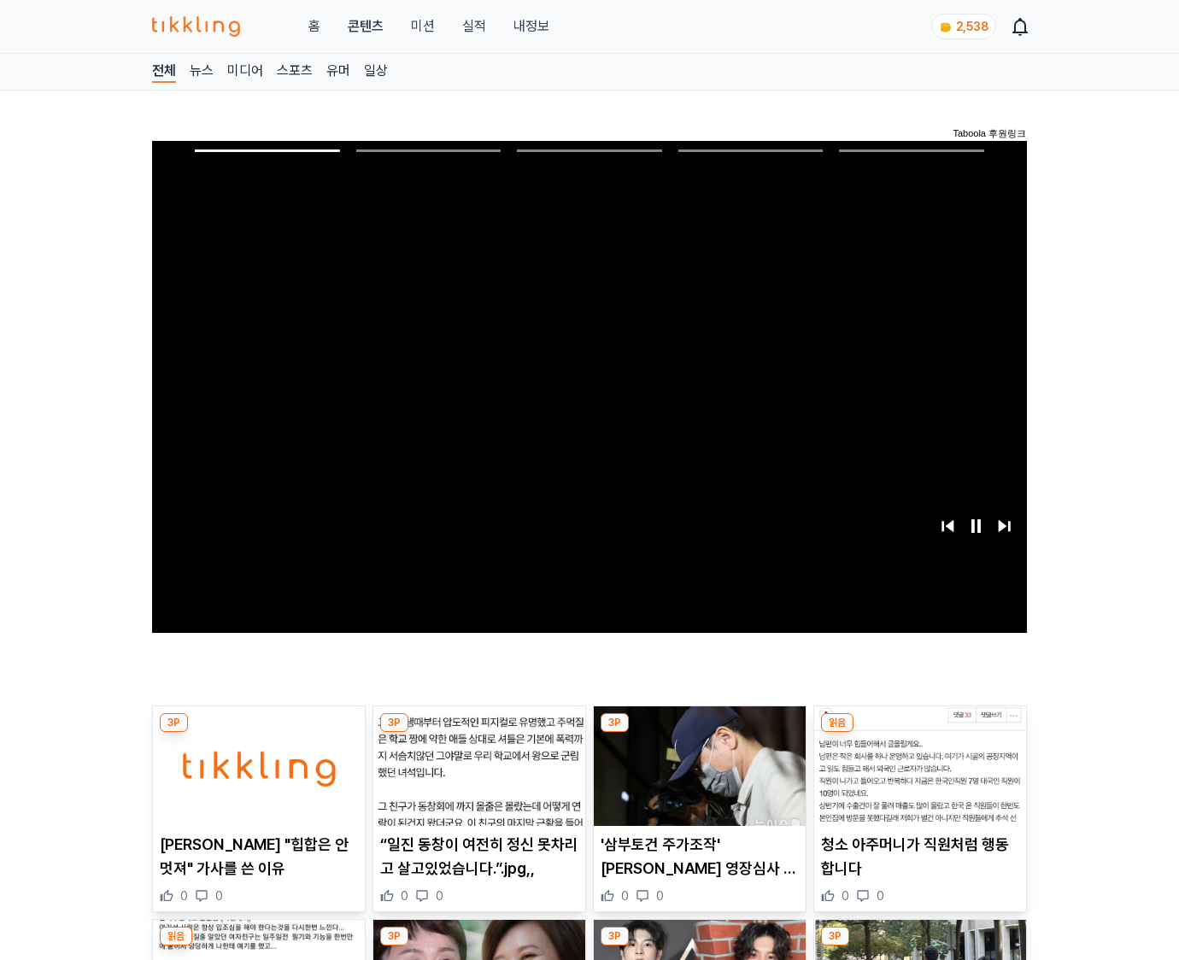
click at [916, 779] on img at bounding box center [920, 766] width 212 height 120
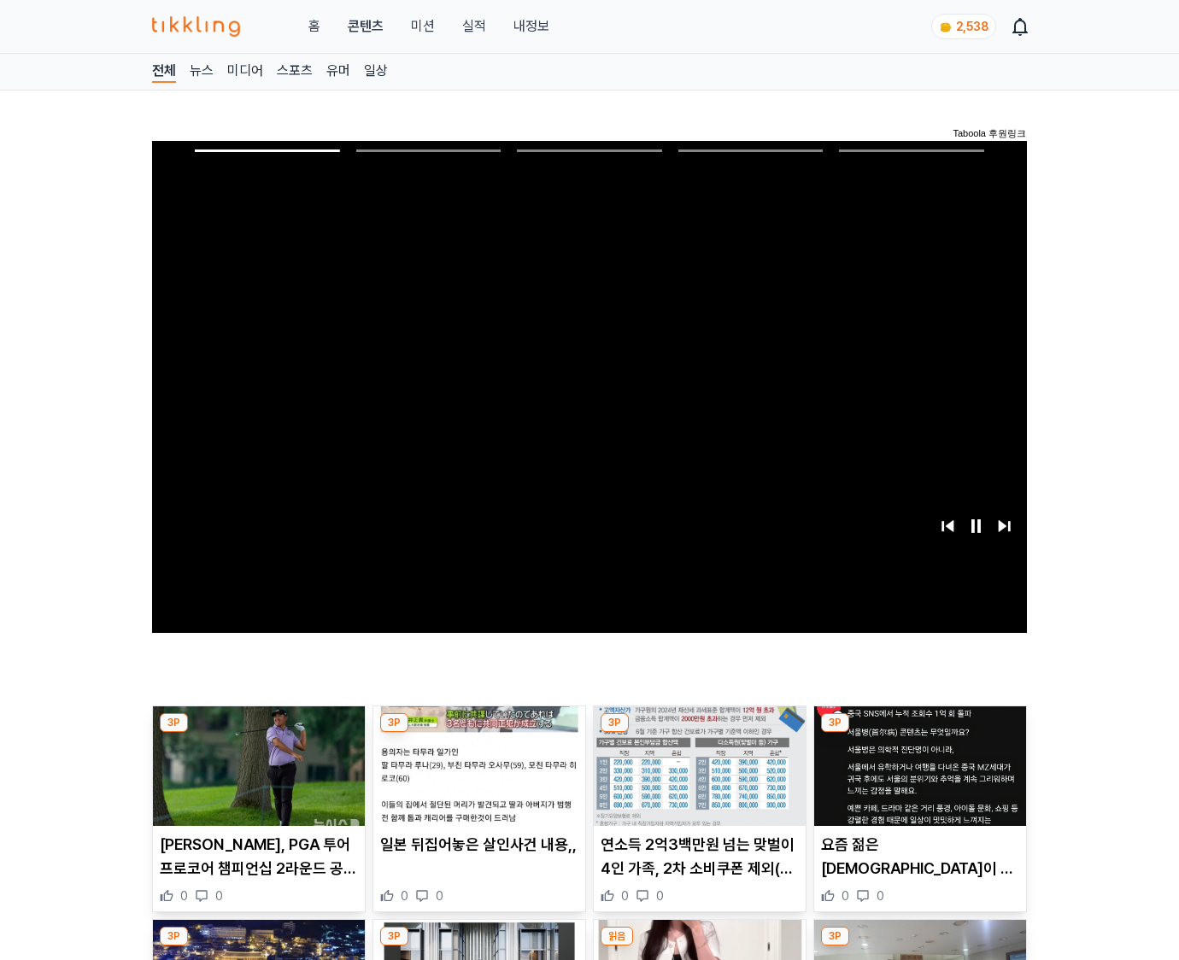
click at [916, 779] on img at bounding box center [920, 766] width 212 height 120
